Goal: Task Accomplishment & Management: Manage account settings

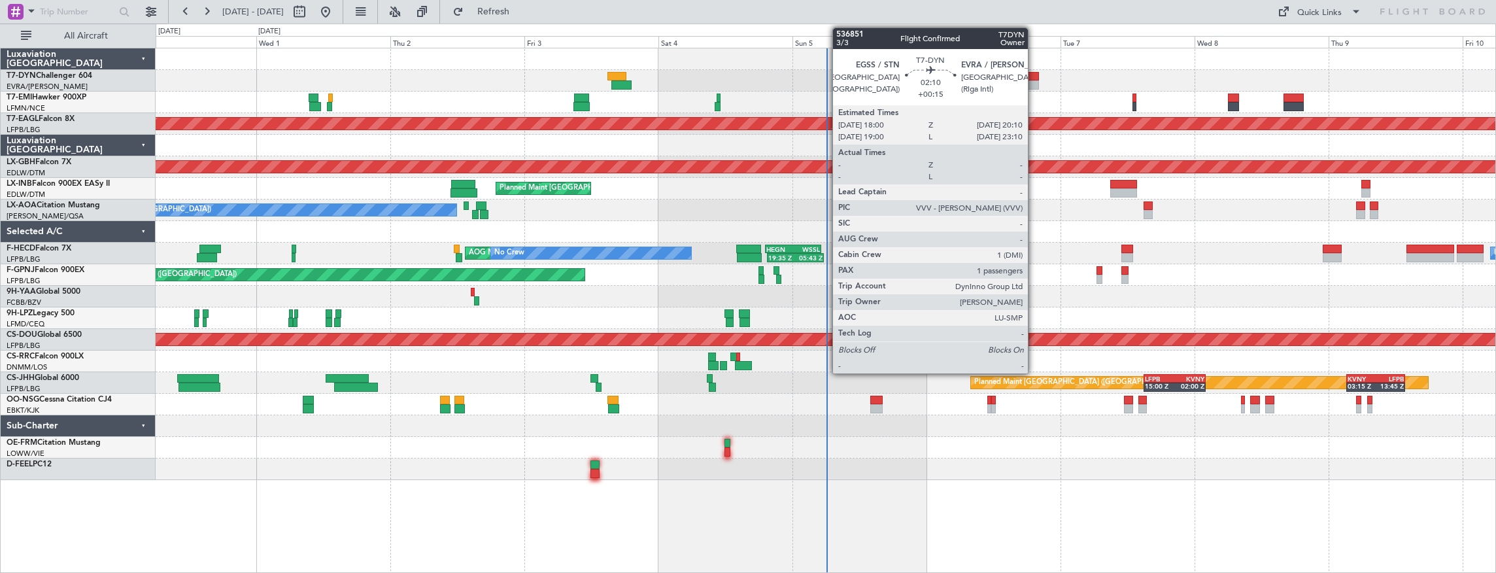
click at [1033, 75] on div at bounding box center [1033, 76] width 12 height 9
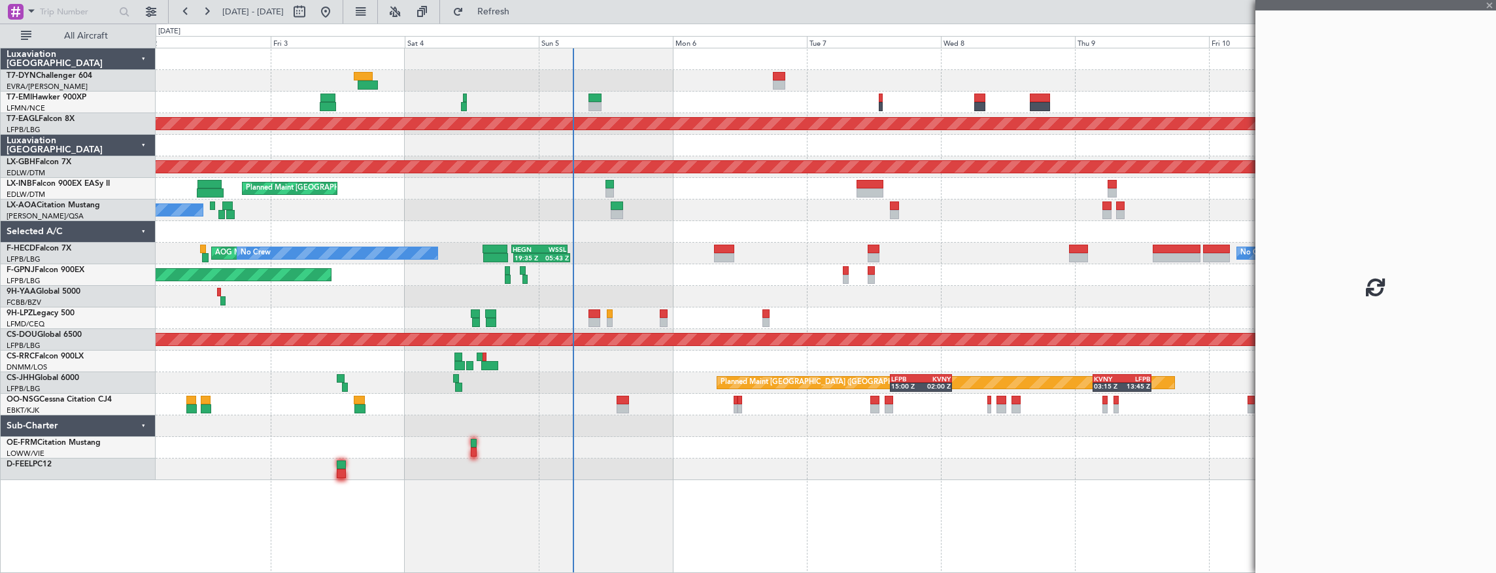
click at [679, 86] on div at bounding box center [826, 81] width 1341 height 22
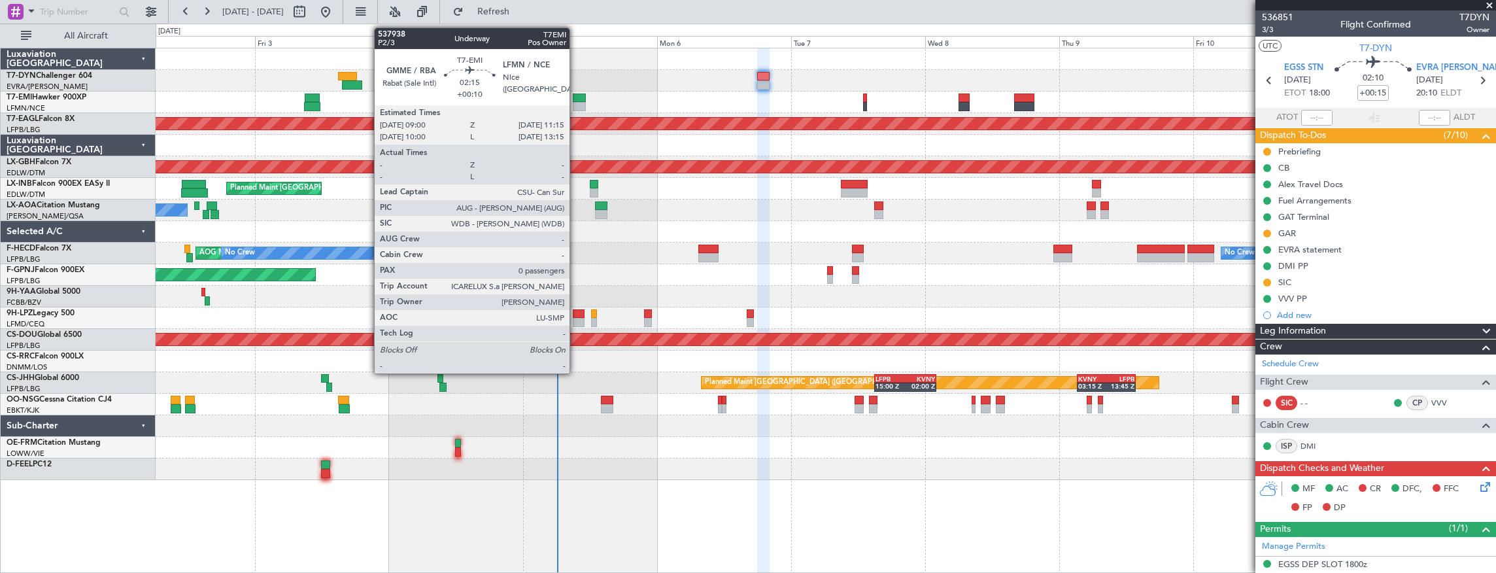
click at [576, 98] on div at bounding box center [579, 98] width 13 height 9
type input "+00:10"
type input "0"
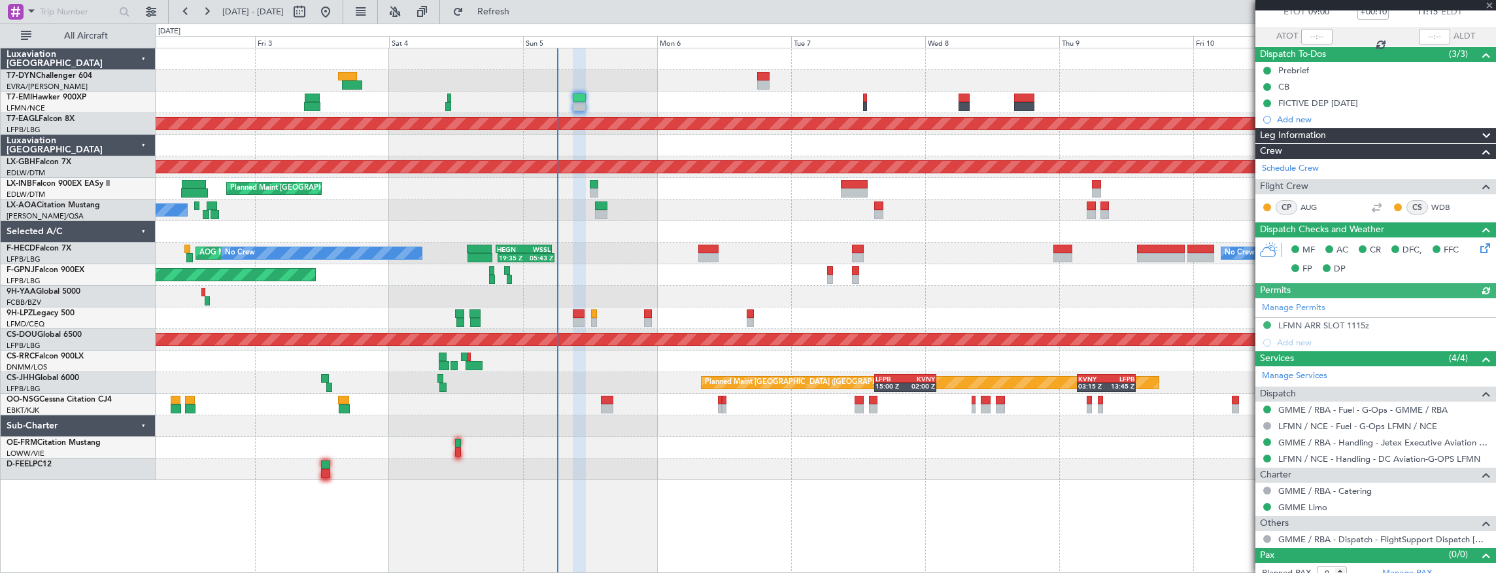
scroll to position [89, 0]
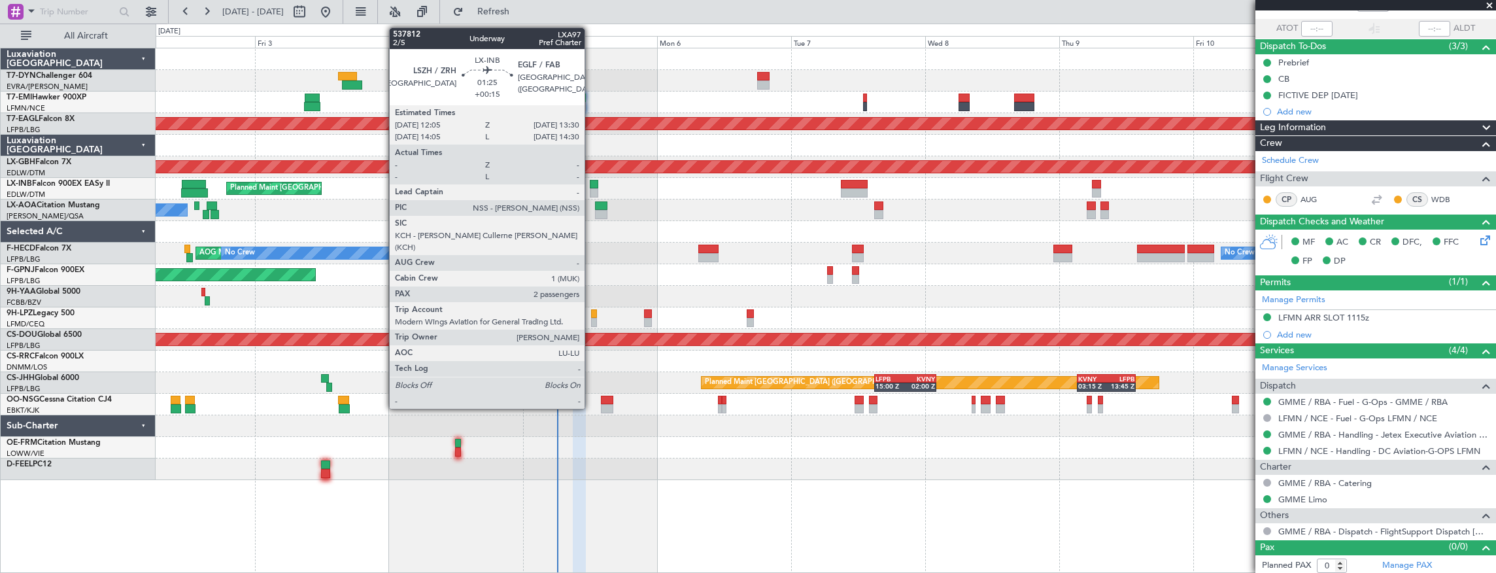
click at [591, 186] on div at bounding box center [594, 184] width 9 height 9
type input "+00:15"
type input "2"
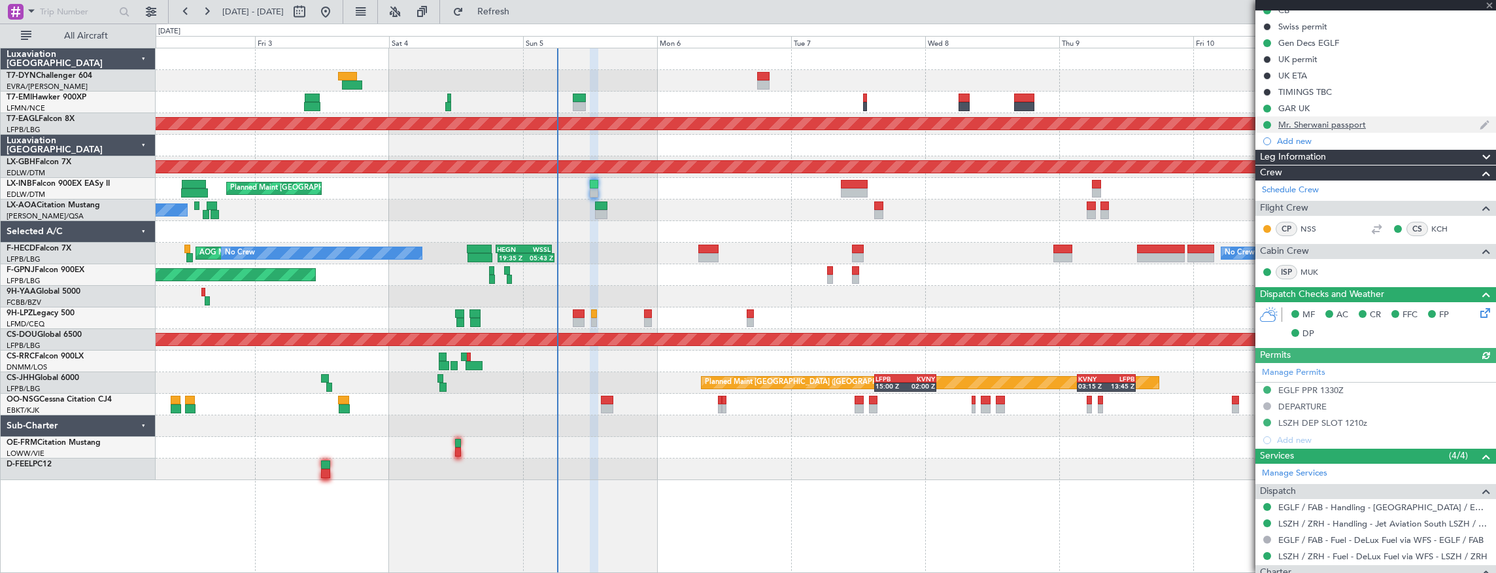
scroll to position [354, 0]
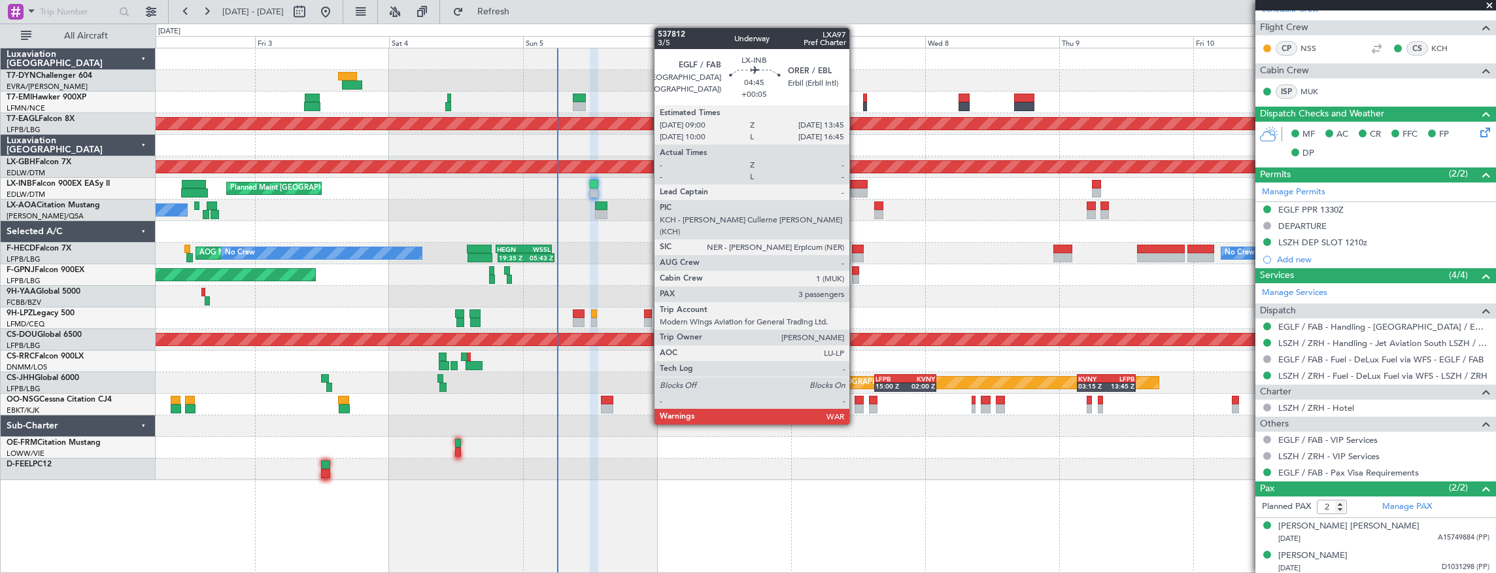
click at [856, 183] on div at bounding box center [854, 184] width 27 height 9
type input "+00:05"
type input "3"
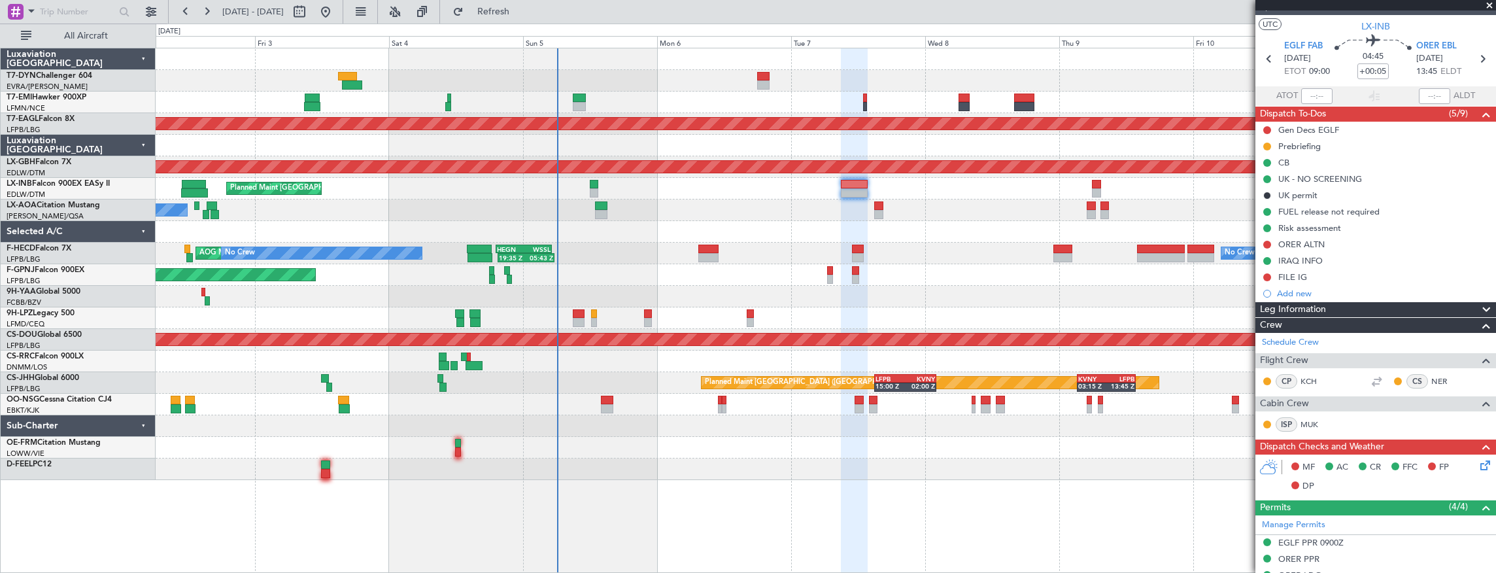
scroll to position [0, 0]
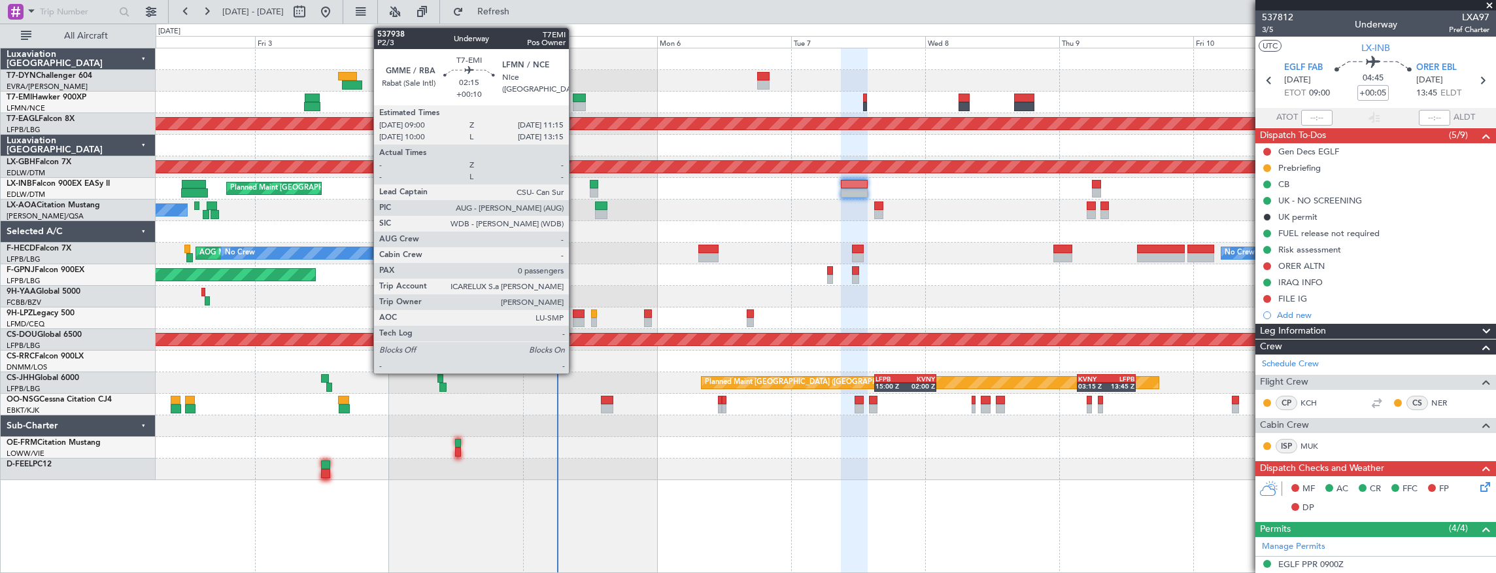
click at [575, 100] on div at bounding box center [579, 98] width 13 height 9
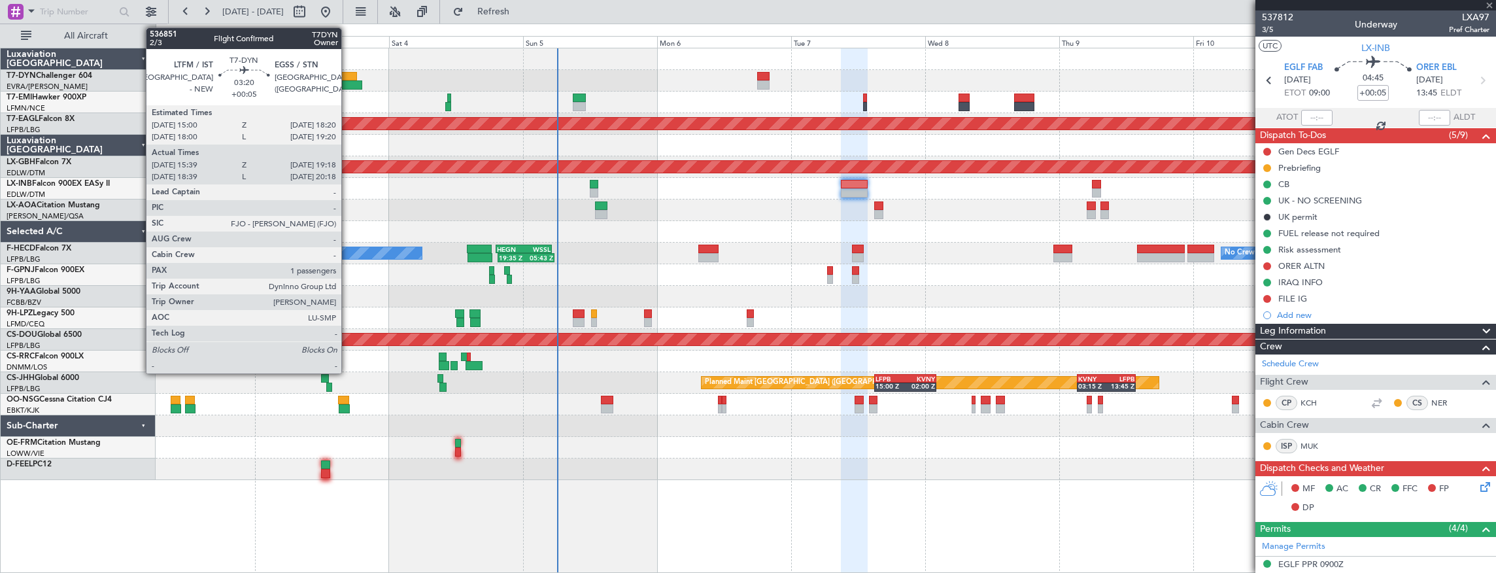
type input "+00:10"
type input "0"
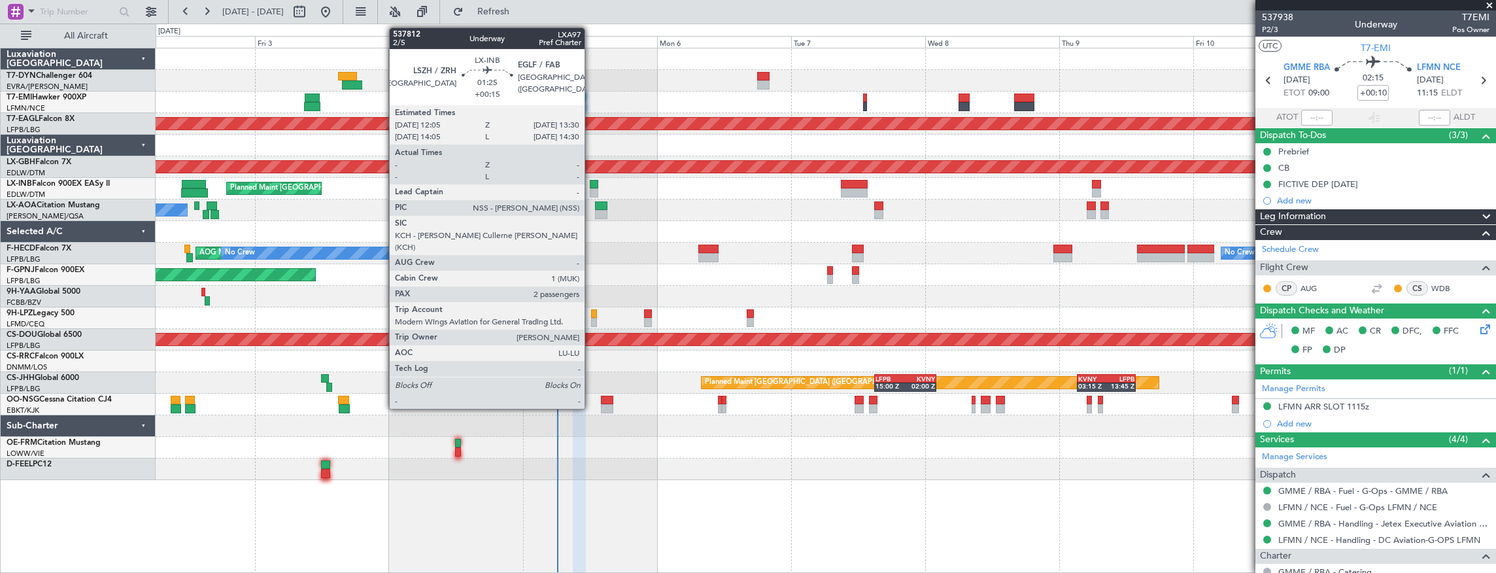
click at [591, 185] on div at bounding box center [594, 184] width 9 height 9
type input "+00:15"
type input "2"
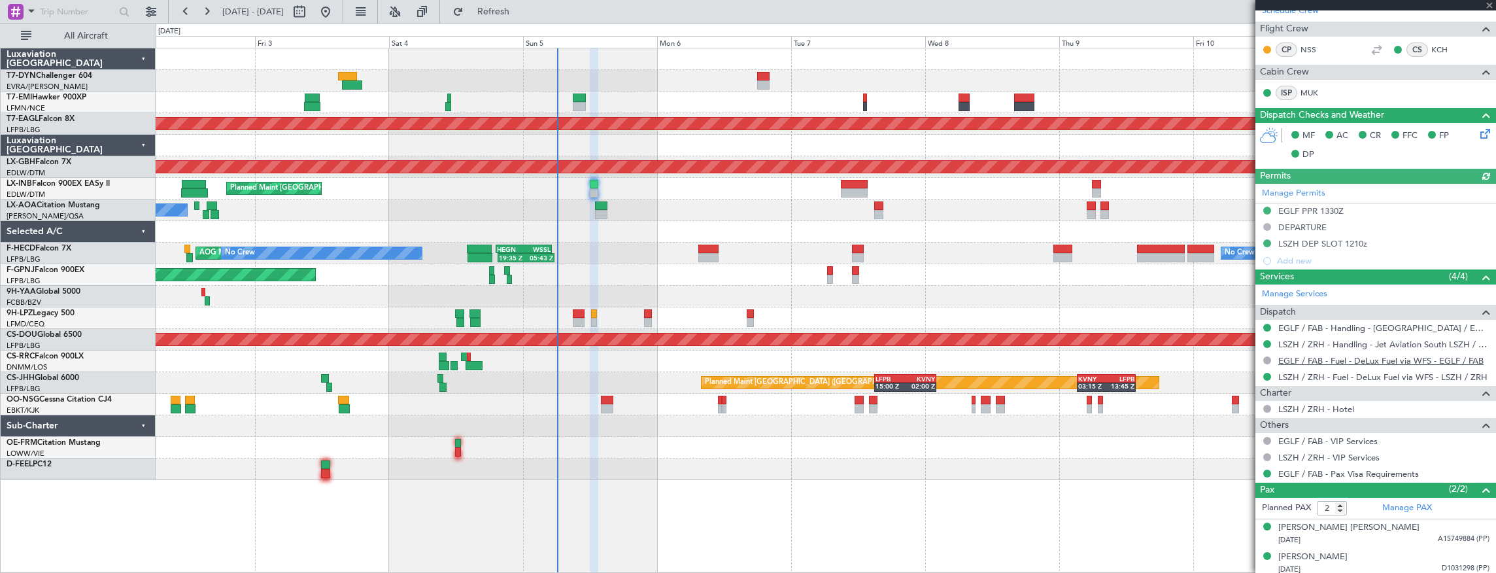
scroll to position [354, 0]
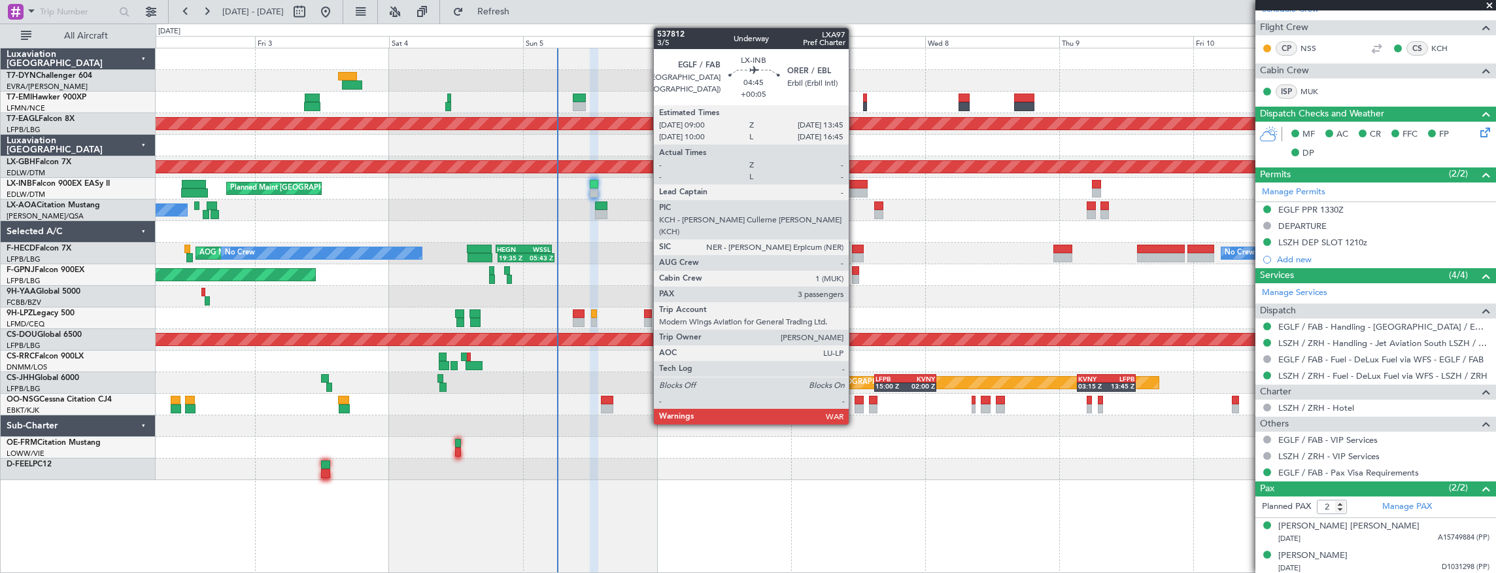
click at [855, 180] on div at bounding box center [854, 184] width 27 height 9
type input "+00:05"
type input "3"
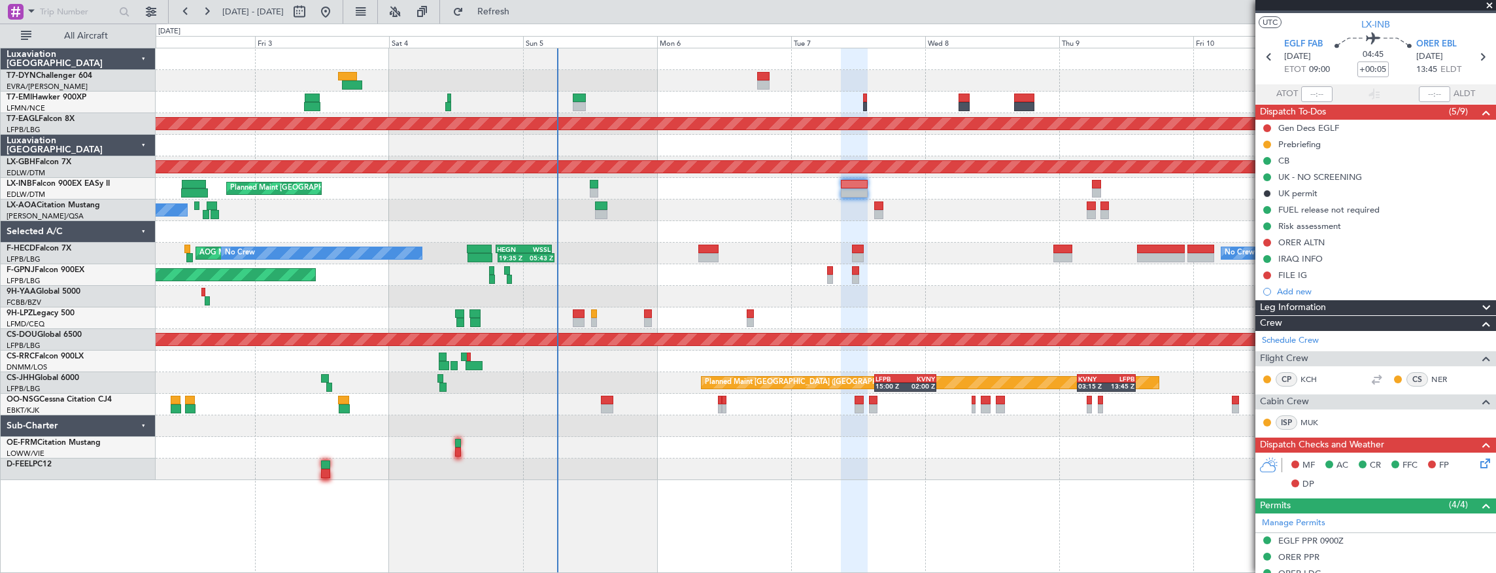
scroll to position [0, 0]
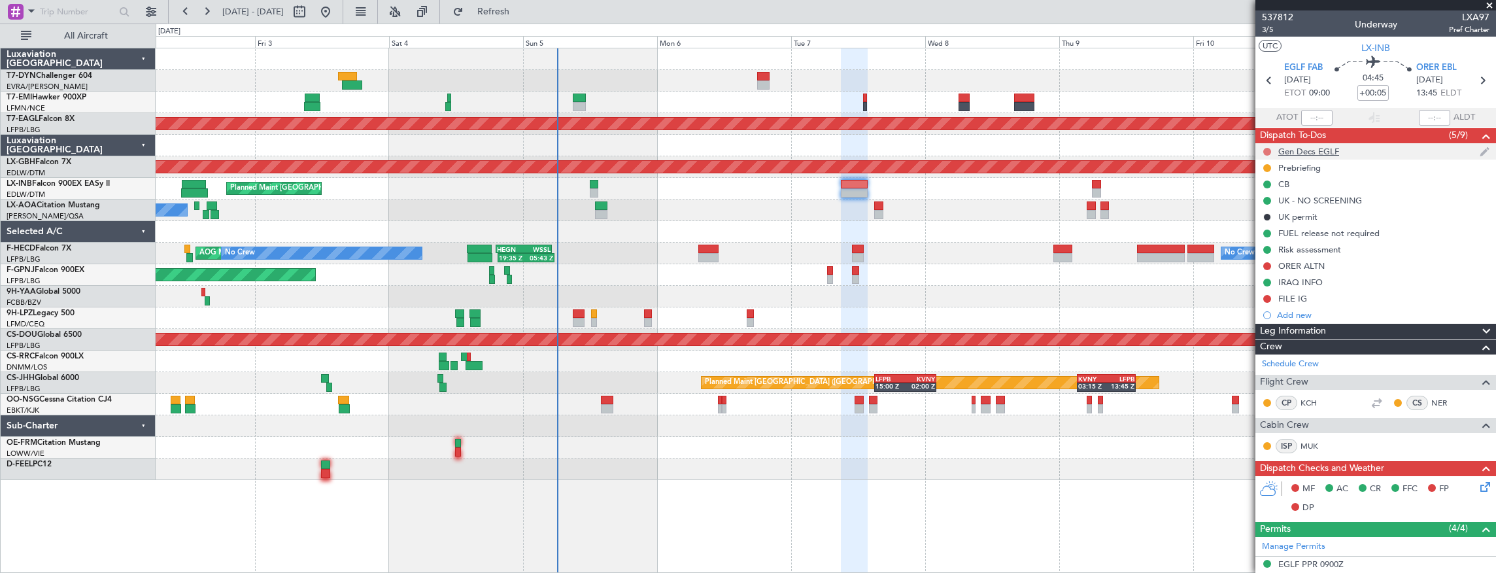
click at [1265, 151] on button at bounding box center [1267, 152] width 8 height 8
click at [1280, 206] on span "Completed" at bounding box center [1273, 208] width 43 height 13
click at [1312, 157] on div "Gen Decs EGLF" at bounding box center [1376, 151] width 241 height 16
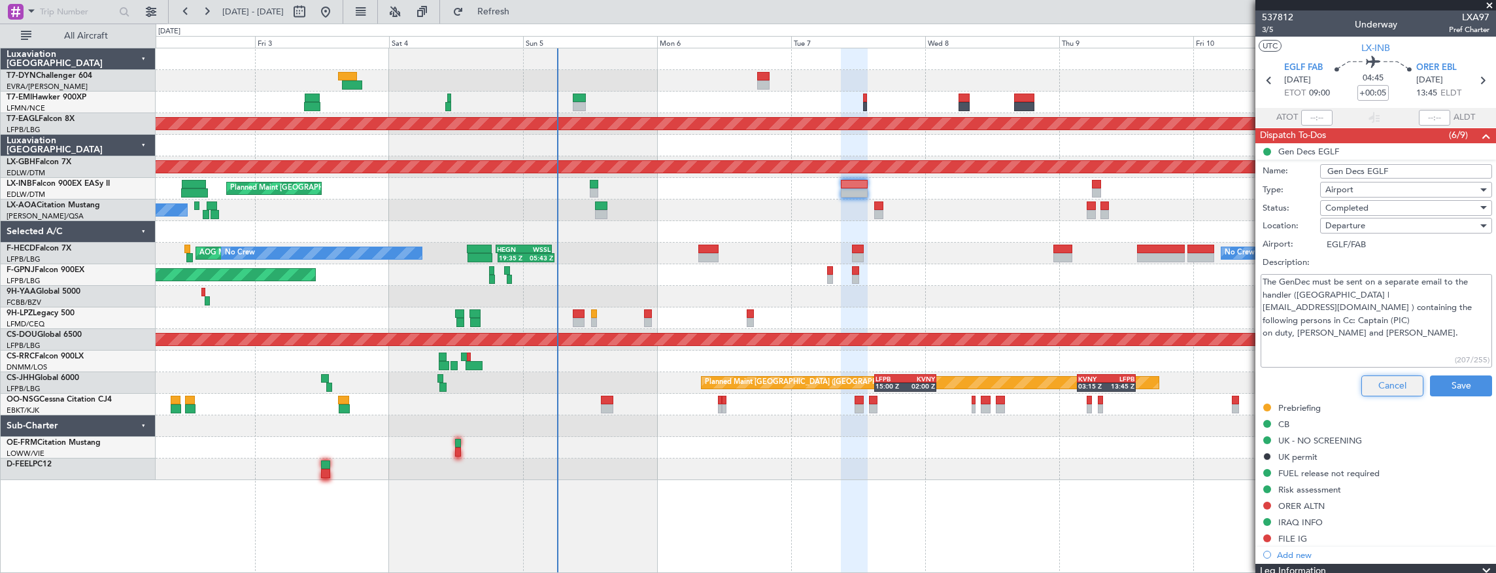
click at [1386, 383] on button "Cancel" at bounding box center [1392, 385] width 62 height 21
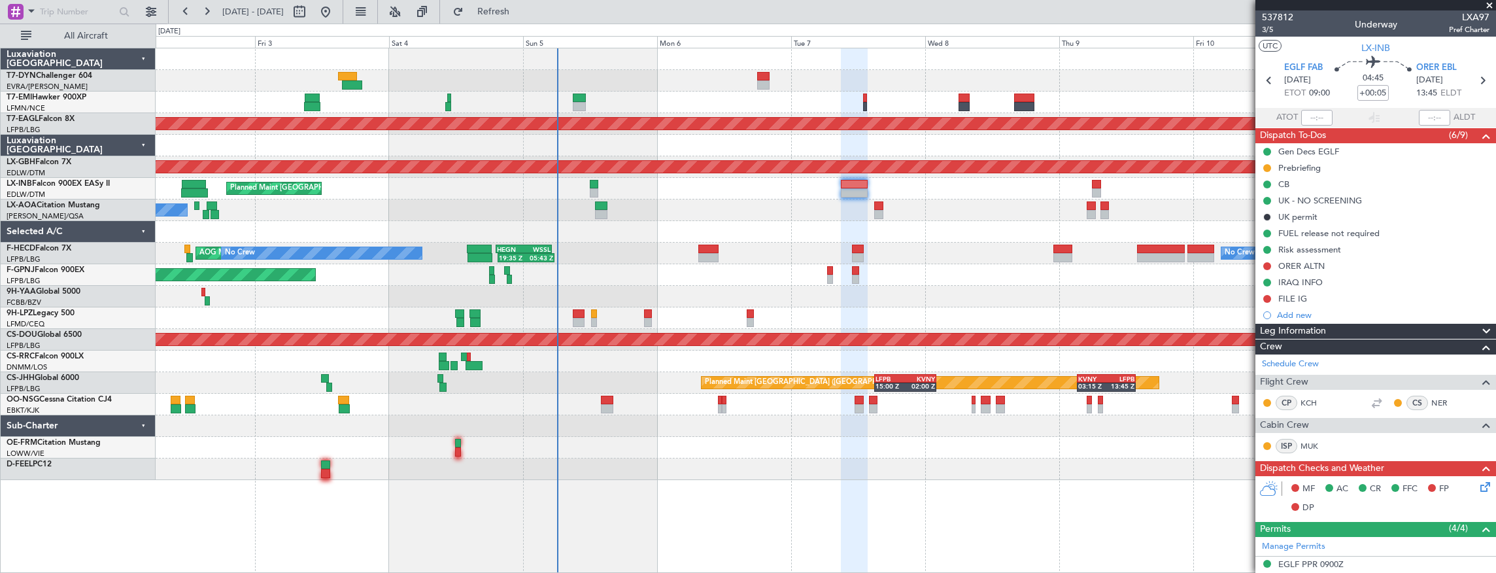
scroll to position [131, 0]
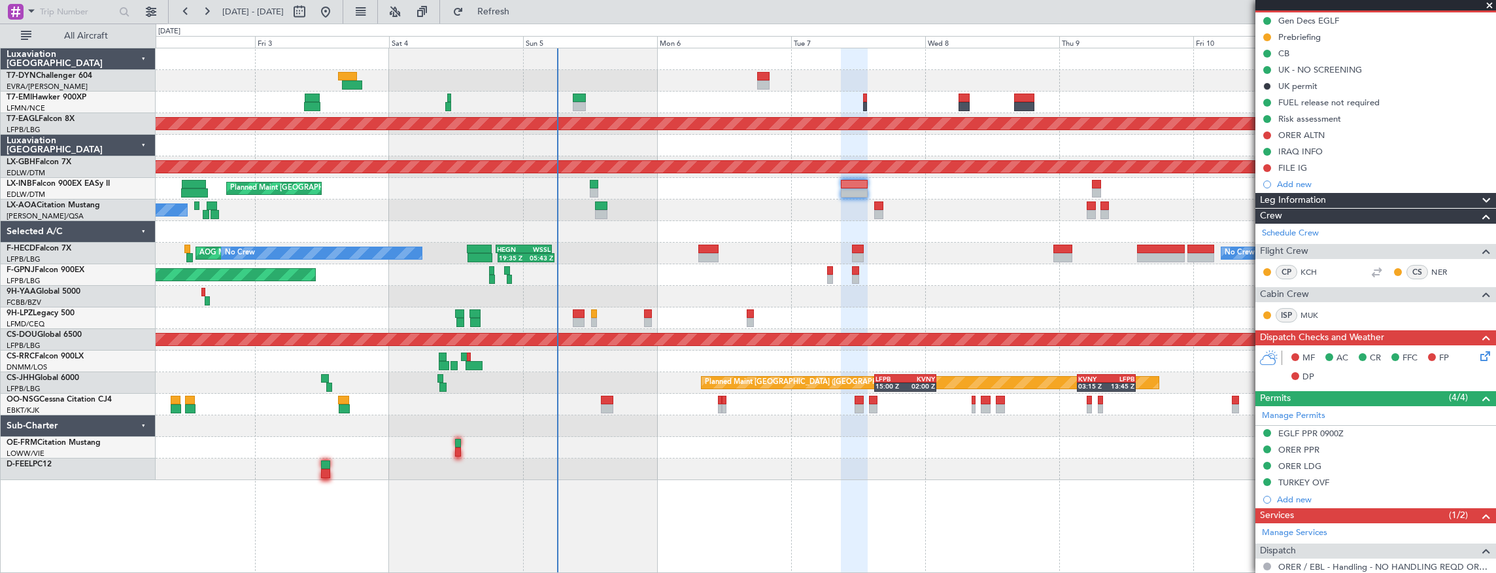
click at [1478, 354] on icon at bounding box center [1483, 354] width 10 height 10
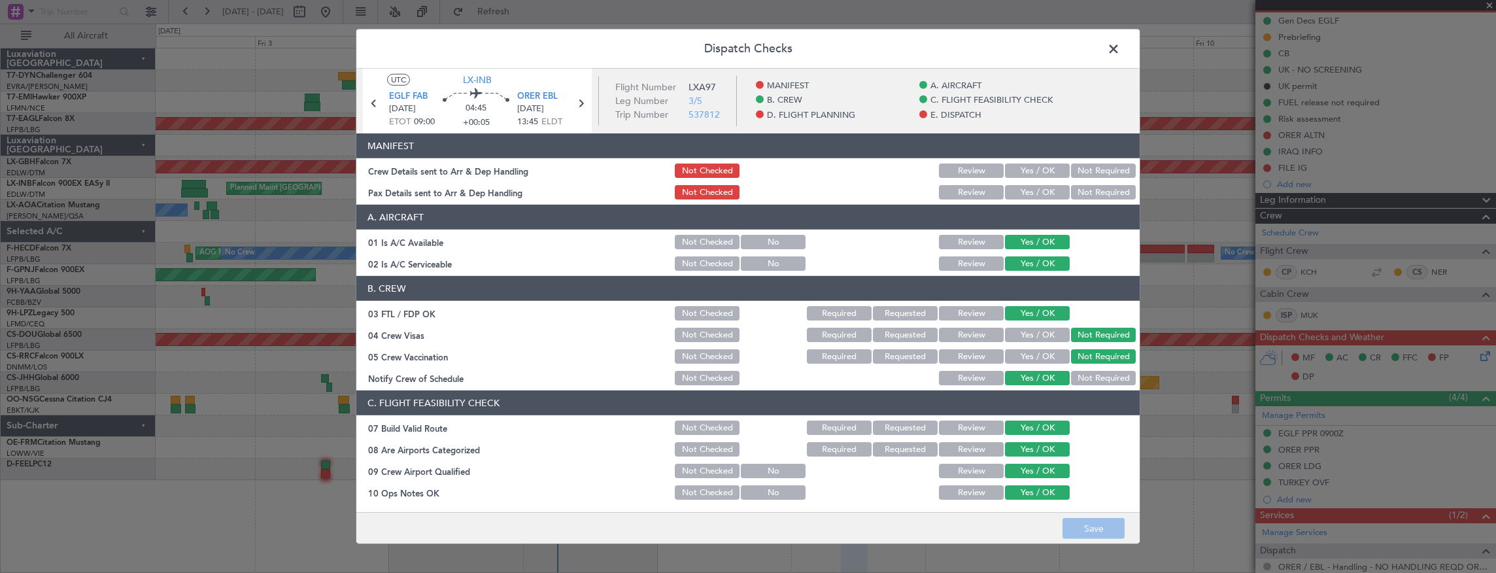
click at [1023, 171] on button "Yes / OK" at bounding box center [1037, 170] width 65 height 14
click at [1029, 190] on button "Yes / OK" at bounding box center [1037, 192] width 65 height 14
click at [1083, 536] on button "Save" at bounding box center [1094, 528] width 62 height 21
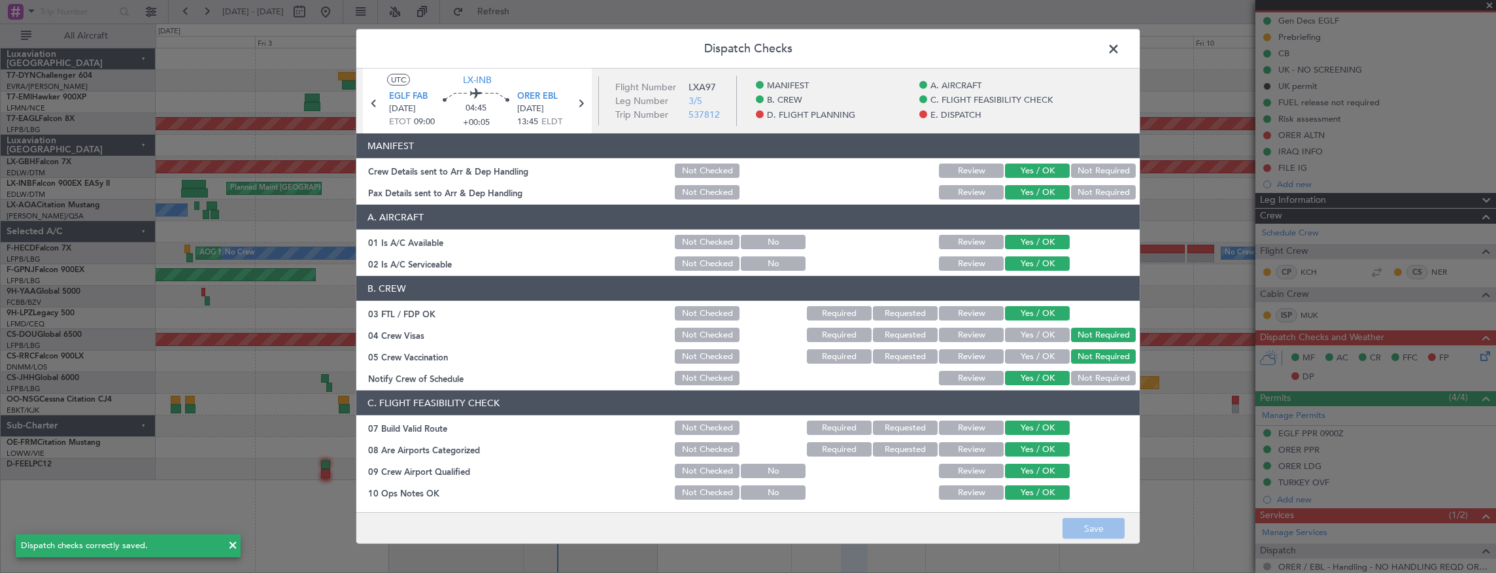
click at [1120, 47] on span at bounding box center [1120, 52] width 0 height 26
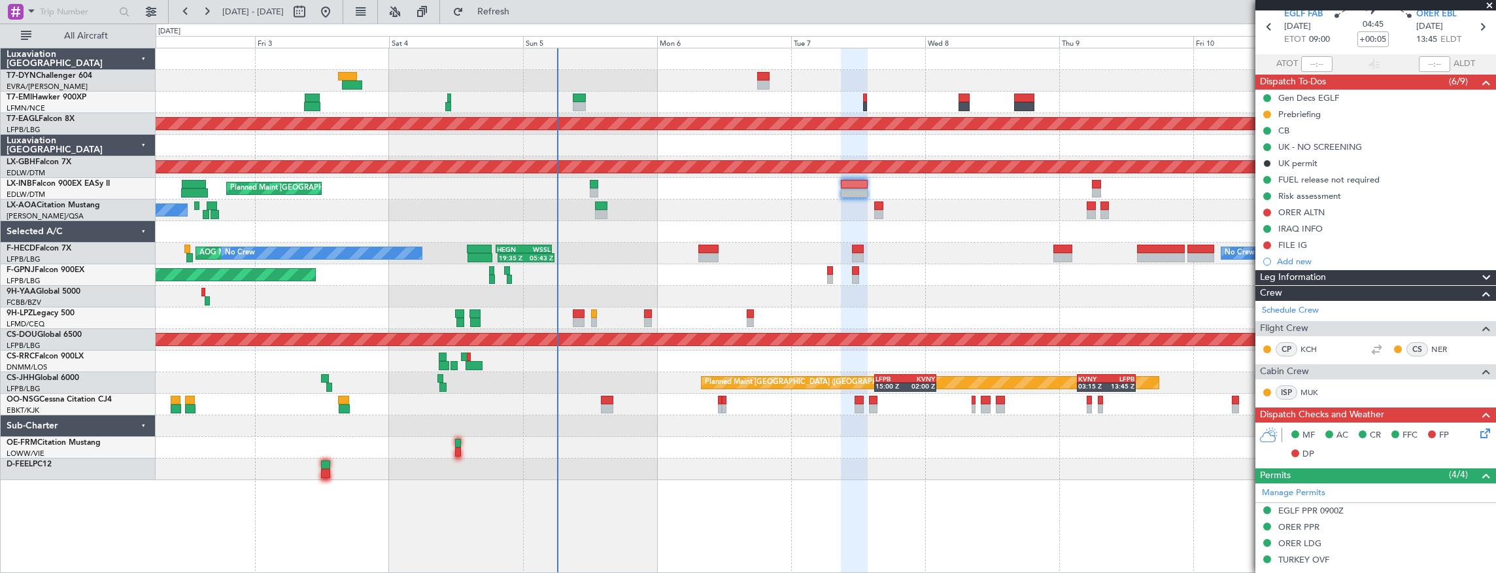
scroll to position [0, 0]
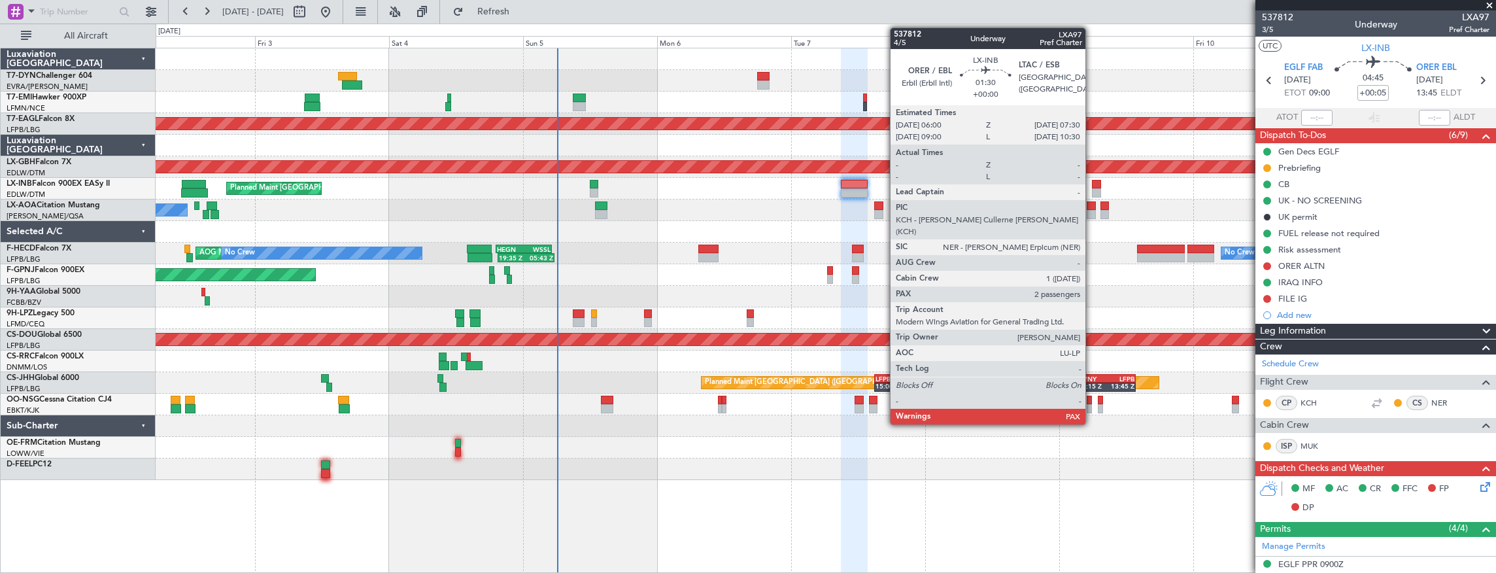
click at [1092, 182] on div at bounding box center [1096, 184] width 9 height 9
type input "4"
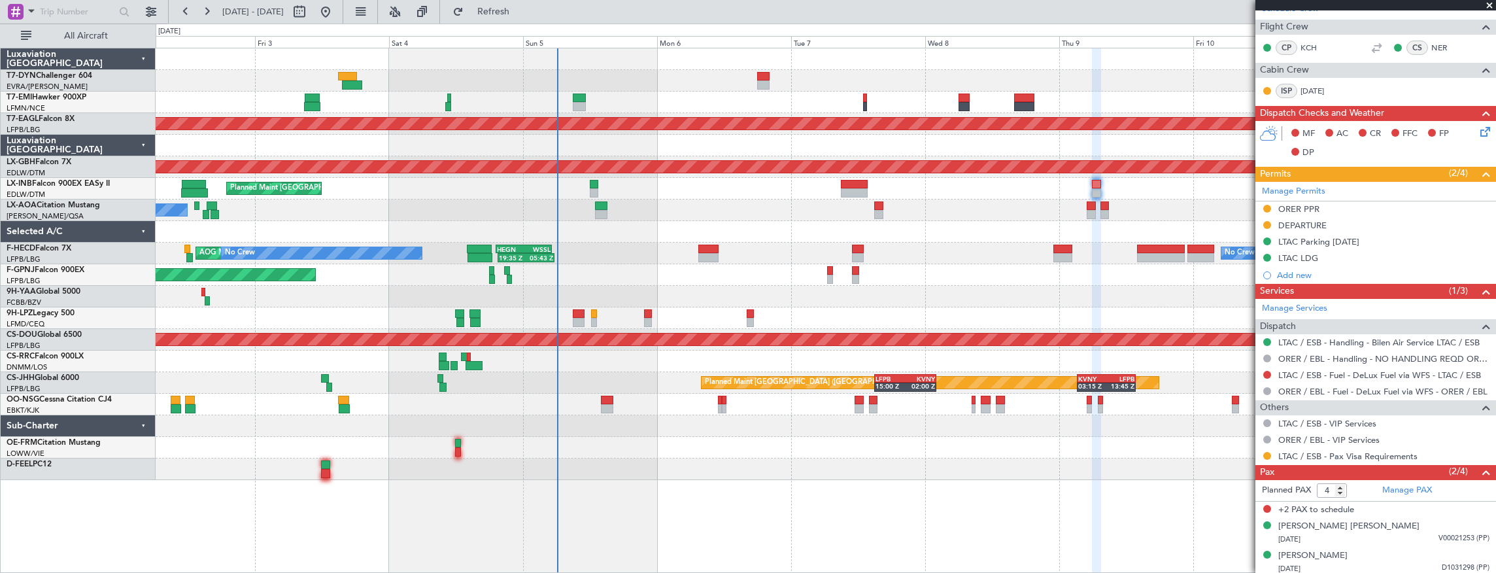
scroll to position [306, 0]
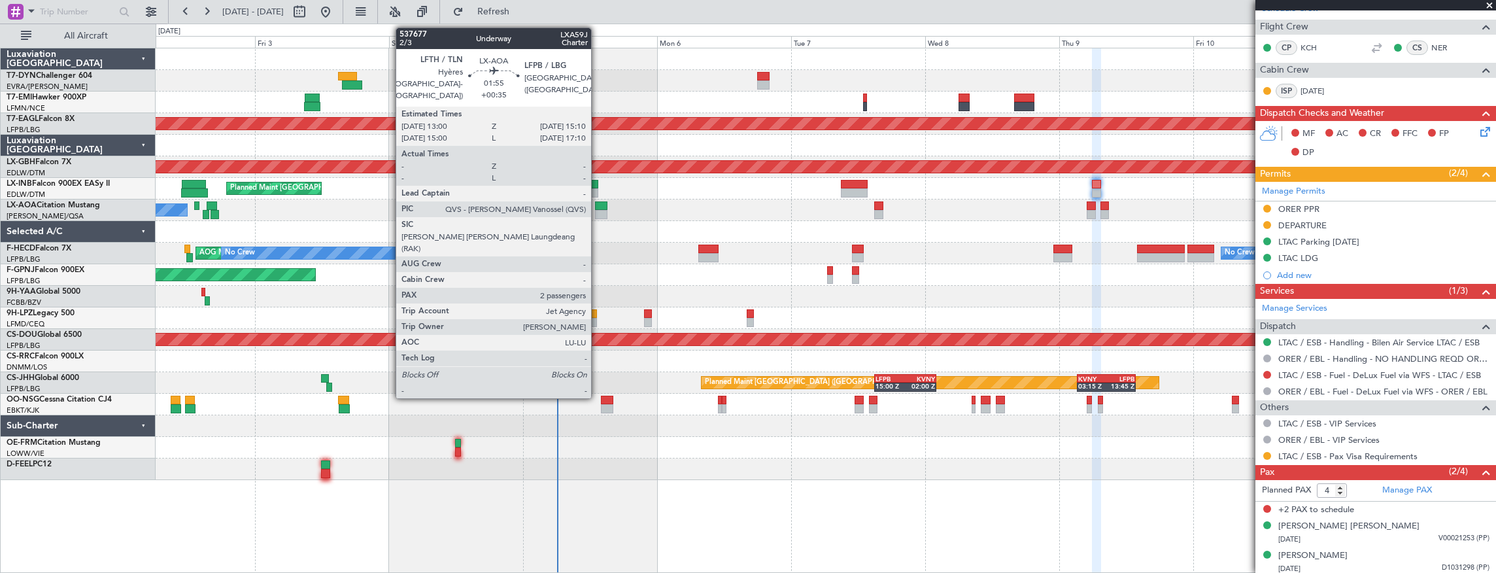
click at [598, 201] on div at bounding box center [601, 205] width 12 height 9
type input "+00:35"
type input "2"
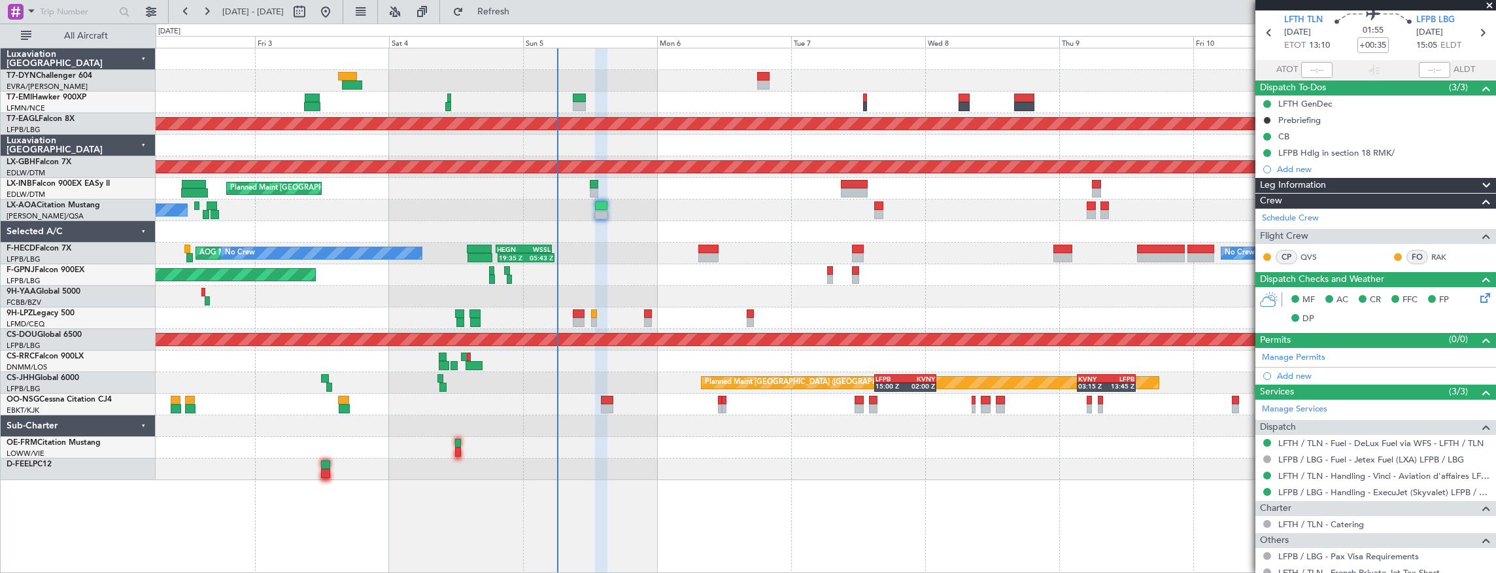
scroll to position [0, 0]
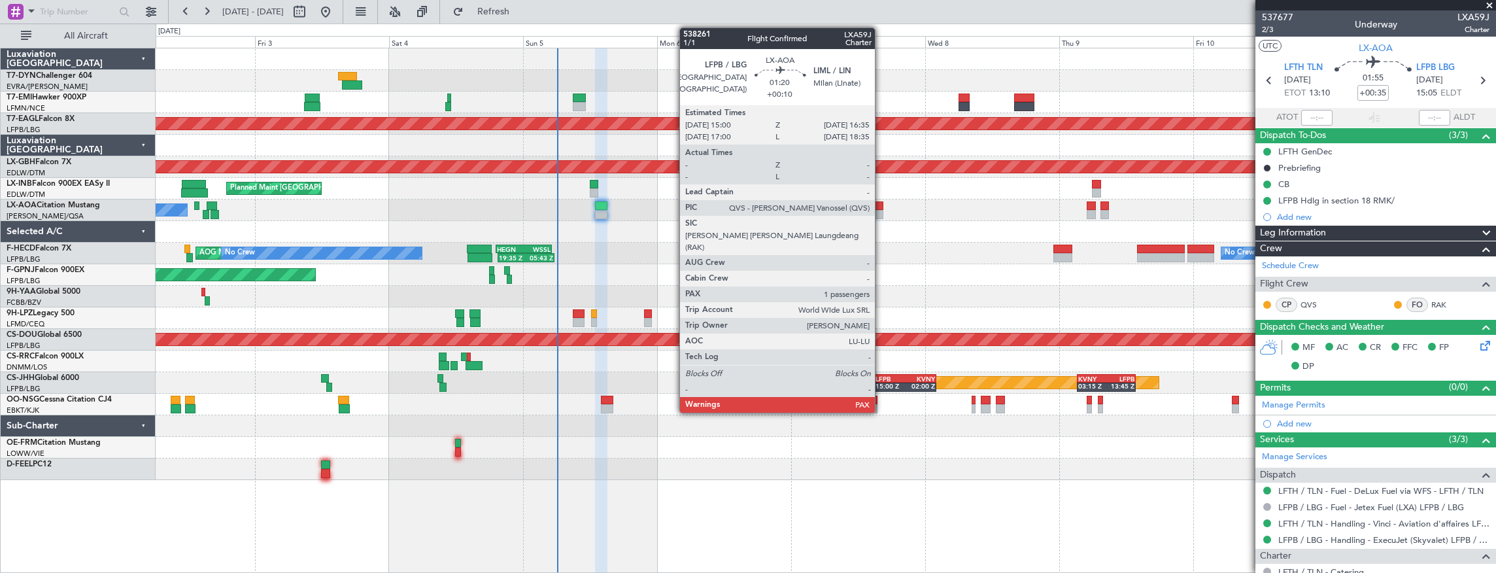
click at [881, 204] on div at bounding box center [878, 205] width 9 height 9
type input "+00:10"
type input "1"
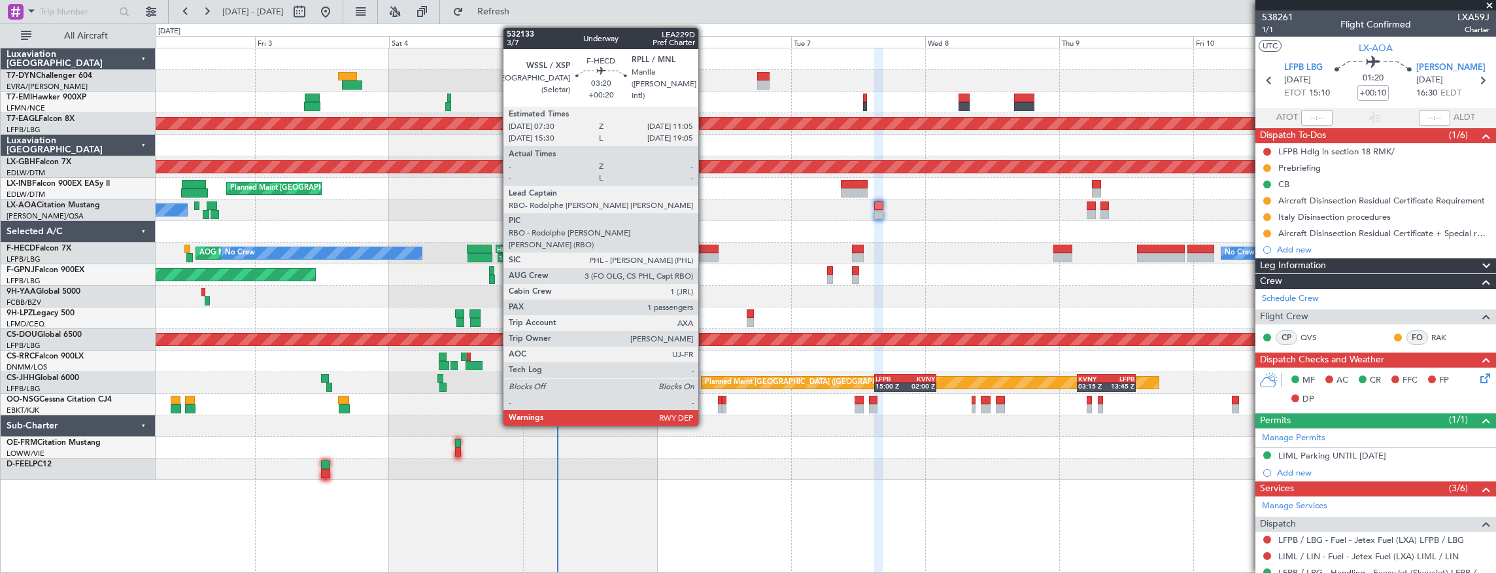
click at [705, 250] on div at bounding box center [708, 249] width 20 height 9
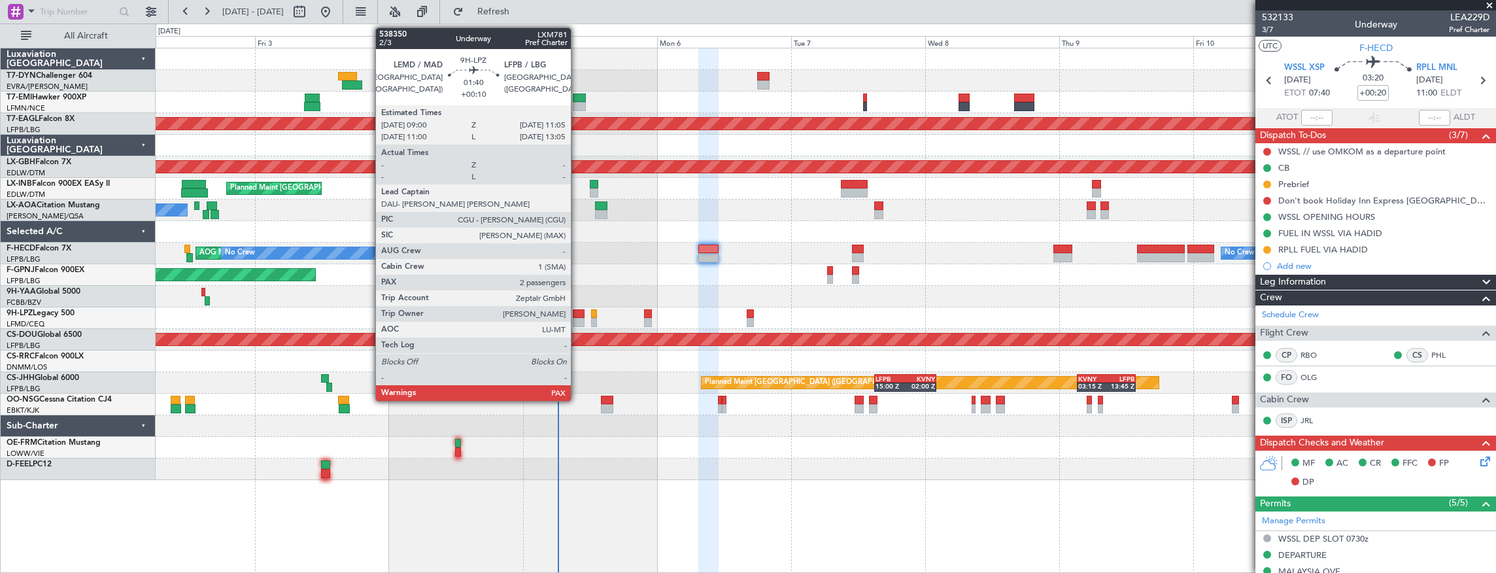
click at [577, 313] on div at bounding box center [579, 313] width 12 height 9
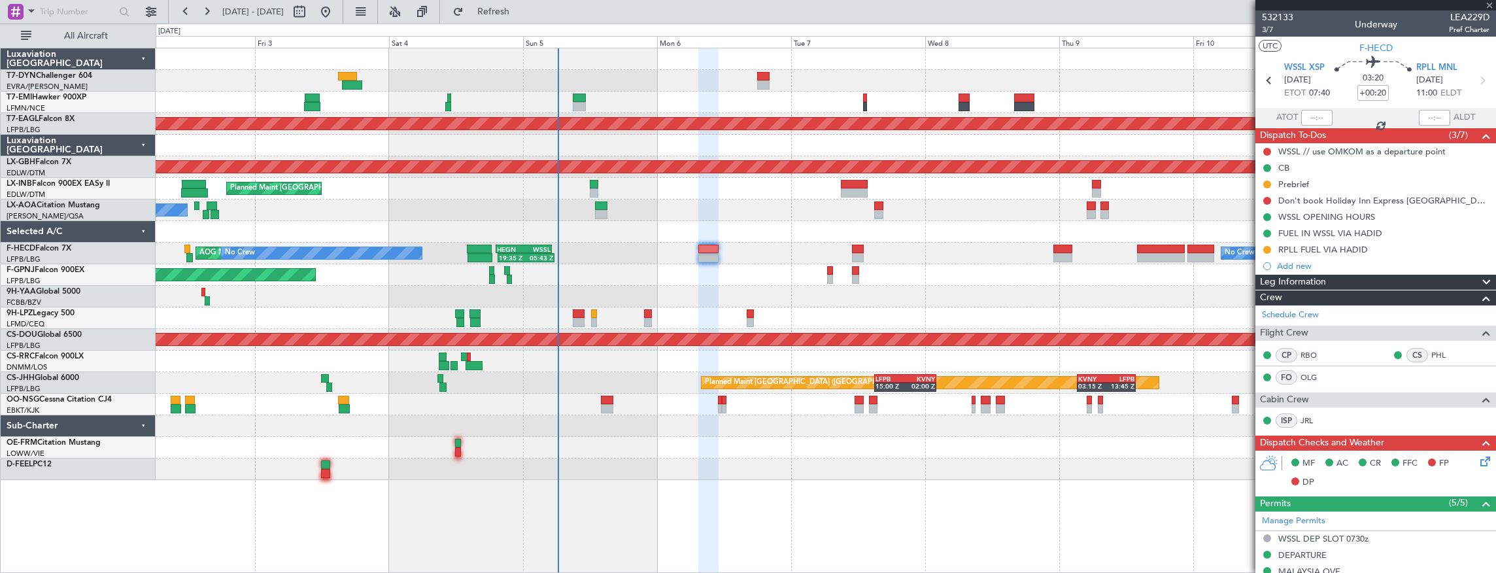
type input "+00:10"
type input "4"
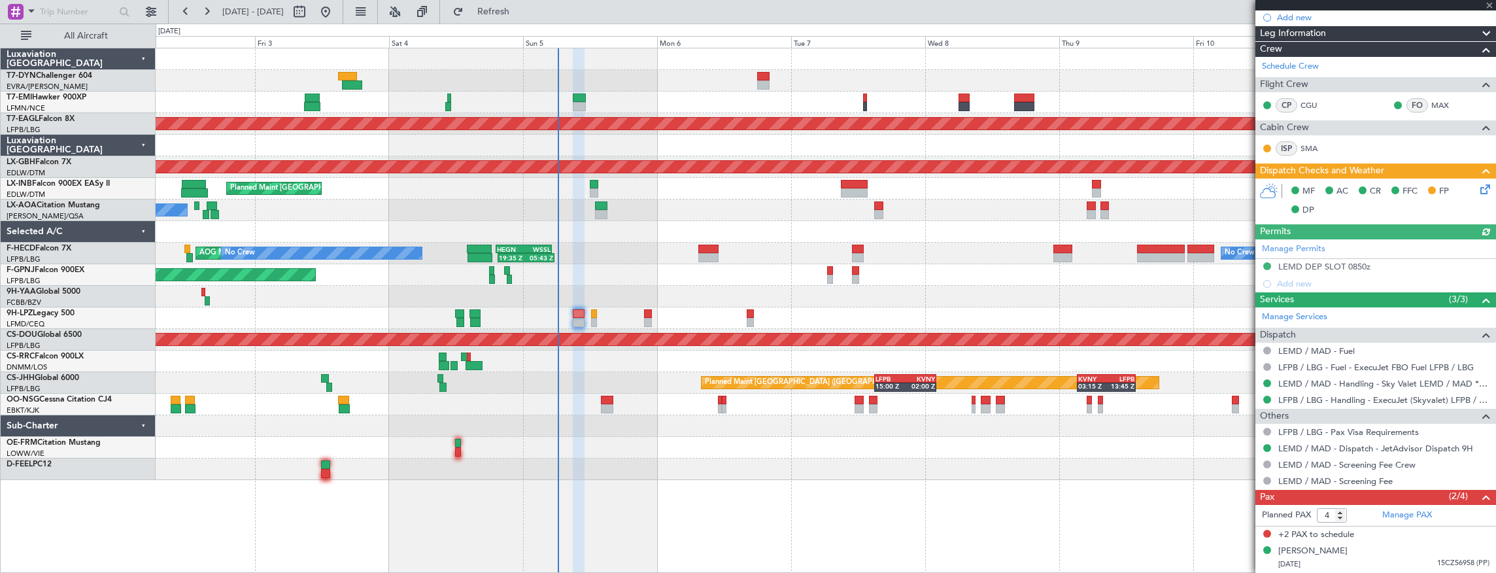
scroll to position [225, 0]
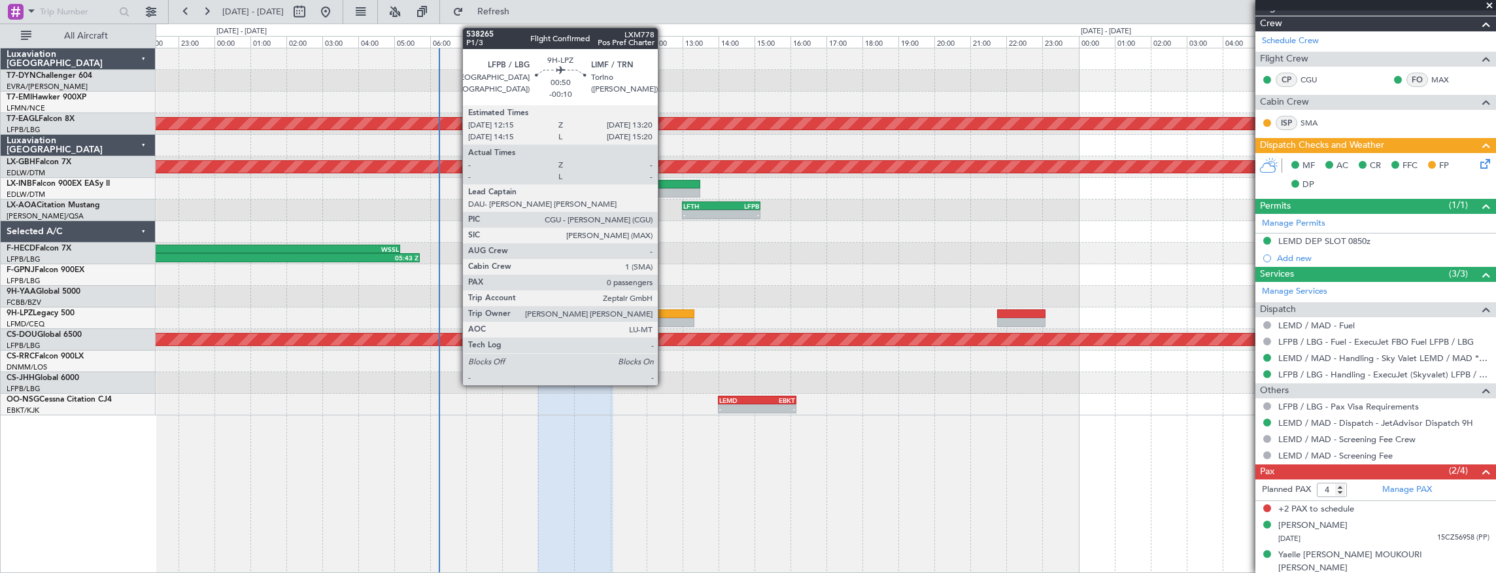
click at [664, 314] on div at bounding box center [674, 313] width 39 height 9
type input "-00:10"
type input "0"
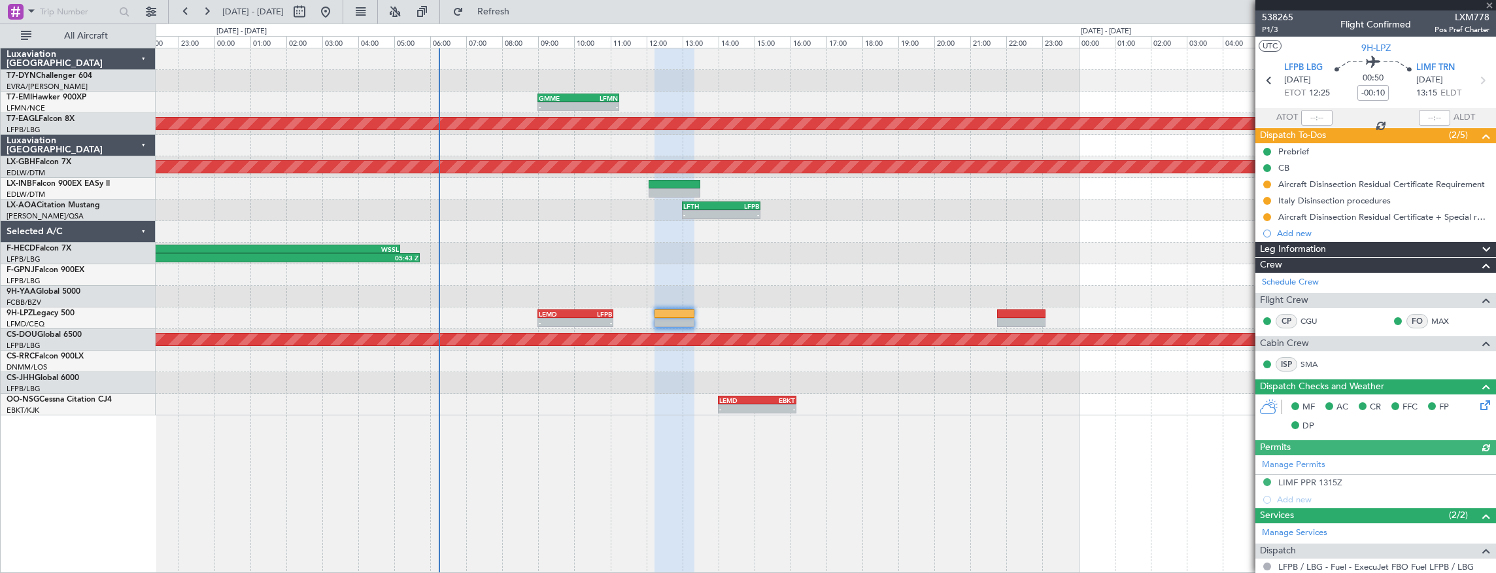
scroll to position [133, 0]
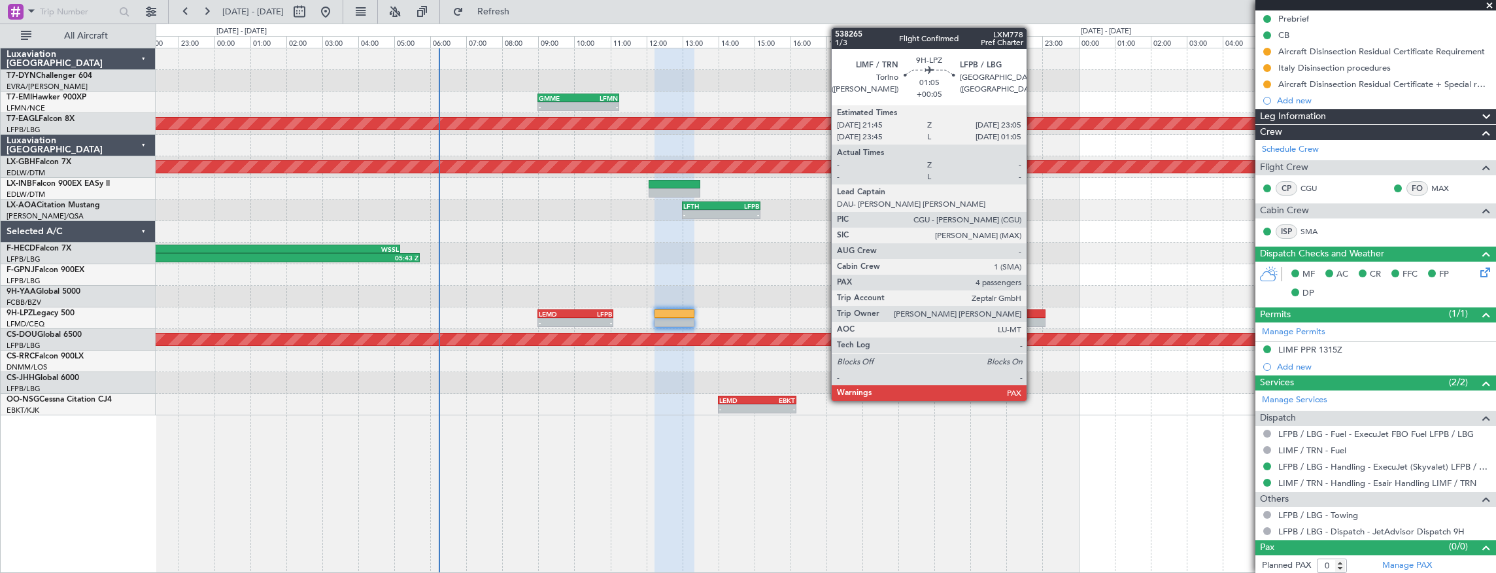
click at [1033, 315] on div at bounding box center [1021, 313] width 48 height 9
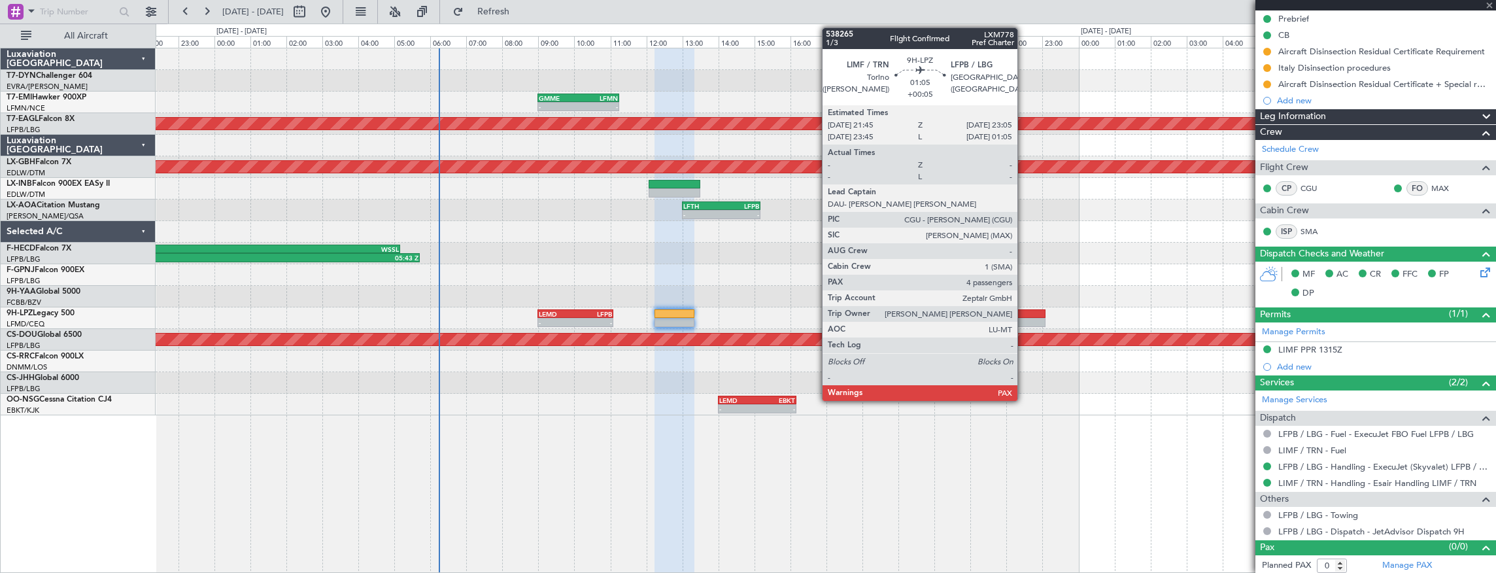
type input "+00:05"
type input "4"
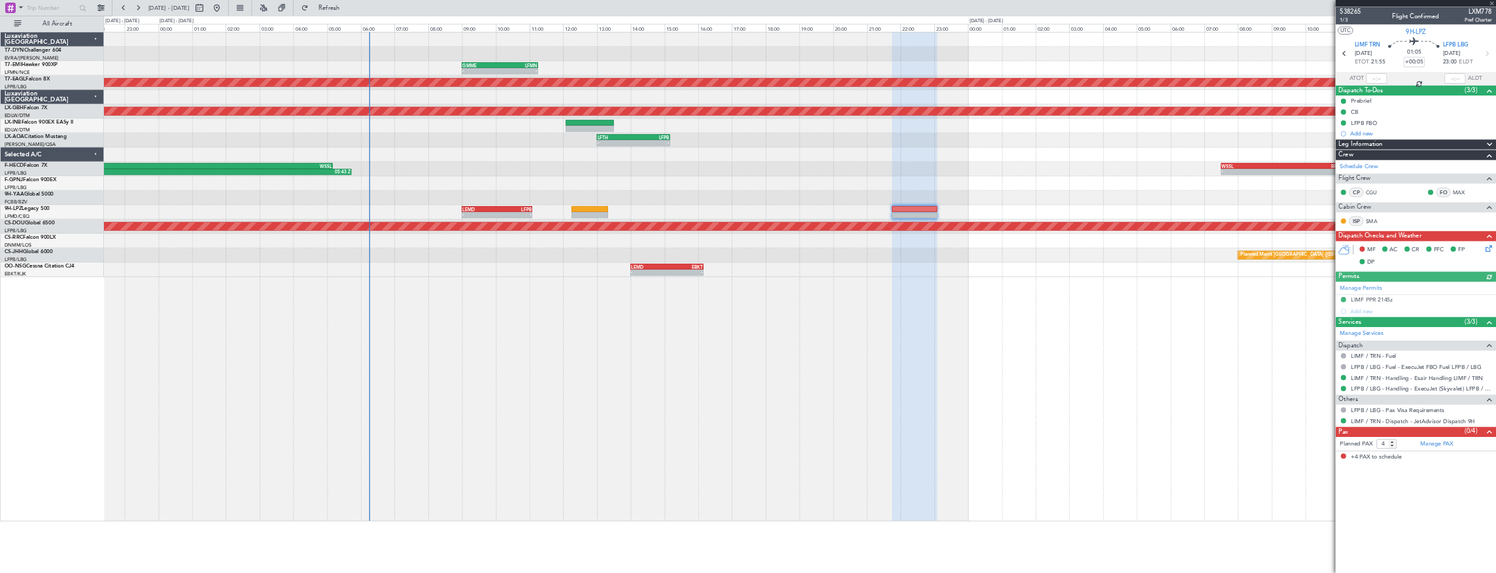
scroll to position [0, 0]
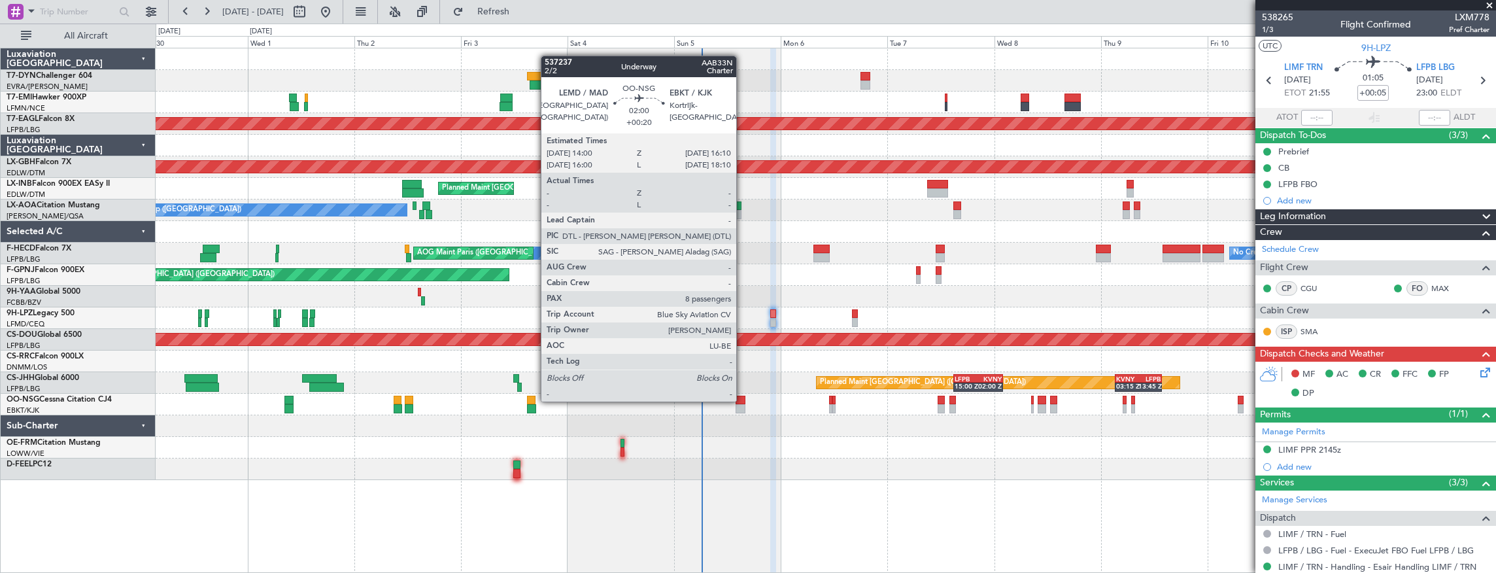
click at [743, 400] on div at bounding box center [741, 400] width 10 height 9
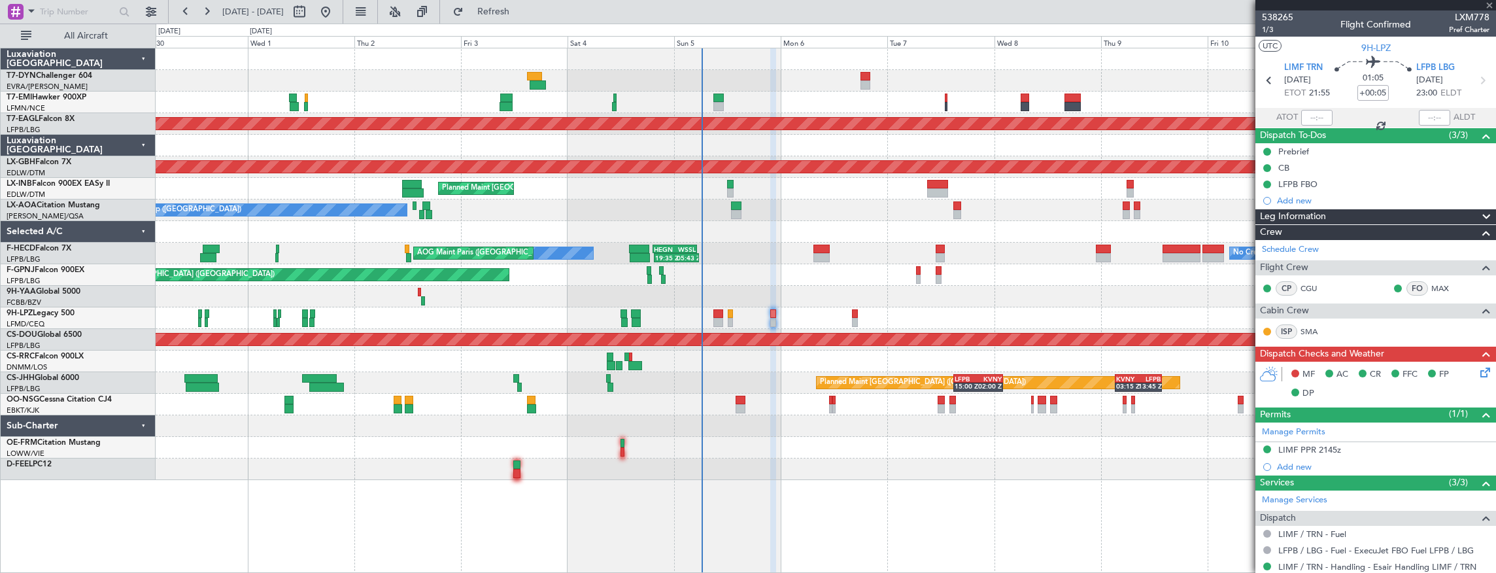
type input "+00:20"
type input "8"
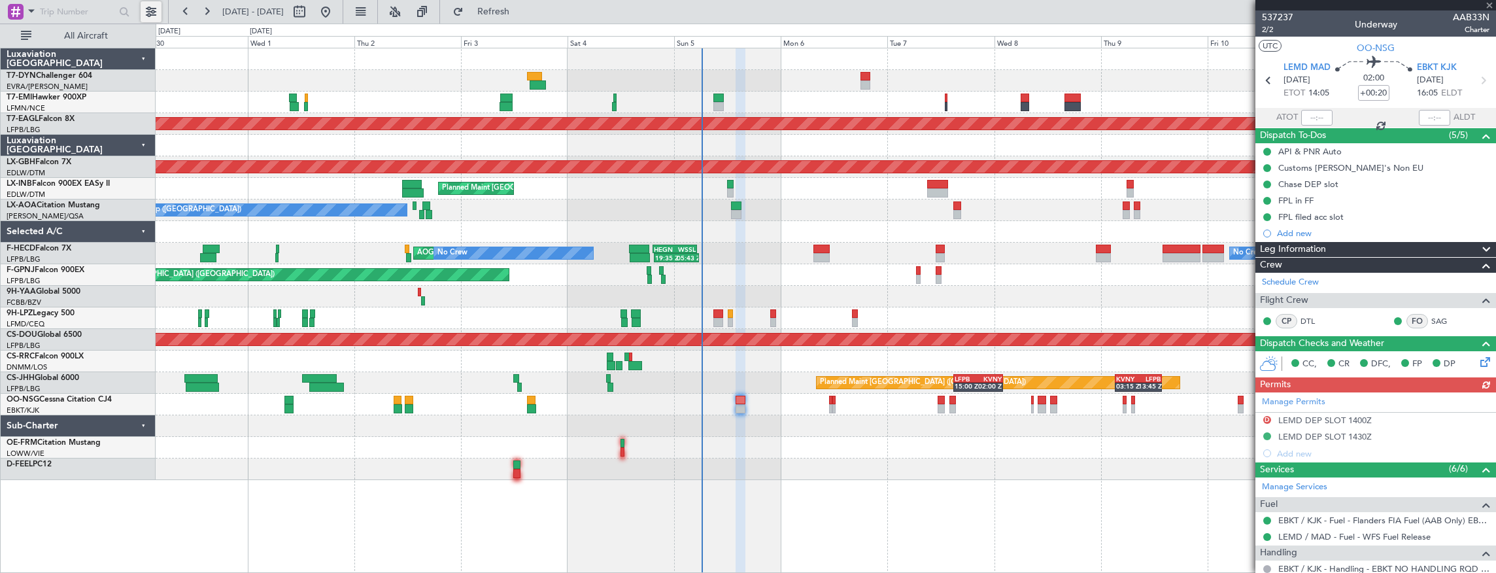
click at [159, 11] on button at bounding box center [151, 11] width 21 height 21
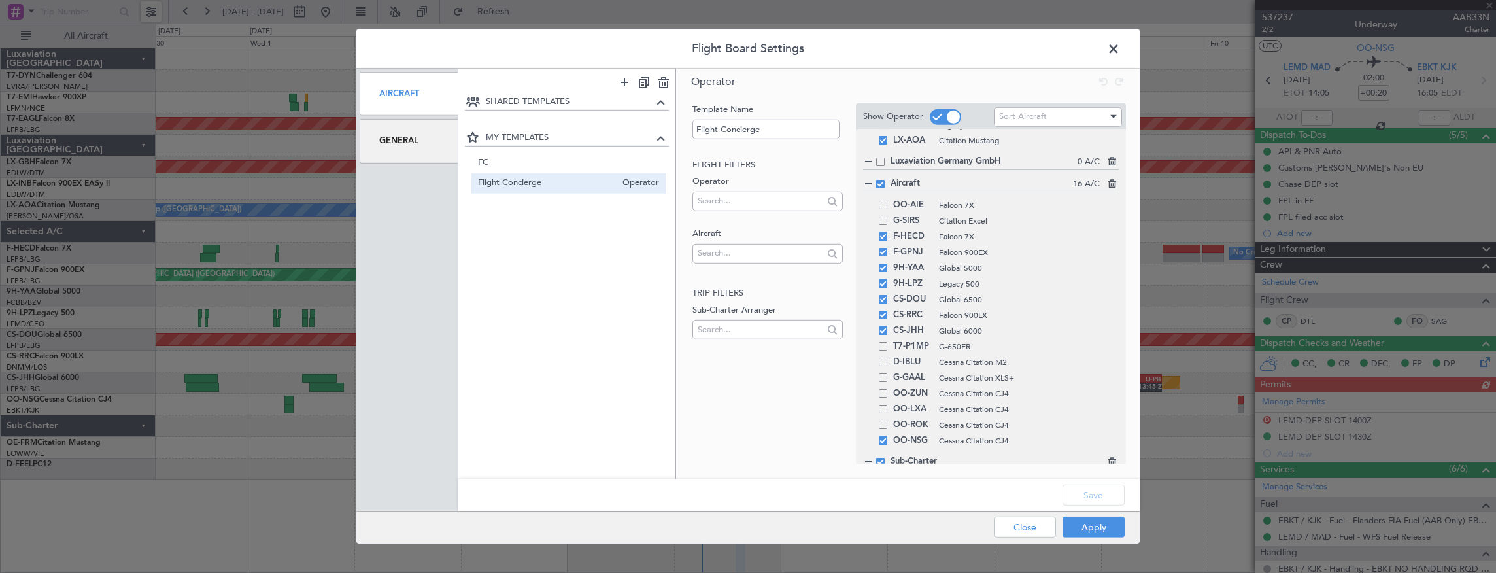
scroll to position [396, 0]
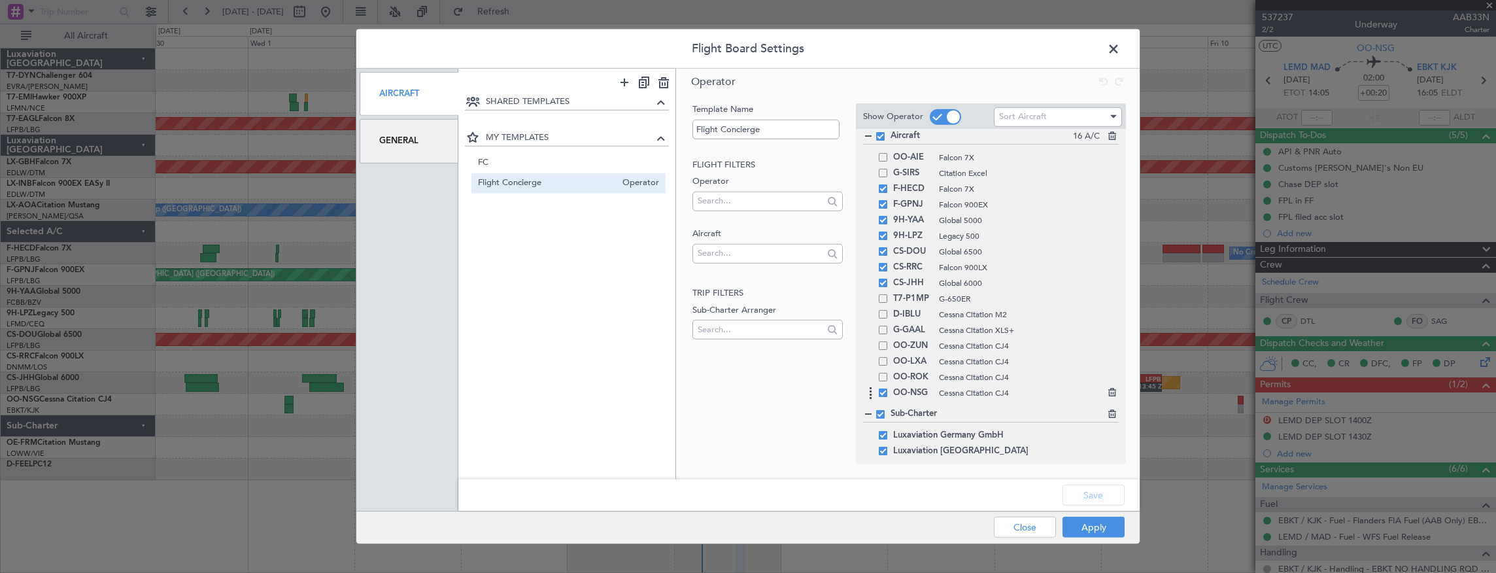
click at [881, 392] on span at bounding box center [883, 392] width 9 height 9
click at [888, 388] on input "checkbox" at bounding box center [888, 388] width 0 height 0
click at [1088, 501] on button "Save" at bounding box center [1094, 495] width 62 height 21
click at [1099, 518] on button "Apply" at bounding box center [1094, 527] width 62 height 21
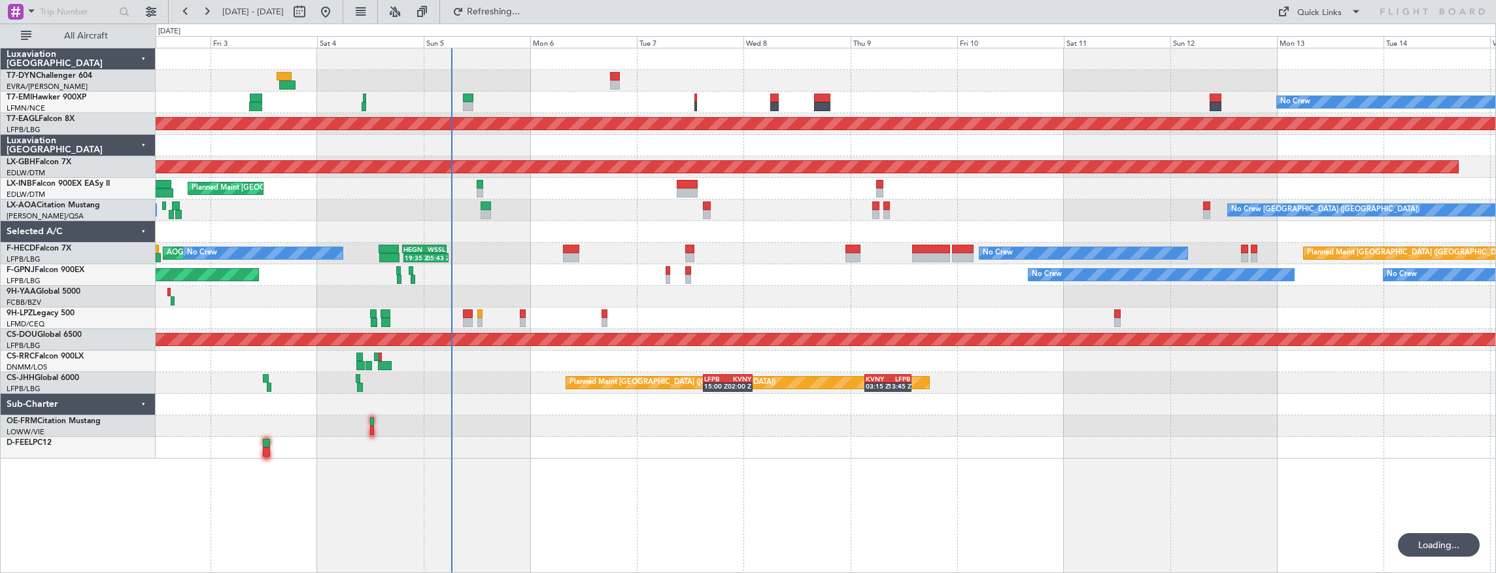
click at [581, 201] on div "No Crew Charleroi (Brussels South) No Crew Antwerp (Deurne)" at bounding box center [826, 210] width 1341 height 22
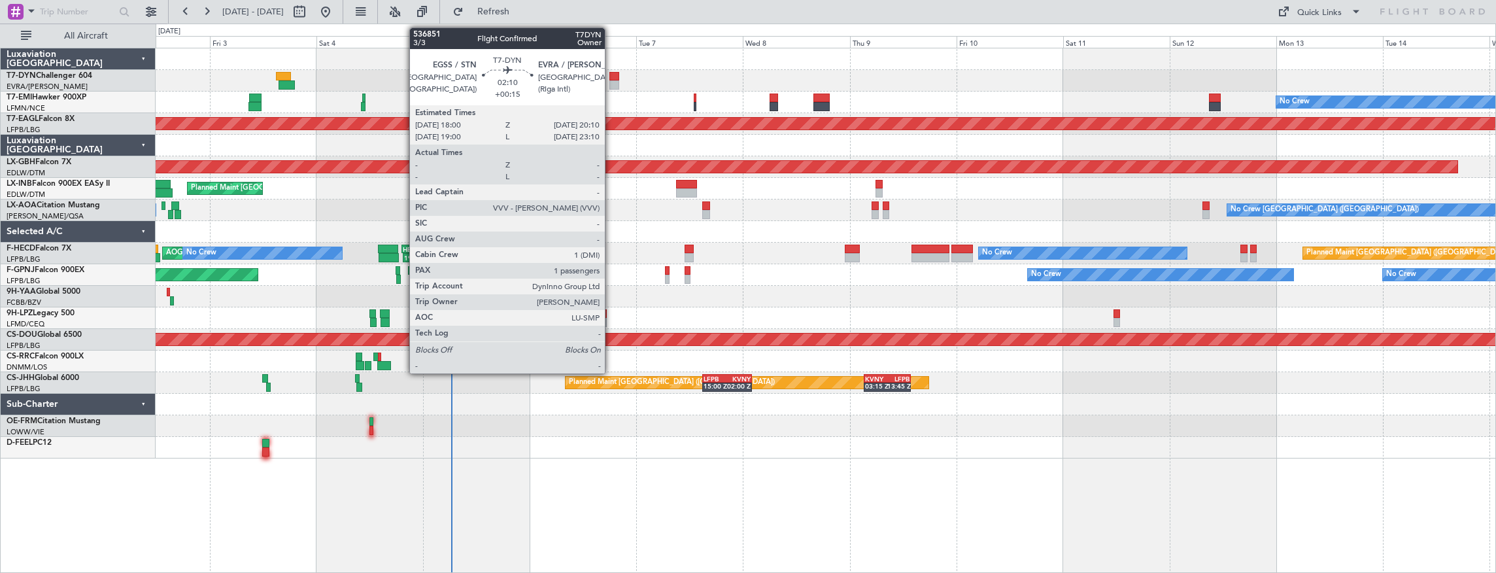
click at [611, 80] on div at bounding box center [614, 84] width 10 height 9
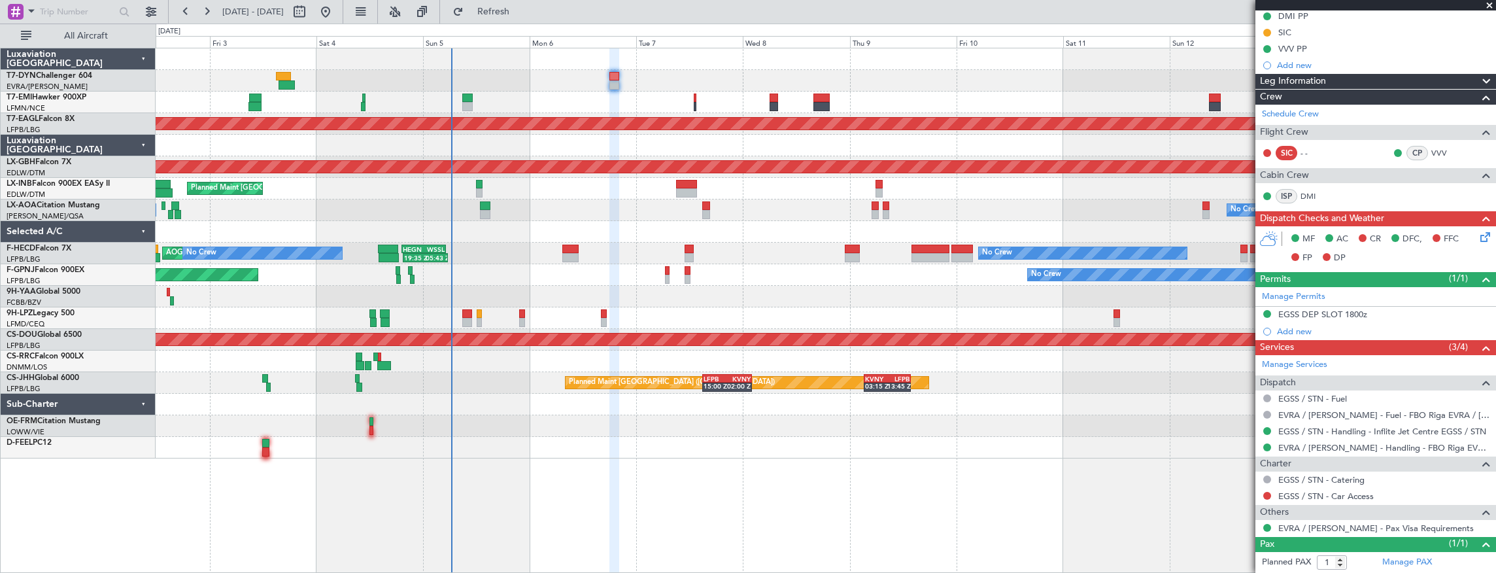
scroll to position [262, 0]
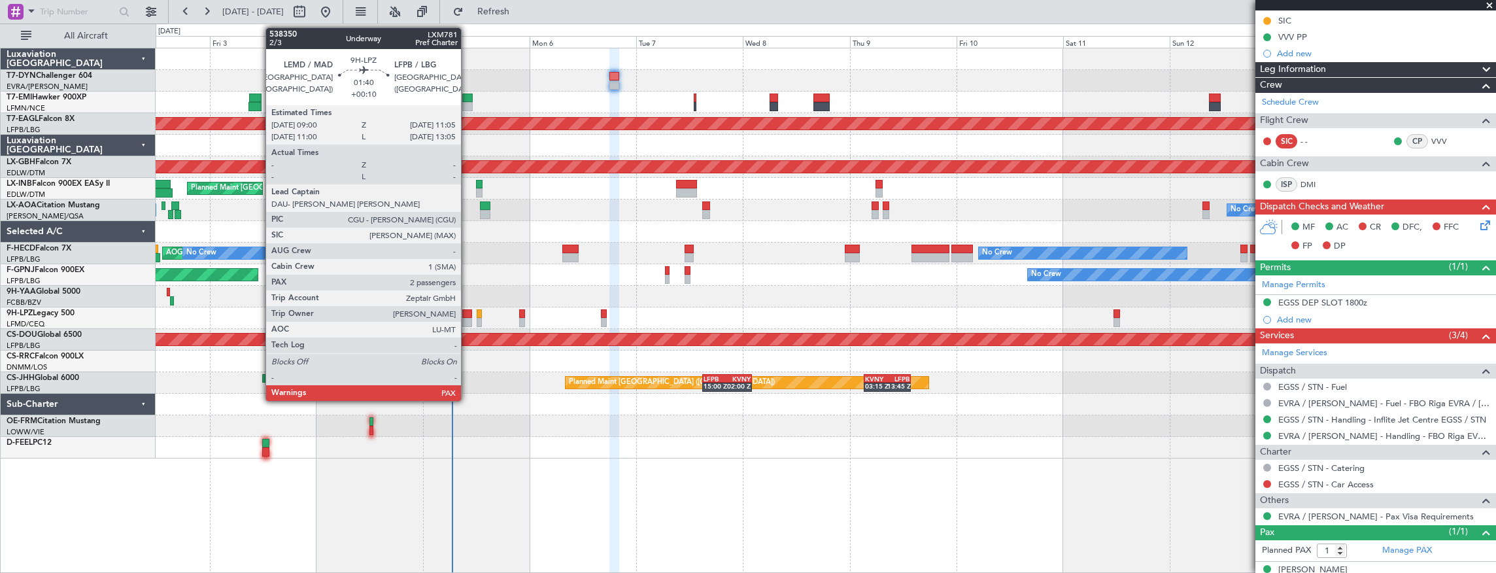
click at [468, 315] on div at bounding box center [467, 313] width 10 height 9
type input "+00:10"
type input "4"
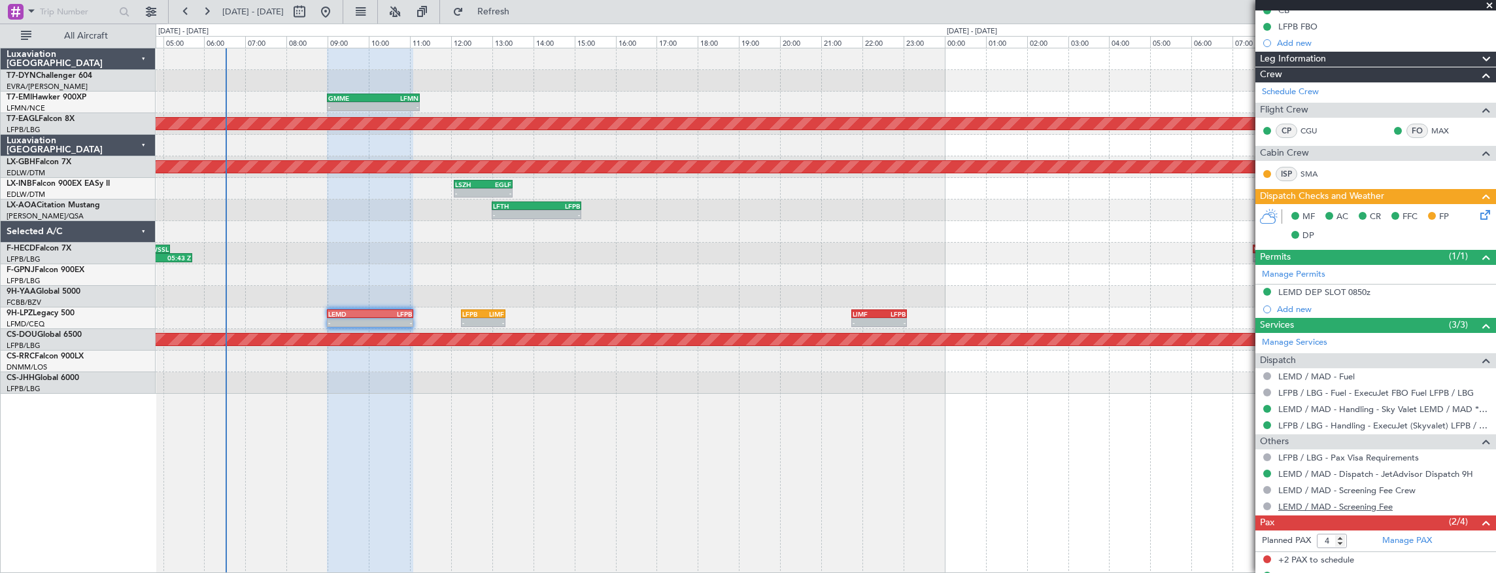
scroll to position [225, 0]
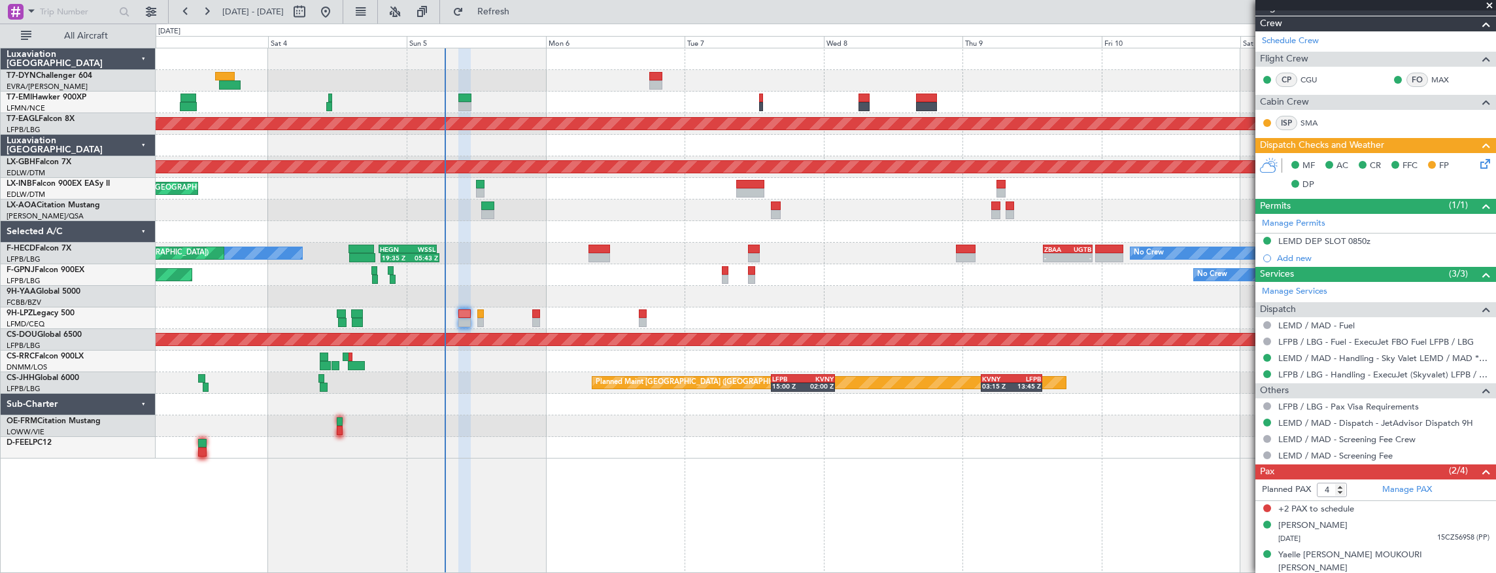
click at [837, 230] on div at bounding box center [826, 232] width 1341 height 22
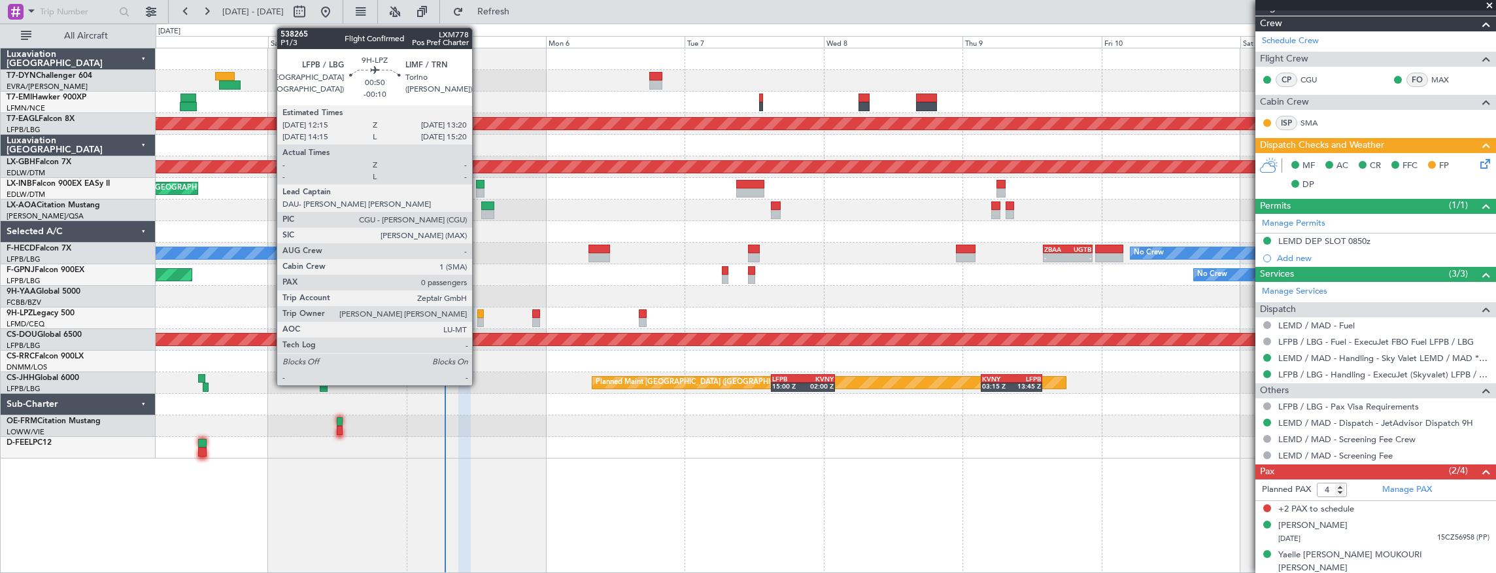
click at [479, 315] on div at bounding box center [480, 313] width 7 height 9
type input "-00:10"
type input "0"
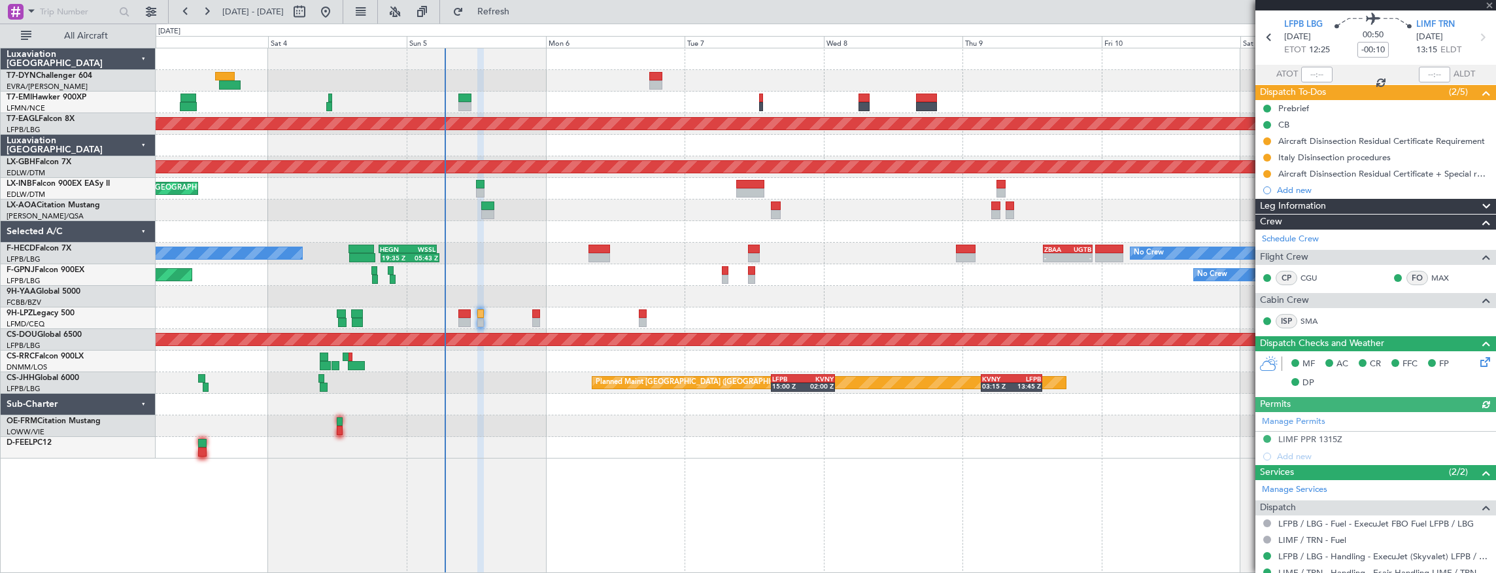
scroll to position [133, 0]
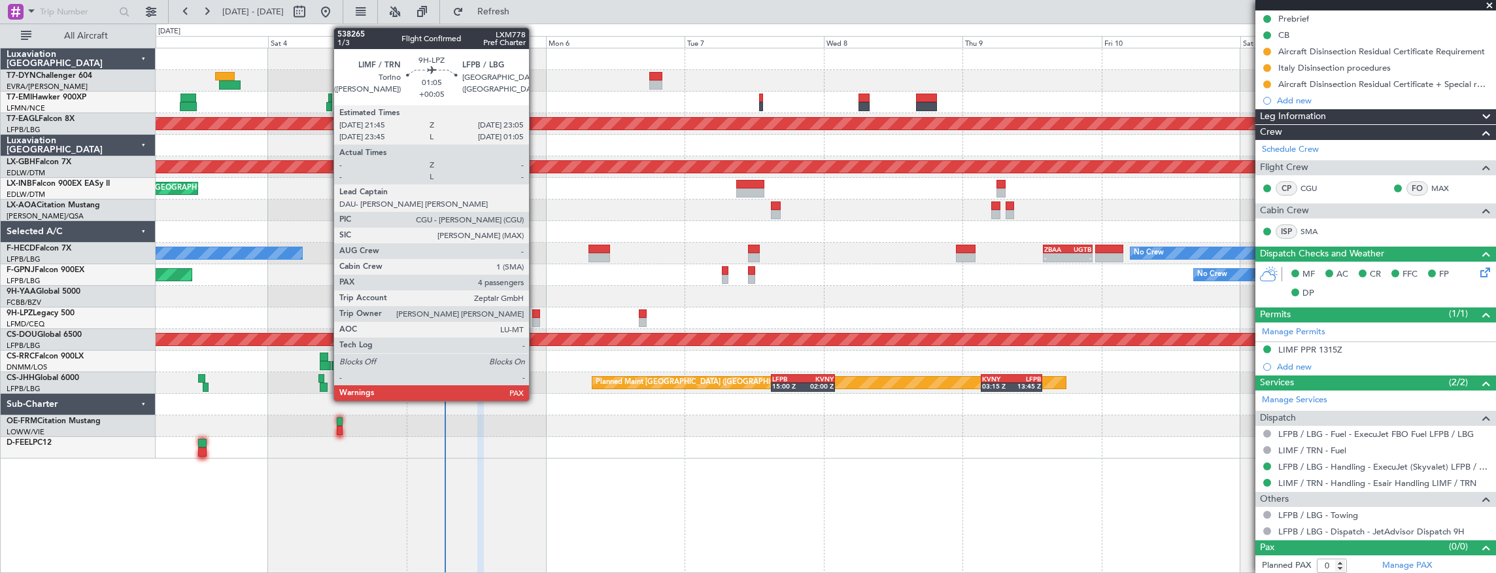
click at [536, 314] on div at bounding box center [536, 313] width 8 height 9
type input "+00:05"
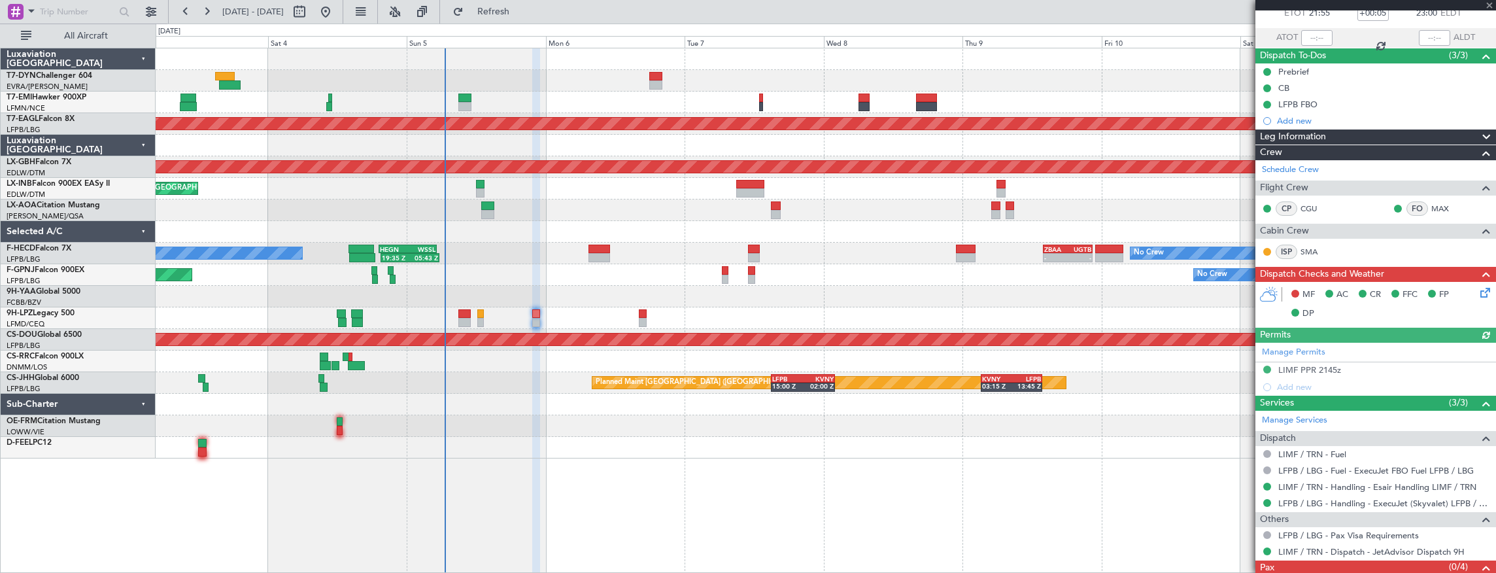
scroll to position [116, 0]
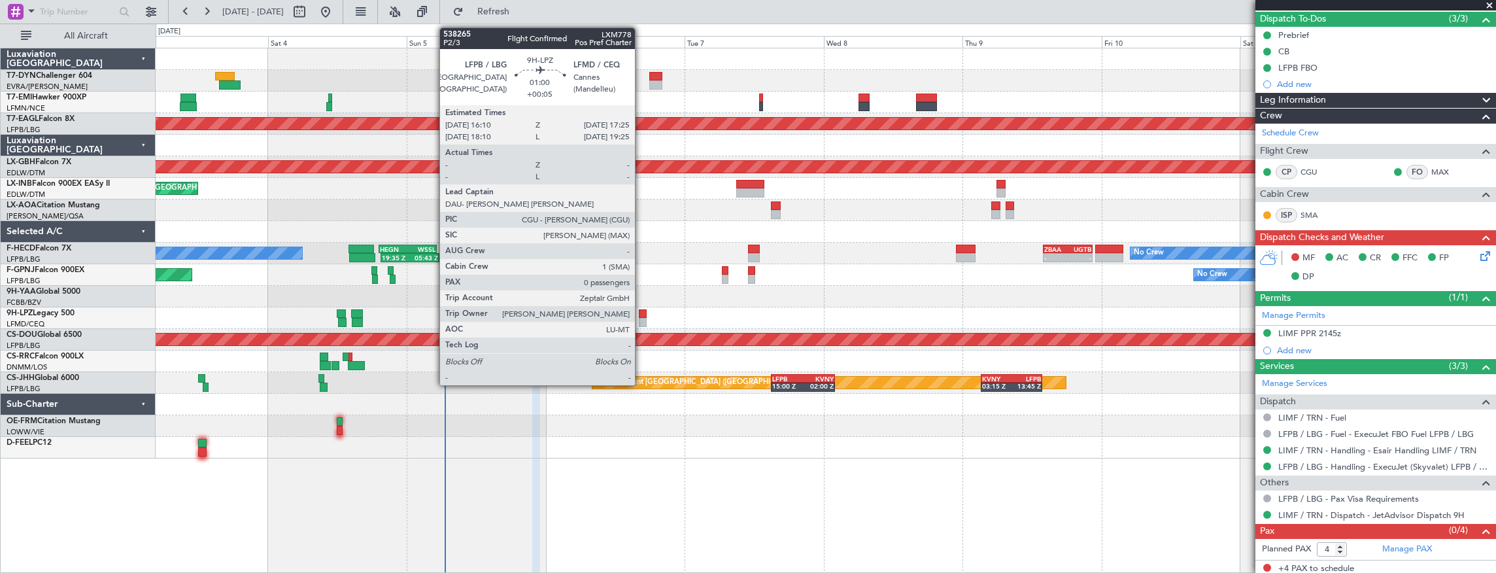
click at [641, 314] on div at bounding box center [643, 313] width 8 height 9
type input "0"
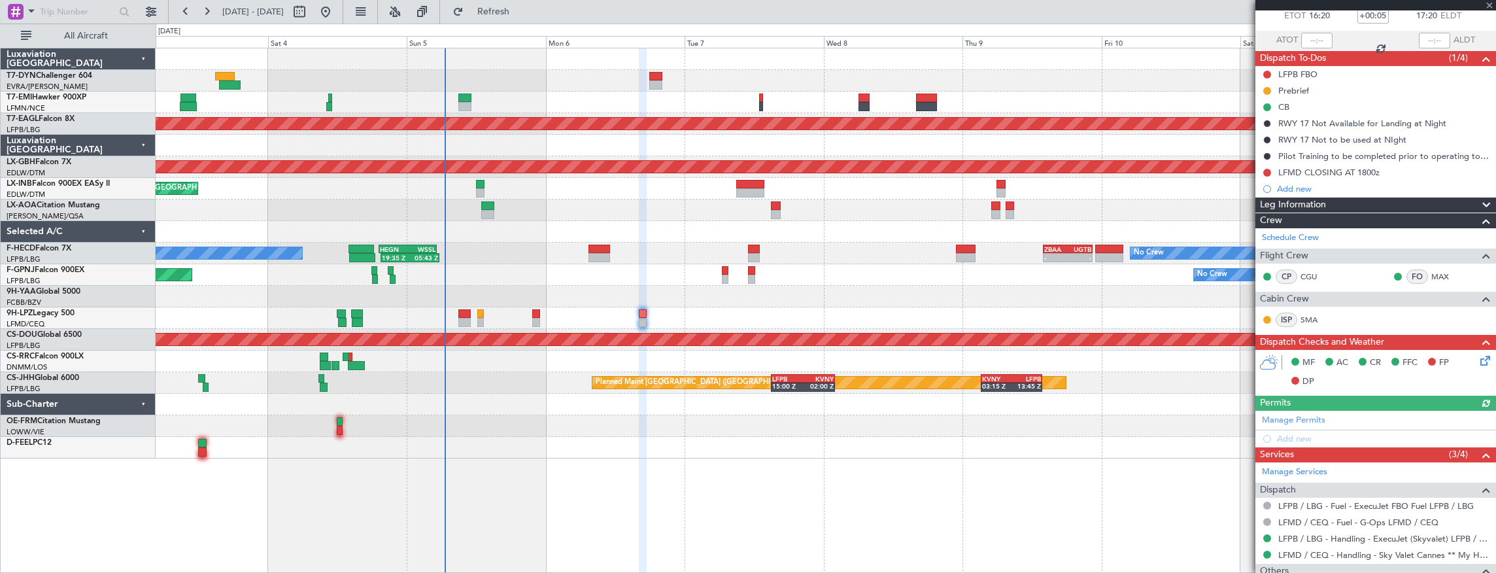
scroll to position [149, 0]
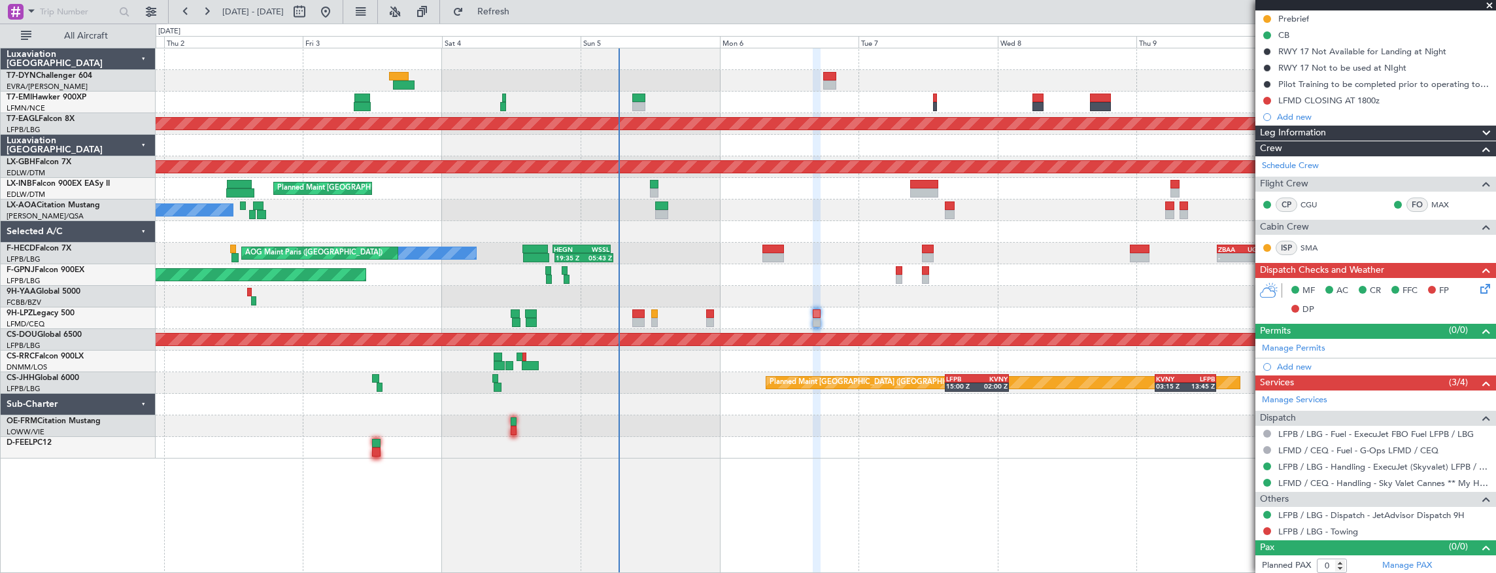
click at [1017, 321] on div "No Crew Planned Maint Dubai (Al Maktoum Intl) Planned Maint Nurnberg Planned Ma…" at bounding box center [826, 253] width 1341 height 410
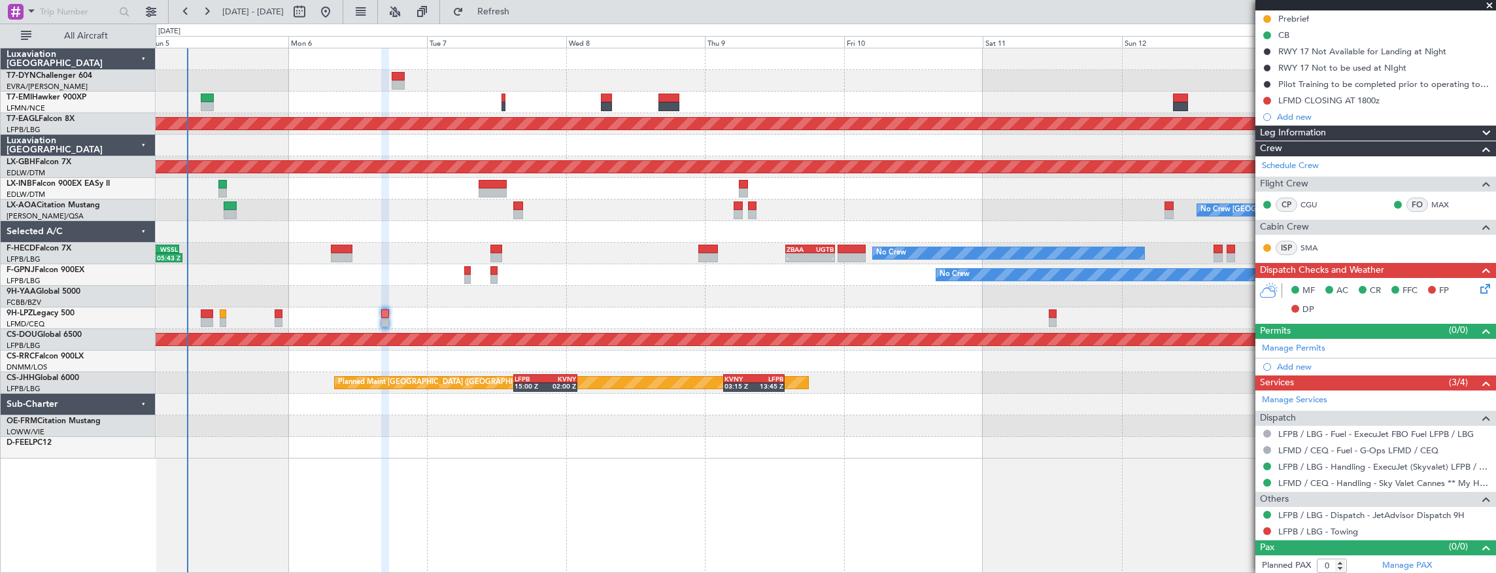
click at [311, 405] on div "No Crew Planned Maint Dubai (Al Maktoum Intl) Planned Maint Nurnberg Planned Ma…" at bounding box center [826, 311] width 1341 height 526
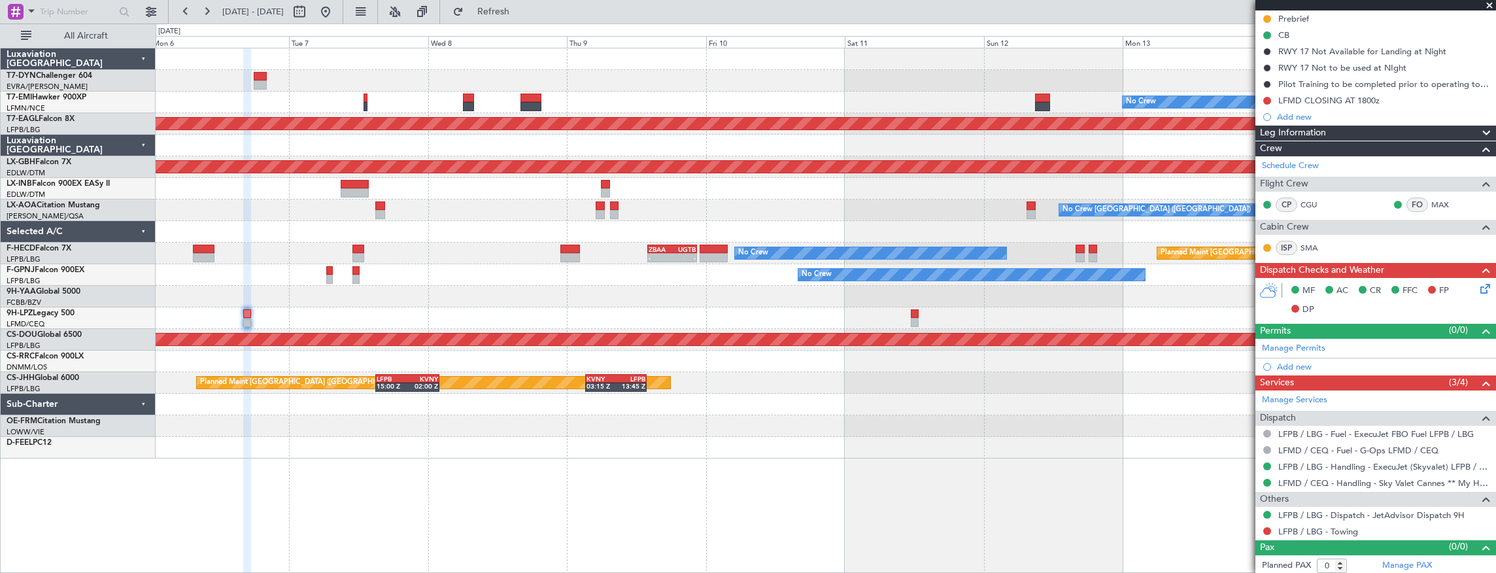
click at [556, 478] on div "No Crew Planned Maint Dubai (Al Maktoum Intl) Planned Maint Nurnberg No Crew Ch…" at bounding box center [826, 311] width 1341 height 526
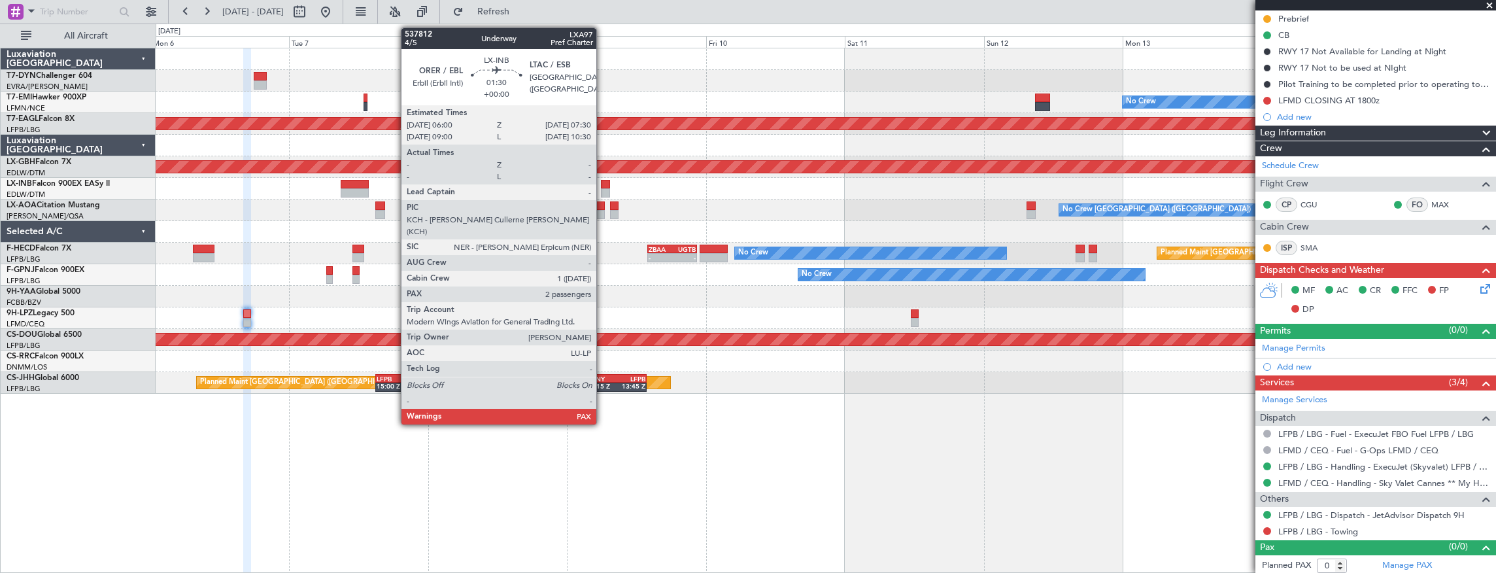
click at [603, 186] on div at bounding box center [605, 184] width 9 height 9
type input "4"
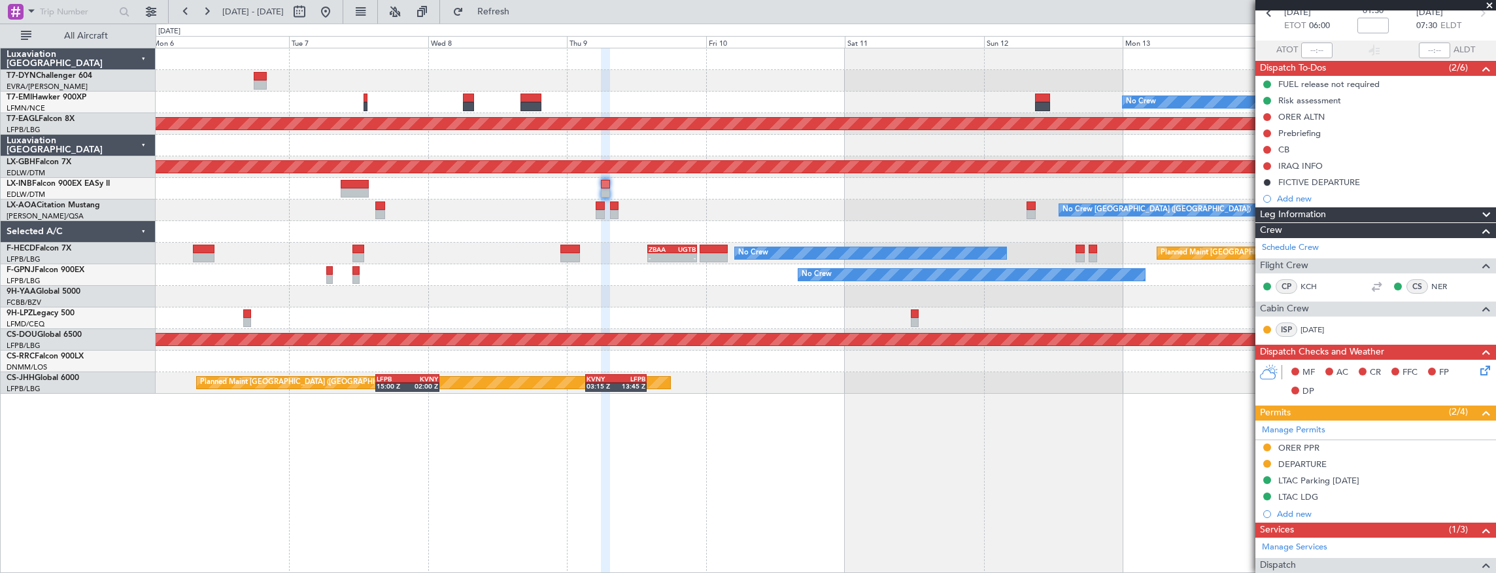
scroll to position [0, 0]
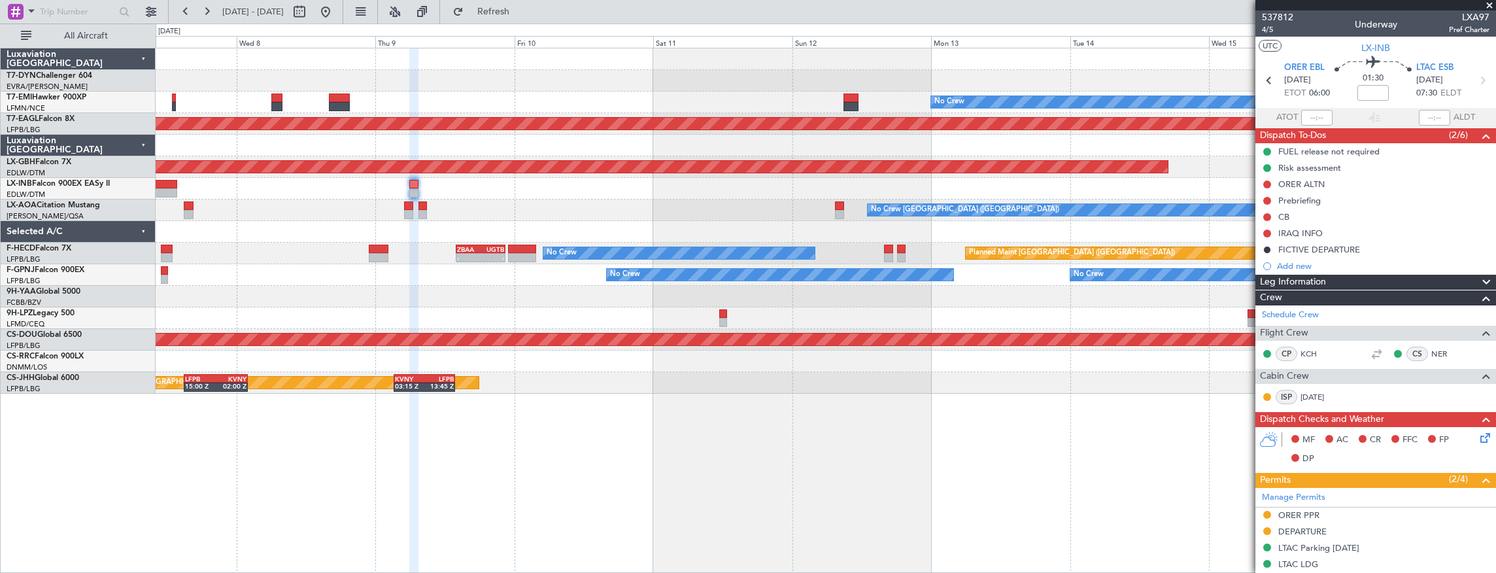
click at [587, 182] on div at bounding box center [826, 189] width 1341 height 22
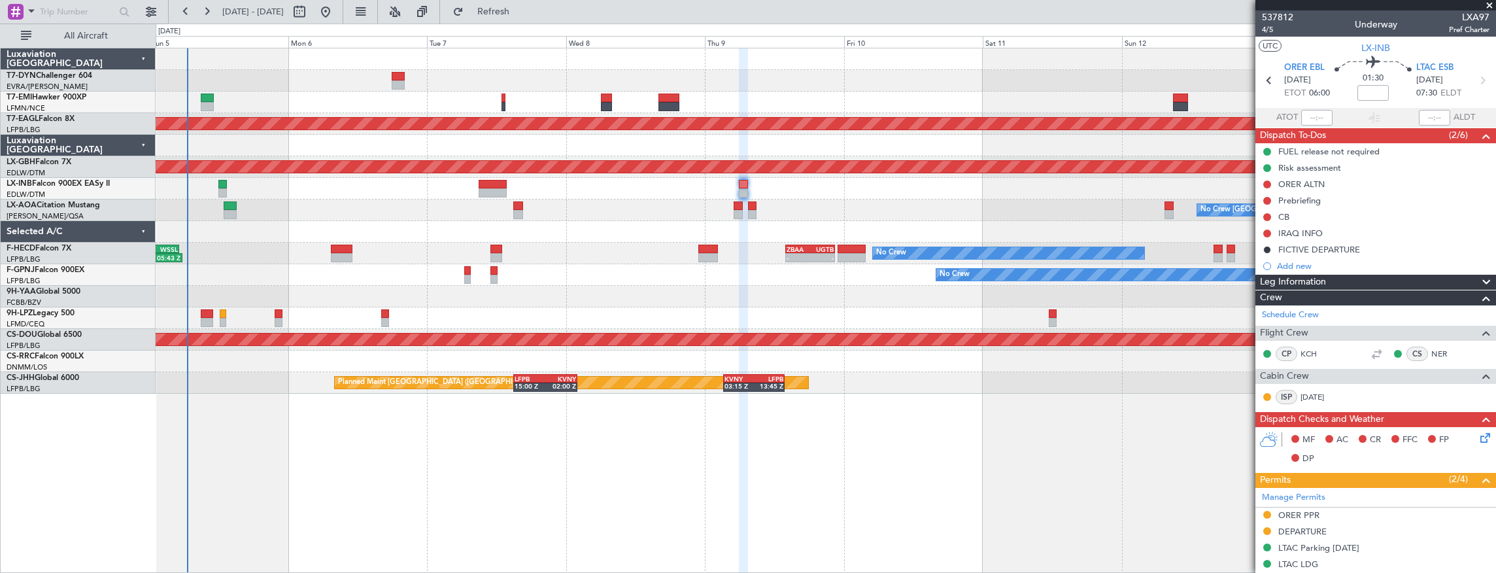
click at [1116, 214] on div "No Crew Planned Maint Dubai (Al Maktoum Intl) Planned Maint Nurnberg Planned Ma…" at bounding box center [826, 220] width 1341 height 345
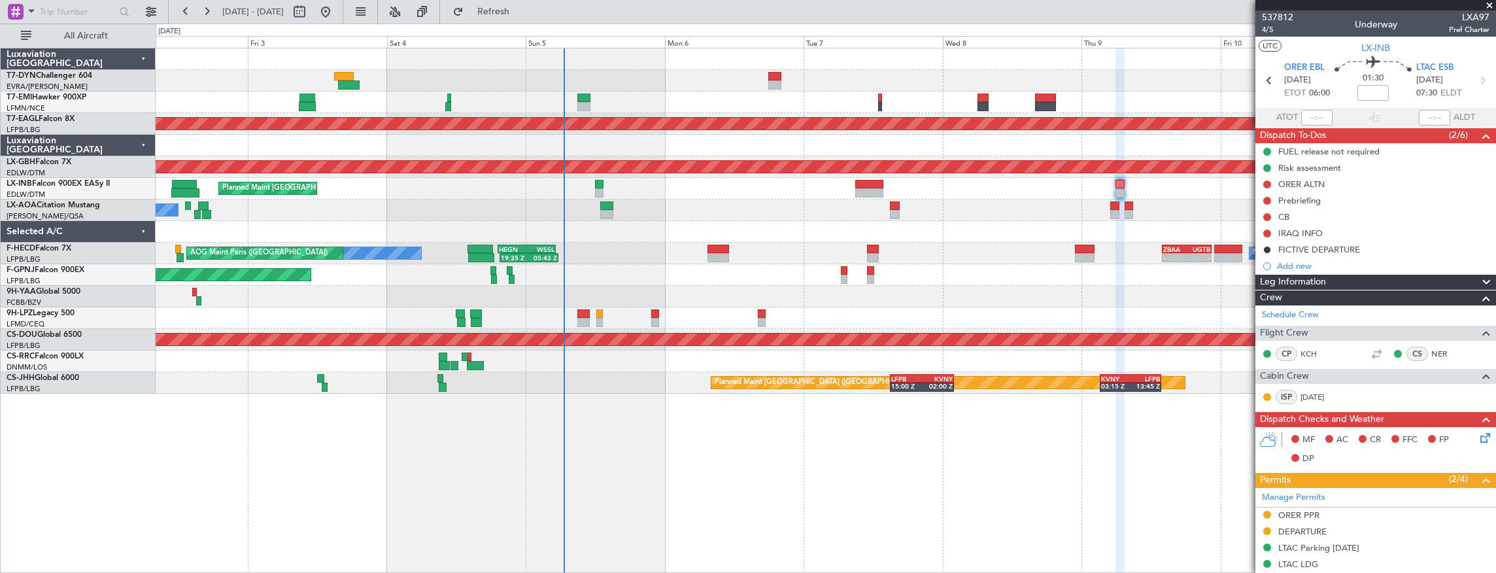
click at [642, 182] on div "Planned Maint [GEOGRAPHIC_DATA]" at bounding box center [826, 189] width 1341 height 22
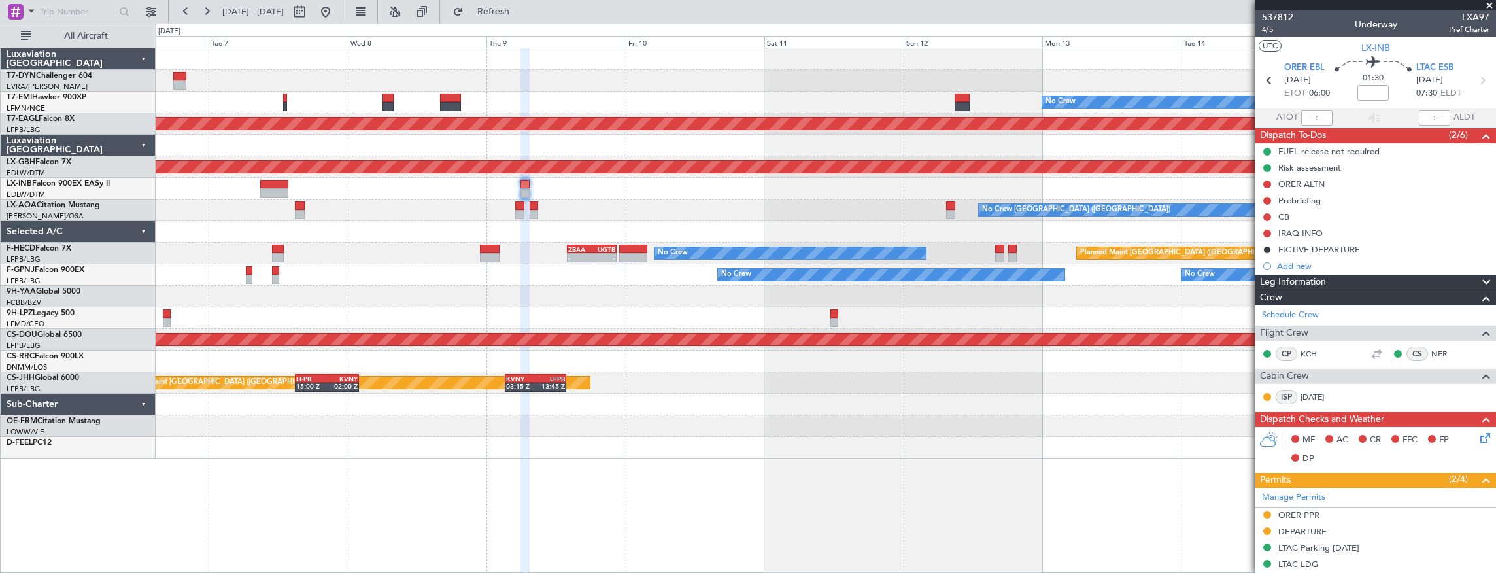
click at [390, 191] on div "No Crew Planned Maint Dubai (Al Maktoum Intl) Planned Maint Nurnberg No Crew Ch…" at bounding box center [826, 253] width 1341 height 410
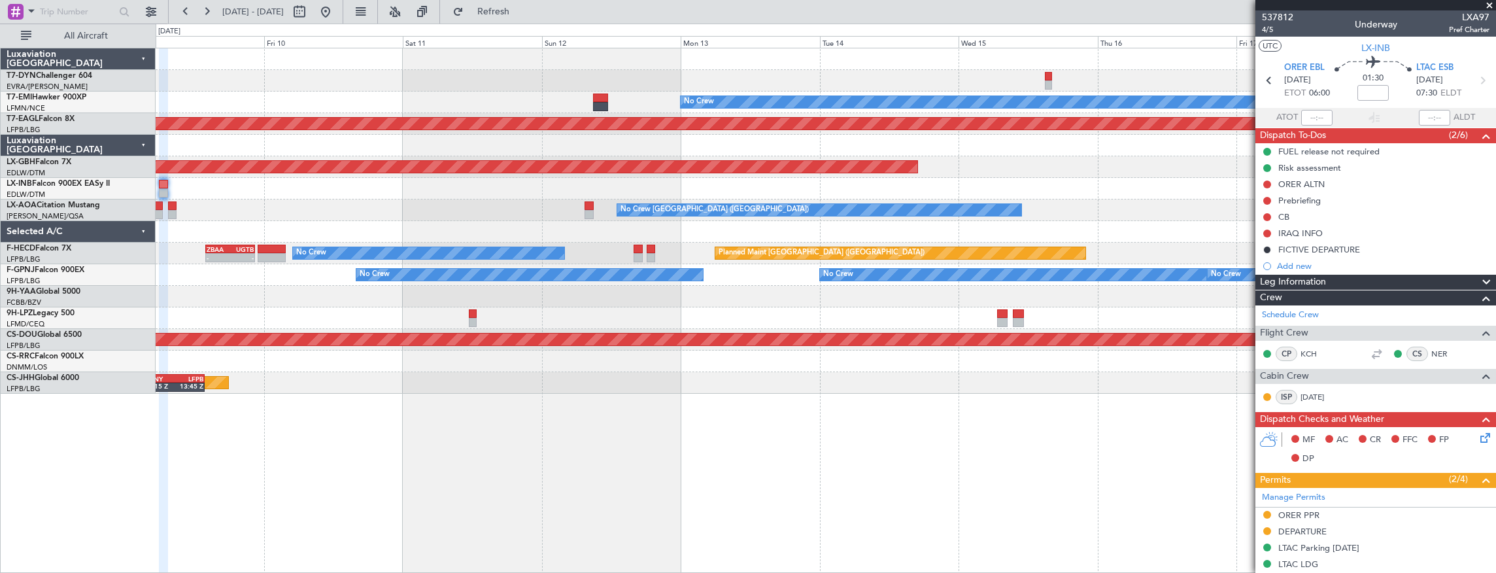
click at [318, 217] on div "No Crew Planned Maint Dubai (Al Maktoum Intl) Planned Maint Nurnberg No Crew Ch…" at bounding box center [826, 220] width 1341 height 345
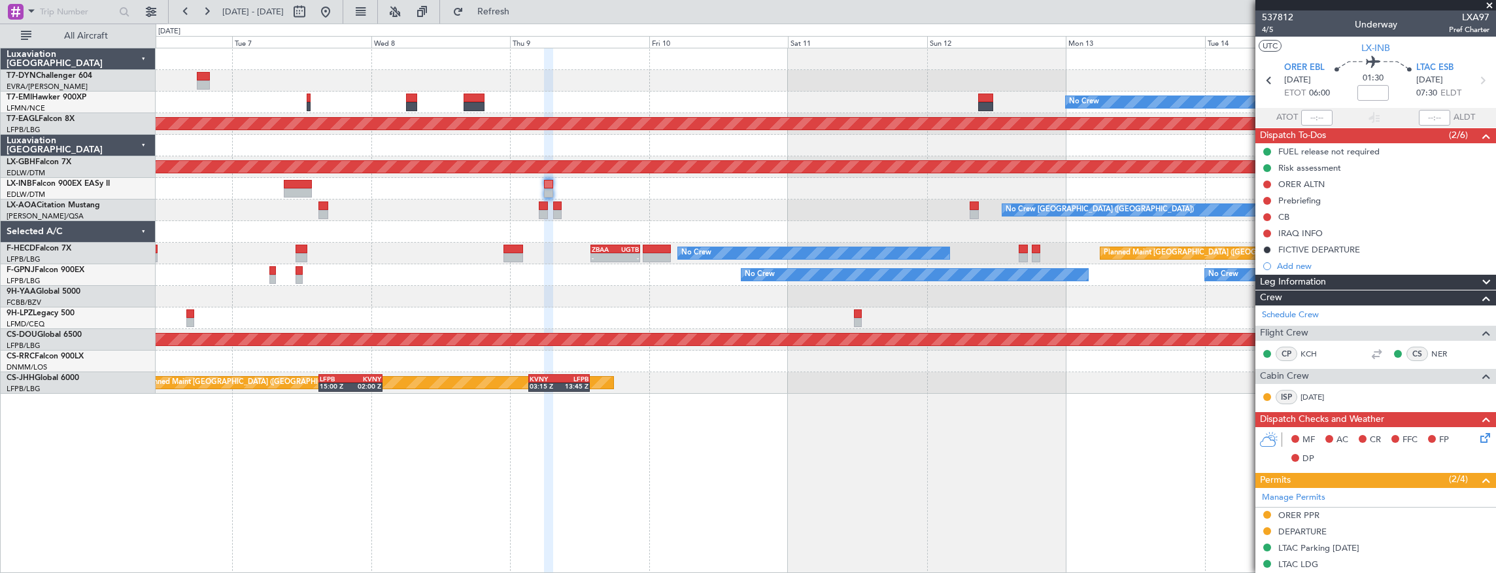
click at [878, 232] on div "No Crew Planned Maint Dubai (Al Maktoum Intl) Planned Maint Nurnberg No Crew Ch…" at bounding box center [826, 220] width 1341 height 345
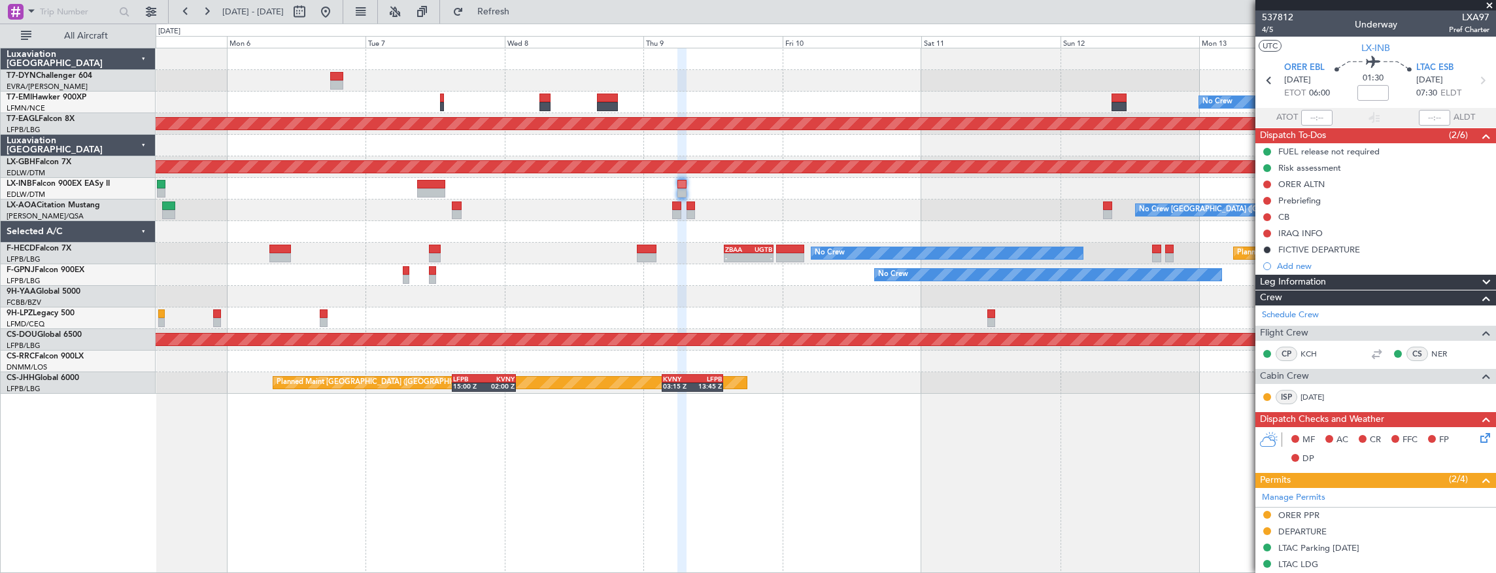
click at [555, 219] on div "No Crew [GEOGRAPHIC_DATA] ([GEOGRAPHIC_DATA])" at bounding box center [826, 210] width 1341 height 22
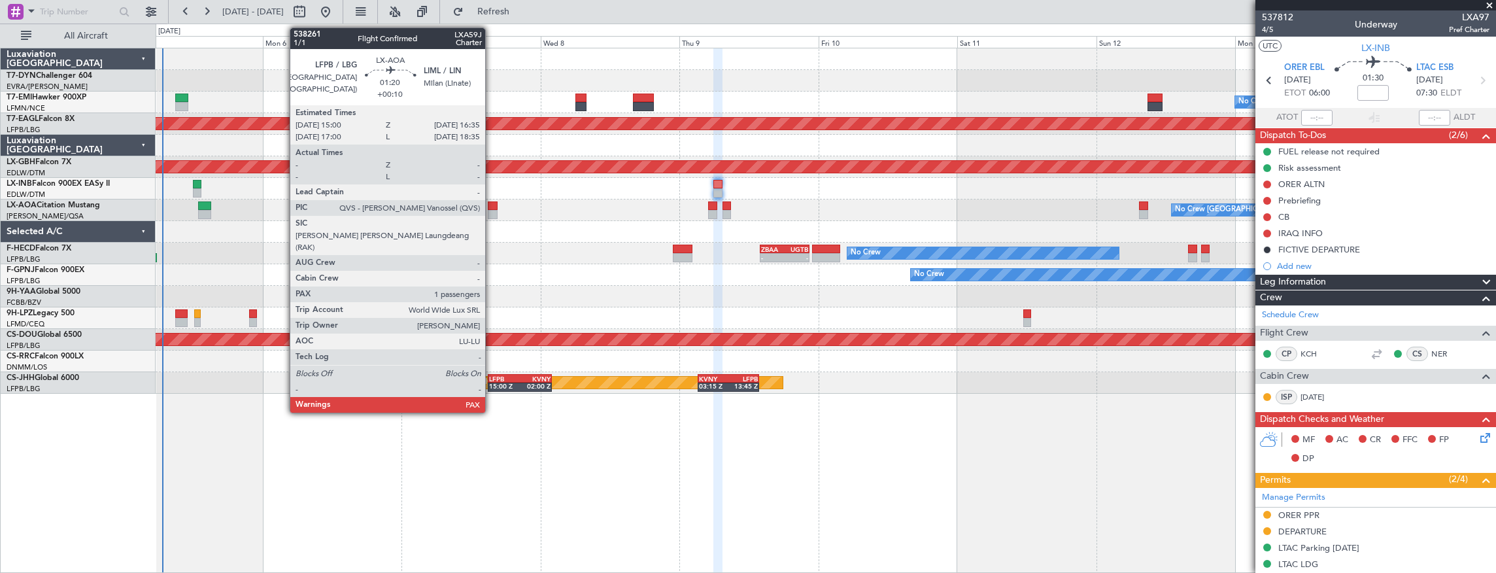
click at [492, 203] on div at bounding box center [493, 205] width 10 height 9
type input "+00:10"
type input "1"
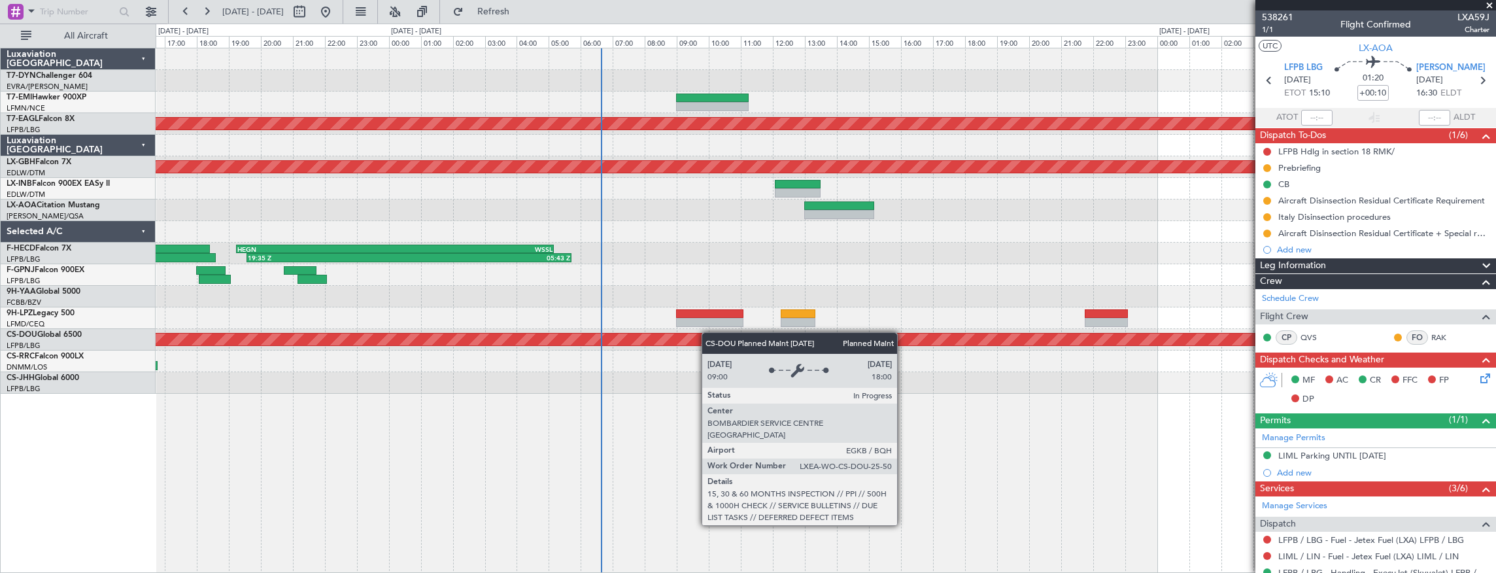
click at [743, 337] on div "Planned Maint Dubai (Al Maktoum Intl) Planned Maint Nurnberg 19:35 Z 05:43 Z HE…" at bounding box center [826, 220] width 1341 height 345
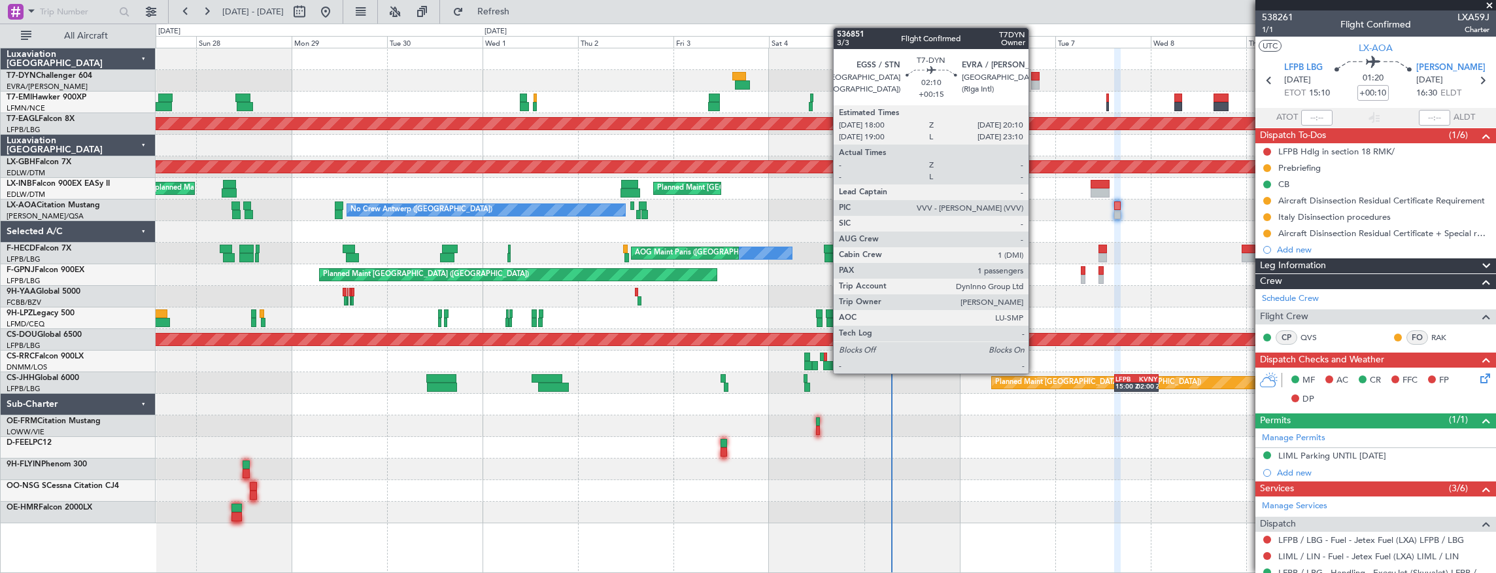
click at [1035, 77] on div at bounding box center [1035, 76] width 9 height 9
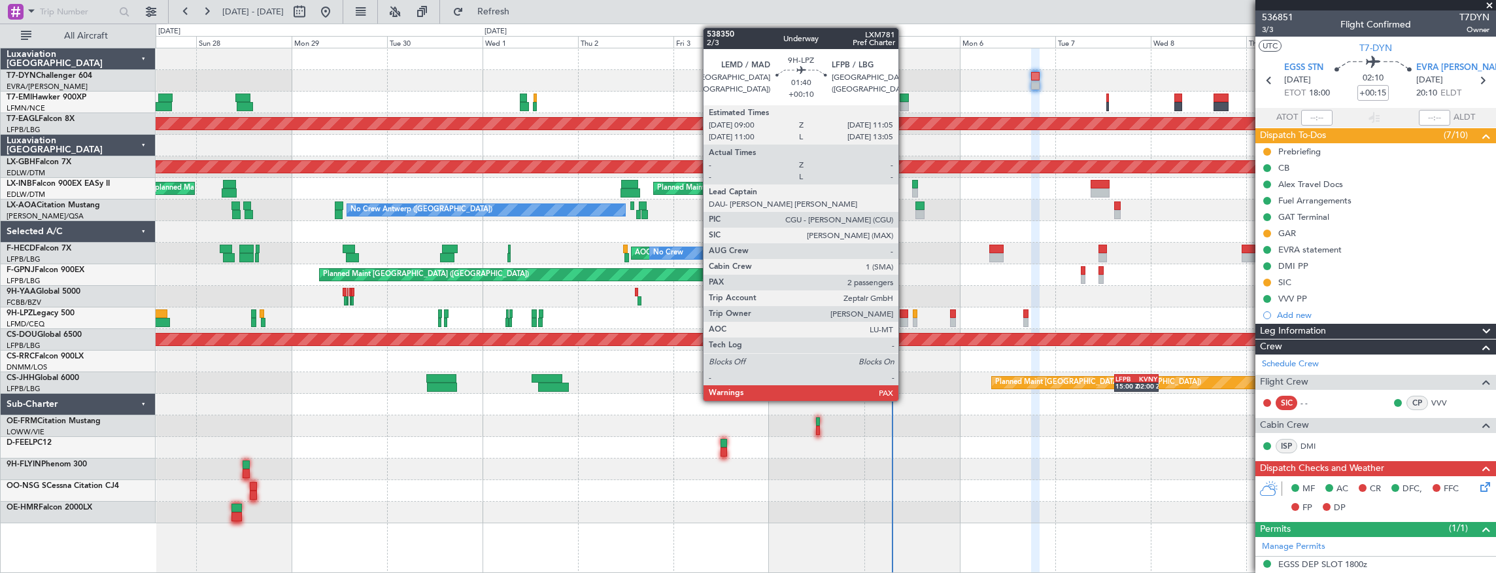
click at [905, 313] on div at bounding box center [904, 313] width 9 height 9
type input "+00:10"
type input "4"
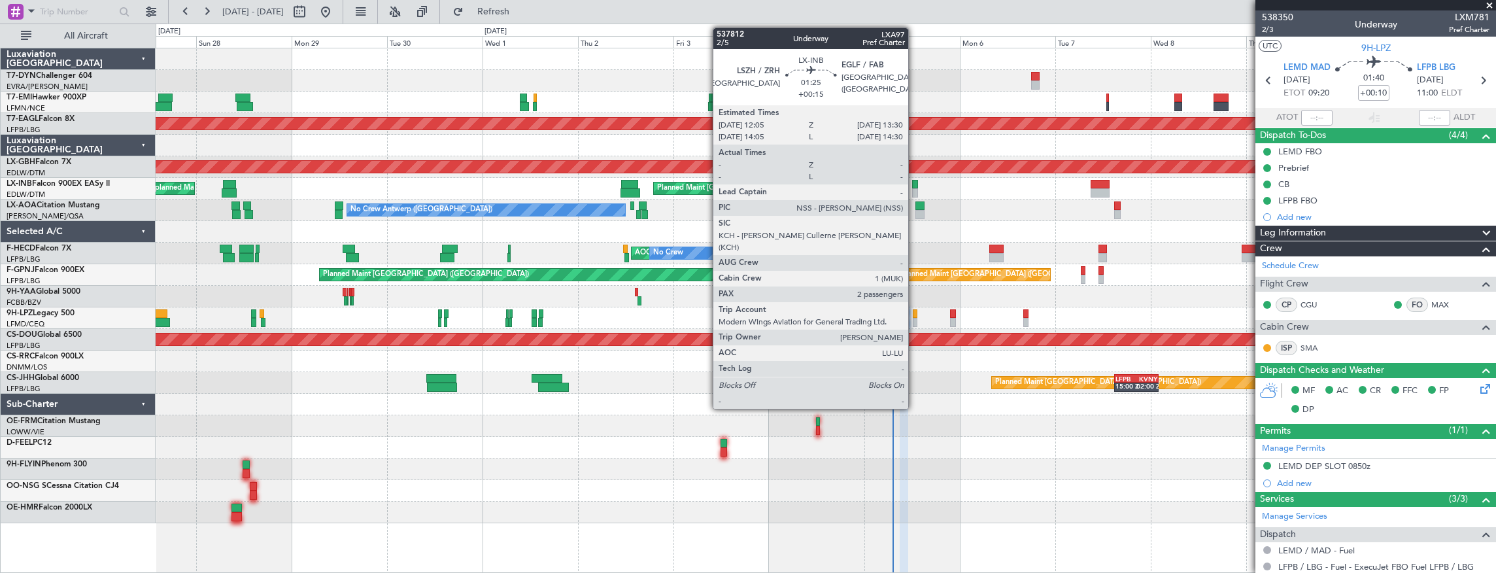
click at [915, 185] on div at bounding box center [915, 184] width 6 height 9
type input "+00:15"
type input "2"
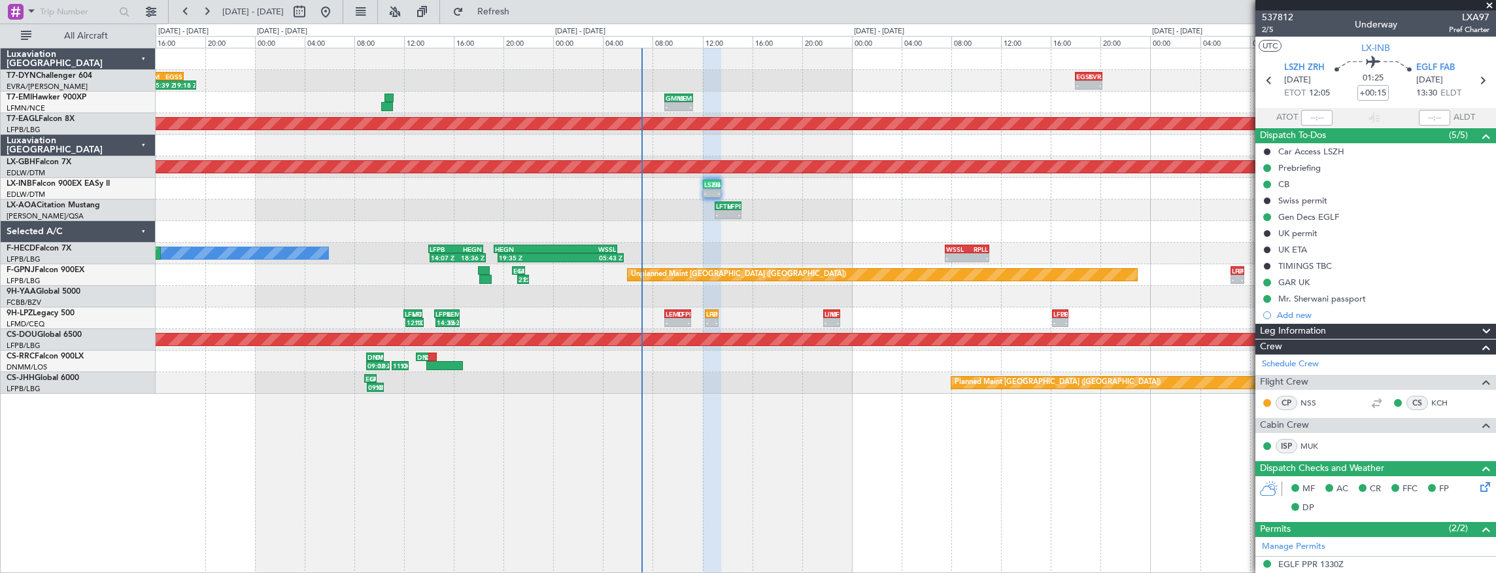
click at [762, 210] on div "- - LFTH 13:00 Z LFPB 15:10 Z - - LFPB 15:00 Z LIML 16:35 Z LFPB 15:30 Z LFTH 1…" at bounding box center [826, 210] width 1341 height 22
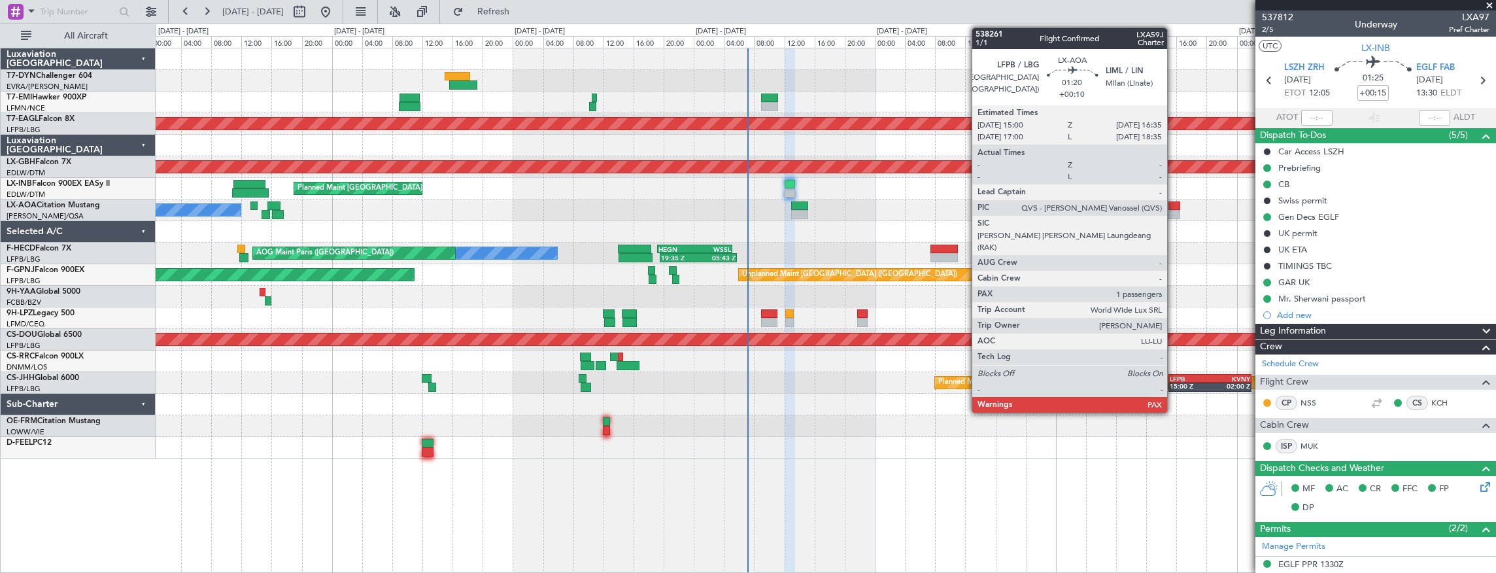
click at [1174, 207] on div at bounding box center [1175, 205] width 12 height 9
type input "+00:10"
type input "1"
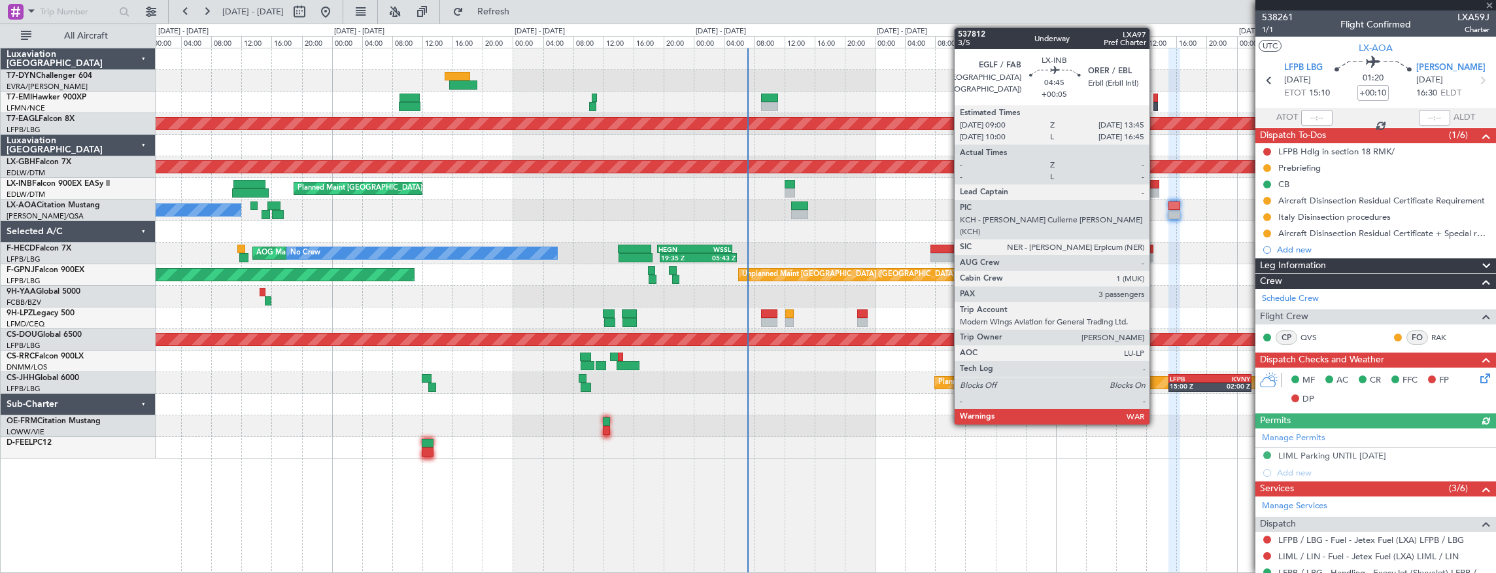
click at [1156, 189] on div at bounding box center [1141, 192] width 36 height 9
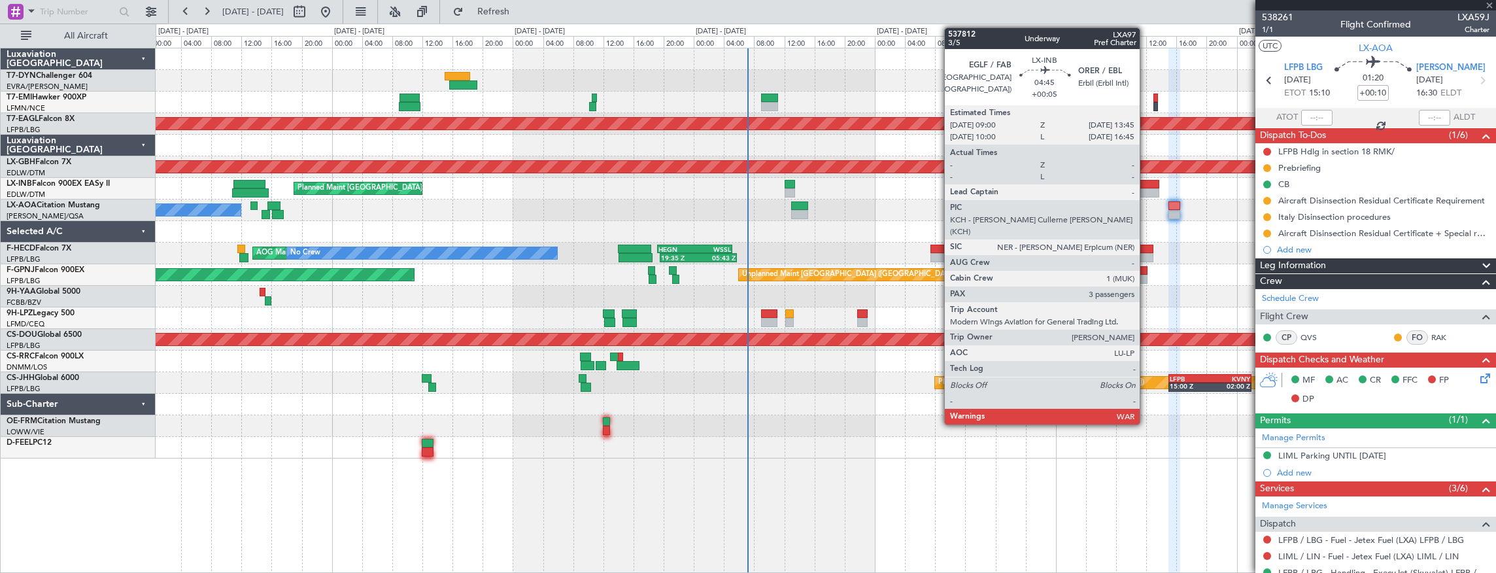
type input "+00:05"
type input "3"
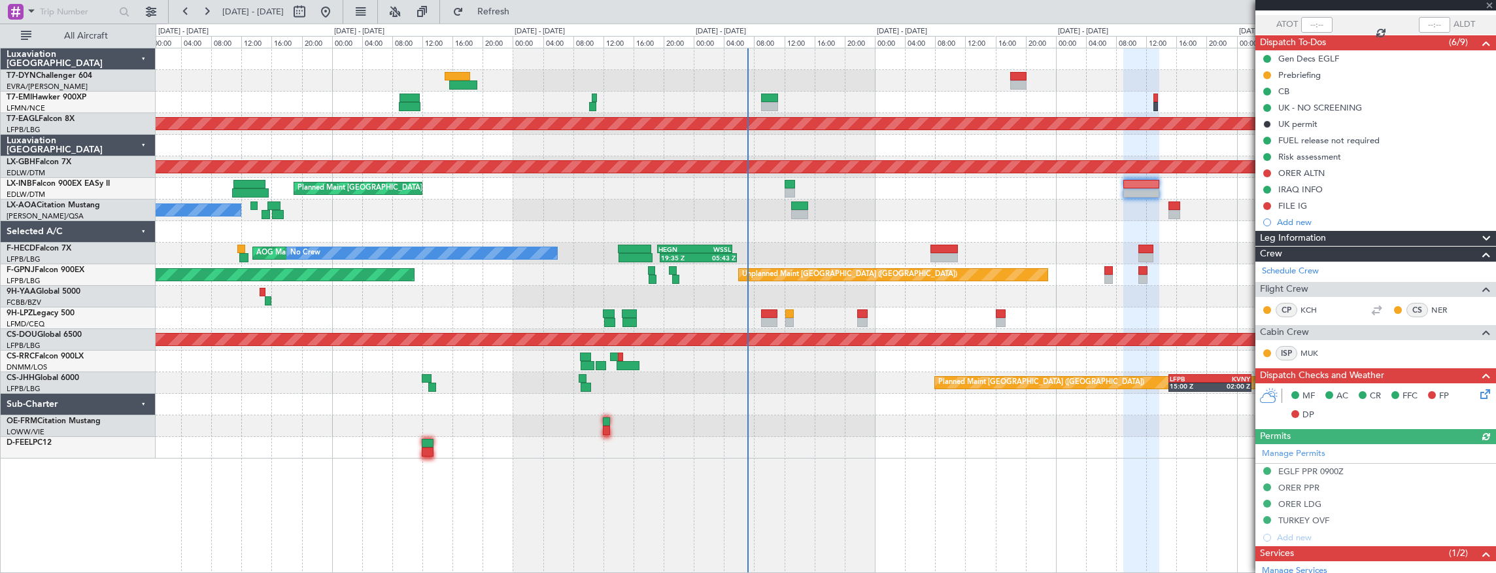
scroll to position [218, 0]
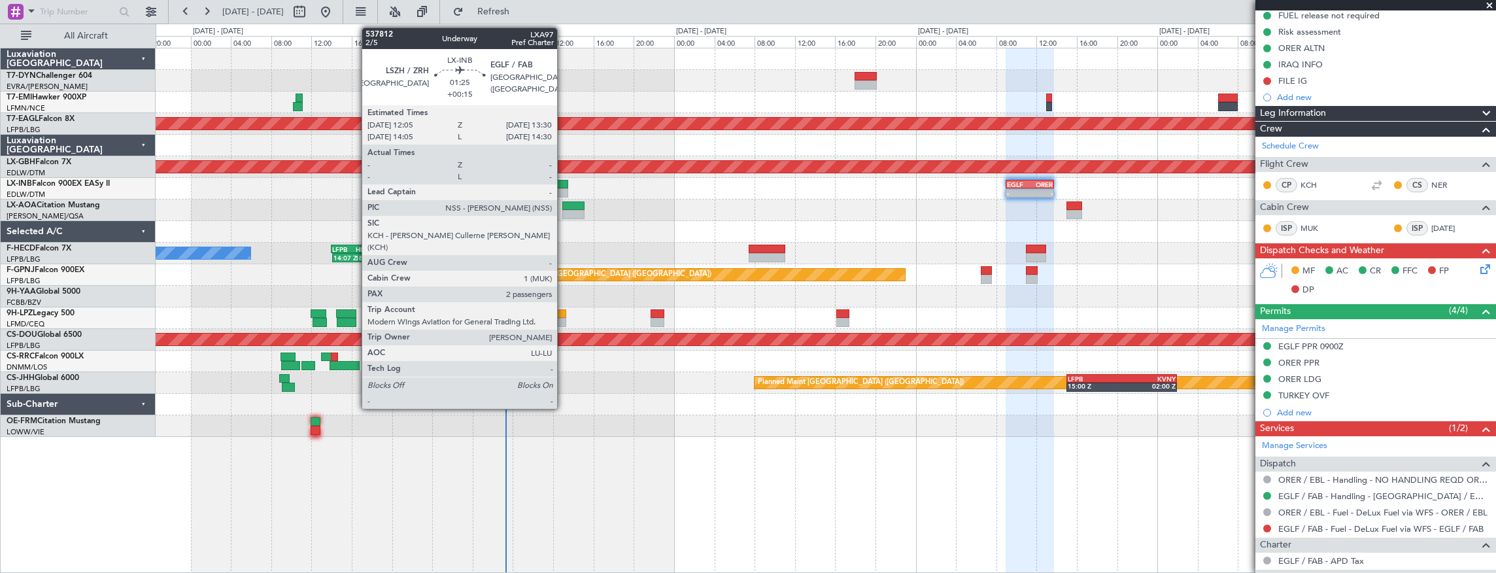
click at [564, 185] on div at bounding box center [560, 184] width 14 height 9
type input "+00:15"
type input "2"
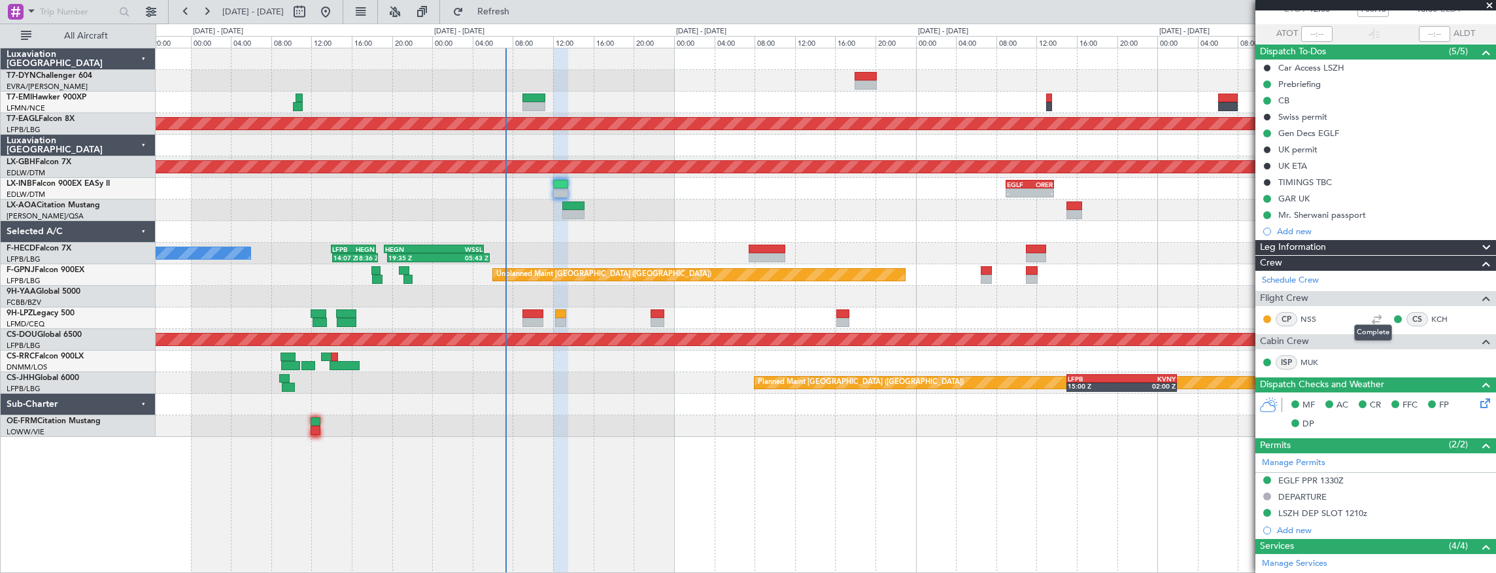
scroll to position [0, 0]
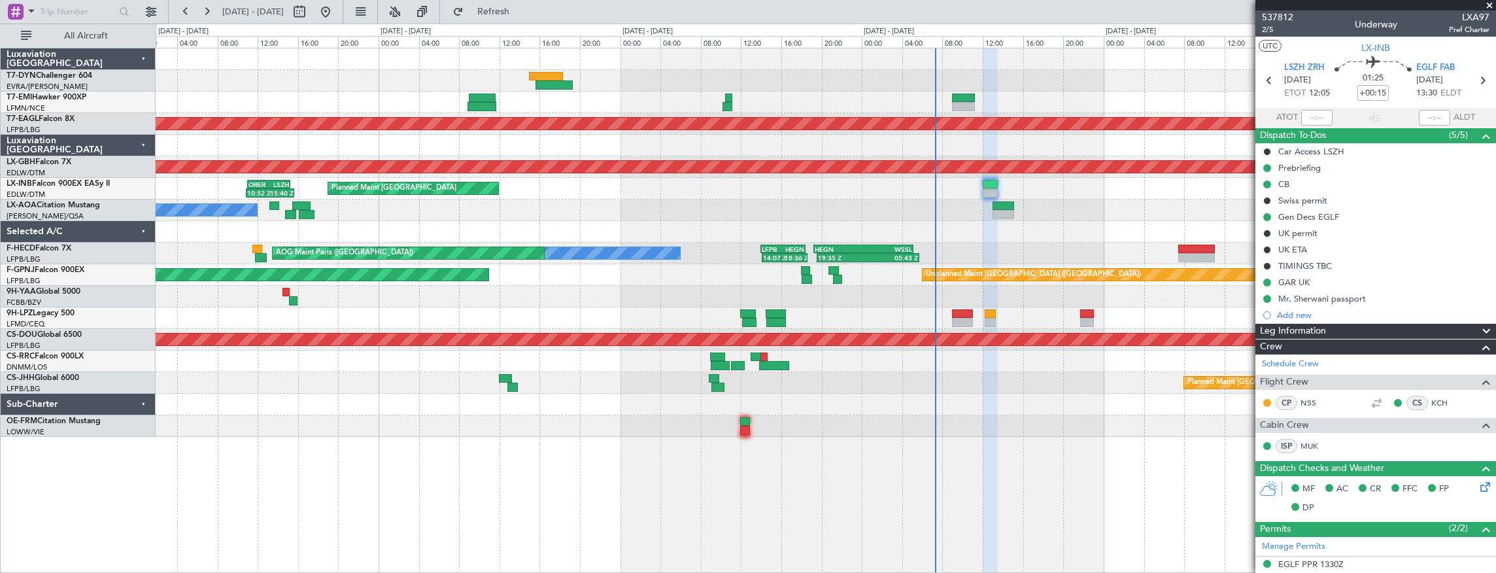
click at [715, 202] on div "No Crew Antwerp ([GEOGRAPHIC_DATA])" at bounding box center [826, 210] width 1341 height 22
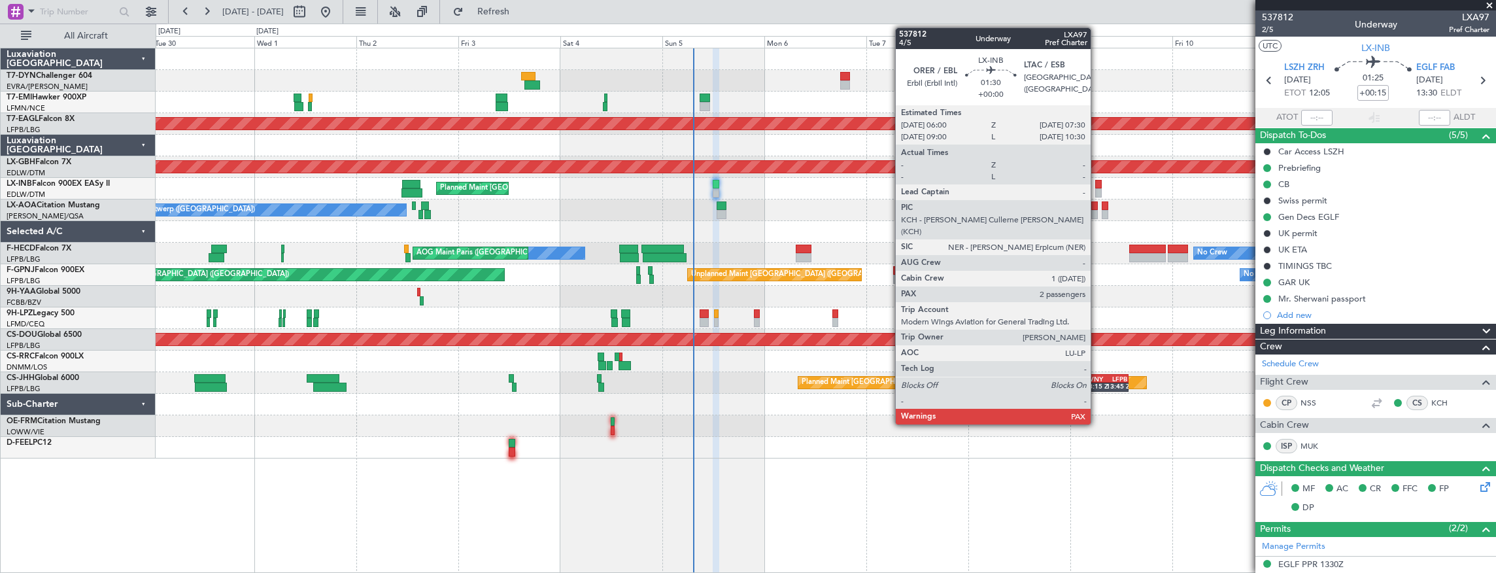
click at [1097, 186] on div at bounding box center [1098, 184] width 7 height 9
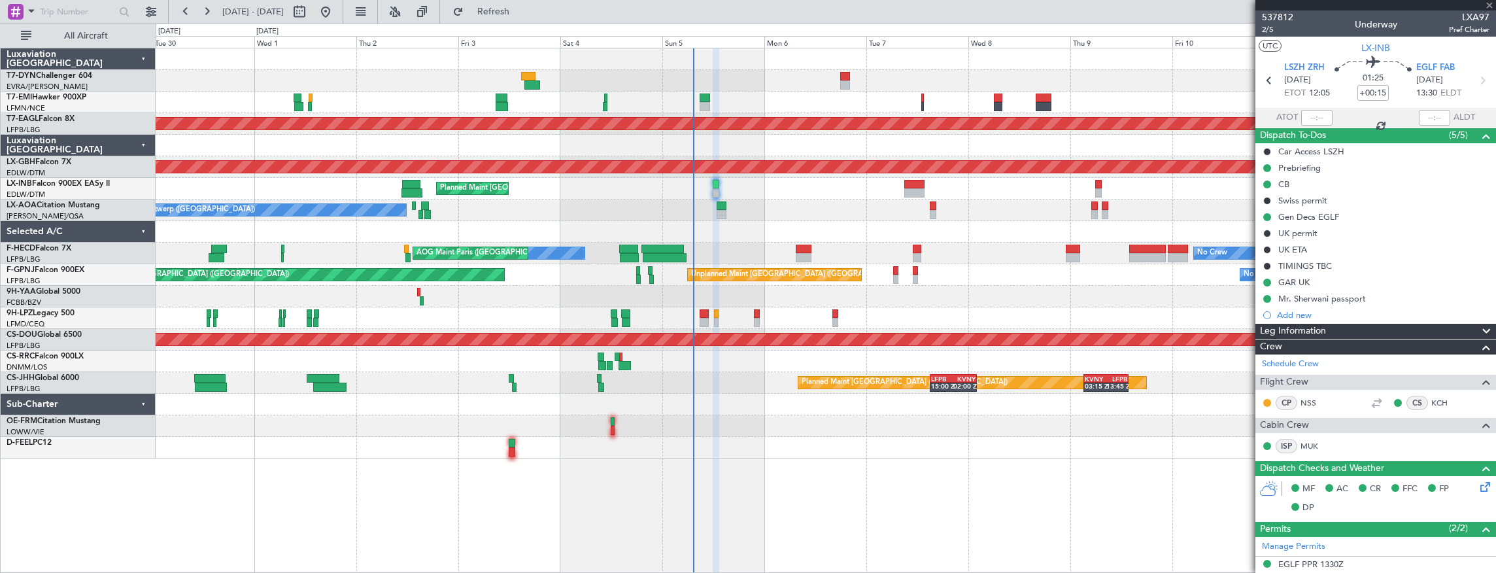
type input "4"
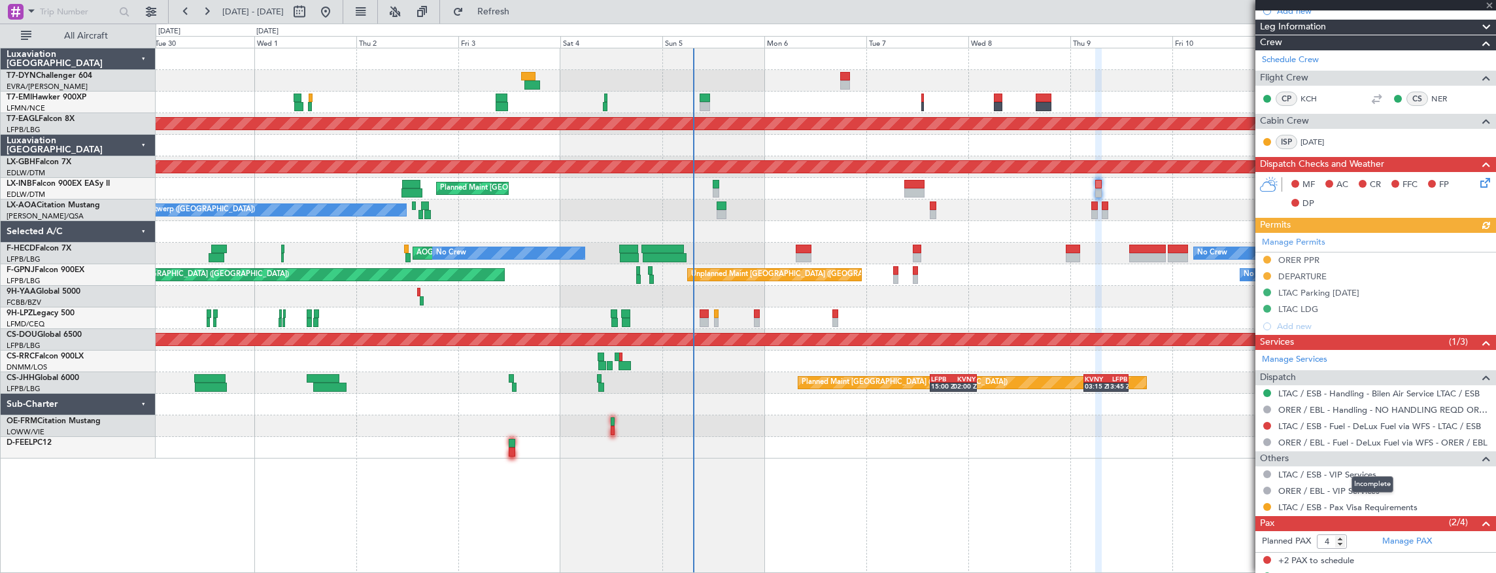
scroll to position [306, 0]
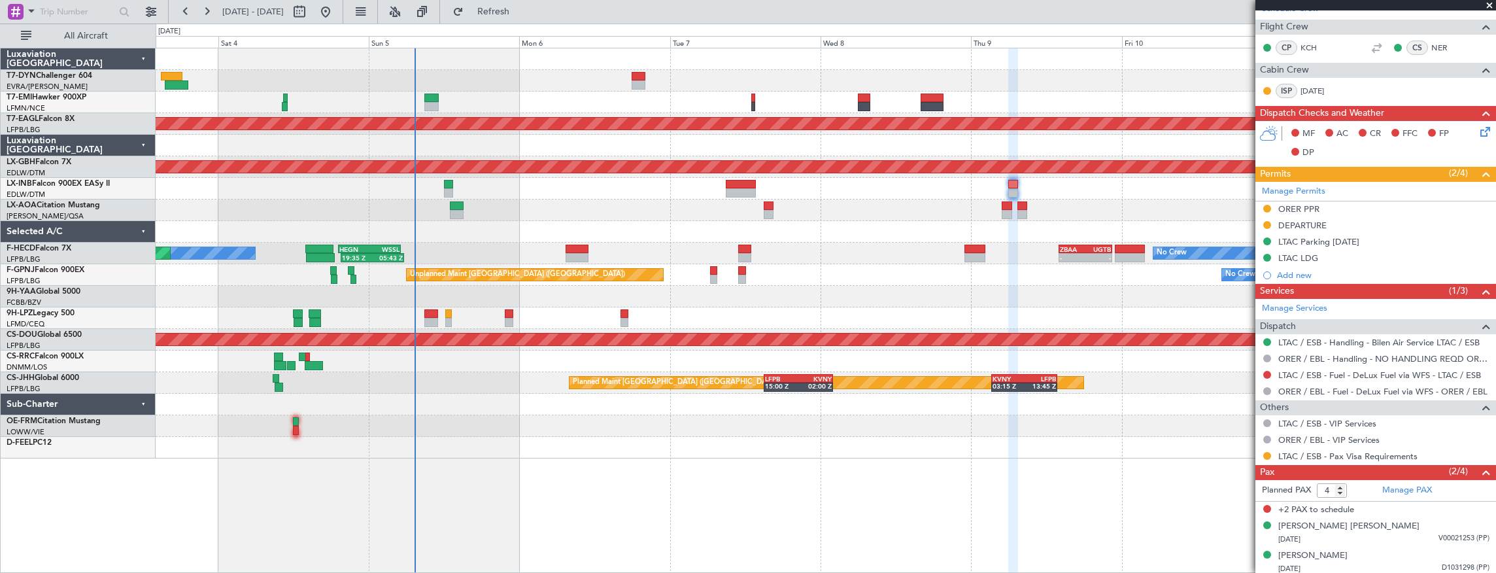
click at [621, 200] on div "No Crew Planned Maint Dubai (Al Maktoum Intl) Planned Maint Nurnberg Planned Ma…" at bounding box center [826, 253] width 1341 height 410
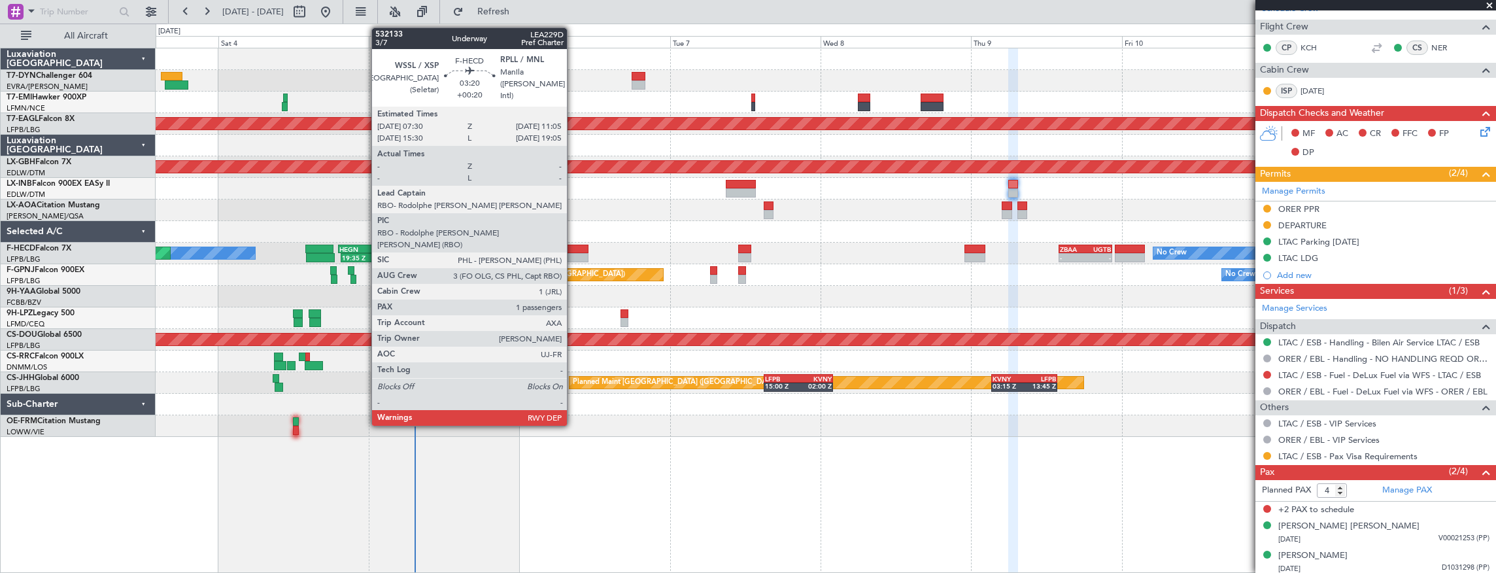
click at [573, 248] on div at bounding box center [577, 249] width 23 height 9
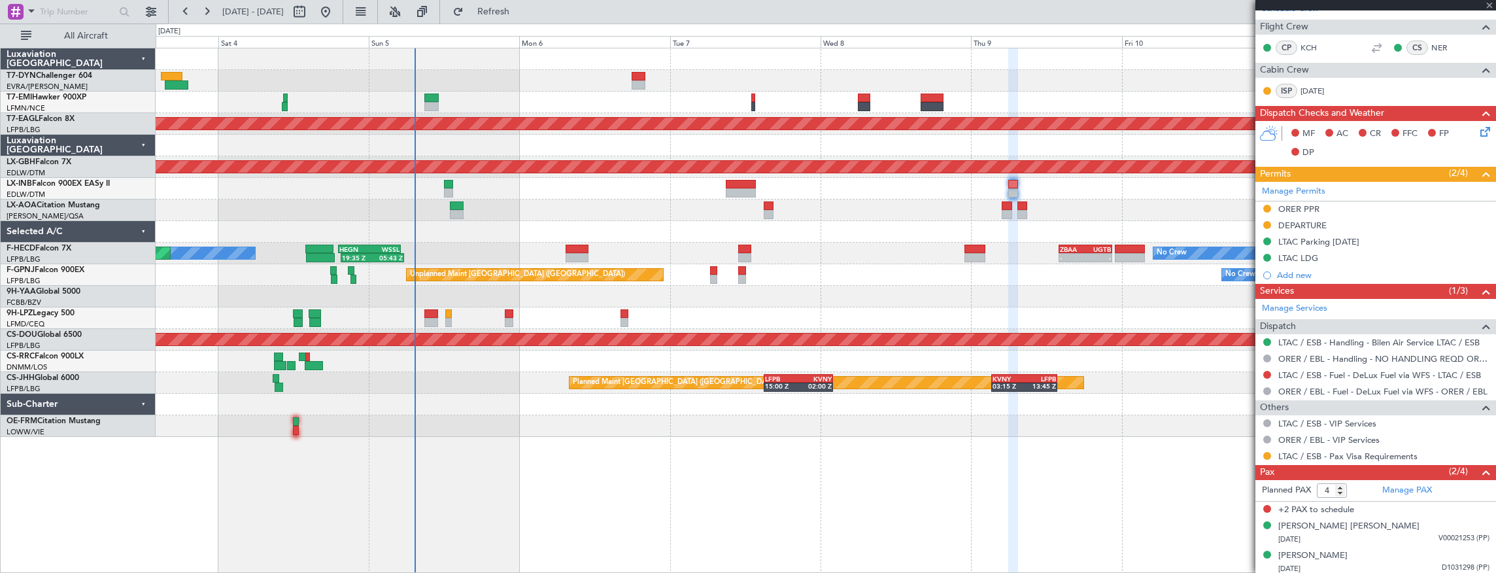
type input "+00:20"
type input "1"
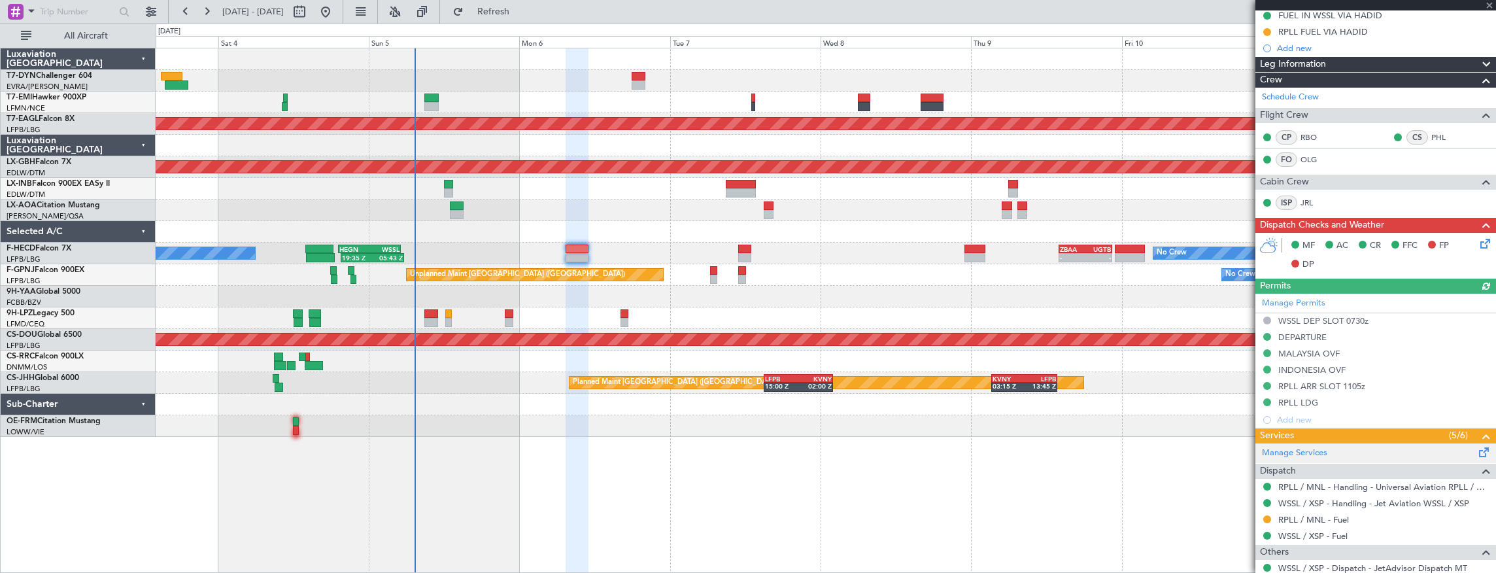
scroll to position [299, 0]
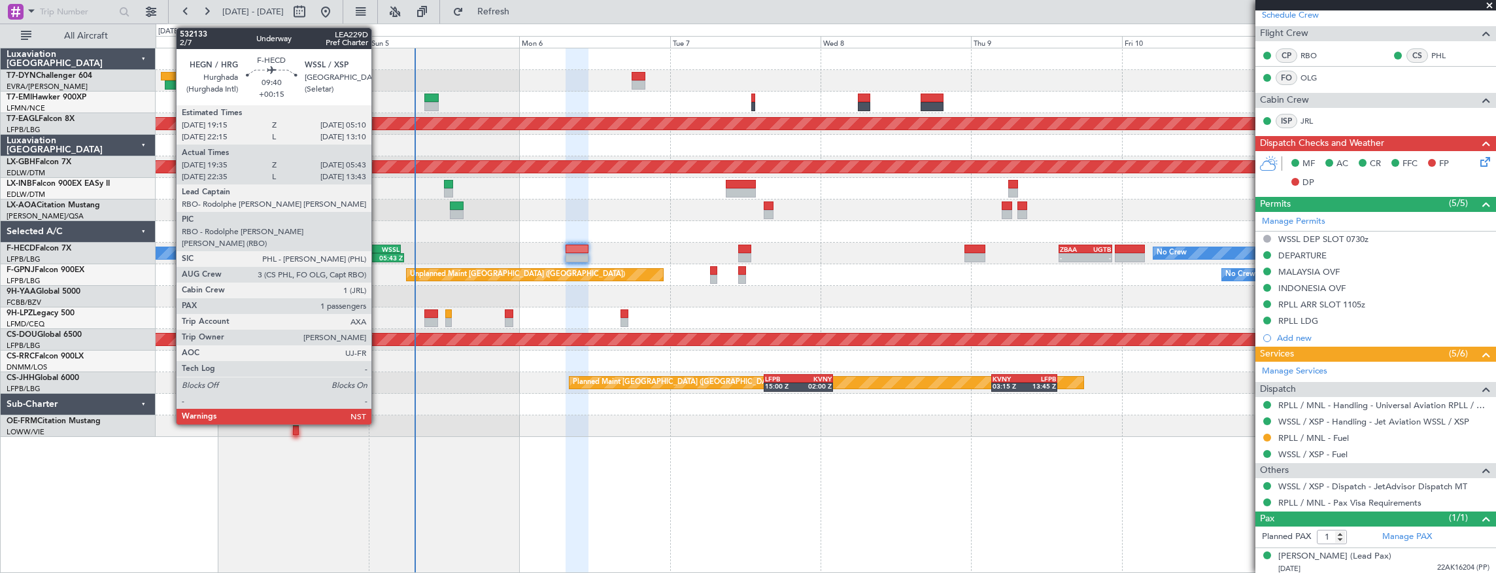
click at [378, 247] on div "WSSL" at bounding box center [384, 249] width 30 height 8
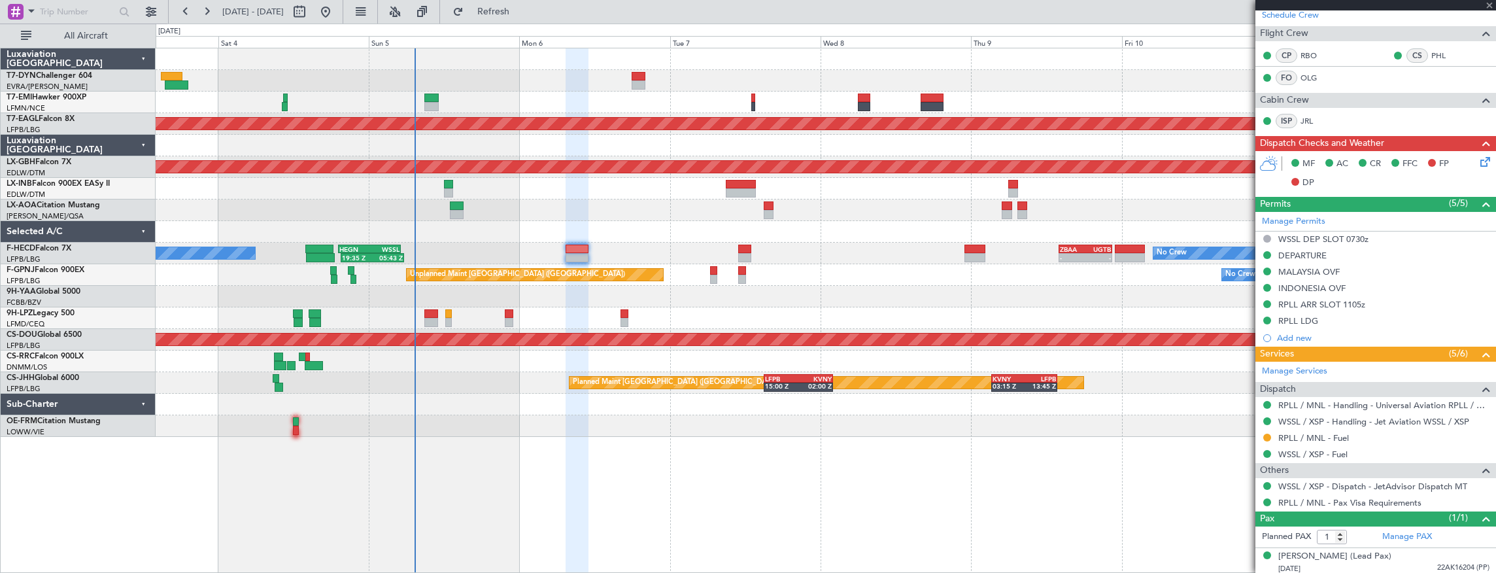
type input "+00:15"
type input "19:45"
type input "05:38"
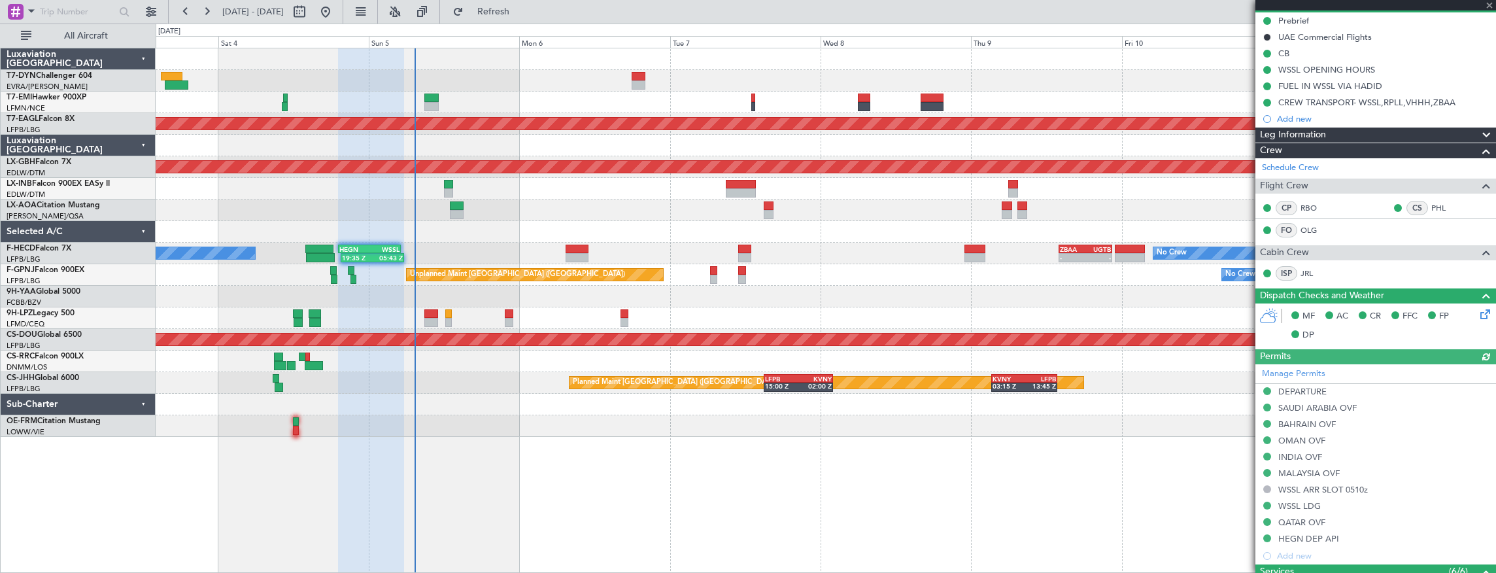
scroll to position [349, 0]
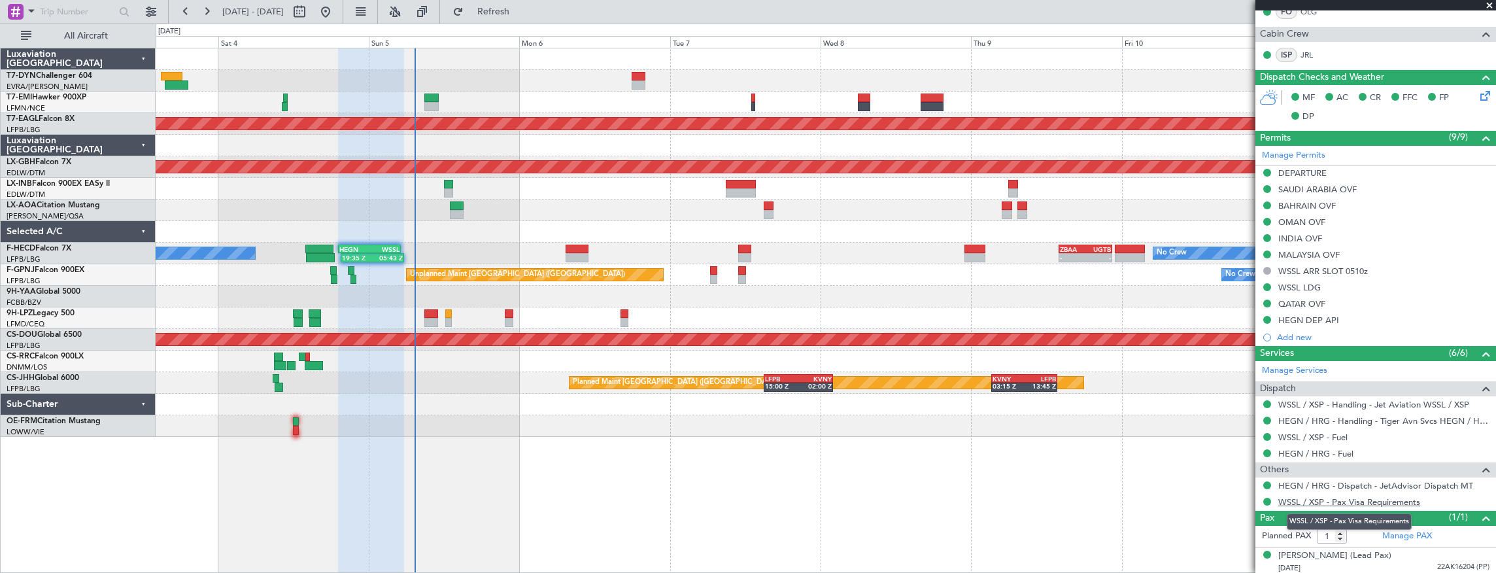
click at [1352, 500] on link "WSSL / XSP - Pax Visa Requirements" at bounding box center [1349, 501] width 142 height 11
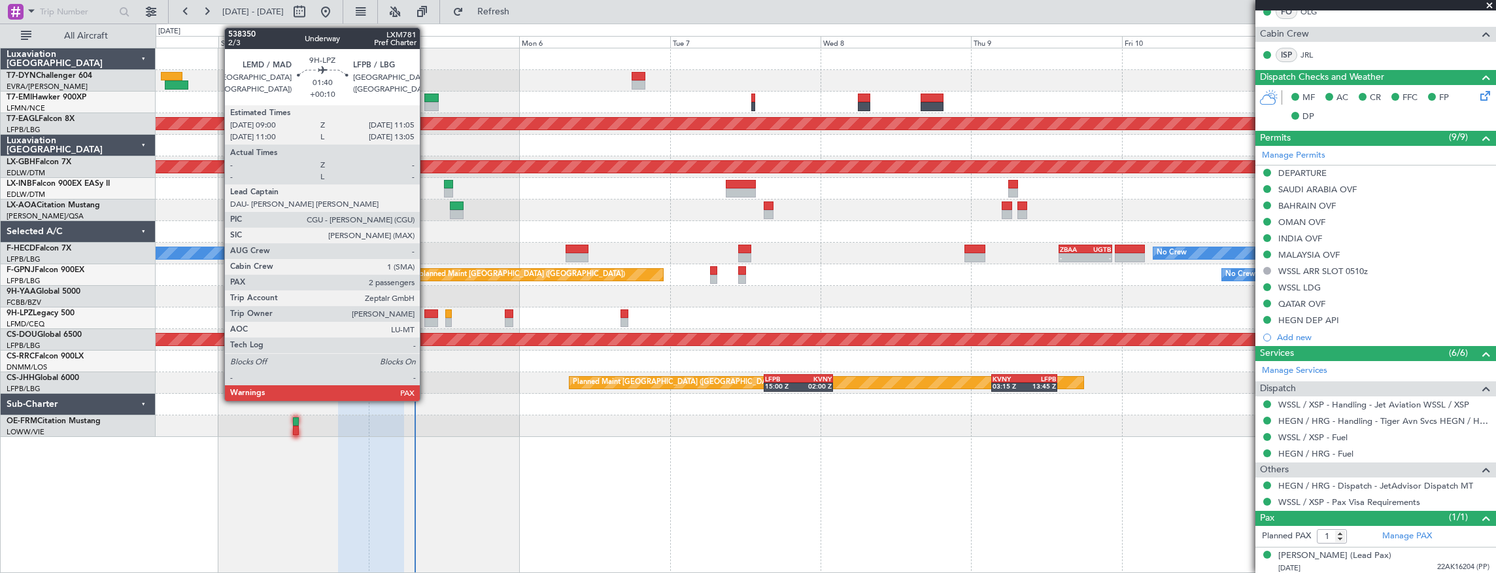
click at [426, 318] on div at bounding box center [430, 322] width 13 height 9
type input "+00:10"
type input "4"
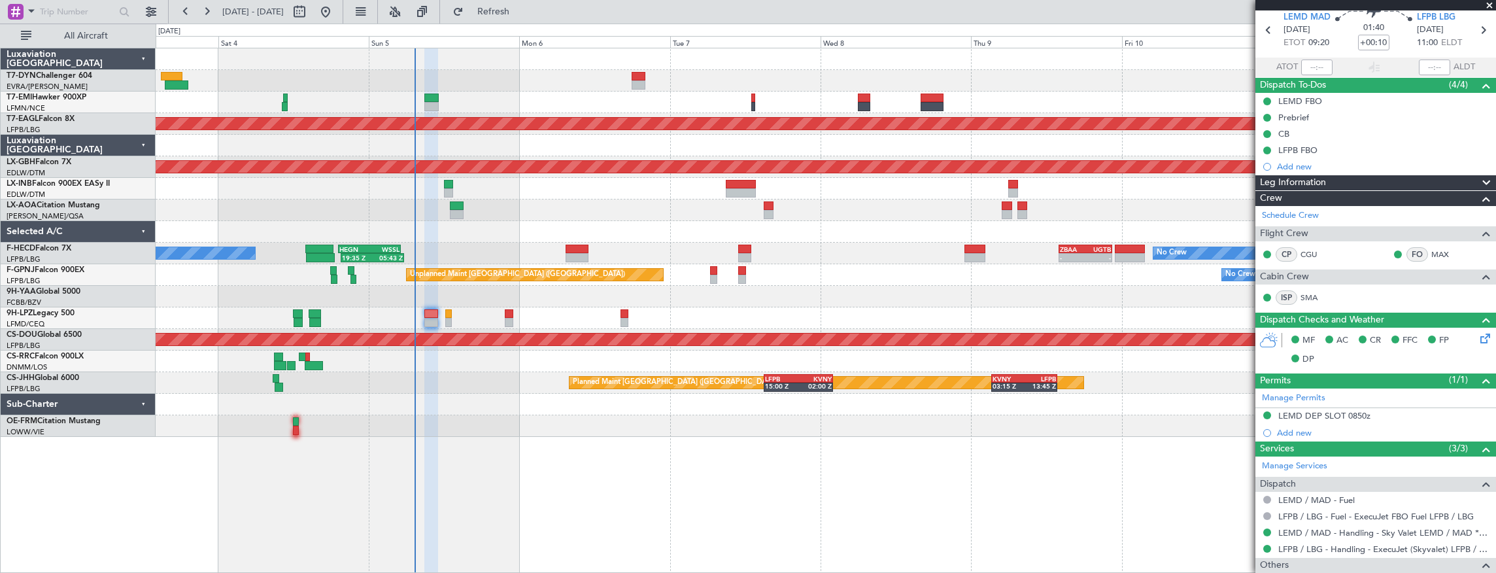
scroll to position [0, 0]
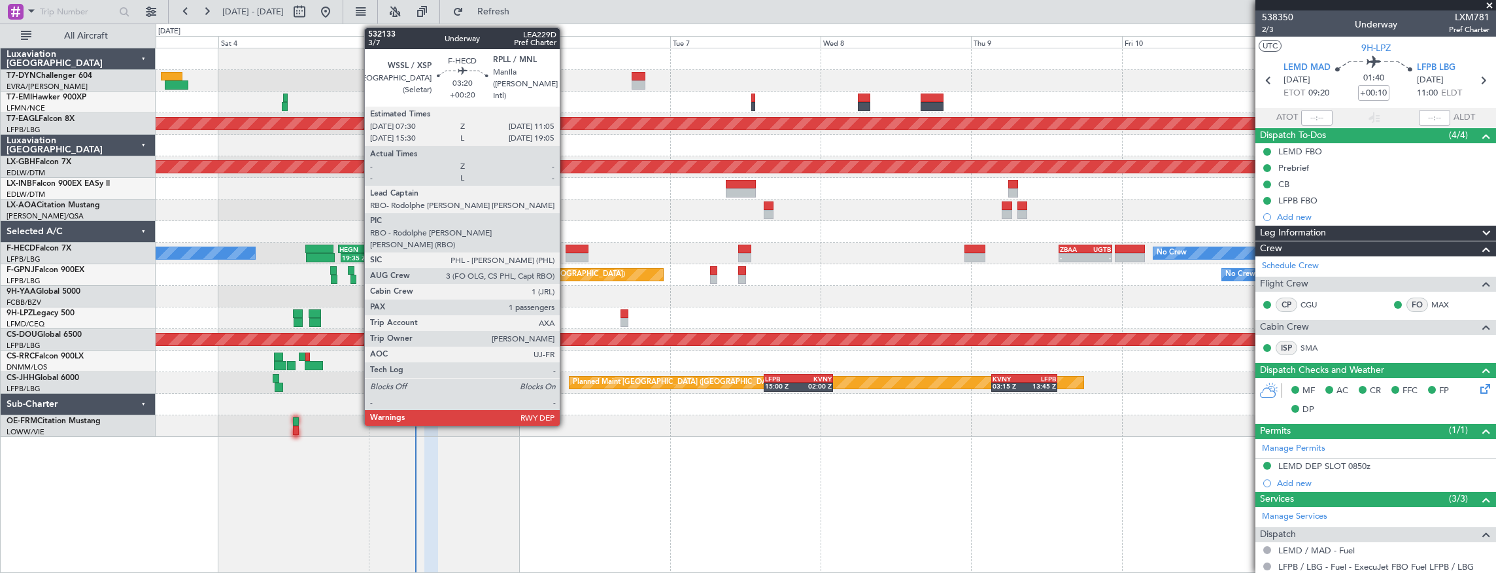
click at [566, 250] on div at bounding box center [577, 249] width 23 height 9
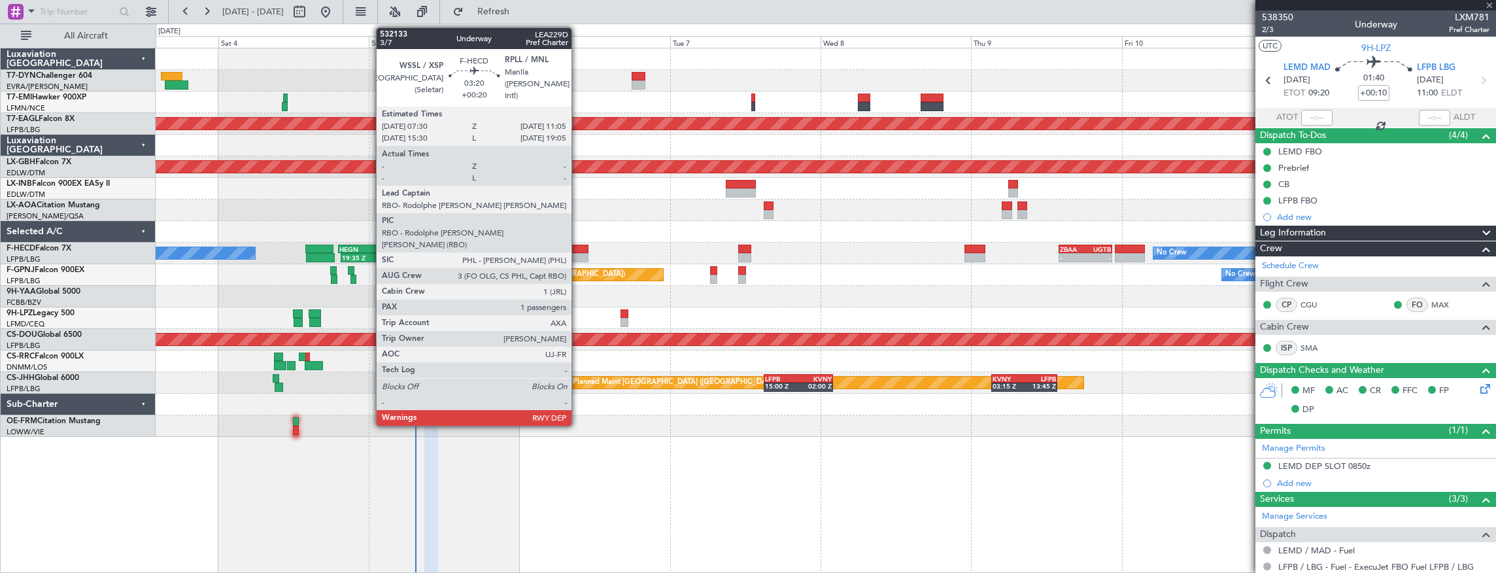
type input "+00:20"
type input "1"
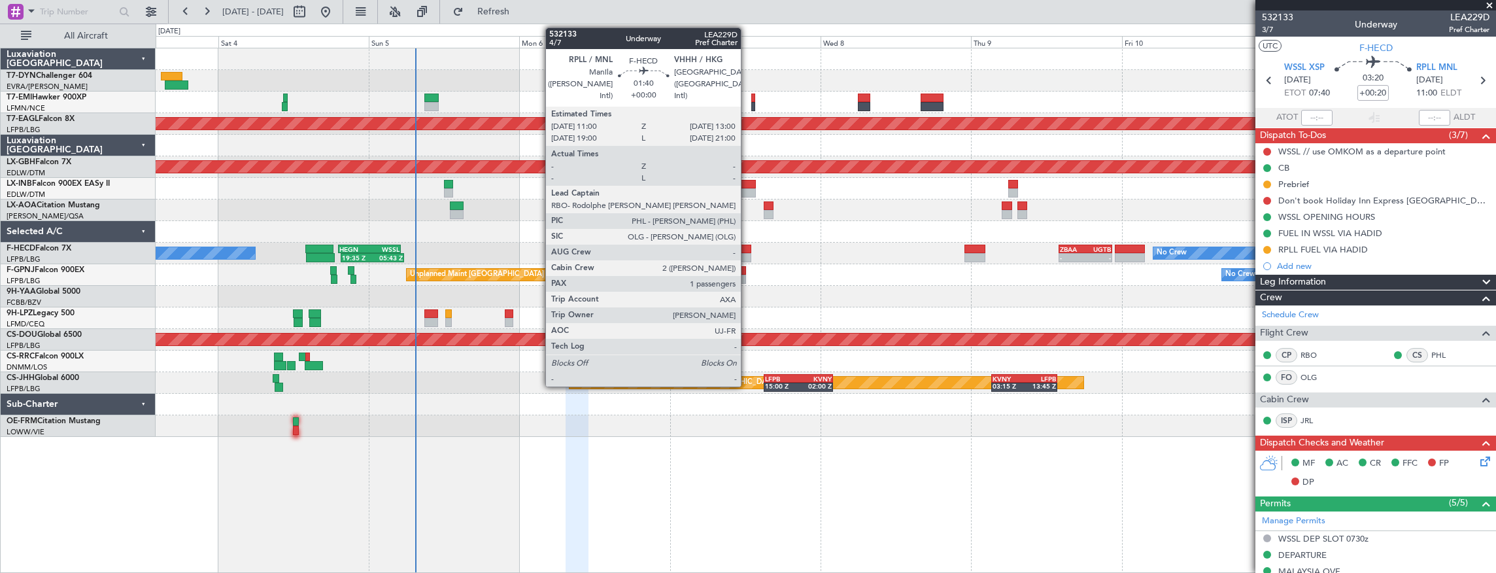
click at [747, 252] on div at bounding box center [744, 249] width 13 height 9
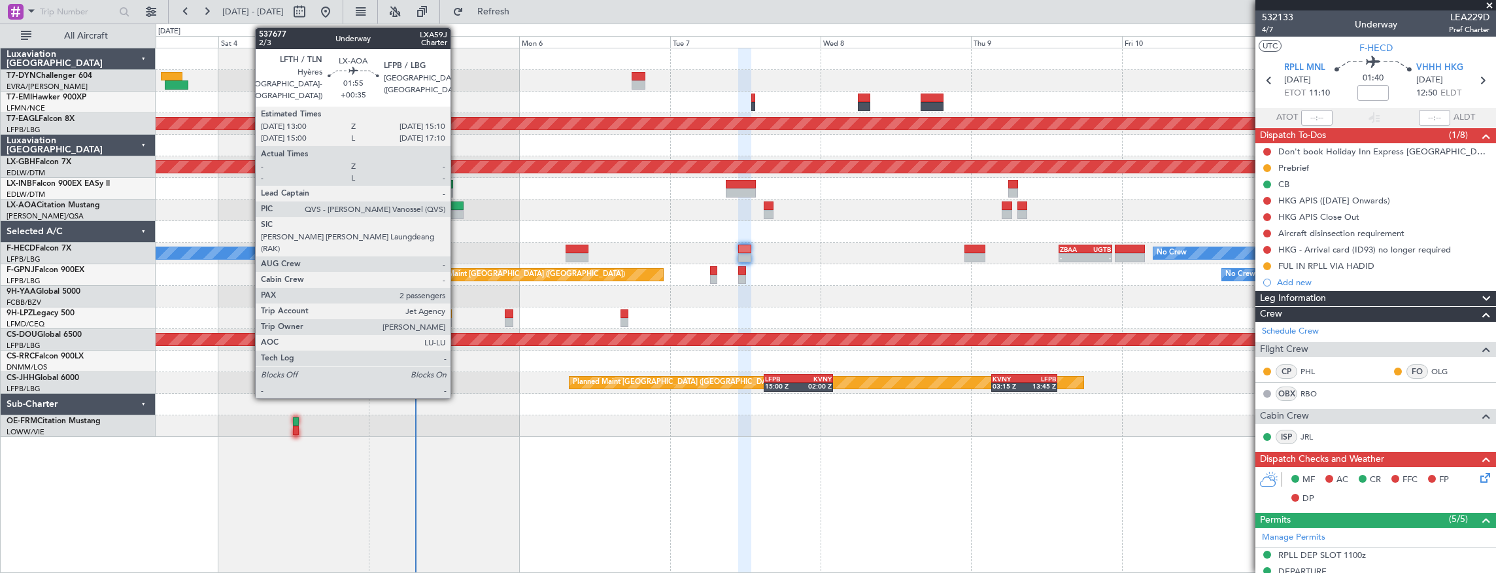
click at [457, 208] on div at bounding box center [457, 205] width 14 height 9
type input "+00:35"
type input "2"
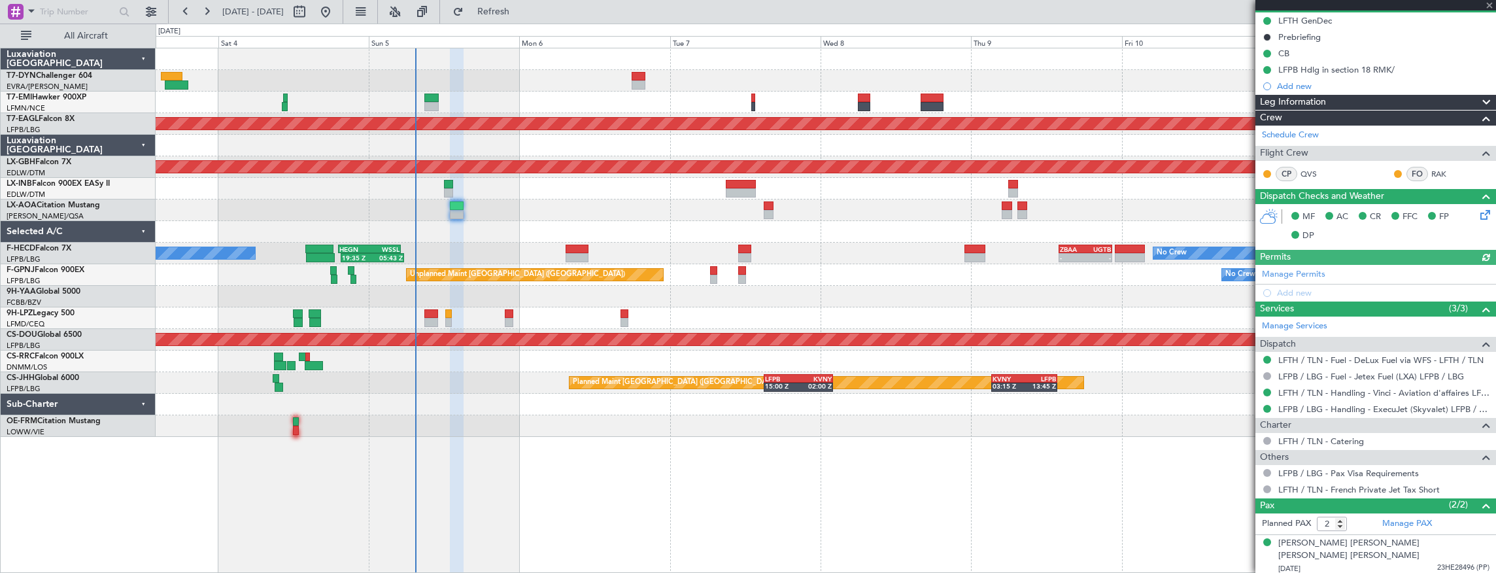
scroll to position [148, 0]
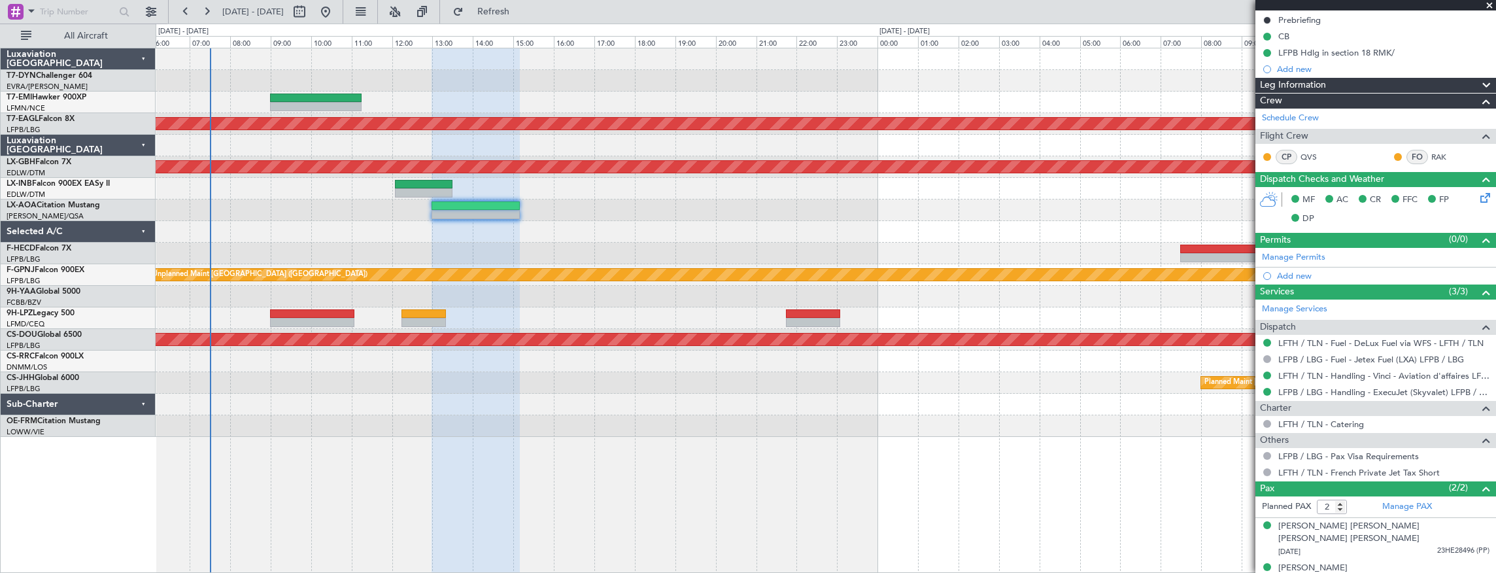
click at [619, 230] on div at bounding box center [826, 232] width 1341 height 22
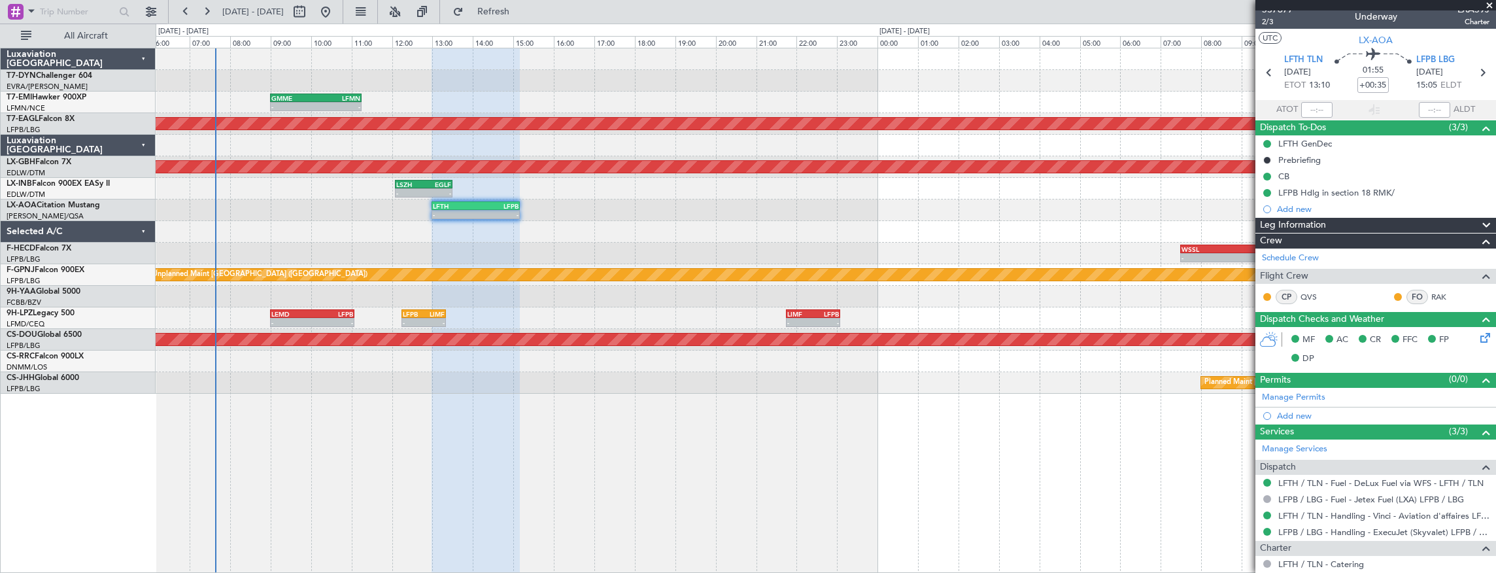
scroll to position [0, 0]
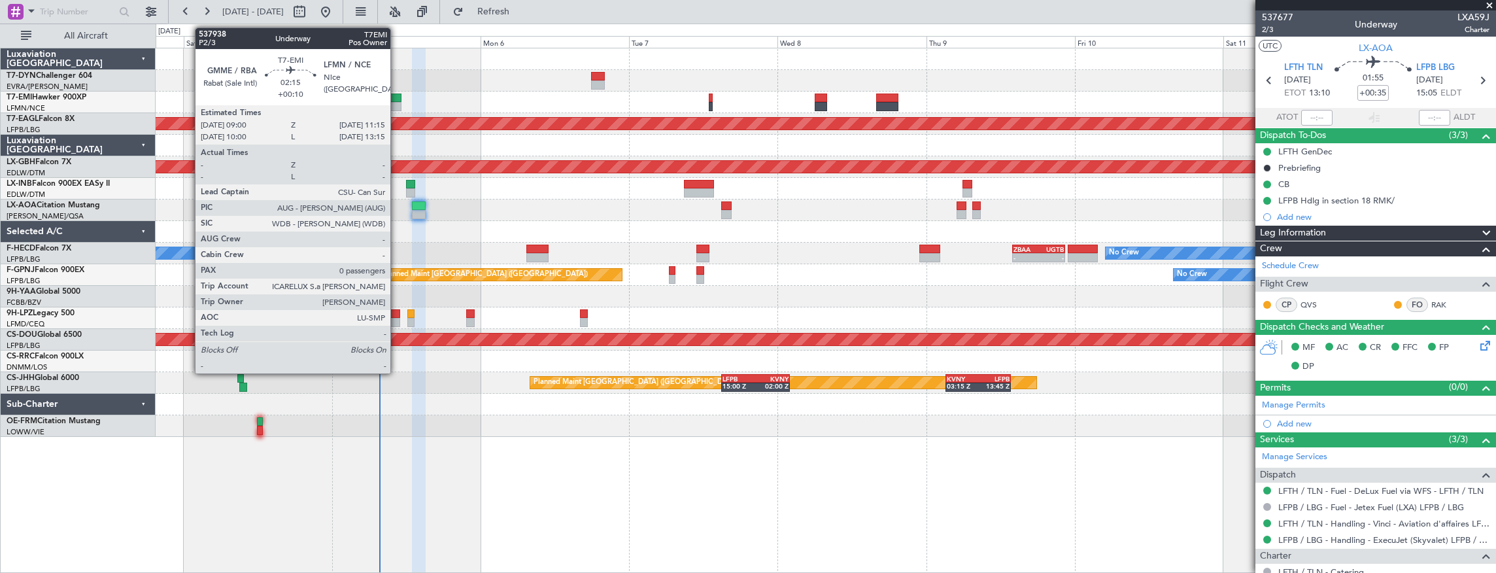
click at [397, 98] on div at bounding box center [394, 98] width 14 height 9
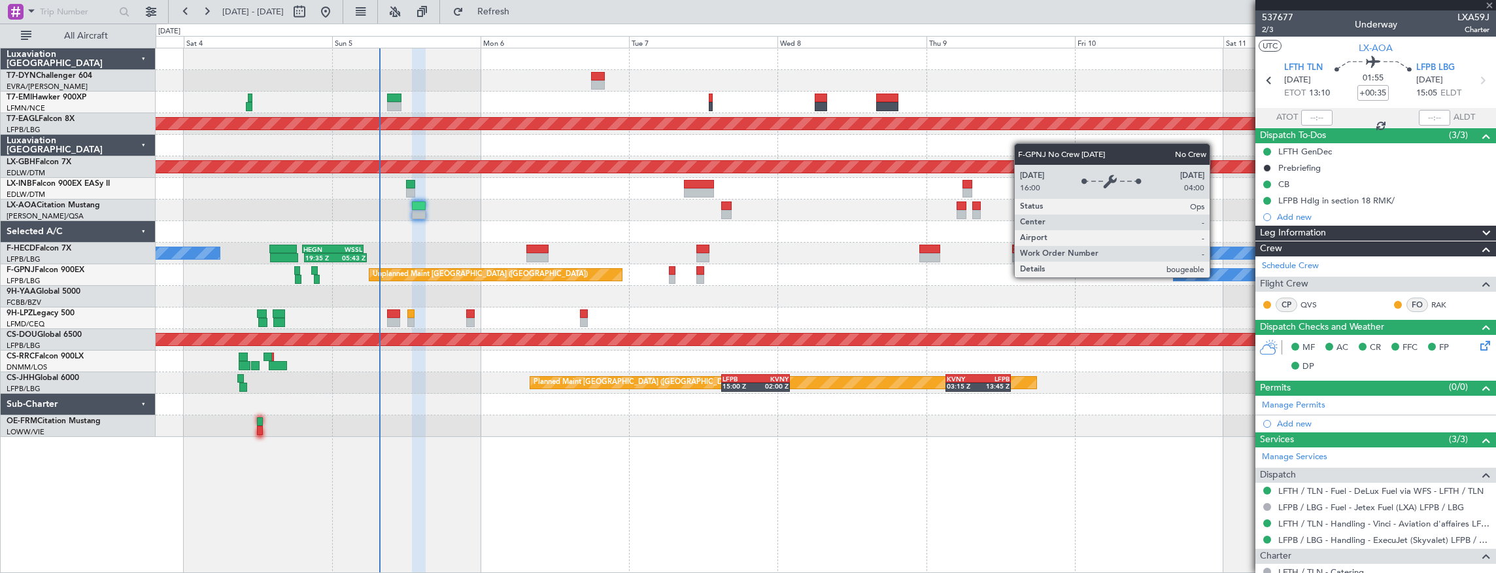
type input "+00:10"
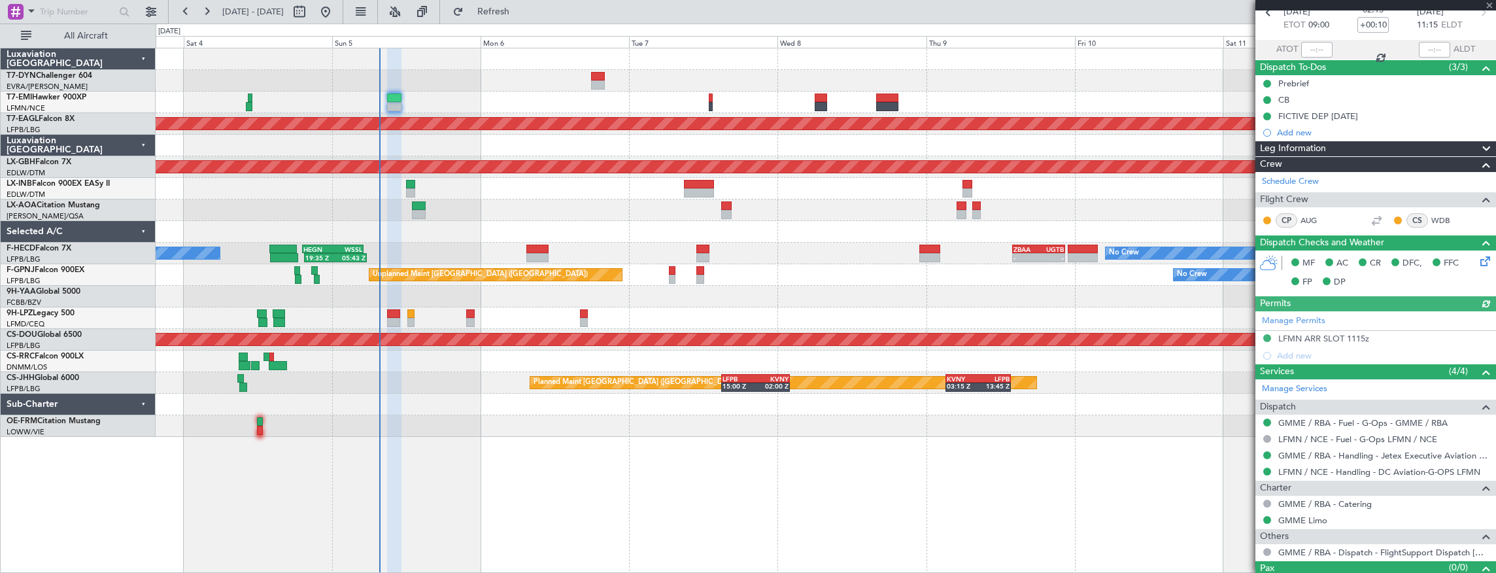
scroll to position [89, 0]
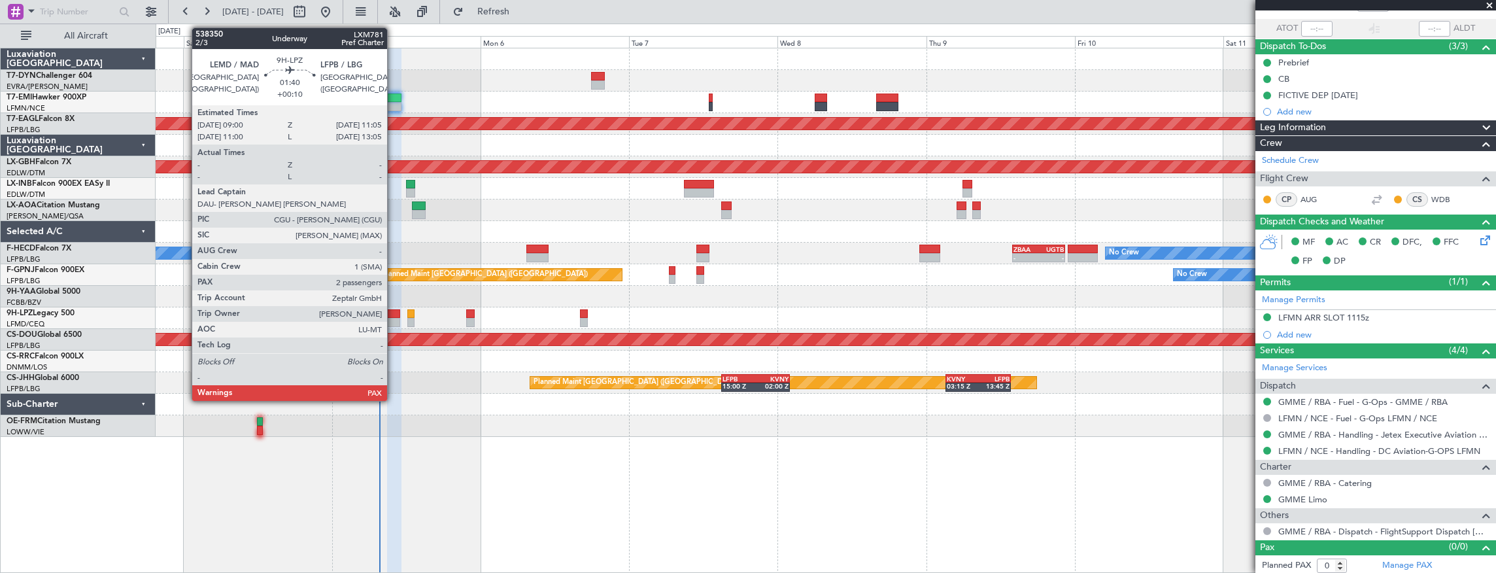
click at [394, 314] on div at bounding box center [393, 313] width 13 height 9
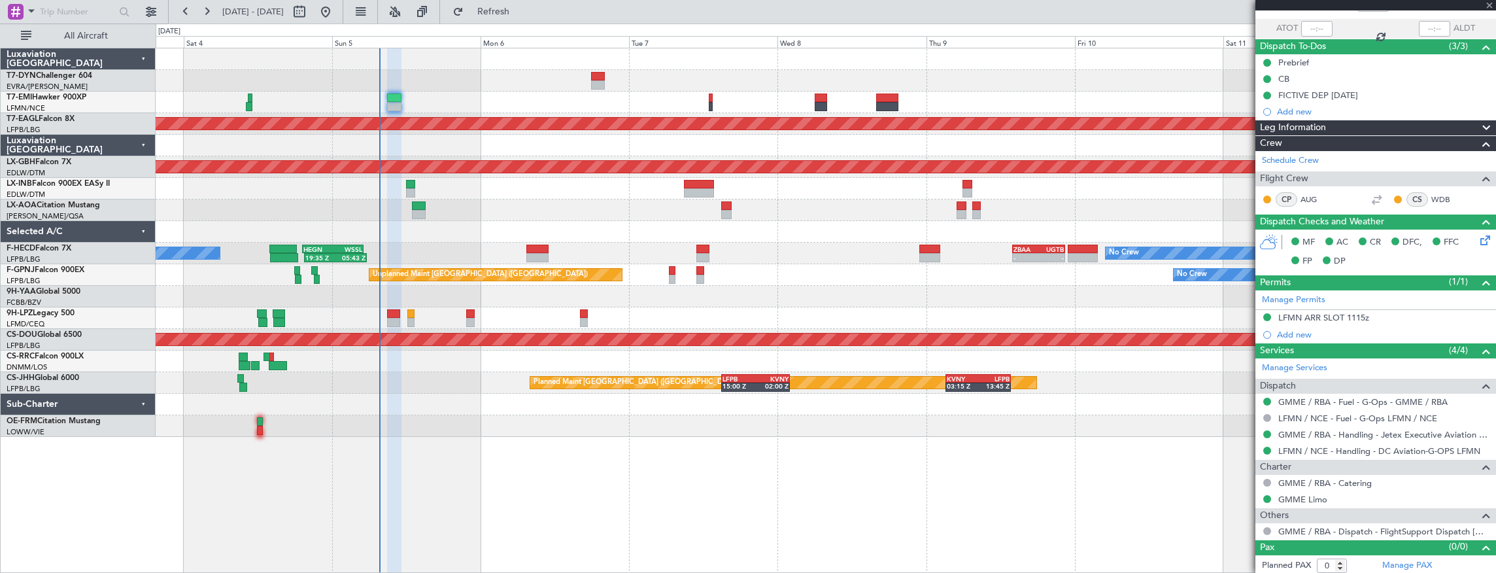
type input "4"
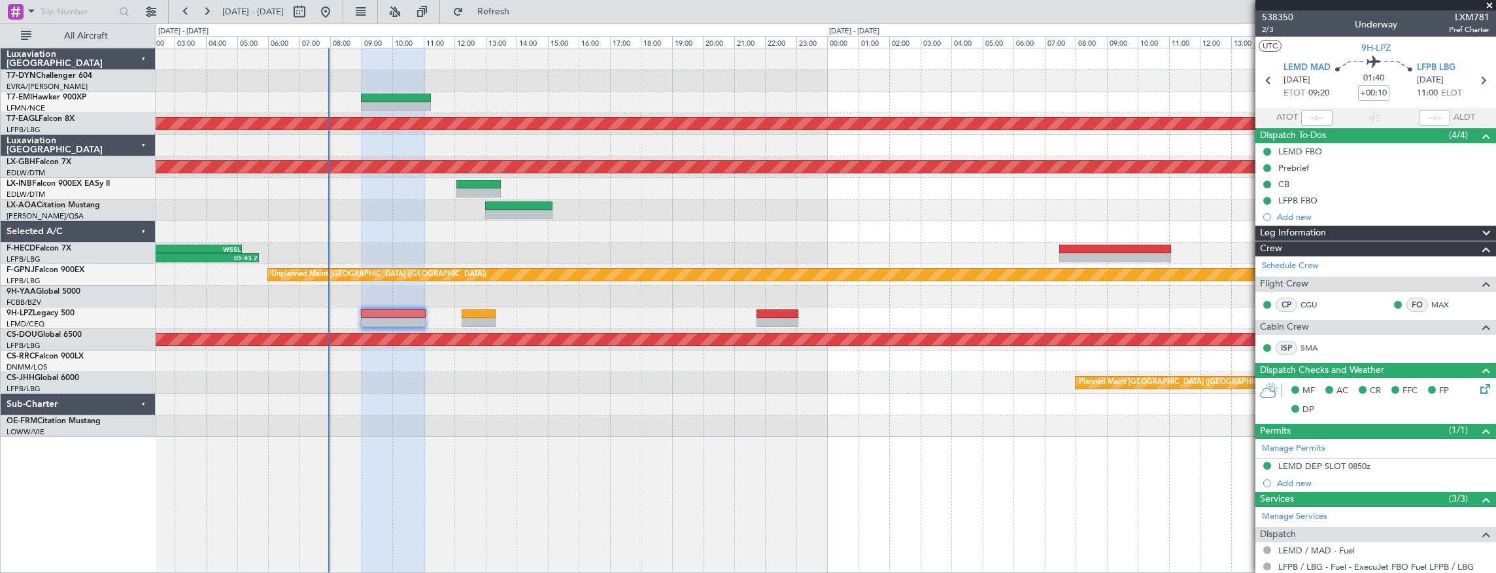
click at [515, 423] on div at bounding box center [826, 426] width 1341 height 22
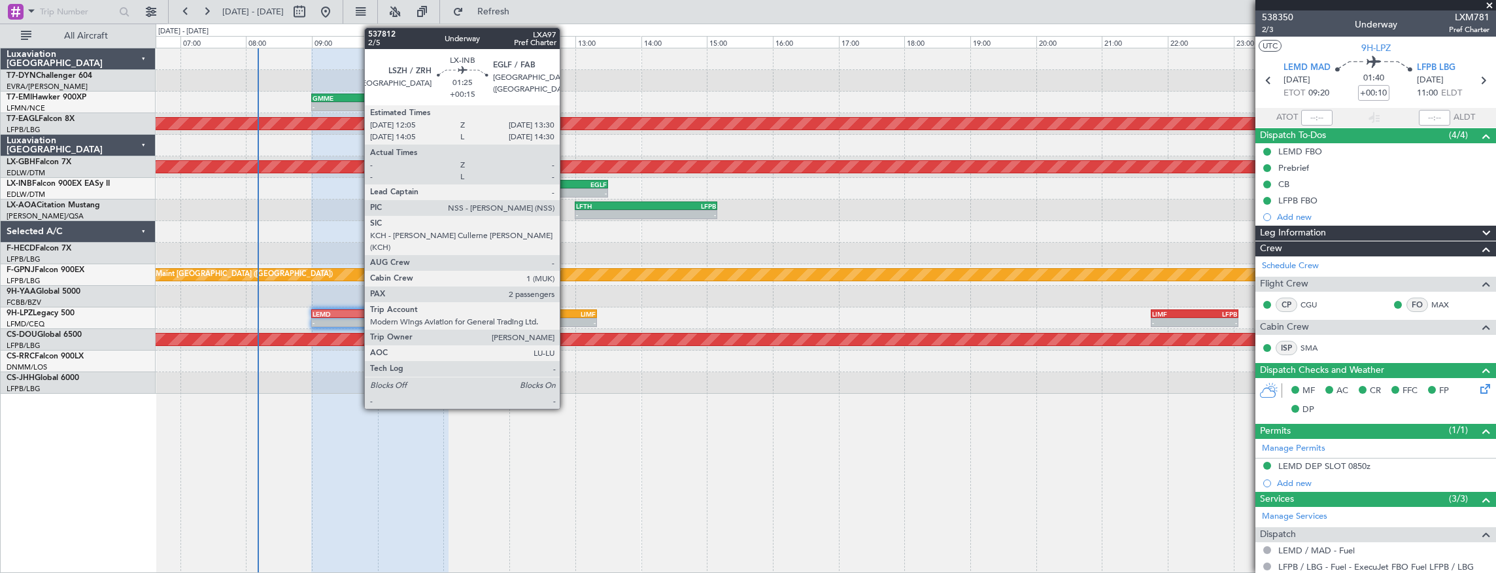
click at [566, 182] on div "EGLF" at bounding box center [584, 184] width 46 height 8
type input "+00:15"
type input "2"
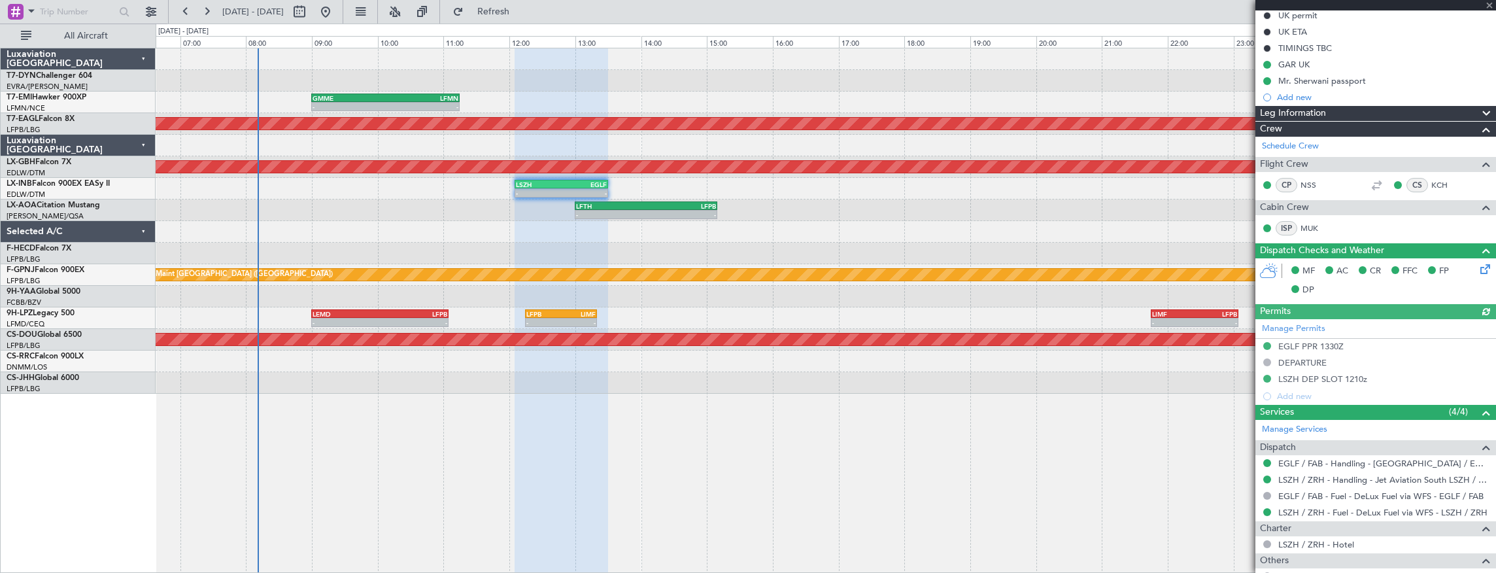
scroll to position [354, 0]
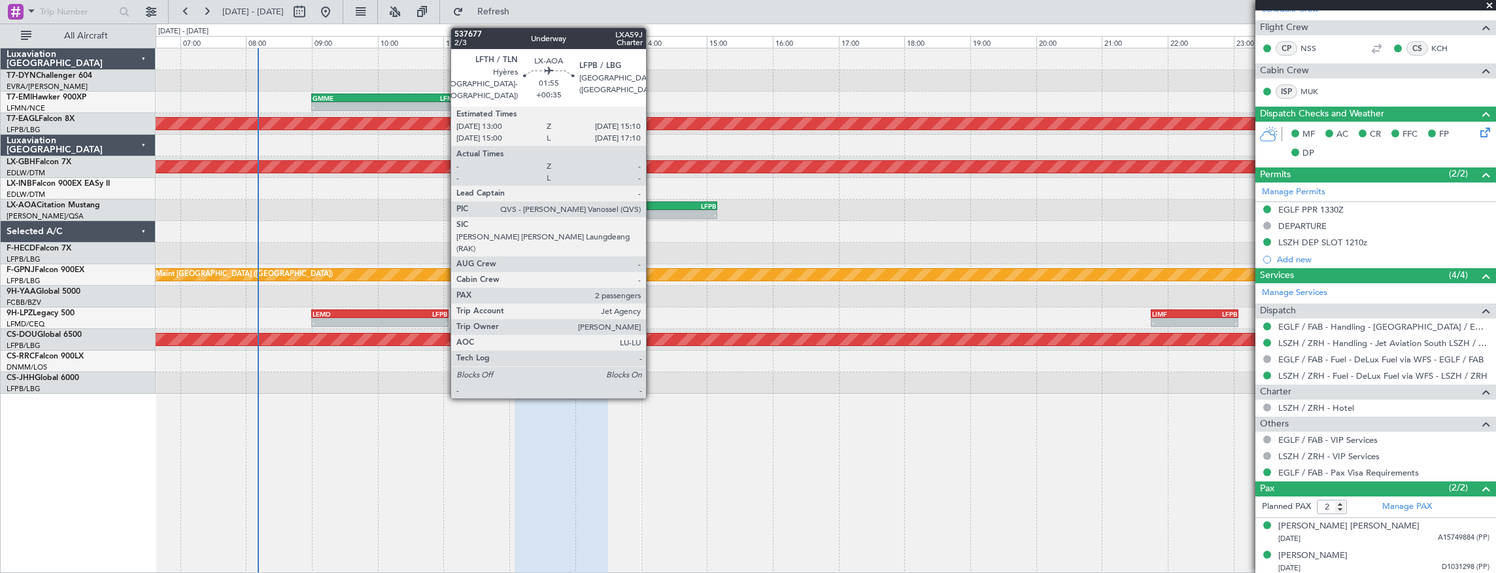
click at [653, 207] on div "LFPB" at bounding box center [681, 206] width 70 height 8
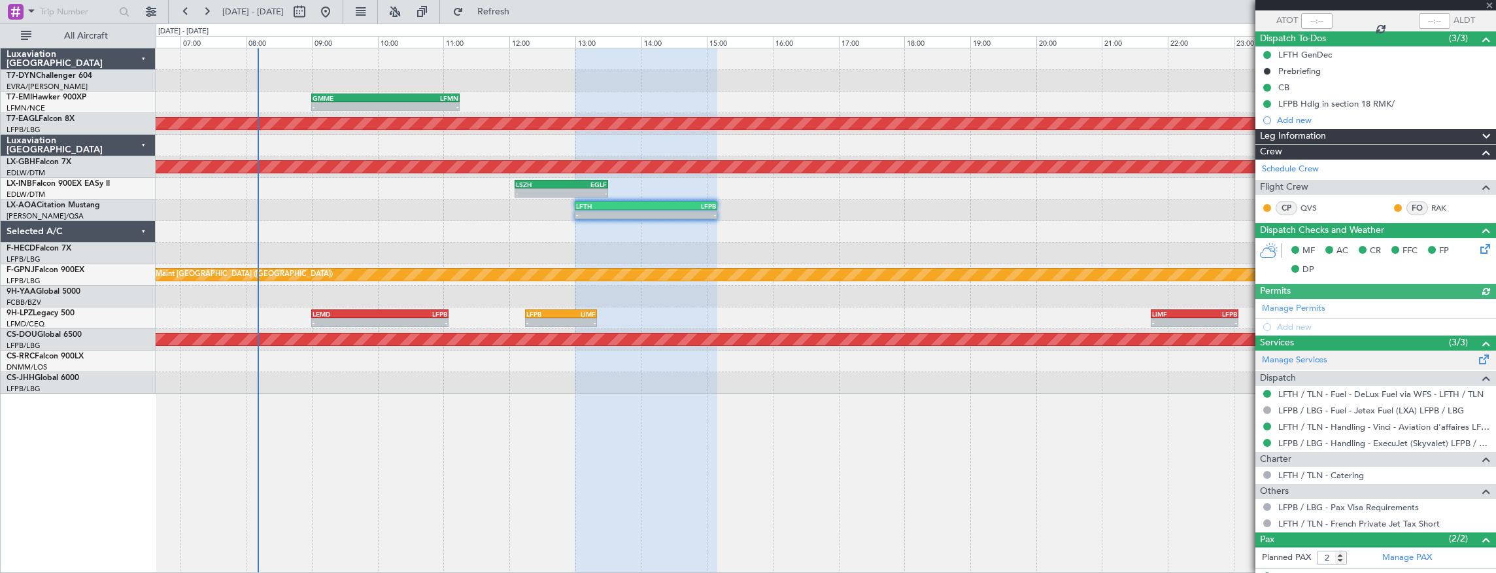
scroll to position [148, 0]
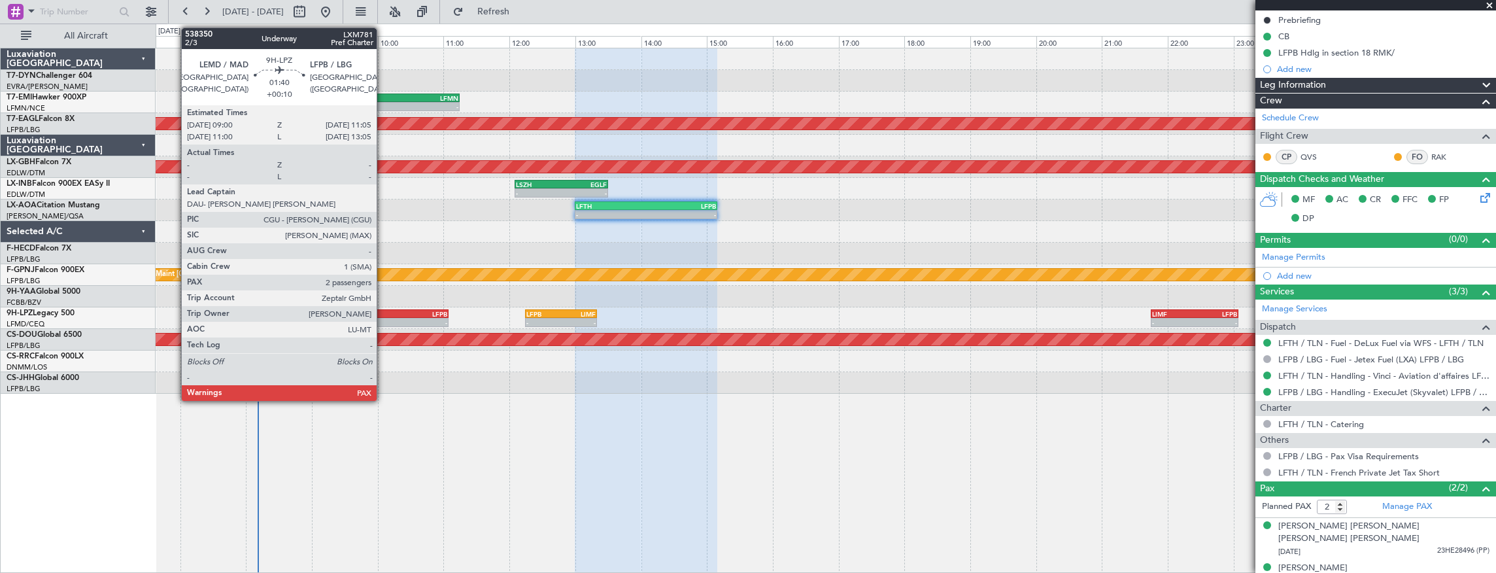
click at [383, 315] on div "LFPB" at bounding box center [413, 314] width 67 height 8
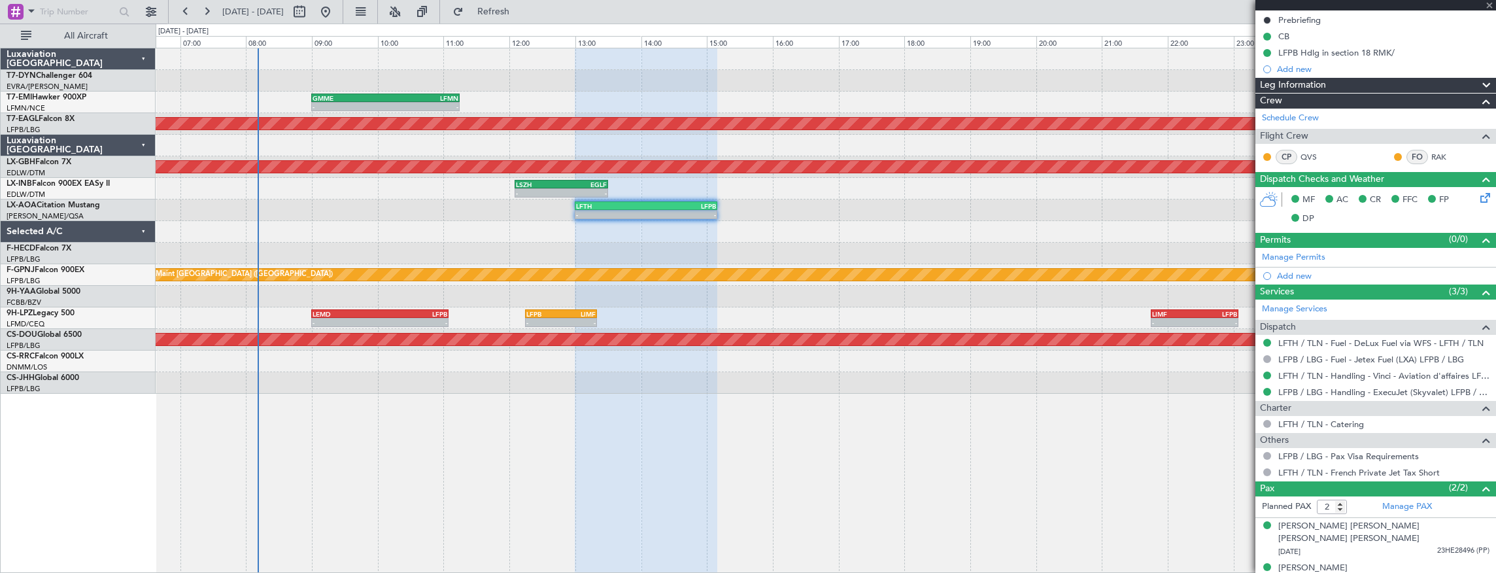
type input "+00:10"
type input "4"
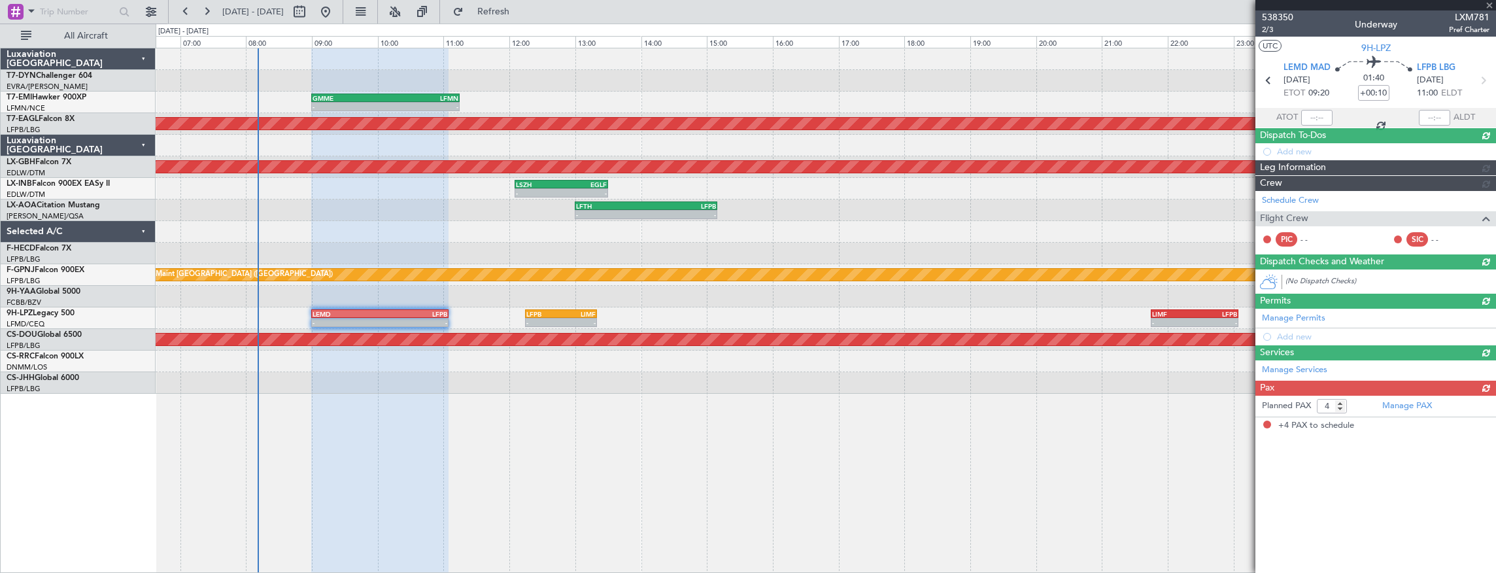
scroll to position [0, 0]
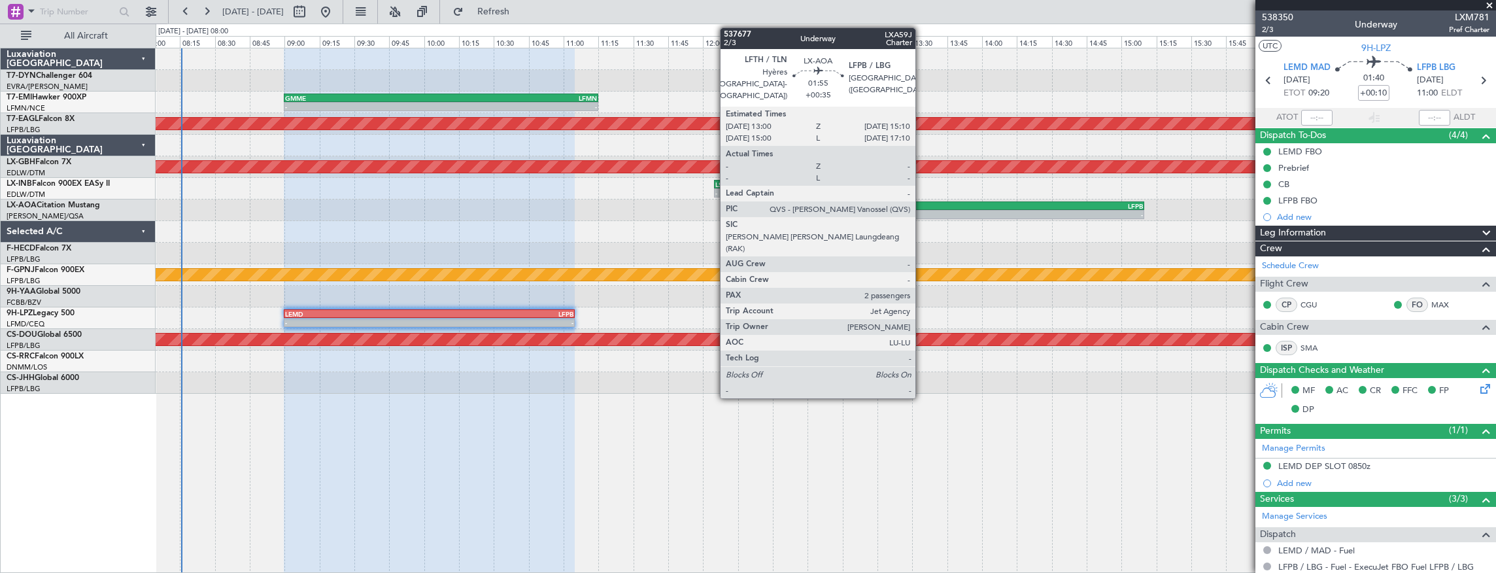
click at [922, 205] on div "LFTH" at bounding box center [919, 206] width 150 height 8
type input "+00:35"
type input "2"
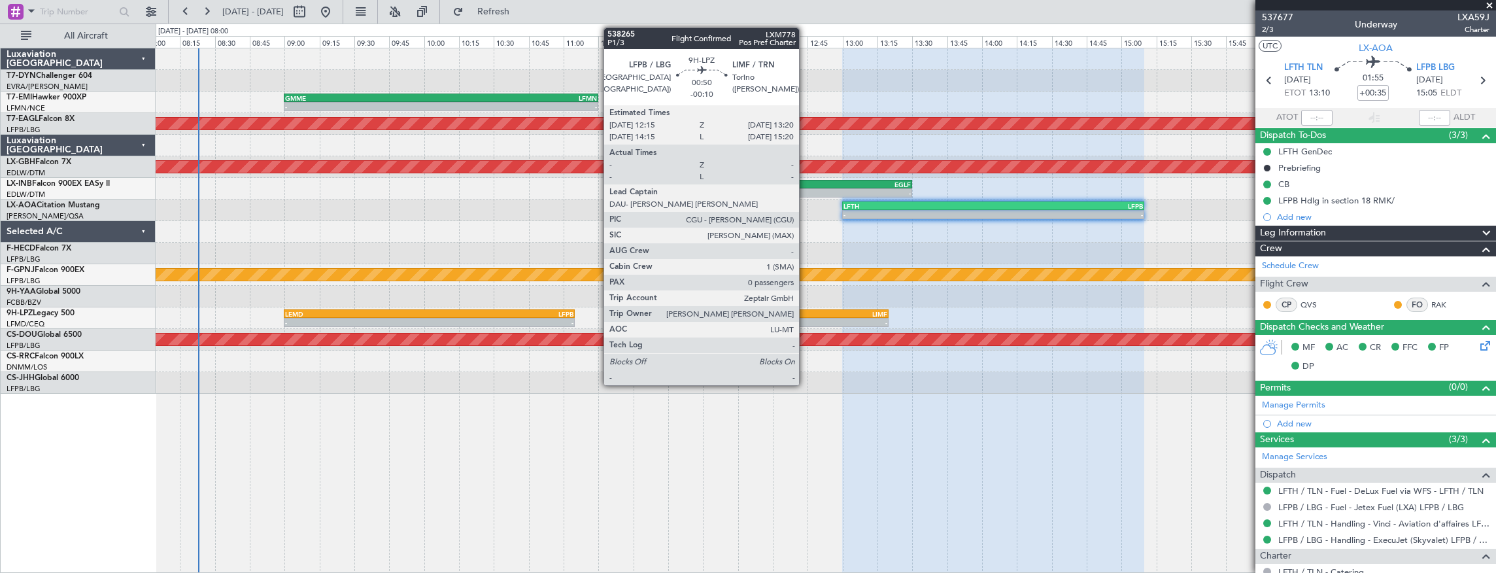
click at [806, 314] on div "LFPB" at bounding box center [776, 314] width 75 height 8
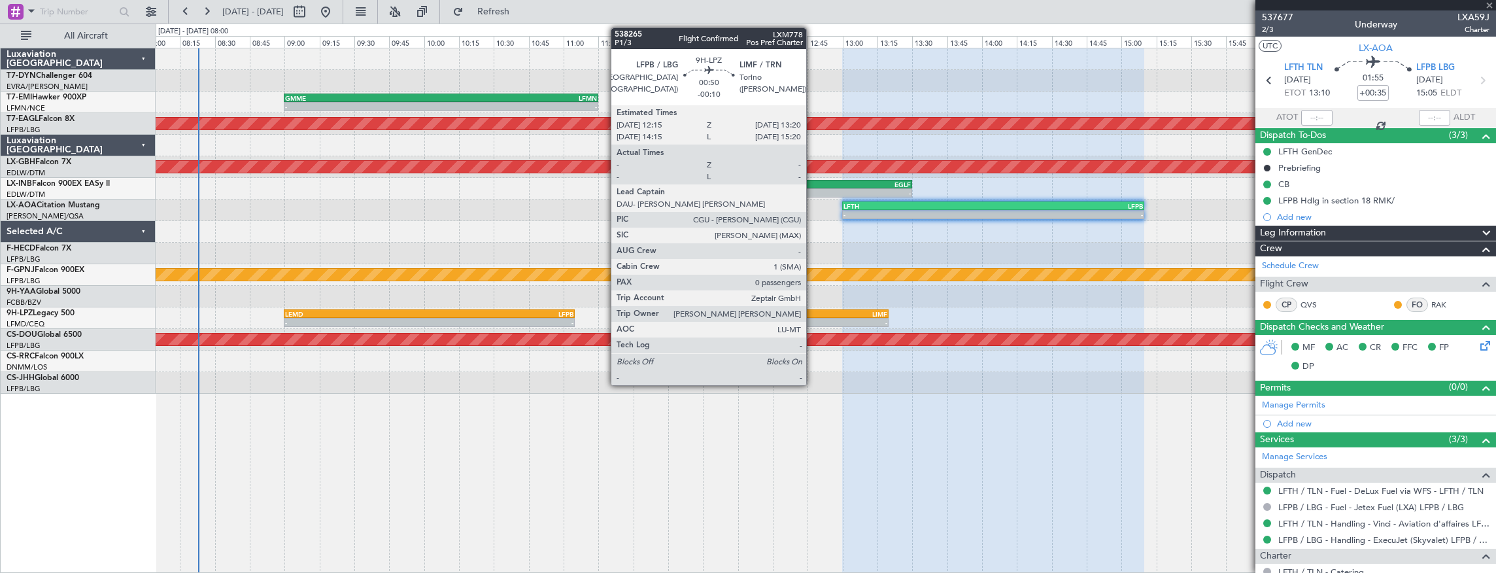
type input "-00:10"
type input "0"
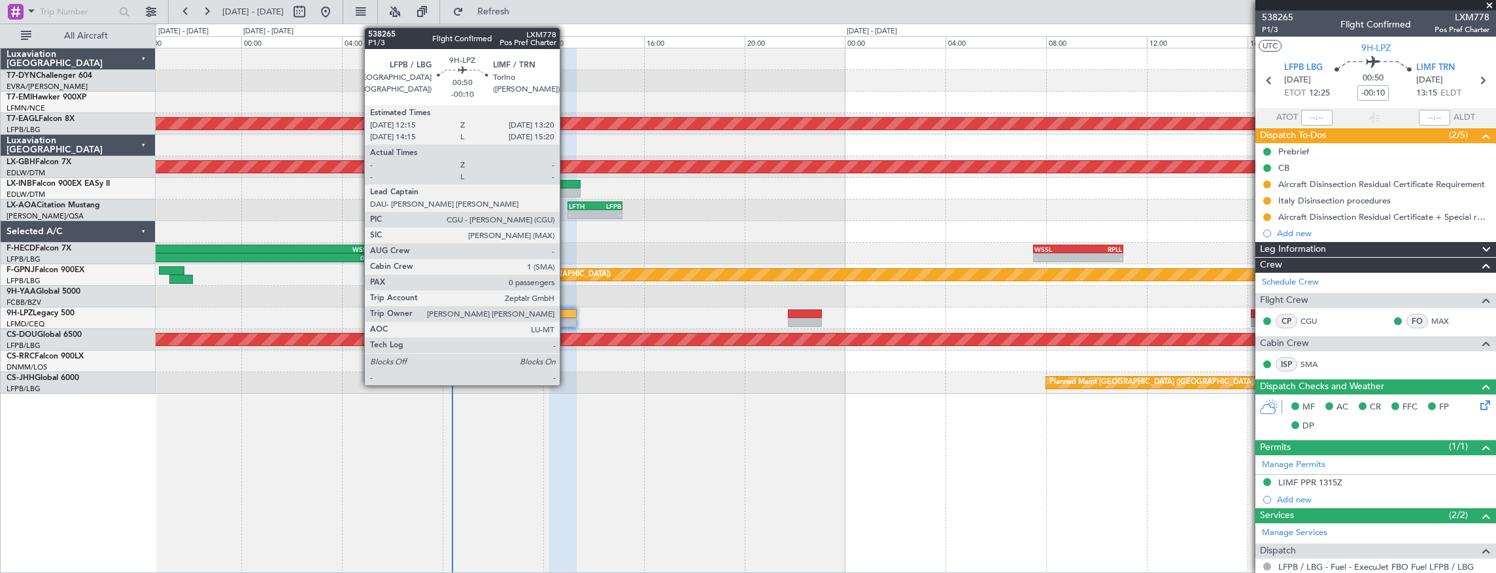
click at [566, 318] on div at bounding box center [562, 322] width 27 height 9
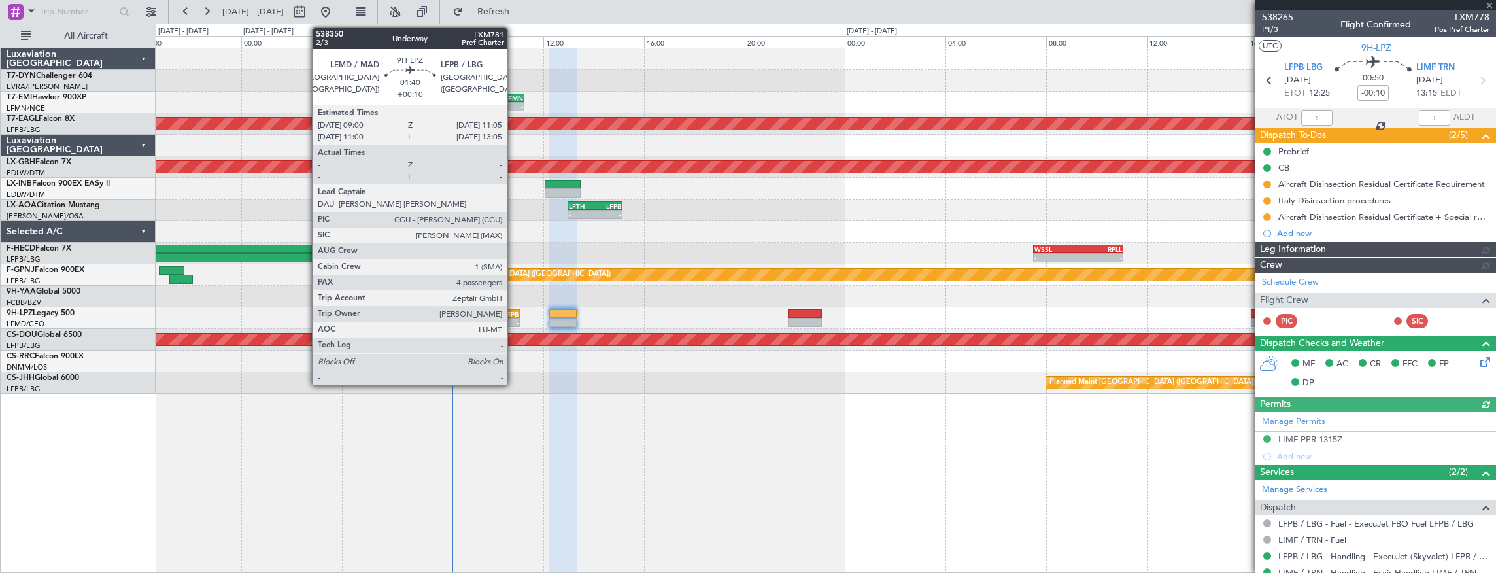
click at [514, 311] on div "LFPB" at bounding box center [506, 314] width 25 height 8
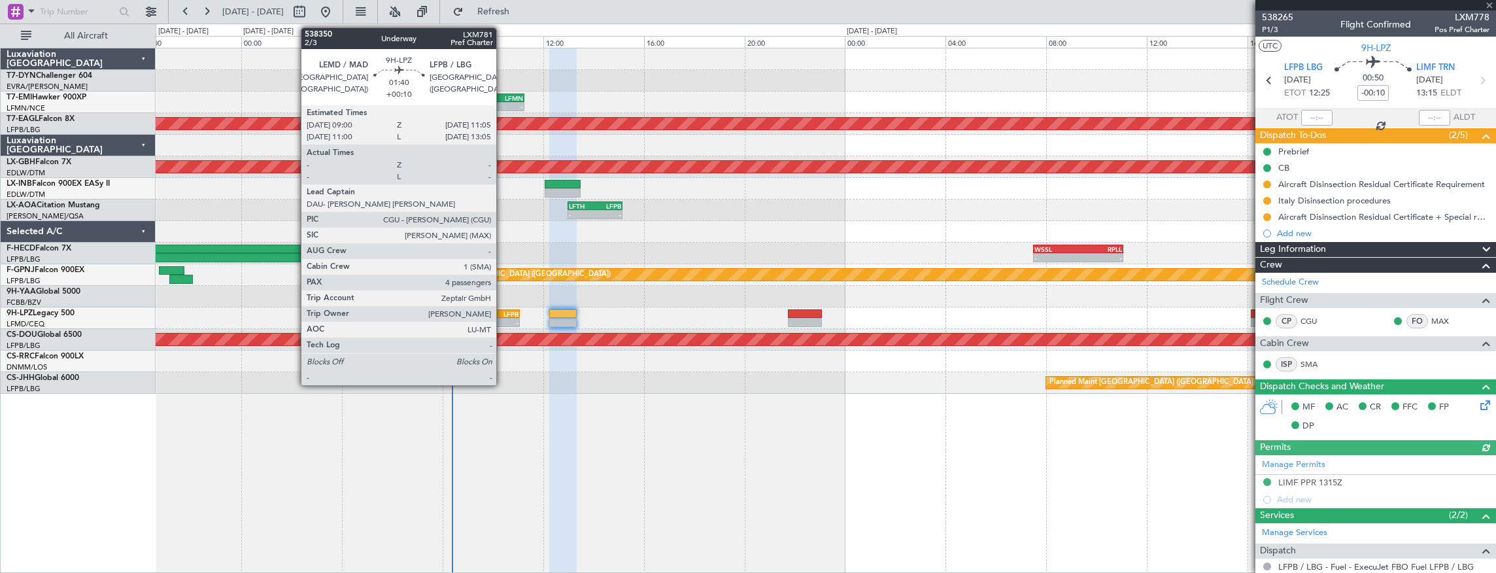
type input "+00:10"
type input "4"
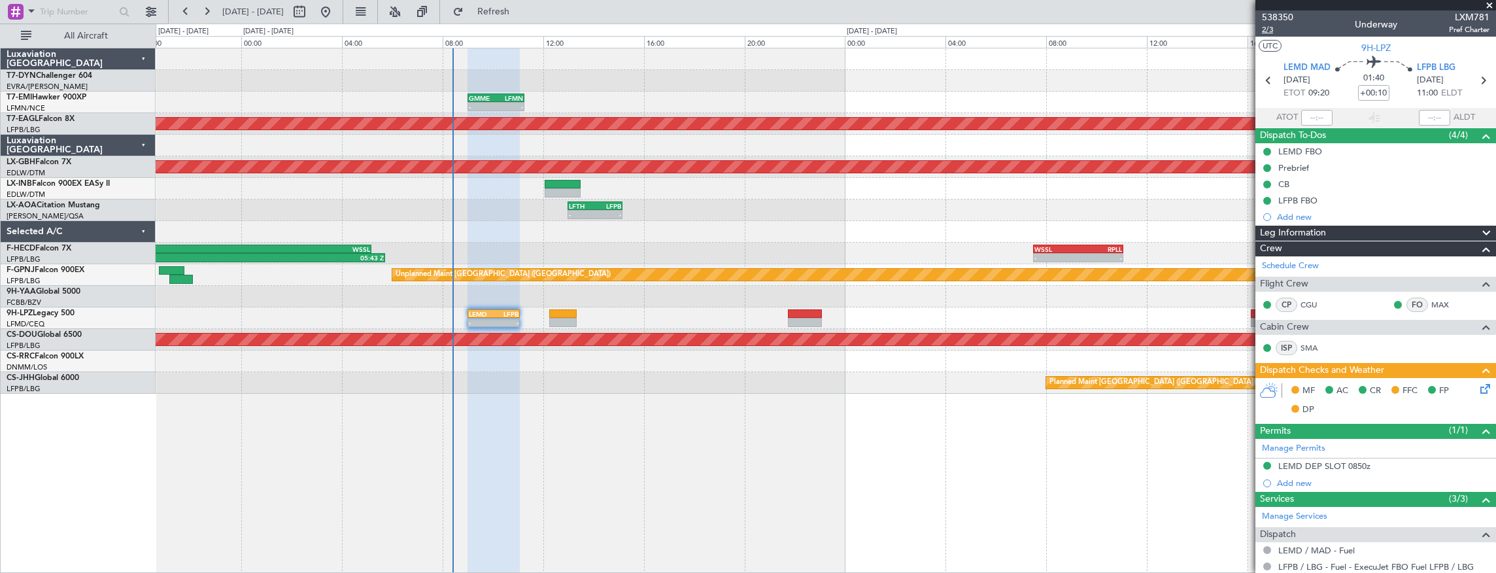
click at [1273, 33] on span "2/3" at bounding box center [1277, 29] width 31 height 11
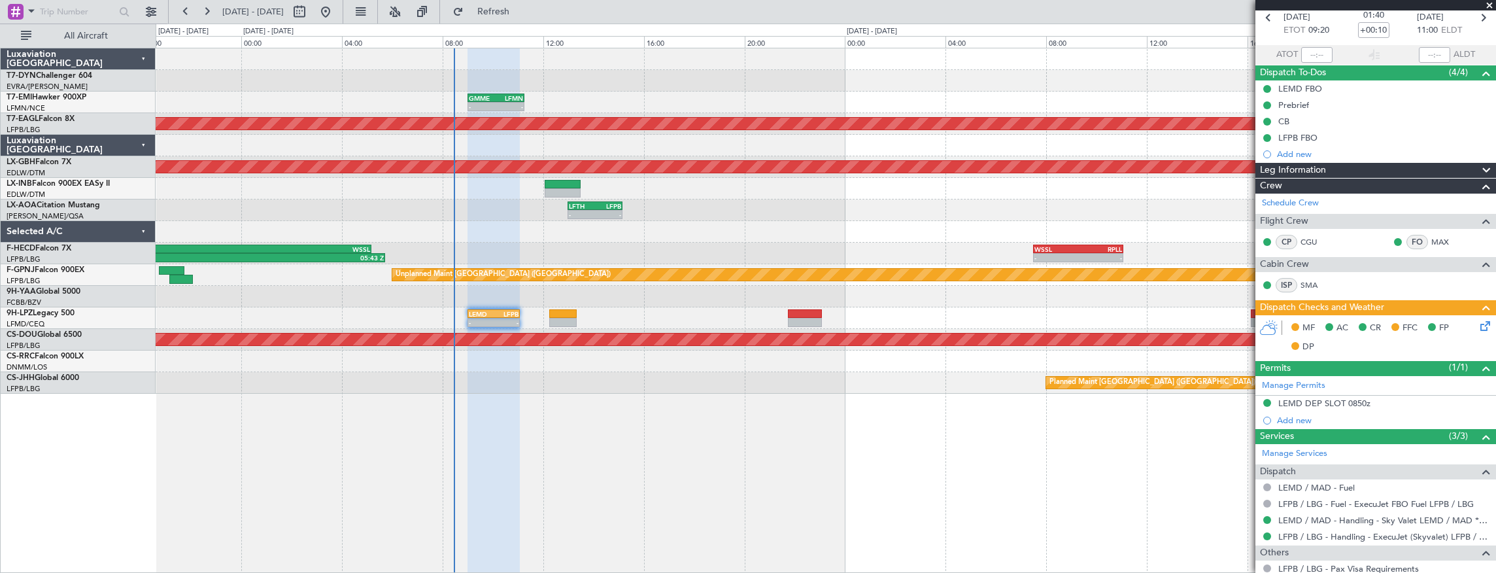
scroll to position [262, 0]
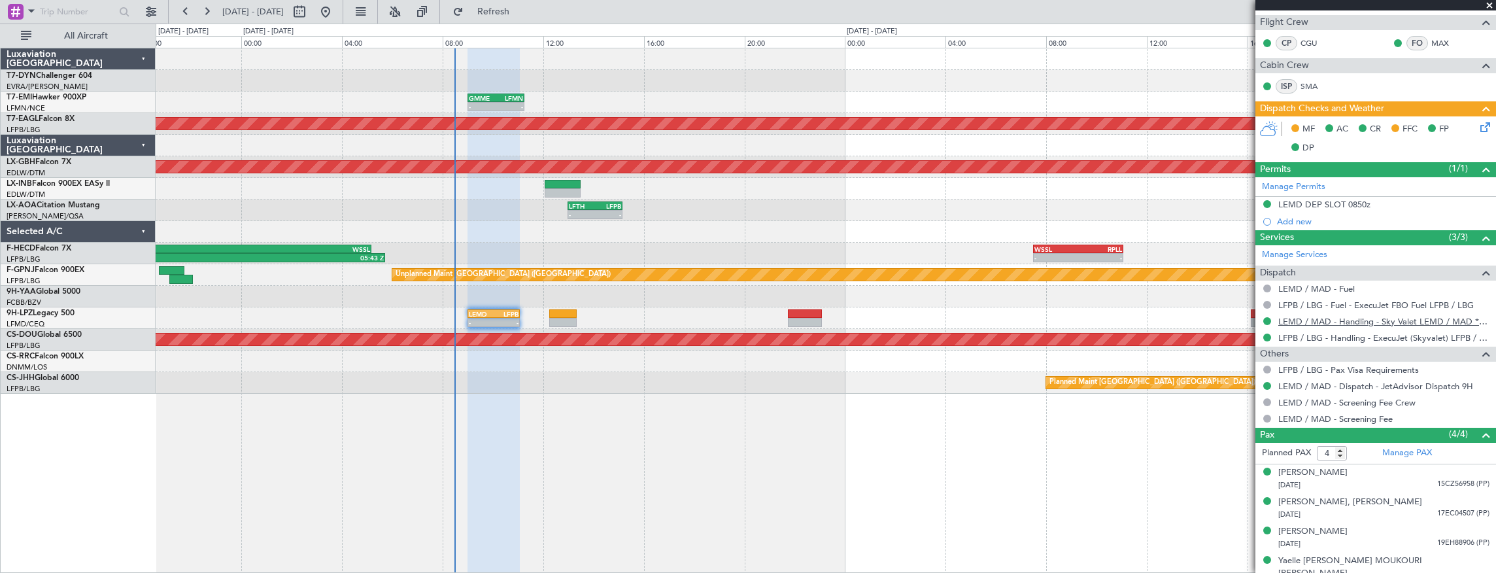
click at [1361, 320] on link "LEMD / MAD - Handling - Sky Valet LEMD / MAD **MY HANDLING**" at bounding box center [1383, 321] width 211 height 11
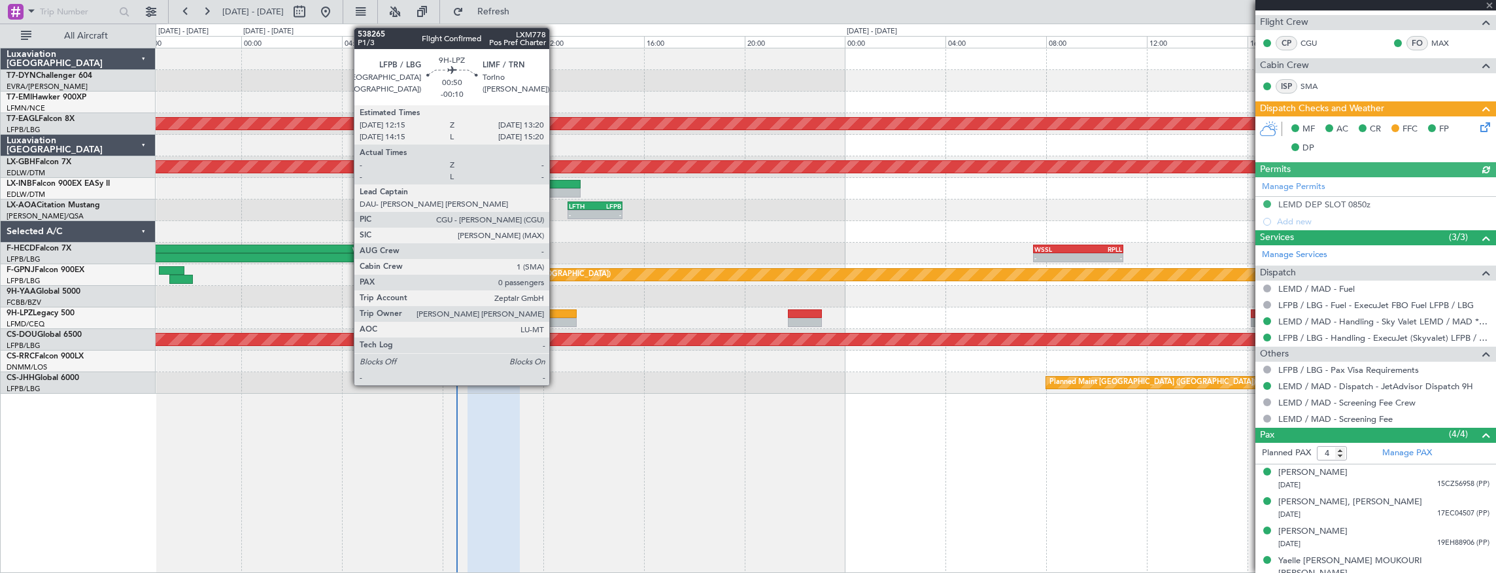
click at [556, 315] on div at bounding box center [562, 313] width 27 height 9
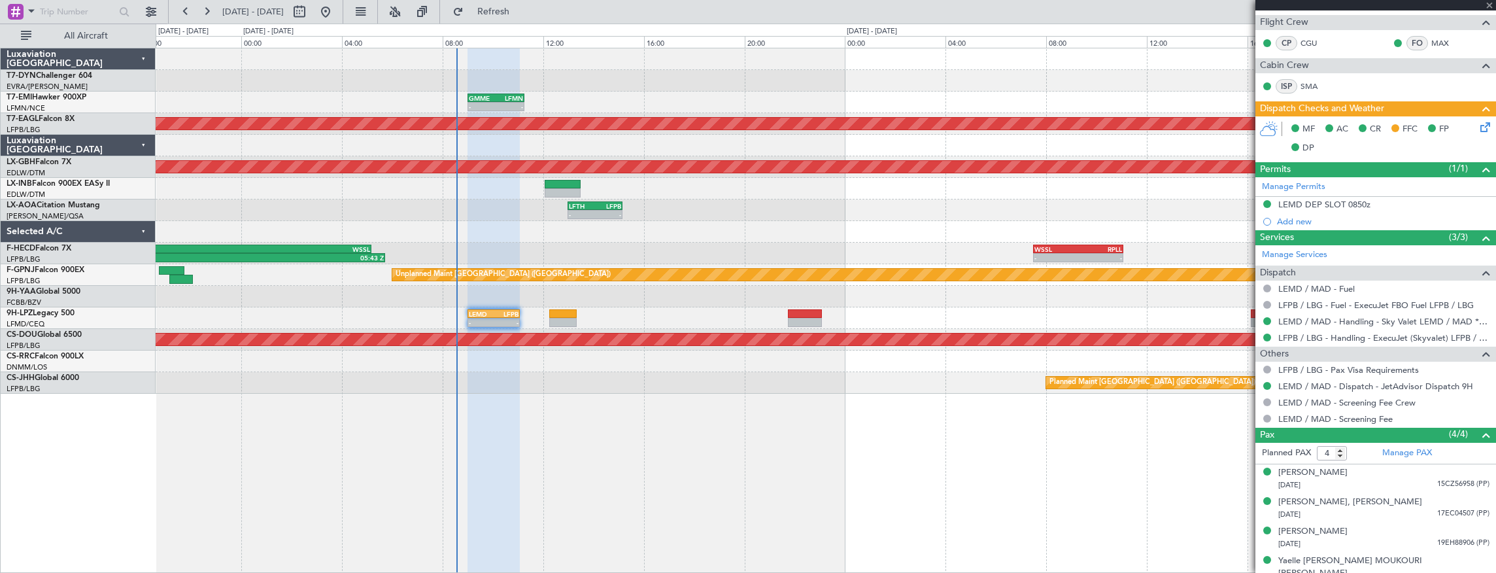
type input "-00:10"
type input "0"
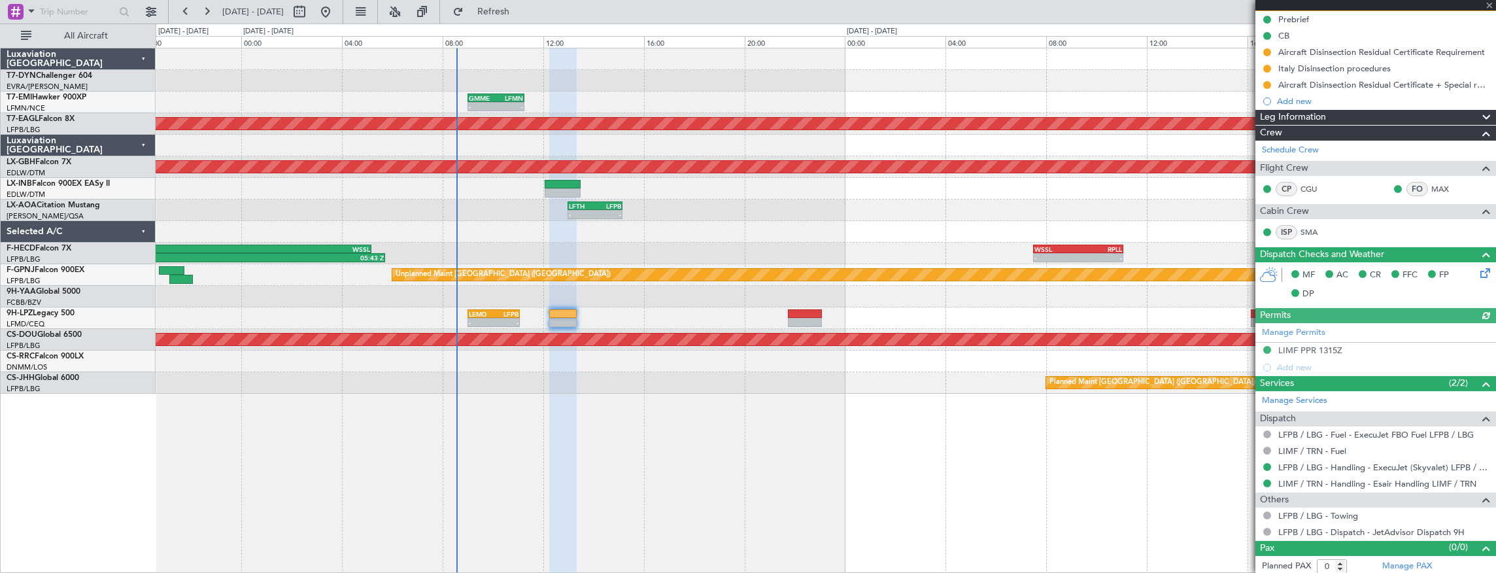
scroll to position [133, 0]
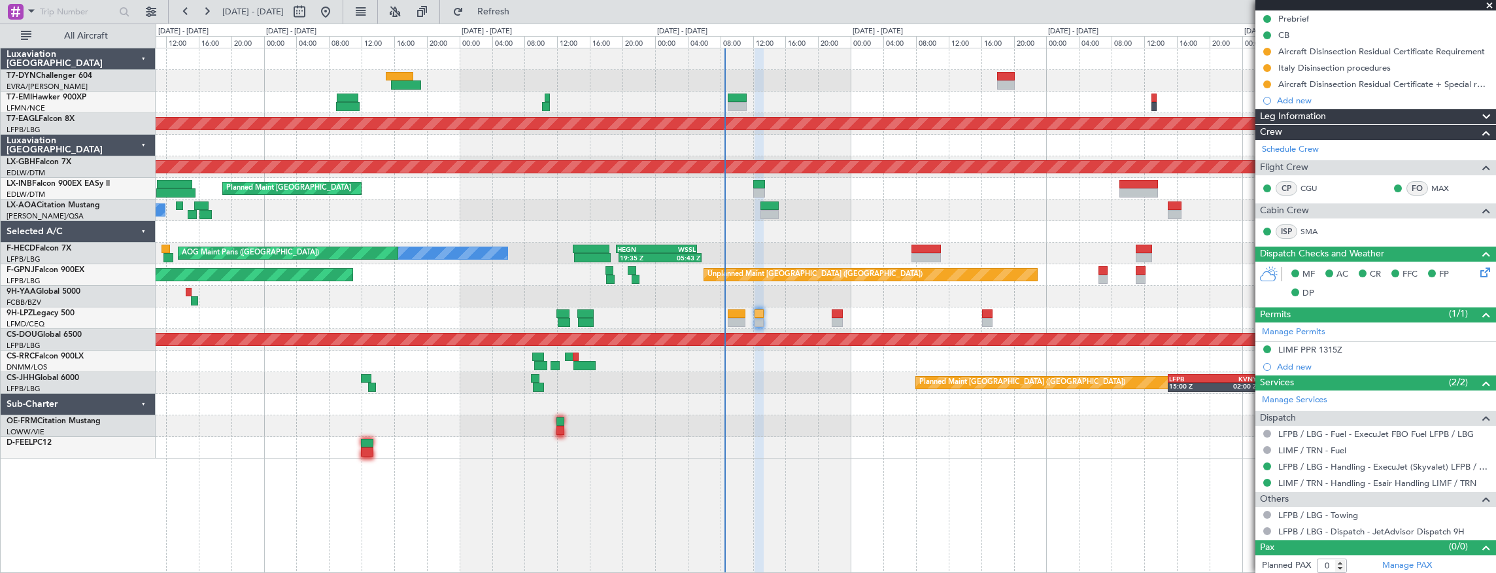
click at [802, 75] on div at bounding box center [826, 81] width 1341 height 22
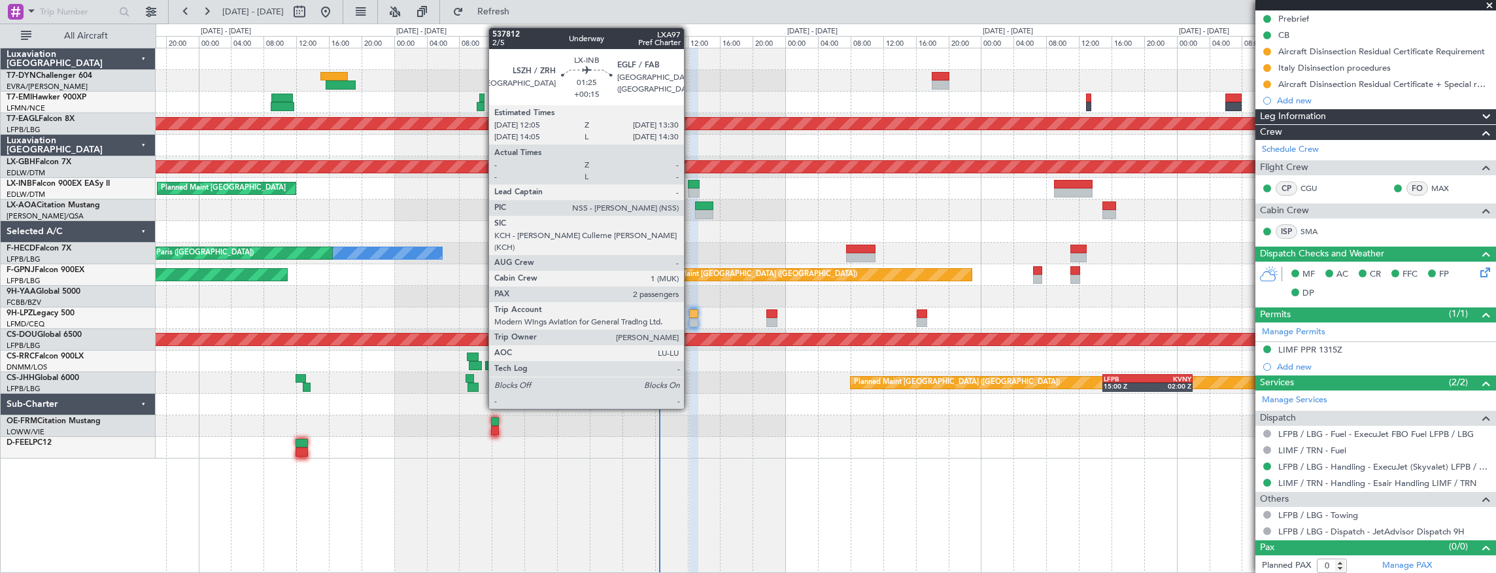
click at [690, 183] on div at bounding box center [694, 184] width 12 height 9
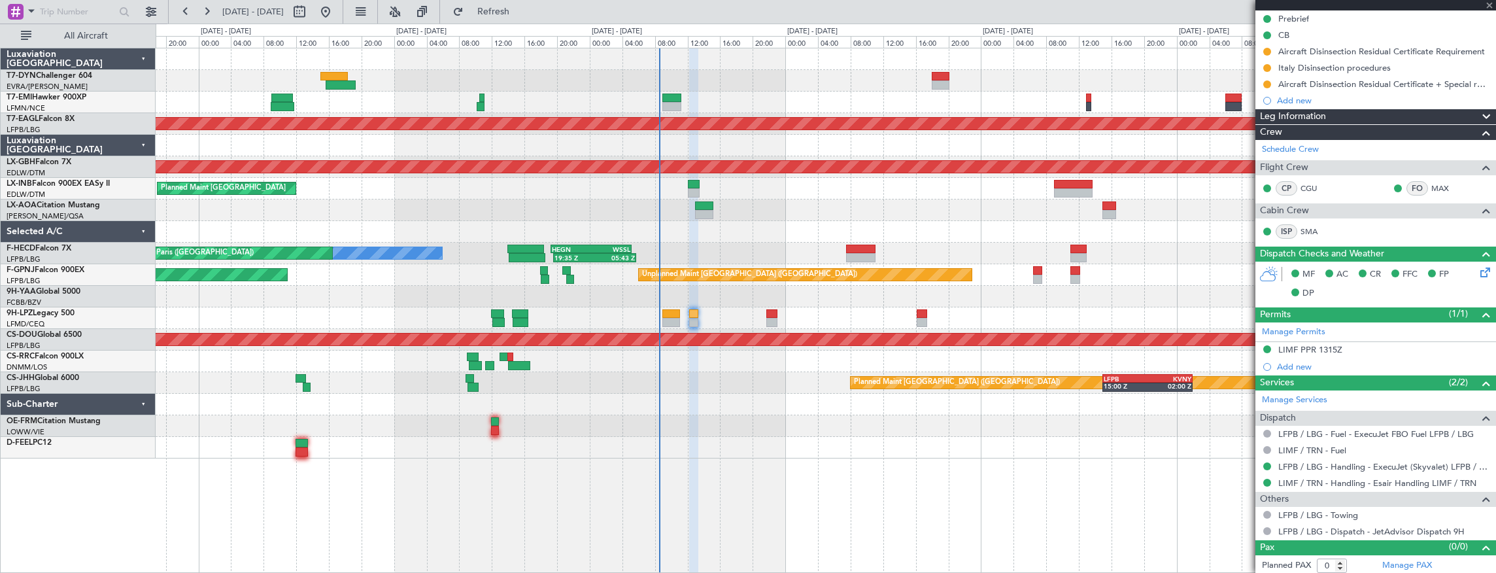
type input "+00:15"
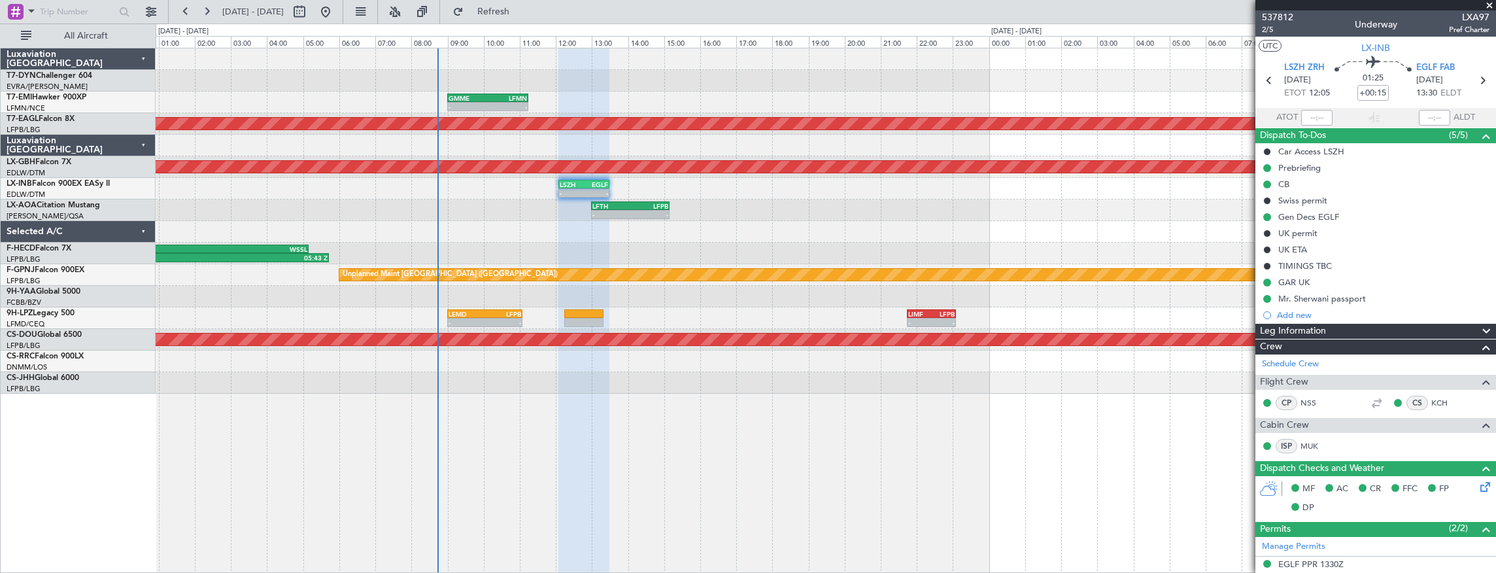
scroll to position [0, 0]
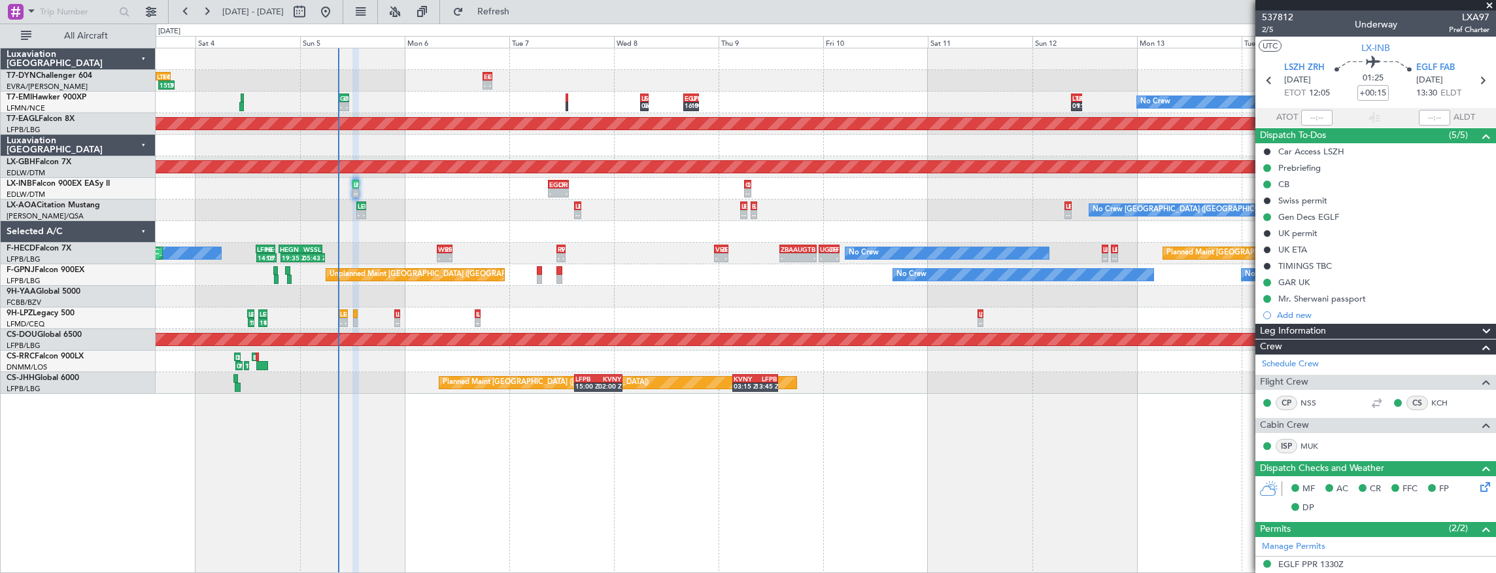
click at [373, 160] on div "- - EGSS 18:00 Z EVRA 20:10 Z 15:39 Z 19:18 Z LTFM 15:00 Z EGSS 18:20 Z - - EDD…" at bounding box center [826, 220] width 1341 height 345
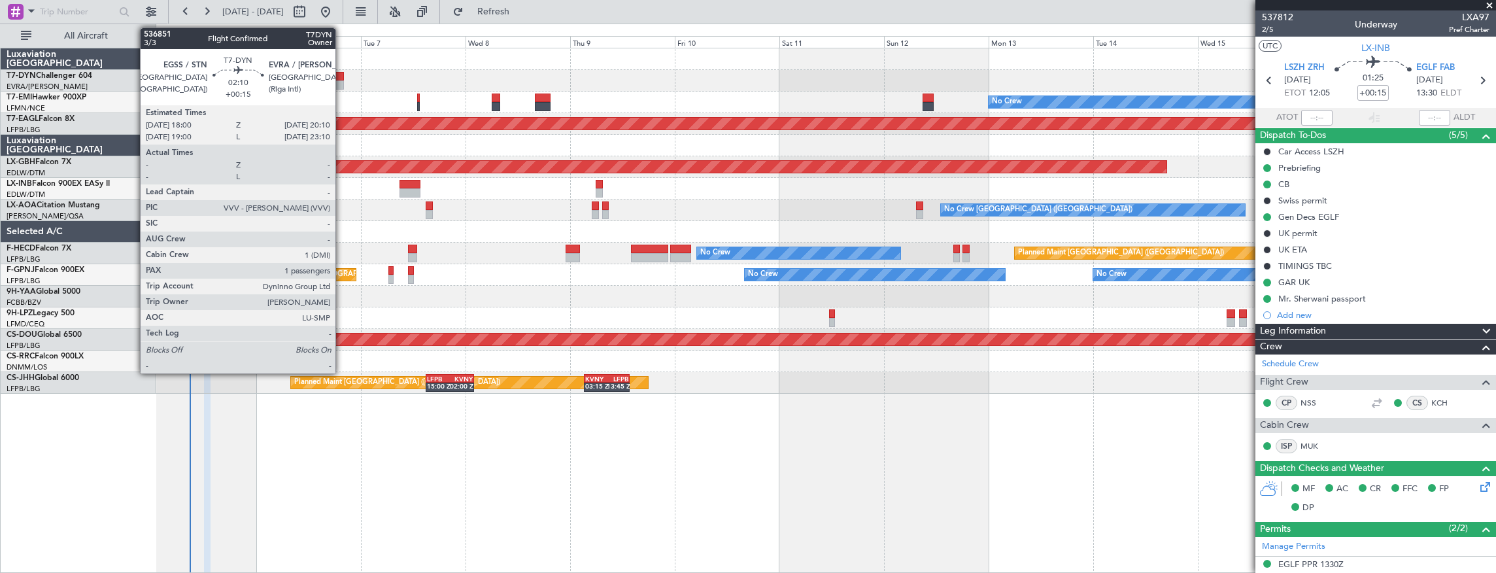
click at [342, 76] on div at bounding box center [339, 76] width 10 height 9
type input "1"
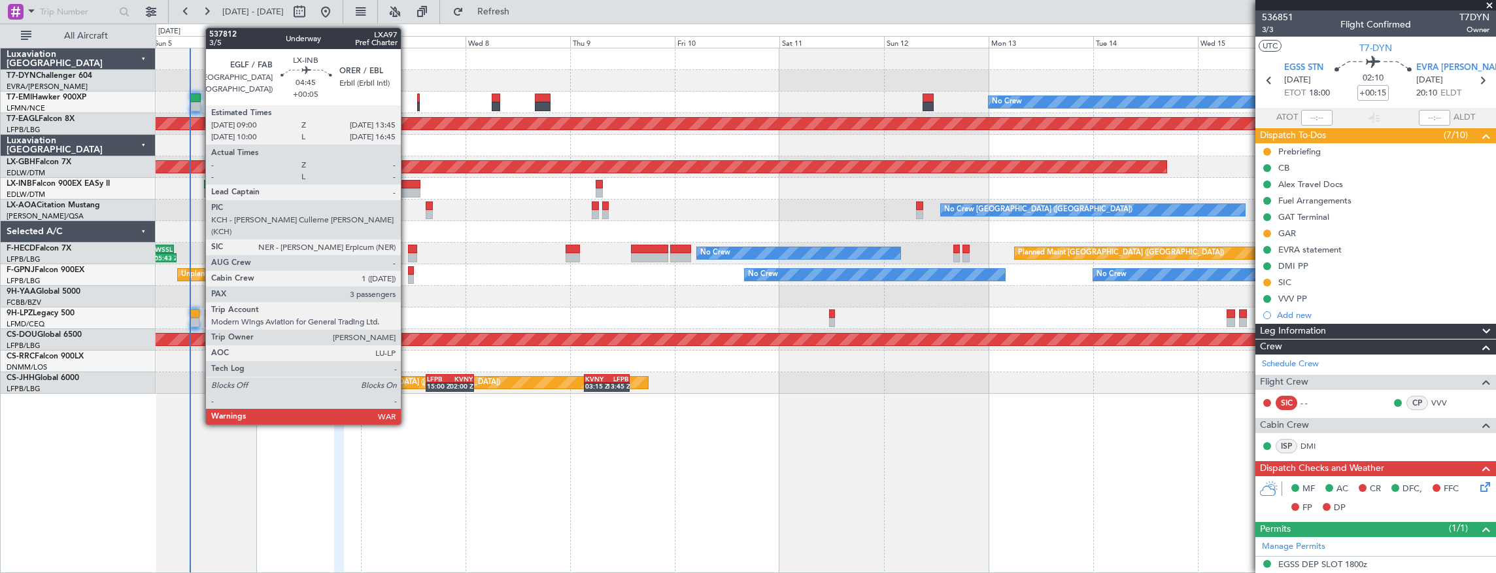
click at [407, 182] on div at bounding box center [410, 184] width 21 height 9
type input "+00:05"
type input "3"
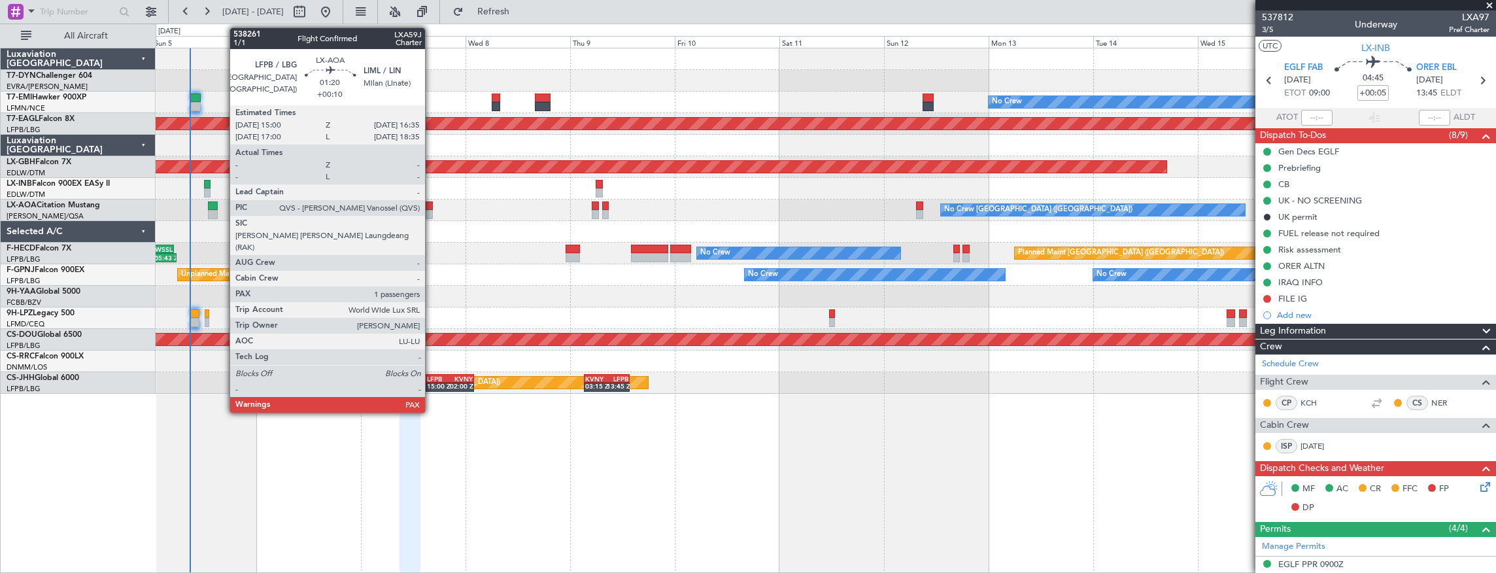
click at [432, 208] on div at bounding box center [429, 205] width 7 height 9
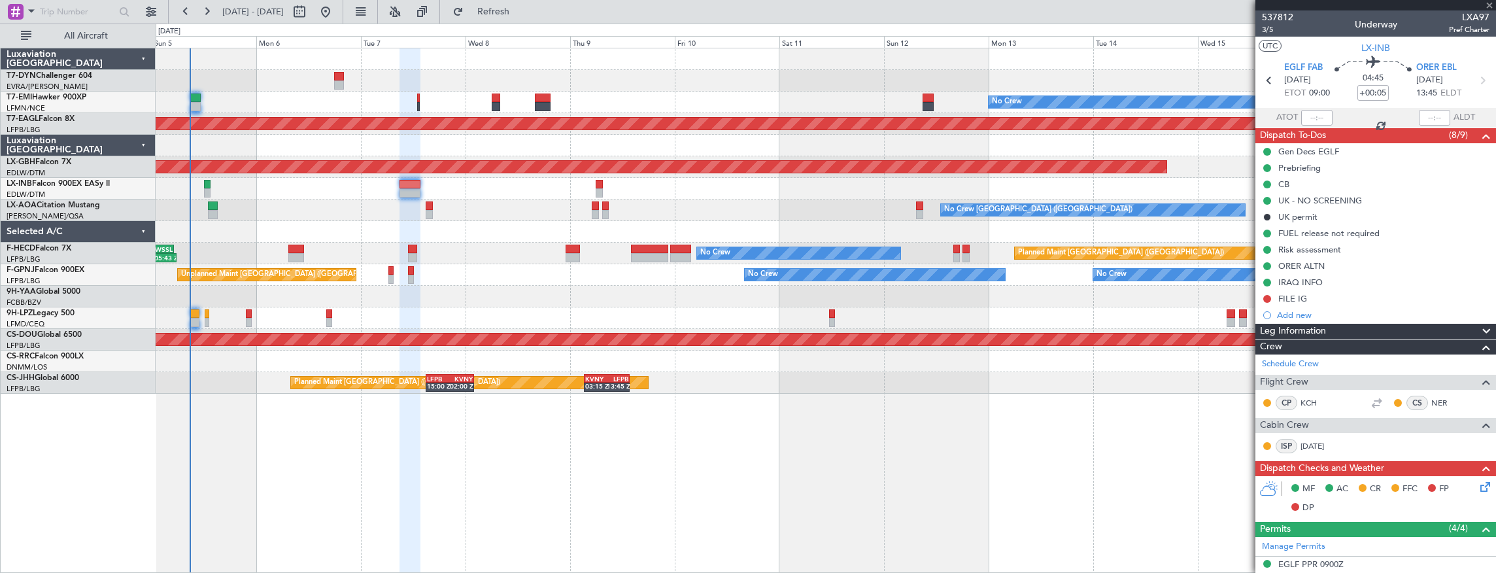
type input "+00:10"
type input "1"
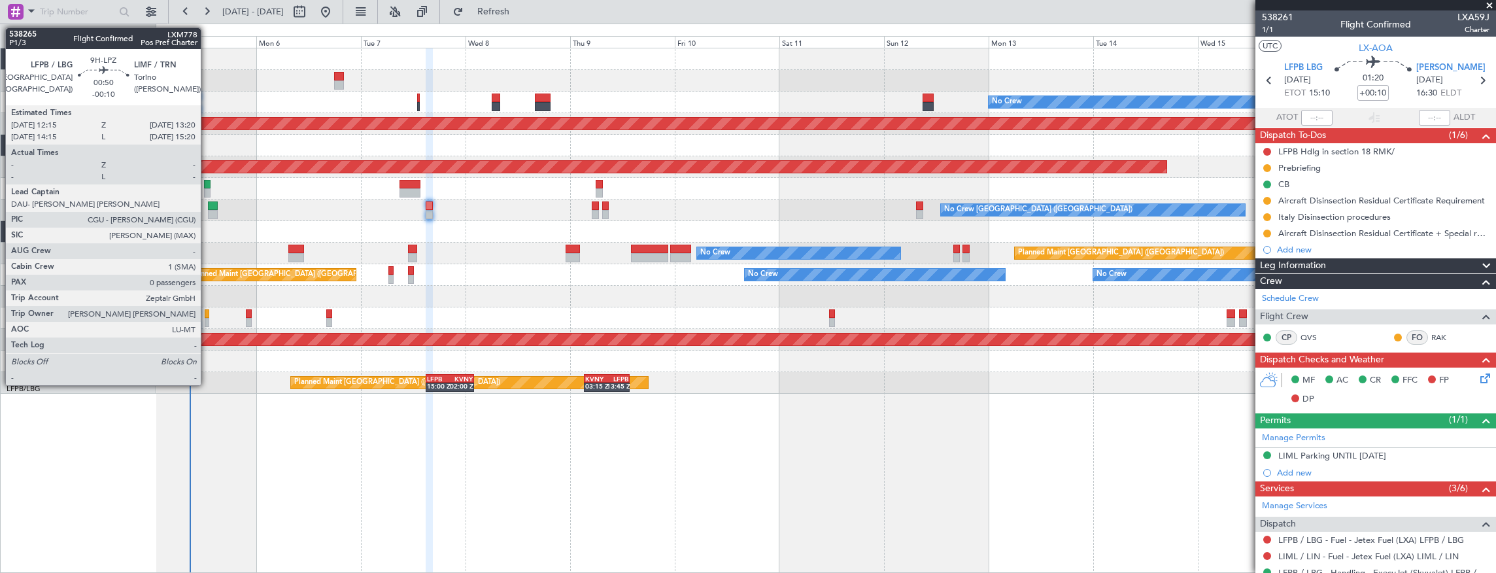
click at [207, 315] on div at bounding box center [207, 313] width 5 height 9
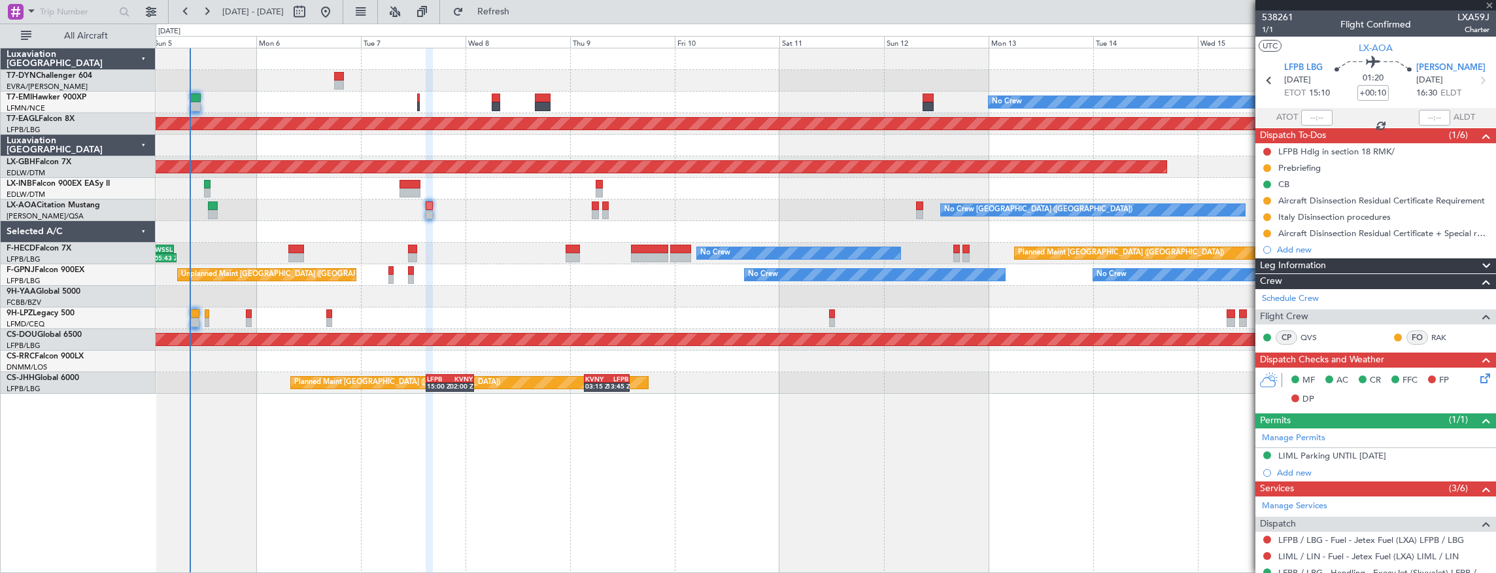
type input "-00:10"
type input "0"
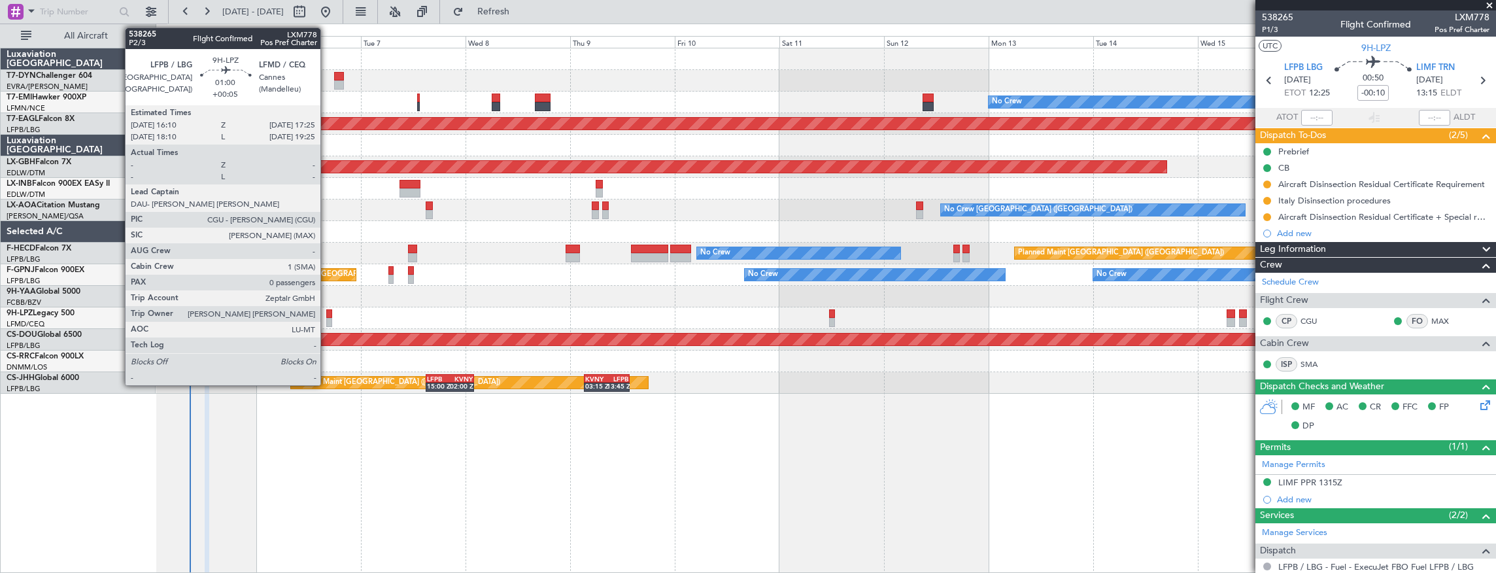
click at [327, 319] on div at bounding box center [329, 322] width 6 height 9
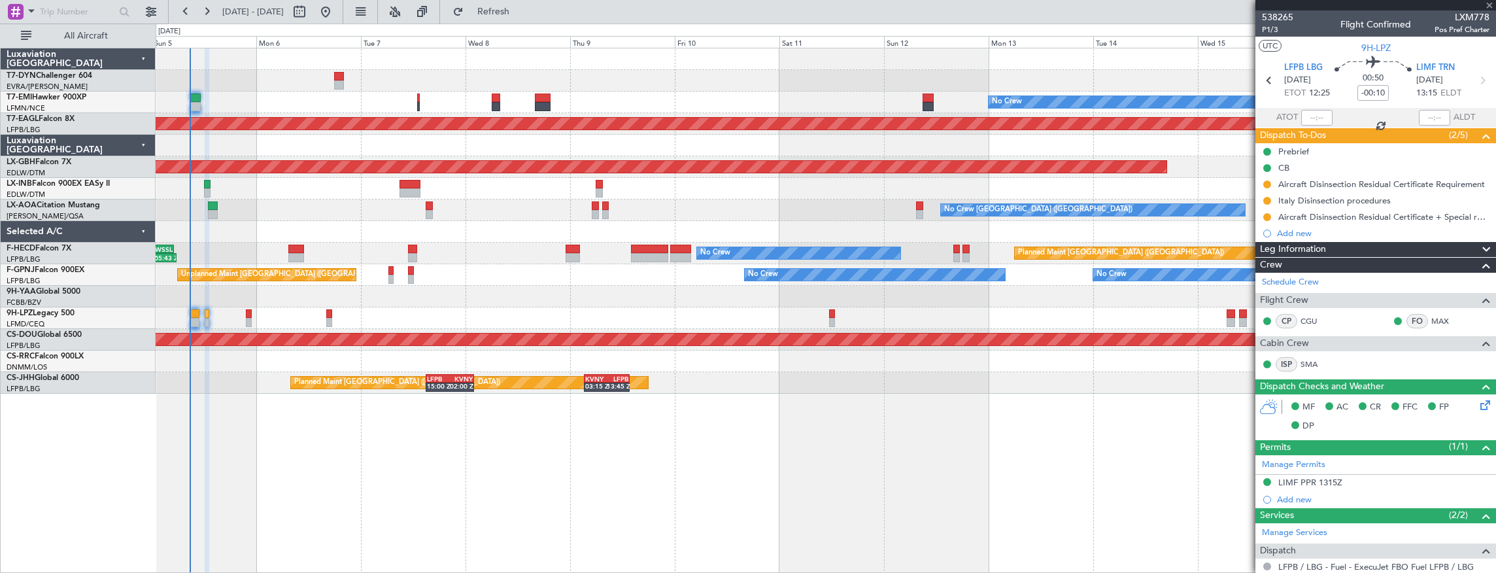
type input "+00:05"
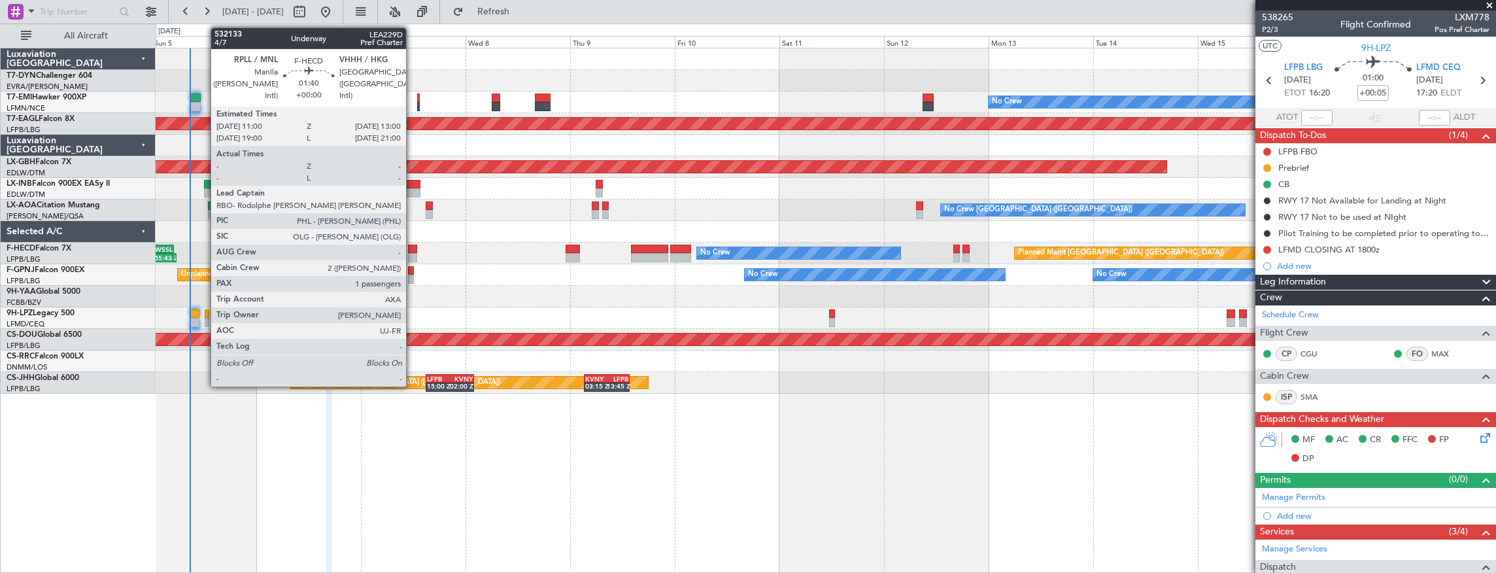
click at [413, 248] on div at bounding box center [412, 249] width 9 height 9
type input "1"
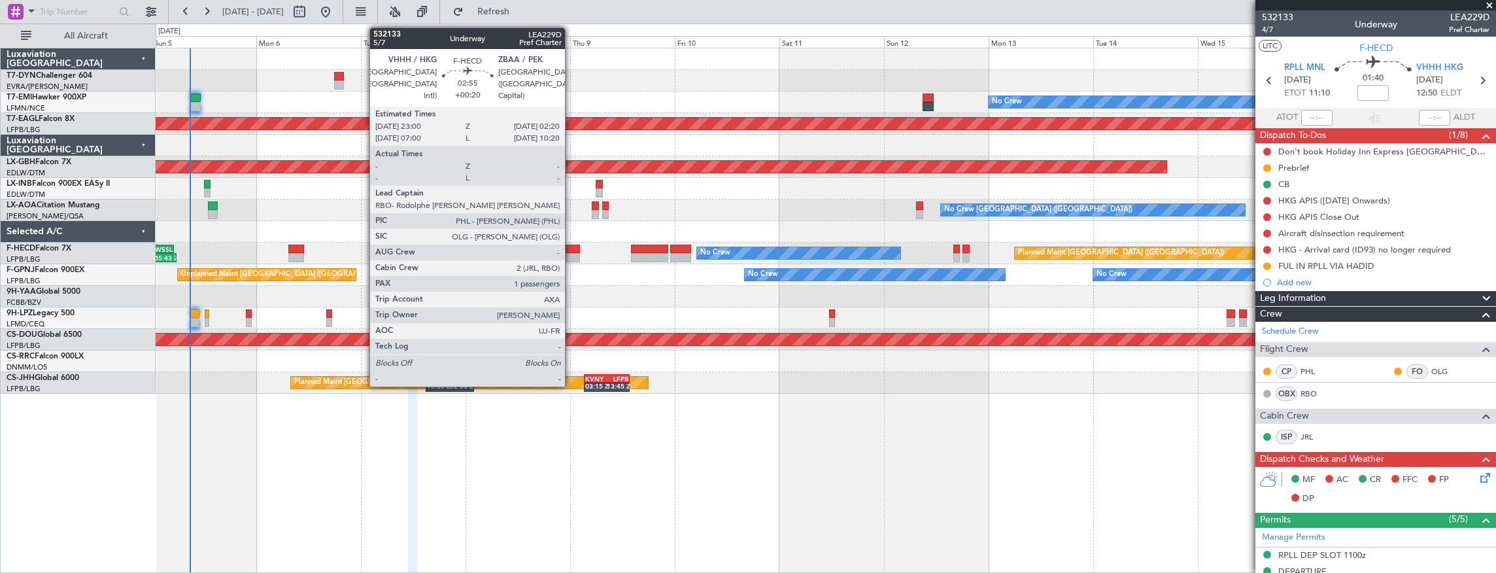
click at [572, 253] on div at bounding box center [573, 257] width 15 height 9
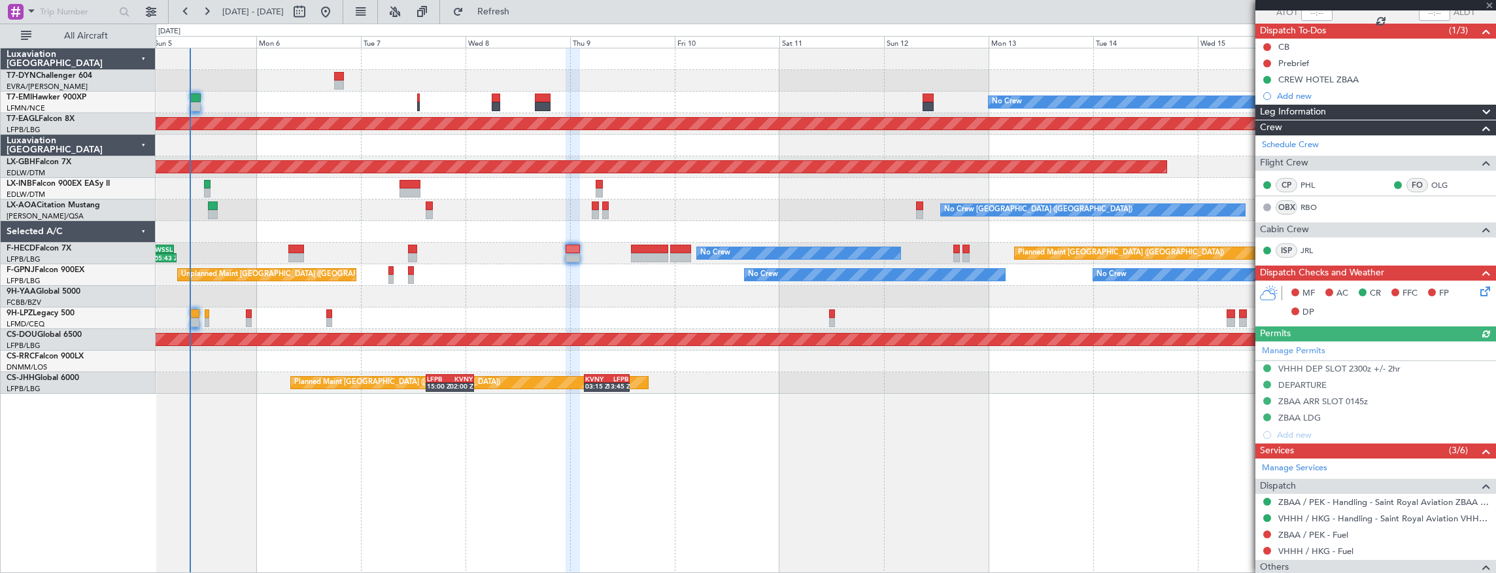
scroll to position [201, 0]
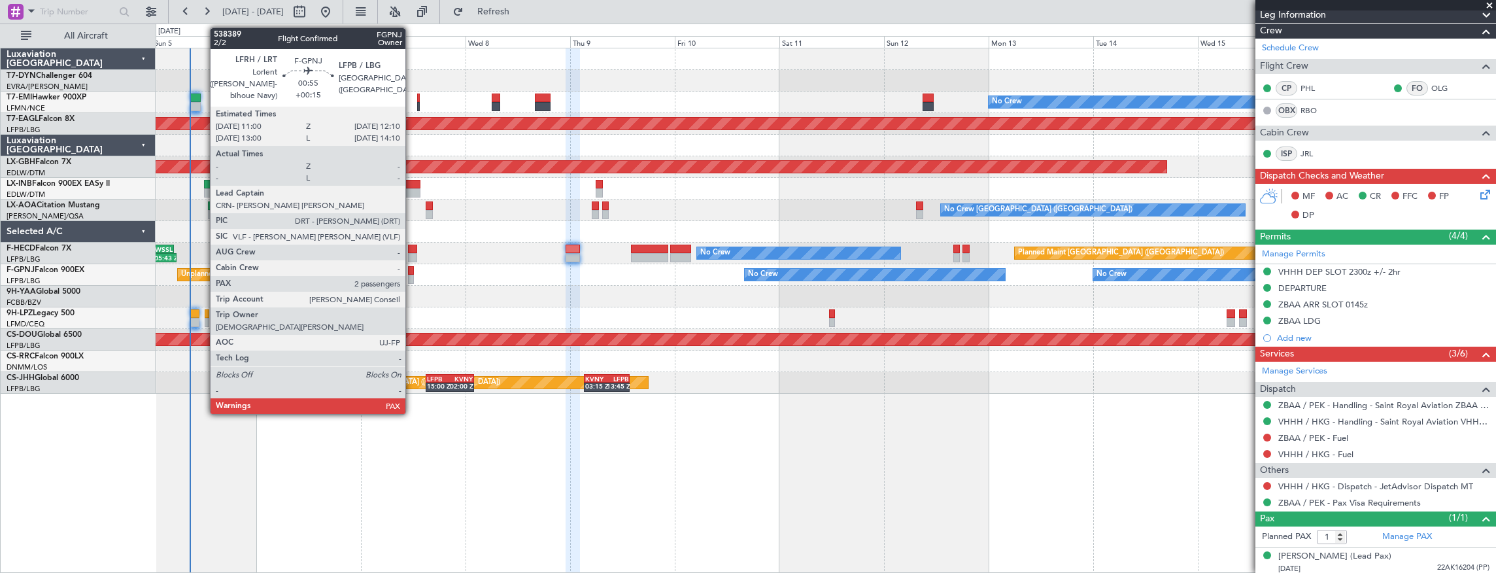
click at [412, 272] on div at bounding box center [410, 270] width 5 height 9
type input "+00:15"
type input "4"
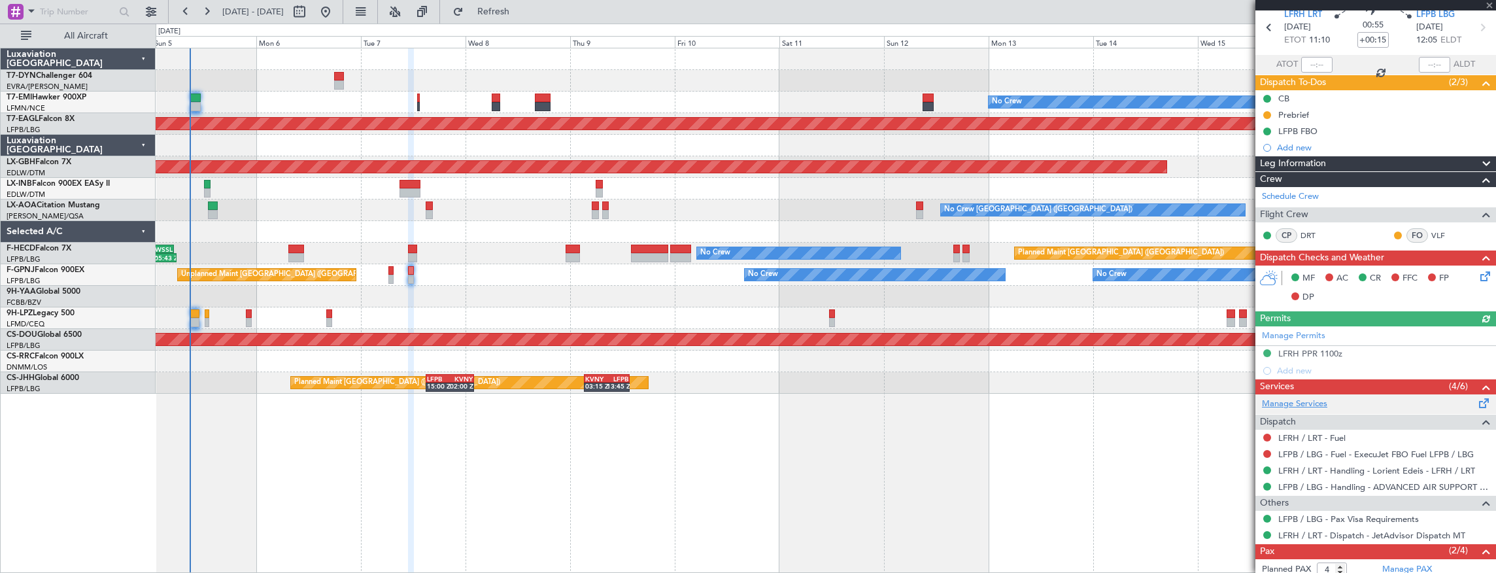
scroll to position [133, 0]
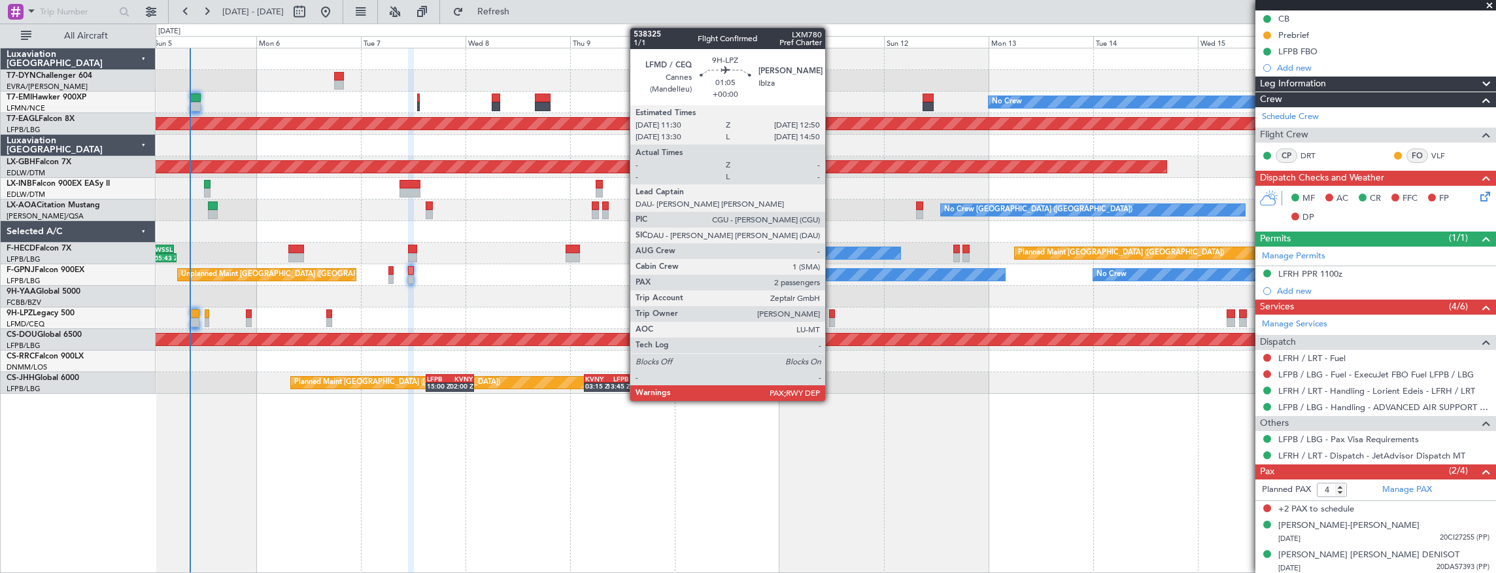
click at [832, 315] on div at bounding box center [832, 313] width 6 height 9
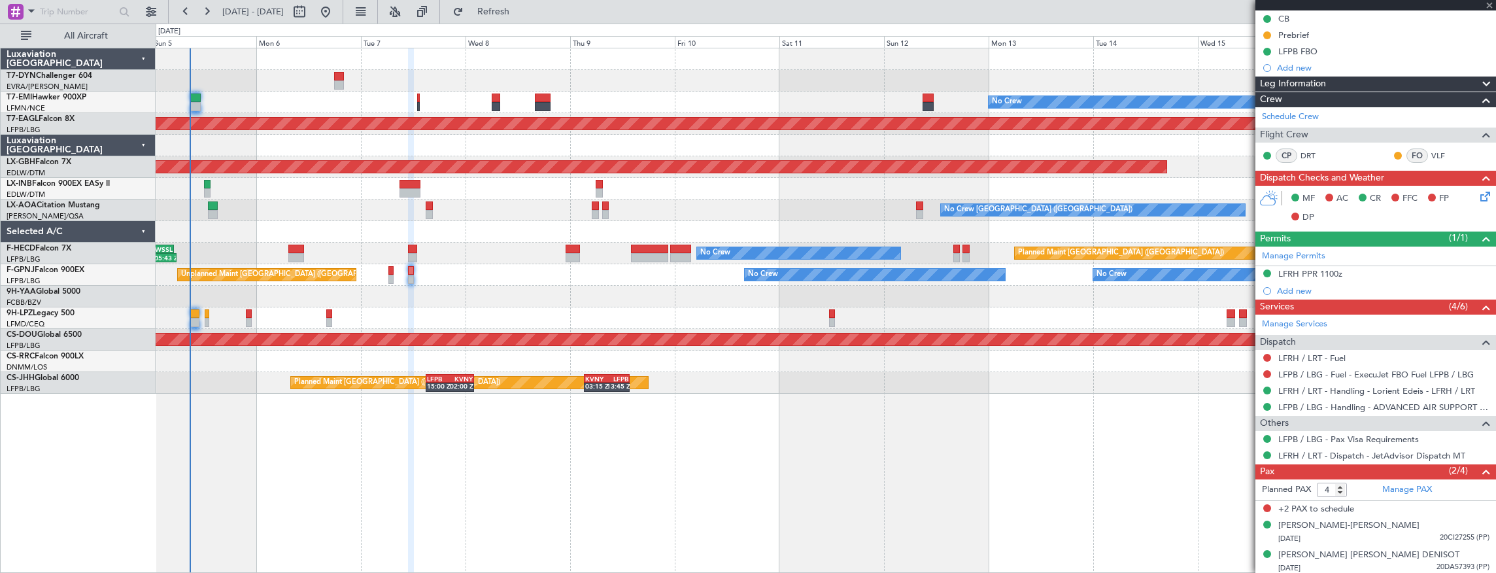
type input "2"
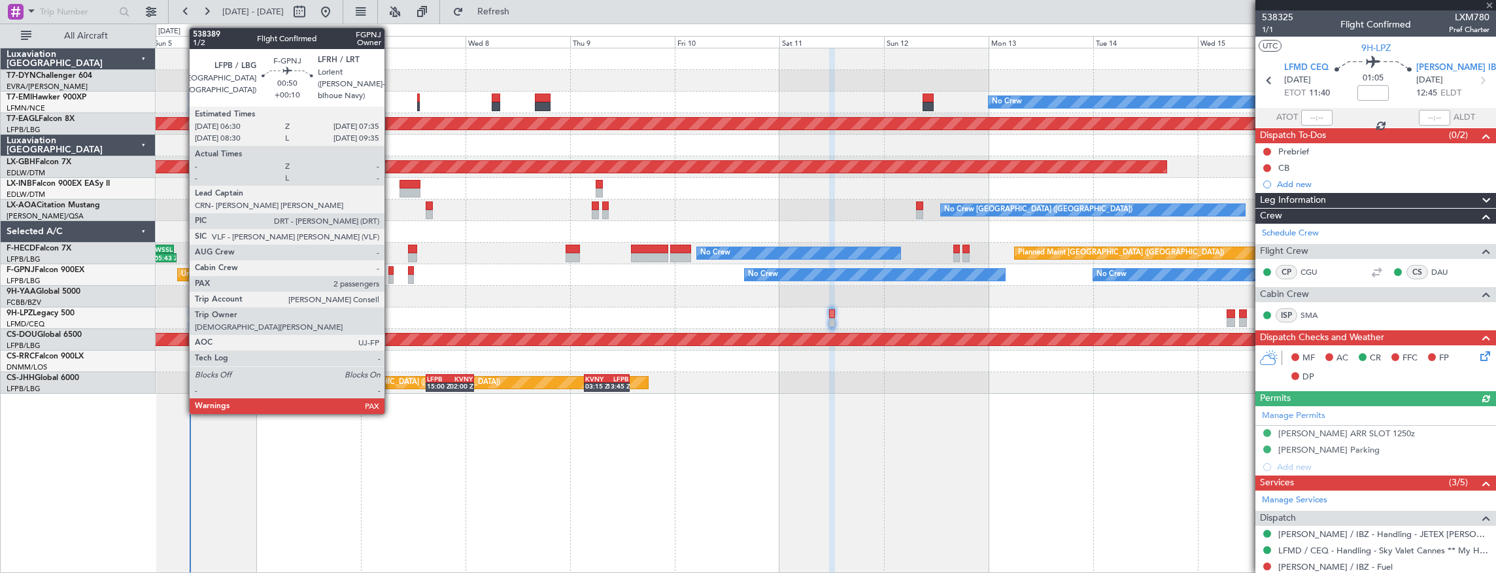
click at [391, 271] on div at bounding box center [390, 270] width 5 height 9
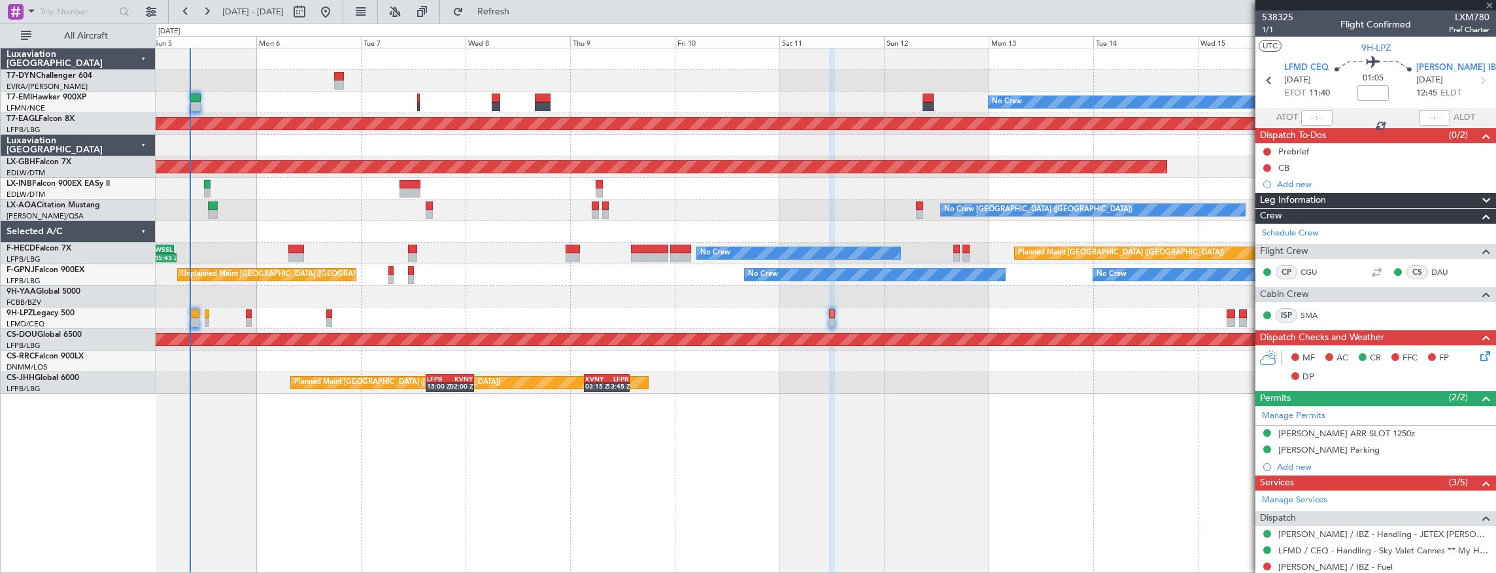
type input "+00:10"
type input "4"
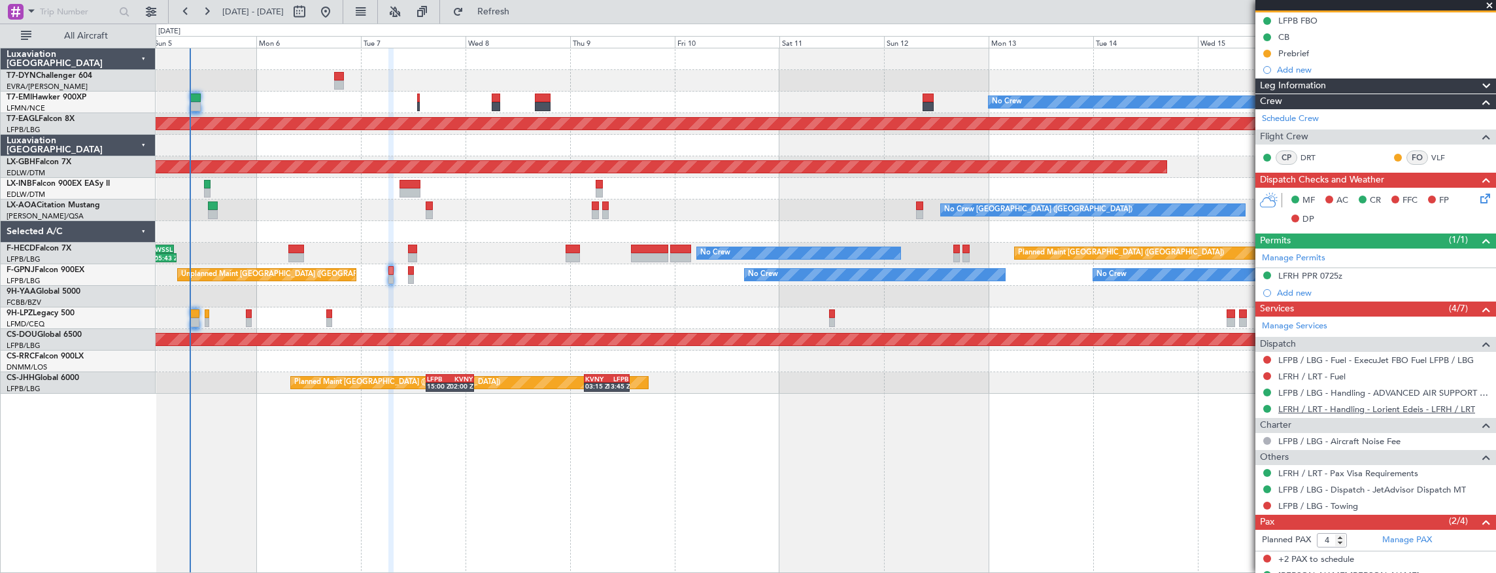
scroll to position [180, 0]
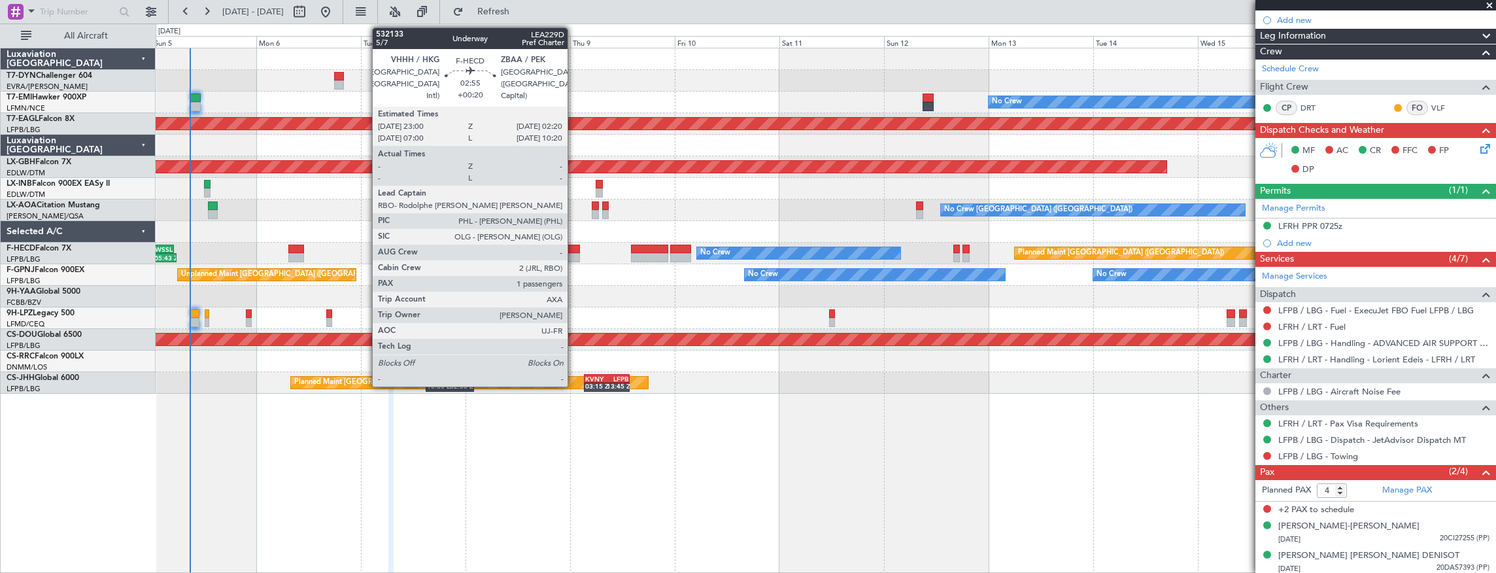
click at [574, 251] on div at bounding box center [573, 249] width 15 height 9
type input "+00:20"
type input "1"
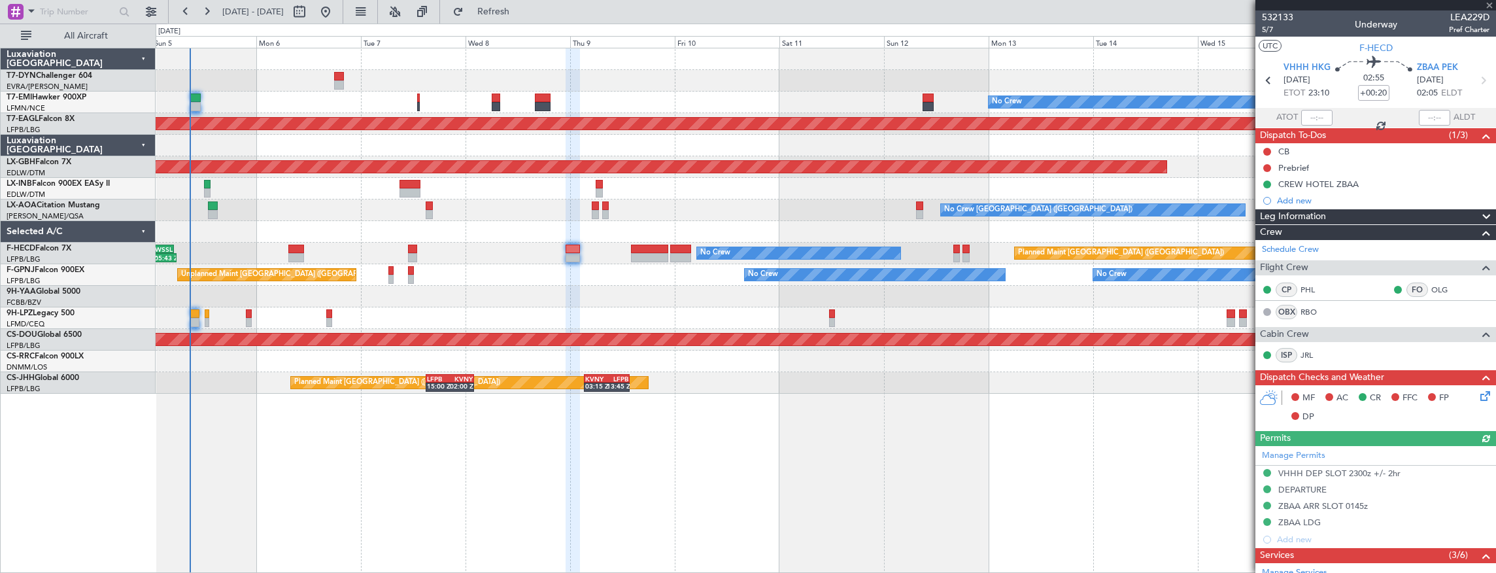
scroll to position [201, 0]
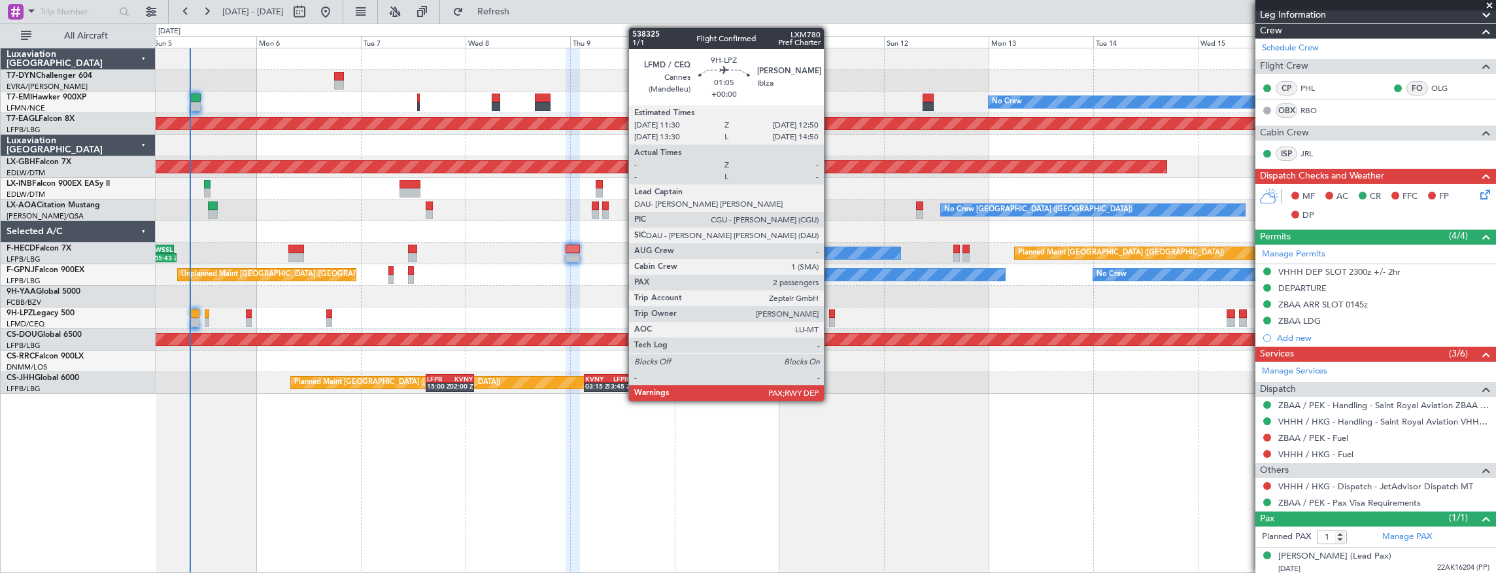
click at [830, 311] on div at bounding box center [832, 313] width 6 height 9
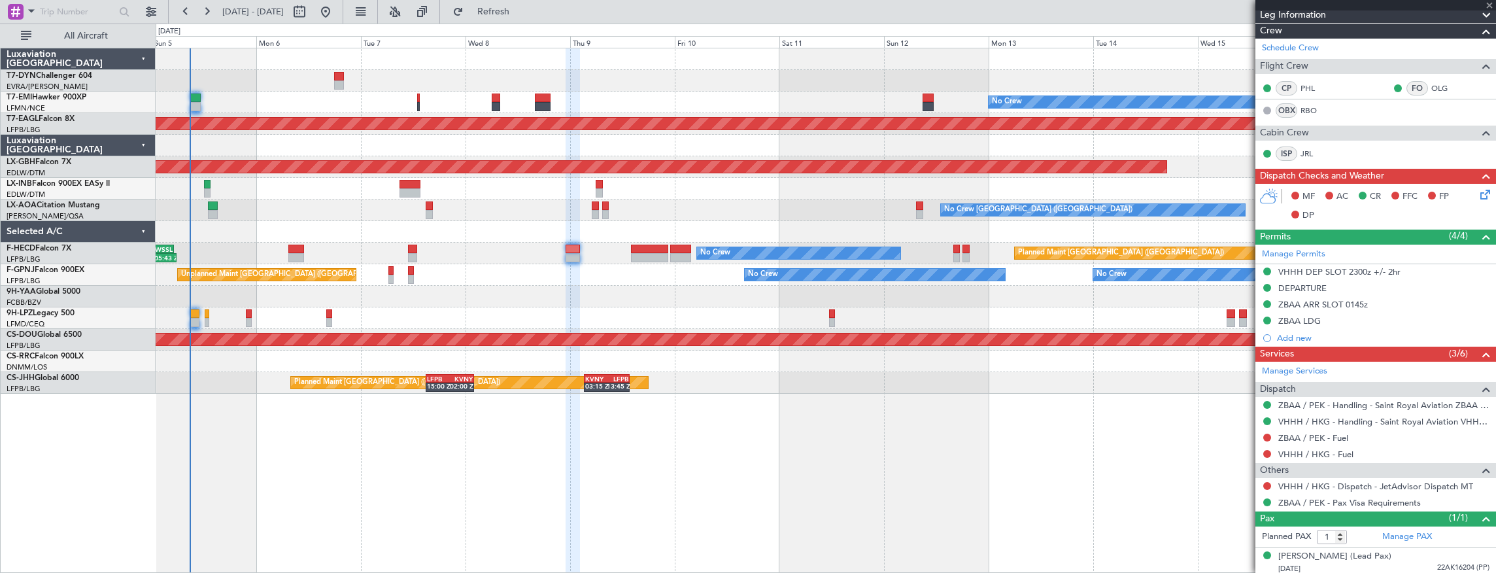
type input "2"
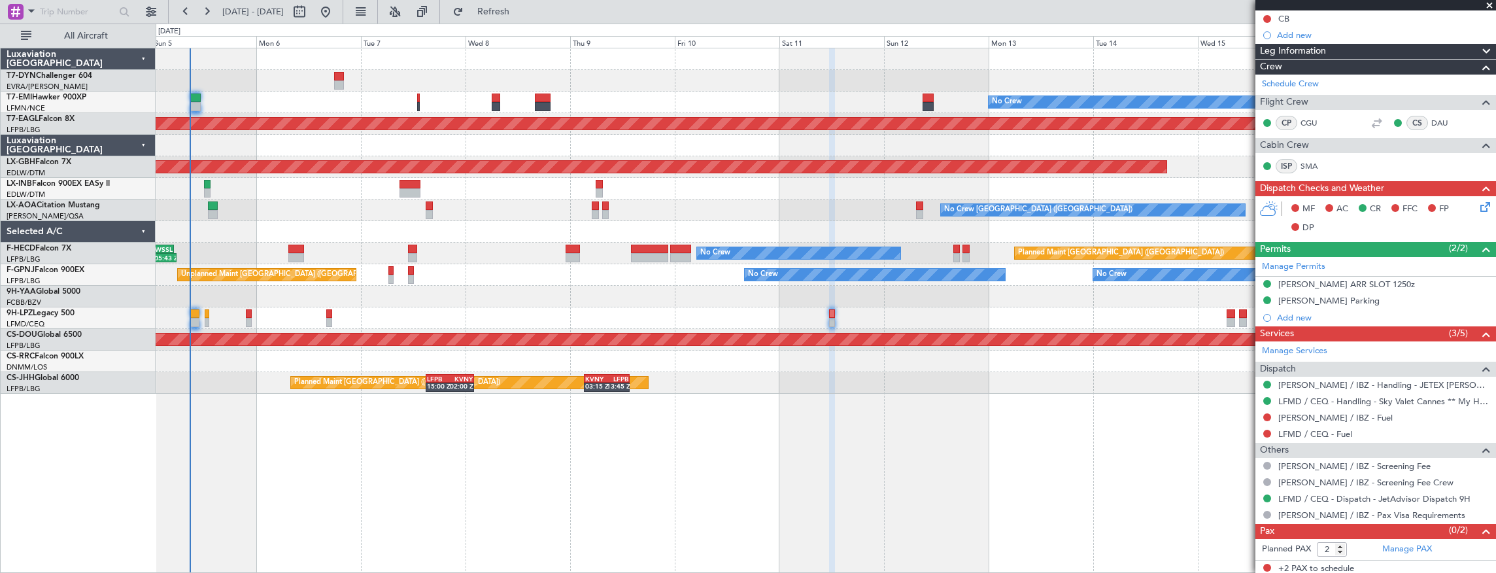
scroll to position [0, 0]
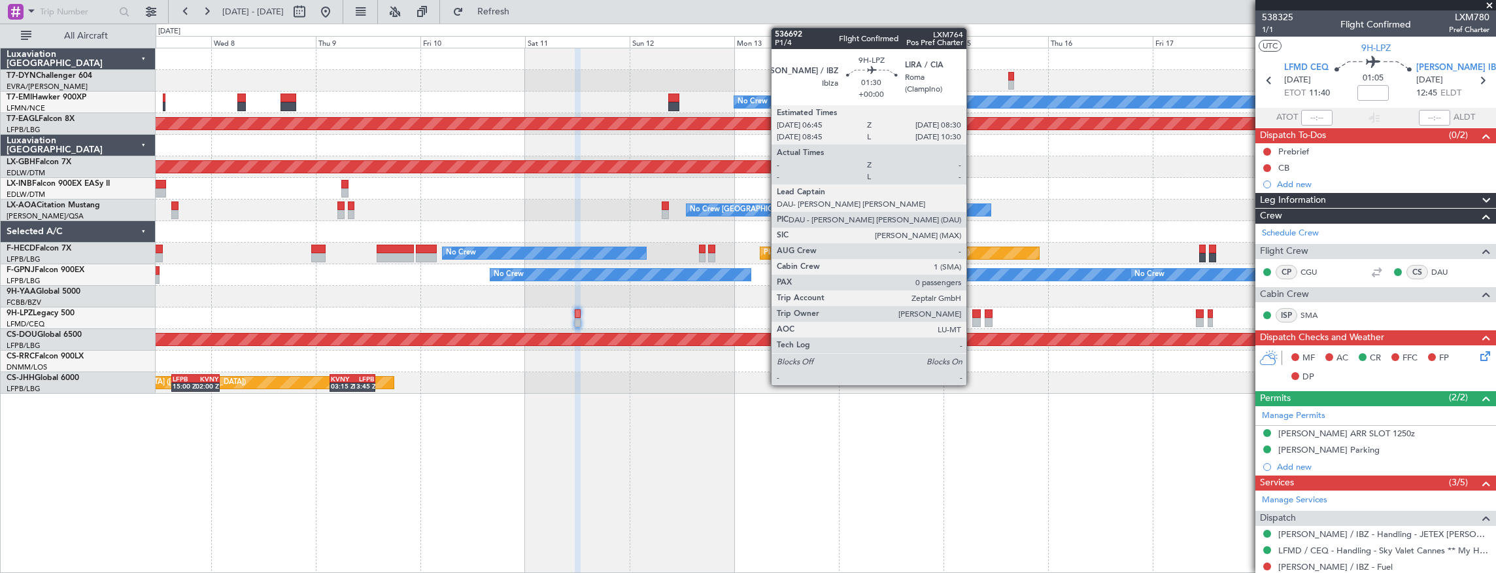
click at [973, 318] on div at bounding box center [976, 322] width 8 height 9
type input "0"
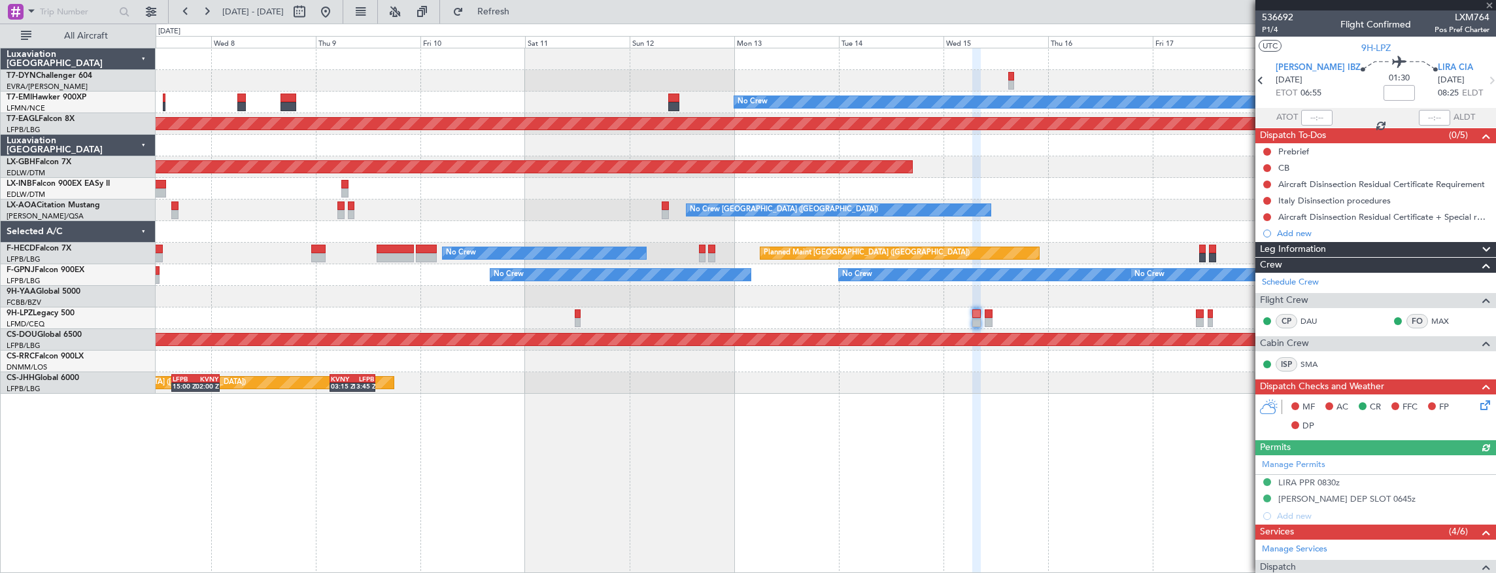
scroll to position [165, 0]
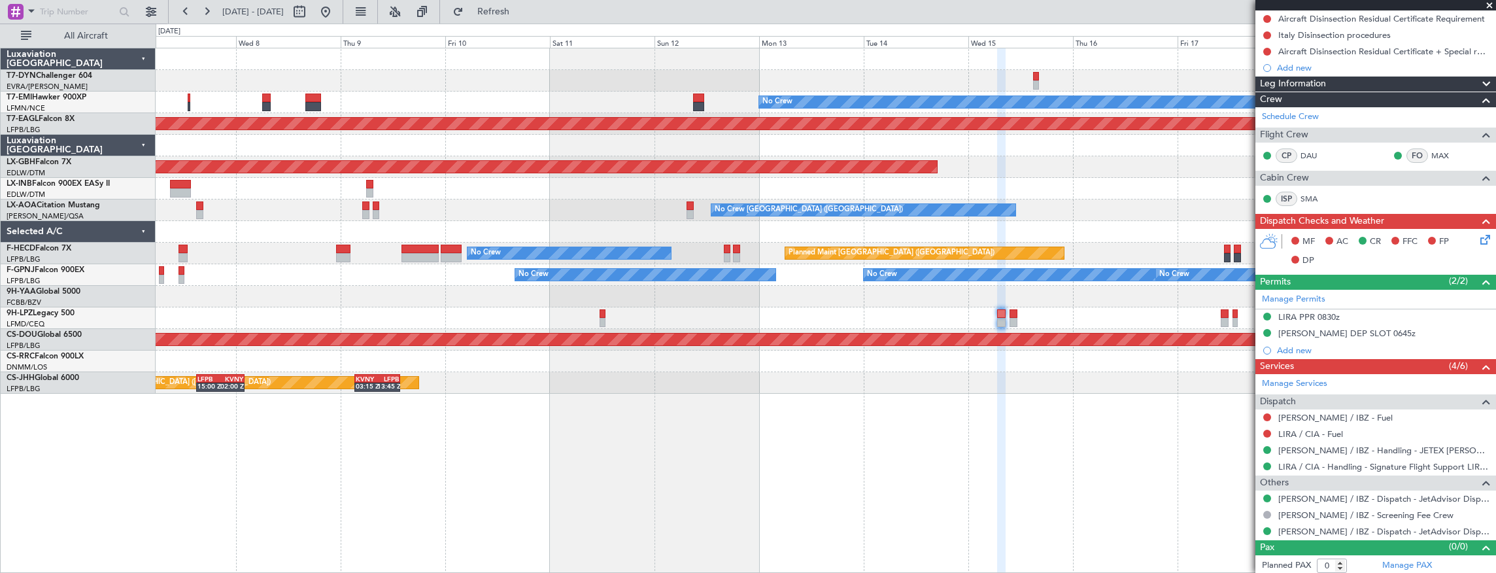
click at [763, 314] on div at bounding box center [826, 318] width 1341 height 22
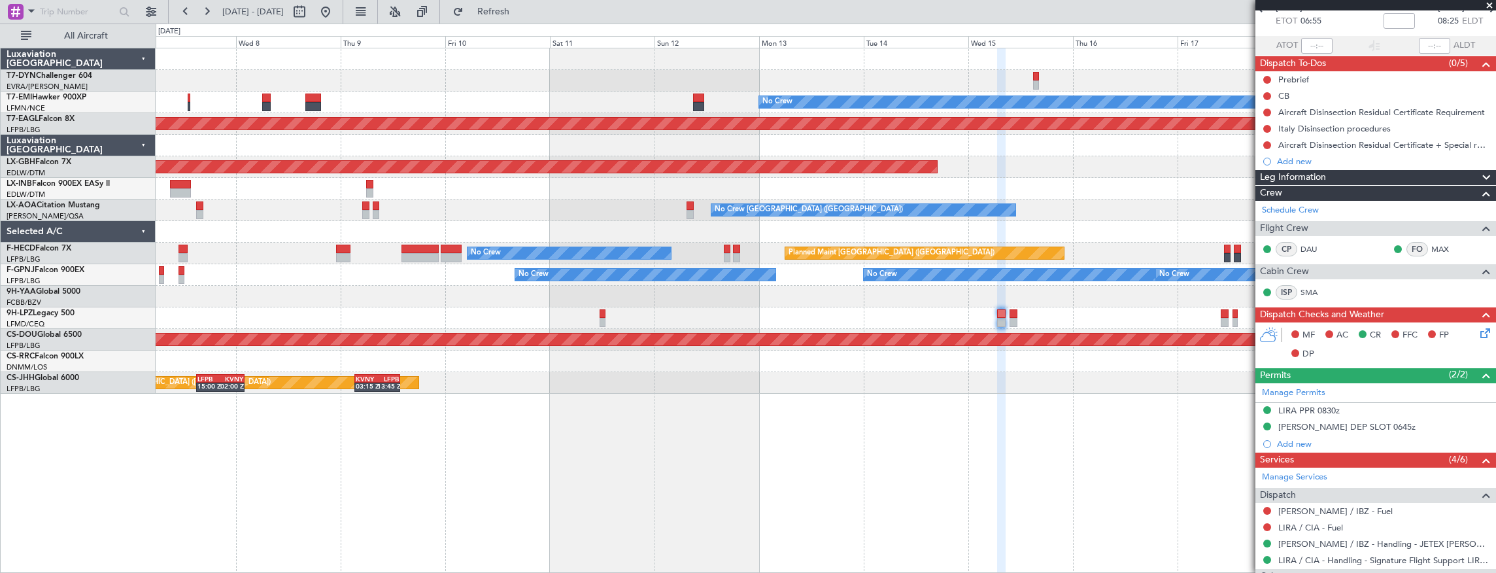
scroll to position [0, 0]
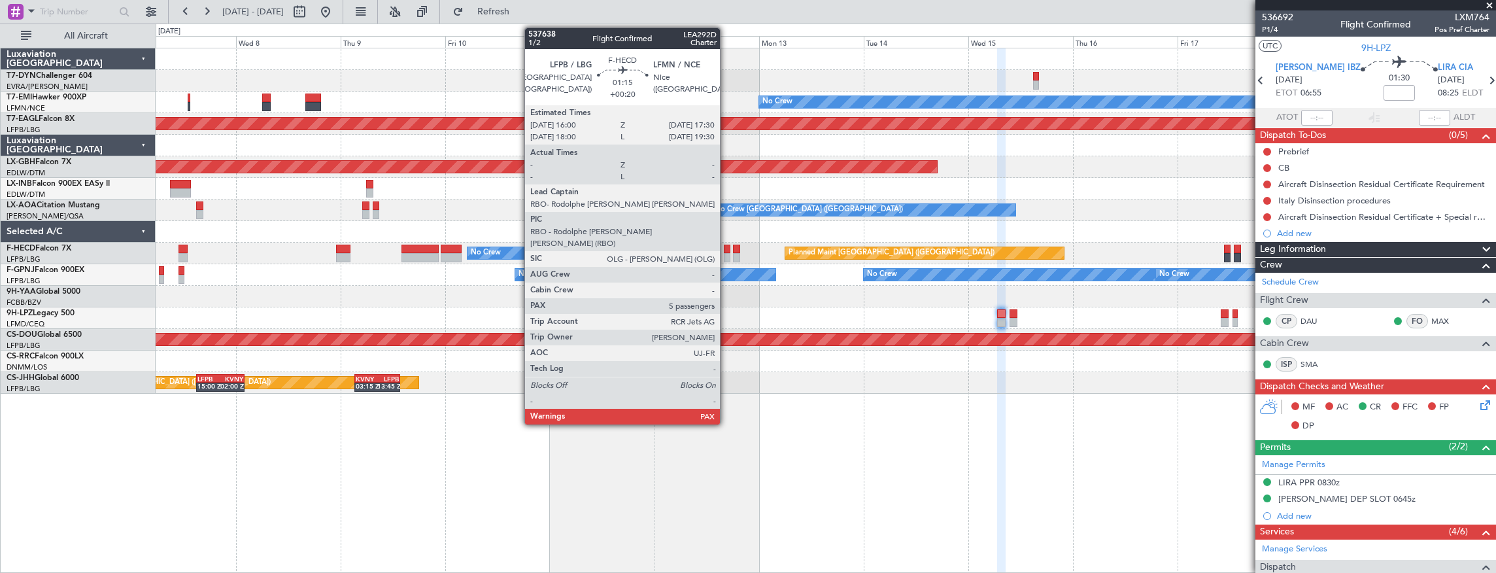
click at [727, 250] on div at bounding box center [727, 249] width 7 height 9
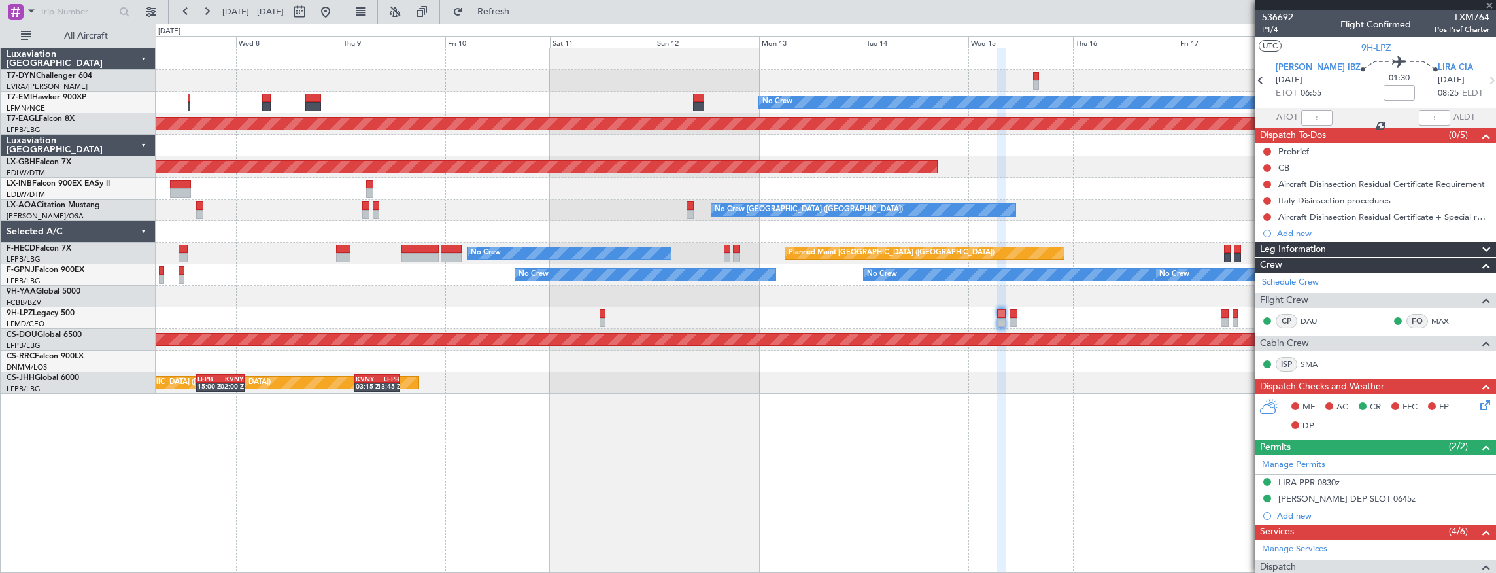
type input "+00:20"
type input "5"
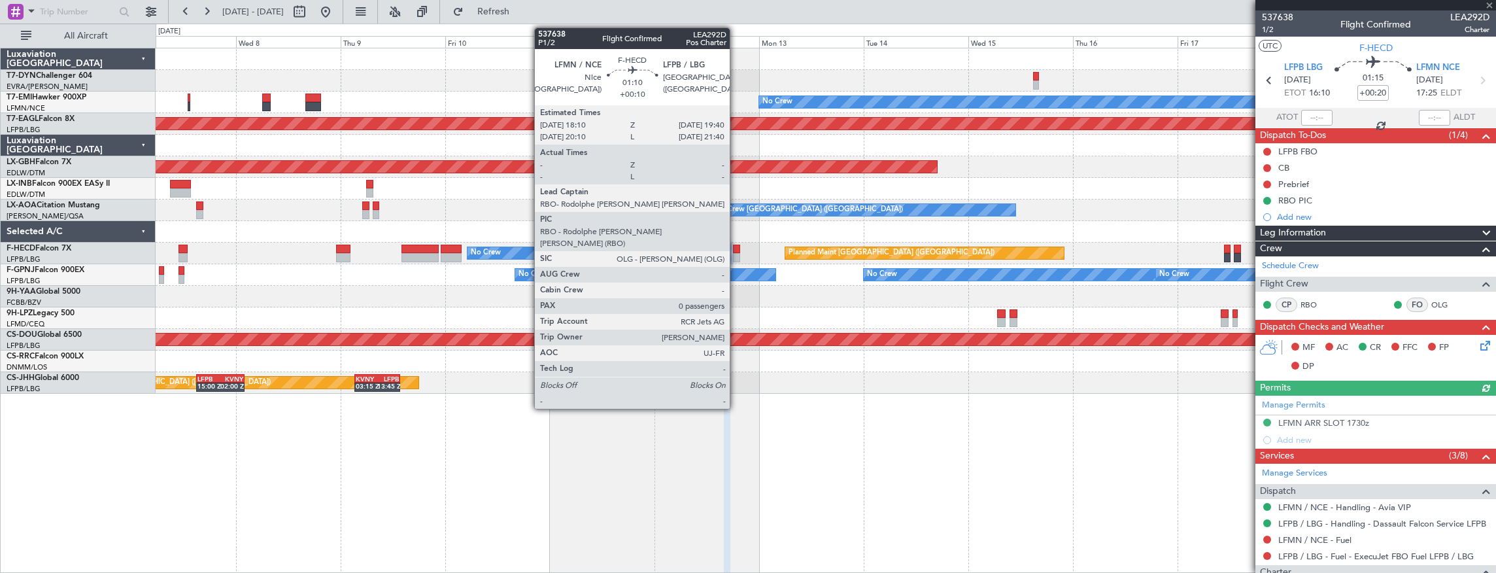
click at [736, 252] on div at bounding box center [736, 249] width 7 height 9
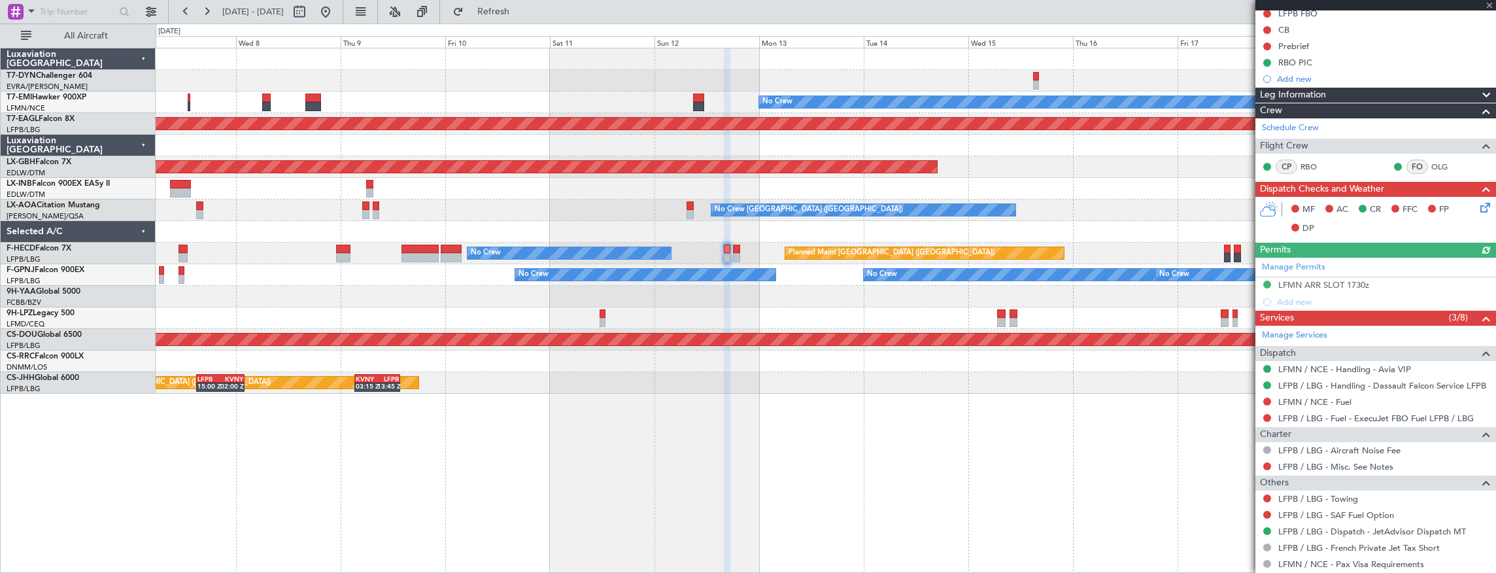
scroll to position [187, 0]
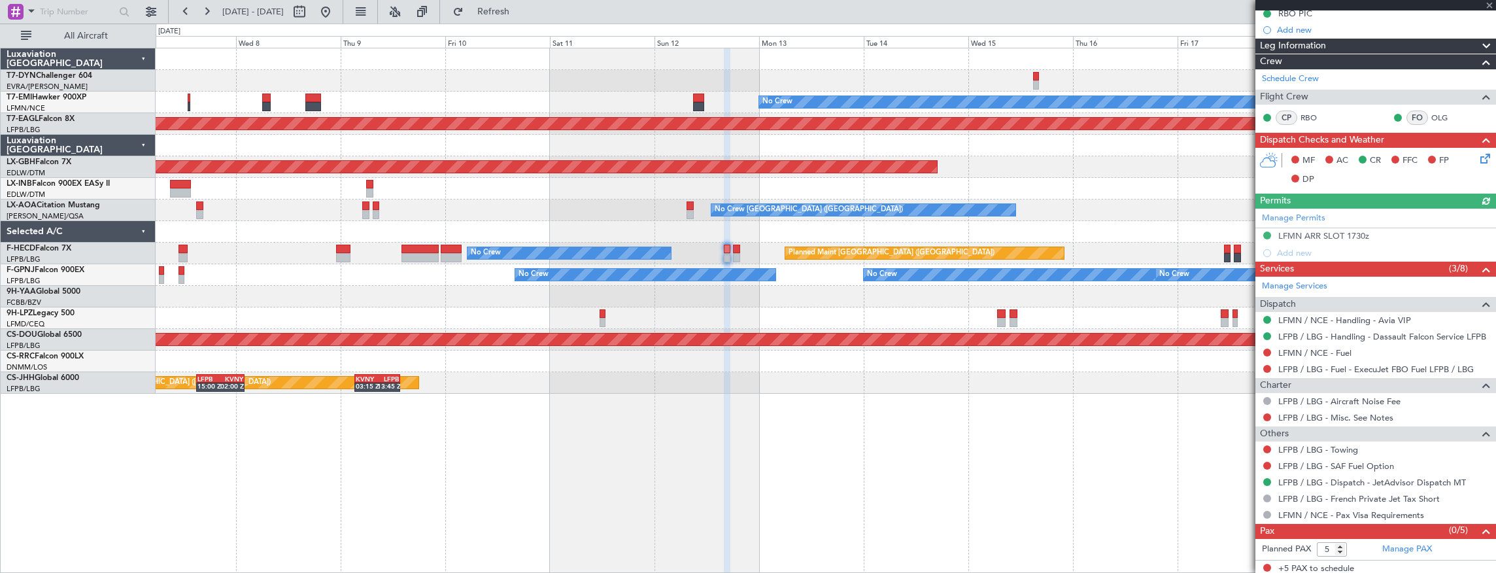
type input "+00:10"
type input "0"
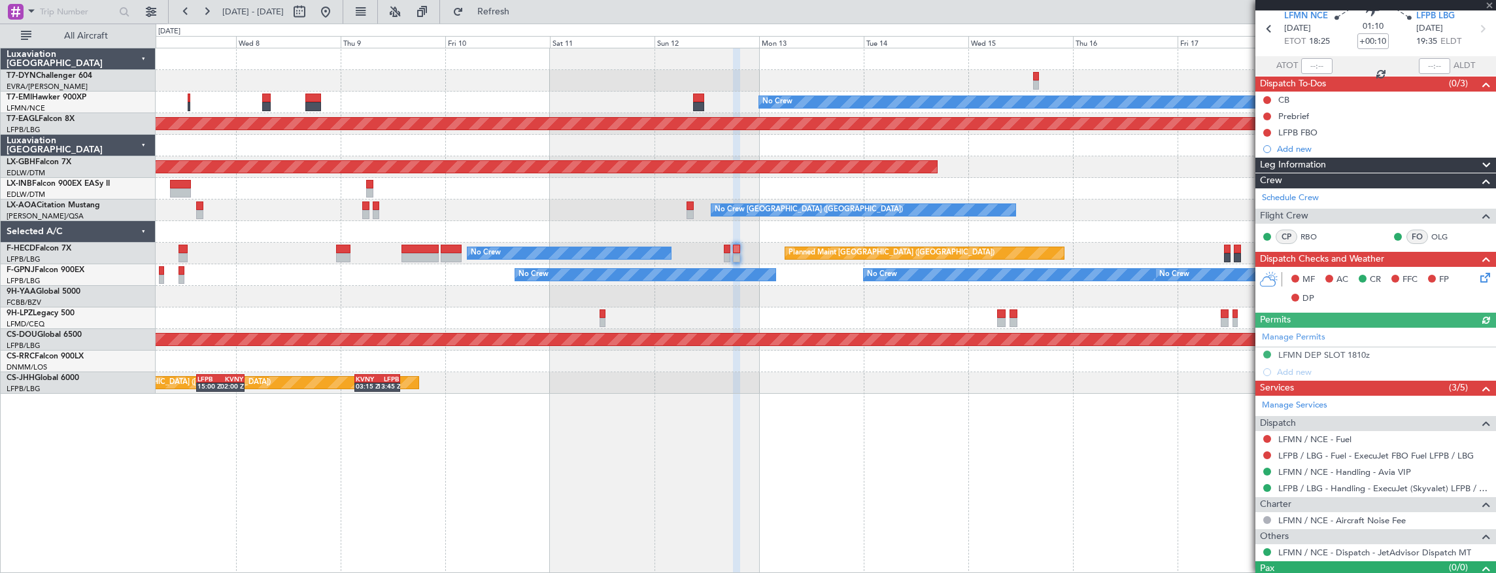
scroll to position [73, 0]
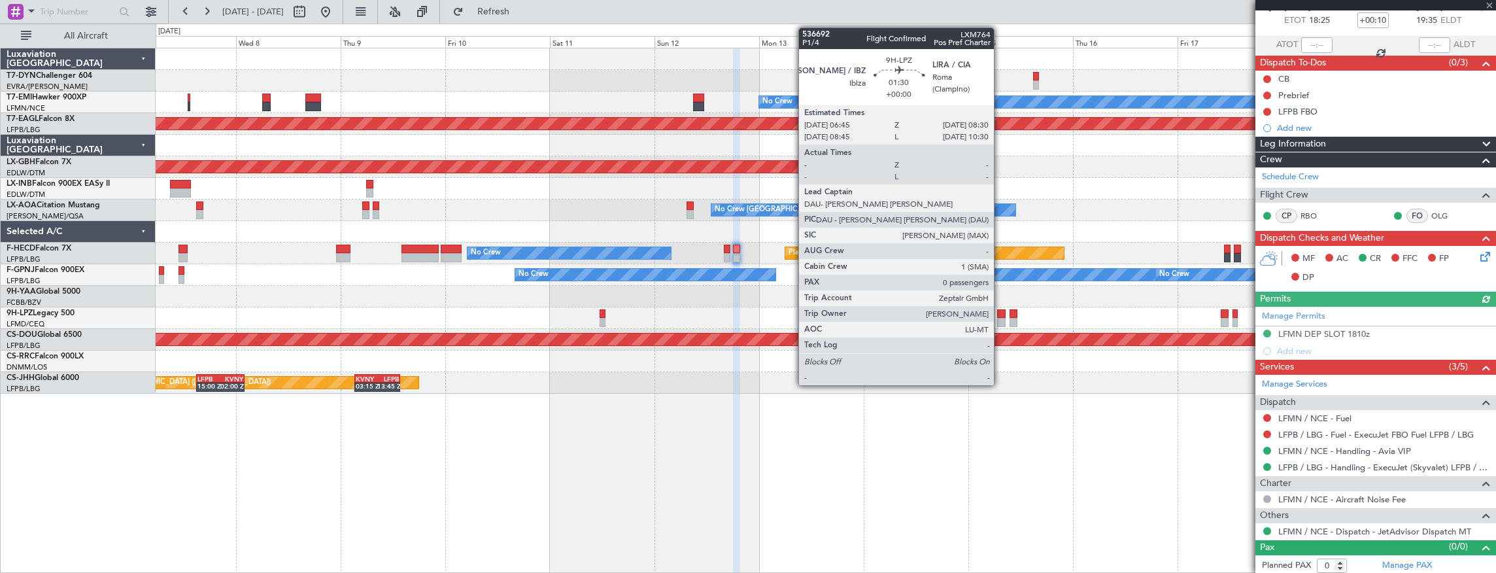
click at [1001, 315] on div at bounding box center [1001, 313] width 8 height 9
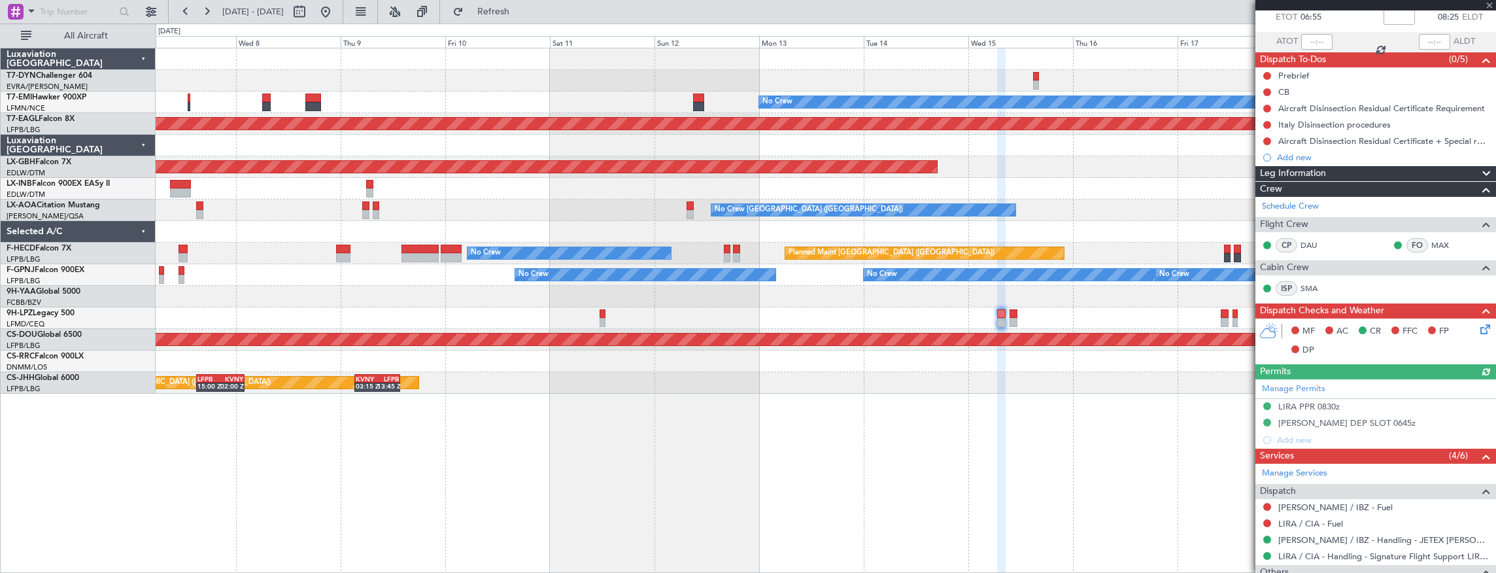
scroll to position [165, 0]
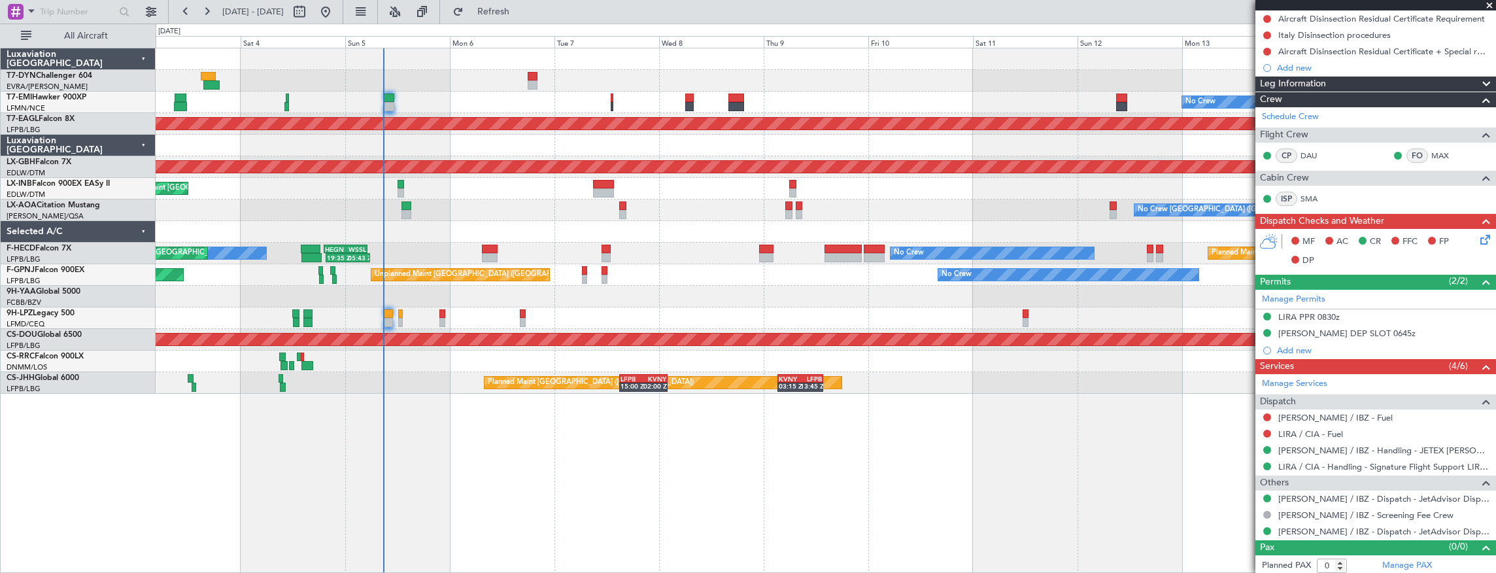
click at [976, 315] on div at bounding box center [826, 318] width 1341 height 22
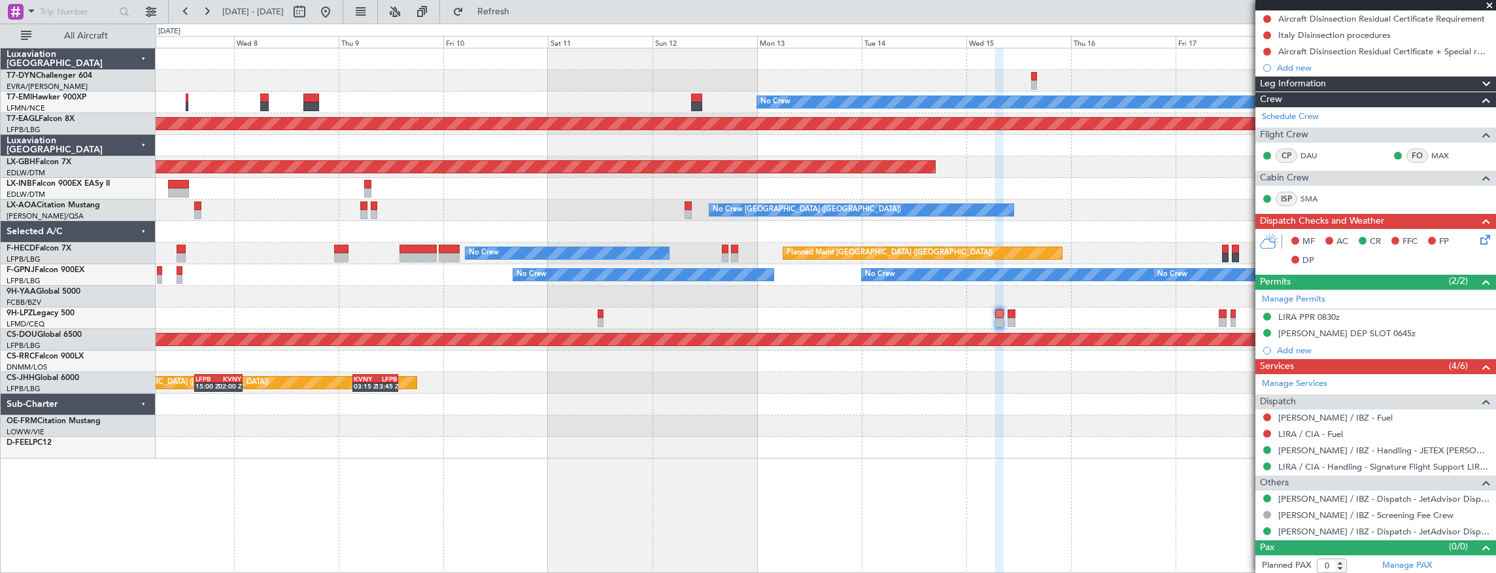
click at [299, 292] on div "No Crew Planned Maint Dubai (Al Maktoum Intl) Planned Maint Nurnberg No Crew Ch…" at bounding box center [826, 253] width 1341 height 410
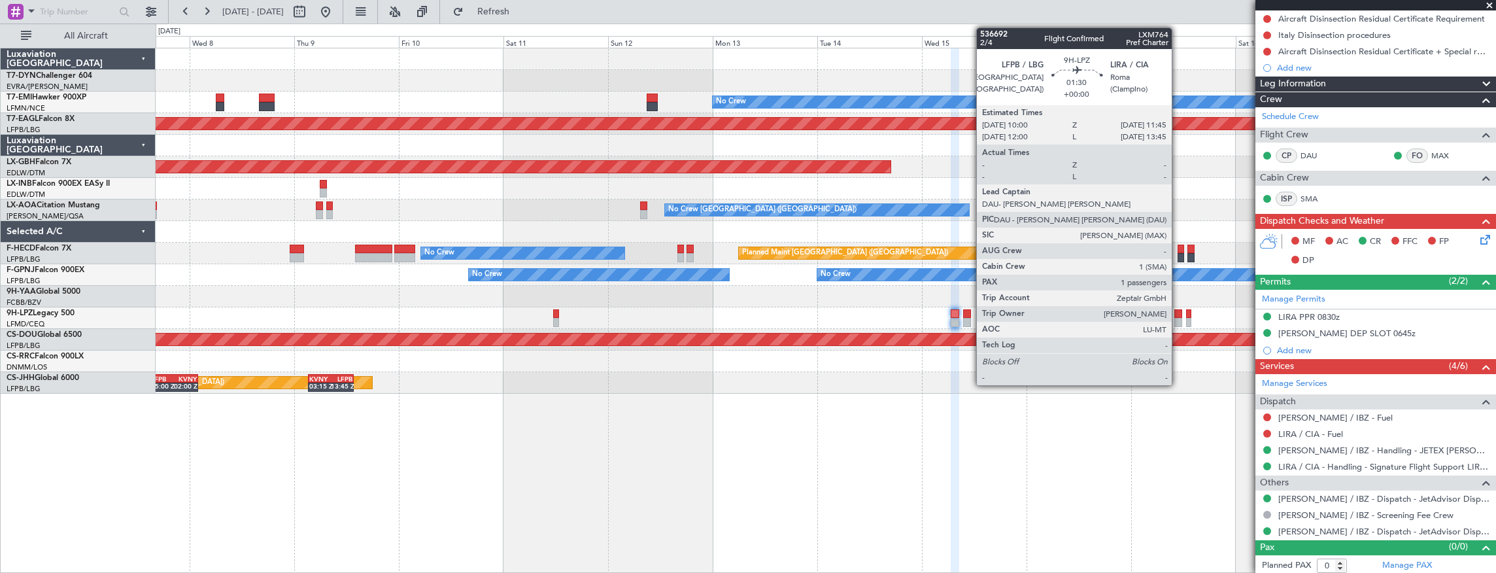
click at [1178, 313] on div at bounding box center [1178, 313] width 8 height 9
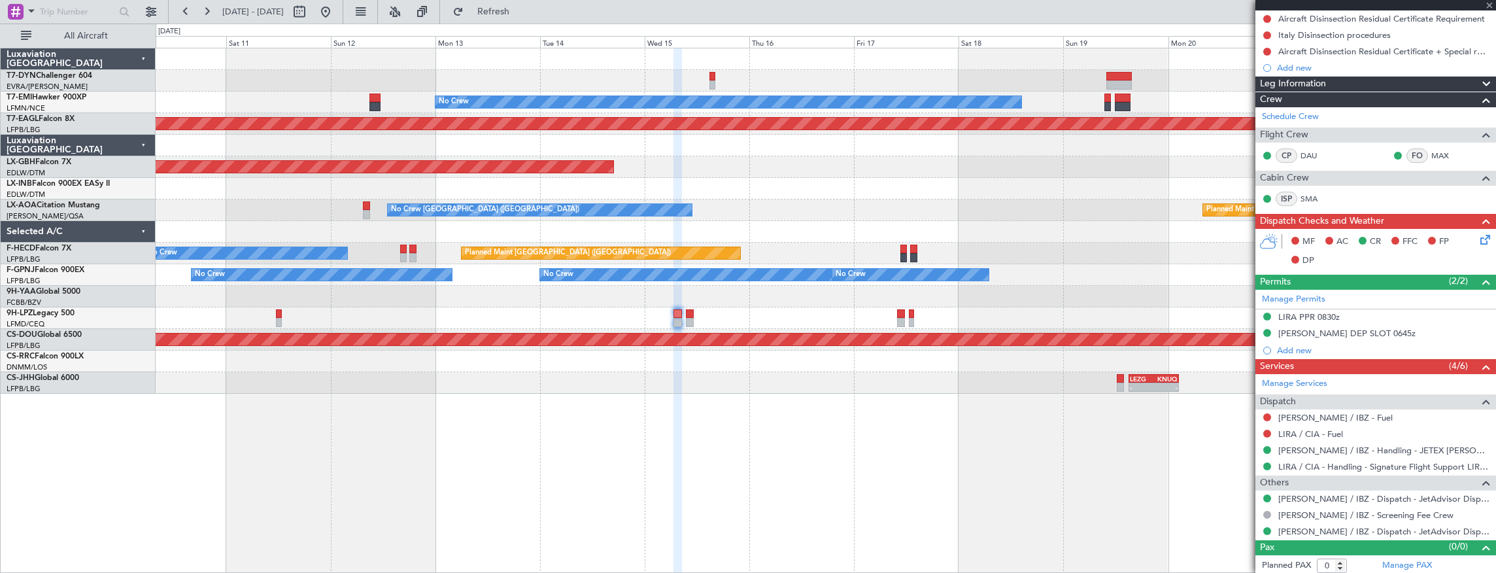
click at [708, 320] on div at bounding box center [826, 318] width 1341 height 22
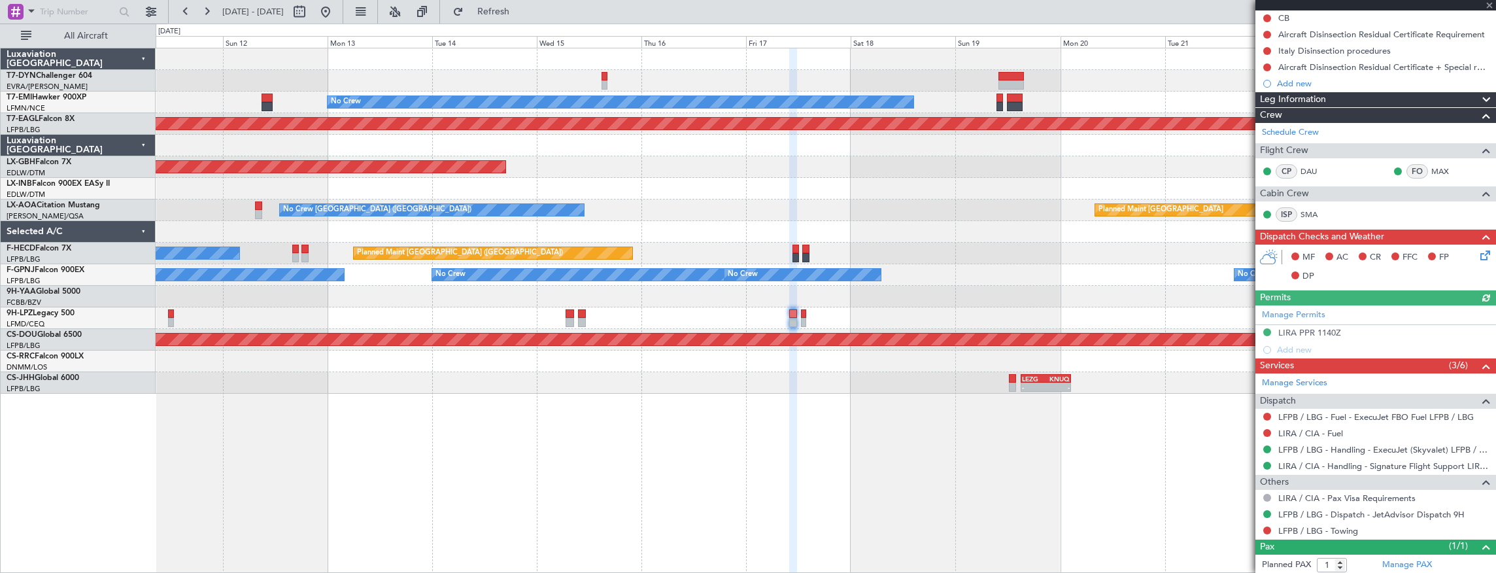
scroll to position [195, 0]
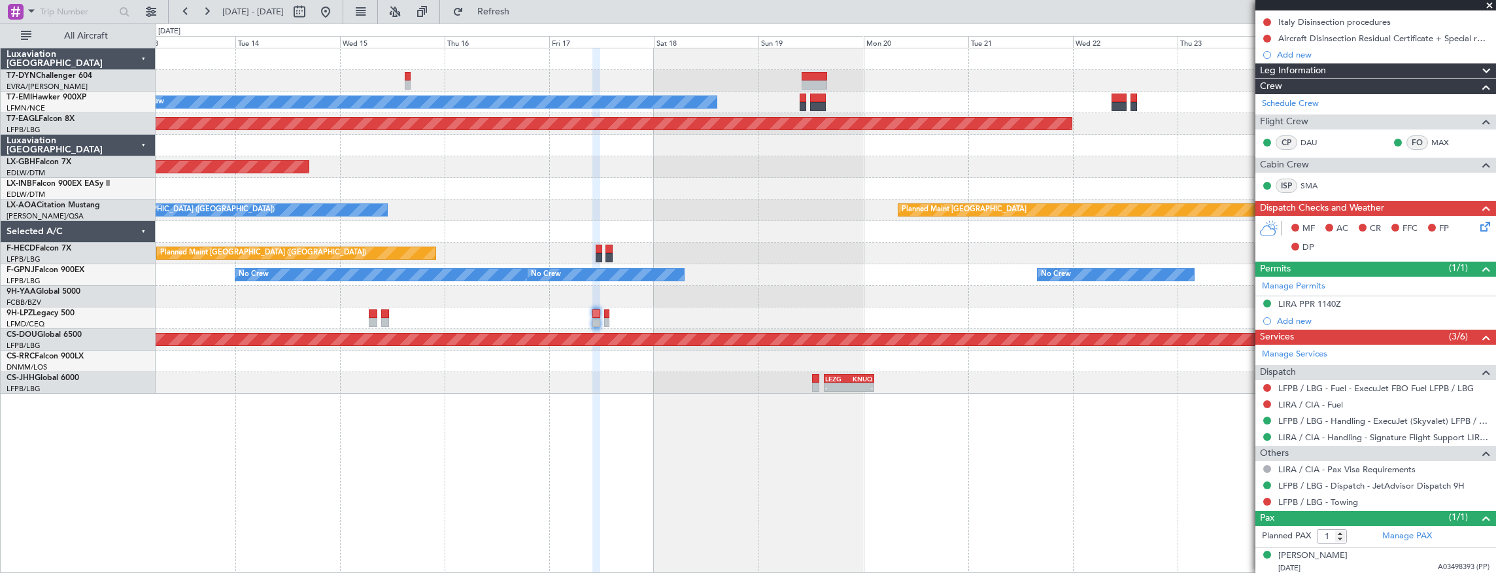
click at [381, 403] on div "No Crew Planned Maint Dubai (Al Maktoum Intl) Planned Maint Nurnberg Planned Ma…" at bounding box center [826, 311] width 1341 height 526
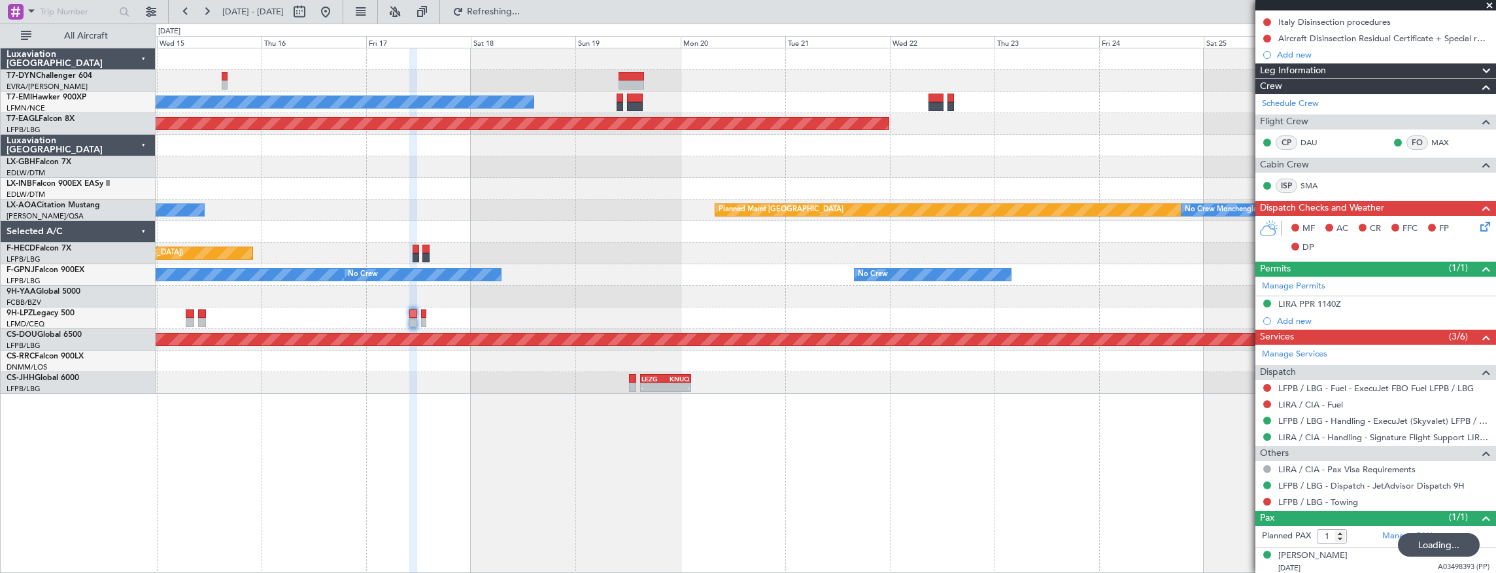
click at [264, 268] on div "No Crew Planned Maint Dubai (Al Maktoum Intl) Planned Maint Nurnberg Planned Ma…" at bounding box center [826, 220] width 1341 height 345
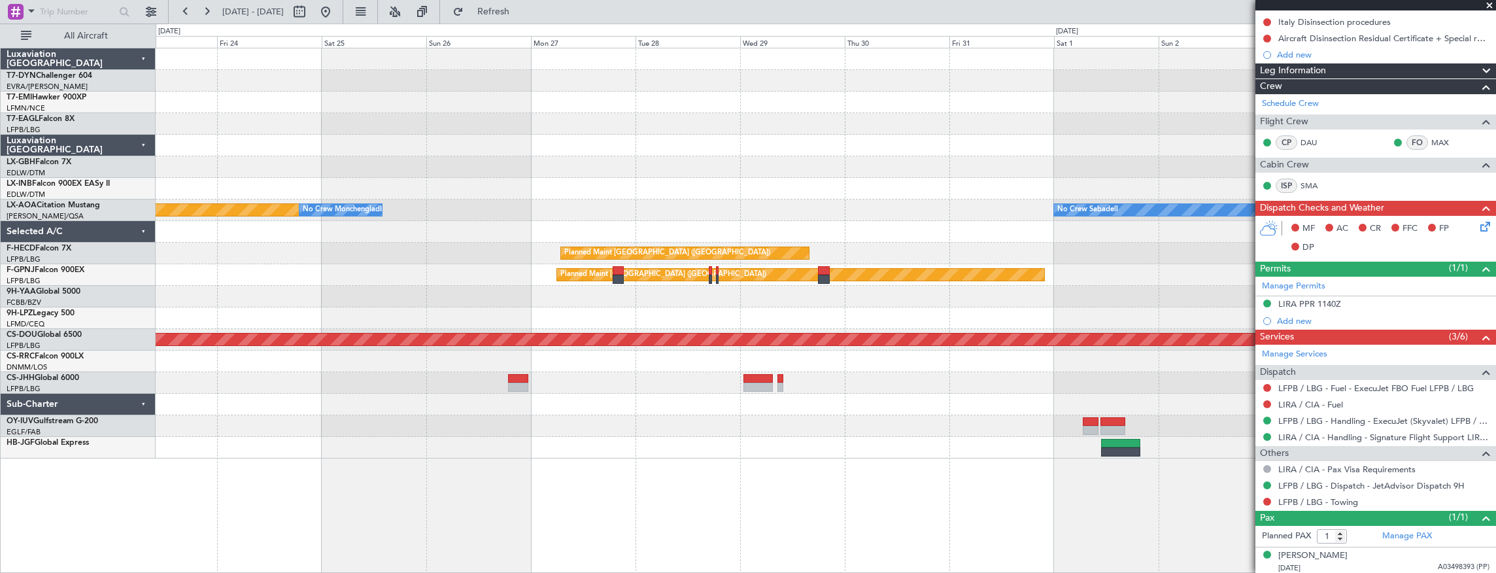
click at [1263, 311] on fb-app "24 Oct 2025 - 05 Nov 2025 Refresh Quick Links All Aircraft Planned Maint Dubai …" at bounding box center [748, 291] width 1496 height 563
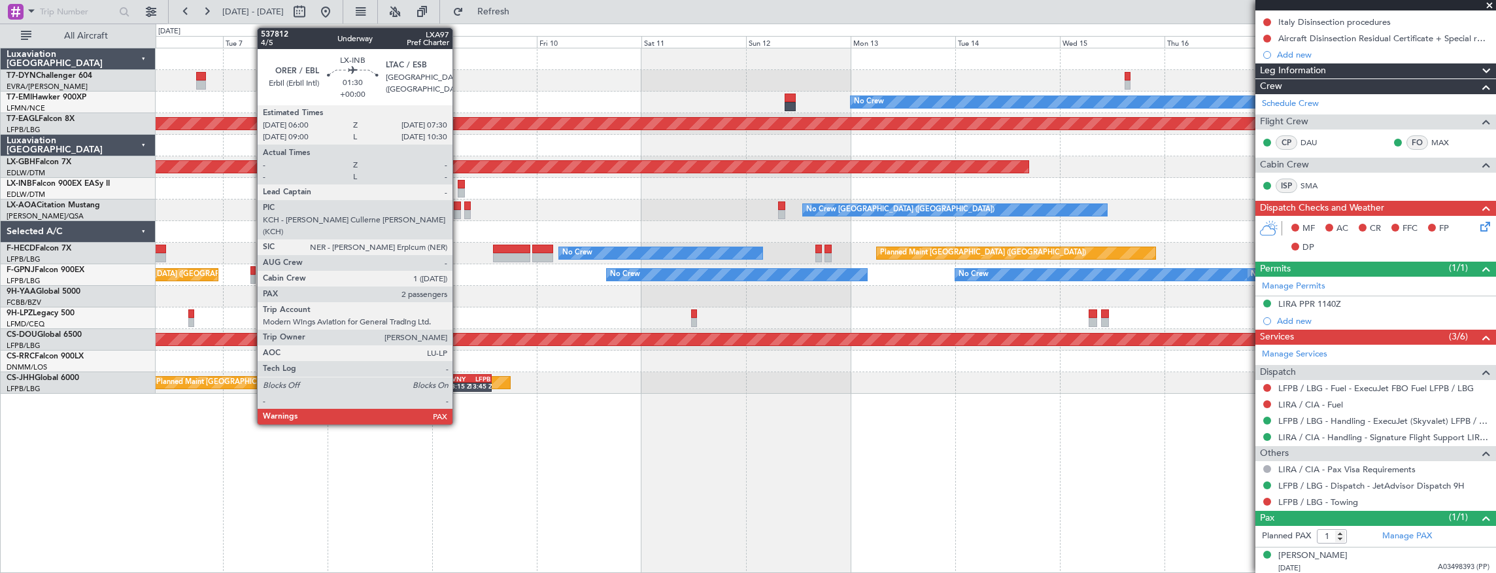
click at [459, 184] on div at bounding box center [461, 184] width 7 height 9
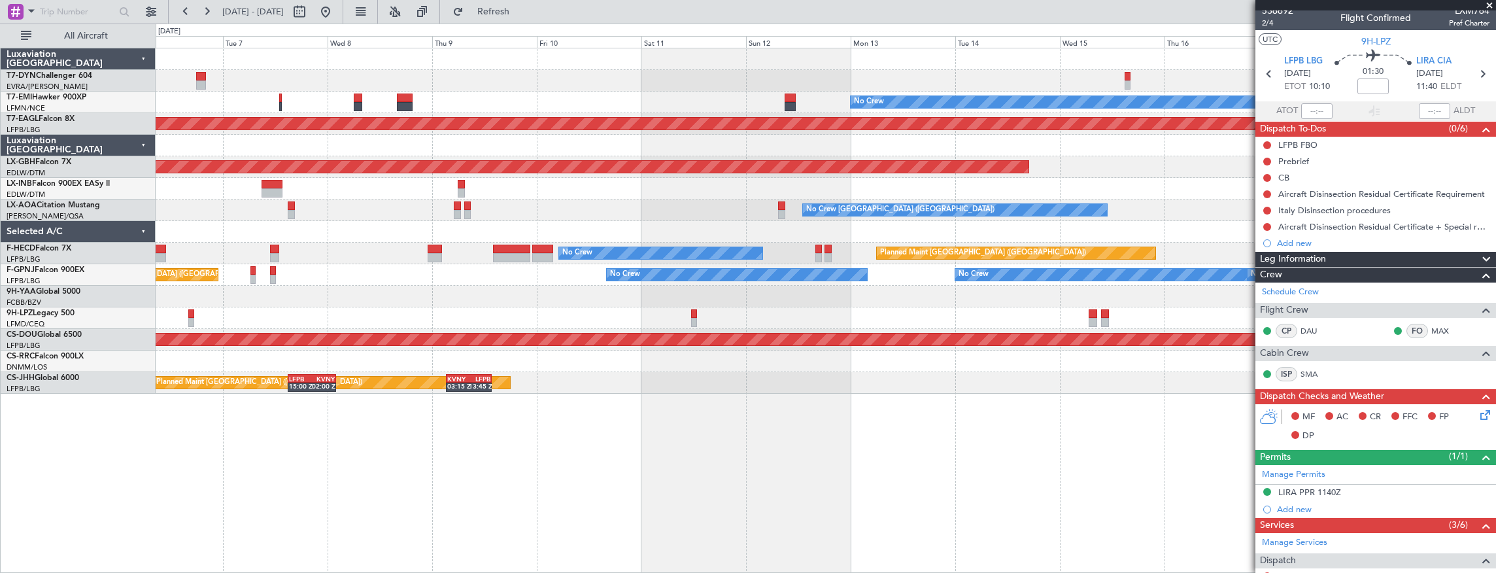
scroll to position [0, 0]
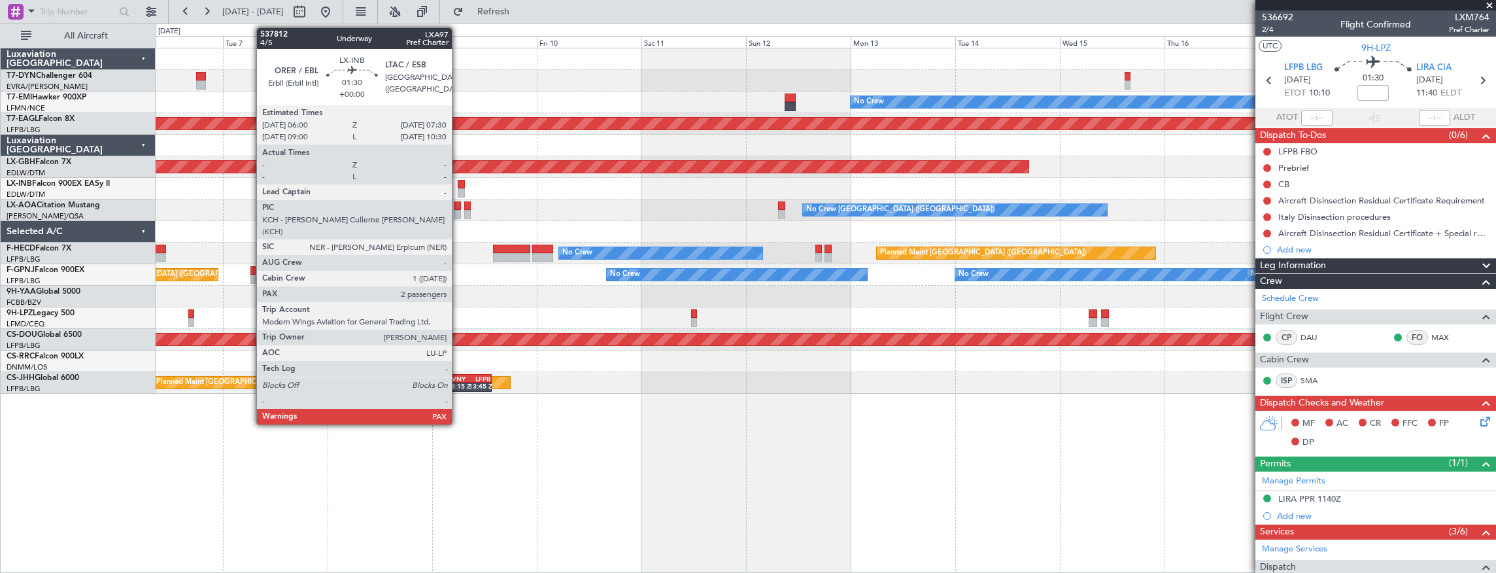
click at [458, 186] on div at bounding box center [461, 184] width 7 height 9
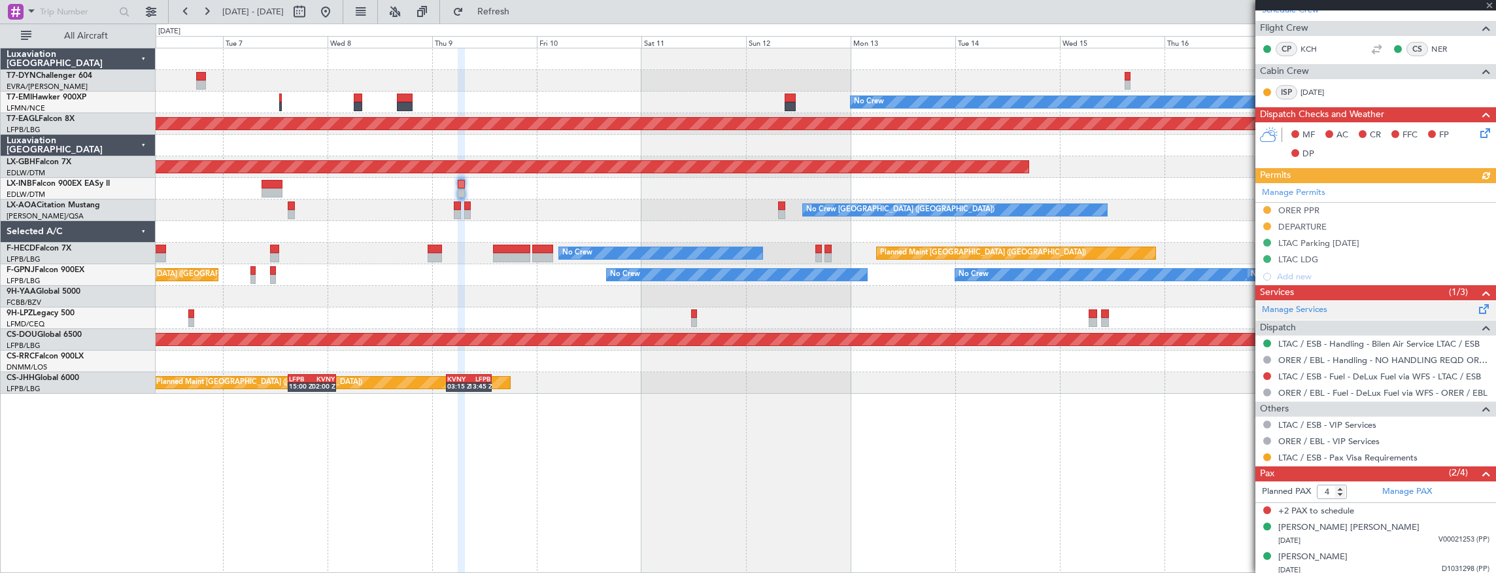
scroll to position [306, 0]
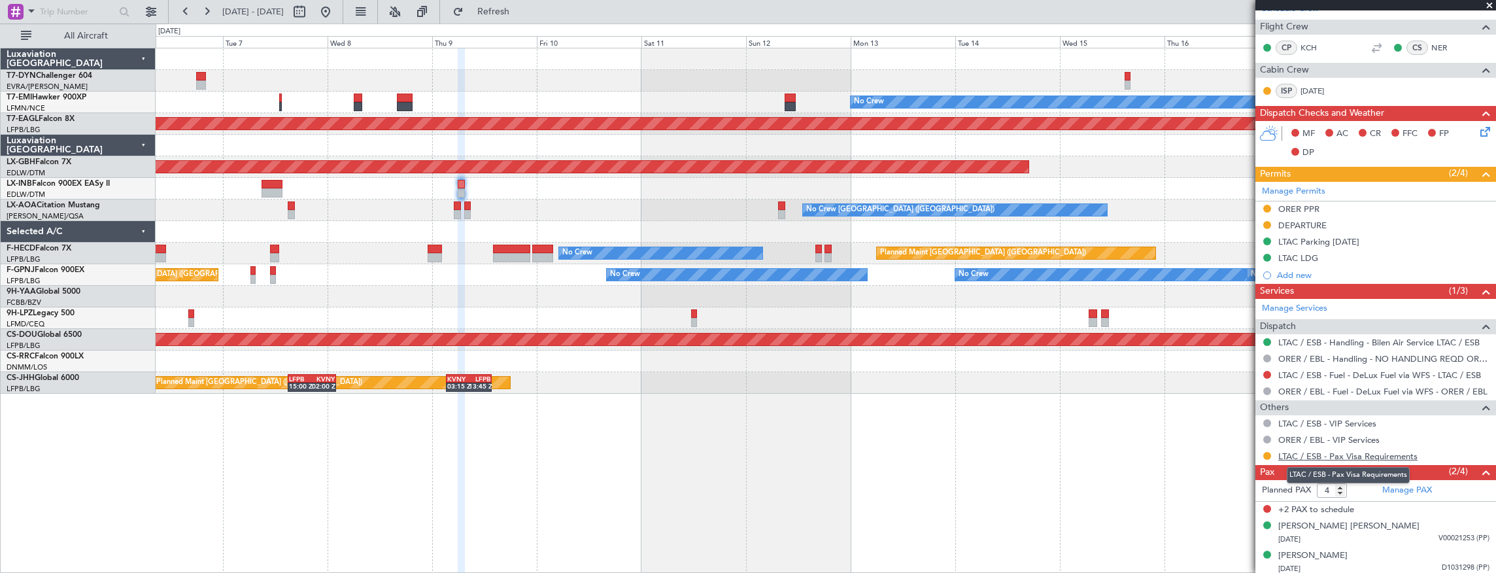
click at [1384, 457] on link "LTAC / ESB - Pax Visa Requirements" at bounding box center [1347, 456] width 139 height 11
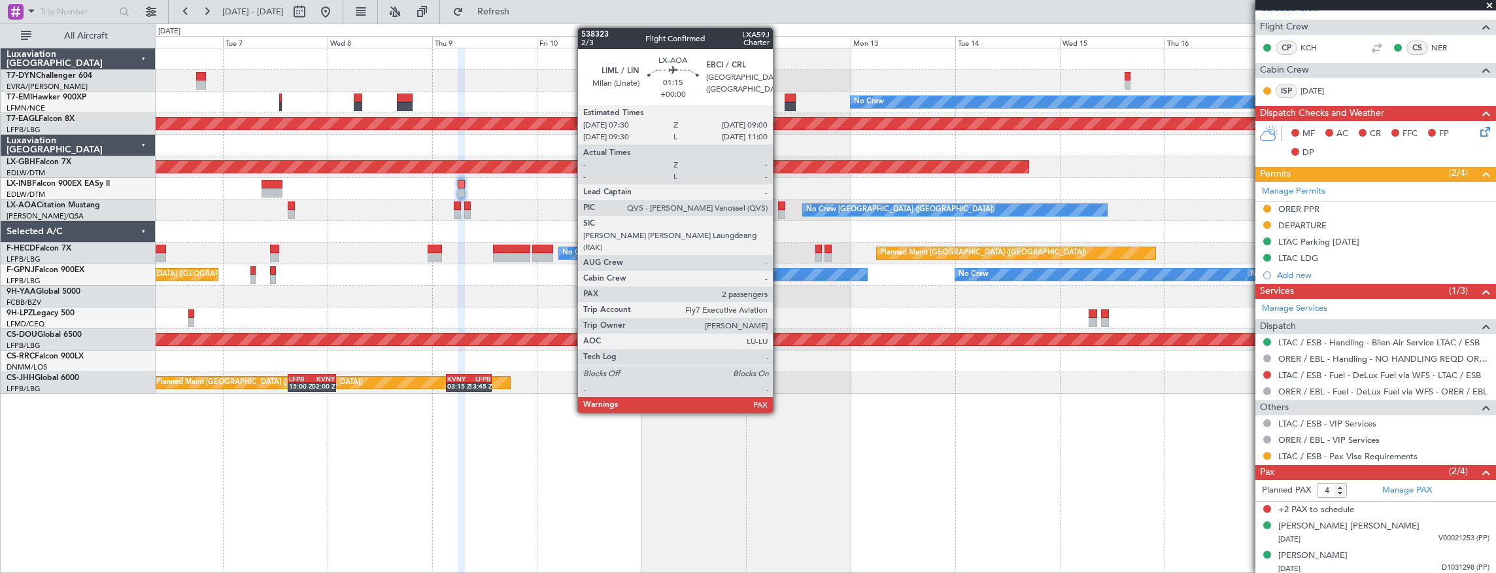
click at [780, 204] on div at bounding box center [781, 205] width 7 height 9
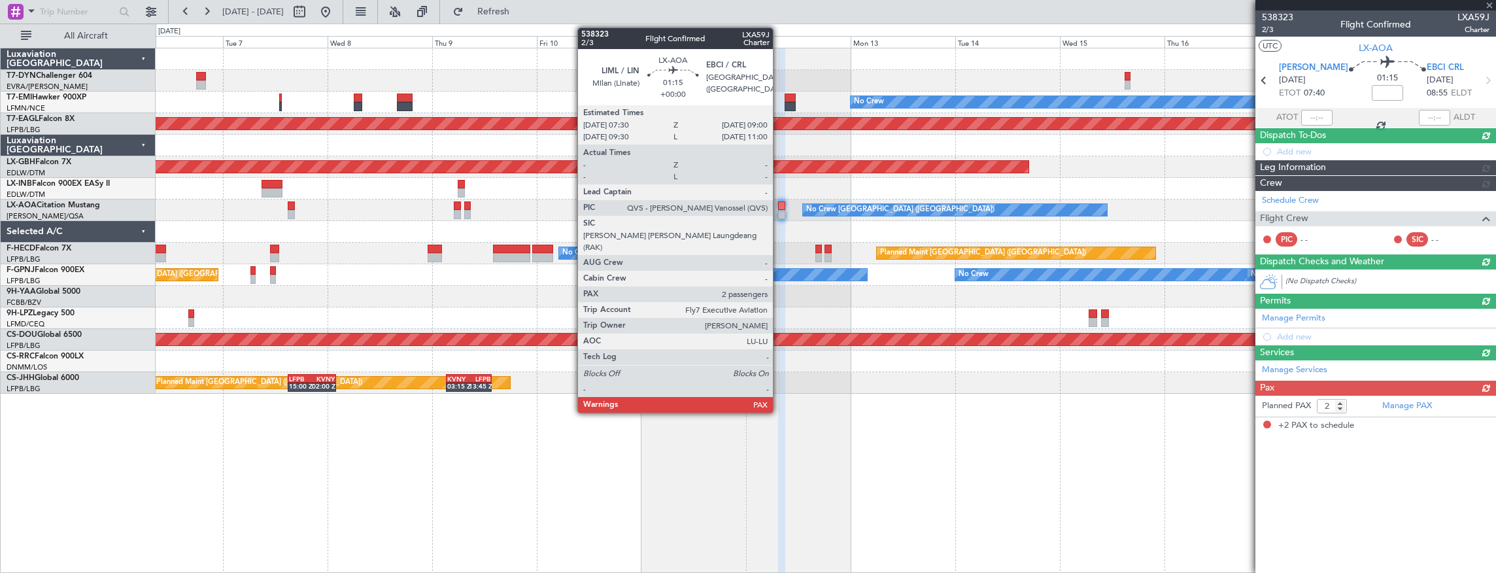
scroll to position [0, 0]
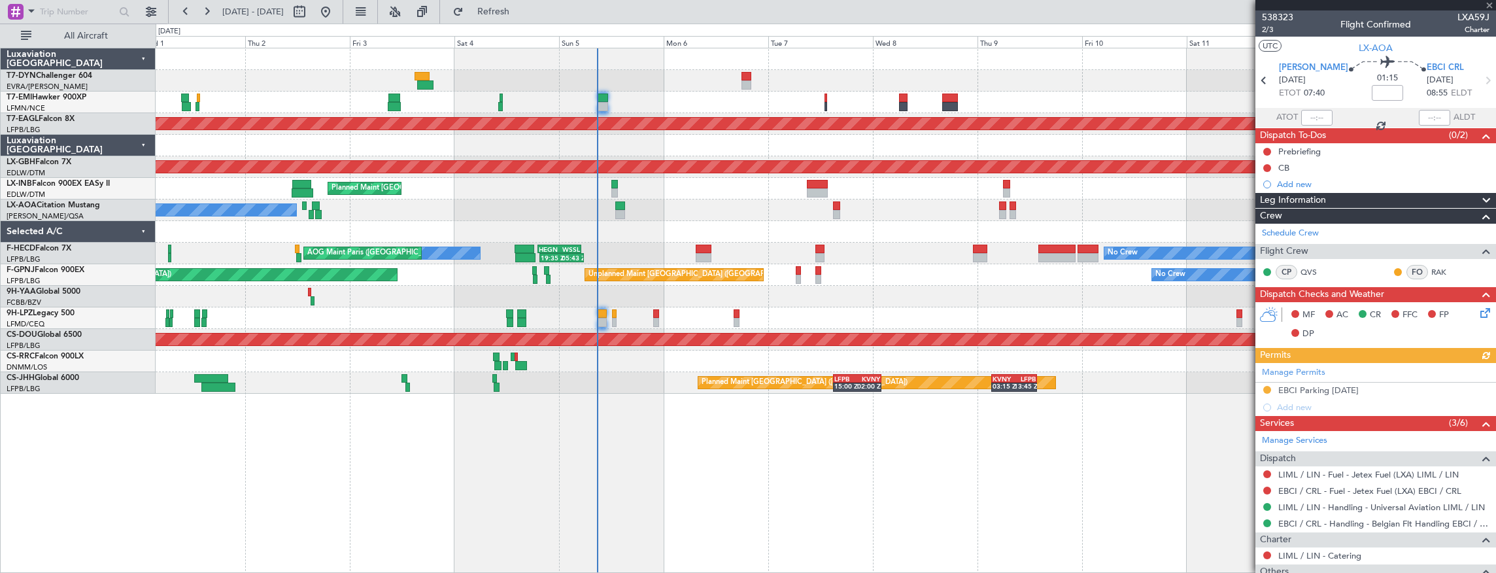
click at [906, 226] on div "No Crew Planned Maint Dubai (Al Maktoum Intl) Planned Maint Nurnberg Planned Ma…" at bounding box center [826, 220] width 1341 height 345
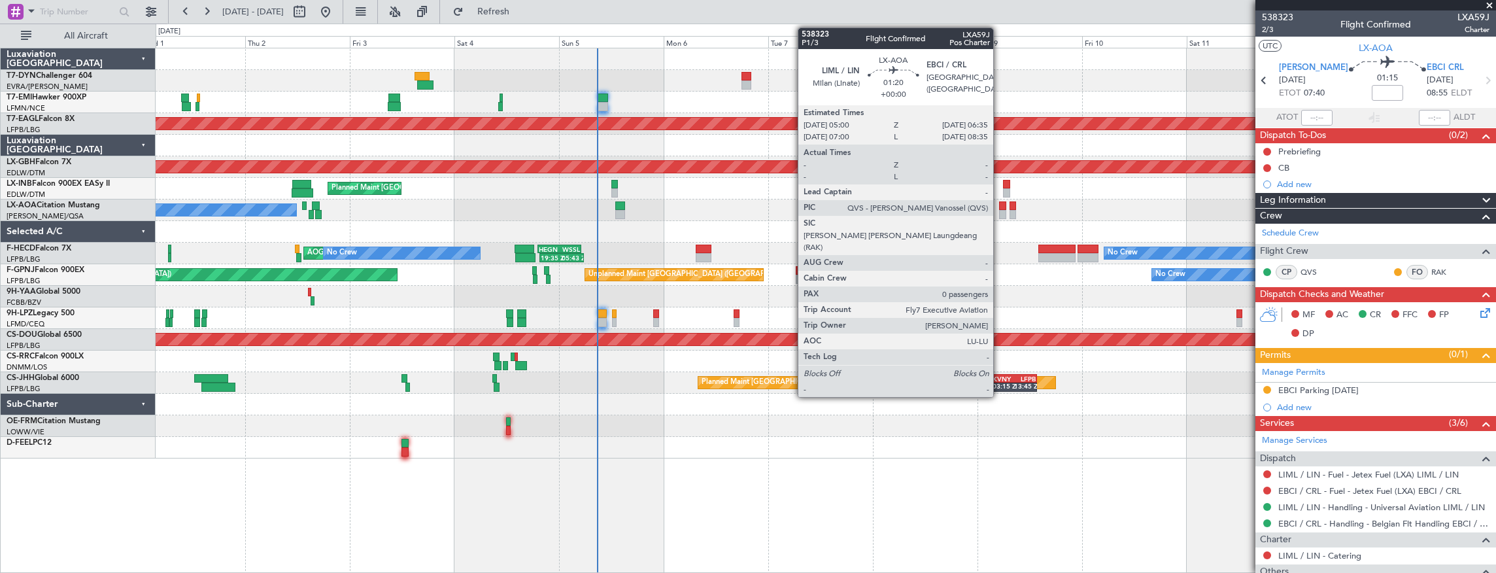
click at [1000, 206] on div at bounding box center [1002, 205] width 7 height 9
type input "0"
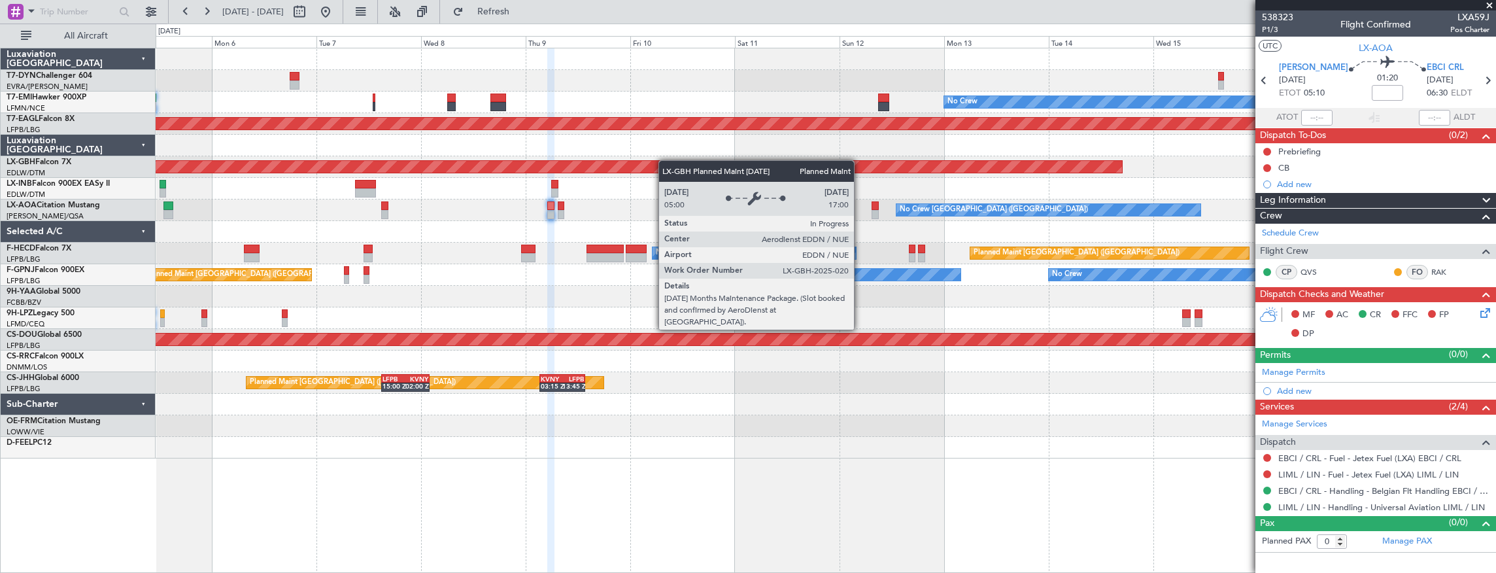
click at [647, 167] on div "No Crew Planned Maint Dubai (Al Maktoum Intl) Planned Maint Nurnberg Planned Ma…" at bounding box center [826, 253] width 1341 height 410
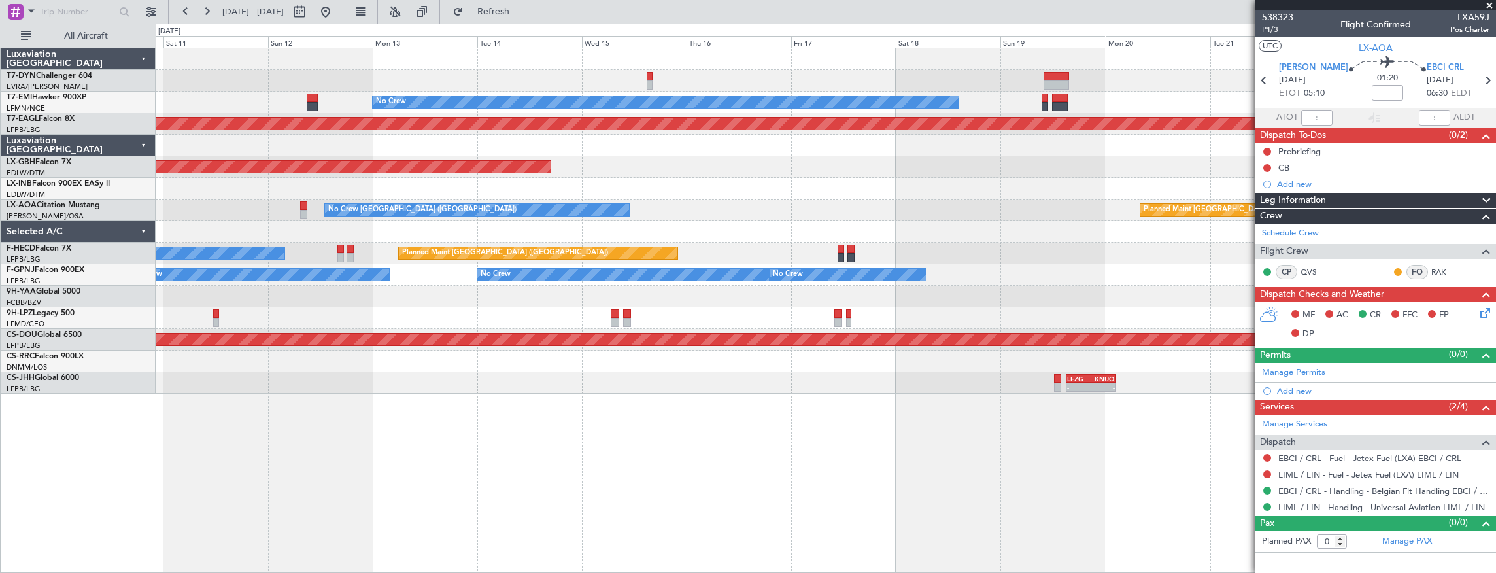
click at [265, 140] on div "No Crew Planned Maint Dubai (Al Maktoum Intl) Planned Maint Nurnberg No Crew Ch…" at bounding box center [826, 220] width 1341 height 345
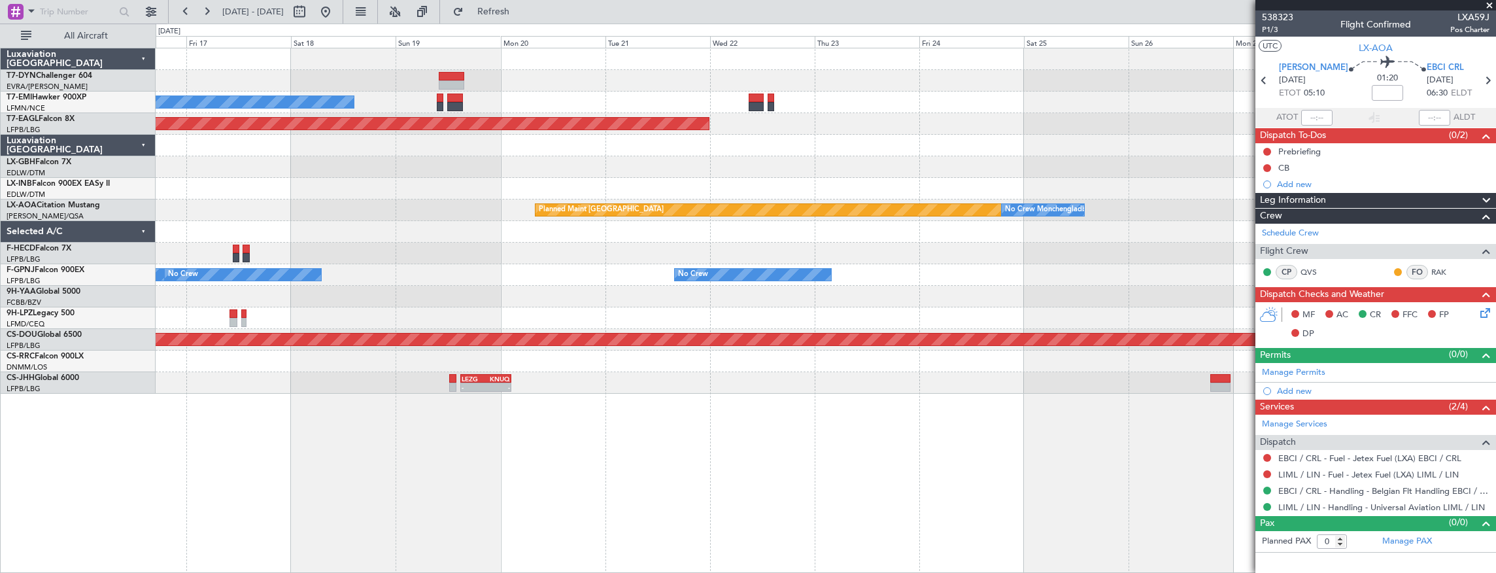
click at [290, 161] on div "No Crew Planned Maint Dubai (Al Maktoum Intl) Planned Maint Nurnberg Planned Ma…" at bounding box center [826, 220] width 1341 height 345
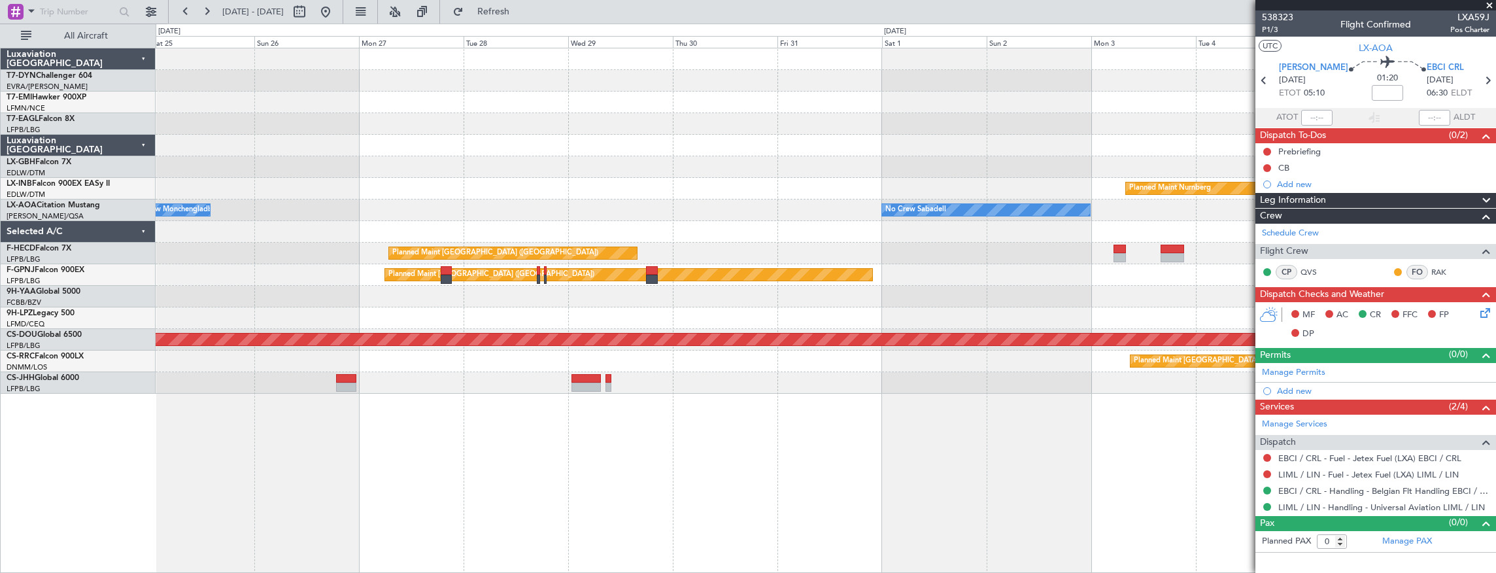
click at [373, 184] on div "Planned Maint Dubai (Al Maktoum Intl) Planned Maint Nurnberg No Crew Monchengla…" at bounding box center [826, 220] width 1341 height 345
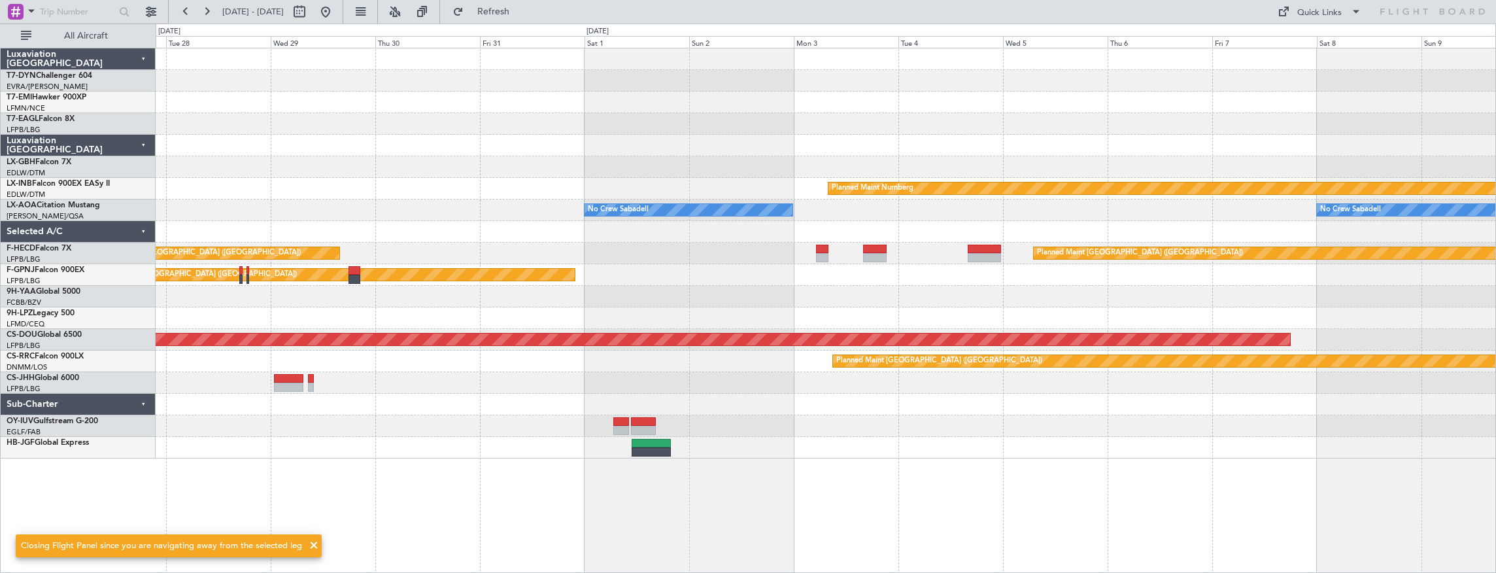
click at [1112, 158] on div at bounding box center [826, 167] width 1341 height 22
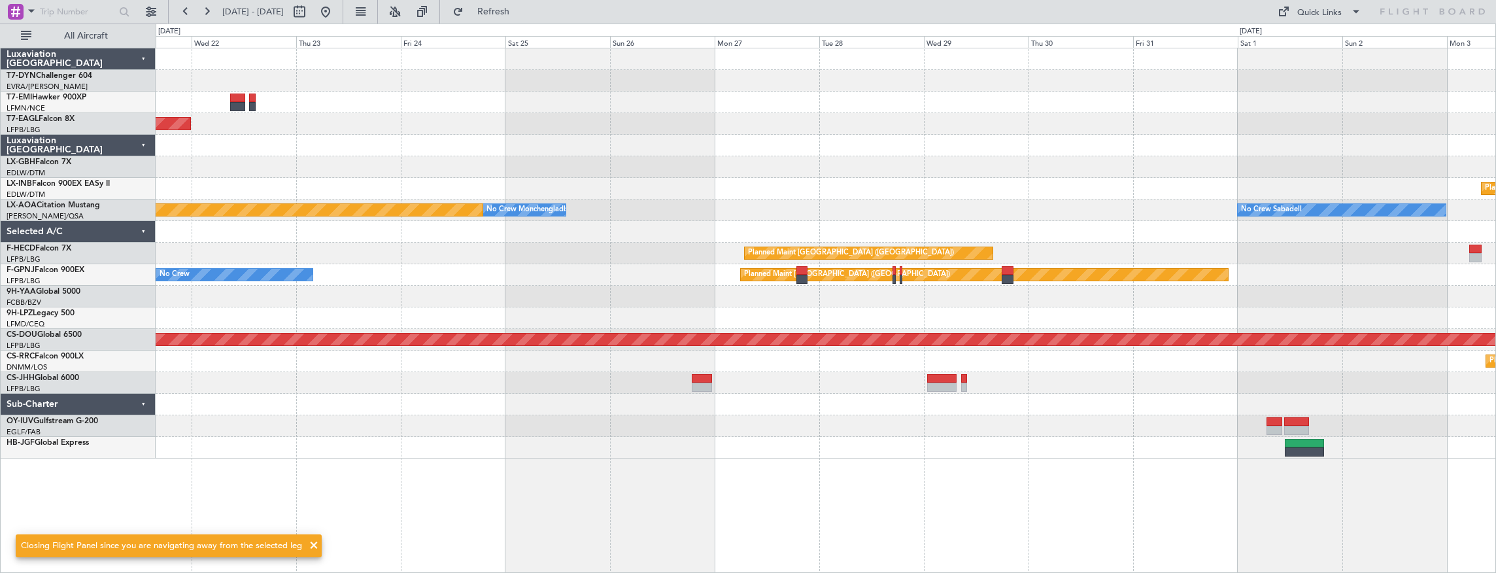
click at [1063, 135] on div "No Crew Planned Maint Dubai (Al Maktoum Intl) Planned Maint Nurnberg No Crew Sa…" at bounding box center [826, 253] width 1341 height 410
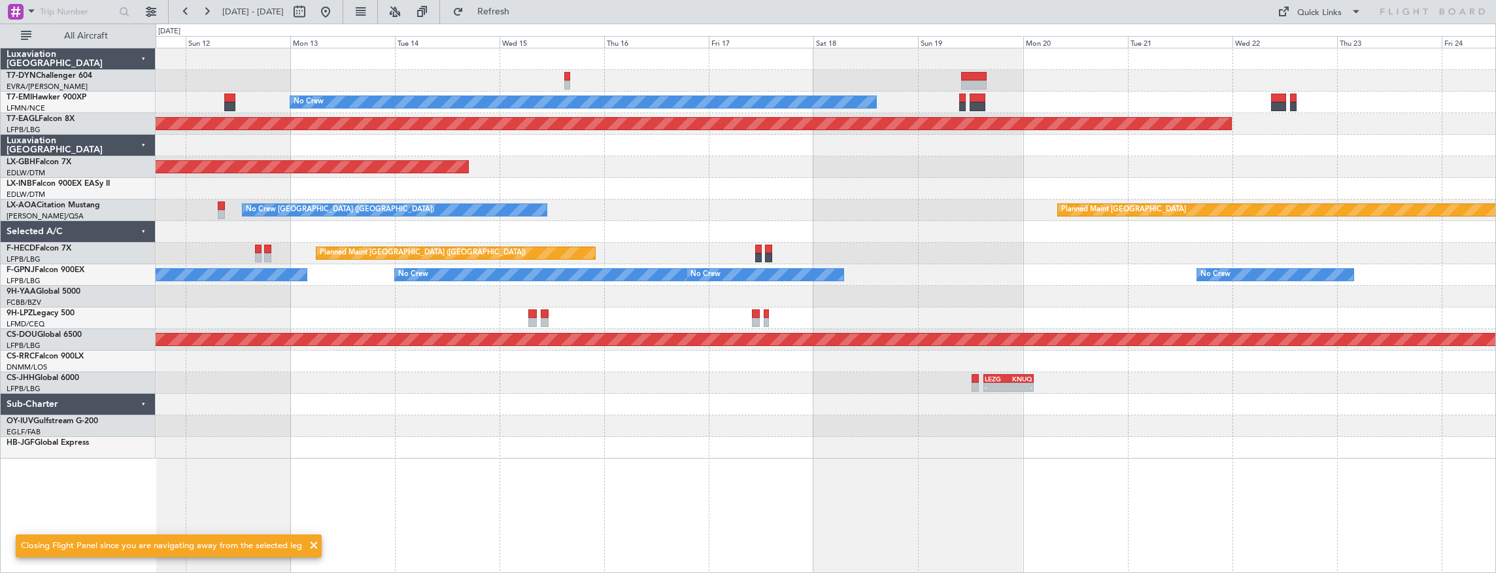
click at [992, 183] on div "No Crew Planned Maint Dubai (Al Maktoum Intl) Planned Maint Nurnberg Planned Ma…" at bounding box center [826, 253] width 1341 height 410
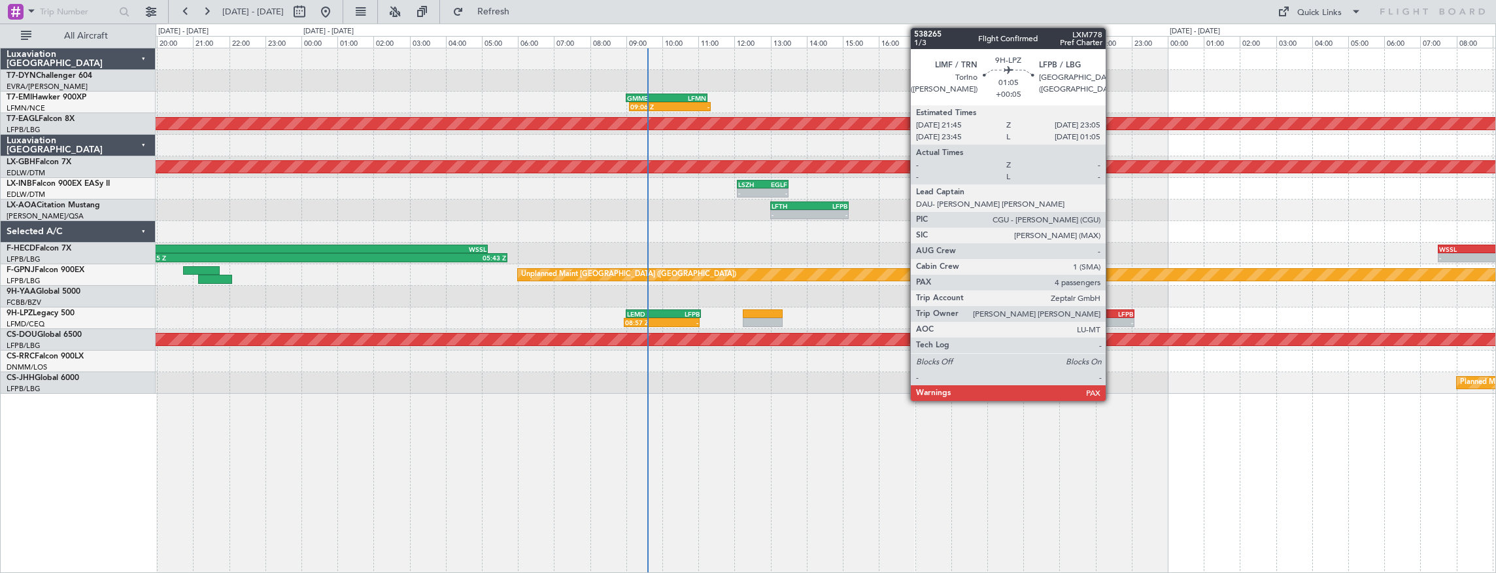
click at [1112, 311] on div "LFPB" at bounding box center [1121, 314] width 23 height 8
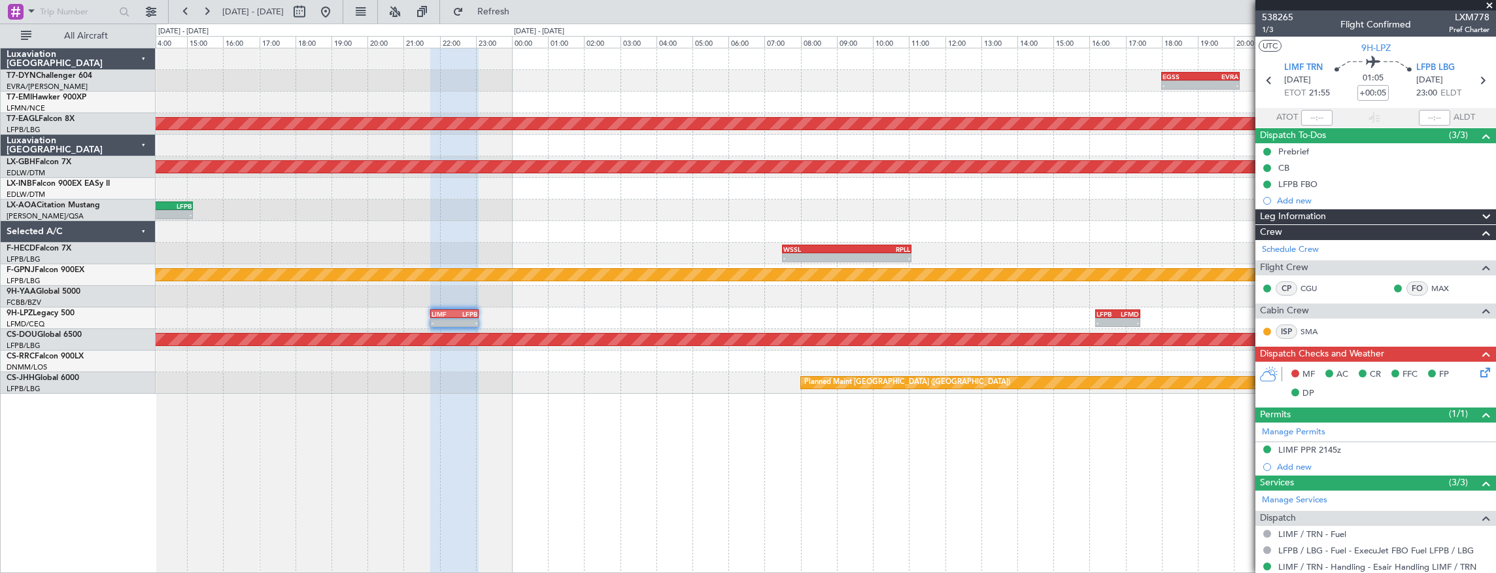
click at [242, 205] on div "- - LFTH 13:00 Z LFPB 15:10 Z" at bounding box center [826, 210] width 1341 height 22
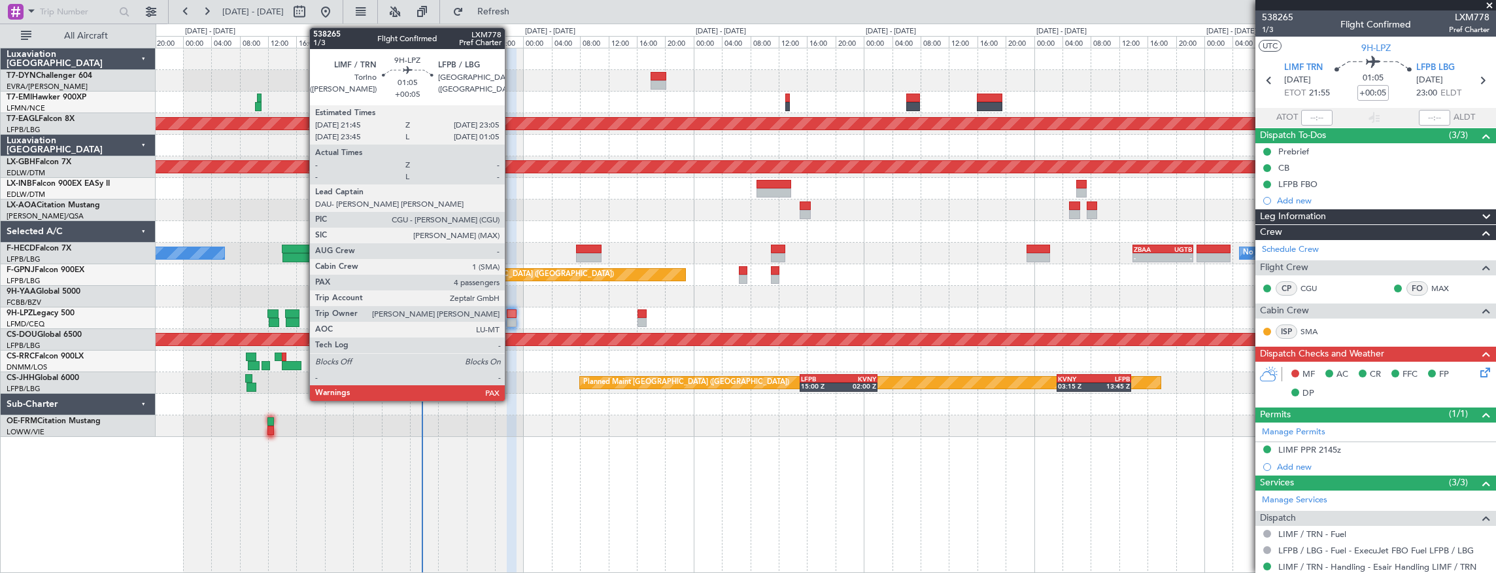
click at [511, 316] on div at bounding box center [512, 313] width 10 height 9
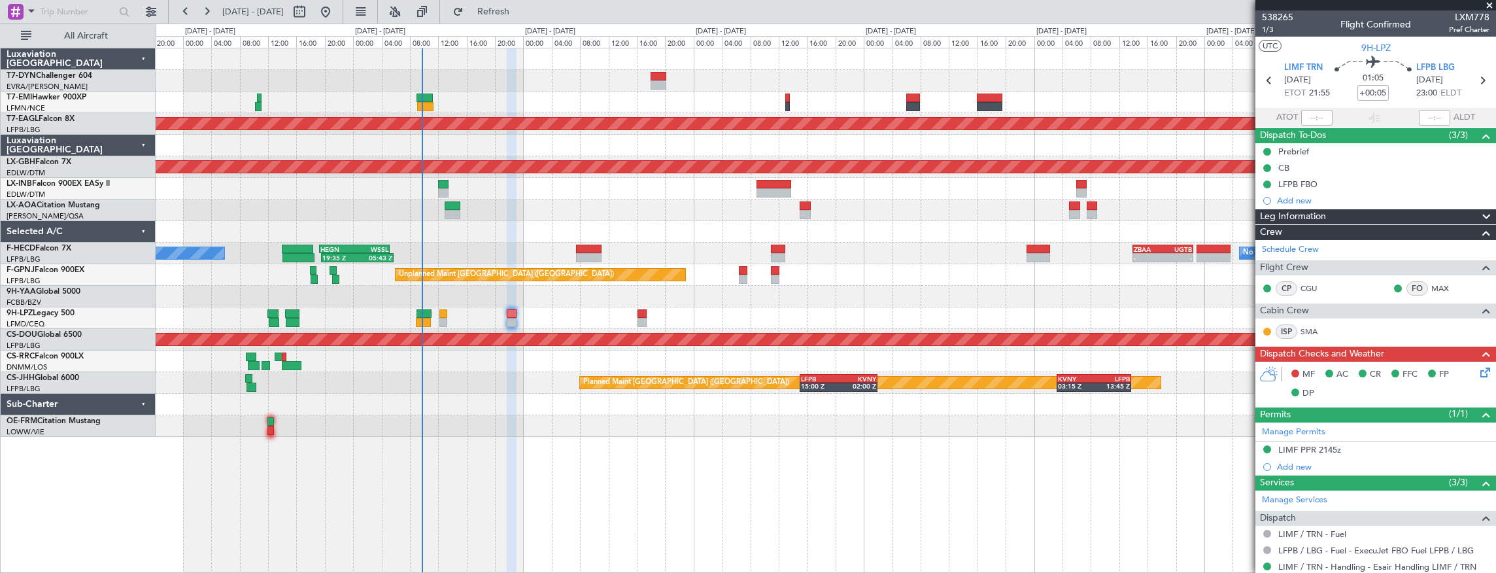
click at [422, 299] on div at bounding box center [826, 297] width 1341 height 22
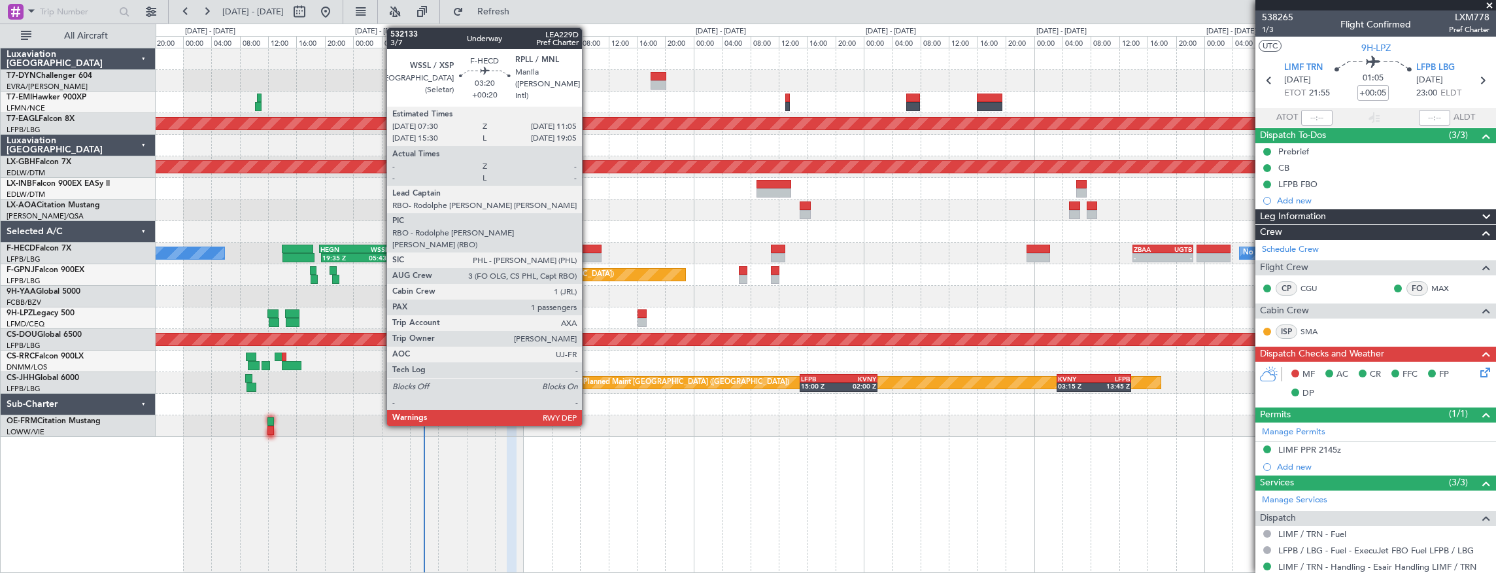
click at [589, 250] on div at bounding box center [589, 249] width 26 height 9
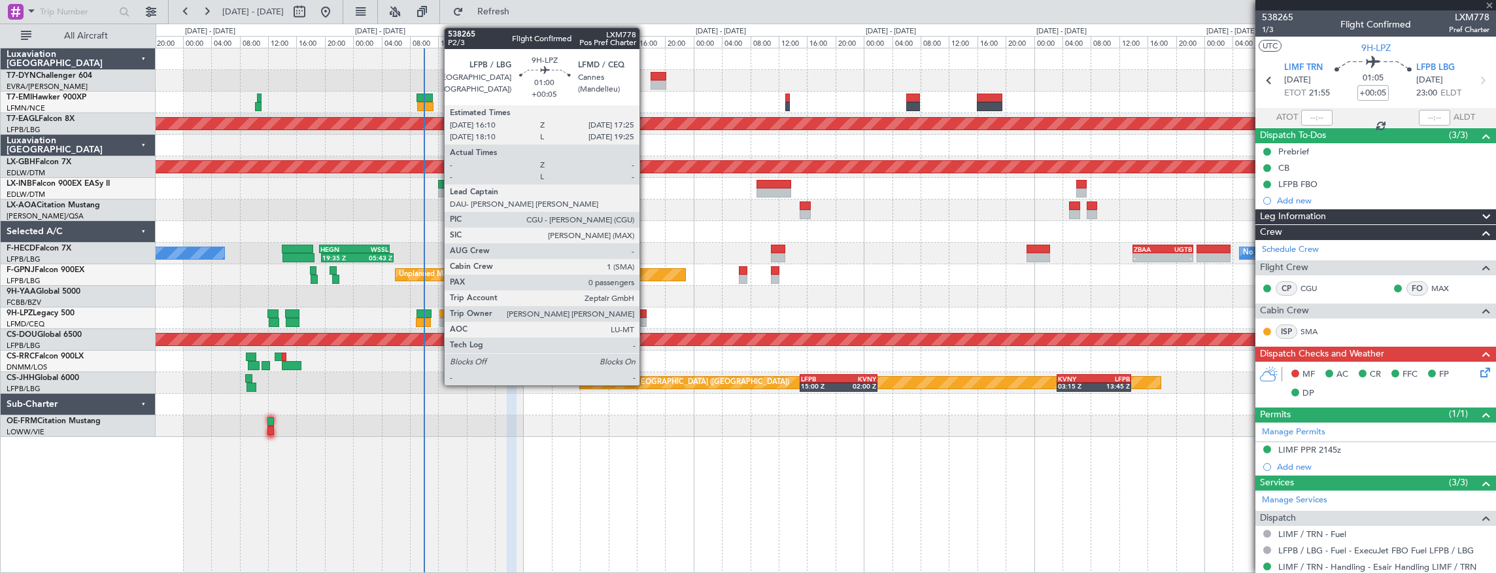
type input "+00:20"
type input "1"
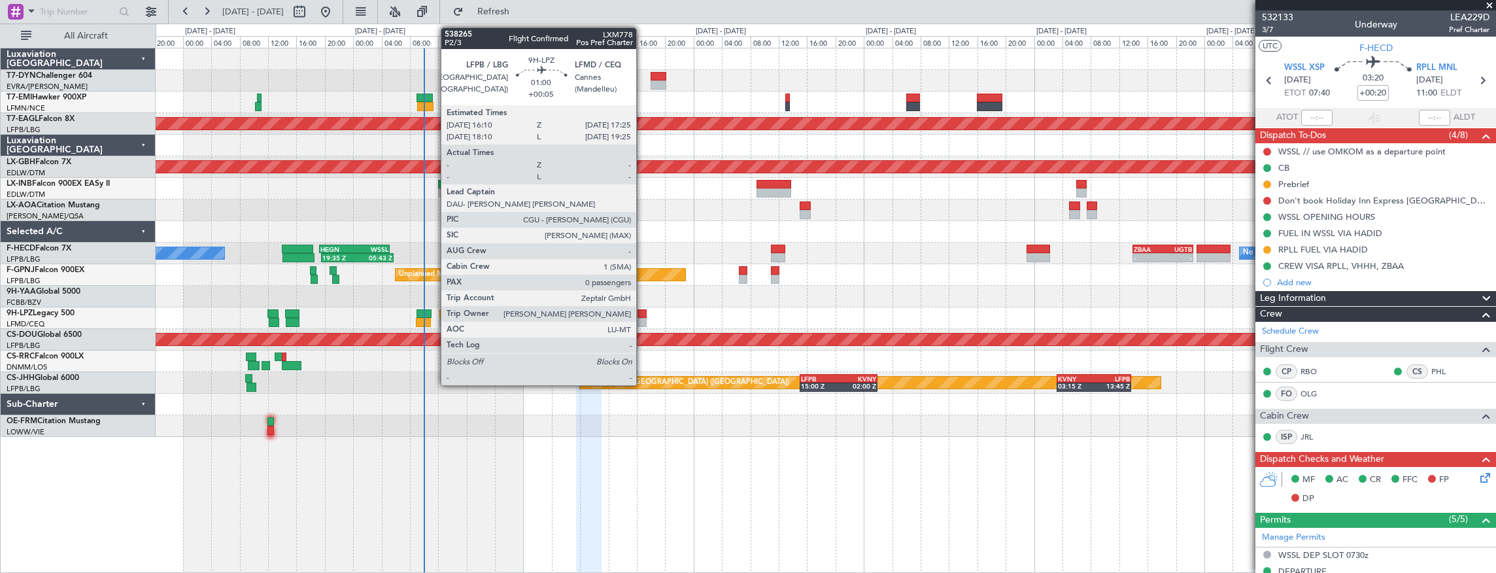
click at [643, 311] on div at bounding box center [642, 313] width 9 height 9
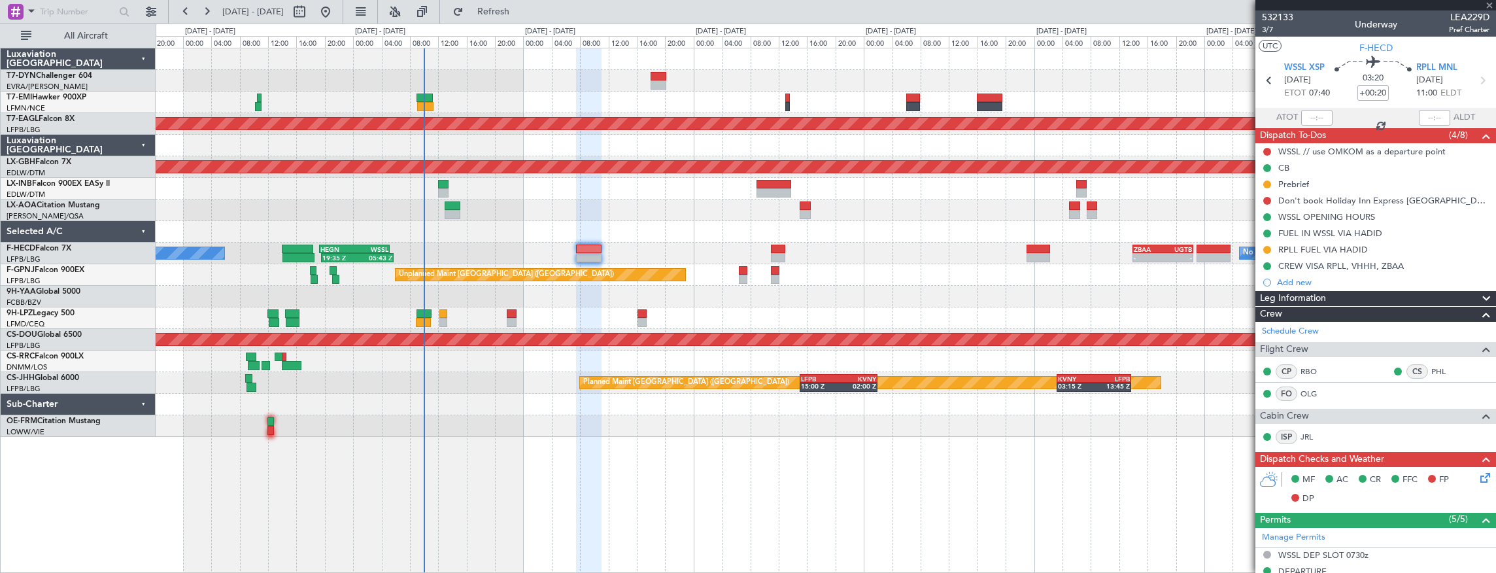
type input "+00:05"
type input "0"
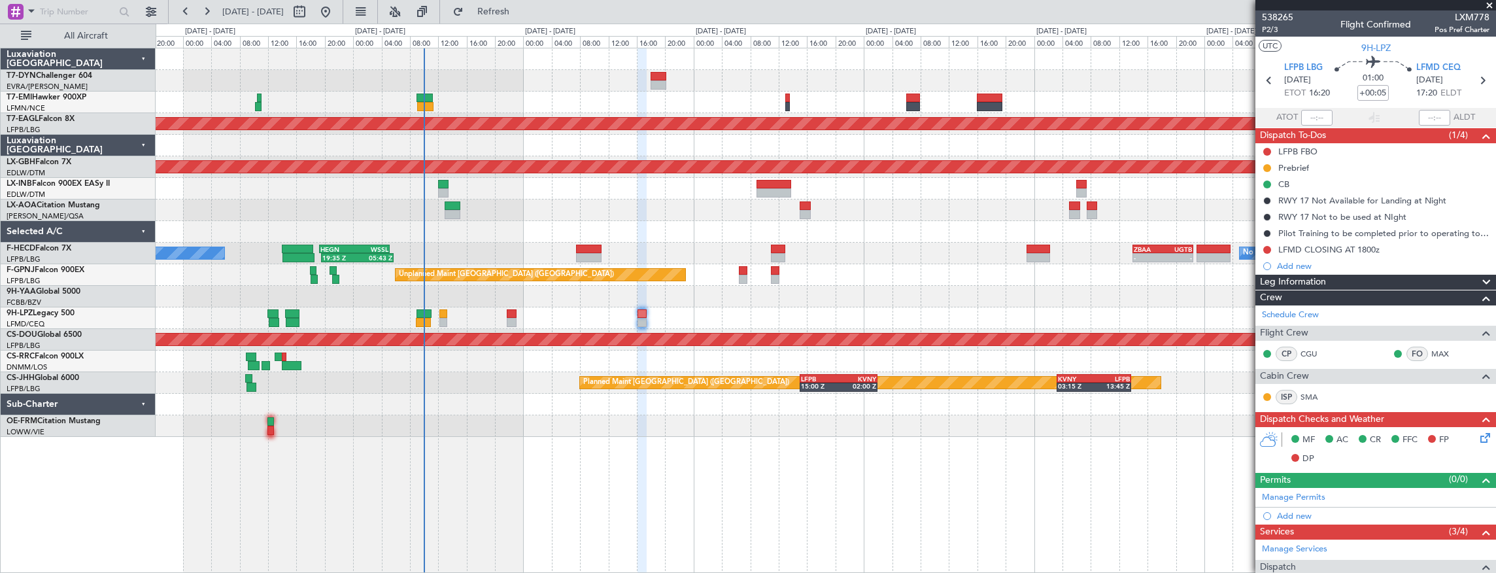
scroll to position [149, 0]
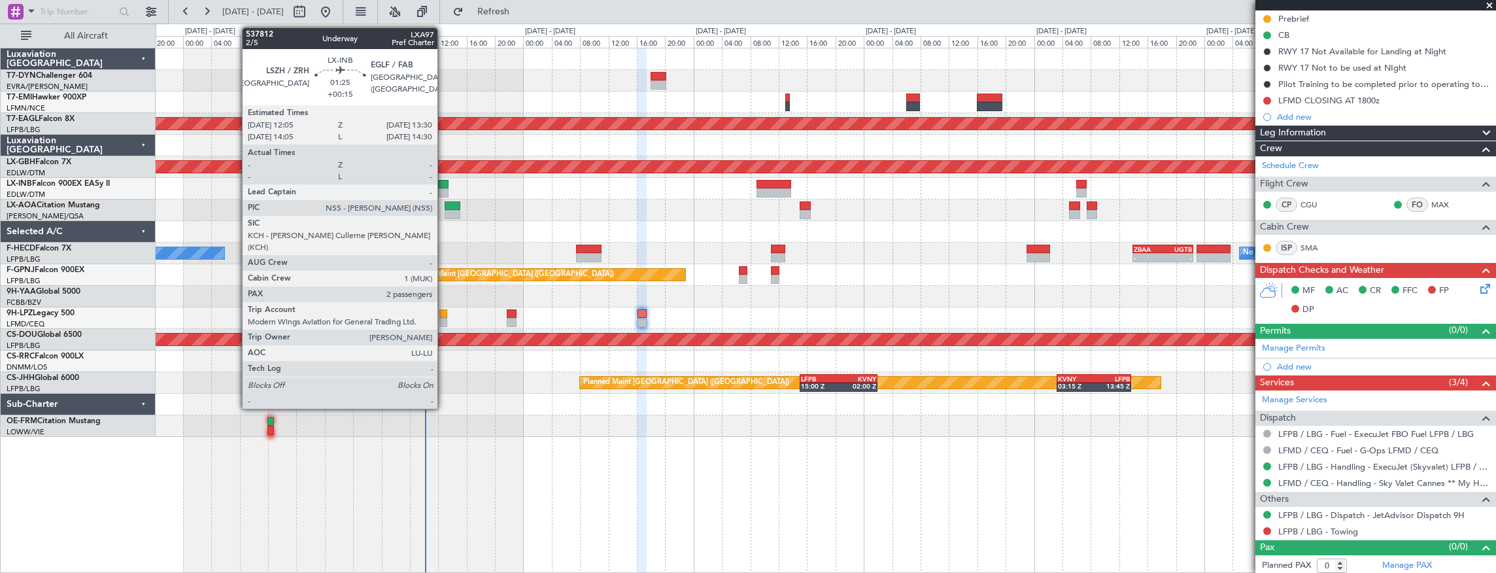
click at [444, 186] on div at bounding box center [443, 184] width 10 height 9
type input "+00:15"
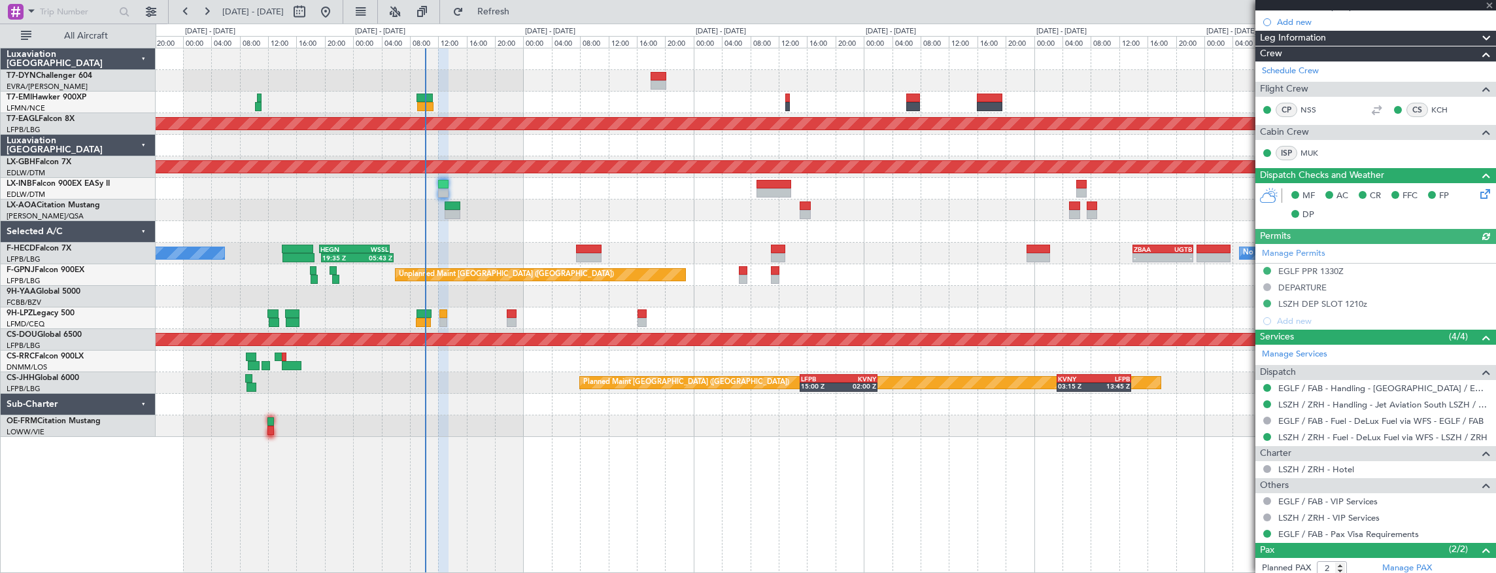
scroll to position [354, 0]
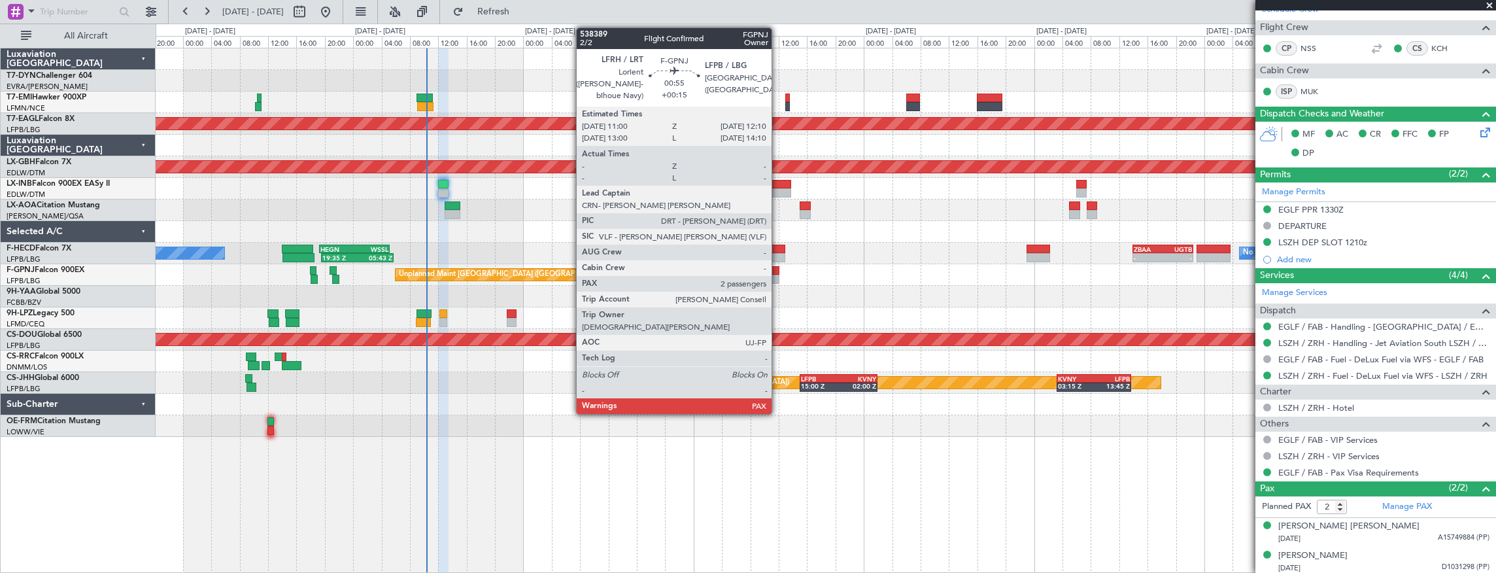
click at [778, 272] on div at bounding box center [775, 270] width 9 height 9
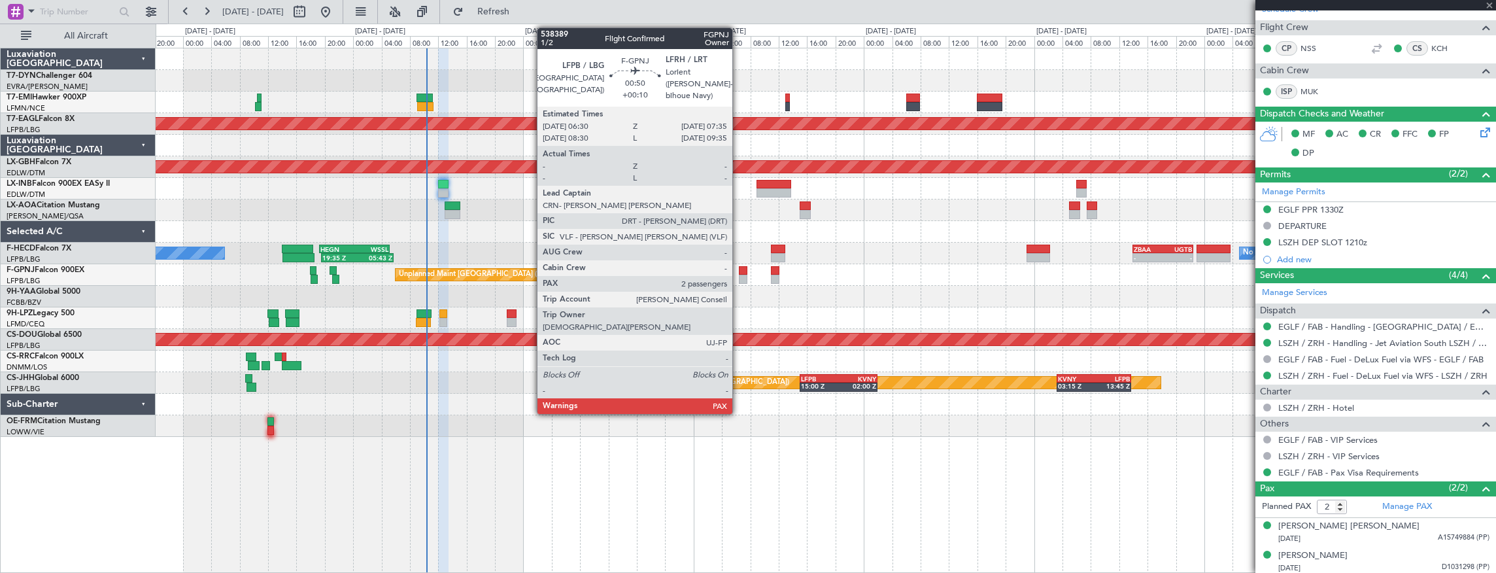
type input "4"
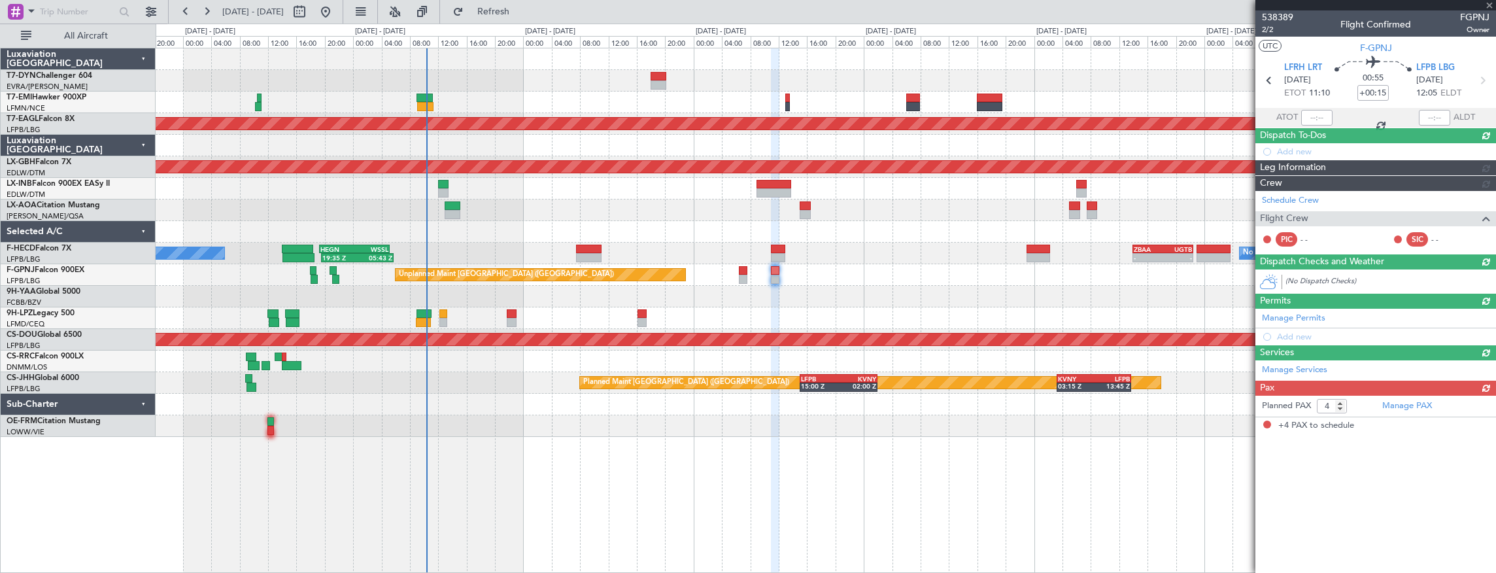
scroll to position [0, 0]
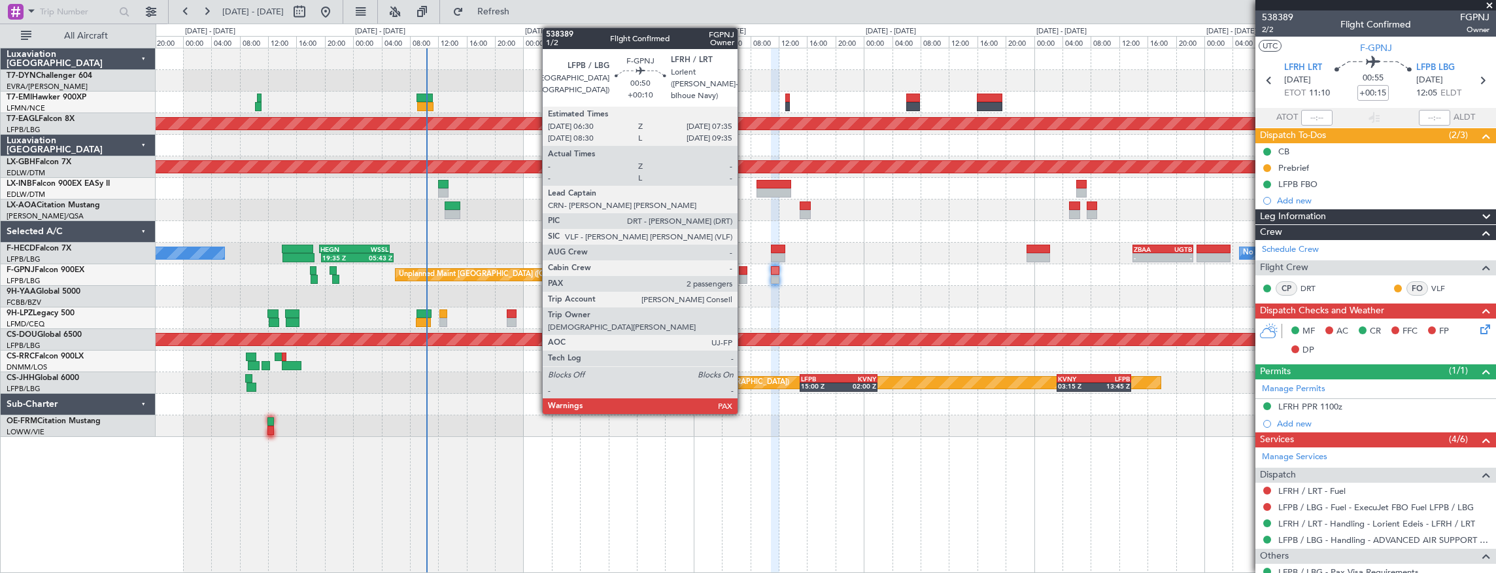
click at [744, 273] on div at bounding box center [743, 270] width 8 height 9
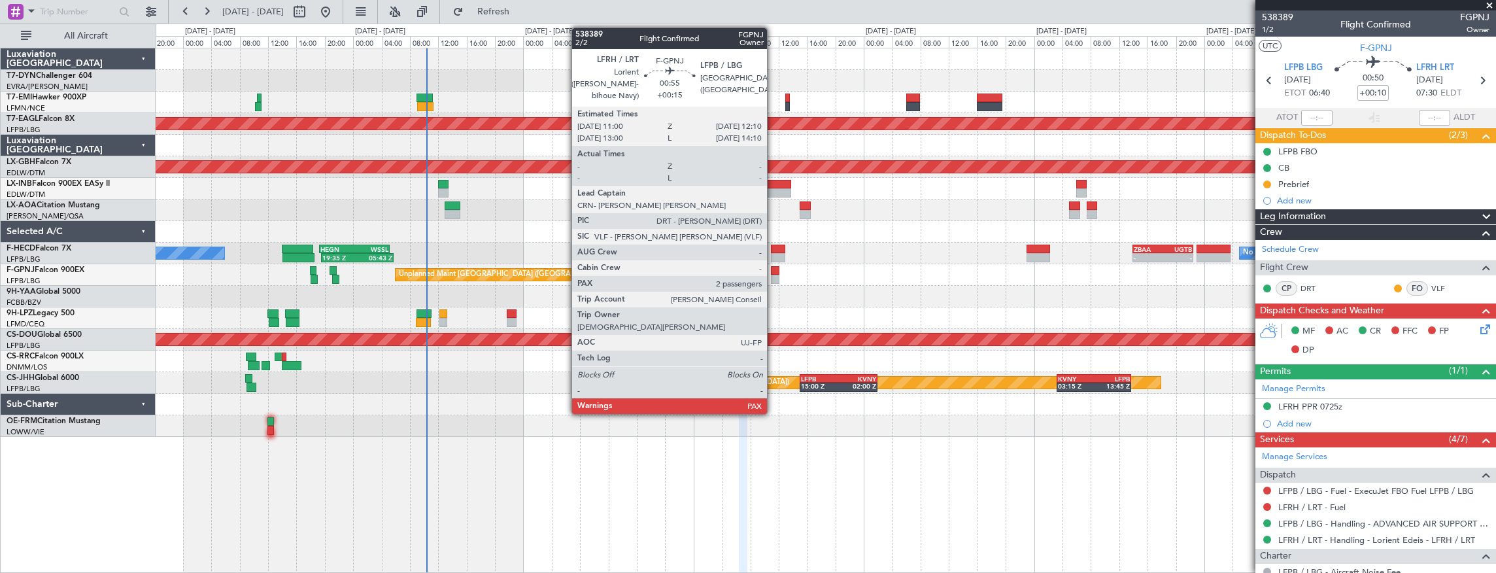
click at [774, 267] on div at bounding box center [775, 270] width 9 height 9
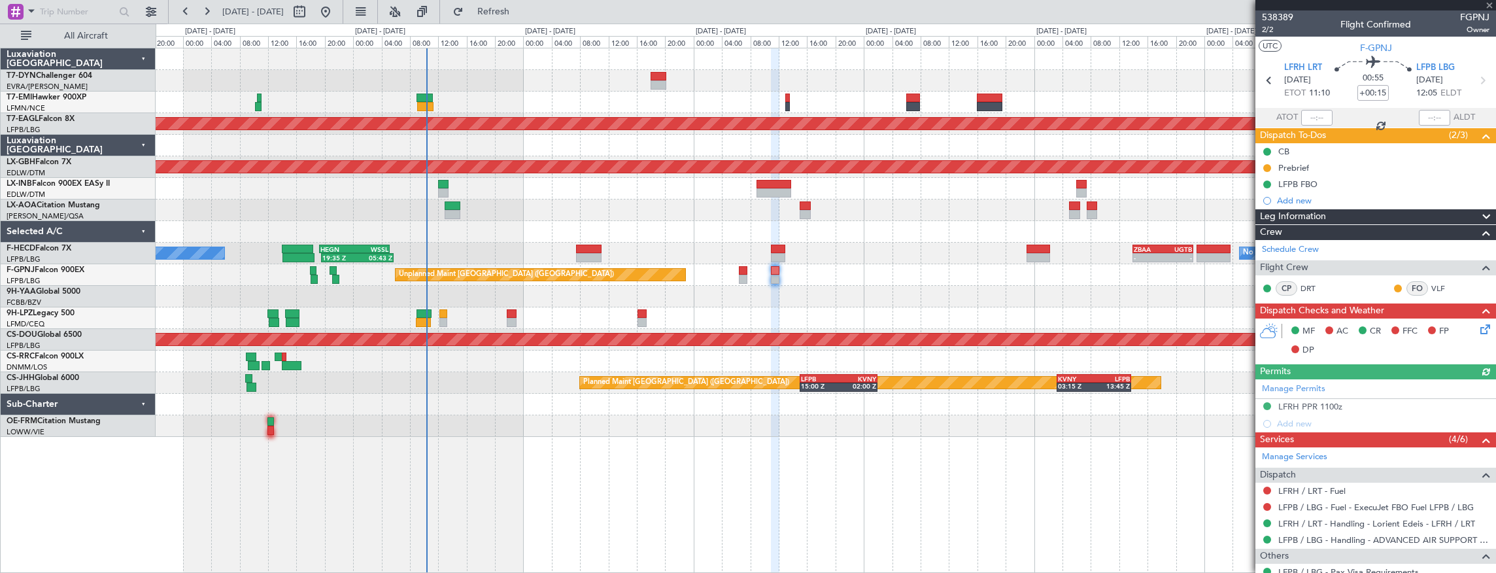
scroll to position [133, 0]
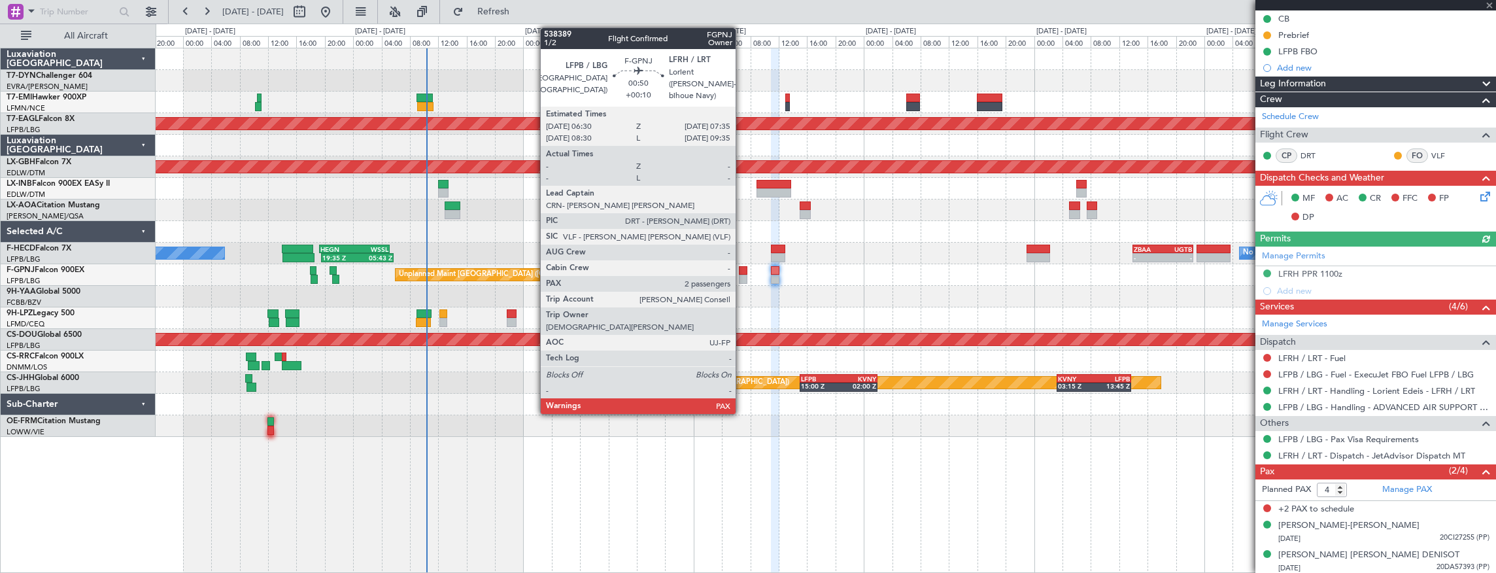
click at [742, 267] on div at bounding box center [743, 270] width 8 height 9
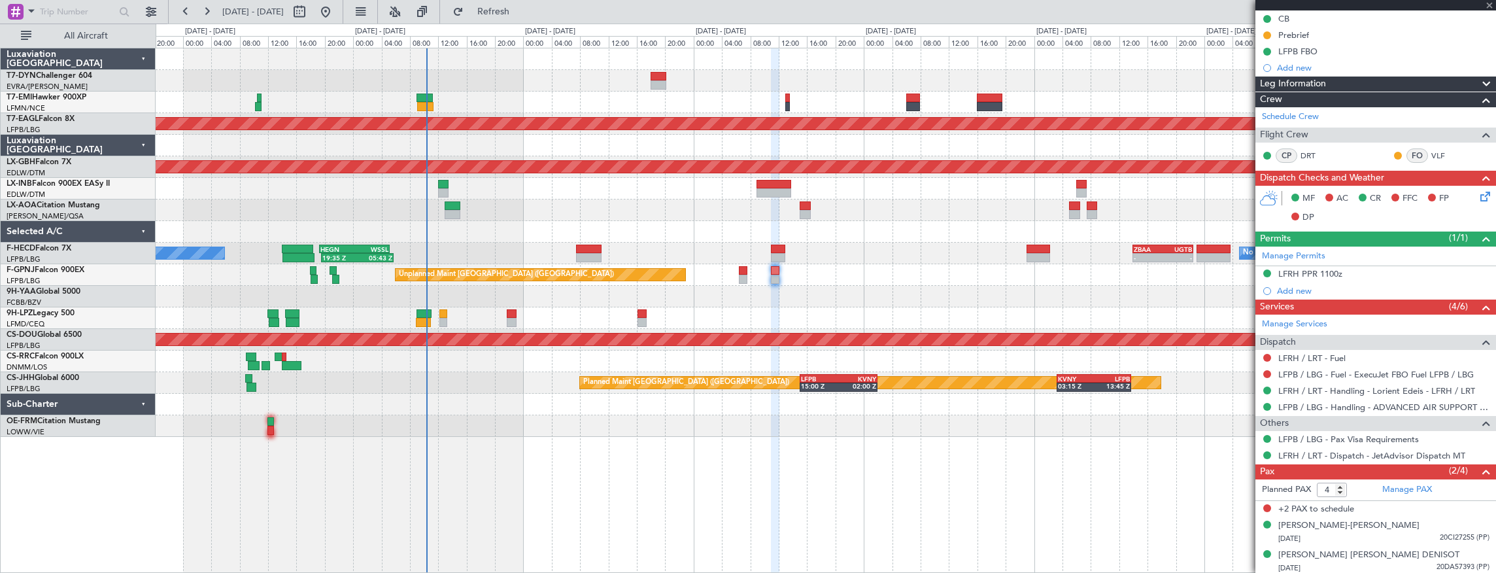
type input "+00:10"
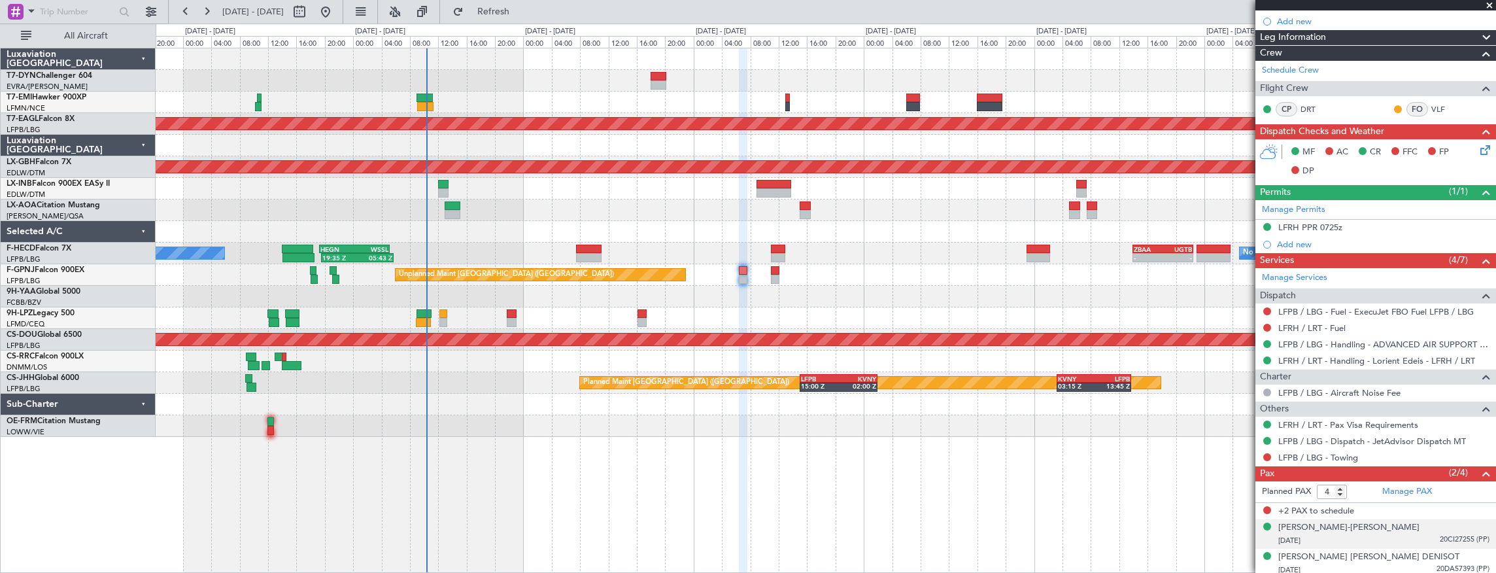
scroll to position [180, 0]
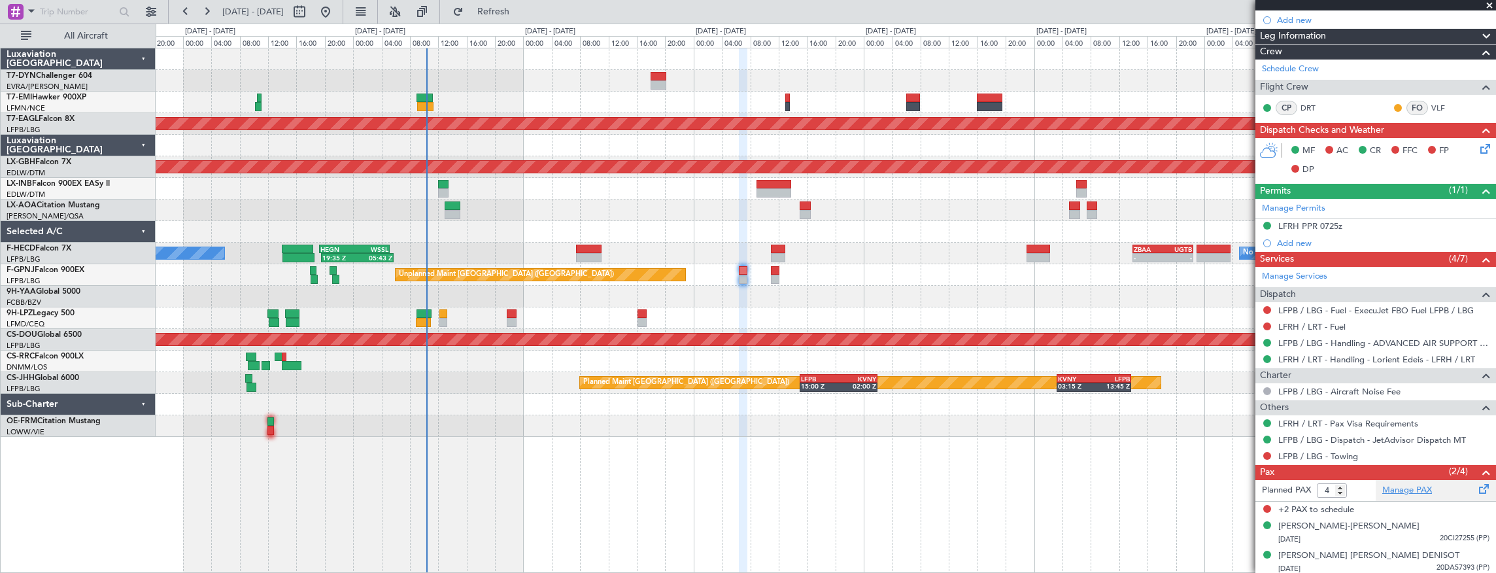
click at [1422, 485] on link "Manage PAX" at bounding box center [1407, 490] width 50 height 13
click at [1417, 490] on link "Manage PAX" at bounding box center [1407, 490] width 50 height 13
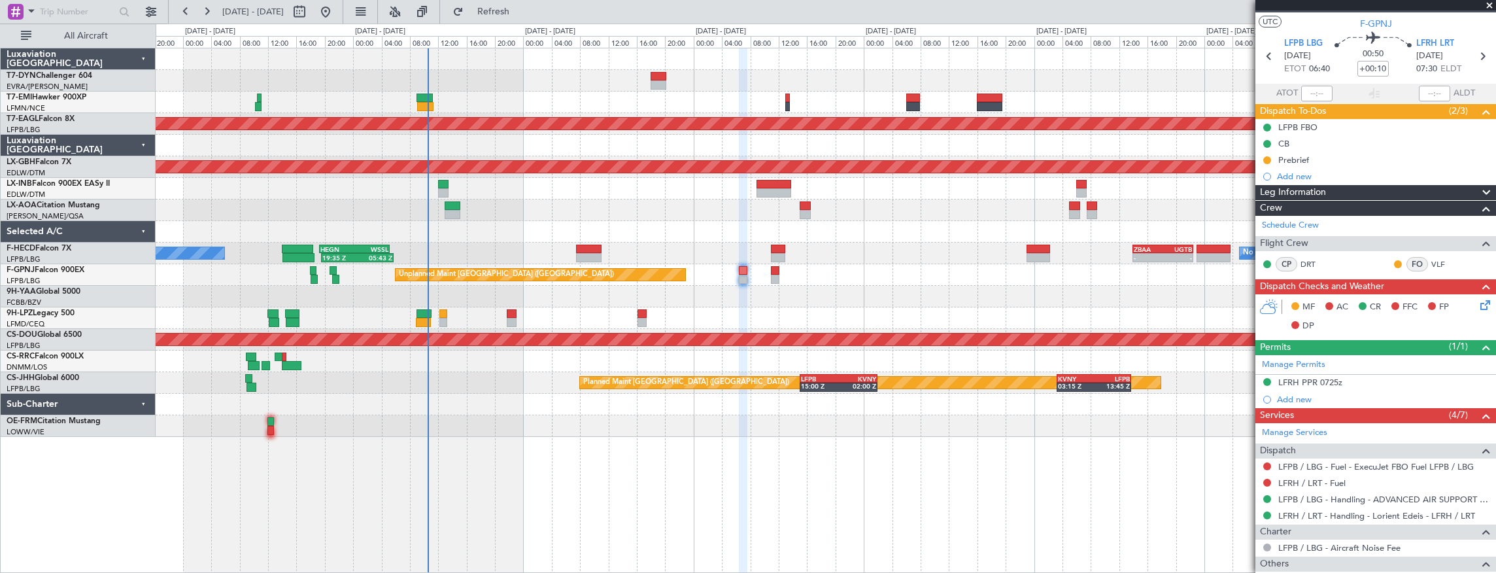
scroll to position [0, 0]
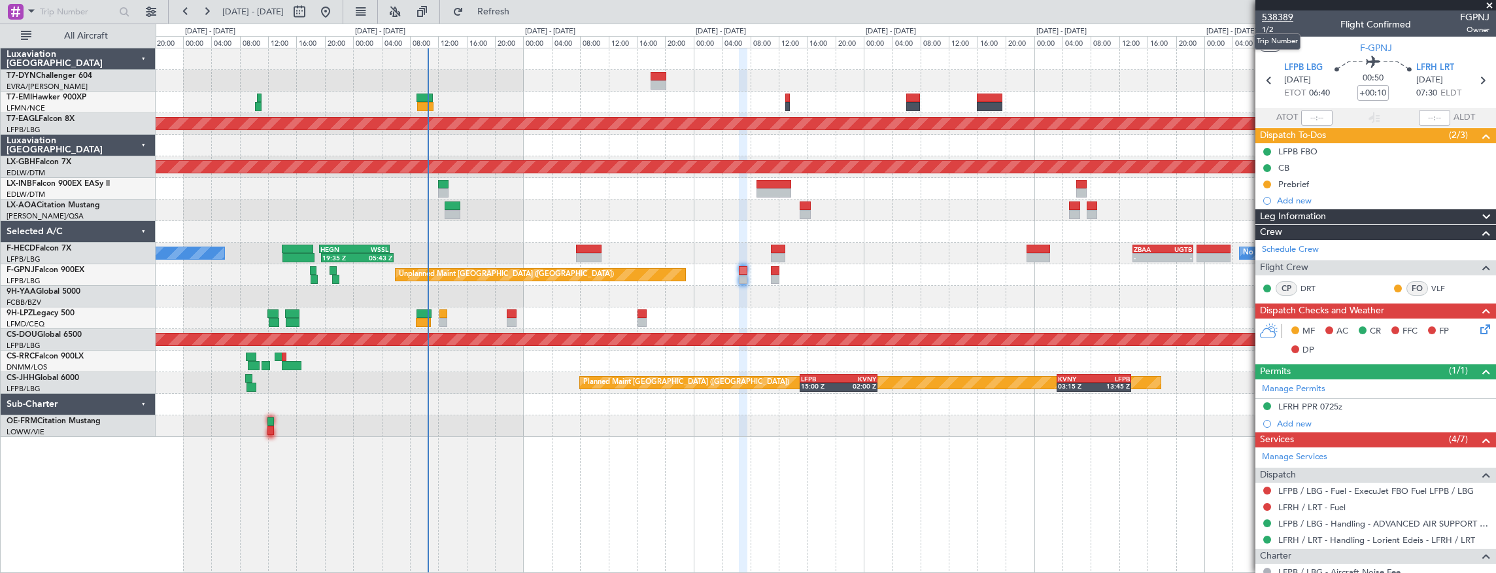
click at [1279, 16] on span "538389" at bounding box center [1277, 17] width 31 height 14
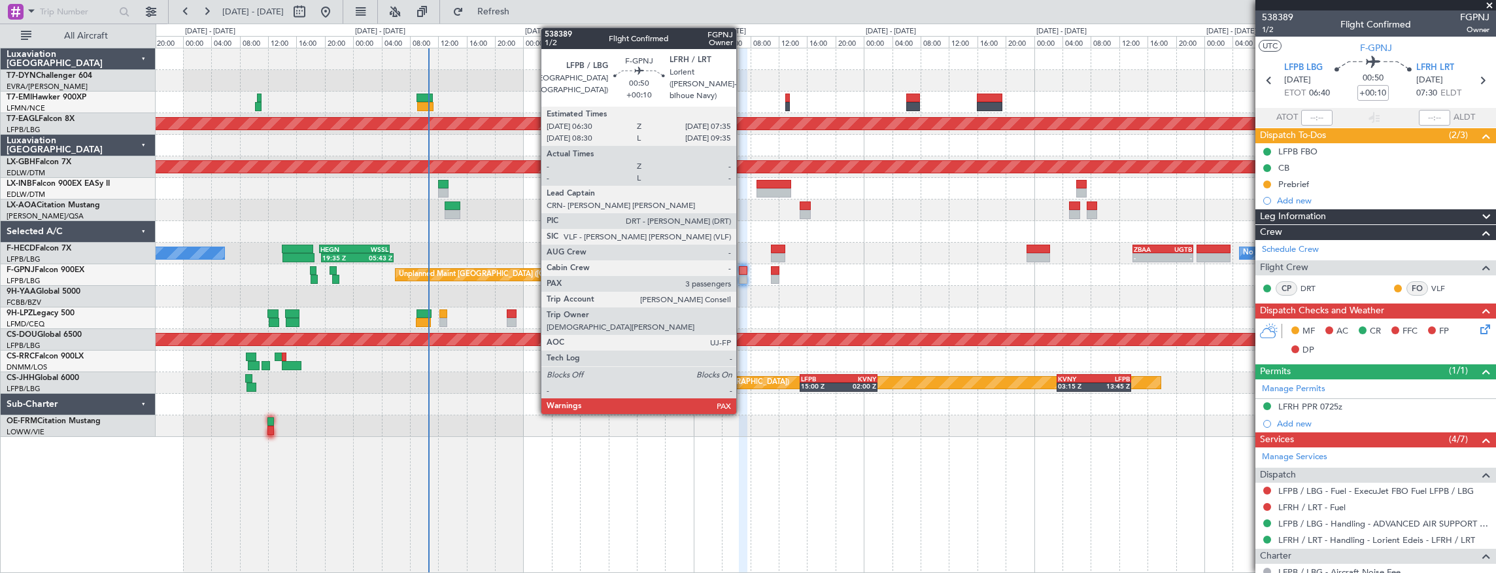
click at [743, 275] on div at bounding box center [743, 279] width 8 height 9
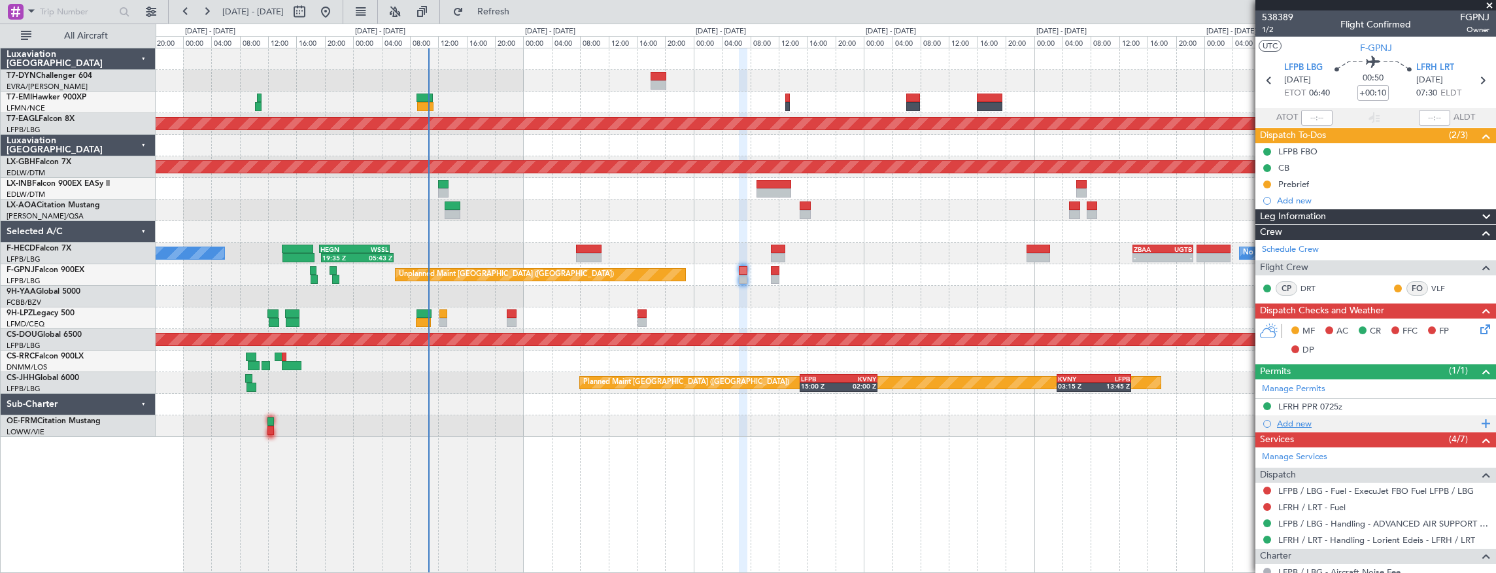
scroll to position [43, 0]
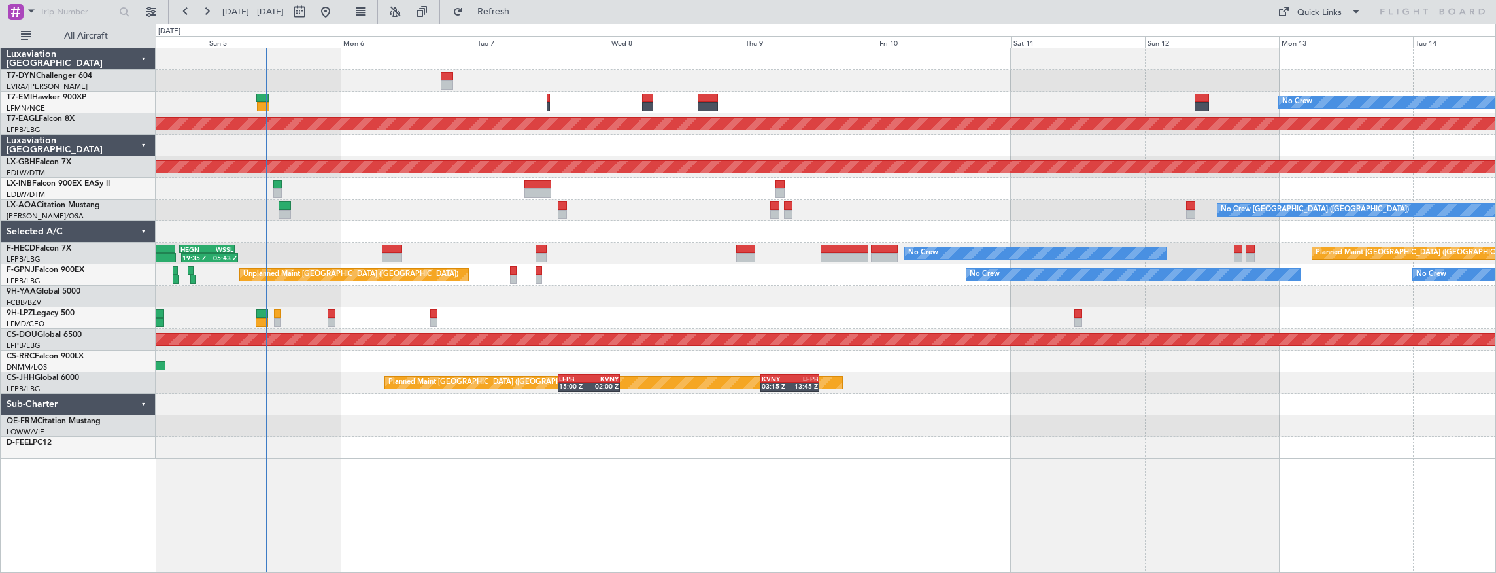
click at [428, 213] on div "No Crew Planned Maint [GEOGRAPHIC_DATA] (Al Maktoum Intl) Planned Maint Nurnber…" at bounding box center [826, 253] width 1341 height 410
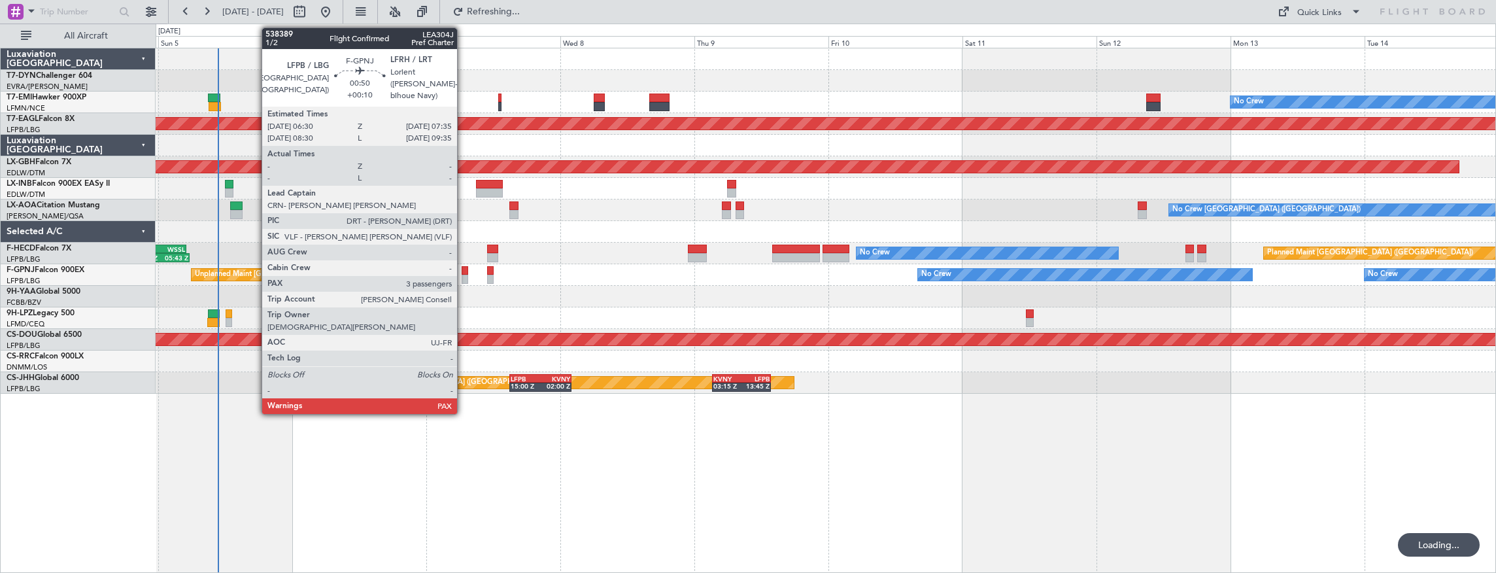
click at [464, 271] on div at bounding box center [465, 270] width 7 height 9
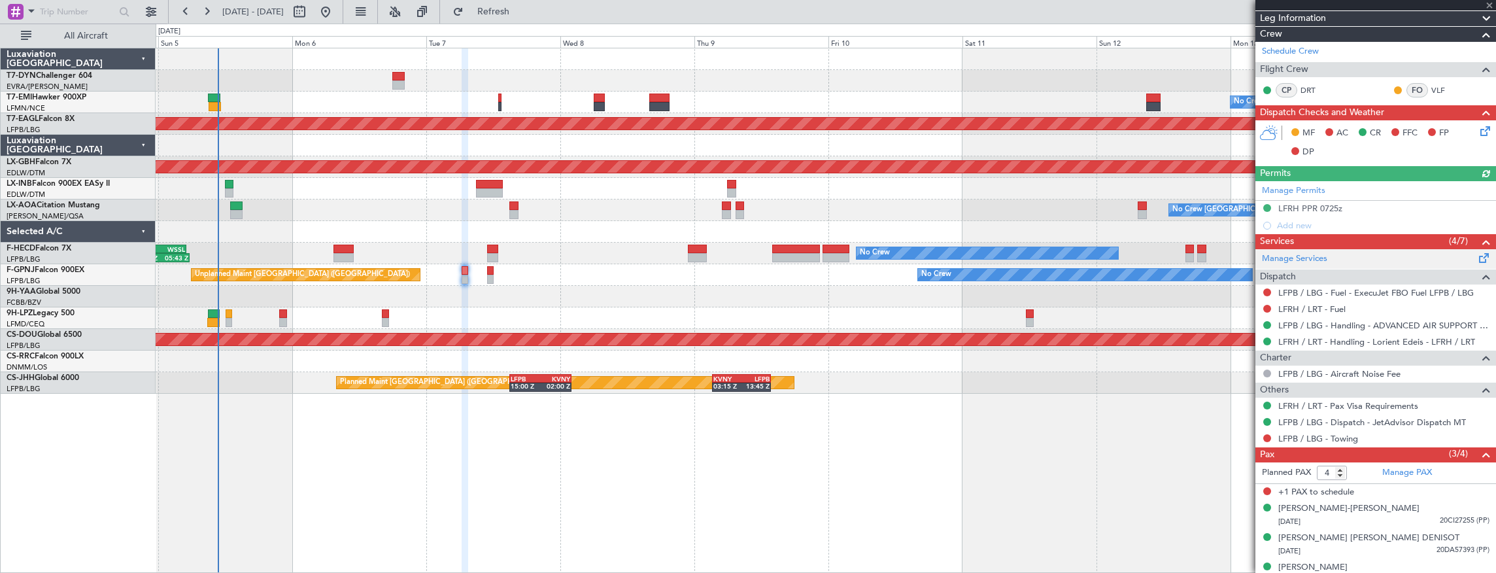
scroll to position [211, 0]
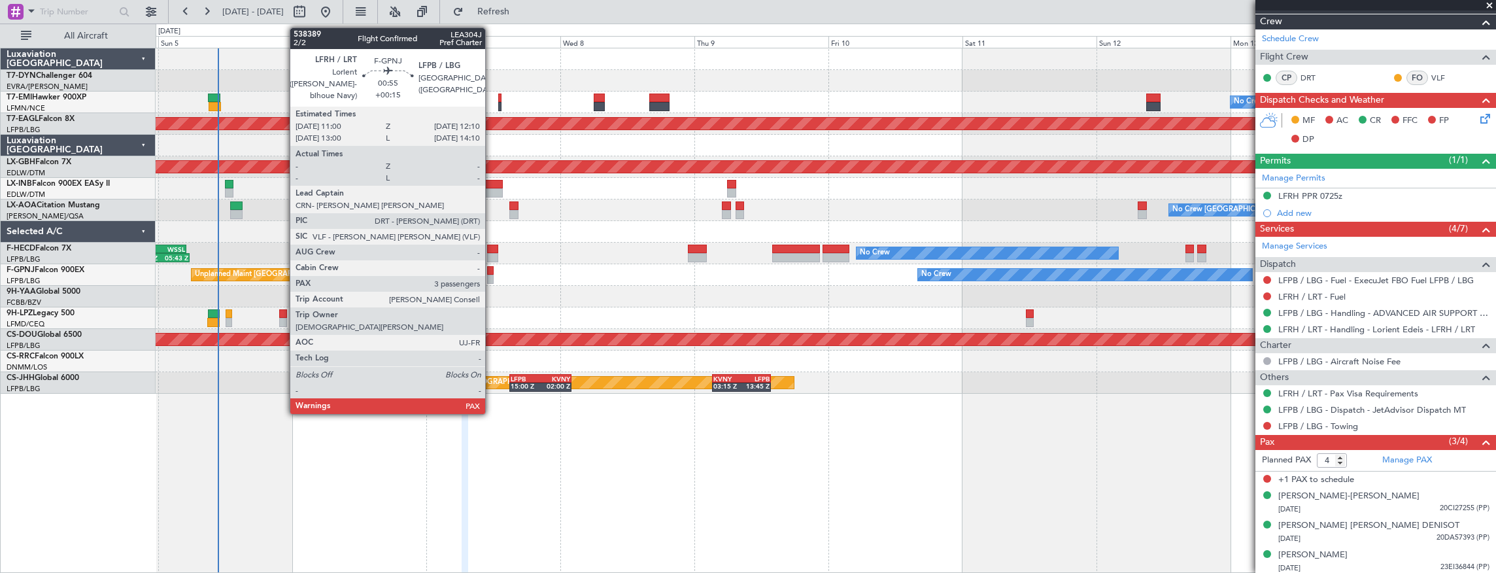
click at [492, 277] on div at bounding box center [490, 279] width 7 height 9
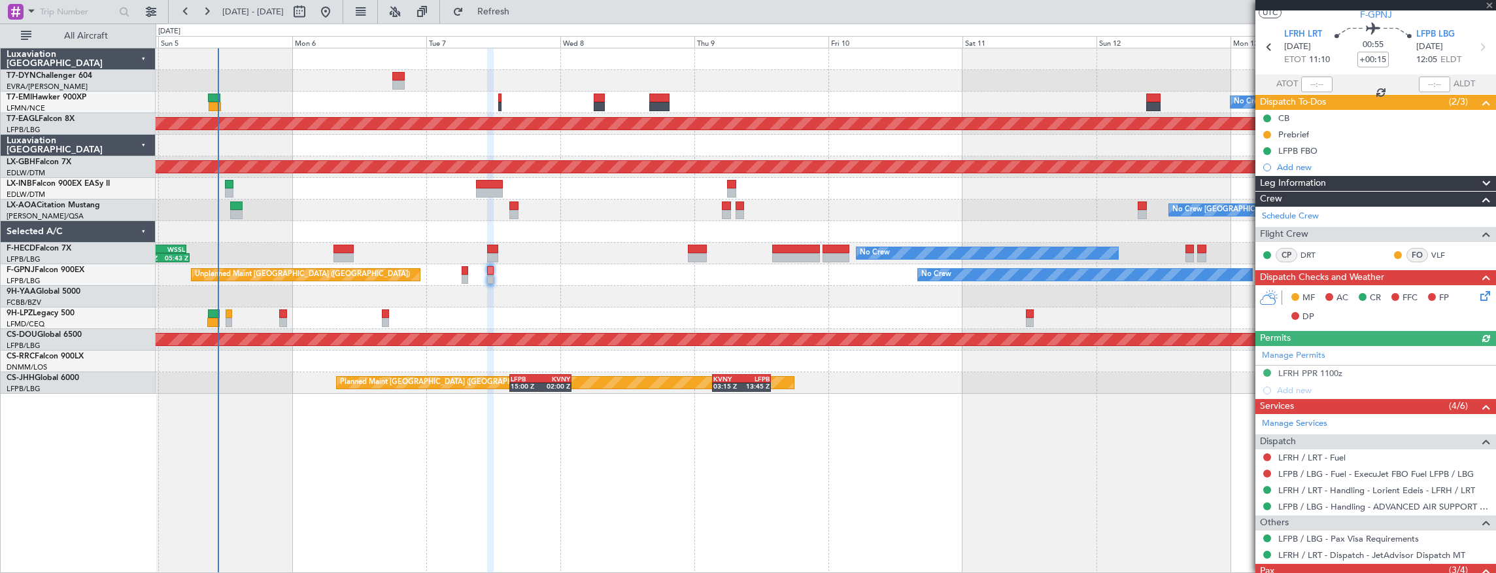
scroll to position [0, 0]
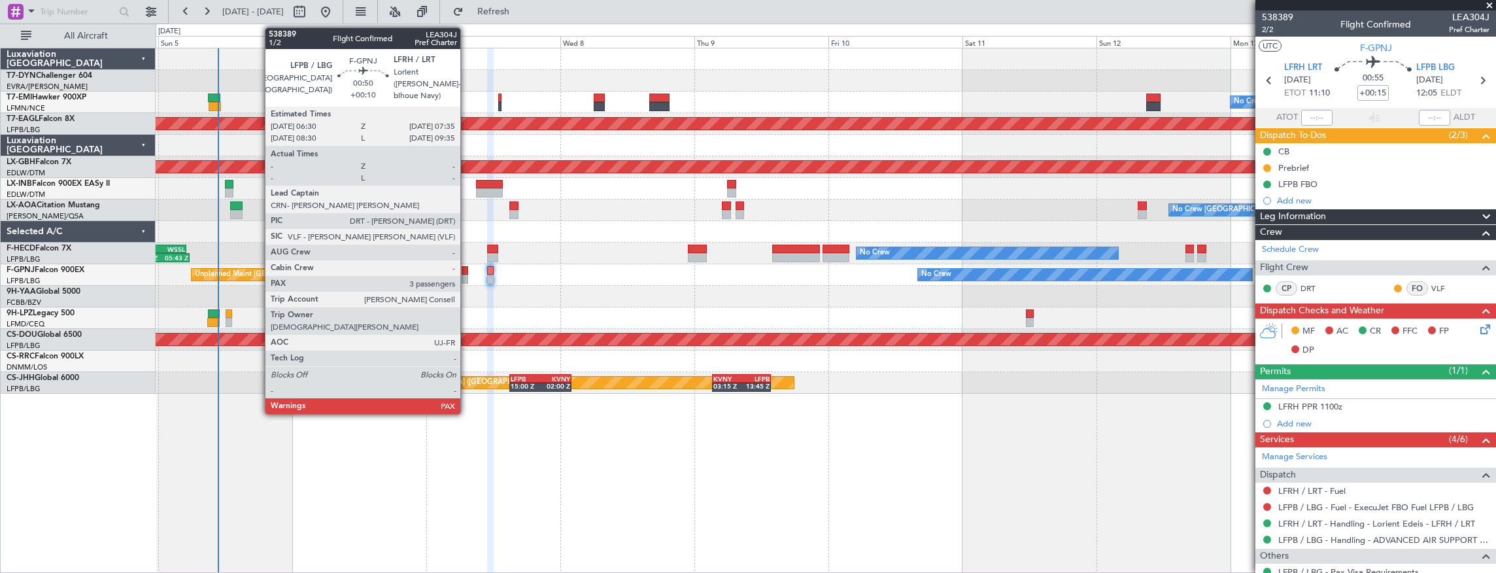
click at [467, 275] on div at bounding box center [465, 279] width 7 height 9
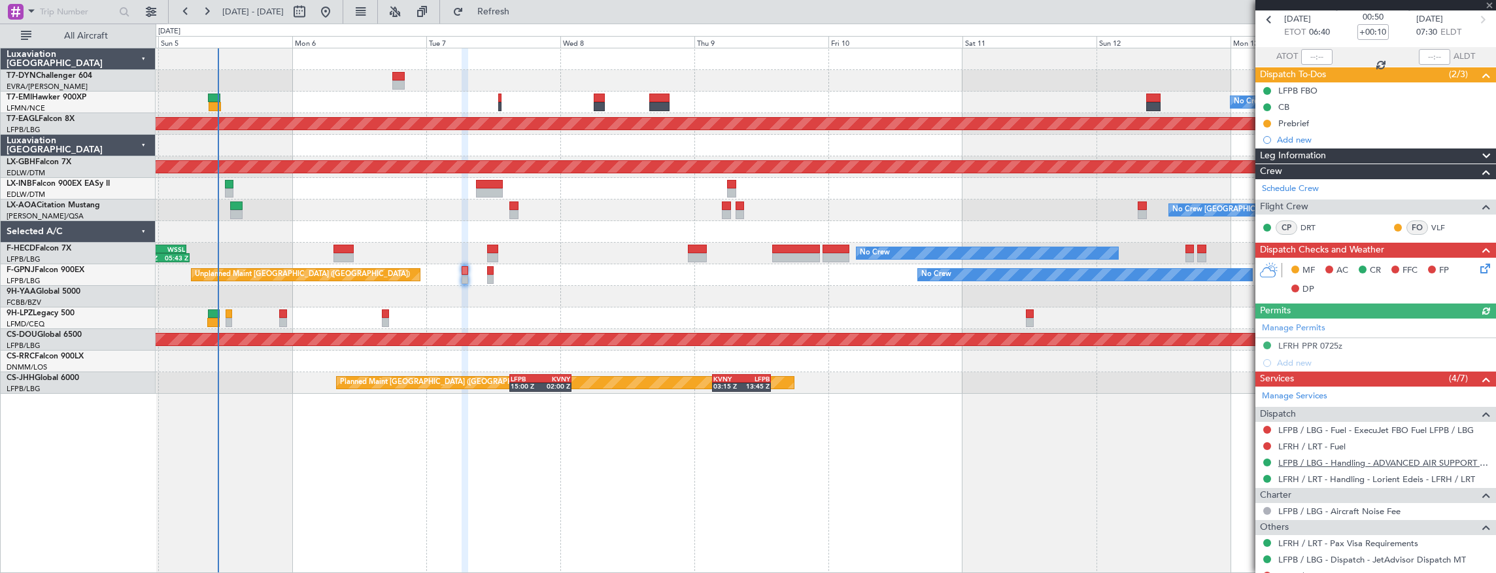
scroll to position [174, 0]
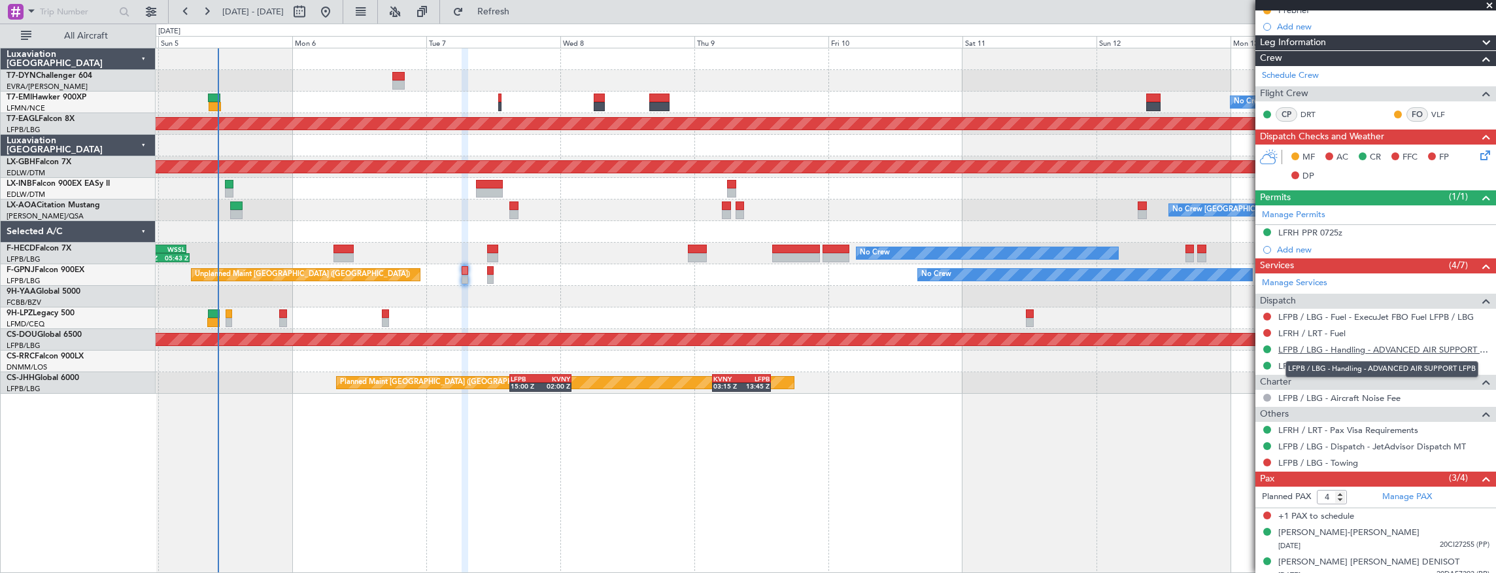
click at [1381, 344] on link "LFPB / LBG - Handling - ADVANCED AIR SUPPORT LFPB" at bounding box center [1383, 349] width 211 height 11
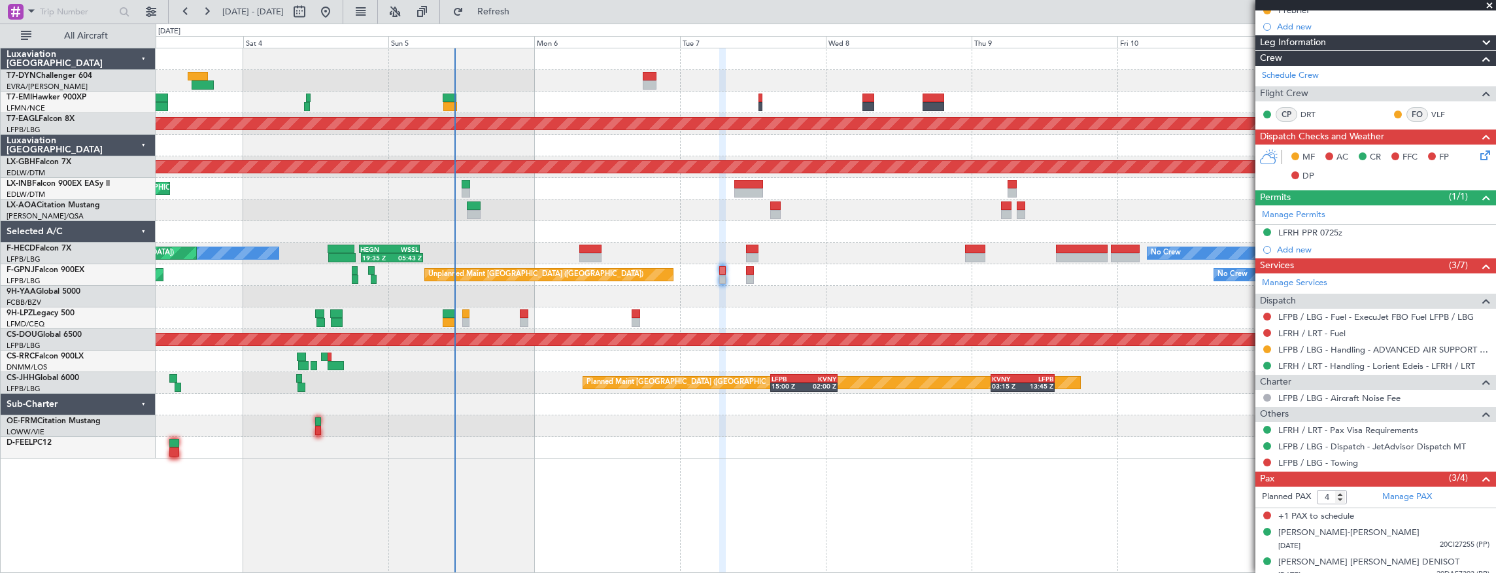
click at [59, 419] on div "No Crew Planned Maint [GEOGRAPHIC_DATA] (Al Maktoum Intl) Planned Maint Nurnber…" at bounding box center [748, 298] width 1496 height 549
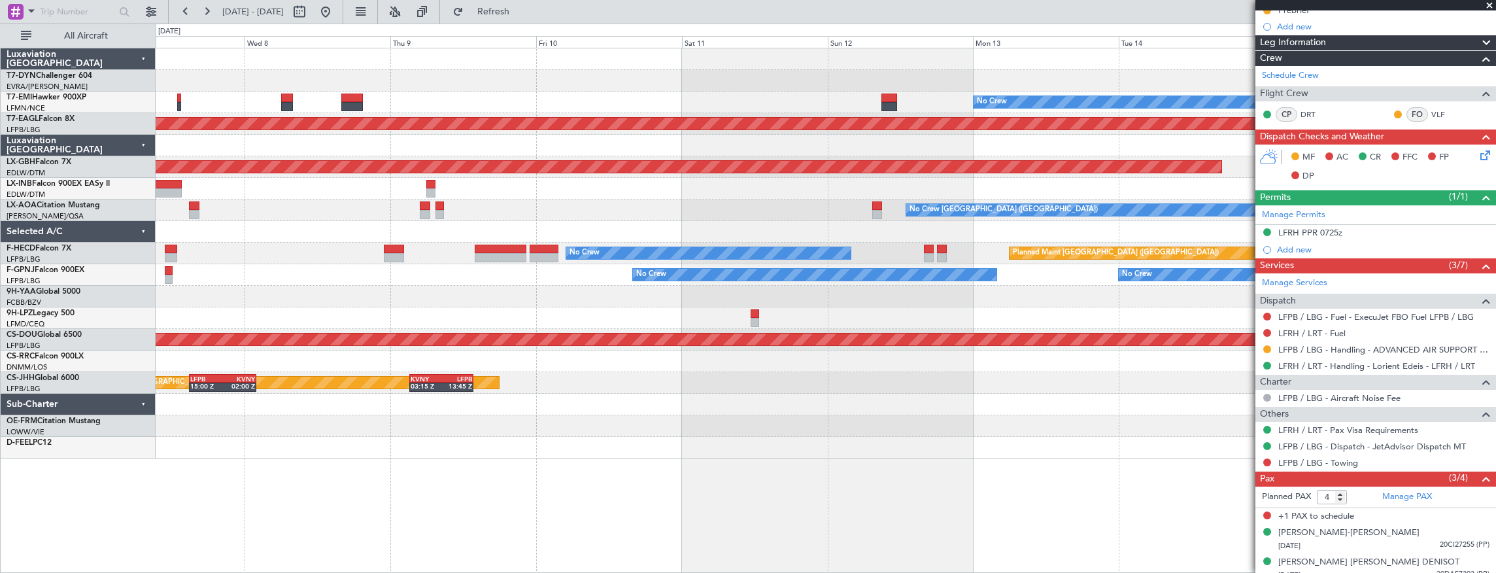
click at [1089, 476] on div "No Crew Planned Maint Dubai (Al Maktoum Intl) Planned Maint Nurnberg No Crew Ch…" at bounding box center [826, 311] width 1341 height 526
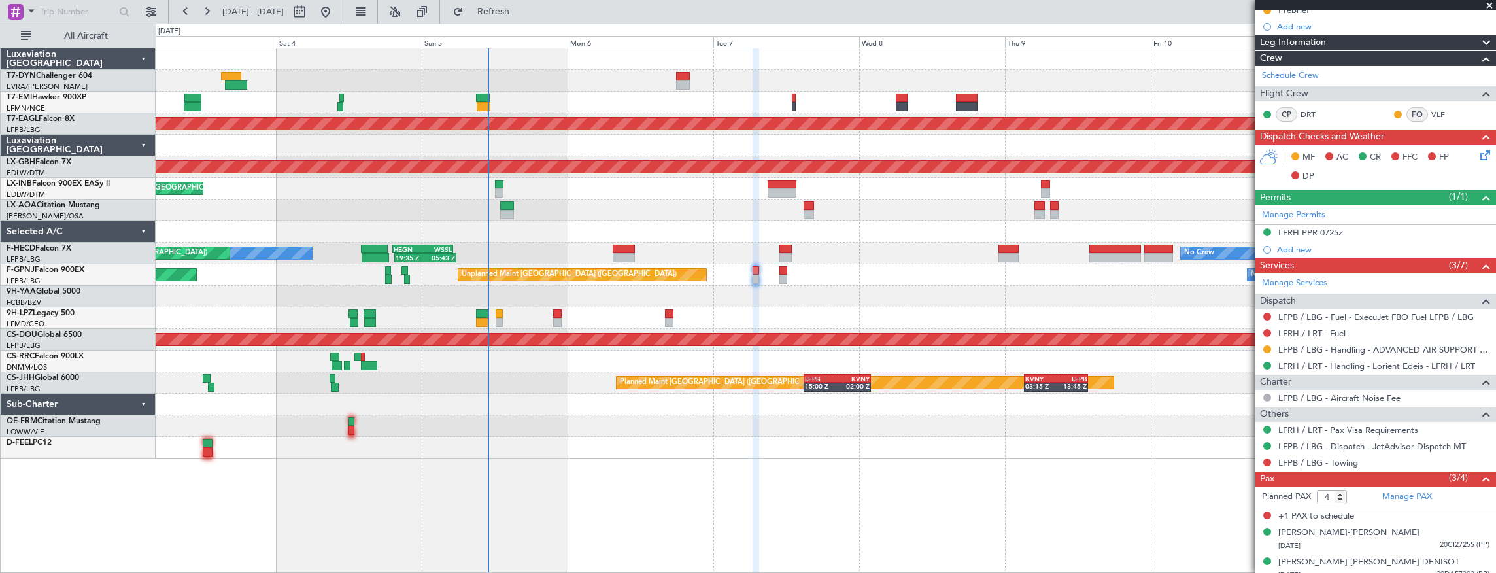
click at [1128, 484] on div "No Crew Planned Maint Dubai (Al Maktoum Intl) Planned Maint Nurnberg Planned Ma…" at bounding box center [826, 311] width 1341 height 526
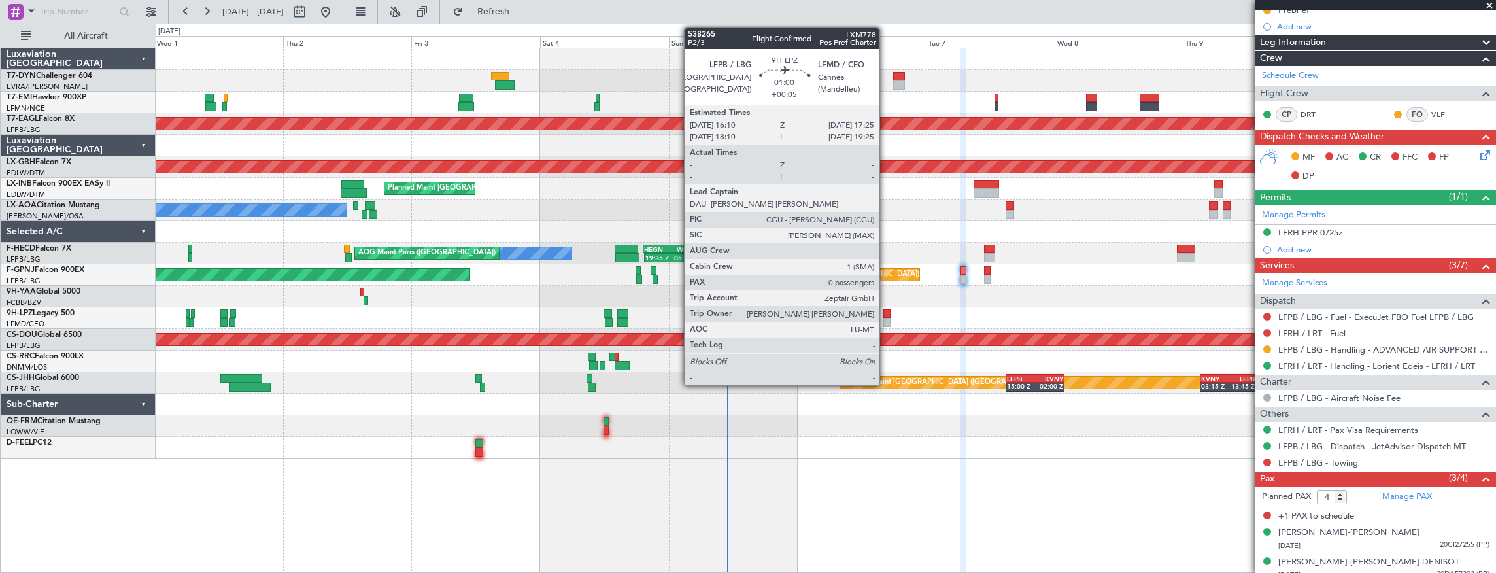
click at [886, 314] on div at bounding box center [886, 313] width 7 height 9
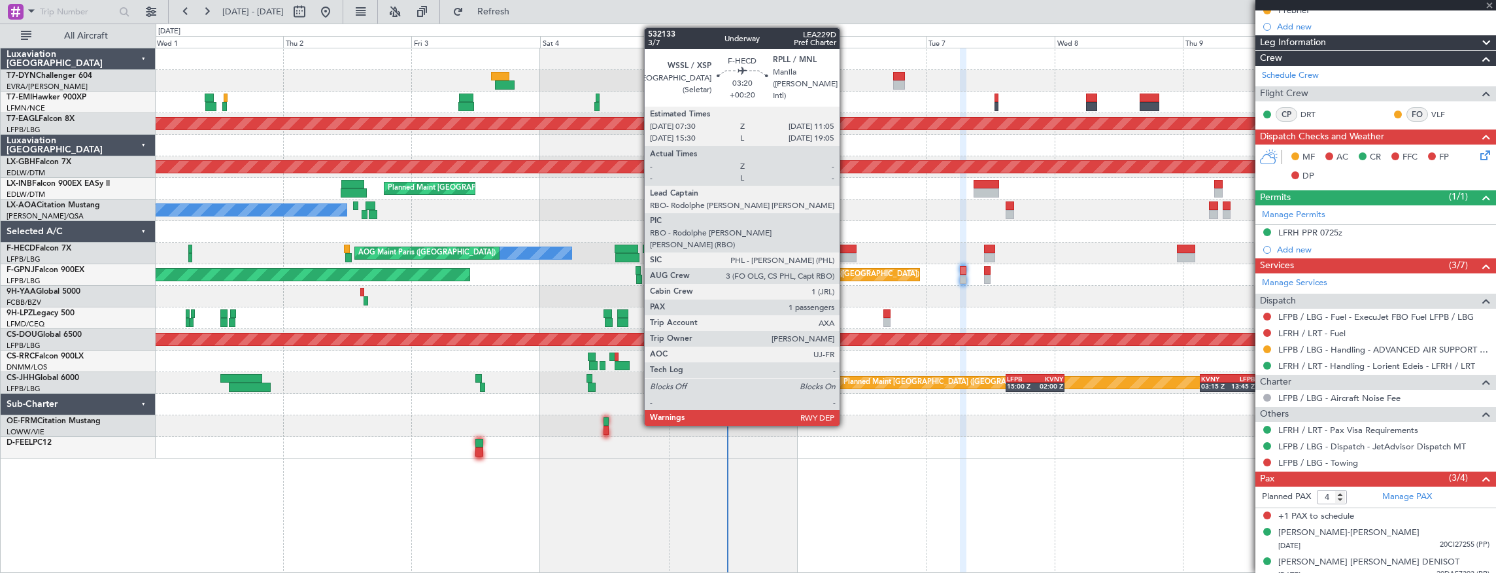
click at [846, 250] on div at bounding box center [847, 249] width 20 height 9
type input "+00:05"
type input "0"
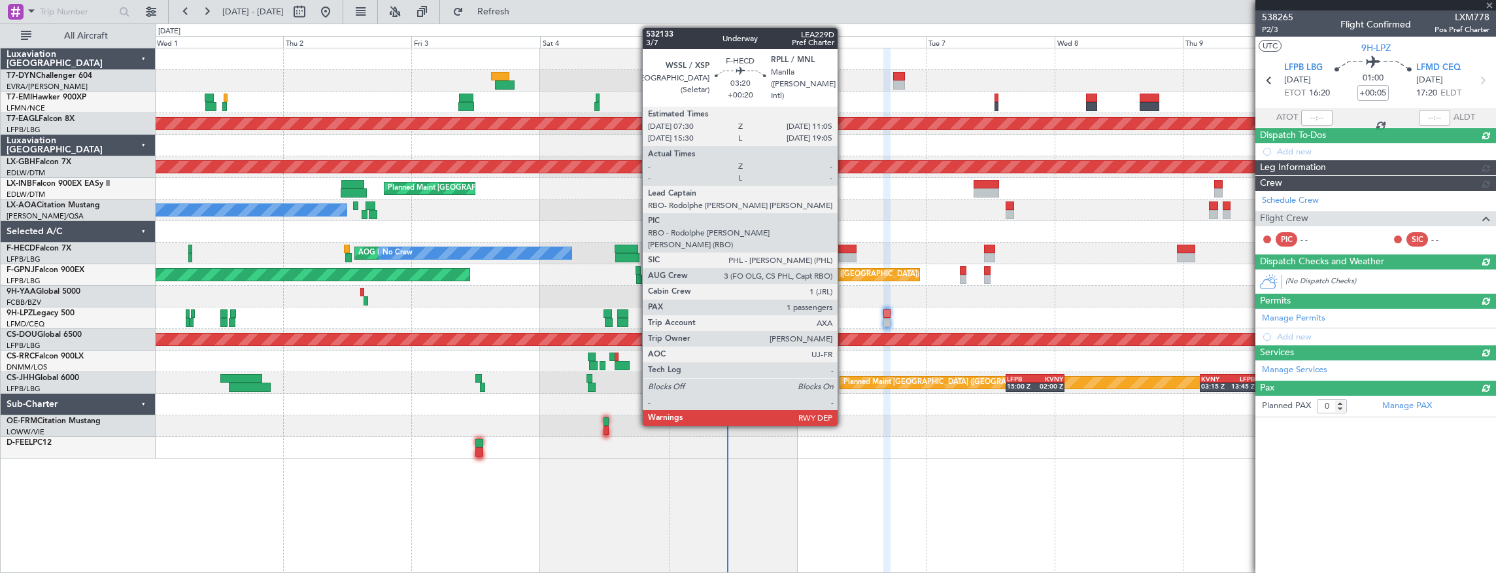
scroll to position [0, 0]
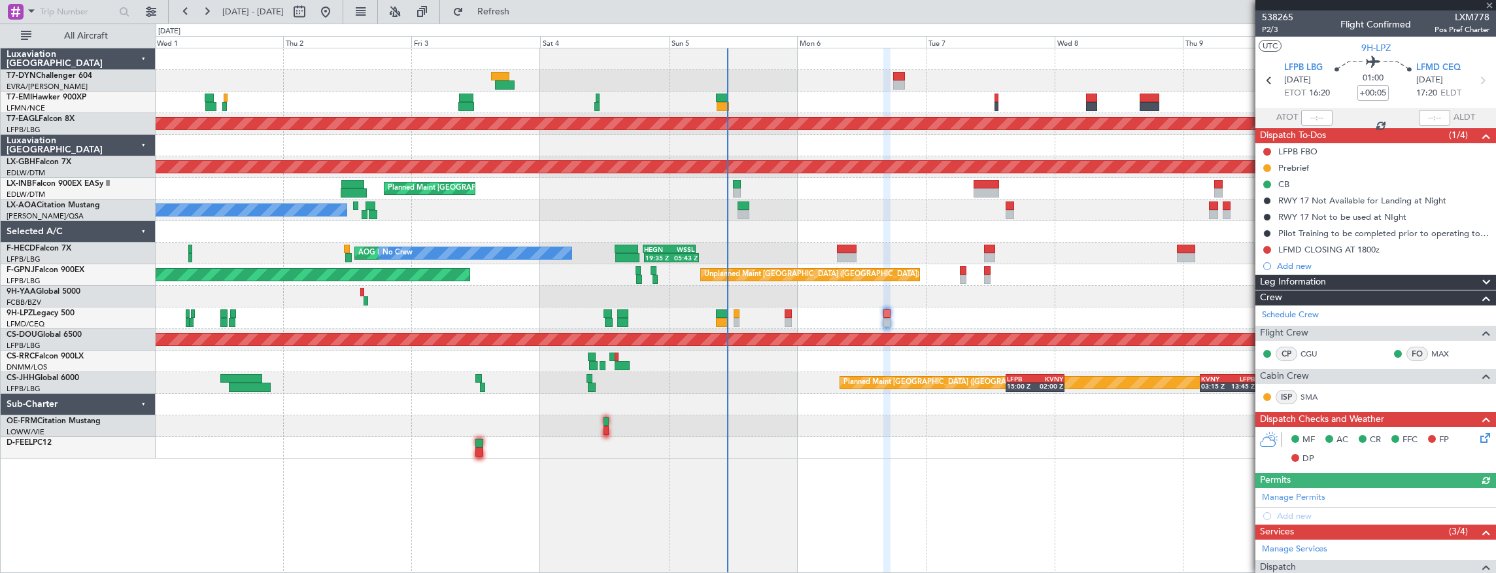
type input "+00:20"
type input "1"
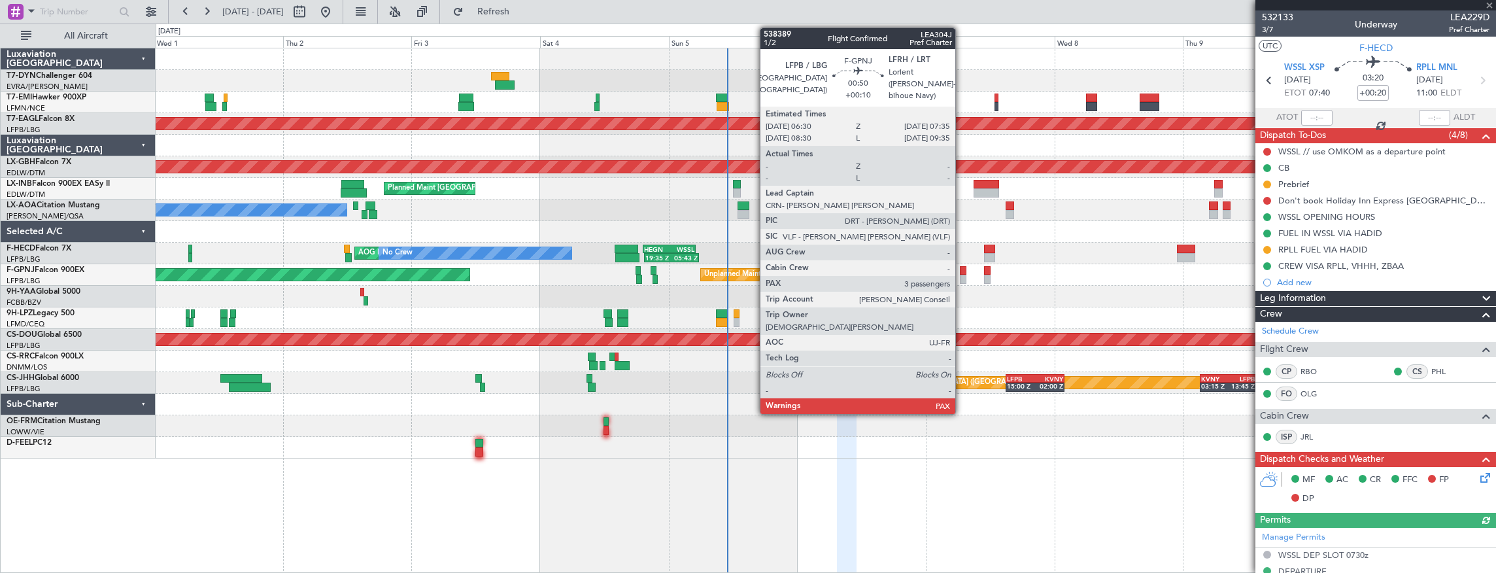
click at [962, 275] on div at bounding box center [963, 279] width 6 height 9
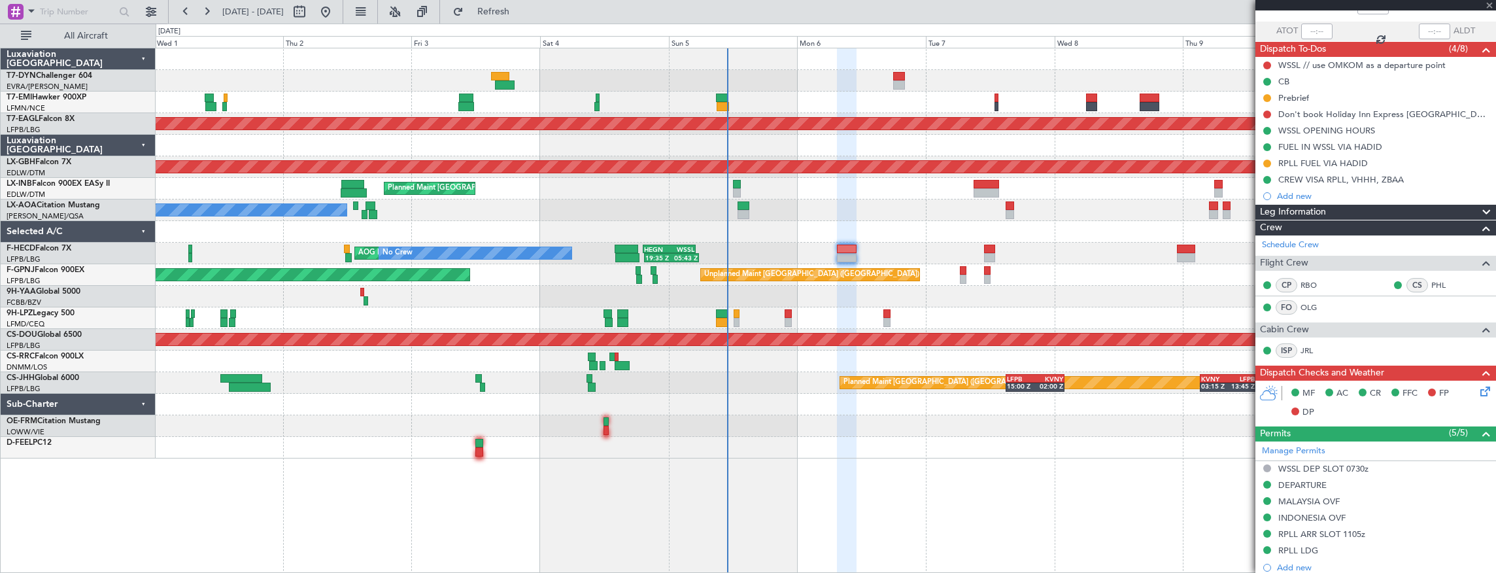
scroll to position [87, 0]
type input "+00:10"
type input "4"
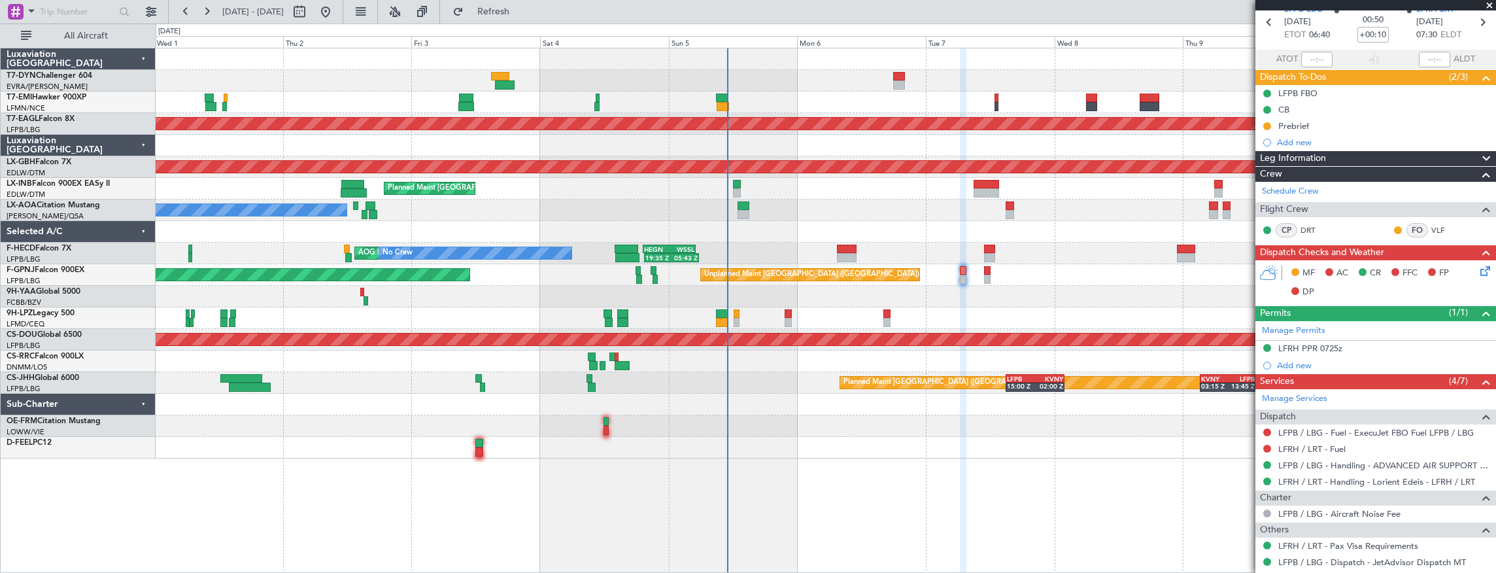
scroll to position [0, 0]
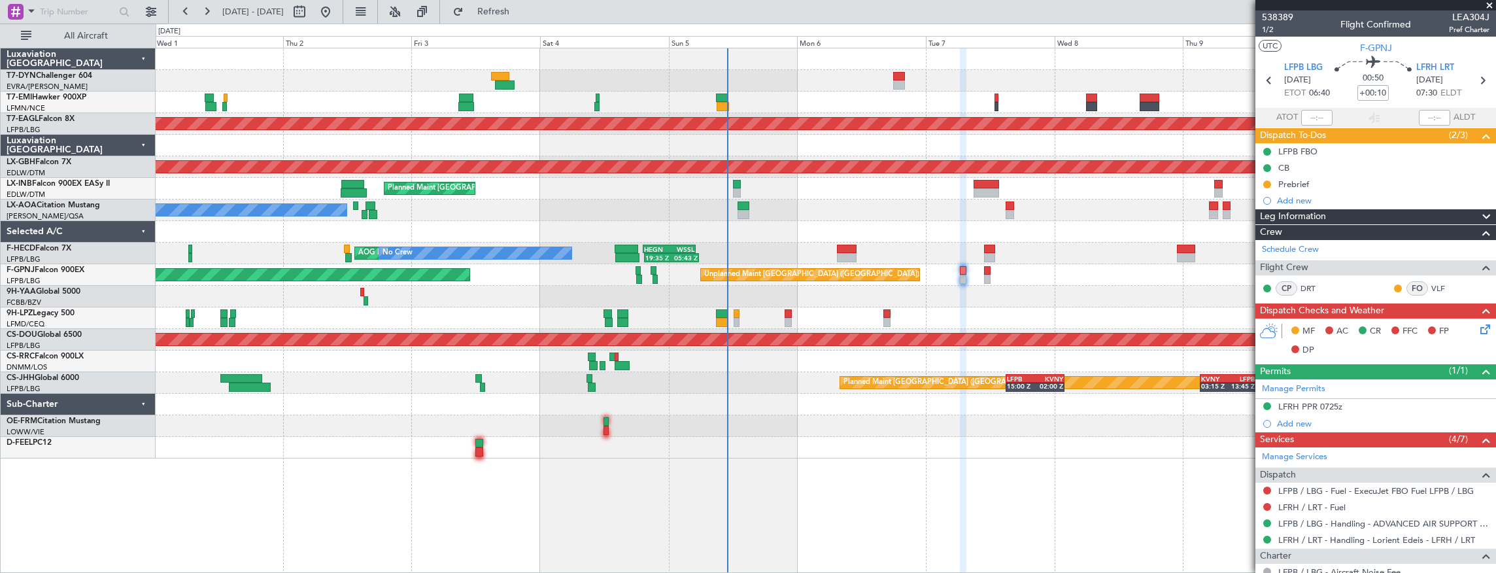
click at [623, 46] on div "No Crew Planned Maint Dubai (Al Maktoum Intl) Planned Maint Nurnberg Planned Ma…" at bounding box center [748, 298] width 1496 height 549
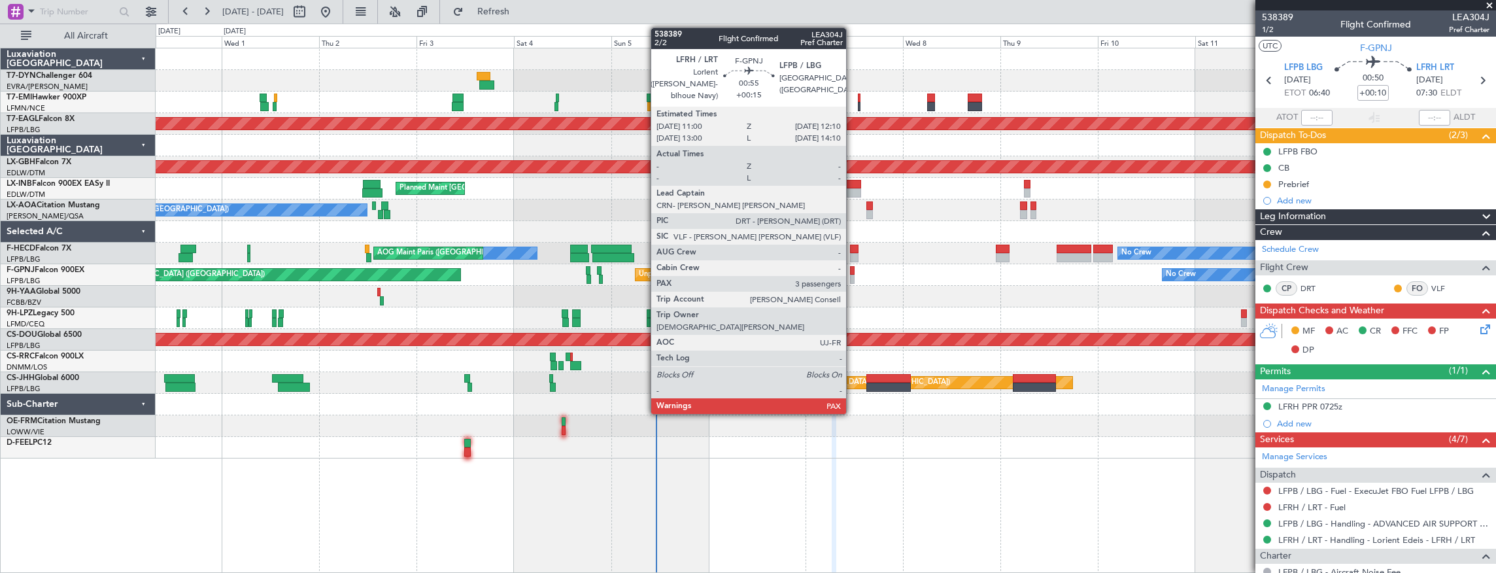
click at [853, 271] on div at bounding box center [852, 270] width 5 height 9
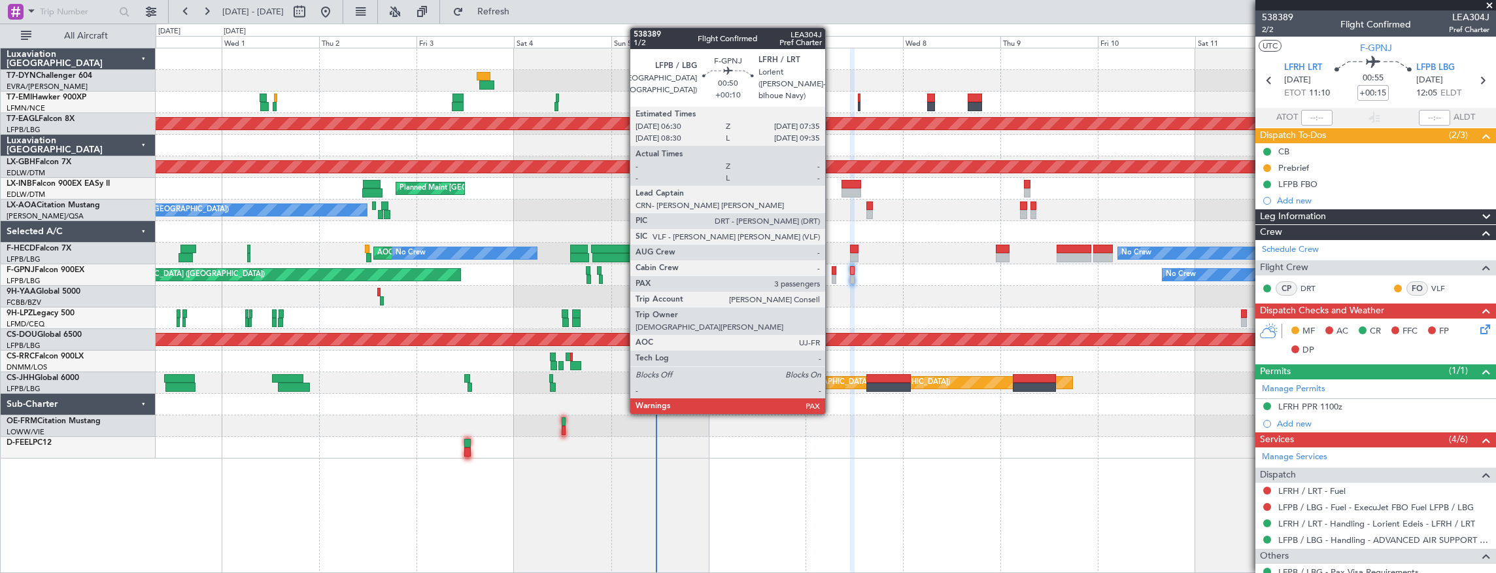
click at [832, 270] on div at bounding box center [834, 270] width 5 height 9
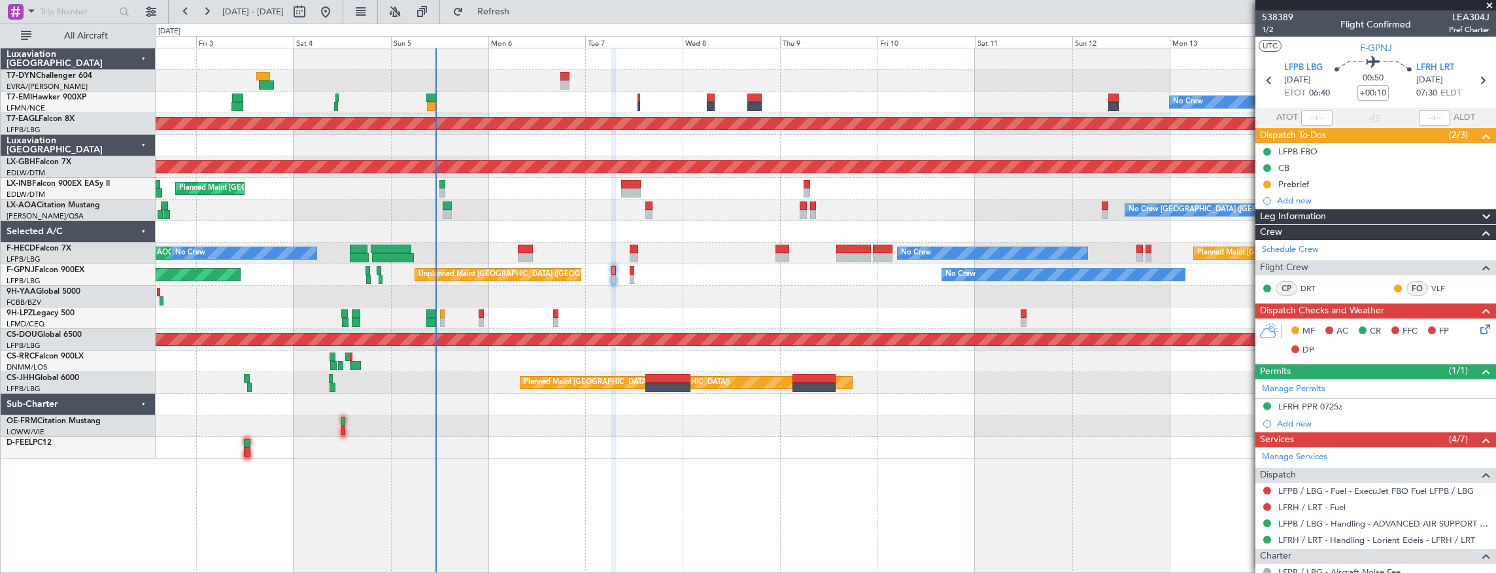
click at [525, 89] on div at bounding box center [826, 81] width 1341 height 22
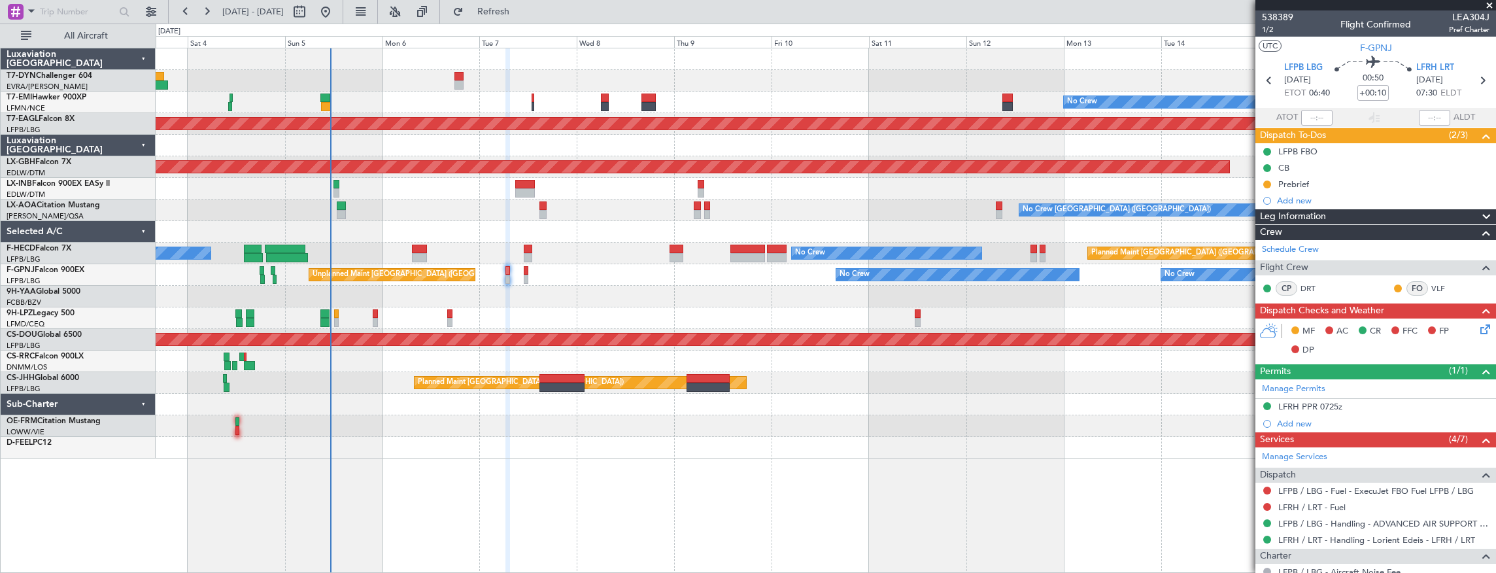
click at [361, 76] on div at bounding box center [826, 81] width 1341 height 22
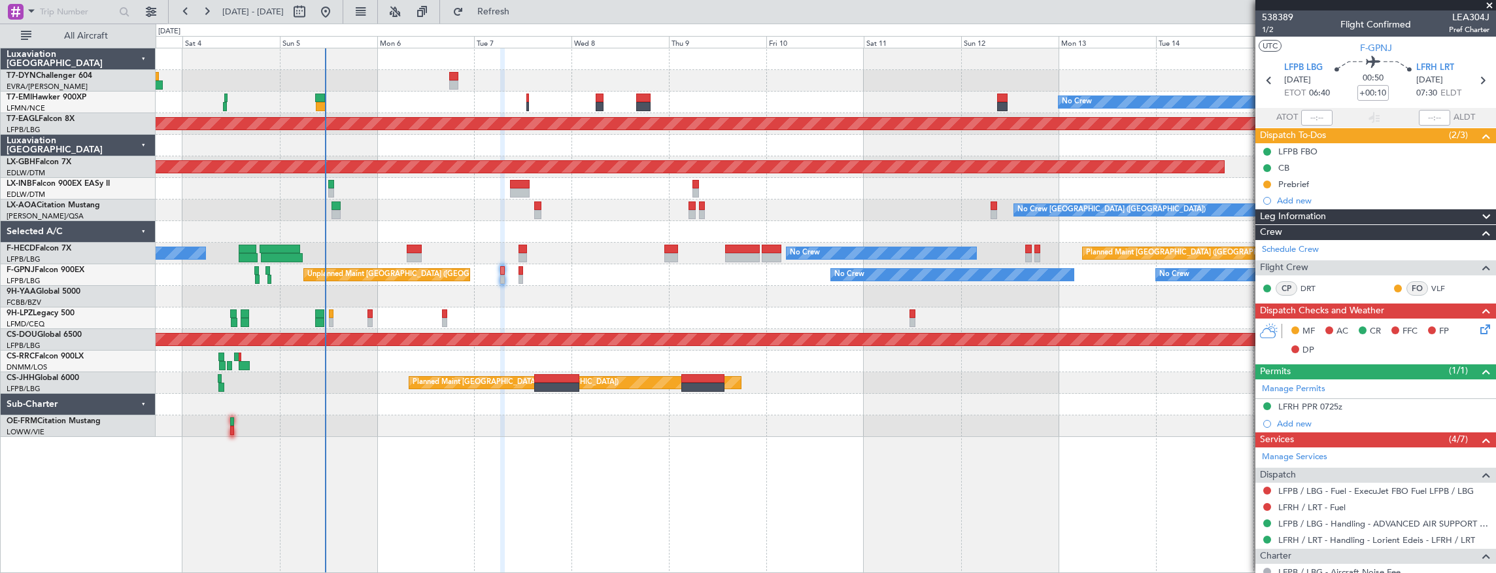
click at [391, 74] on div at bounding box center [826, 81] width 1341 height 22
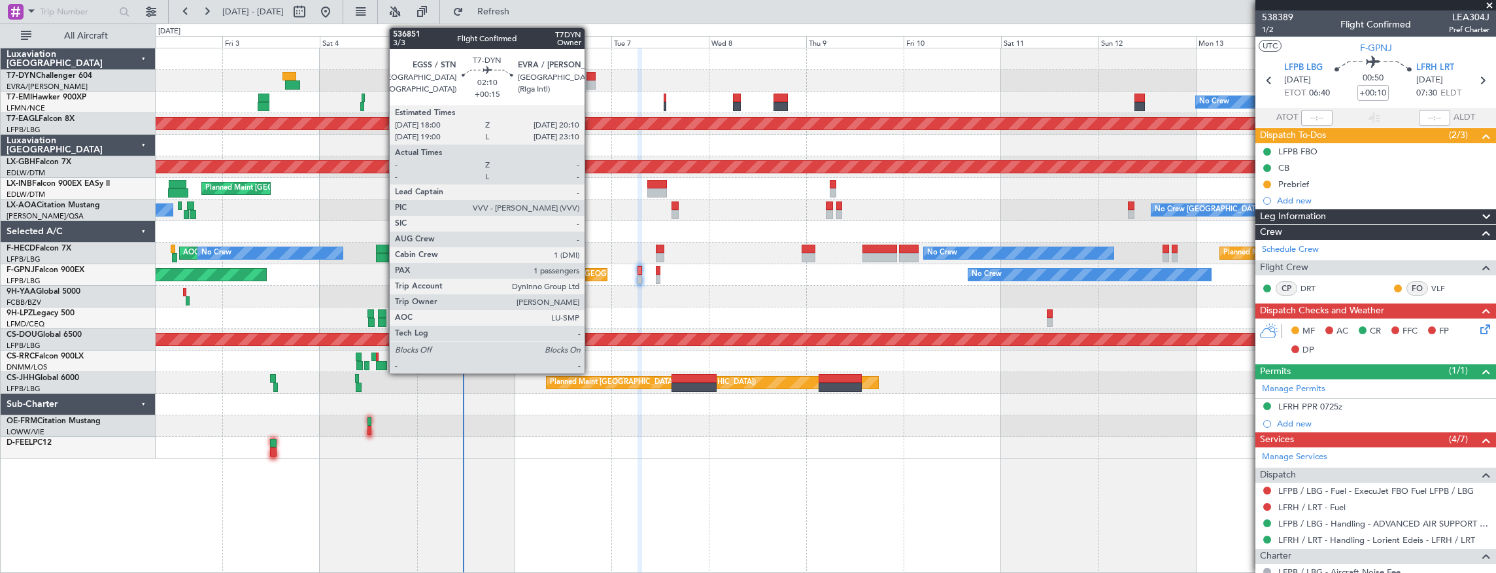
click at [590, 77] on div at bounding box center [591, 76] width 9 height 9
type input "+00:15"
type input "1"
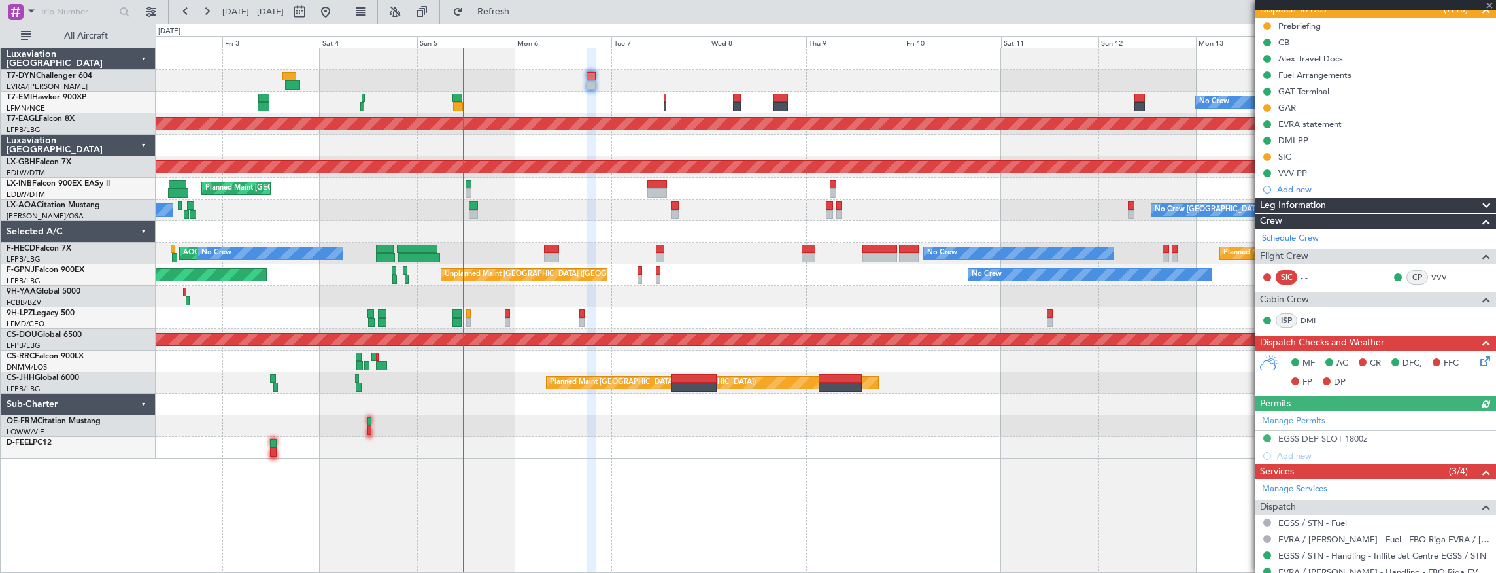
scroll to position [174, 0]
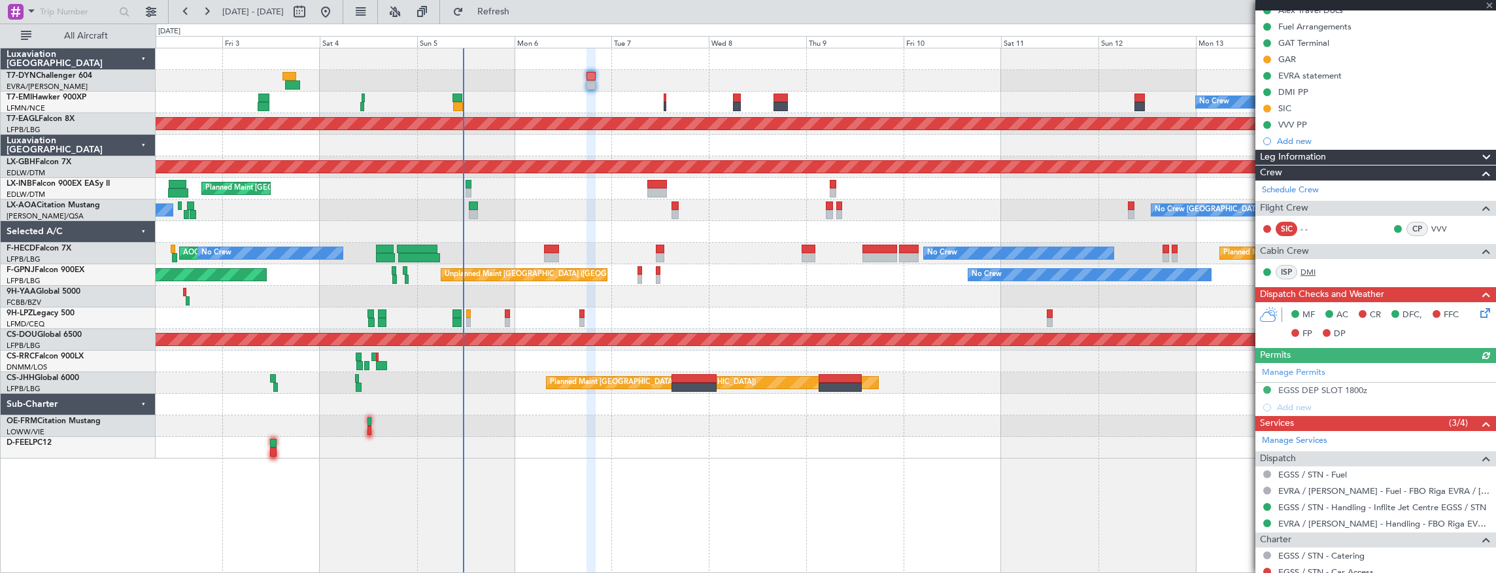
click at [1310, 270] on link "DMI" at bounding box center [1315, 272] width 29 height 12
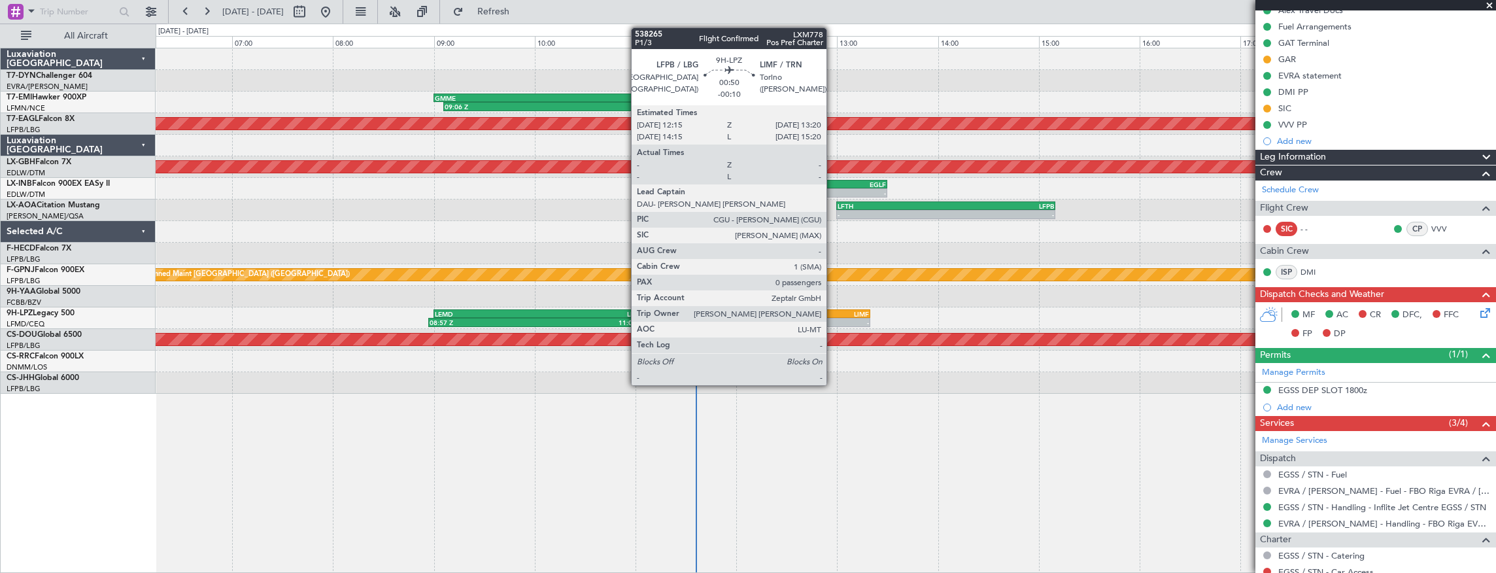
click at [833, 313] on div "LIMF" at bounding box center [843, 314] width 54 height 8
type input "-00:10"
type input "0"
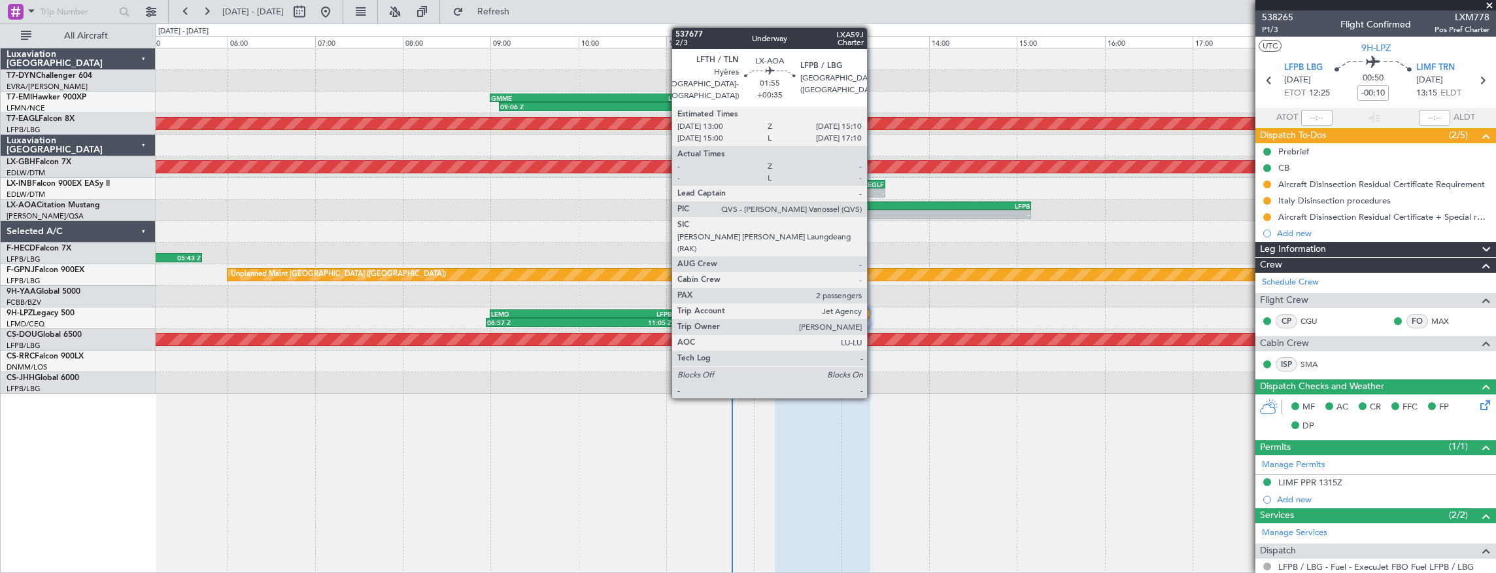
click at [874, 210] on div "- -" at bounding box center [936, 214] width 190 height 9
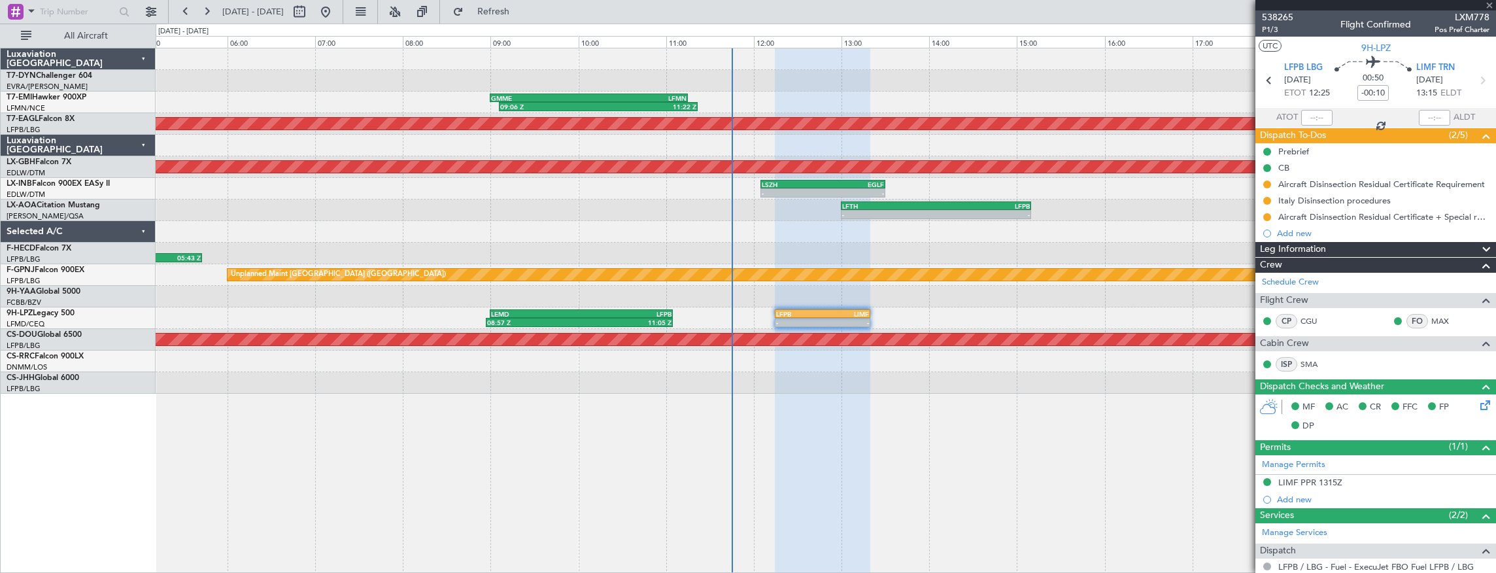
type input "+00:35"
type input "2"
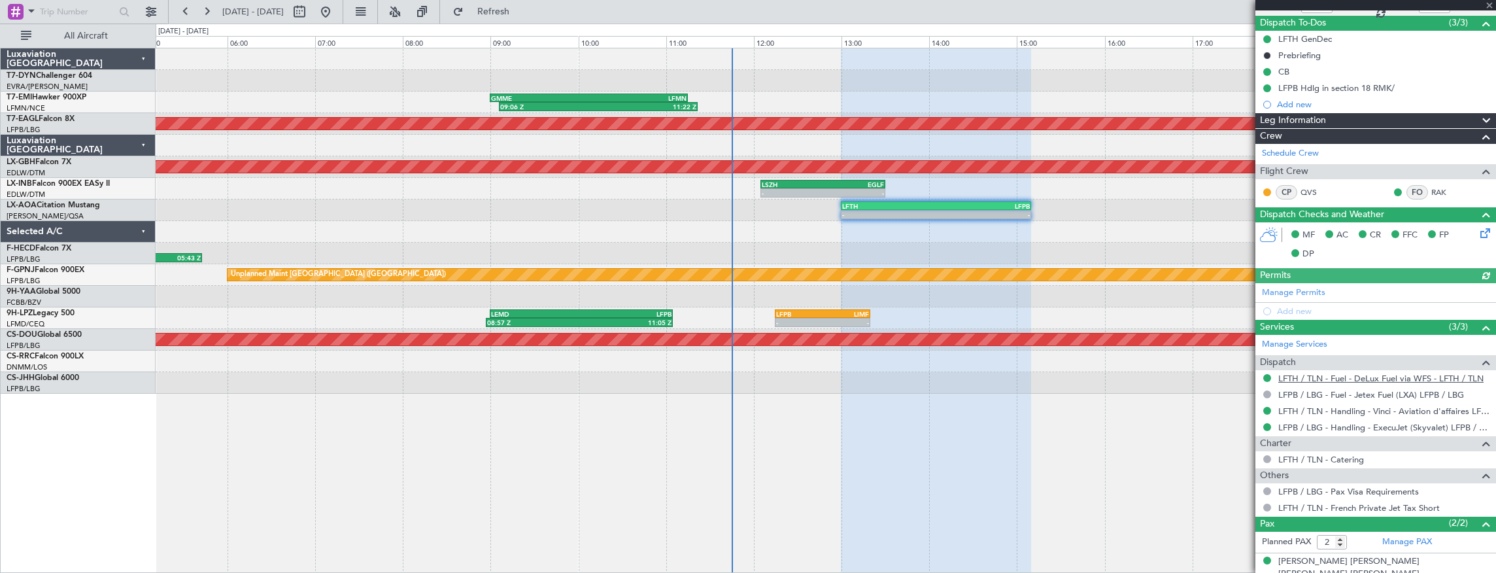
scroll to position [148, 0]
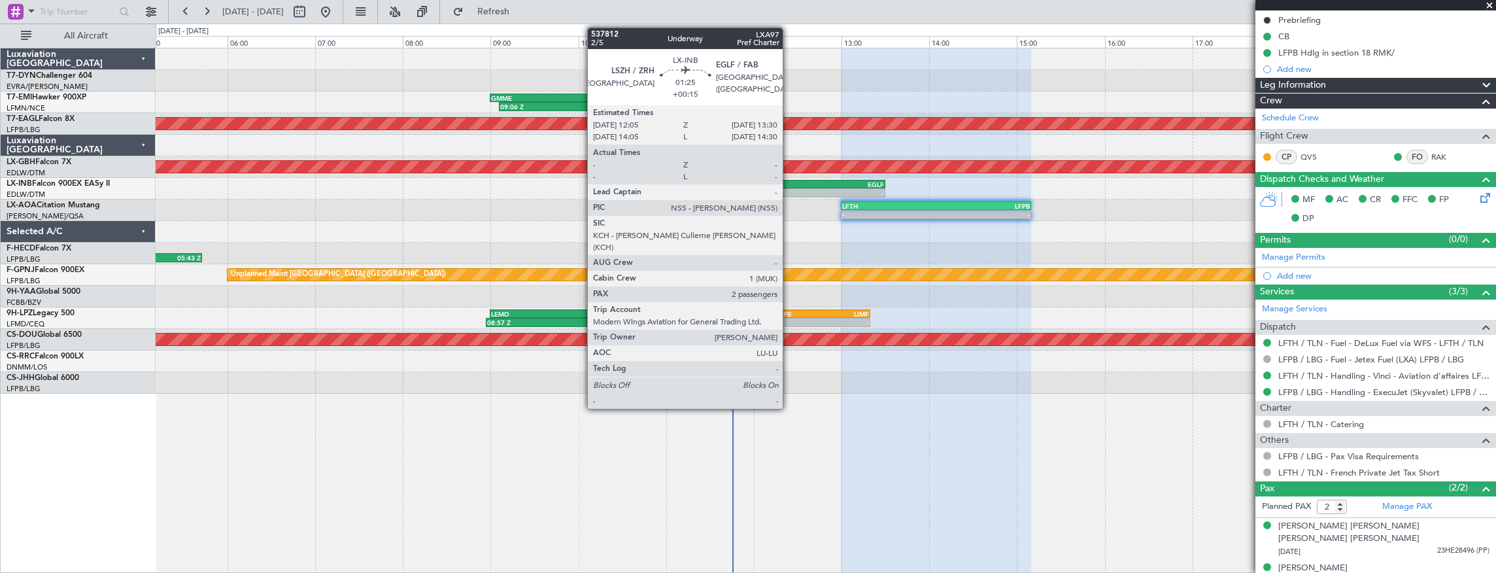
click at [789, 187] on div "LSZH" at bounding box center [792, 184] width 61 height 8
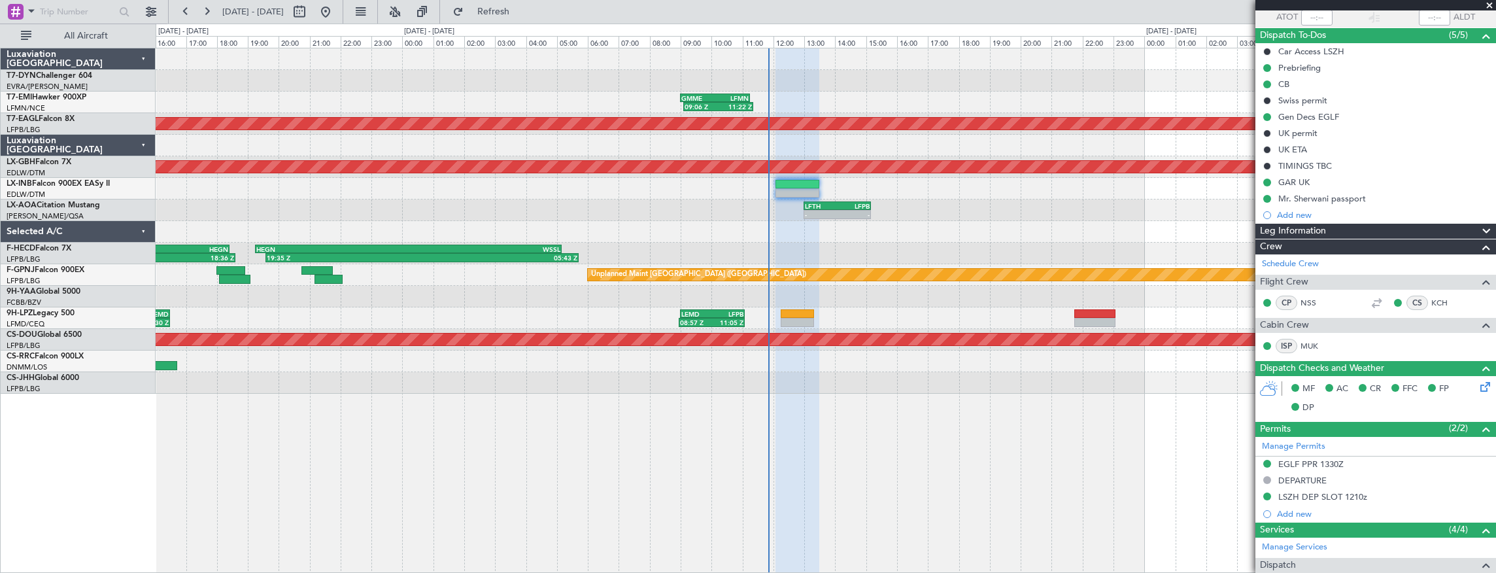
scroll to position [174, 0]
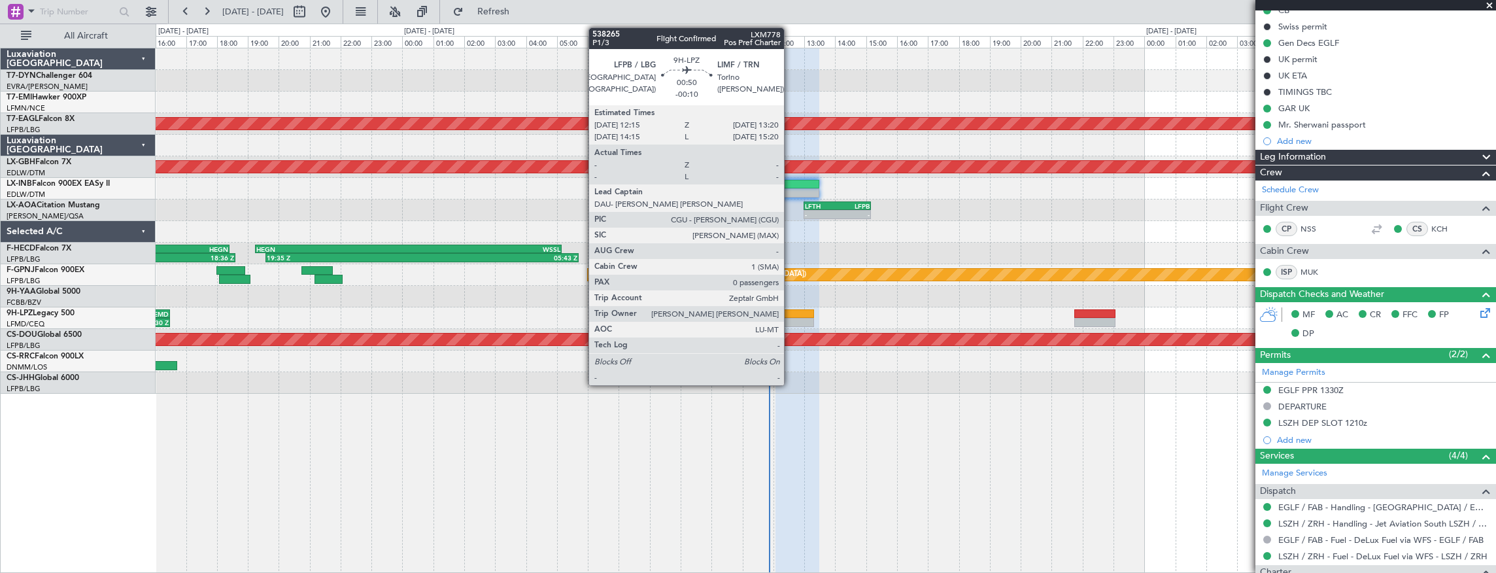
click at [791, 311] on div at bounding box center [798, 313] width 34 height 9
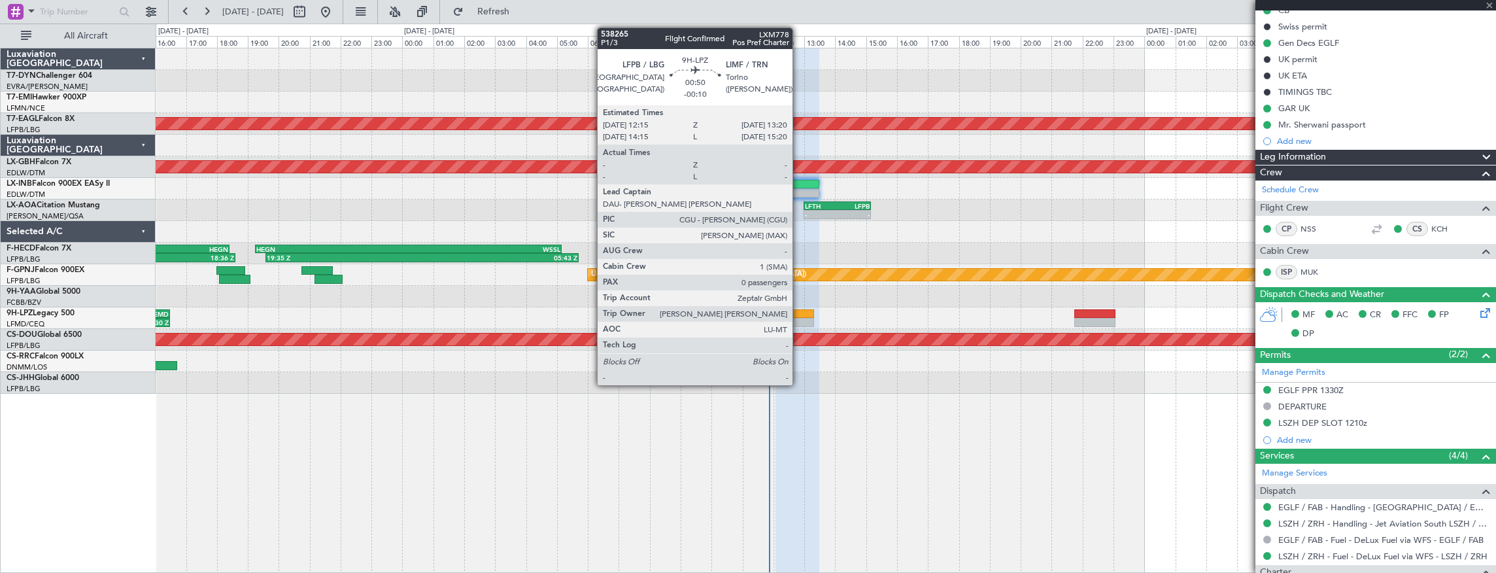
type input "-00:10"
type input "0"
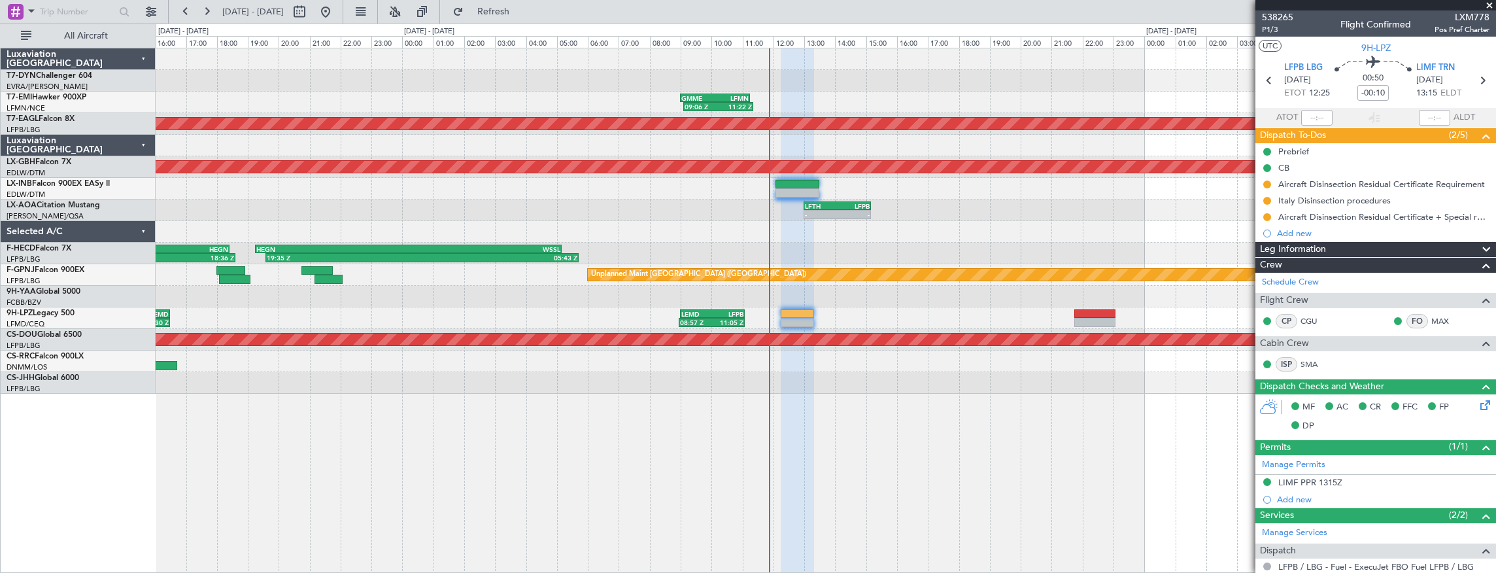
scroll to position [133, 0]
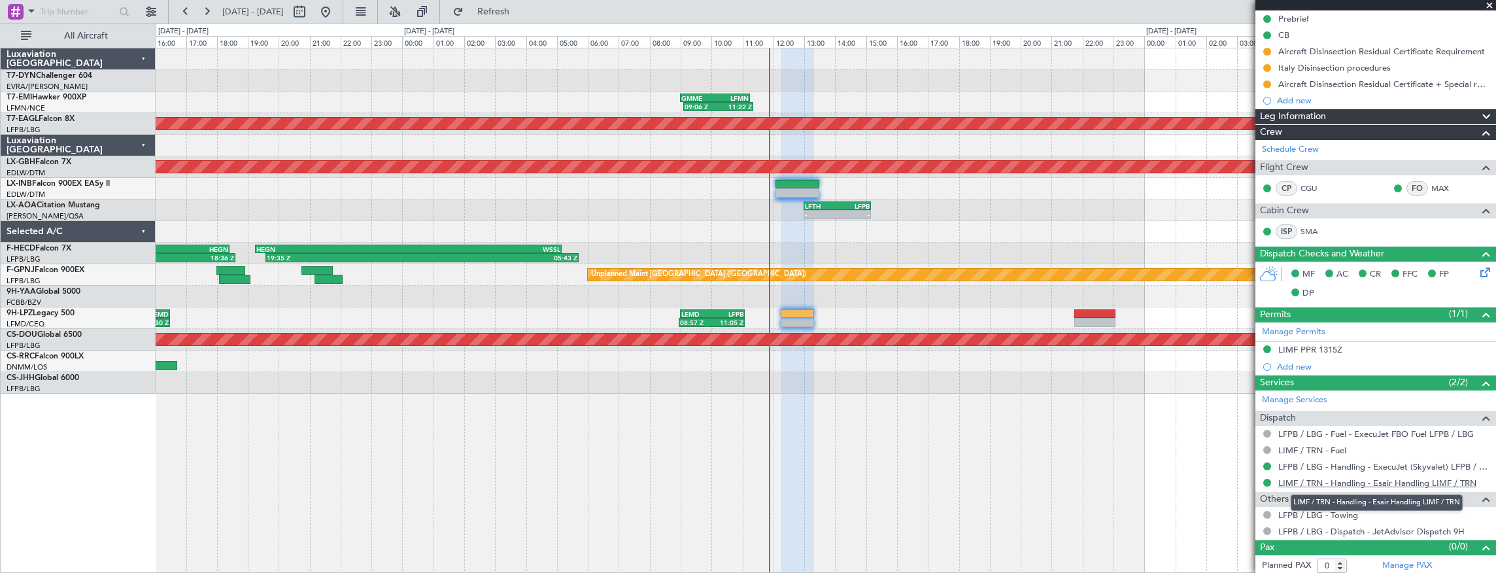
click at [1328, 480] on link "LIMF / TRN - Handling - Esair Handling LIMF / TRN" at bounding box center [1377, 482] width 198 height 11
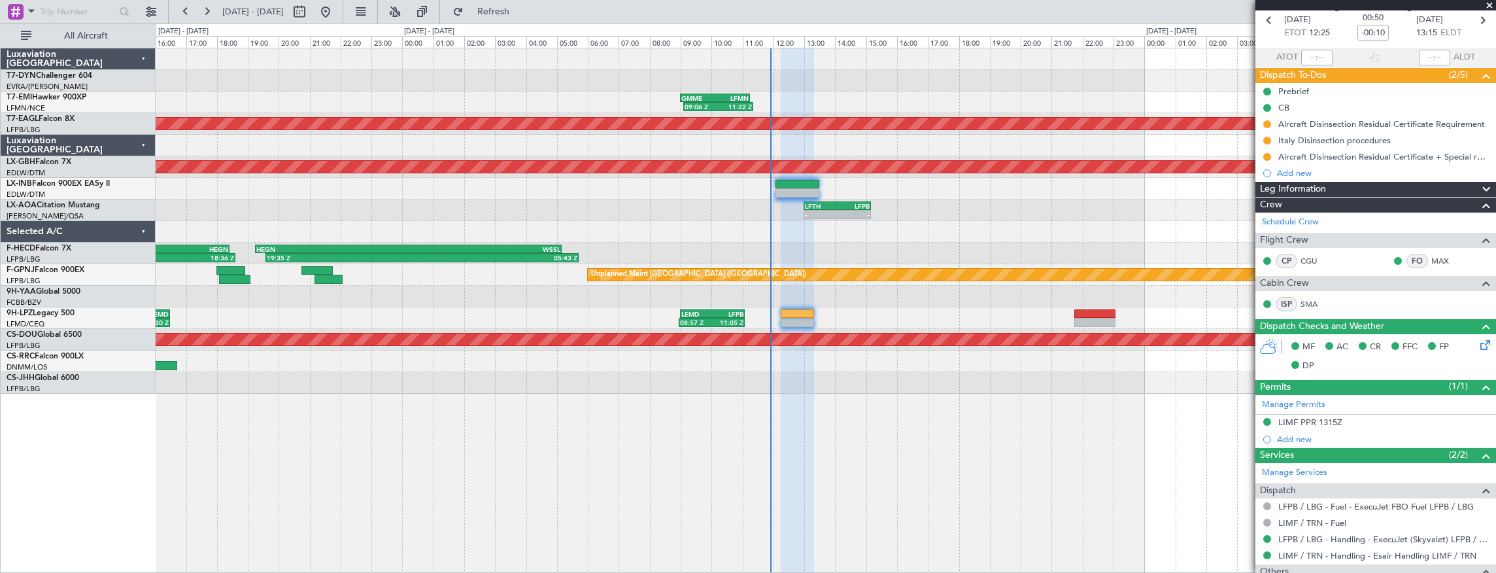
scroll to position [0, 0]
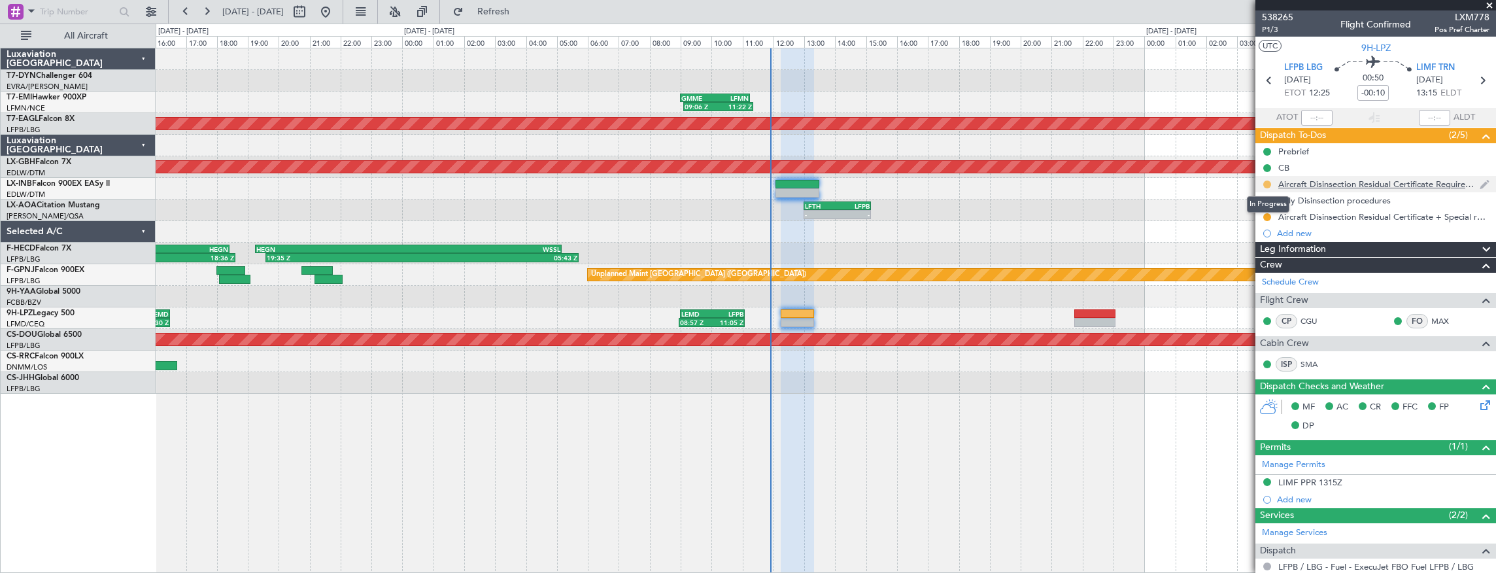
click at [1269, 182] on button at bounding box center [1267, 184] width 8 height 8
click at [1266, 243] on span "Completed" at bounding box center [1272, 241] width 43 height 13
click at [1266, 198] on button at bounding box center [1267, 201] width 8 height 8
click at [1278, 254] on span "Completed" at bounding box center [1272, 257] width 43 height 13
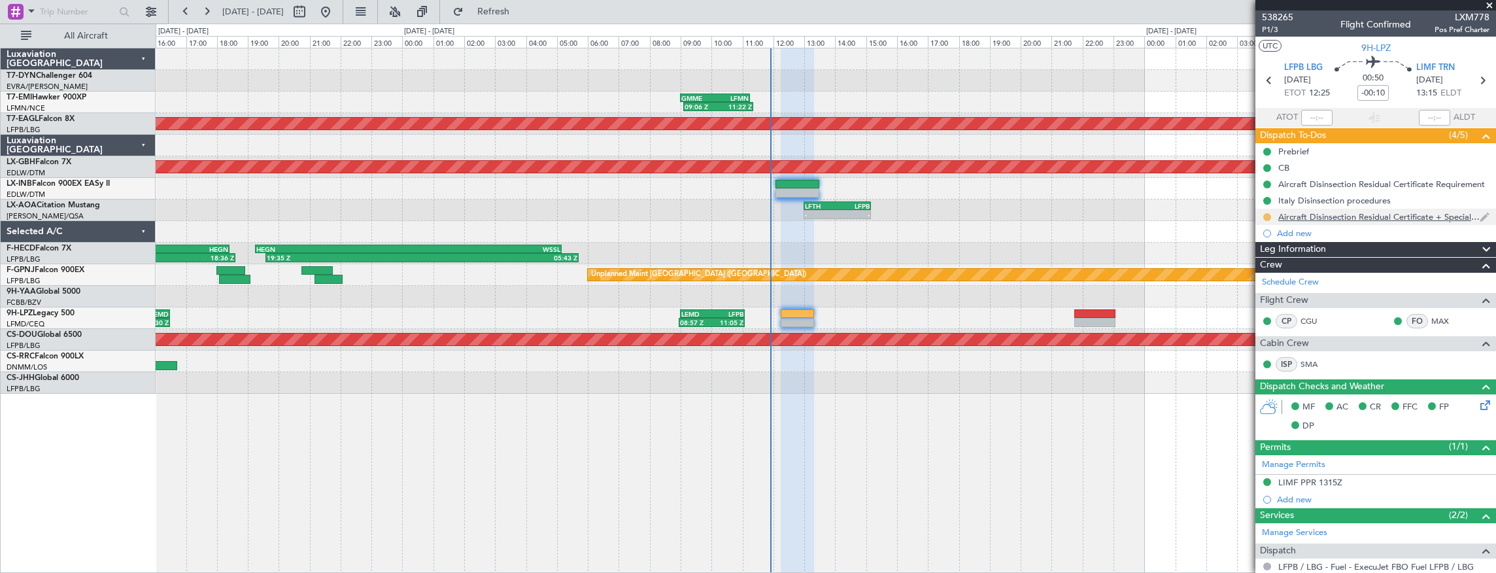
click at [1269, 216] on button at bounding box center [1267, 217] width 8 height 8
click at [1282, 277] on span "Completed" at bounding box center [1272, 273] width 43 height 13
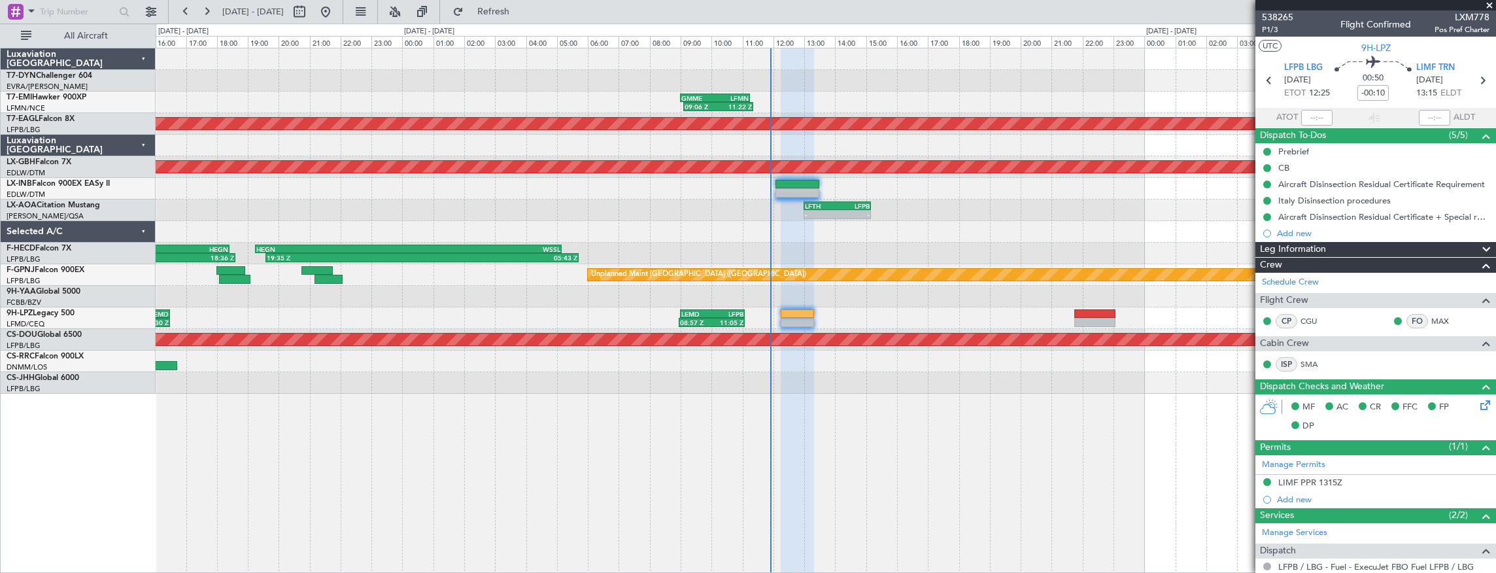
click at [868, 305] on div at bounding box center [826, 297] width 1341 height 22
click at [927, 305] on div at bounding box center [826, 297] width 1341 height 22
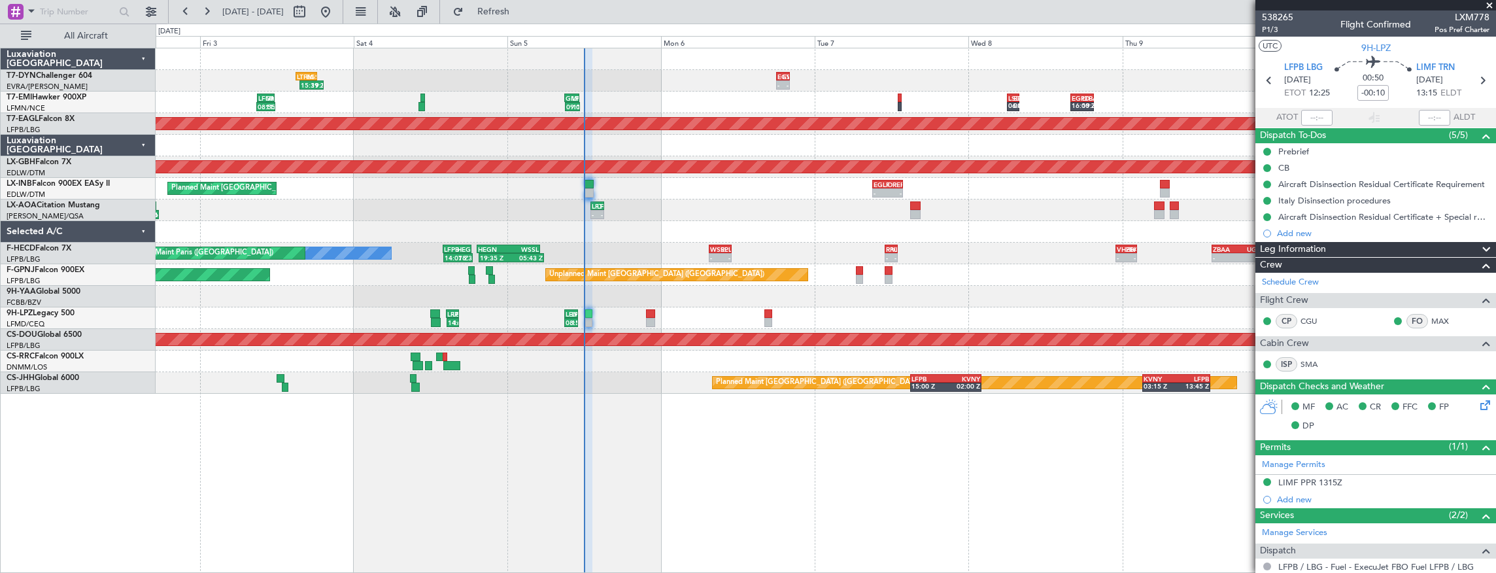
click at [732, 179] on div "- - EGSS 18:00 Z EVRA 20:10 Z 15:39 Z 19:18 Z LTFM 15:00 Z EGSS 18:20 Z 09:06 Z…" at bounding box center [826, 220] width 1341 height 345
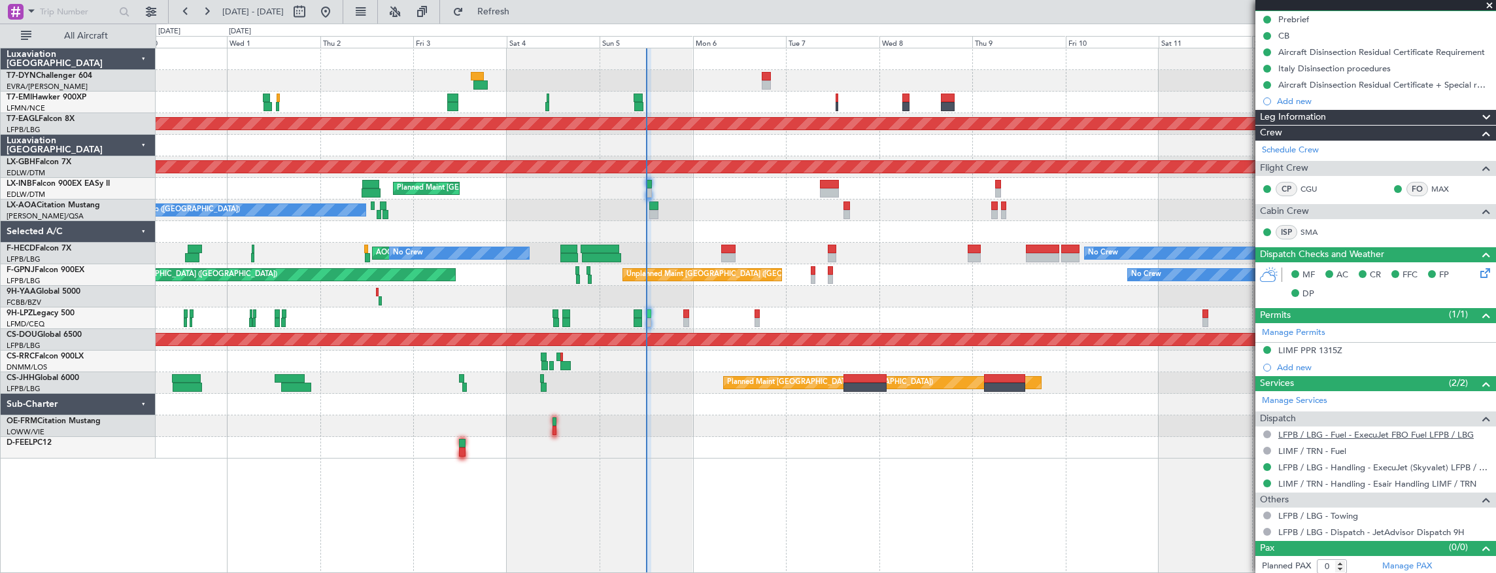
scroll to position [133, 0]
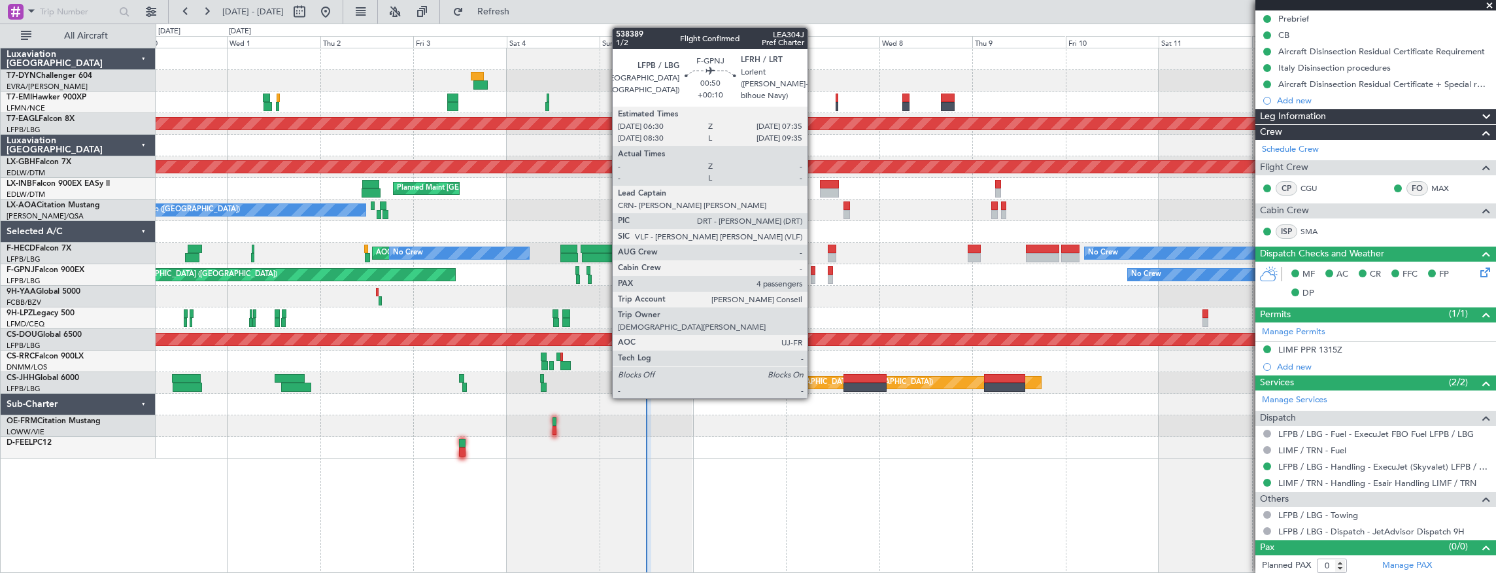
click at [814, 271] on div at bounding box center [813, 270] width 5 height 9
type input "+00:10"
type input "4"
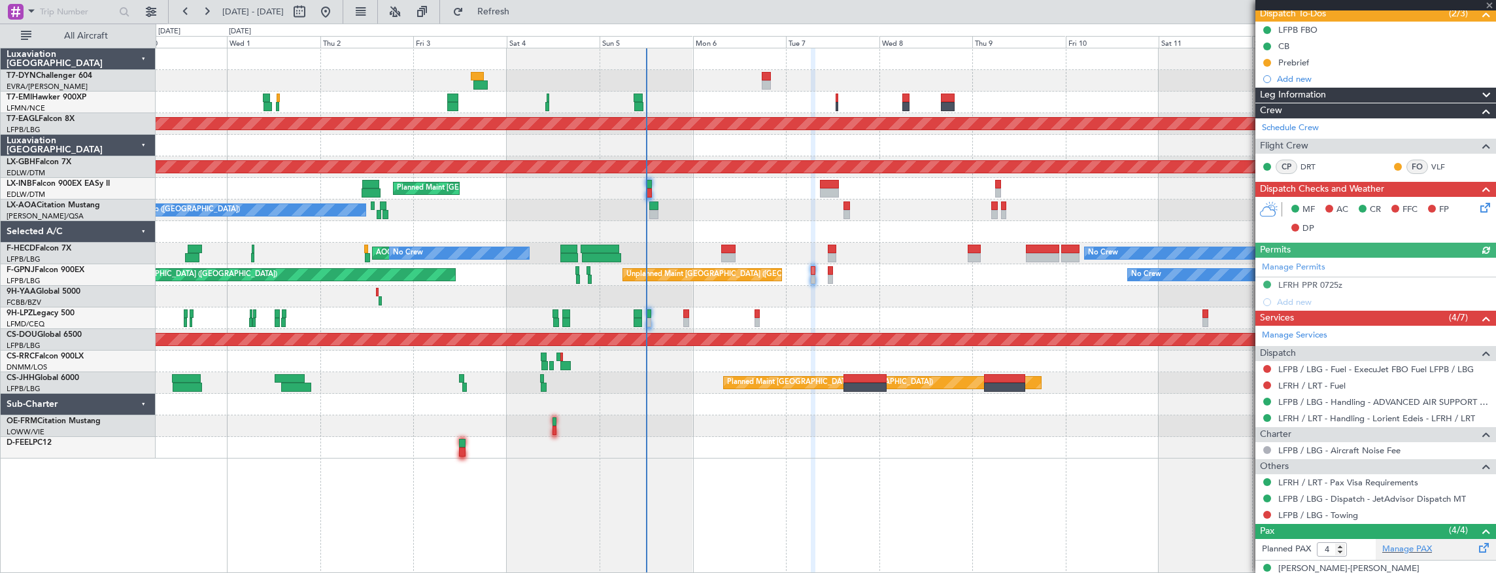
scroll to position [223, 0]
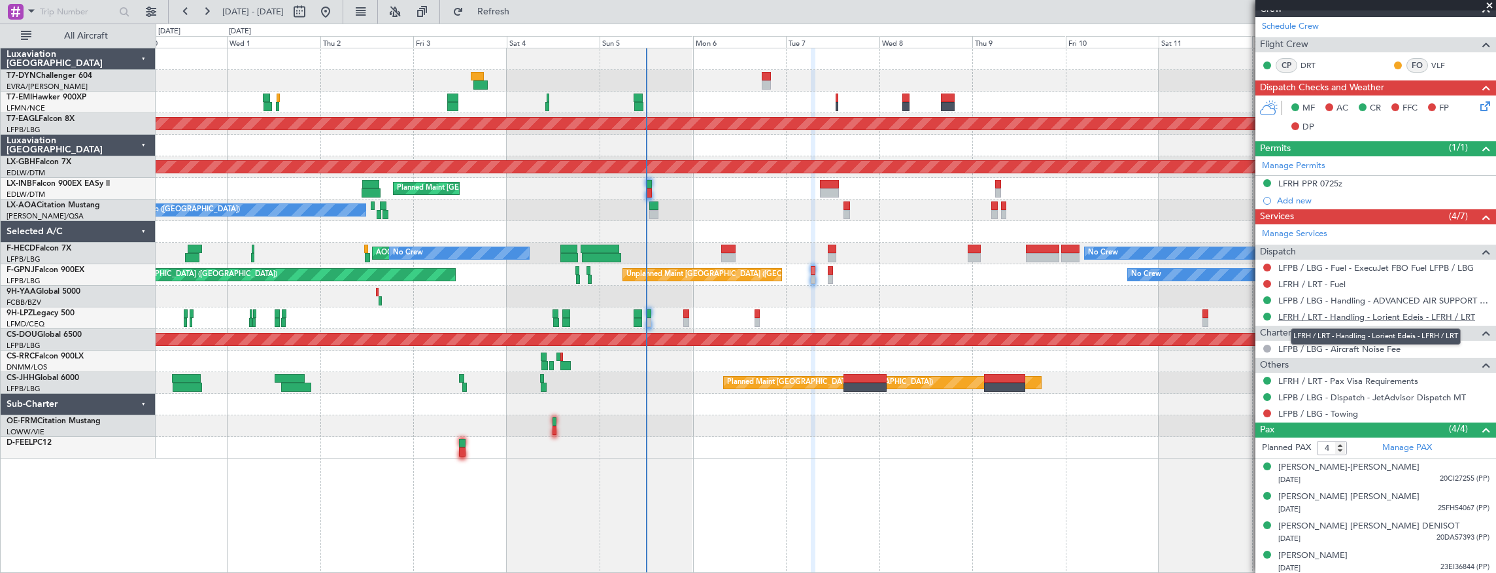
click at [1342, 313] on link "LFRH / LRT - Handling - Lorient Edeis - LFRH / LRT" at bounding box center [1376, 316] width 197 height 11
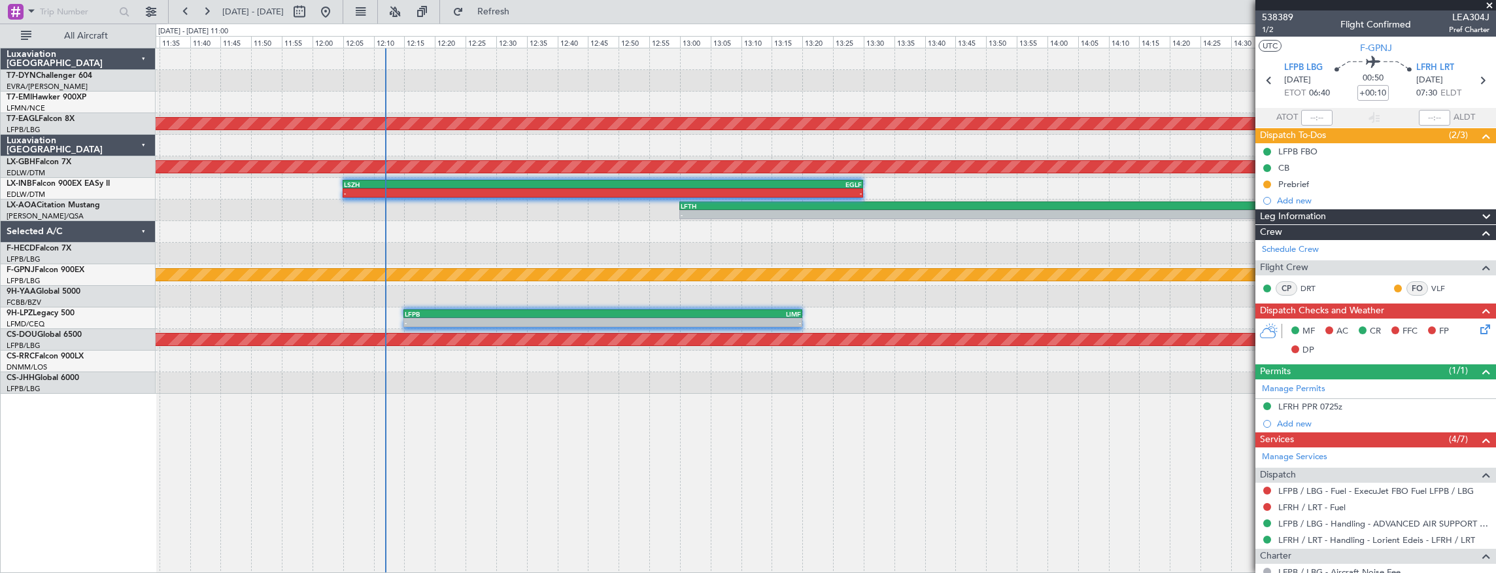
scroll to position [223, 0]
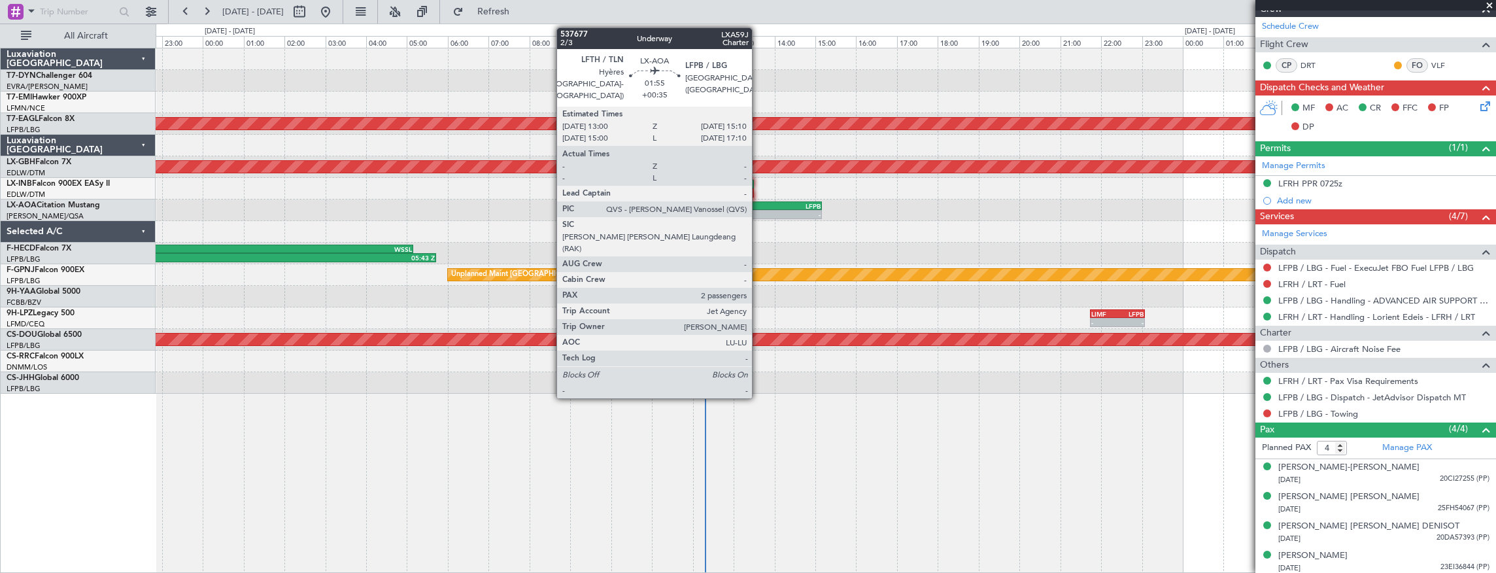
click at [759, 206] on div "LFTH" at bounding box center [755, 206] width 43 height 8
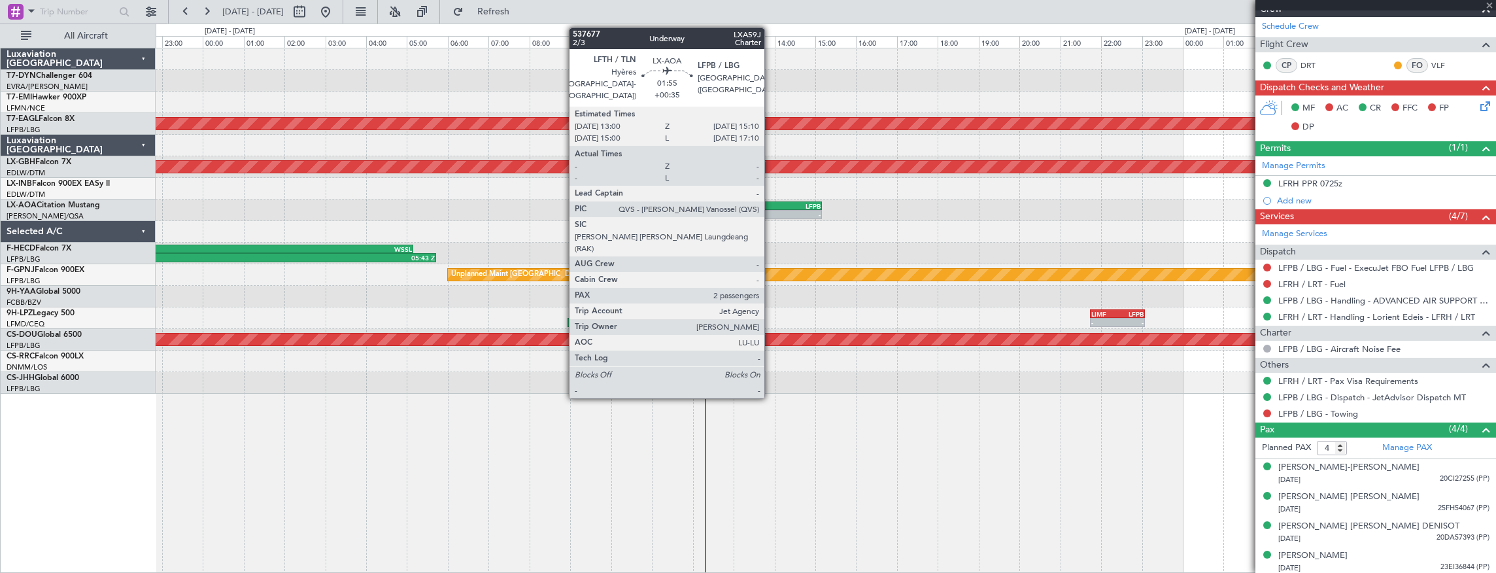
type input "+00:35"
type input "2"
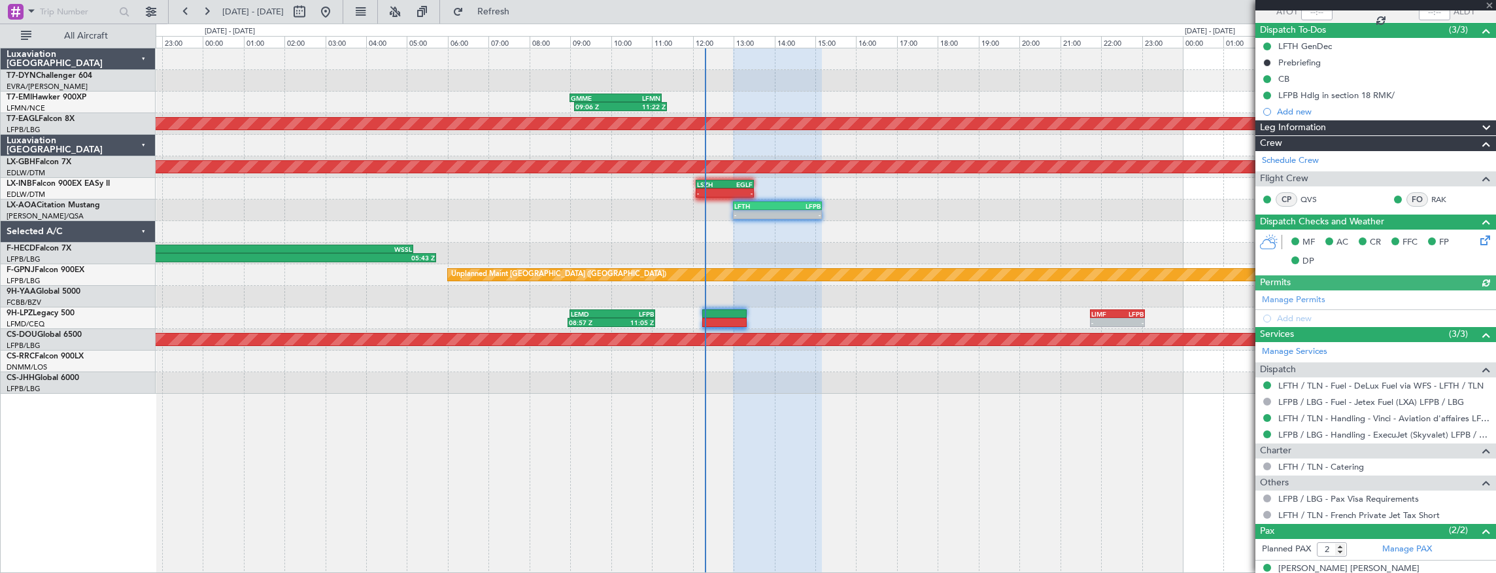
scroll to position [148, 0]
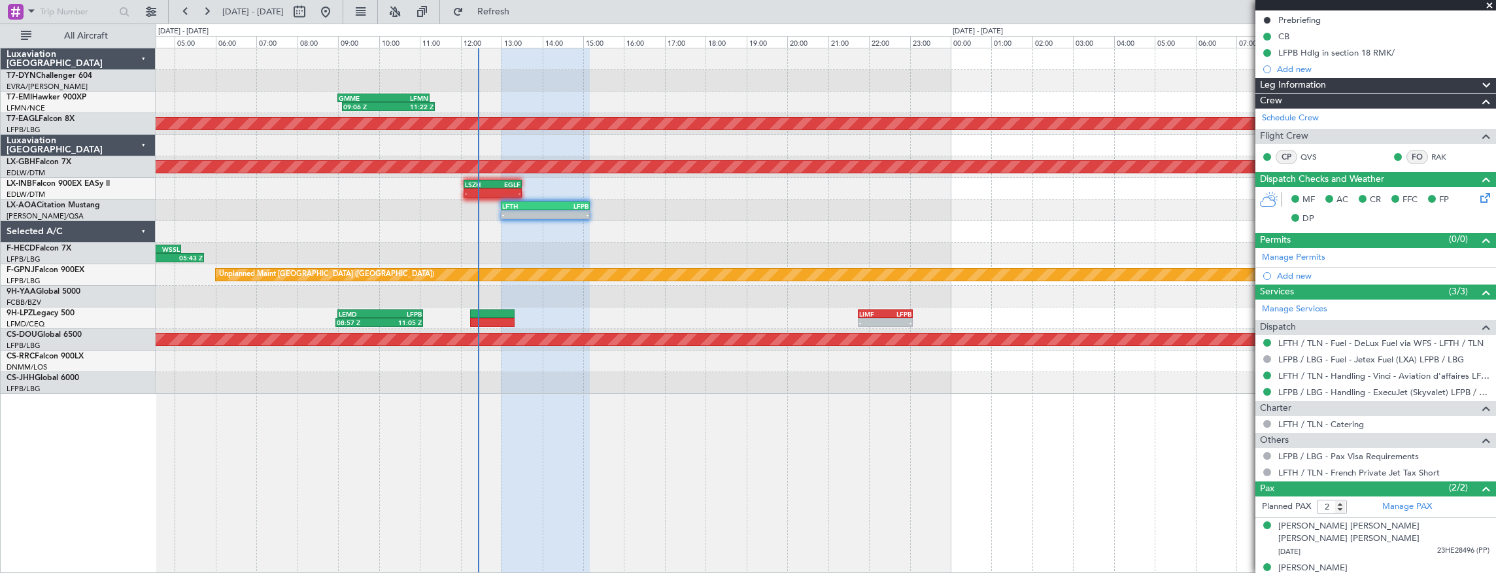
click at [642, 285] on div "- - EGSS 18:00 Z EVRA 20:10 Z 09:06 Z 11:22 Z GMME 09:00 Z LFMN 11:15 Z Planned…" at bounding box center [826, 220] width 1341 height 345
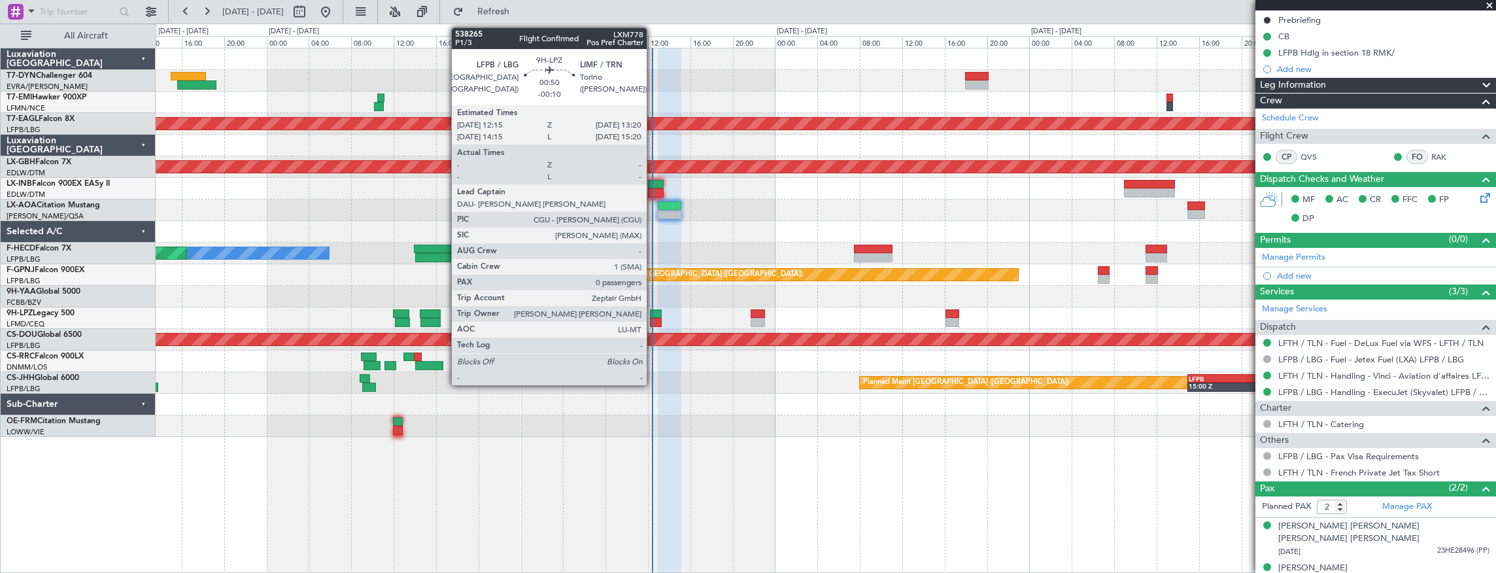
click at [653, 311] on div at bounding box center [656, 313] width 12 height 9
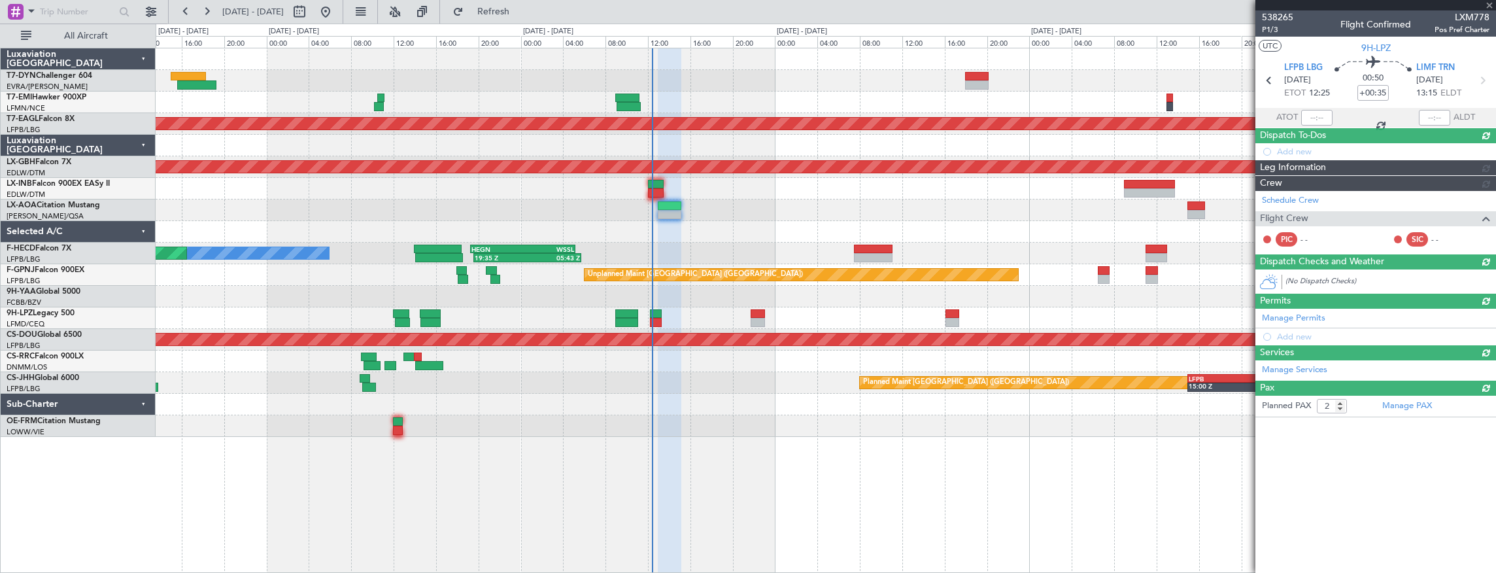
type input "-00:10"
type input "0"
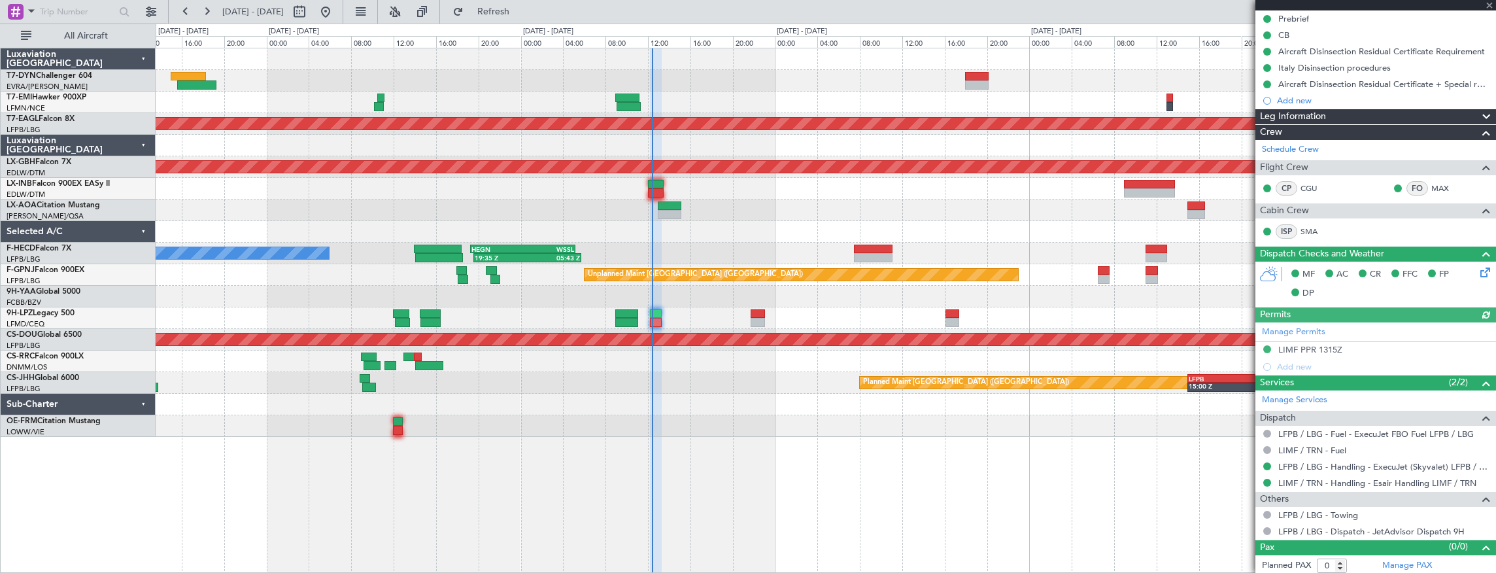
scroll to position [0, 0]
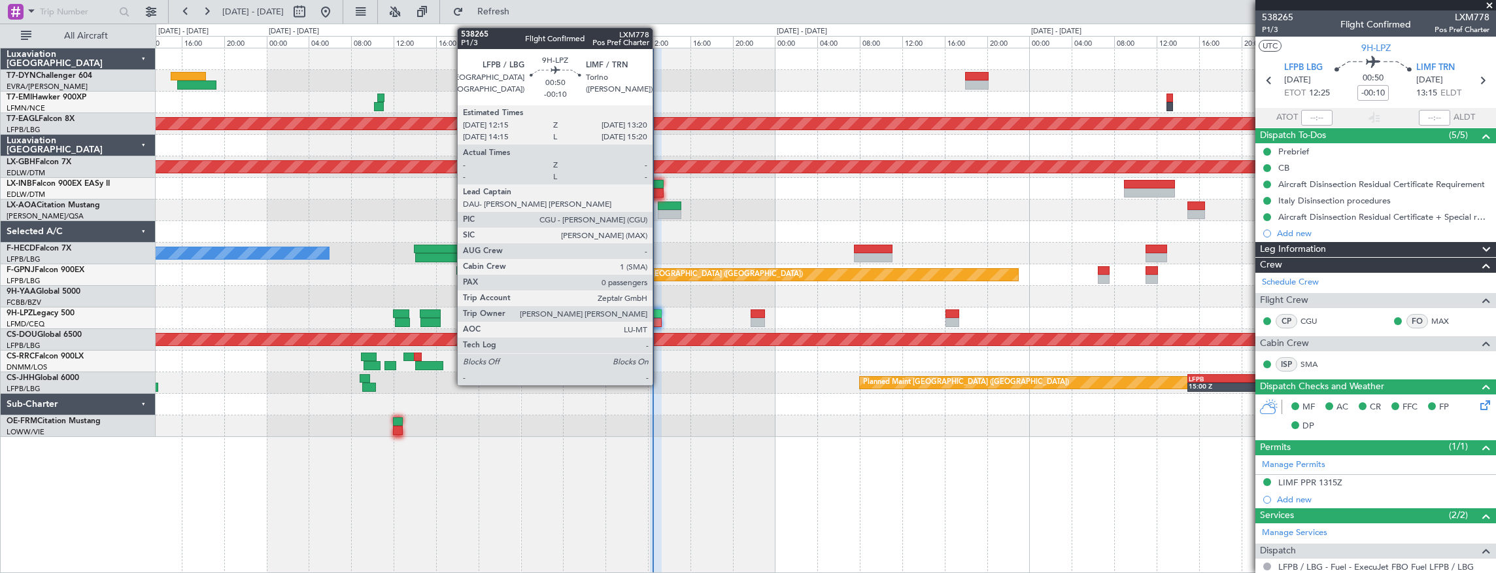
click at [659, 315] on div at bounding box center [656, 313] width 12 height 9
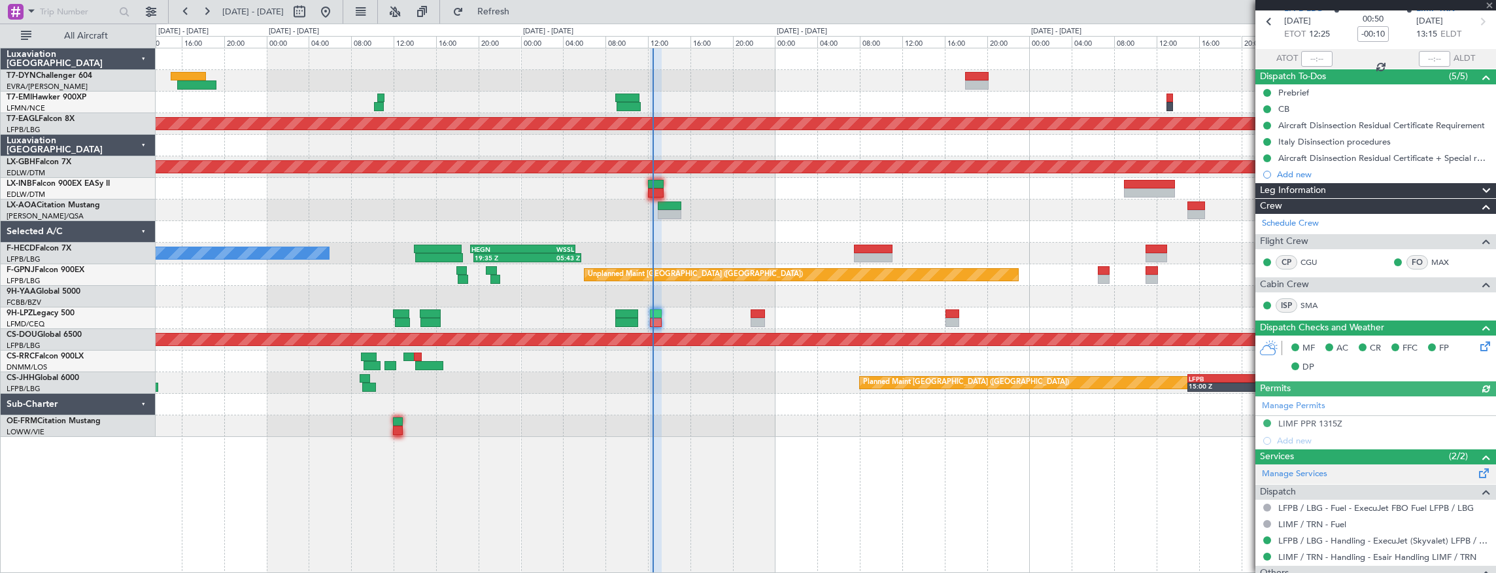
scroll to position [133, 0]
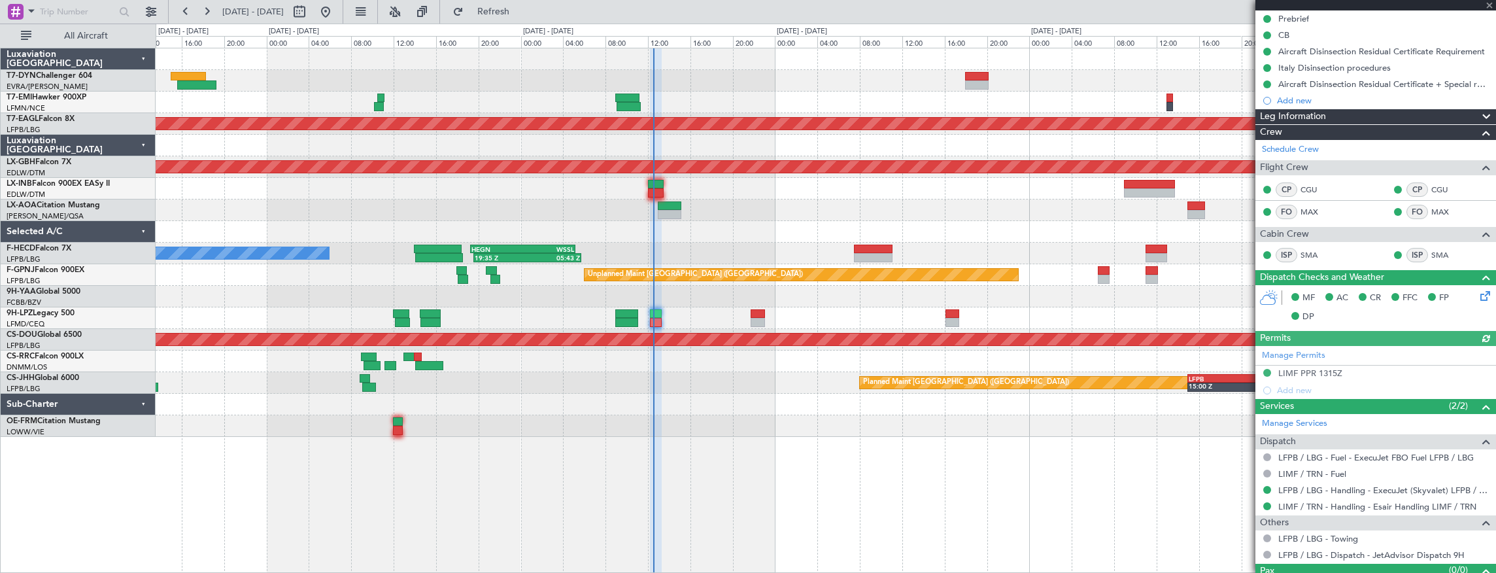
type input "12:29"
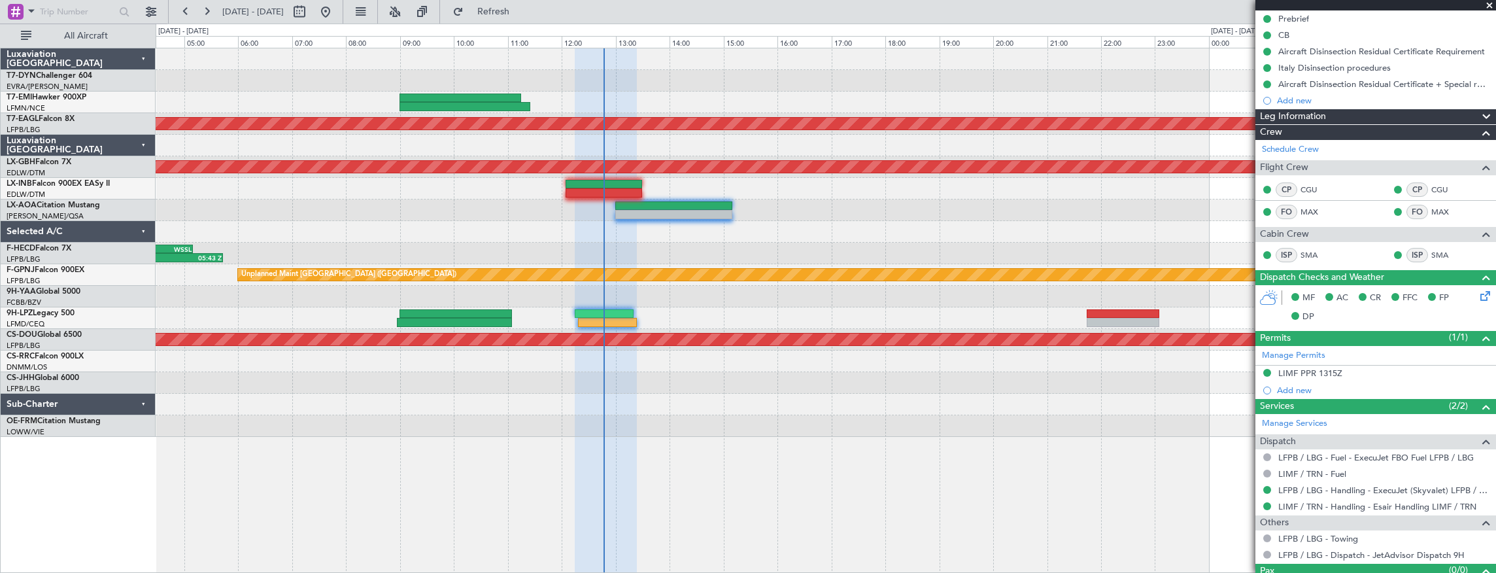
click at [964, 224] on div "Planned Maint Dubai (Al Maktoum Intl) Planned Maint Nurnberg 19:35 Z 05:43 Z HE…" at bounding box center [826, 242] width 1341 height 388
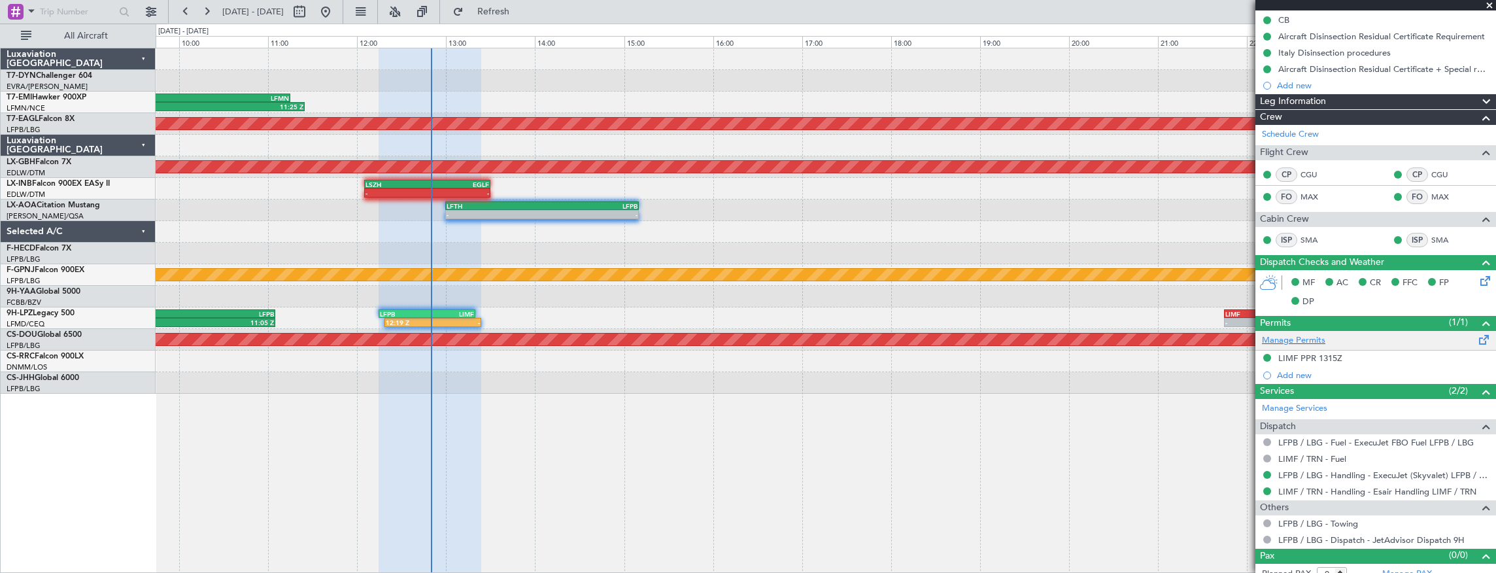
scroll to position [156, 0]
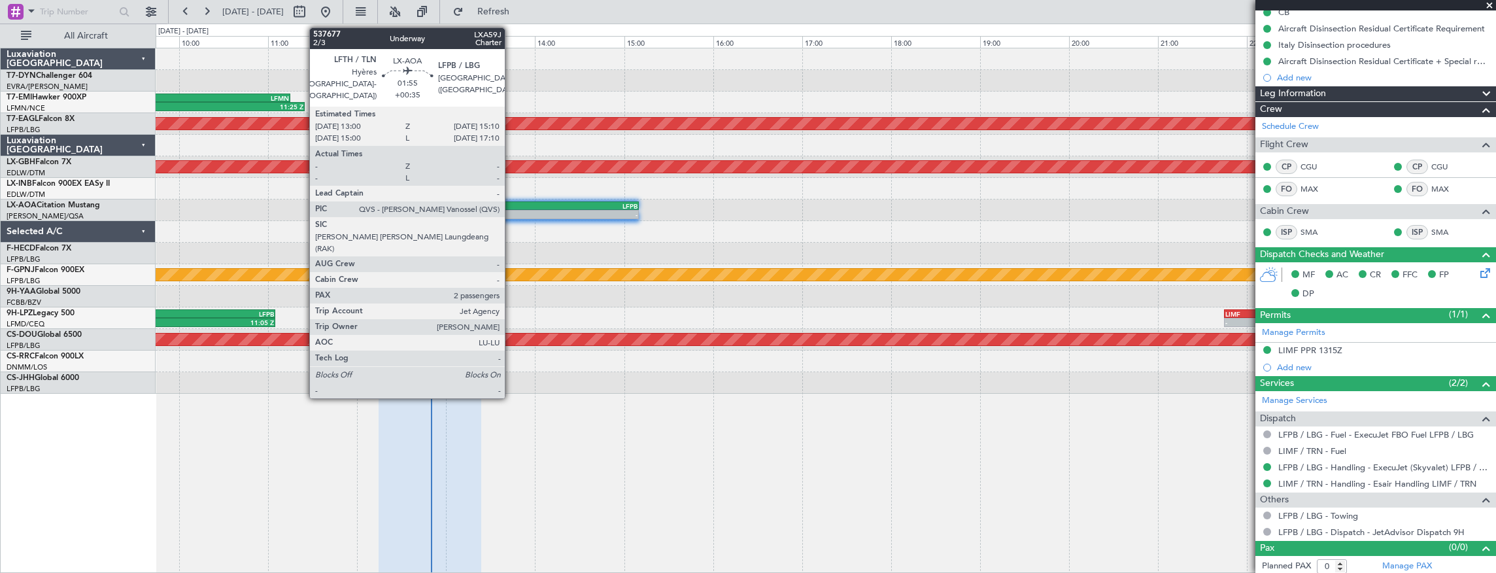
click at [515, 211] on div "-" at bounding box center [494, 215] width 95 height 8
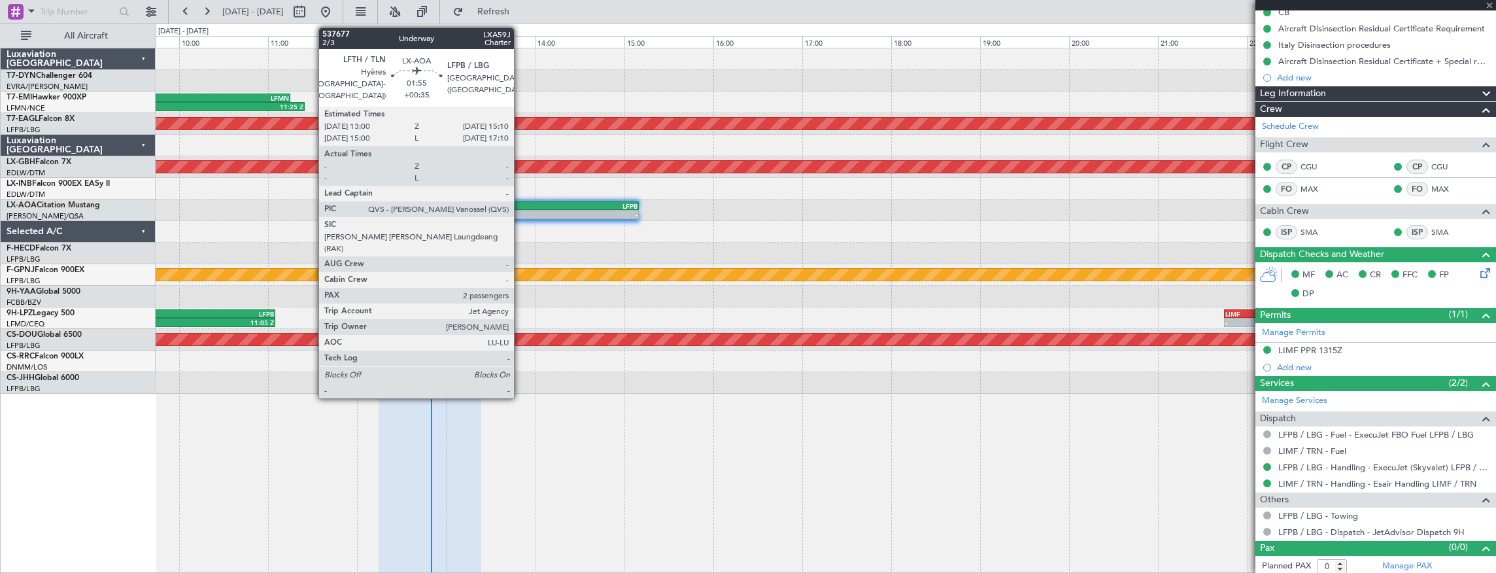
type input "+00:35"
type input "2"
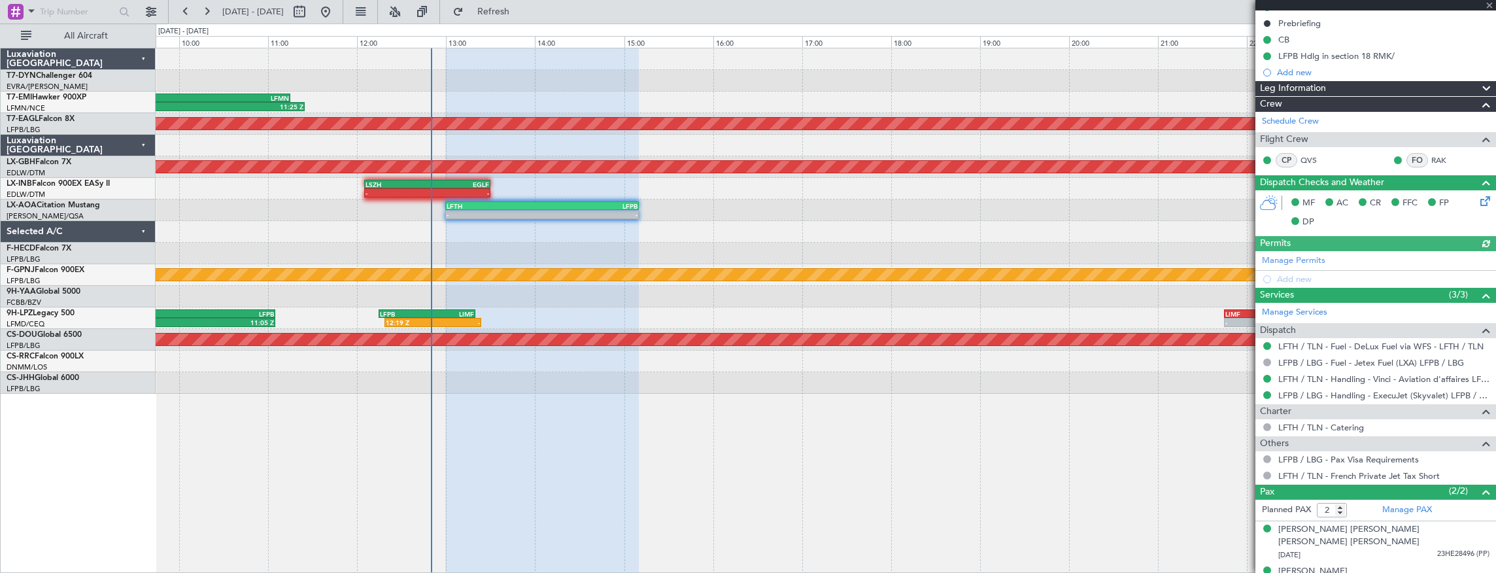
scroll to position [148, 0]
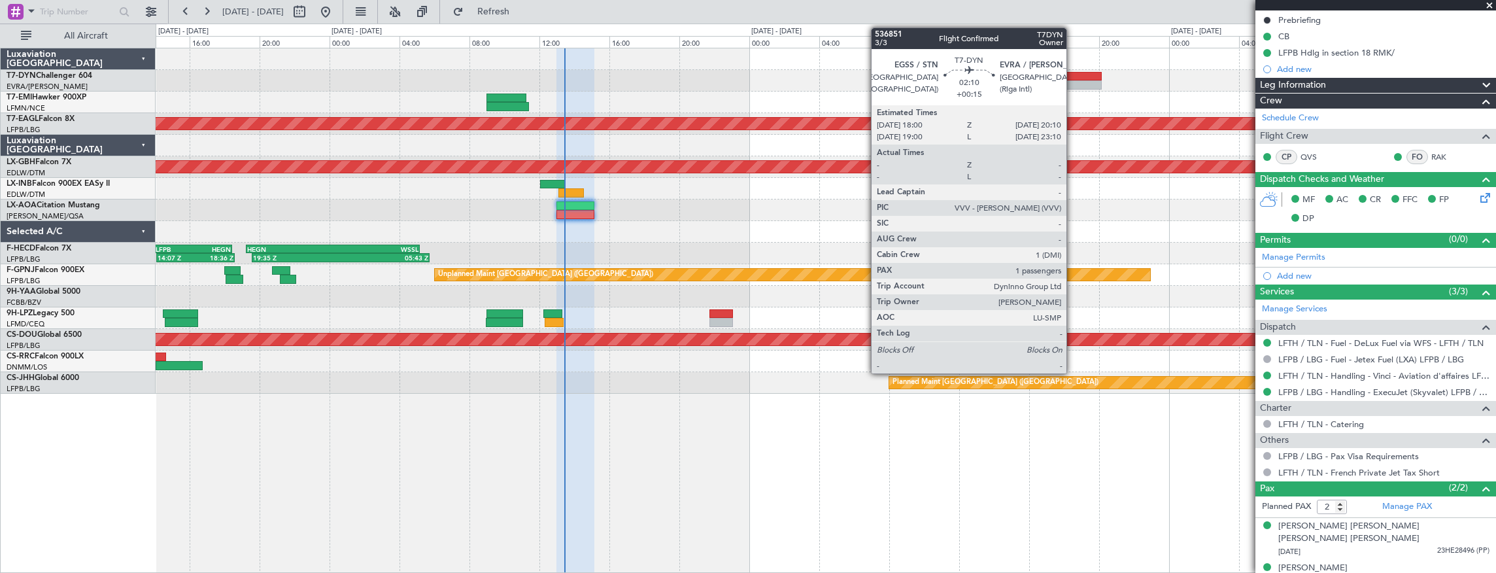
click at [1073, 75] on div at bounding box center [1082, 76] width 38 height 9
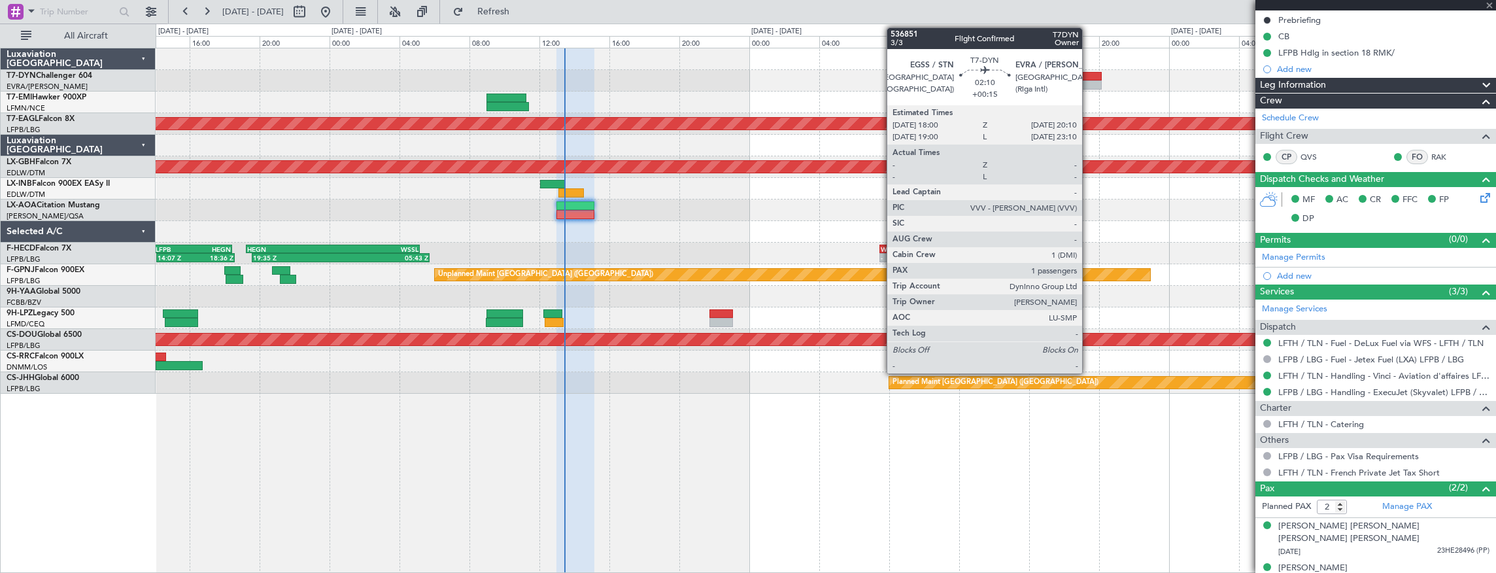
type input "+00:15"
type input "1"
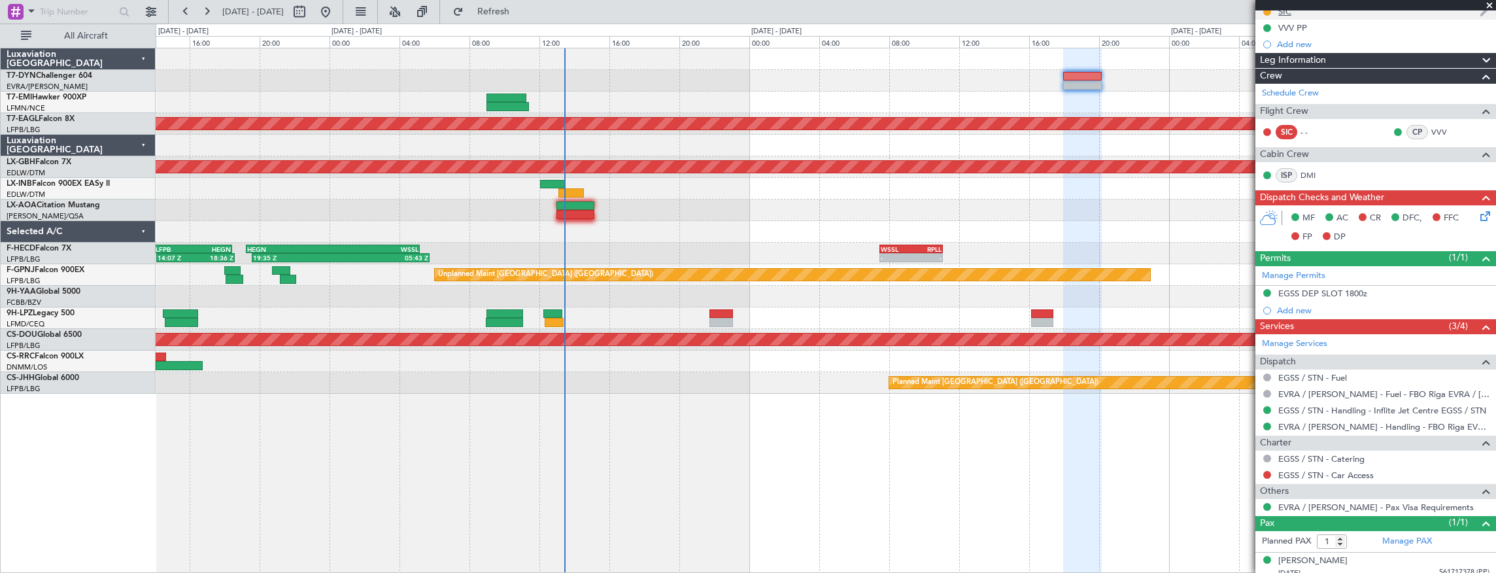
scroll to position [276, 0]
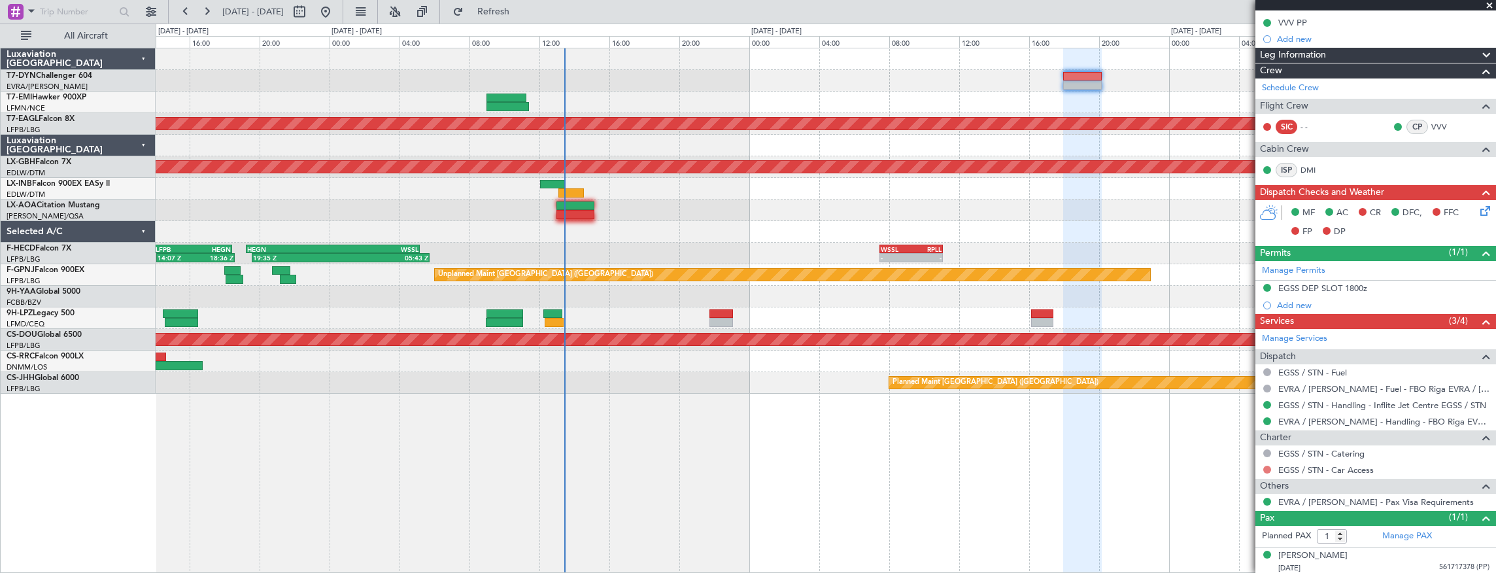
click at [1267, 470] on button at bounding box center [1267, 470] width 8 height 8
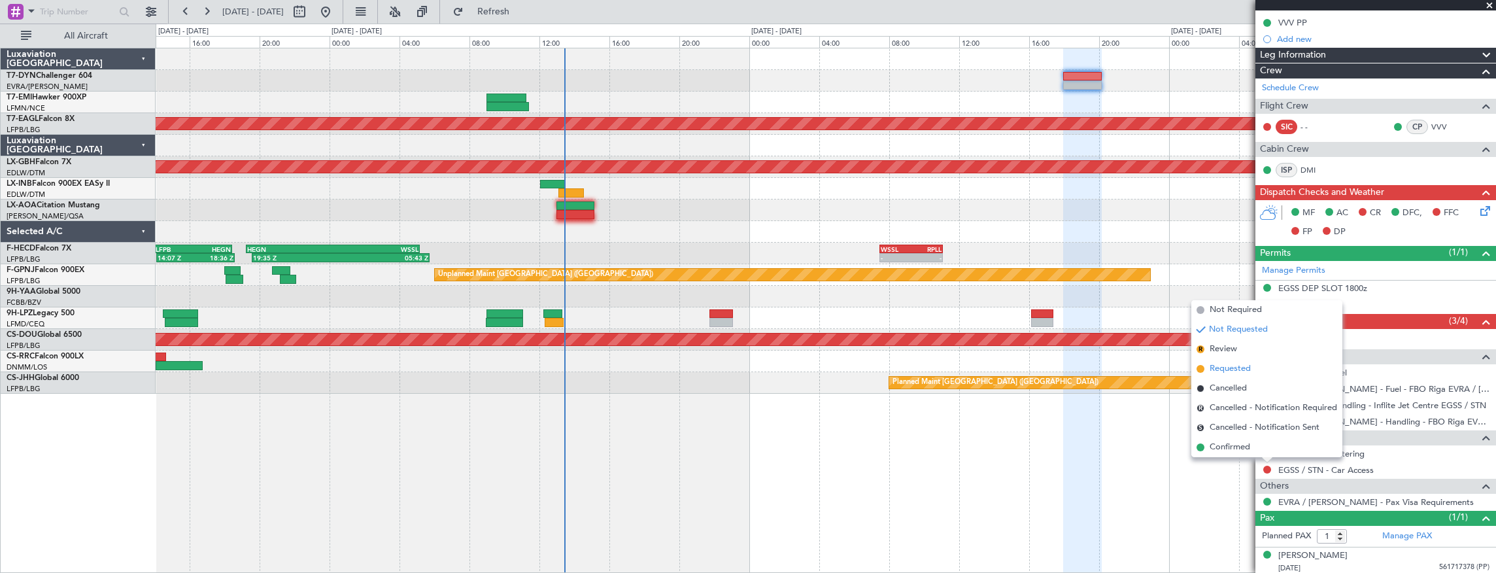
click at [1241, 373] on span "Requested" at bounding box center [1230, 368] width 41 height 13
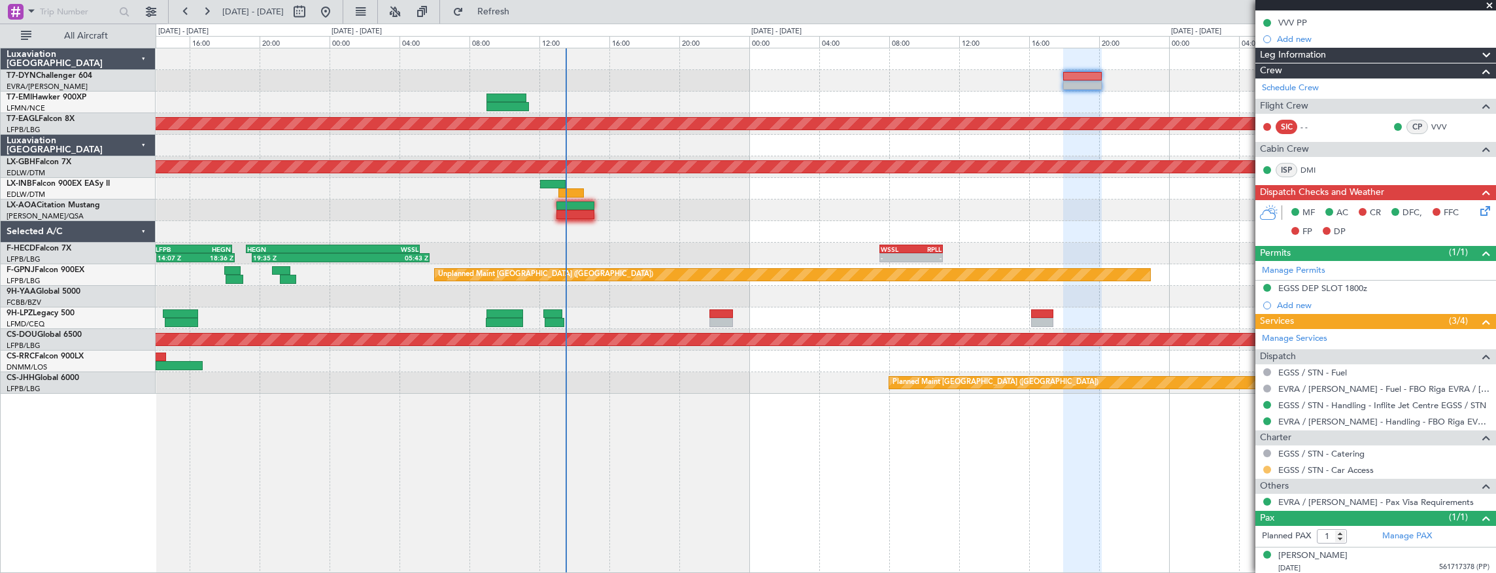
click at [1268, 466] on button at bounding box center [1267, 470] width 8 height 8
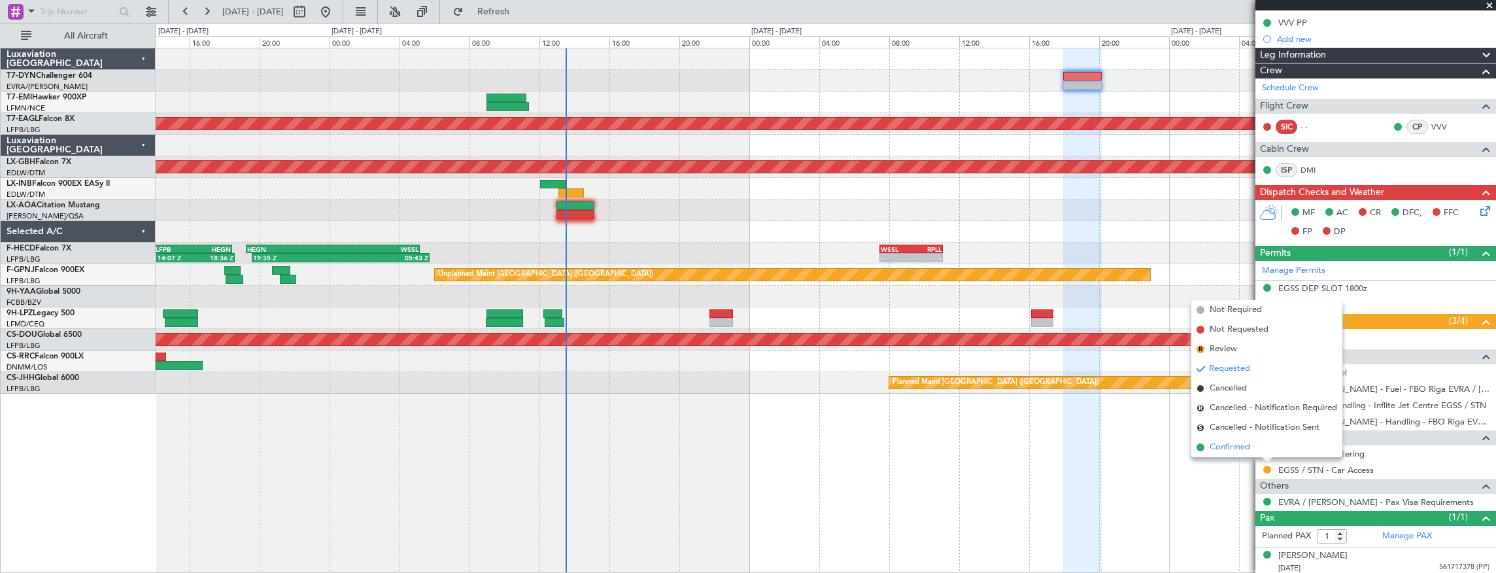
click at [1252, 441] on li "Confirmed" at bounding box center [1266, 447] width 151 height 20
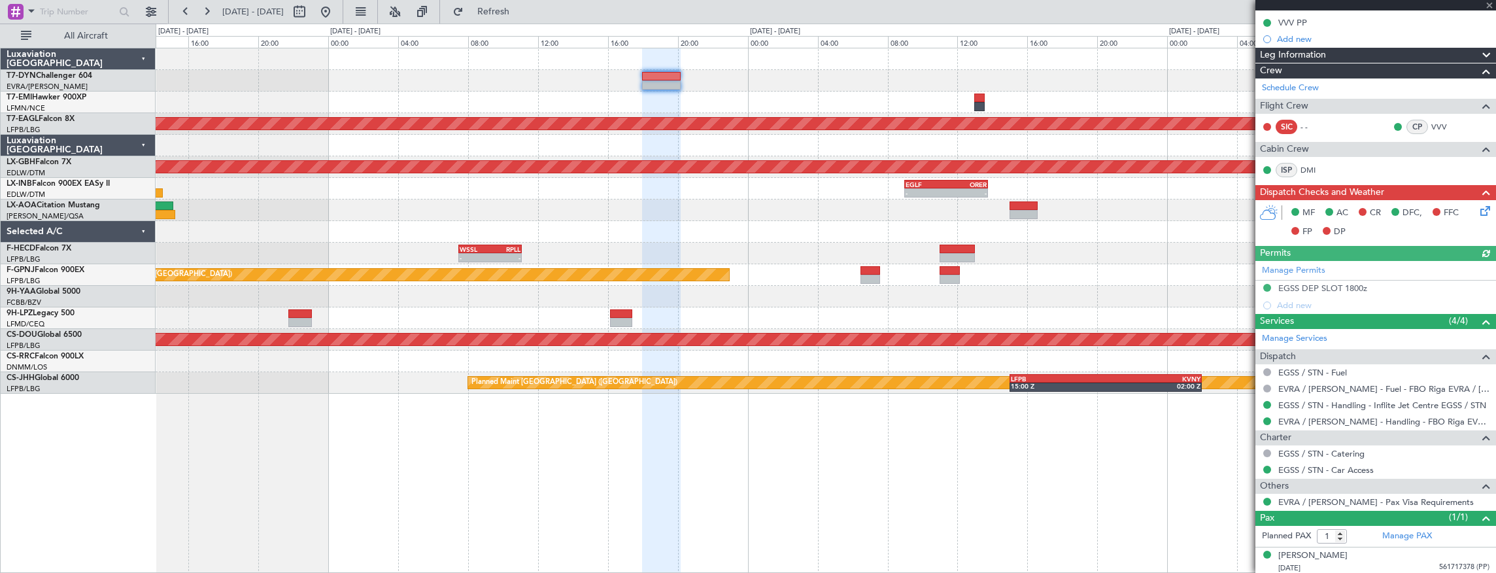
click at [318, 217] on div "EGPD 16:00 Z LTBA 19:35 Z Planned Maint Dubai (Al Maktoum Intl) Planned Maint N…" at bounding box center [826, 220] width 1341 height 345
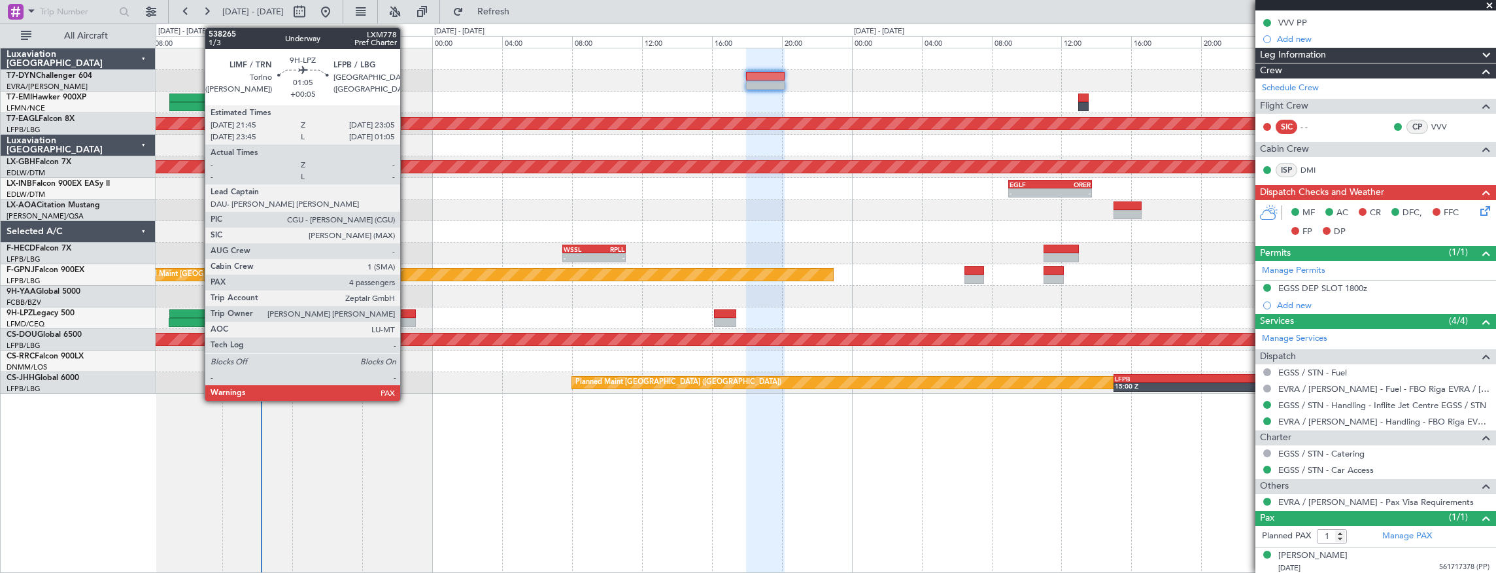
click at [407, 319] on div at bounding box center [404, 322] width 24 height 9
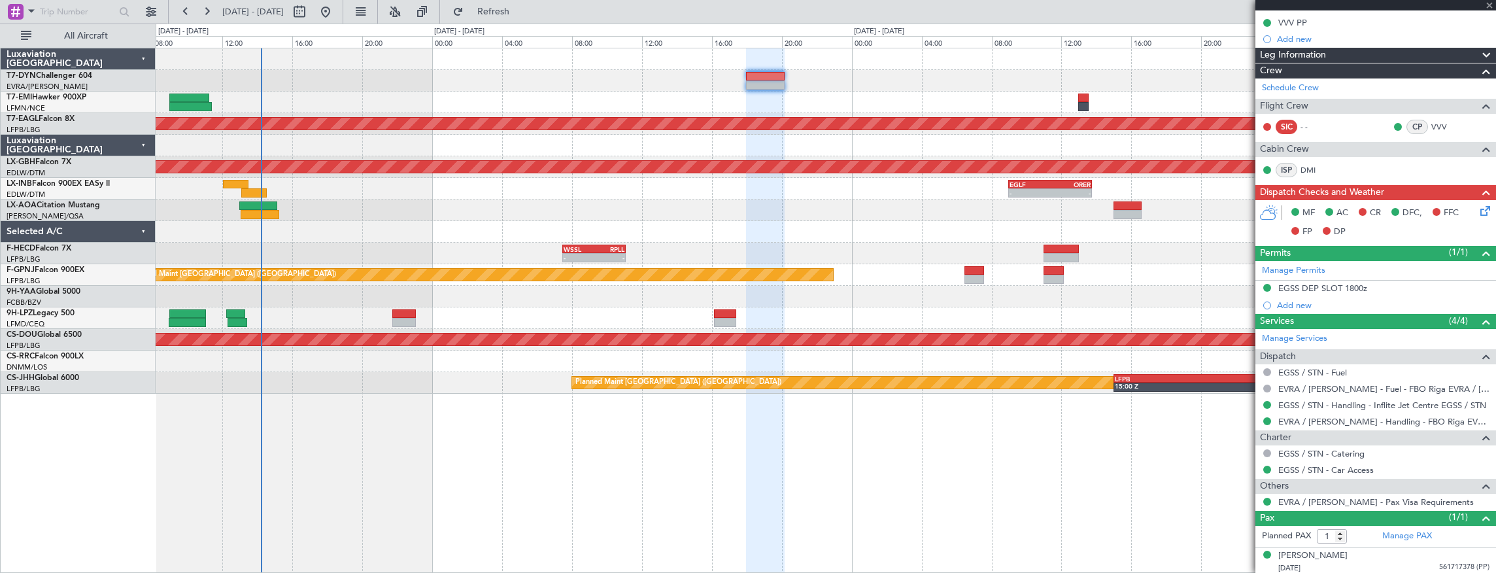
type input "+00:05"
type input "4"
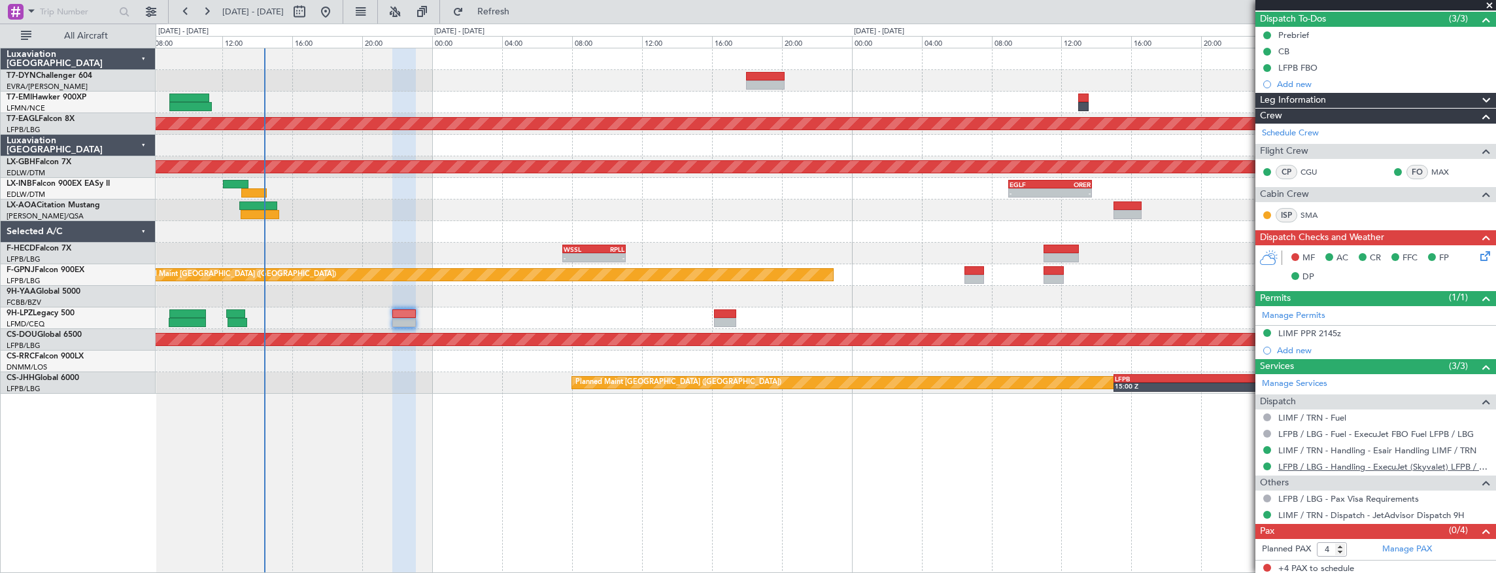
scroll to position [0, 0]
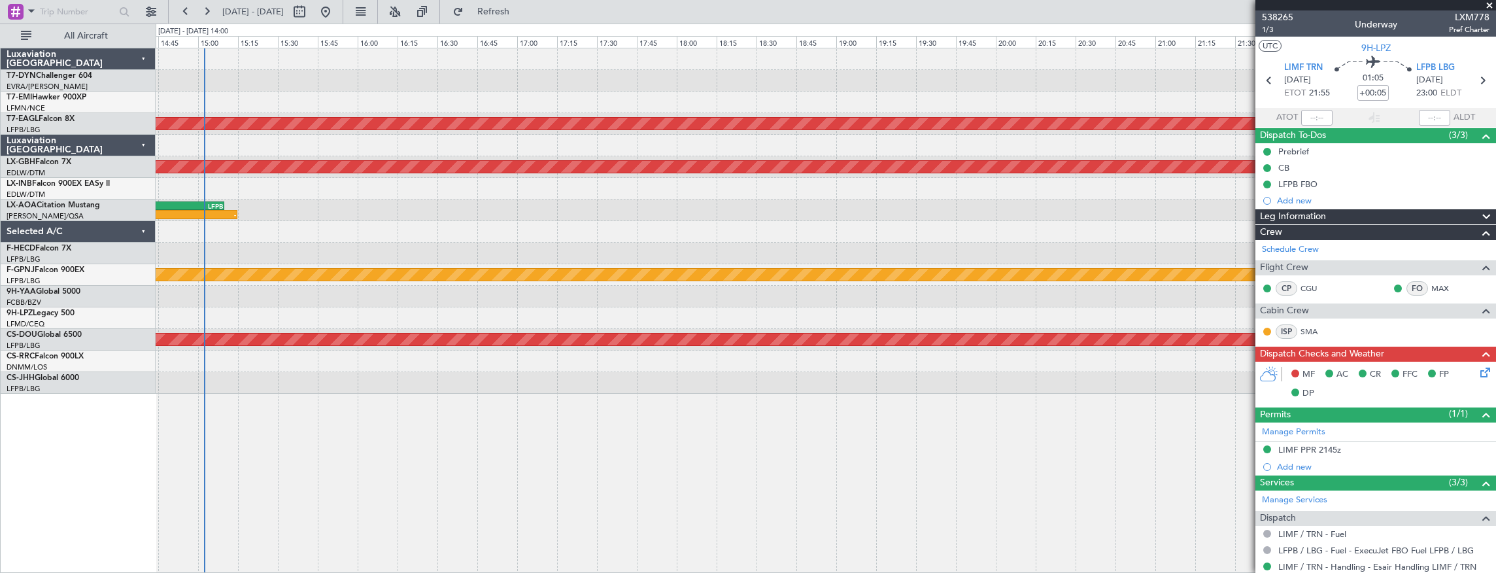
click at [712, 238] on div at bounding box center [826, 232] width 1341 height 22
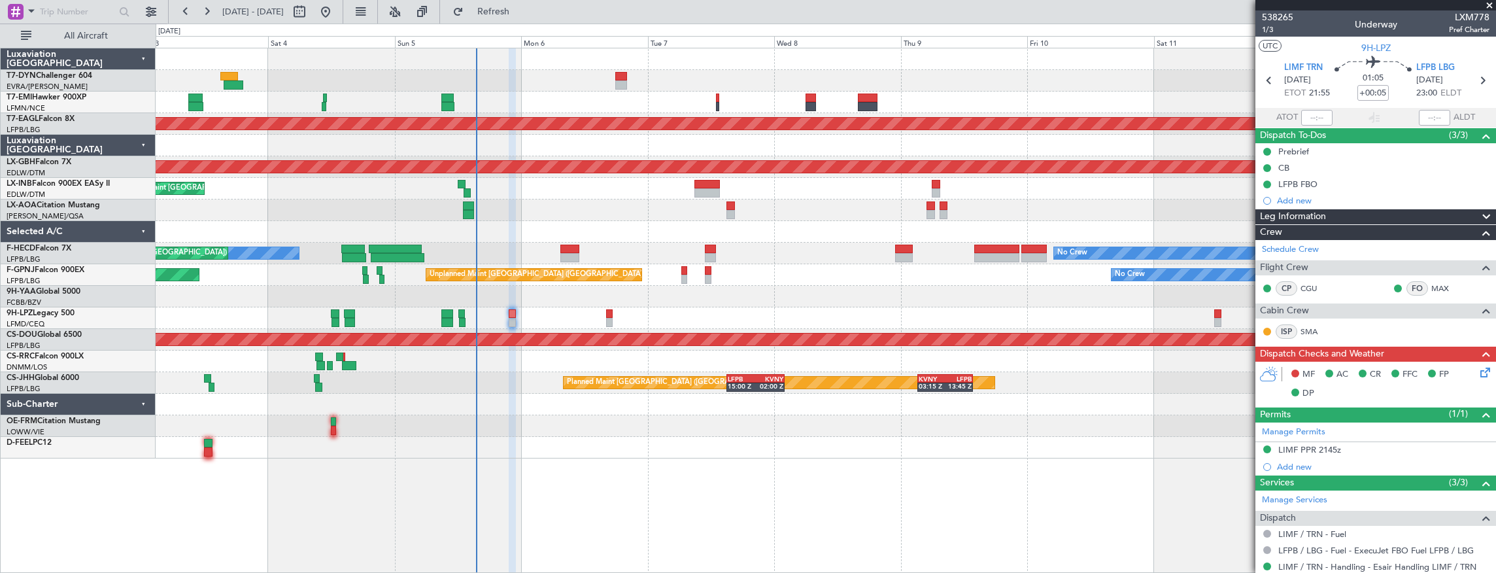
click at [596, 177] on div "No Crew Planned Maint [GEOGRAPHIC_DATA] (Al Maktoum Intl) Planned Maint Nurnber…" at bounding box center [826, 253] width 1341 height 410
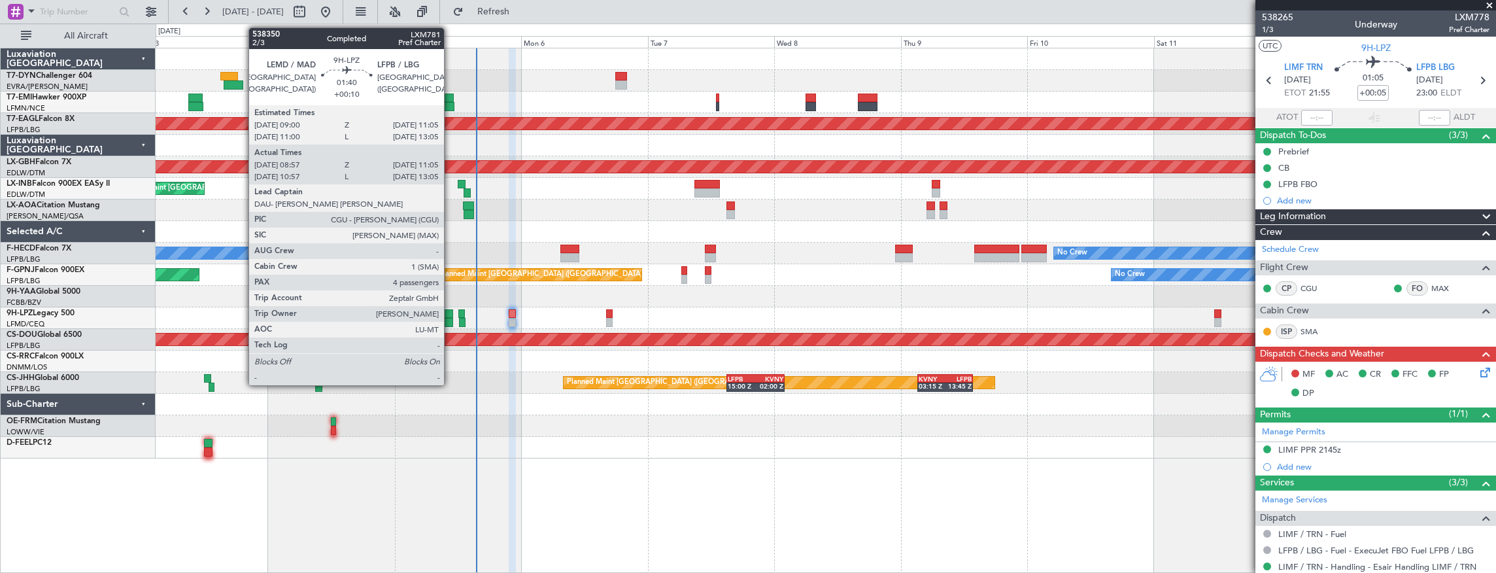
click at [451, 322] on div at bounding box center [447, 322] width 12 height 9
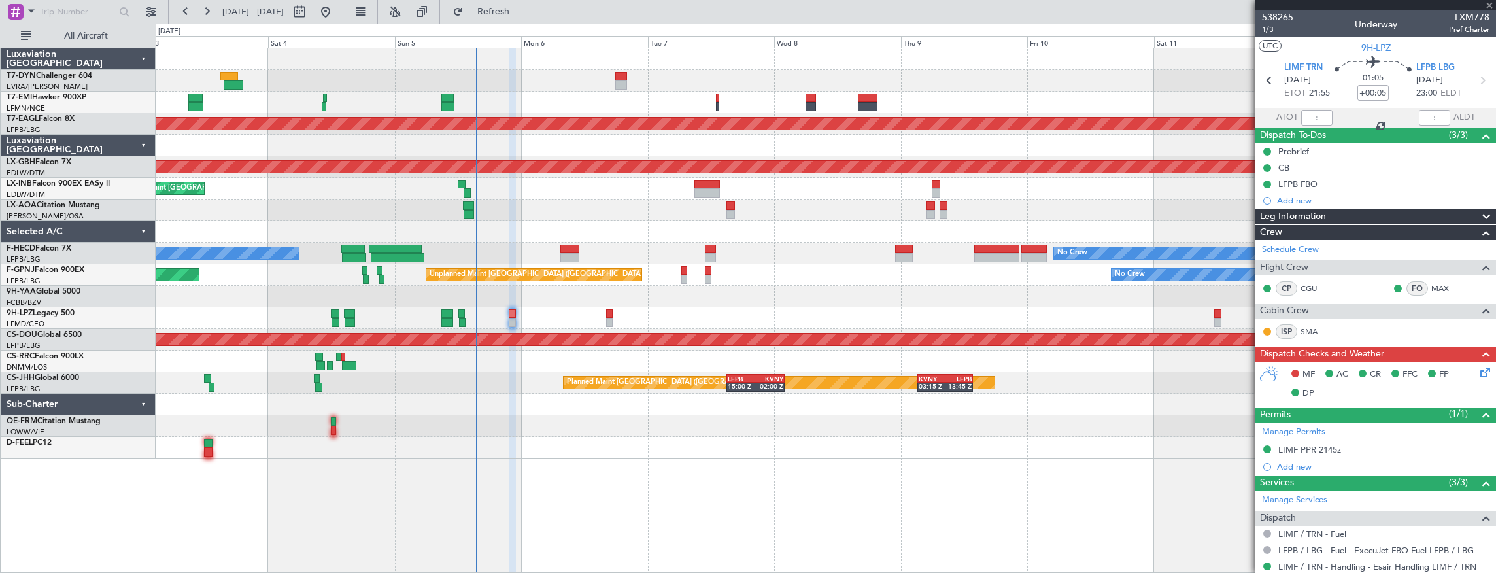
type input "+00:10"
type input "09:17"
type input "11:00"
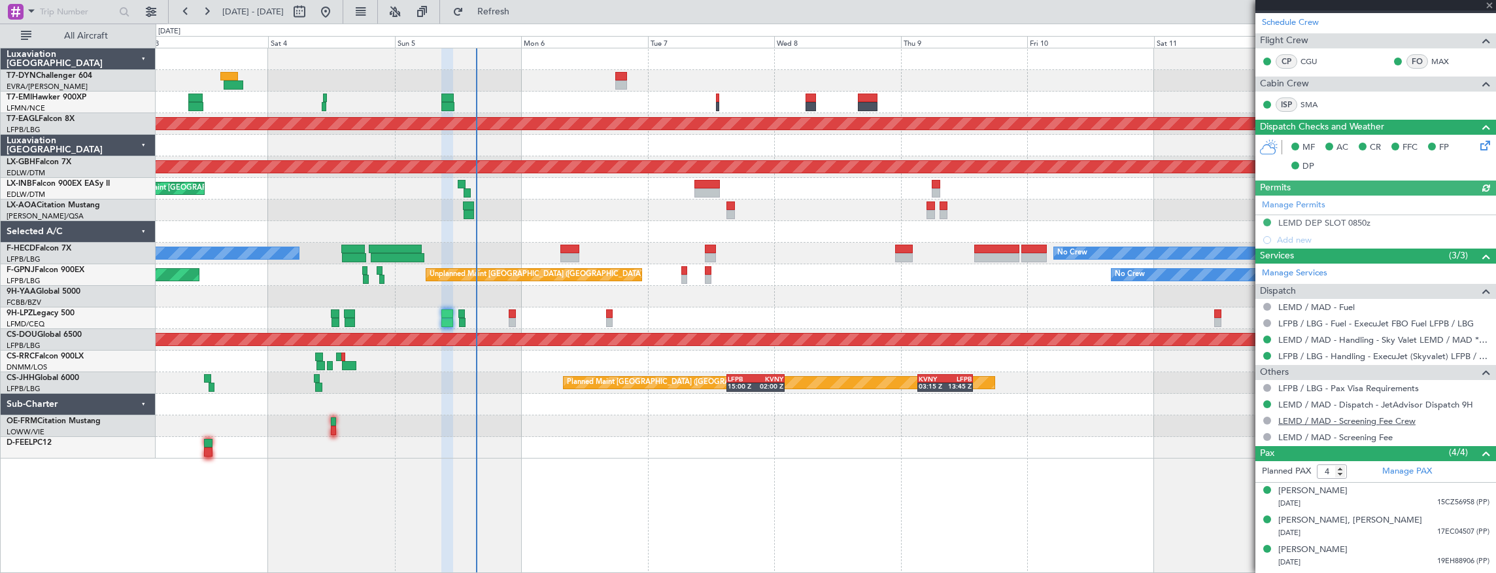
scroll to position [267, 0]
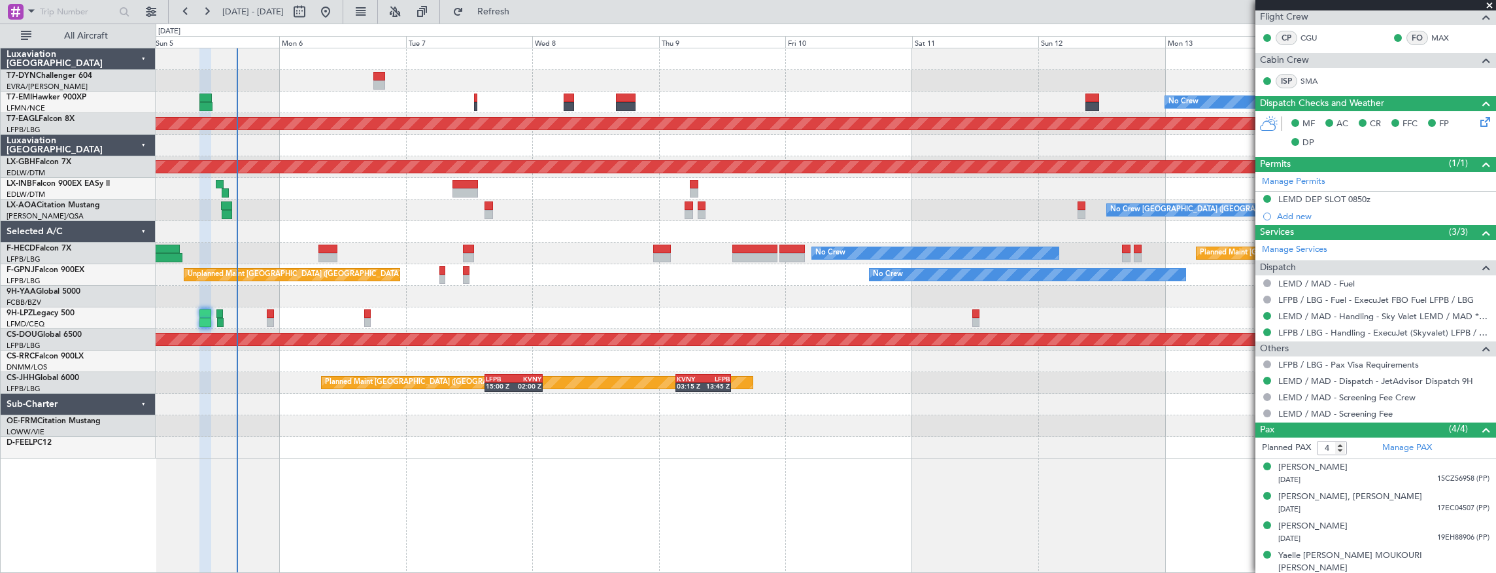
click at [310, 211] on div "No Crew [GEOGRAPHIC_DATA] ([GEOGRAPHIC_DATA]) No Crew [GEOGRAPHIC_DATA] ([GEOGR…" at bounding box center [826, 210] width 1341 height 22
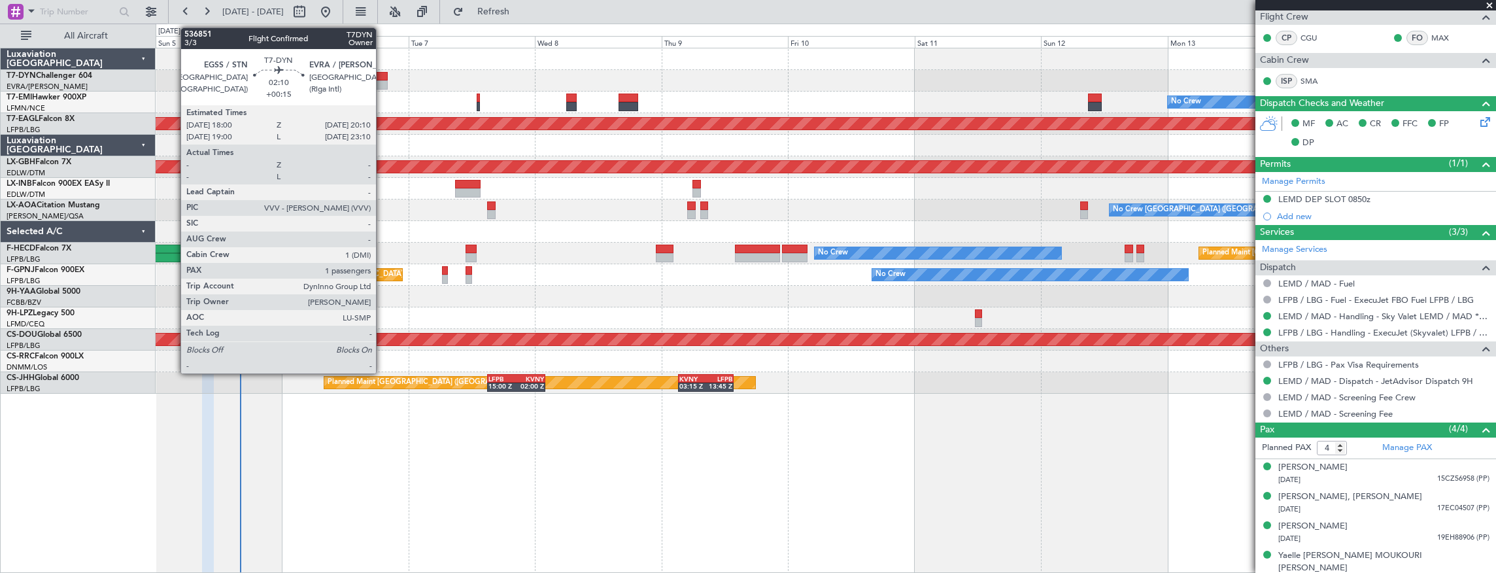
click at [383, 77] on div at bounding box center [382, 76] width 12 height 9
type input "+00:15"
type input "1"
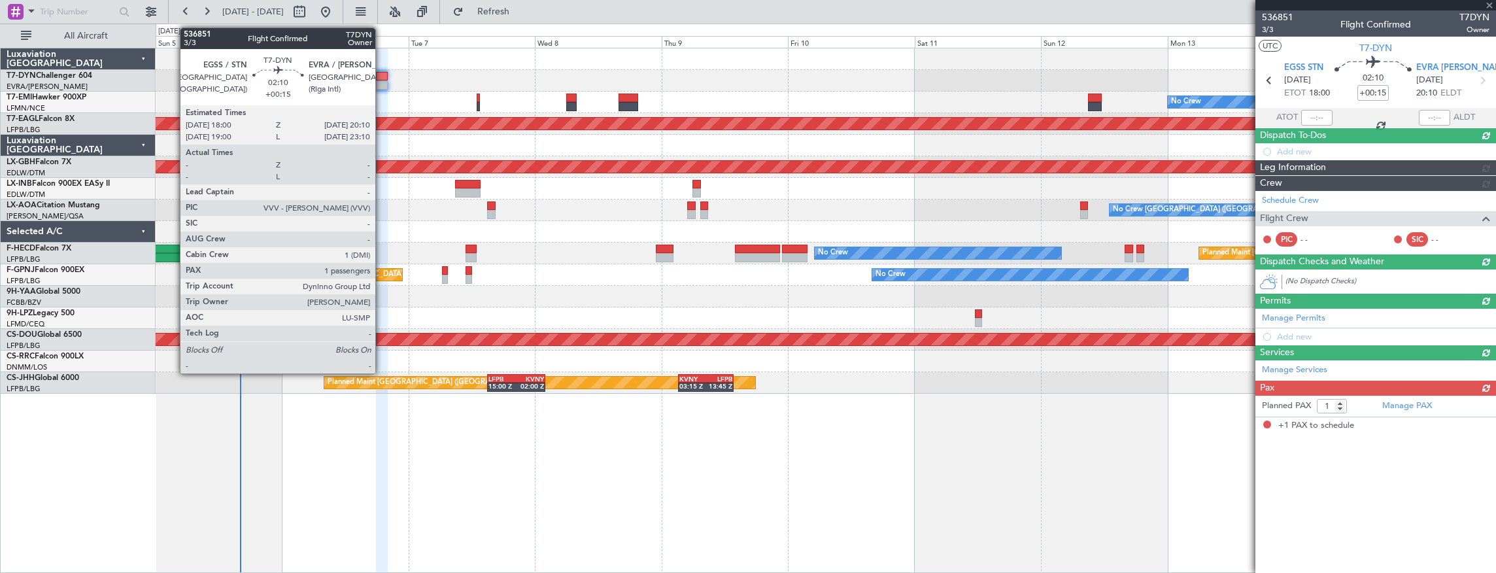
scroll to position [0, 0]
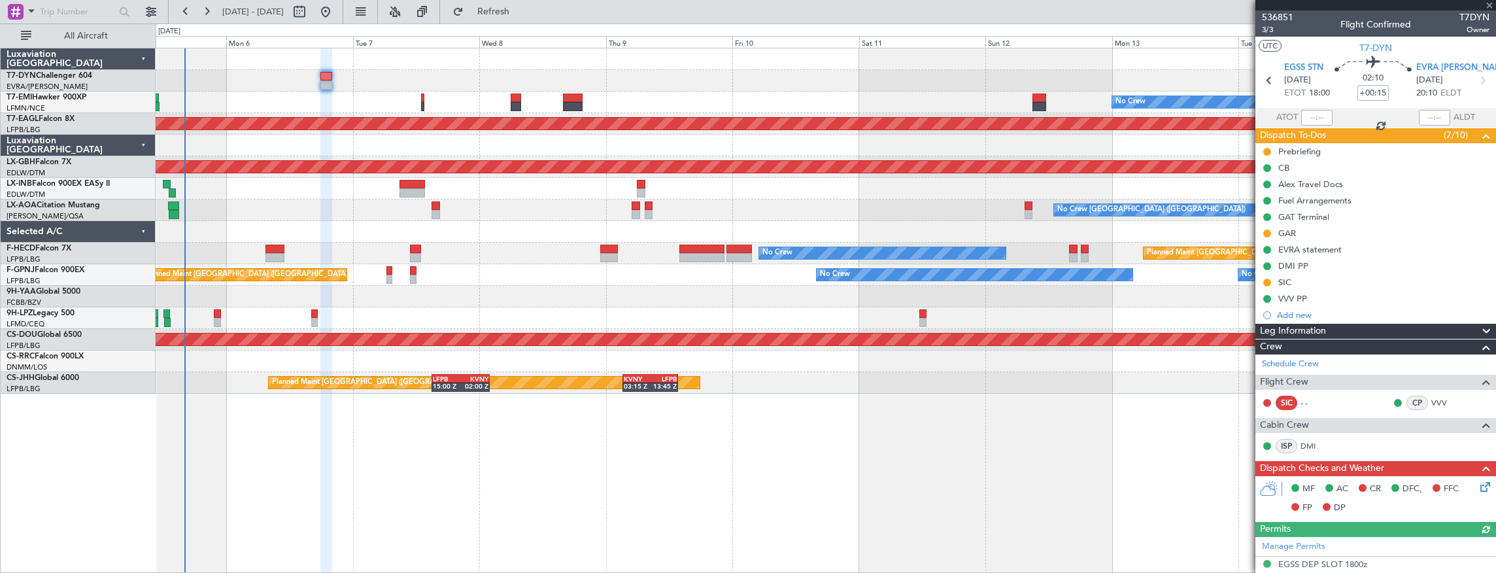
click at [398, 95] on div "No Crew Planned Maint Dubai (Al Maktoum Intl) Planned Maint Nurnberg Planned Ma…" at bounding box center [826, 220] width 1341 height 345
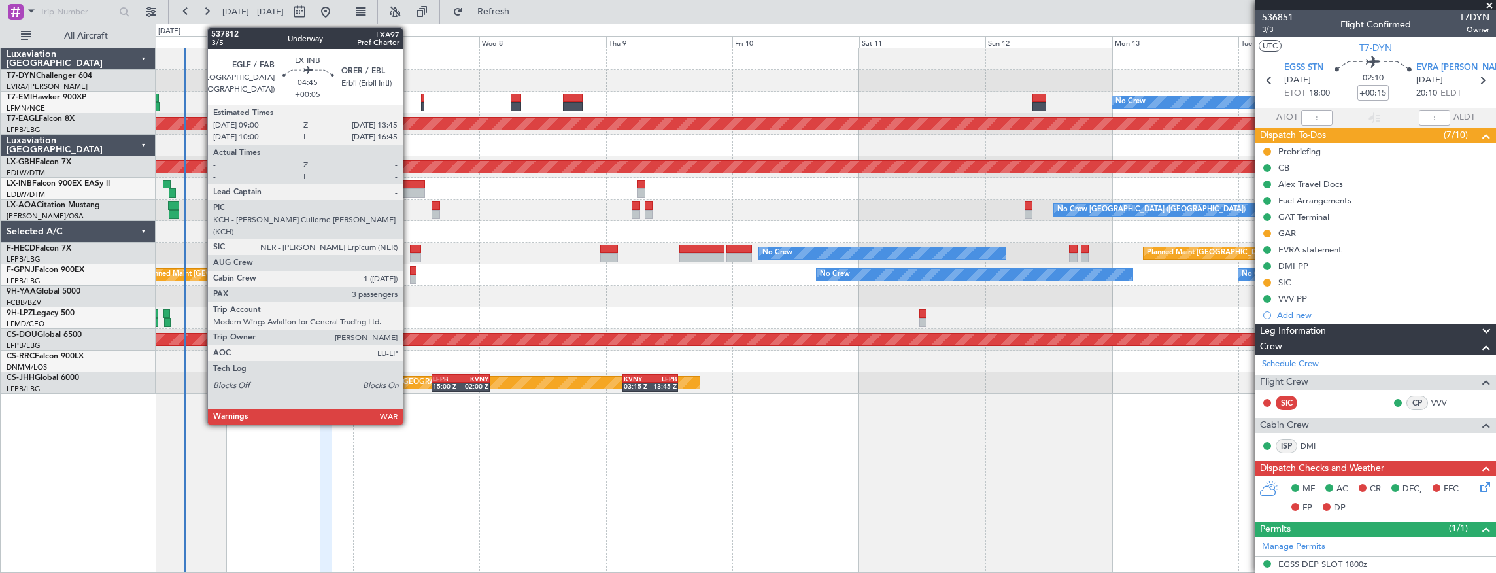
click at [409, 190] on div at bounding box center [413, 192] width 26 height 9
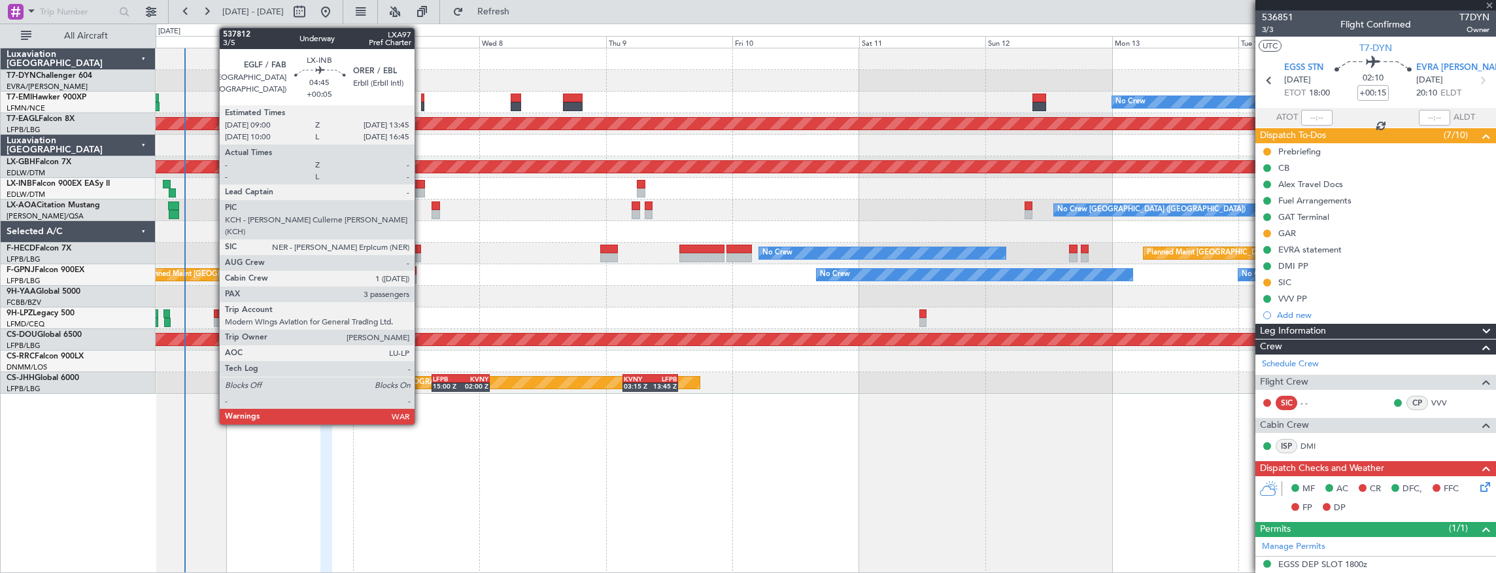
type input "+00:05"
type input "3"
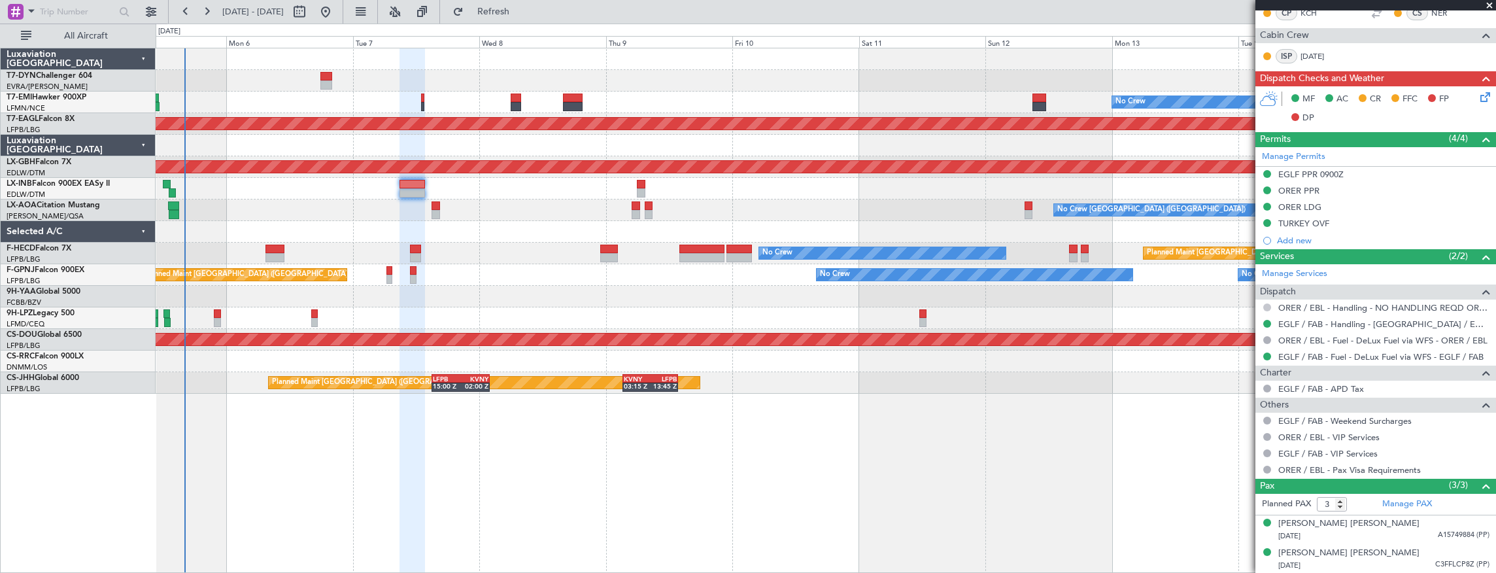
scroll to position [416, 0]
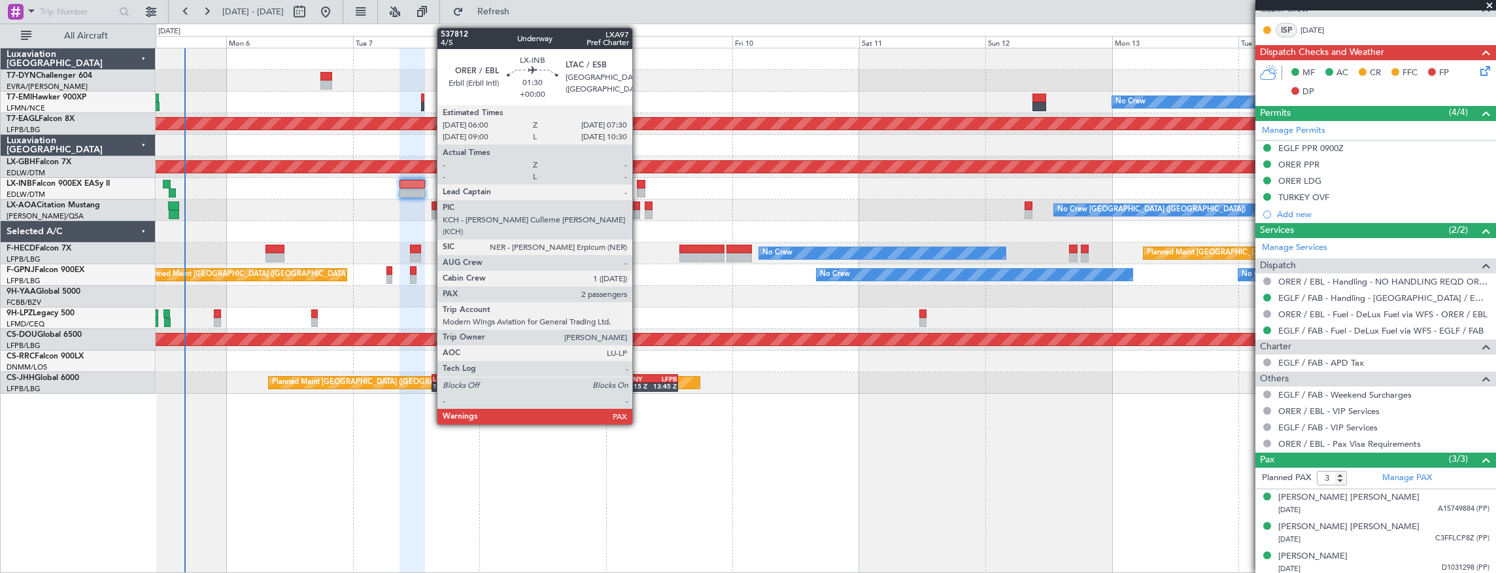
click at [639, 184] on div at bounding box center [641, 184] width 9 height 9
type input "4"
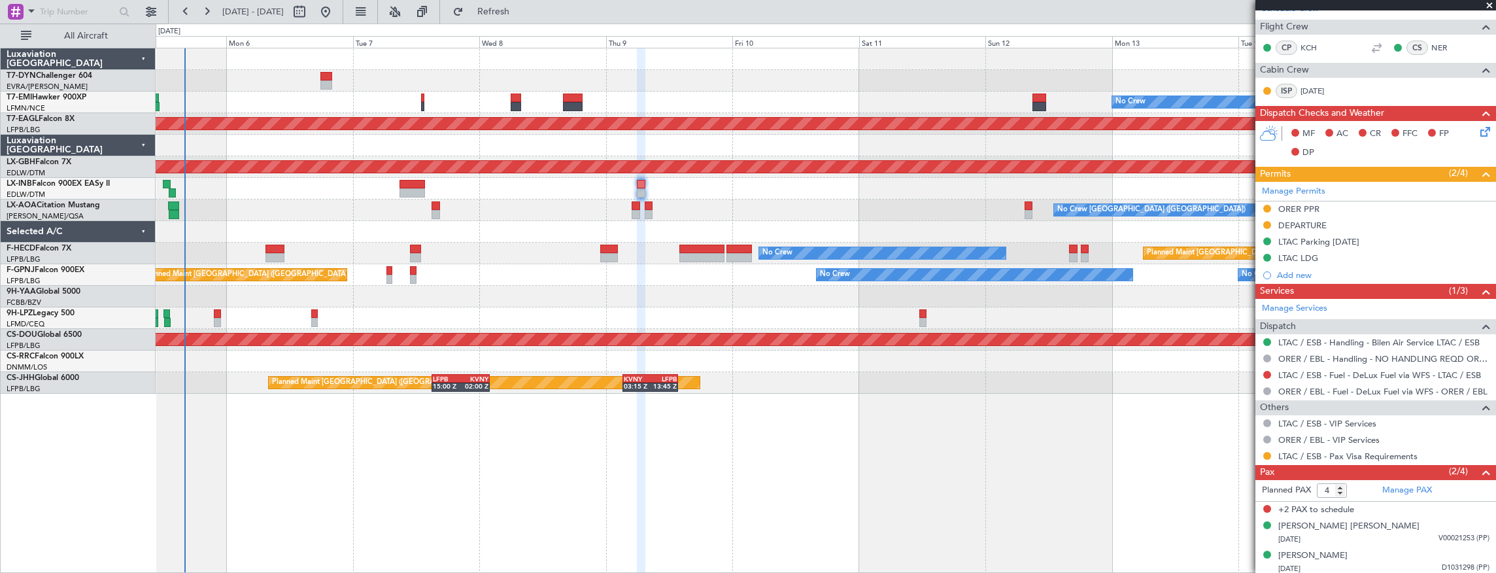
scroll to position [306, 0]
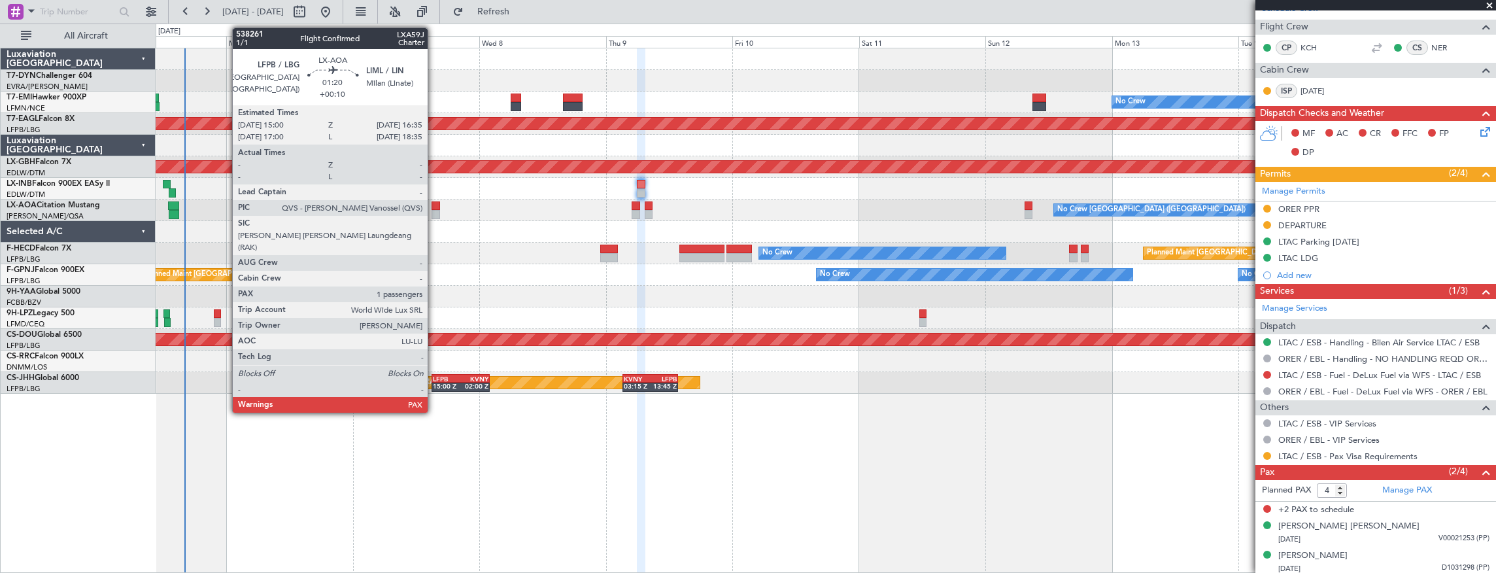
click at [434, 207] on div at bounding box center [436, 205] width 9 height 9
type input "+00:10"
type input "1"
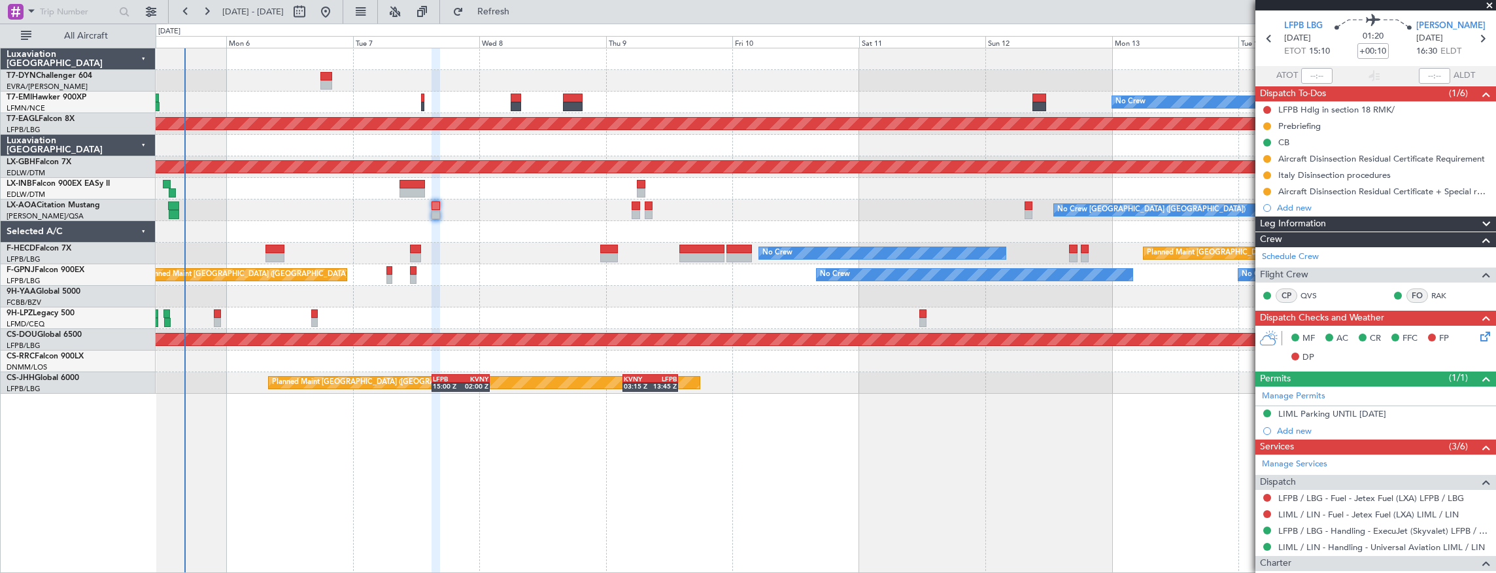
scroll to position [0, 0]
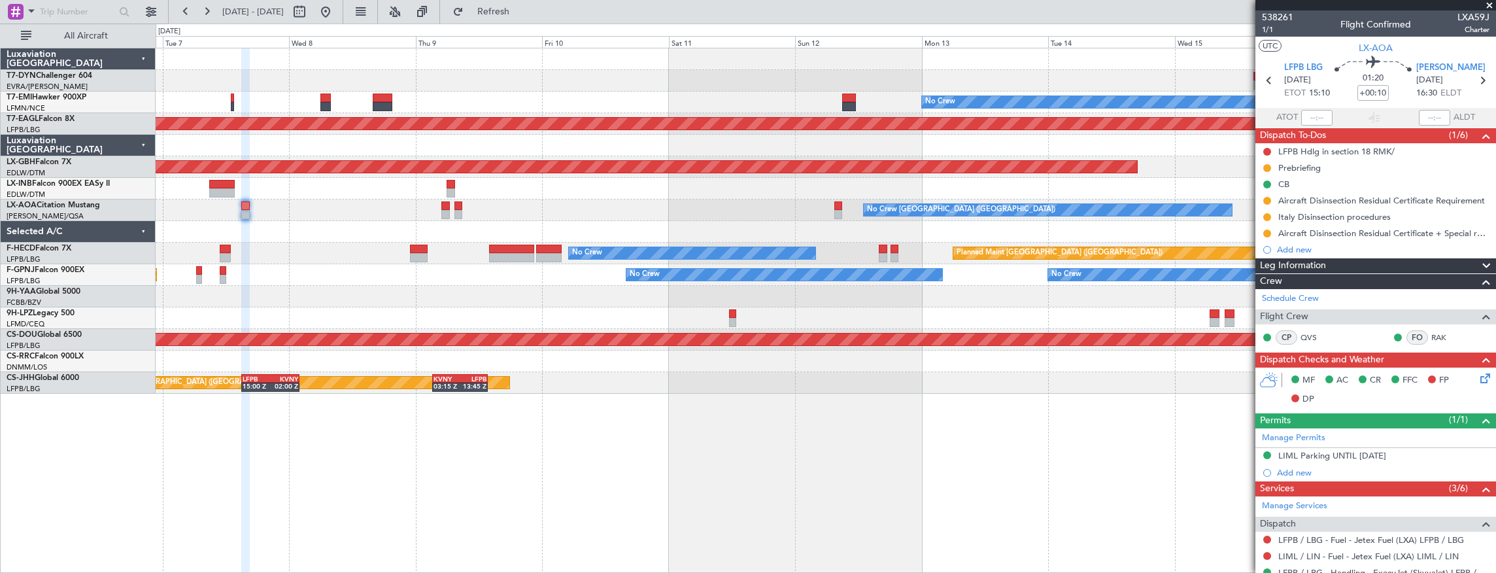
click at [114, 205] on div "No Crew Planned Maint Dubai (Al Maktoum Intl) Planned Maint Nurnberg No Crew Ch…" at bounding box center [748, 298] width 1496 height 549
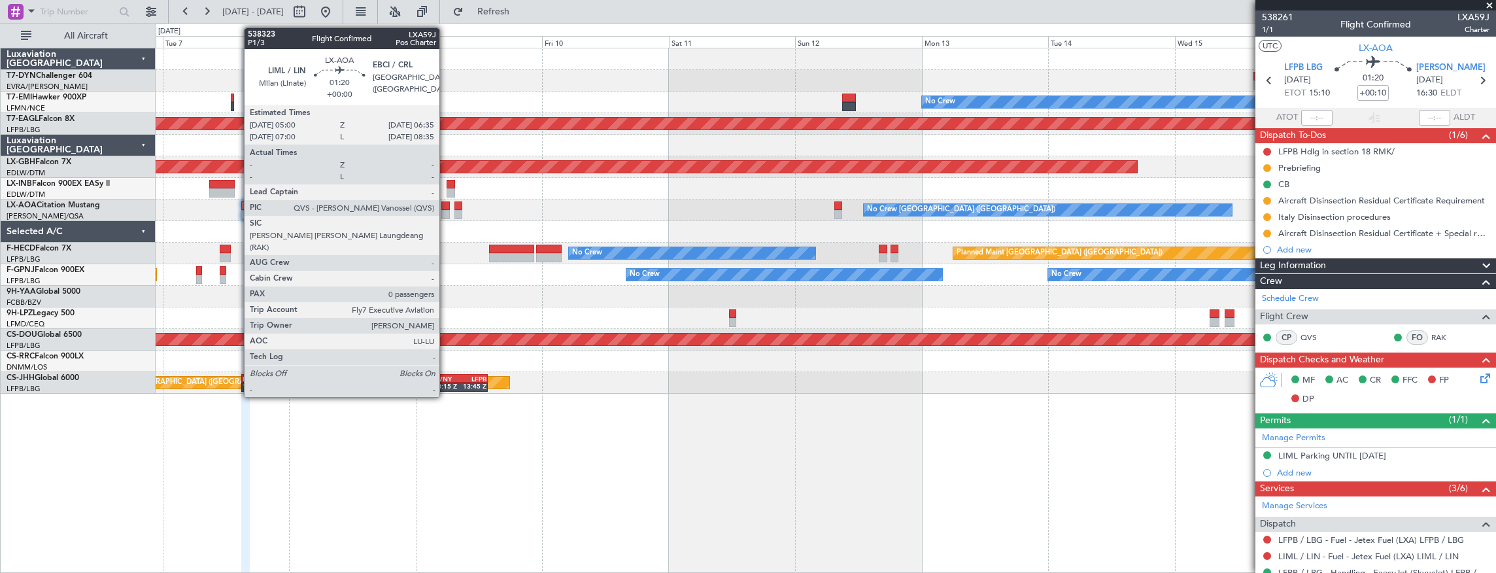
click at [446, 206] on div at bounding box center [445, 205] width 9 height 9
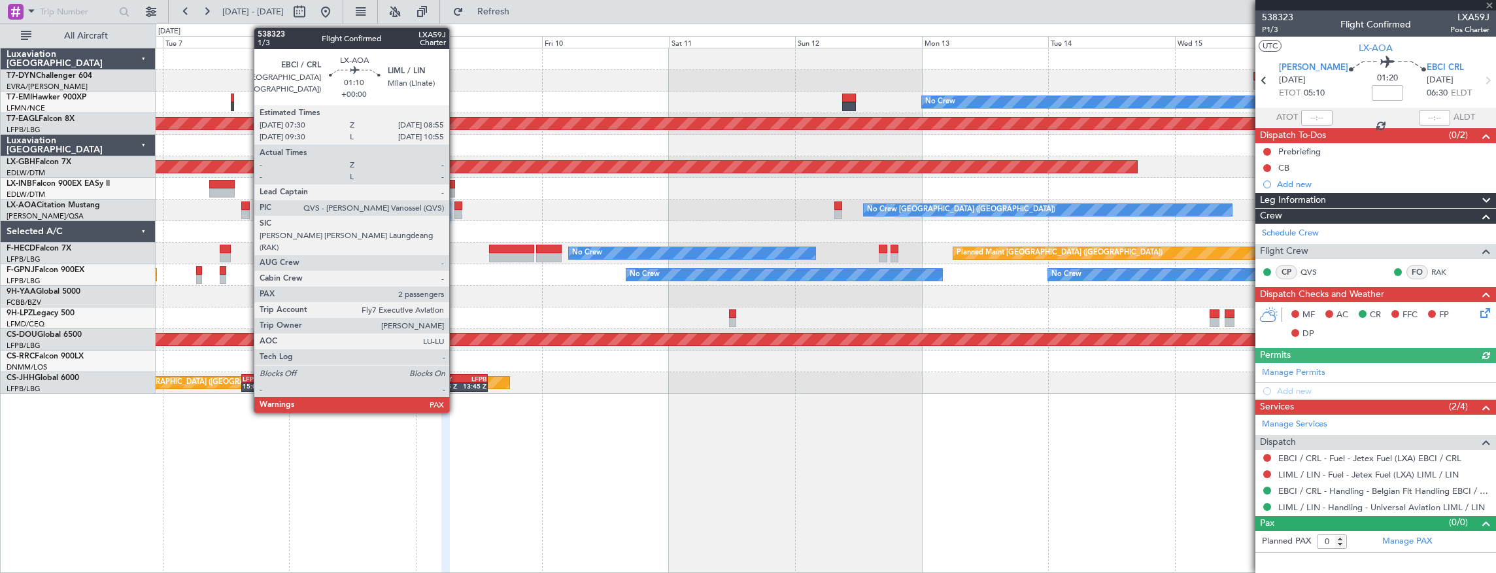
click at [456, 212] on div at bounding box center [458, 214] width 8 height 9
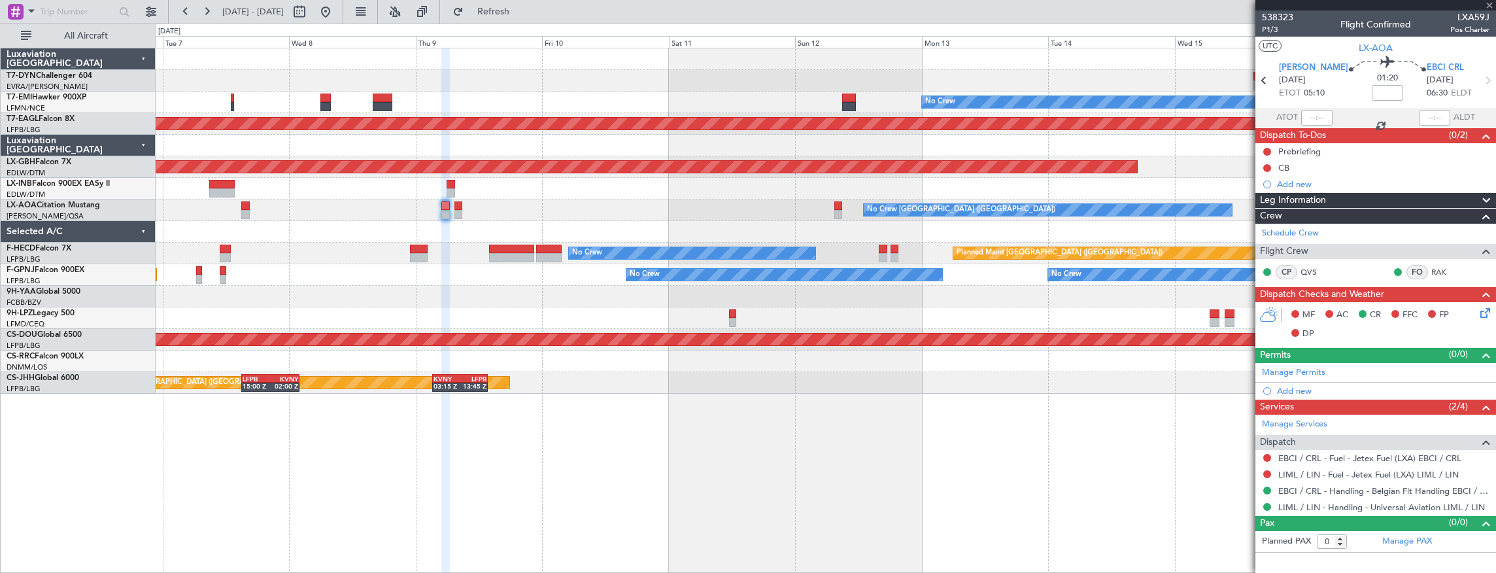
type input "2"
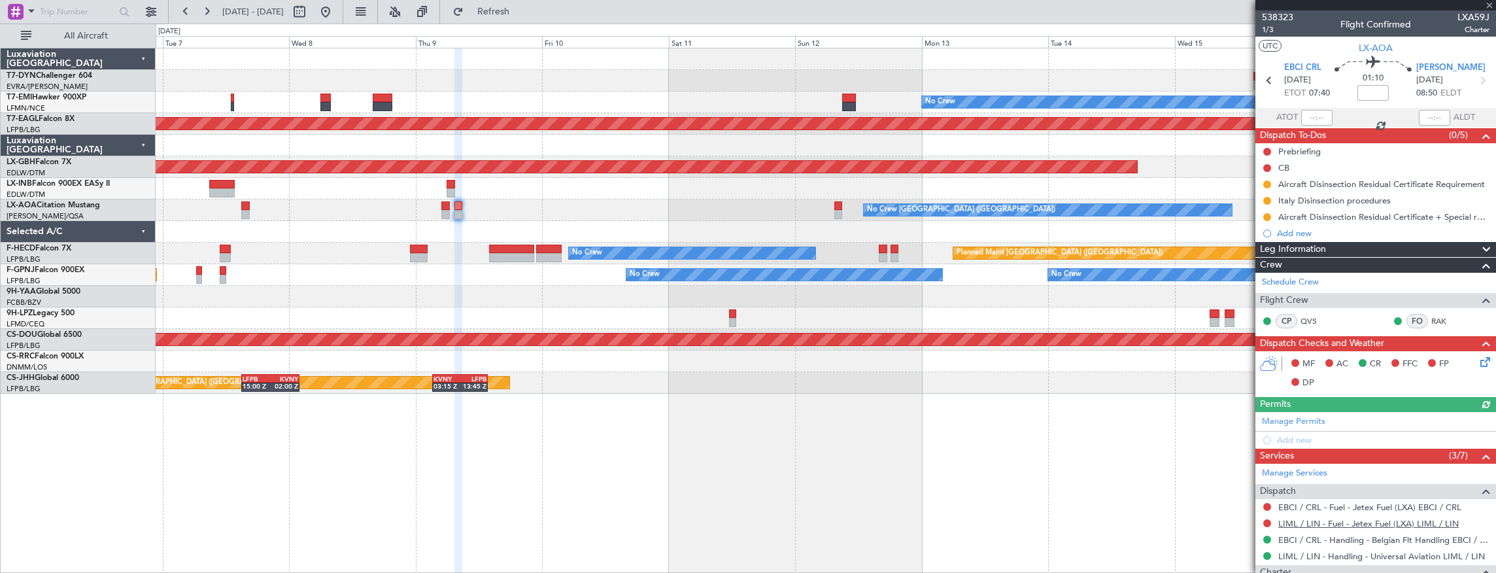
scroll to position [154, 0]
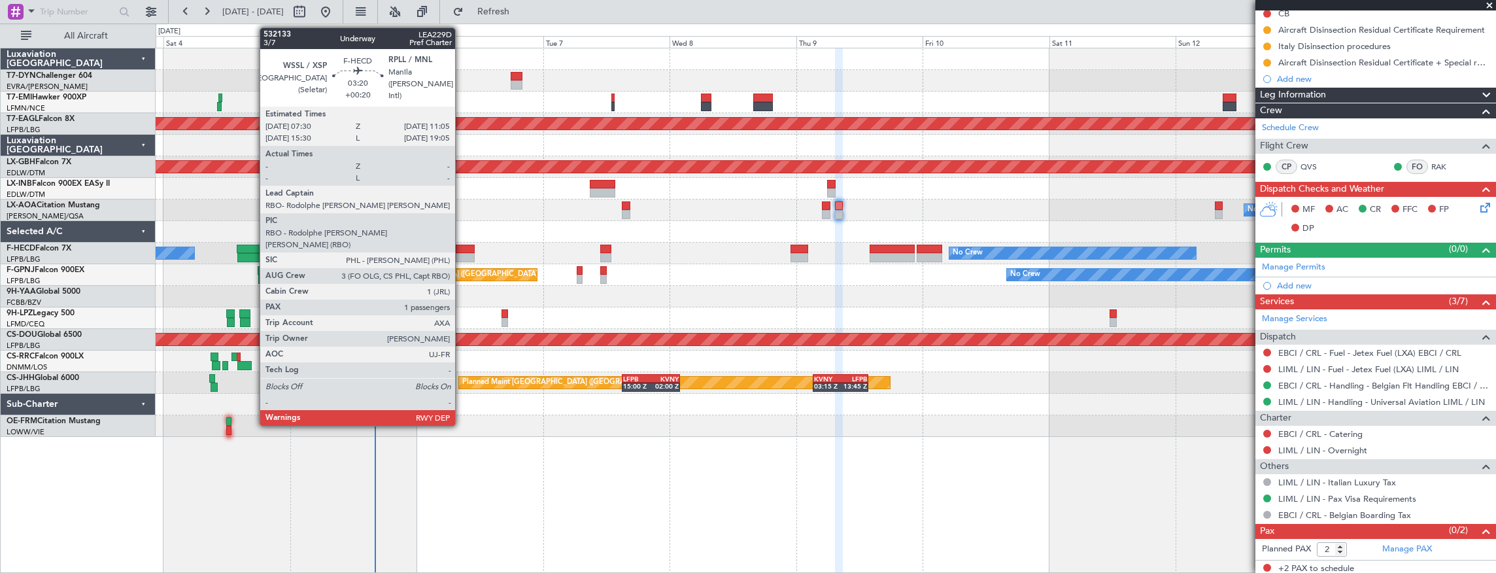
click at [462, 252] on div at bounding box center [465, 249] width 19 height 9
type input "+00:20"
type input "1"
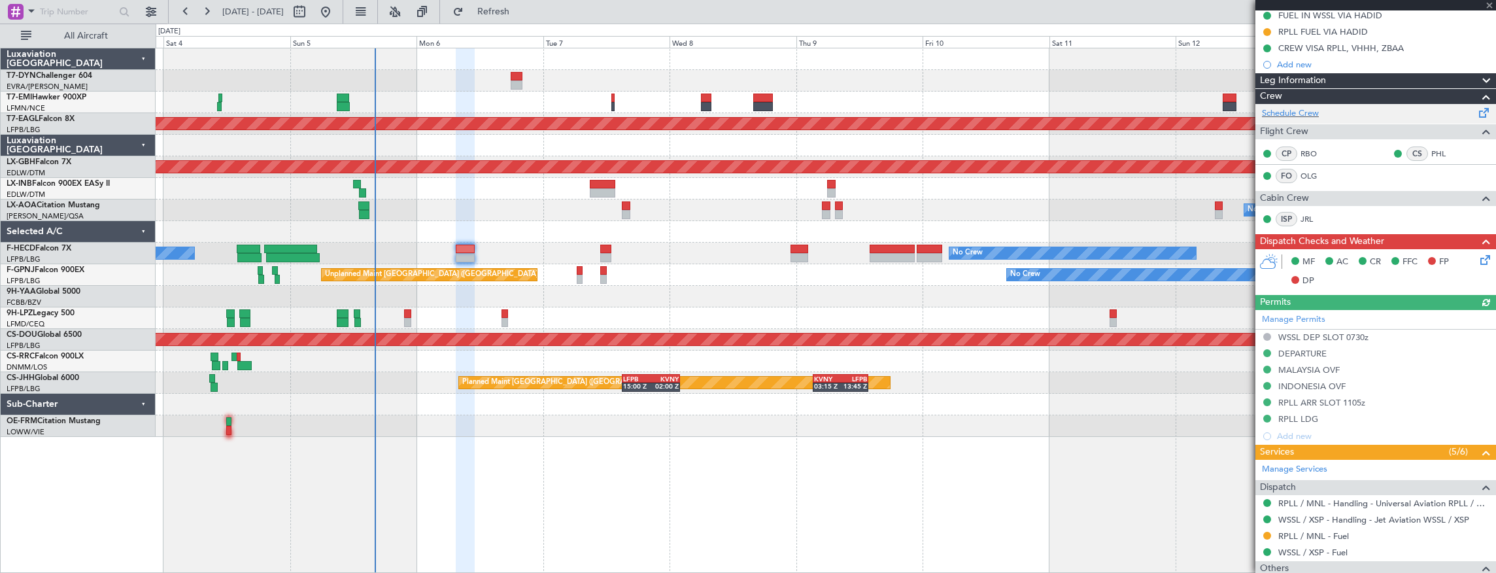
scroll to position [316, 0]
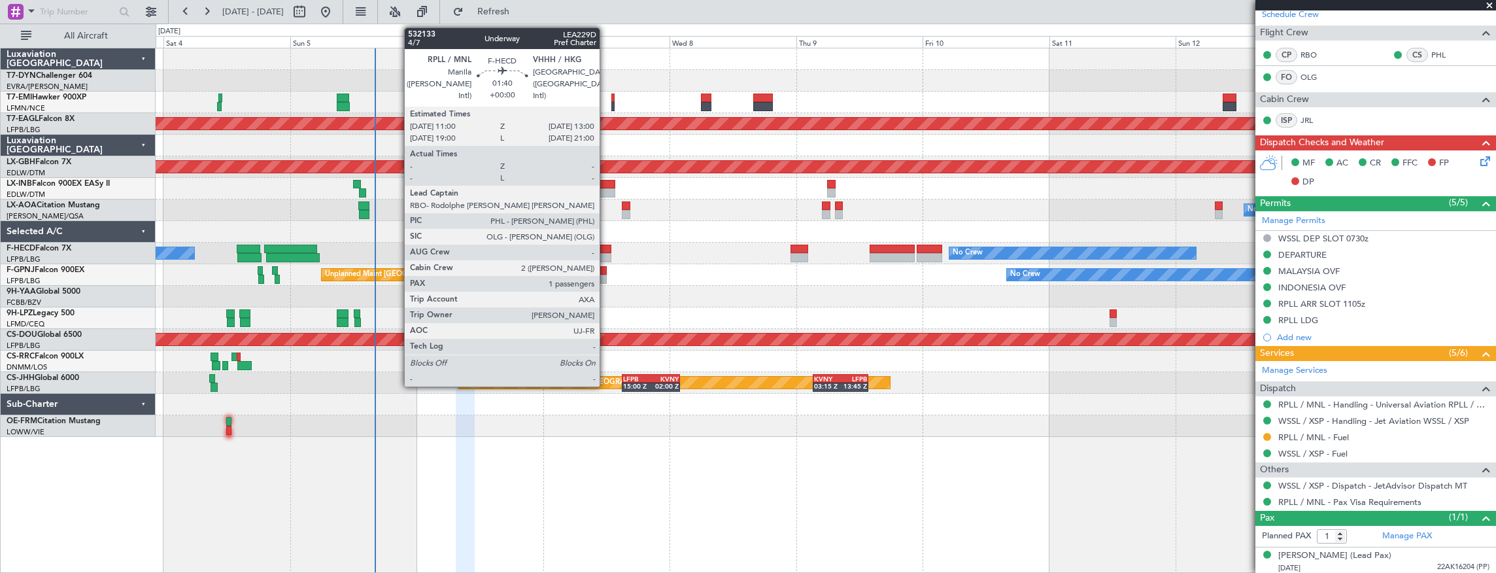
click at [606, 248] on div at bounding box center [605, 249] width 11 height 9
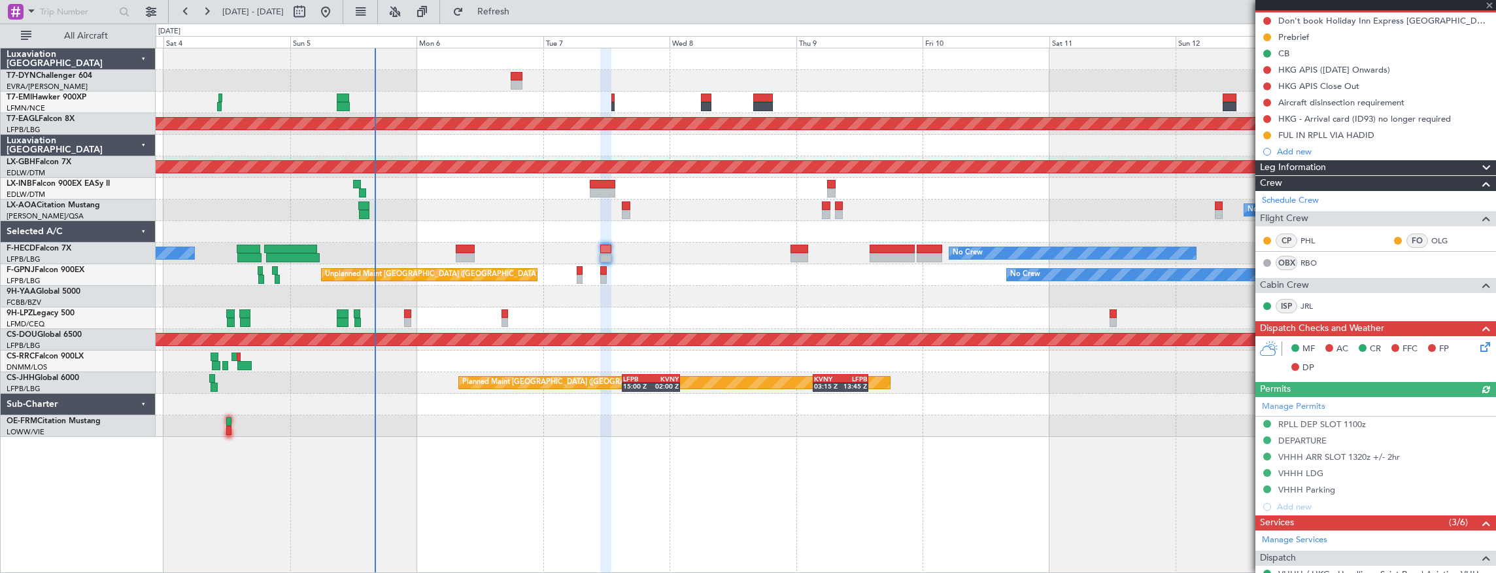
scroll to position [299, 0]
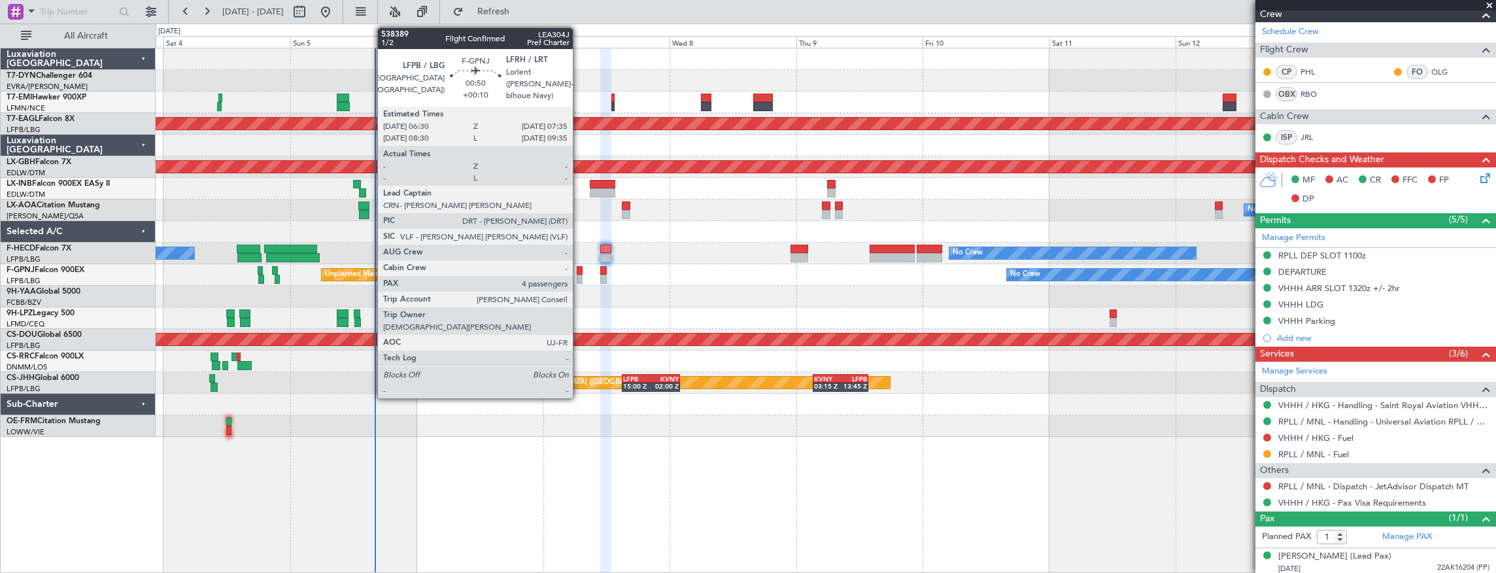
click at [579, 273] on div at bounding box center [580, 270] width 6 height 9
type input "+00:10"
type input "4"
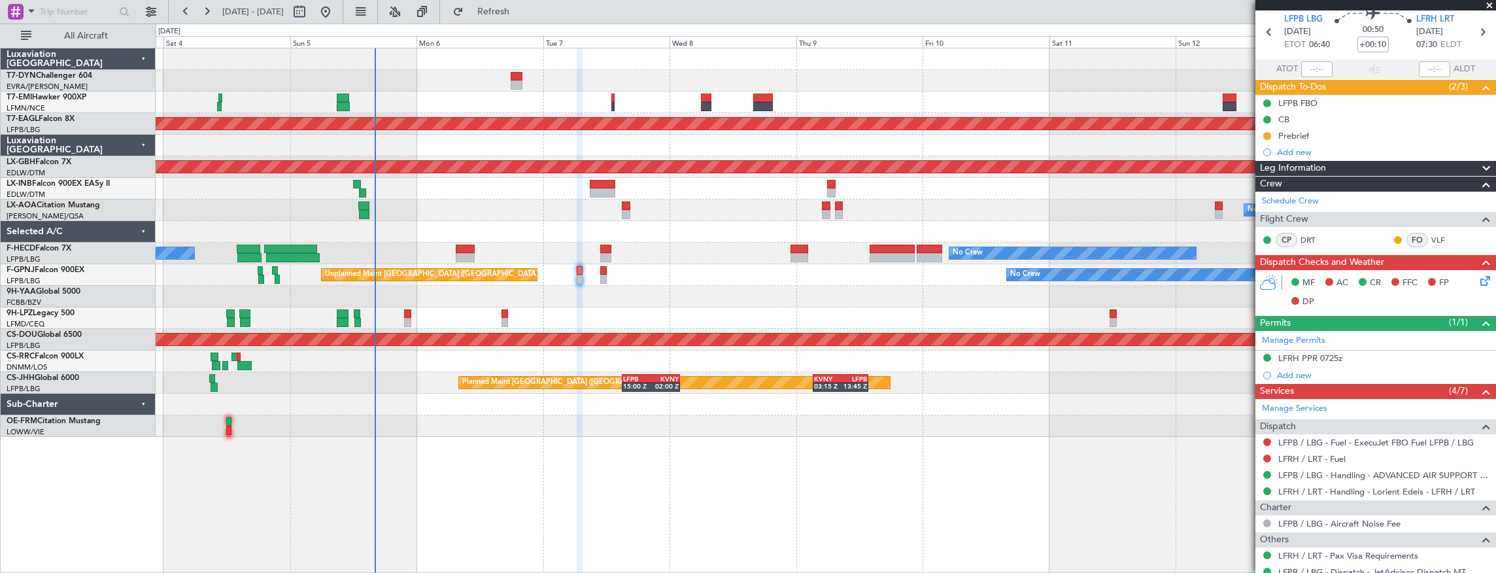
scroll to position [0, 0]
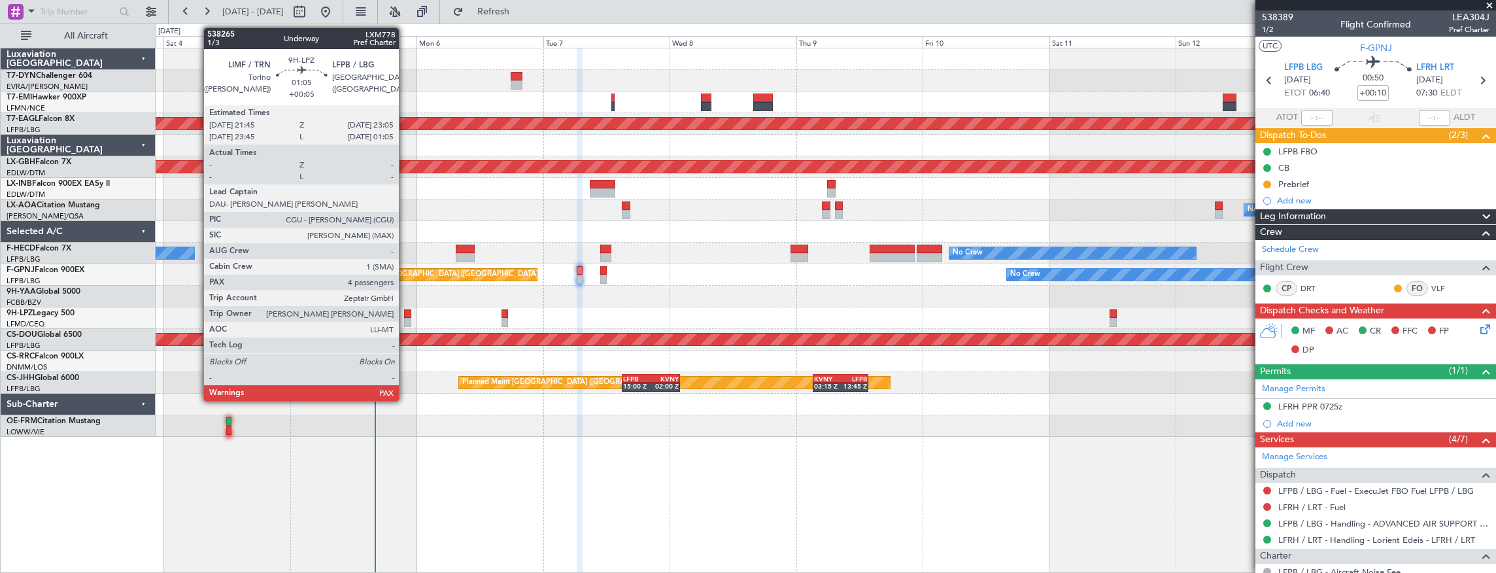
click at [405, 316] on div at bounding box center [407, 313] width 7 height 9
type input "+00:05"
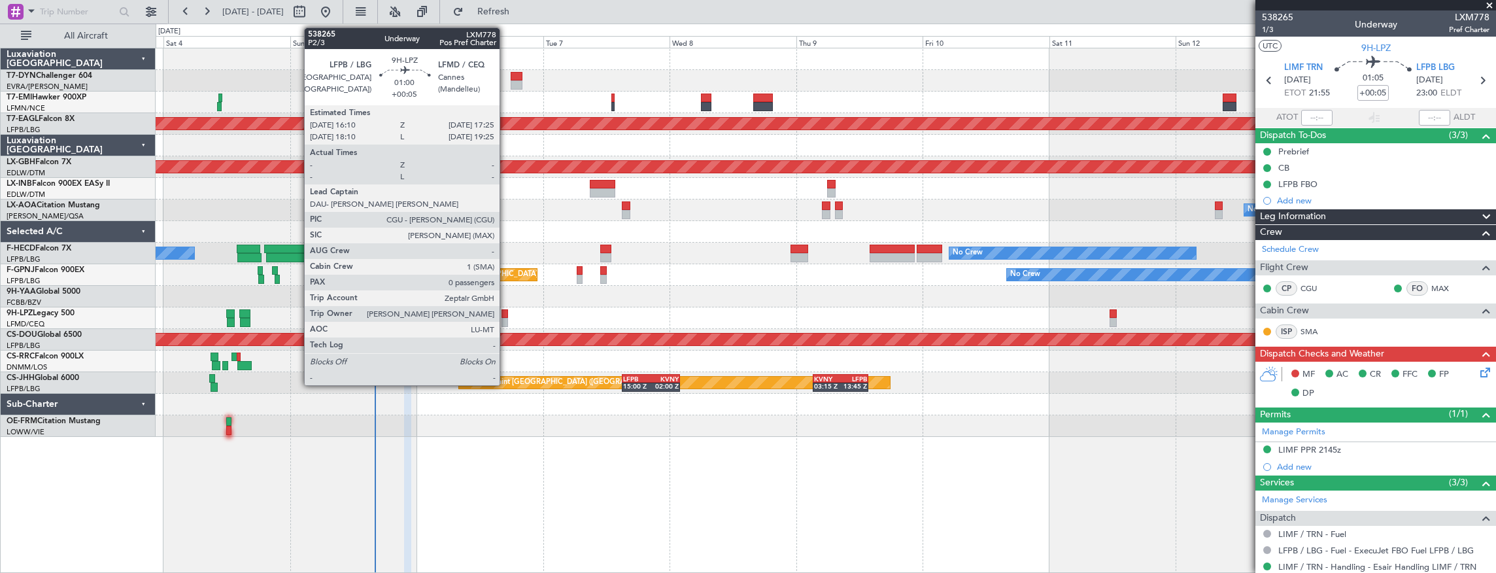
click at [506, 311] on div at bounding box center [505, 313] width 7 height 9
type input "0"
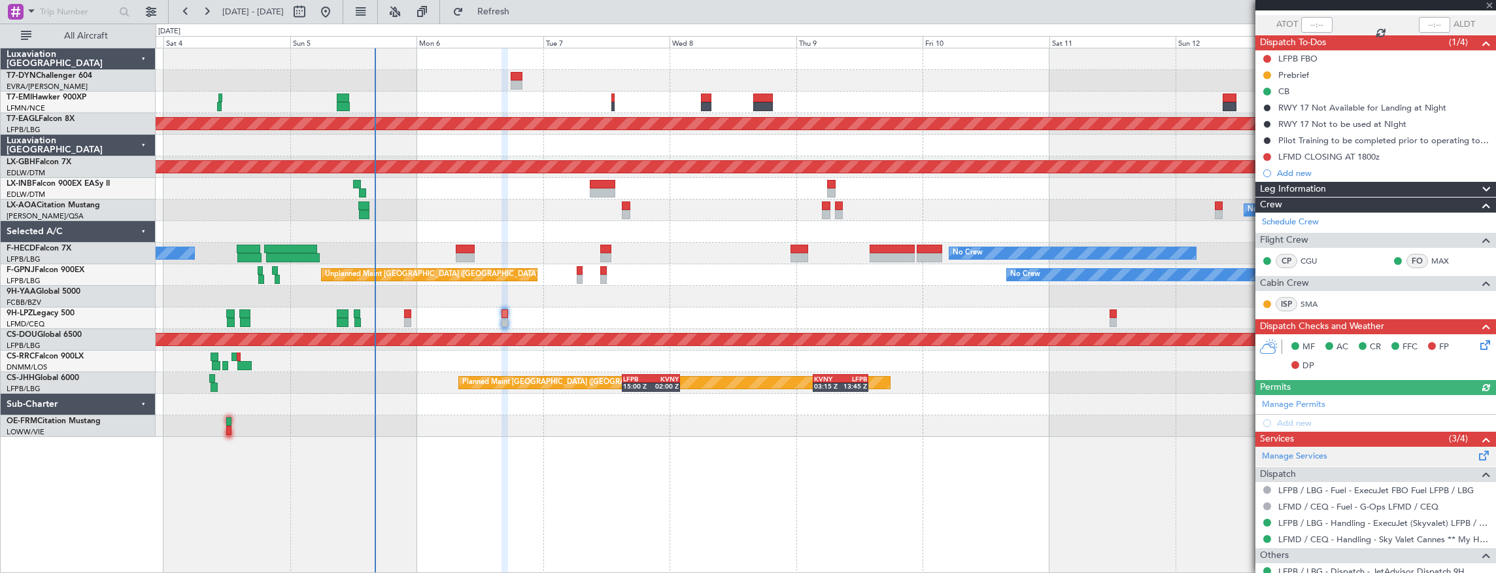
scroll to position [149, 0]
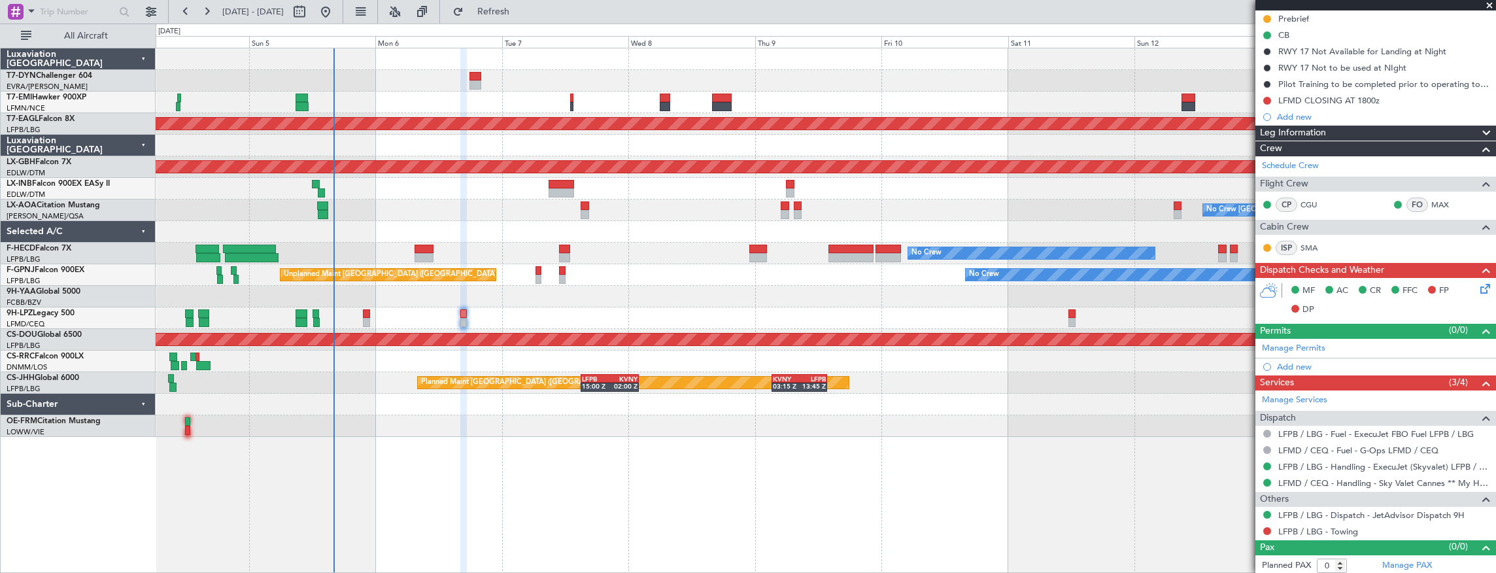
click at [768, 468] on div "No Crew Planned Maint Dubai (Al Maktoum Intl) Planned Maint Nurnberg Planned Ma…" at bounding box center [826, 311] width 1341 height 526
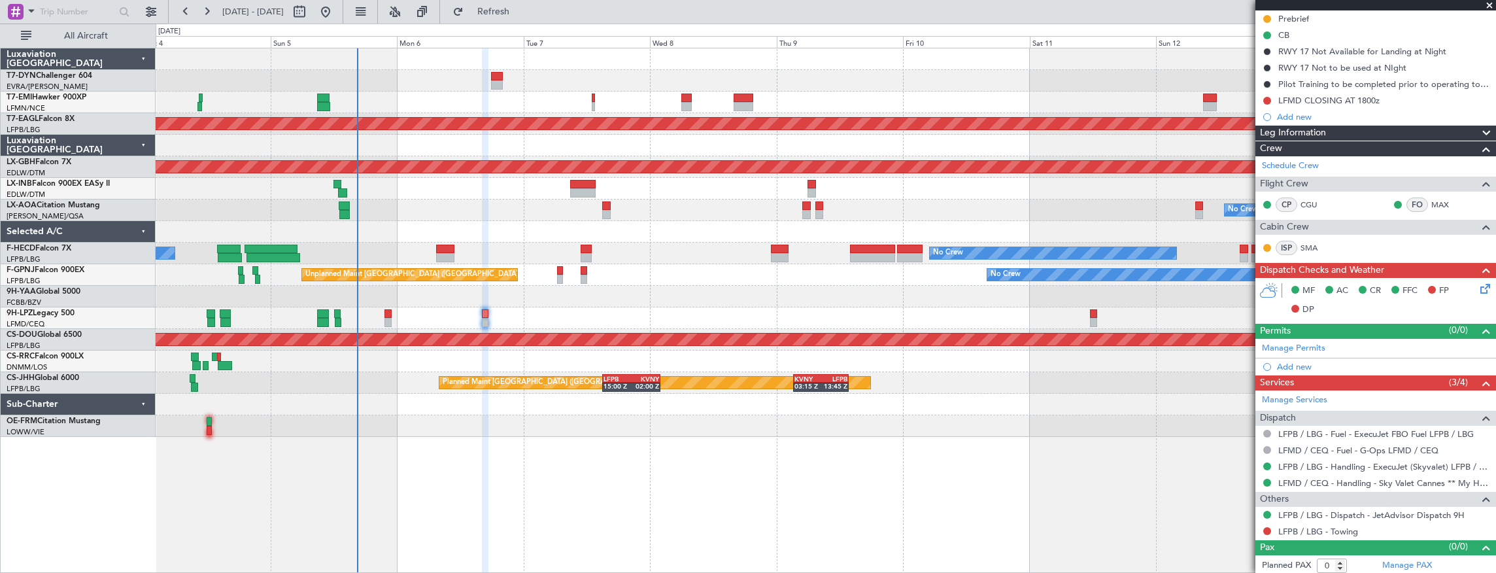
click at [489, 71] on div at bounding box center [826, 81] width 1341 height 22
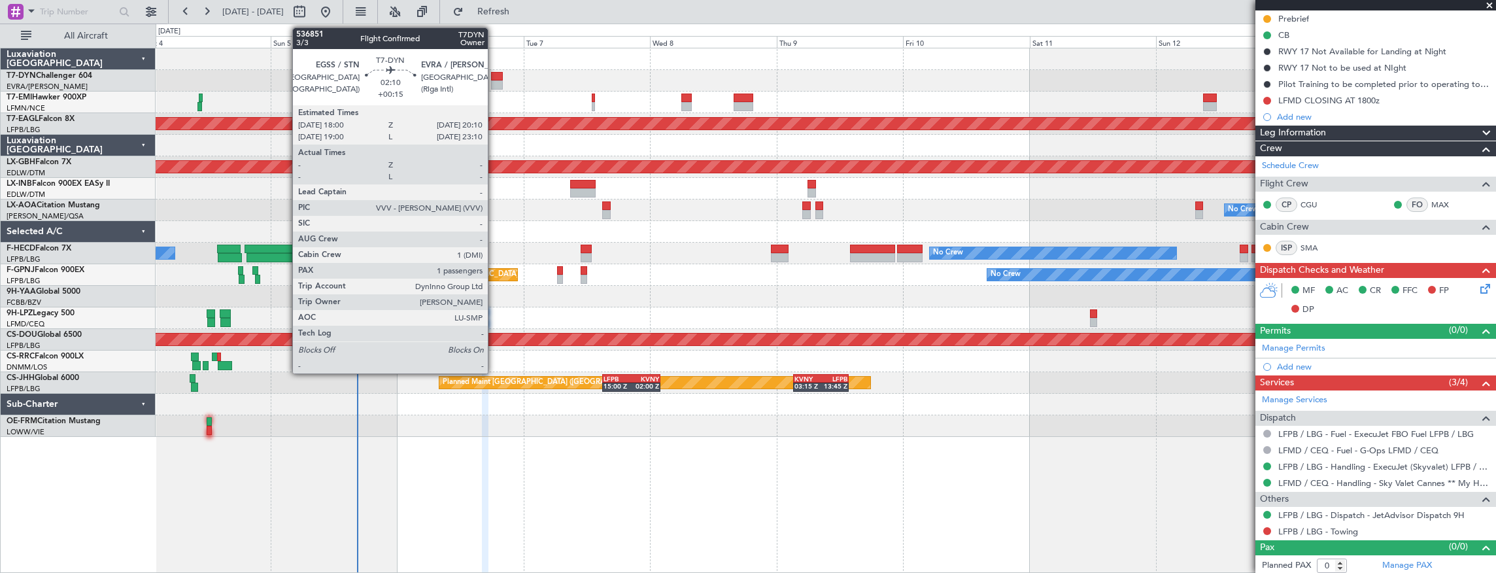
click at [494, 75] on div at bounding box center [497, 76] width 12 height 9
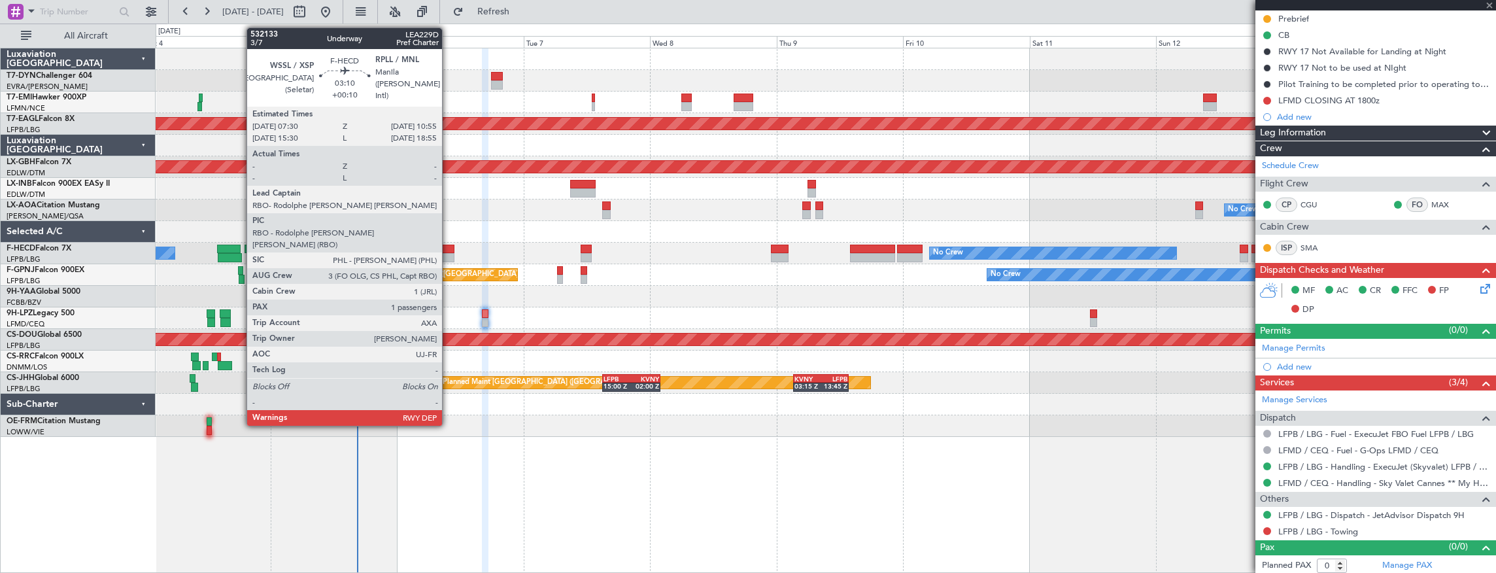
type input "+00:15"
type input "1"
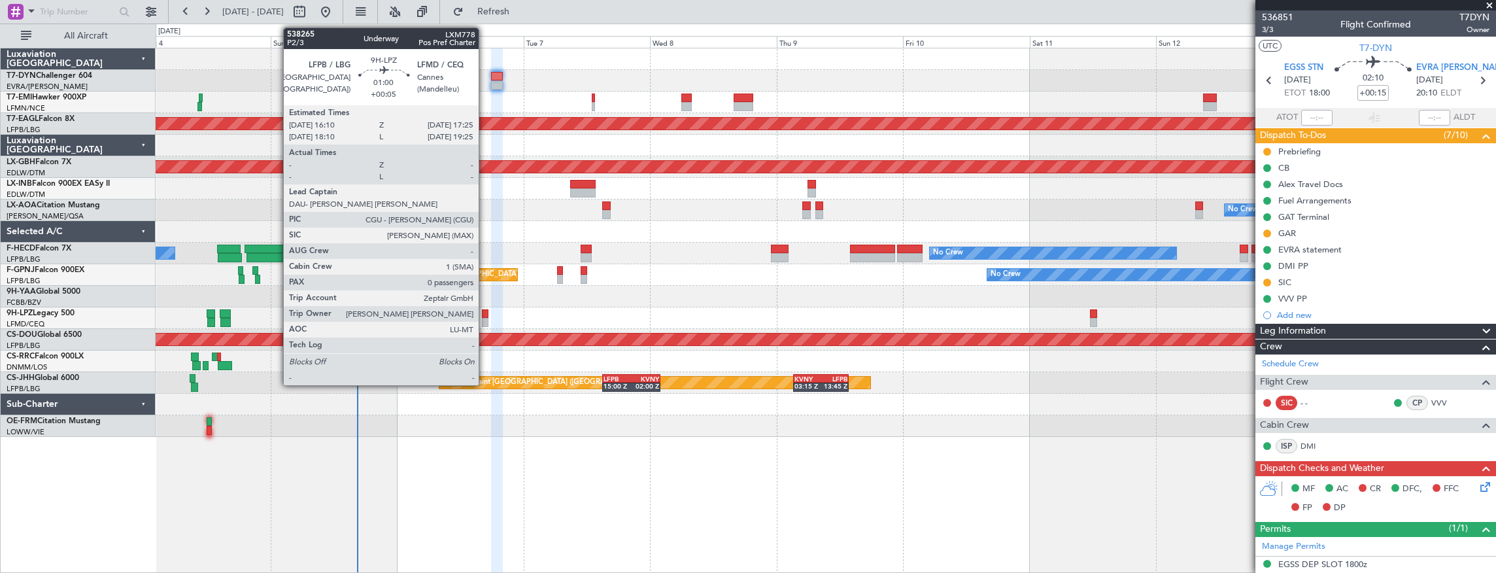
click at [485, 318] on div at bounding box center [485, 322] width 7 height 9
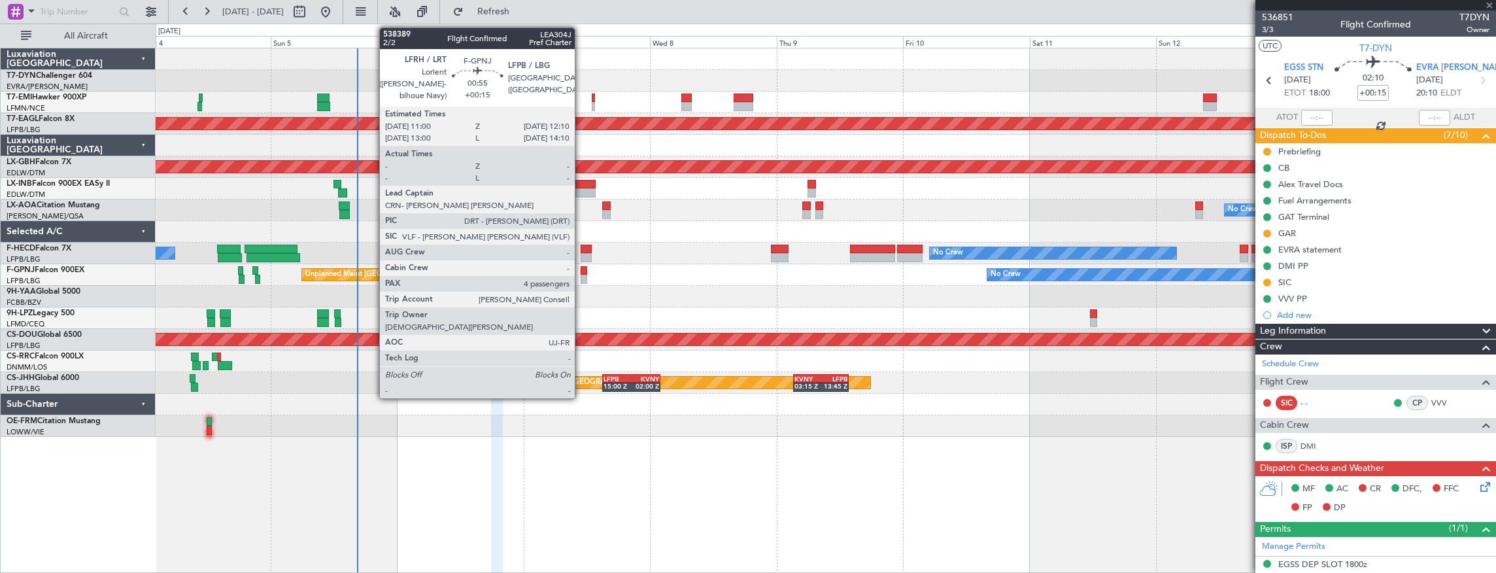
click at [581, 268] on div at bounding box center [584, 270] width 7 height 9
type input "+00:05"
type input "0"
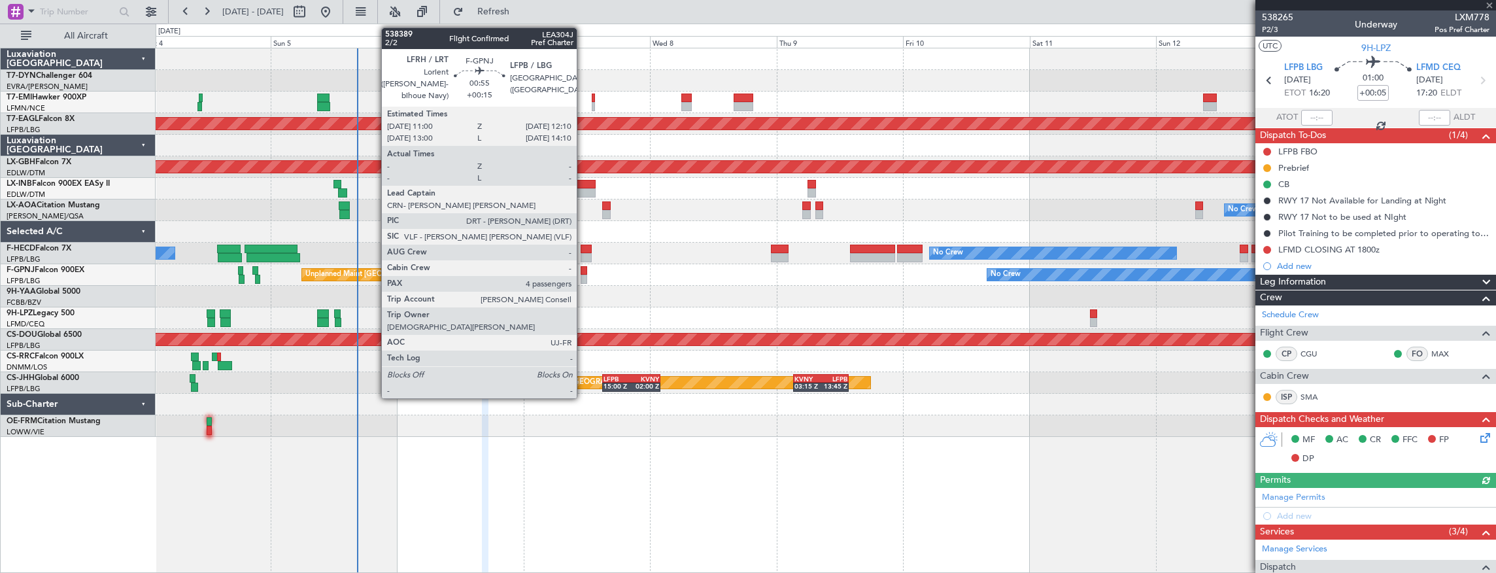
type input "+00:15"
type input "4"
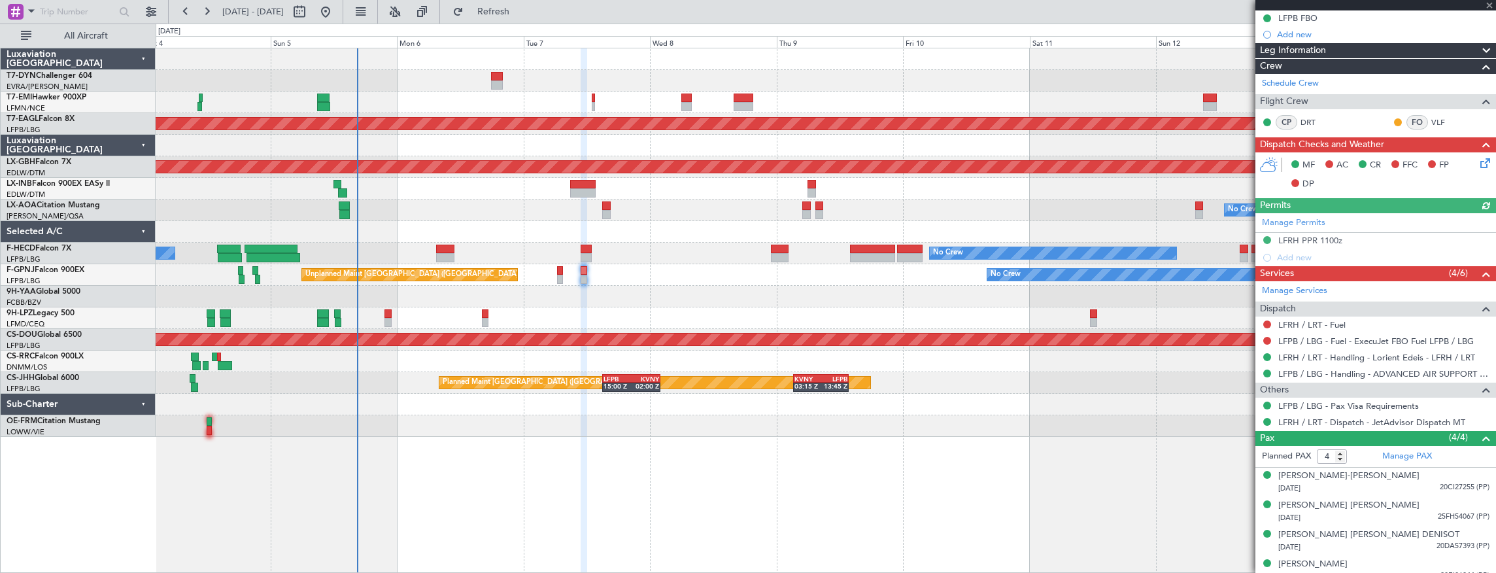
scroll to position [174, 0]
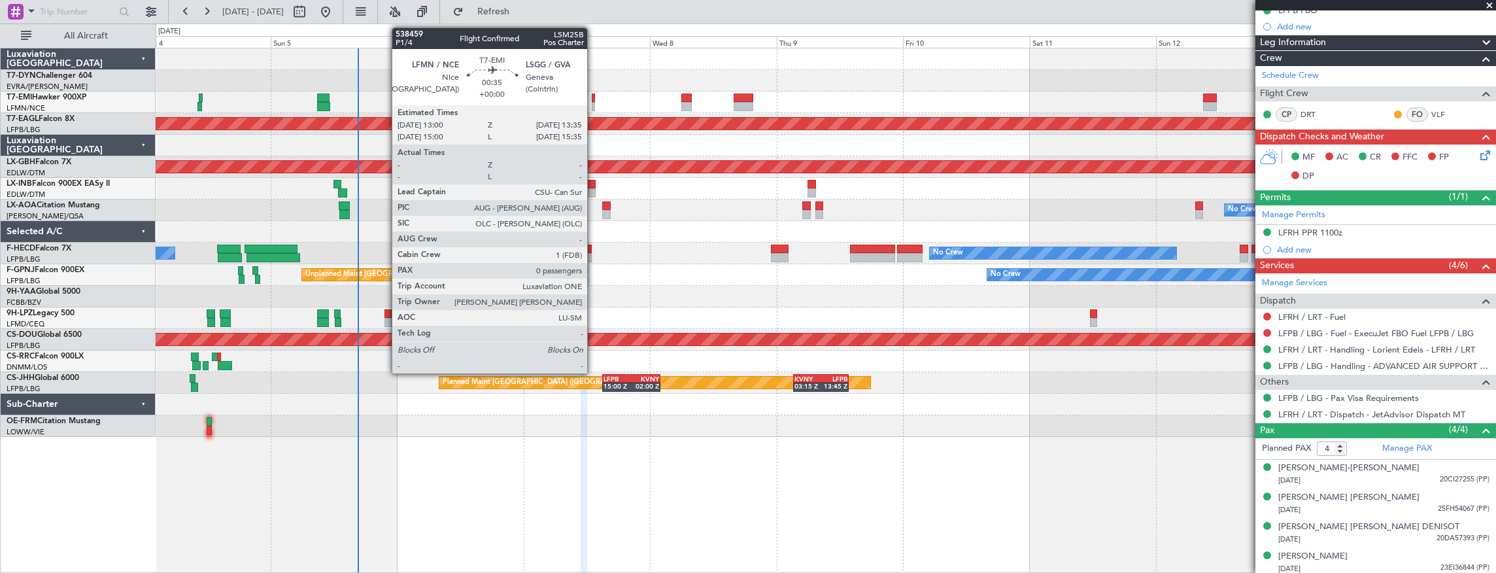
click at [594, 99] on div at bounding box center [593, 98] width 3 height 9
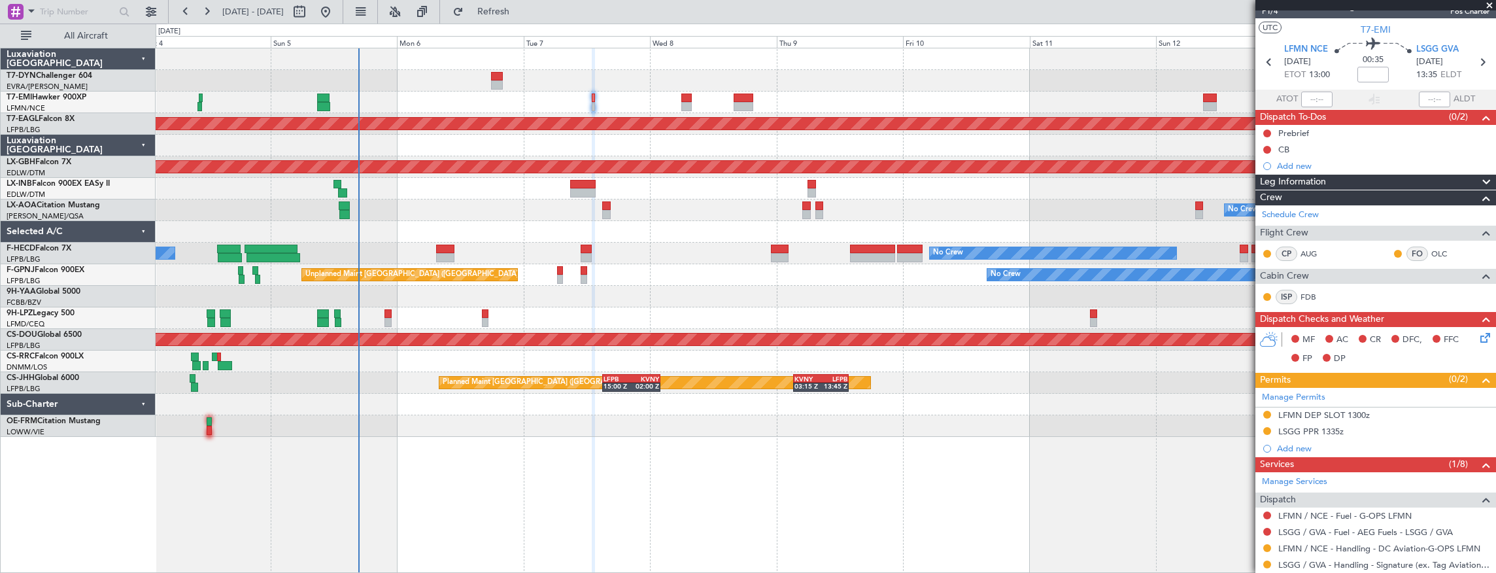
scroll to position [0, 0]
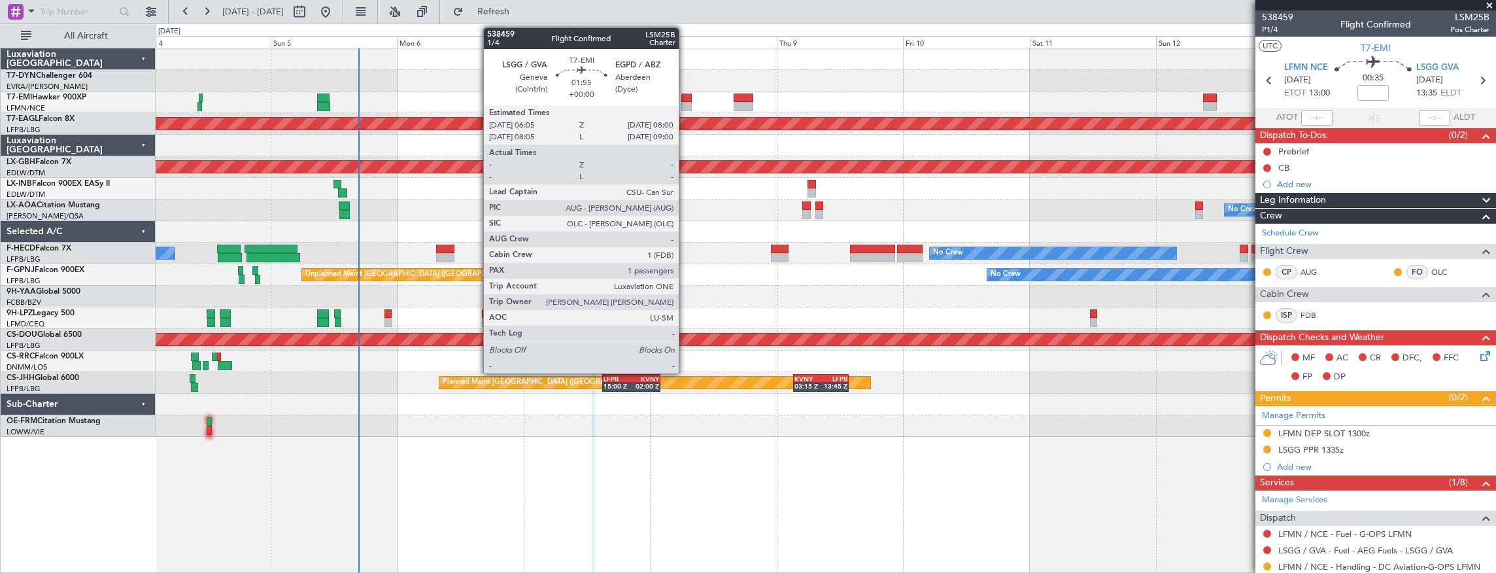
click at [685, 101] on div at bounding box center [686, 98] width 10 height 9
type input "1"
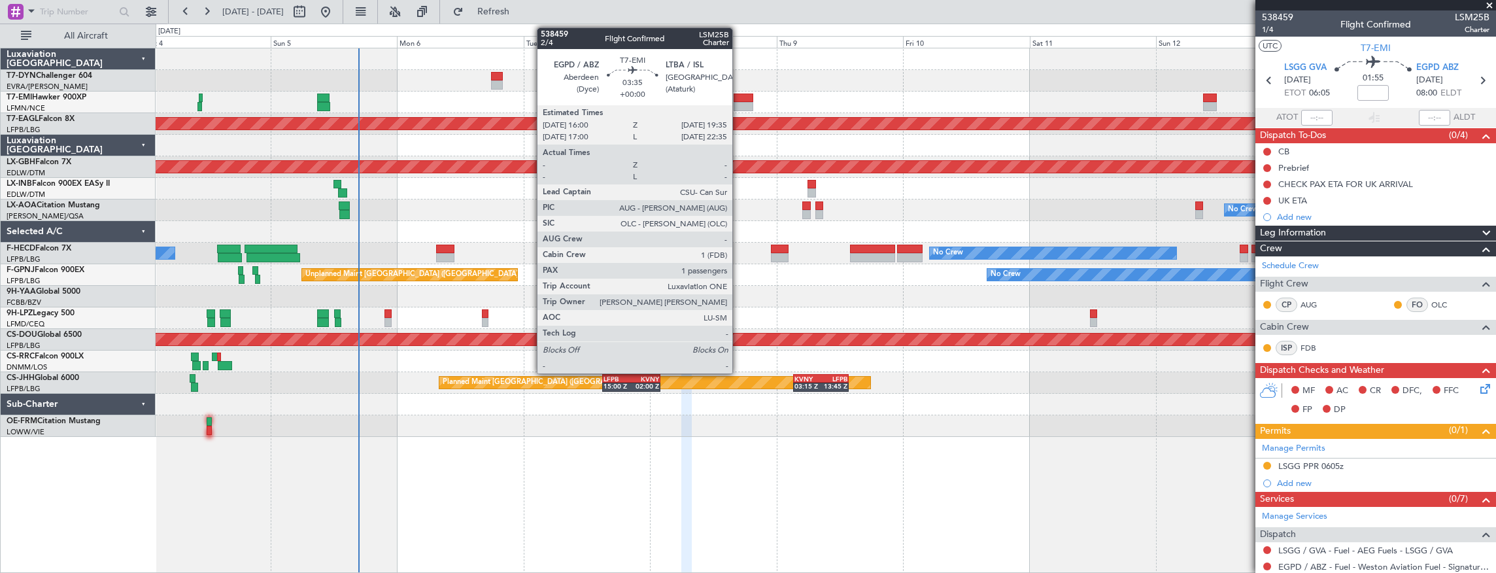
click at [739, 105] on div at bounding box center [743, 106] width 19 height 9
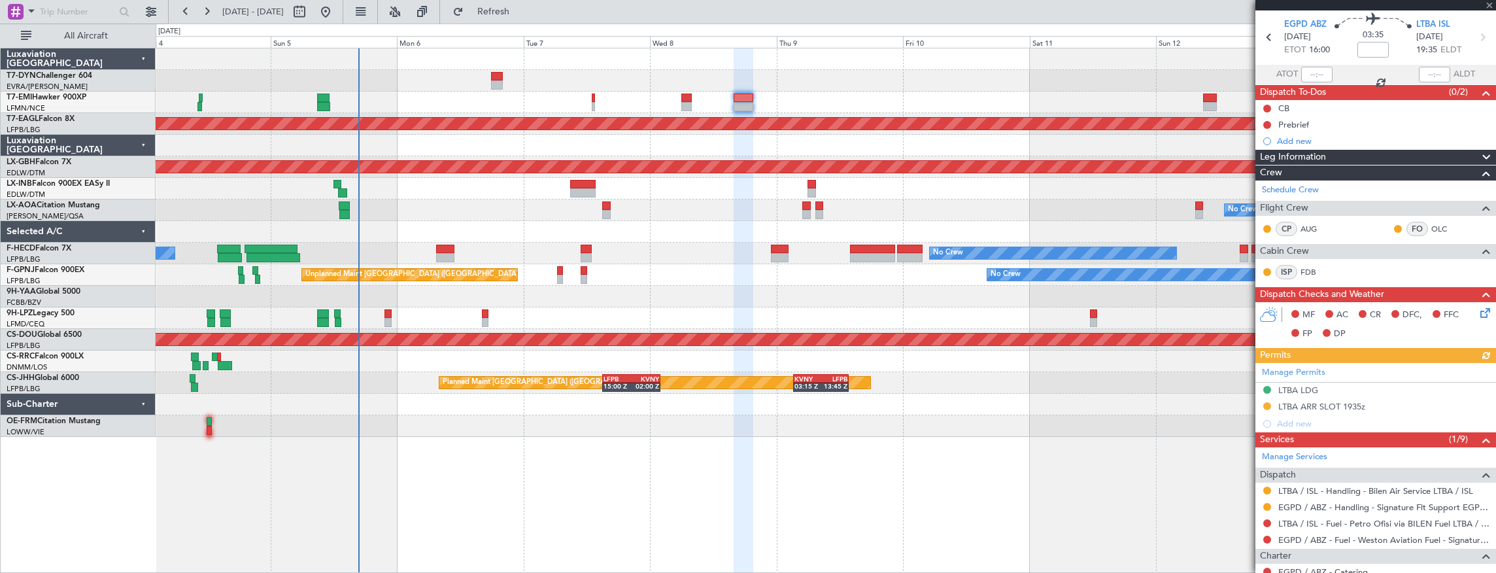
scroll to position [211, 0]
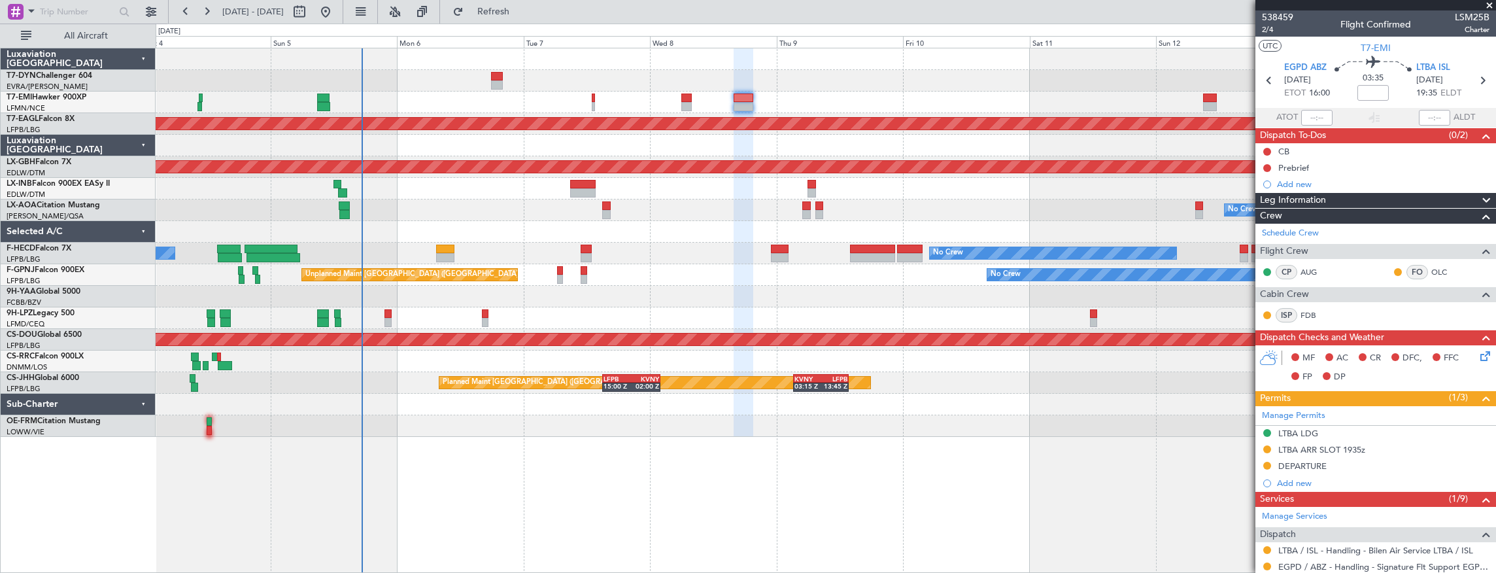
scroll to position [211, 0]
